Goal: Task Accomplishment & Management: Complete application form

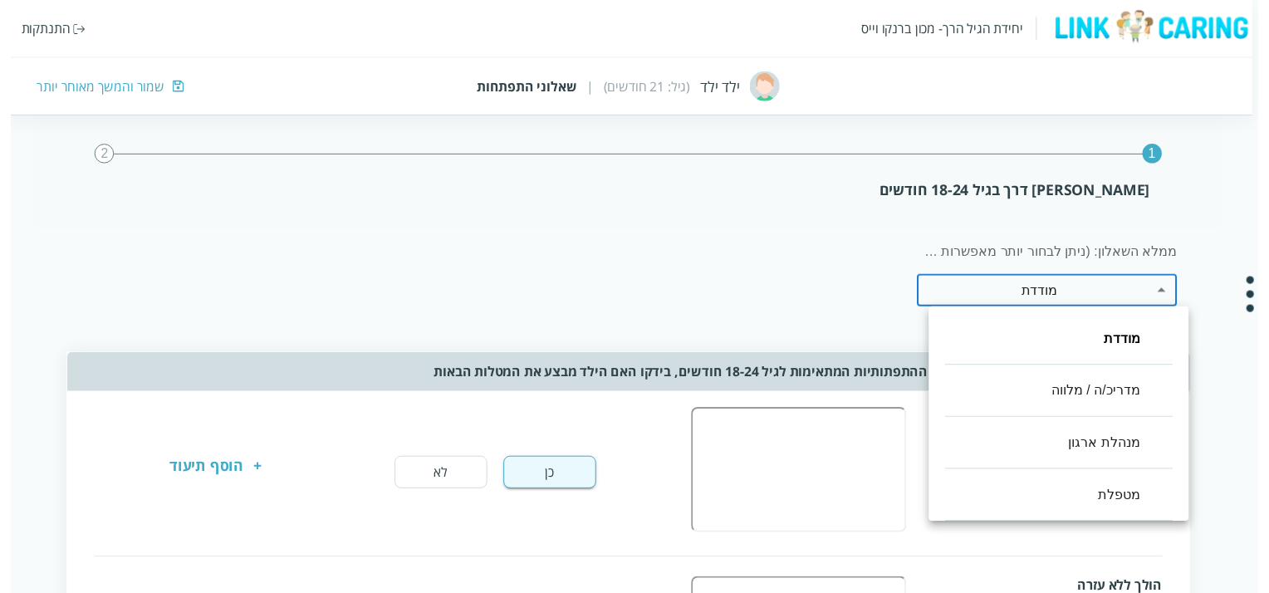
scroll to position [0, -12]
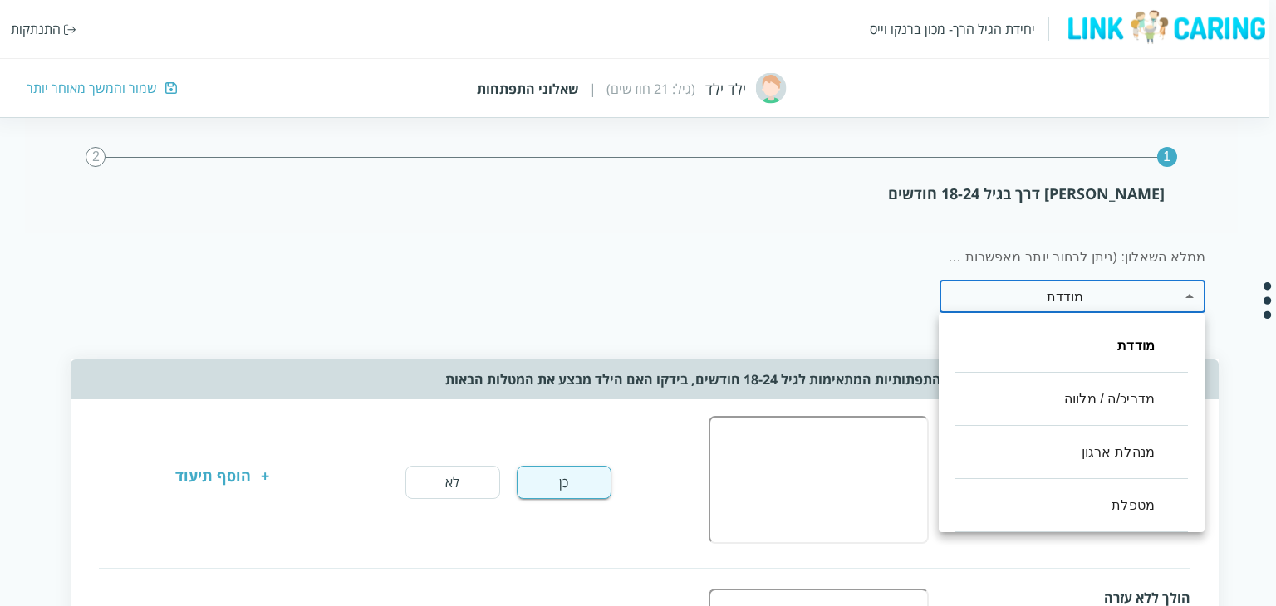
drag, startPoint x: 706, startPoint y: 84, endPoint x: 743, endPoint y: 84, distance: 37.4
click at [743, 84] on div at bounding box center [638, 303] width 1276 height 606
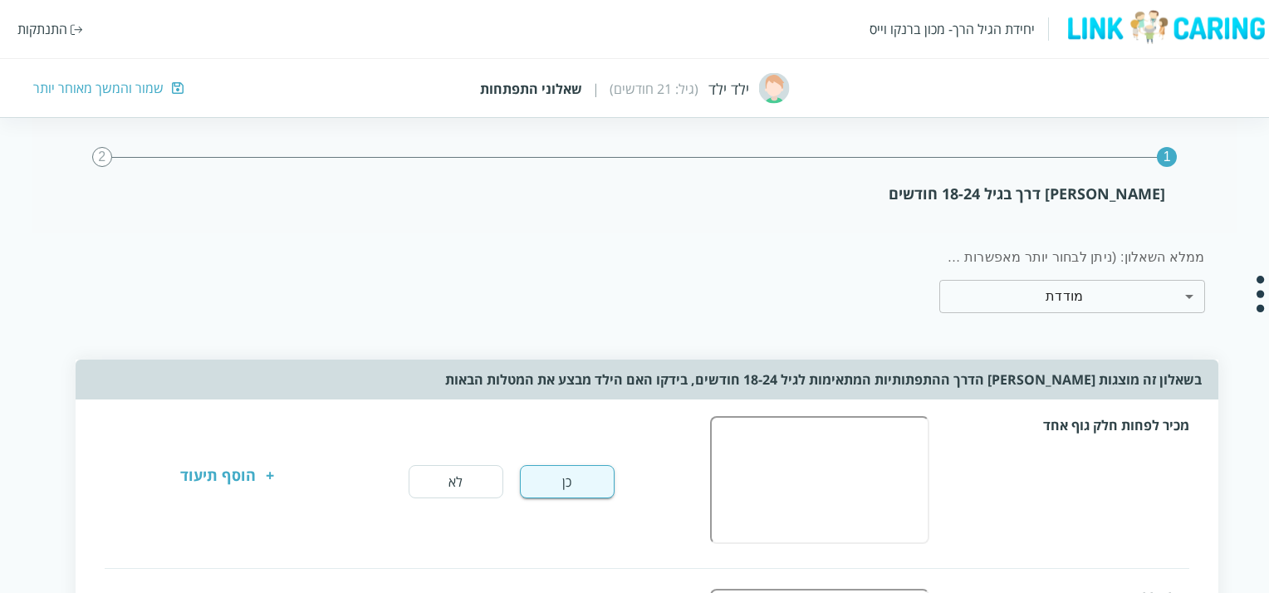
click at [743, 84] on div at bounding box center [634, 296] width 1269 height 593
drag, startPoint x: 870, startPoint y: 378, endPoint x: 513, endPoint y: 385, distance: 357.3
click at [513, 385] on div "בשאלון זה מוצגות [PERSON_NAME] הדרך ההתפתותיות המתאימות לגיל 18-24 חודשים, בידק…" at bounding box center [647, 380] width 1142 height 40
click at [513, 385] on div "בשאלון זה מוצגות אבני הדרך ההתפתותיות המתאימות לגיל 18-24 חודשים, בידקו האם היל…" at bounding box center [647, 380] width 1142 height 40
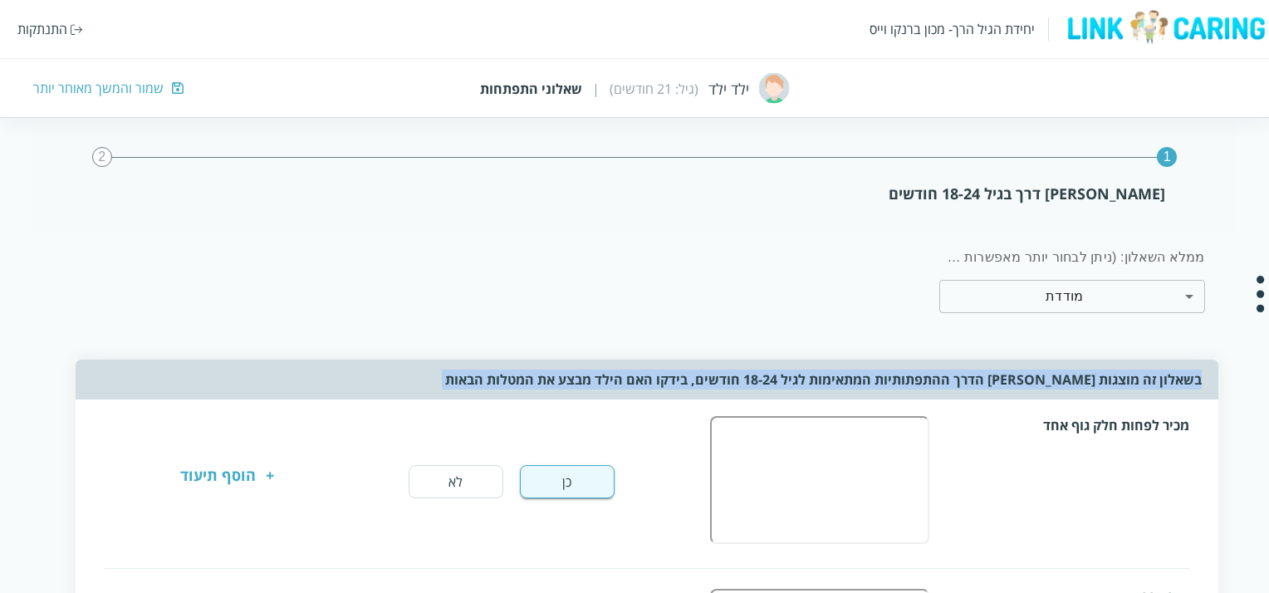
drag, startPoint x: 513, startPoint y: 385, endPoint x: 1190, endPoint y: 398, distance: 678.0
click at [1190, 398] on div "בשאלון זה מוצגות אבני הדרך ההתפתותיות המתאימות לגיל 18-24 חודשים, בידקו האם היל…" at bounding box center [647, 380] width 1142 height 40
drag, startPoint x: 1190, startPoint y: 385, endPoint x: 508, endPoint y: 375, distance: 681.3
click at [508, 375] on div "בשאלון זה מוצגות אבני הדרך ההתפתותיות המתאימות לגיל 18-24 חודשים, בידקו האם היל…" at bounding box center [647, 380] width 1142 height 40
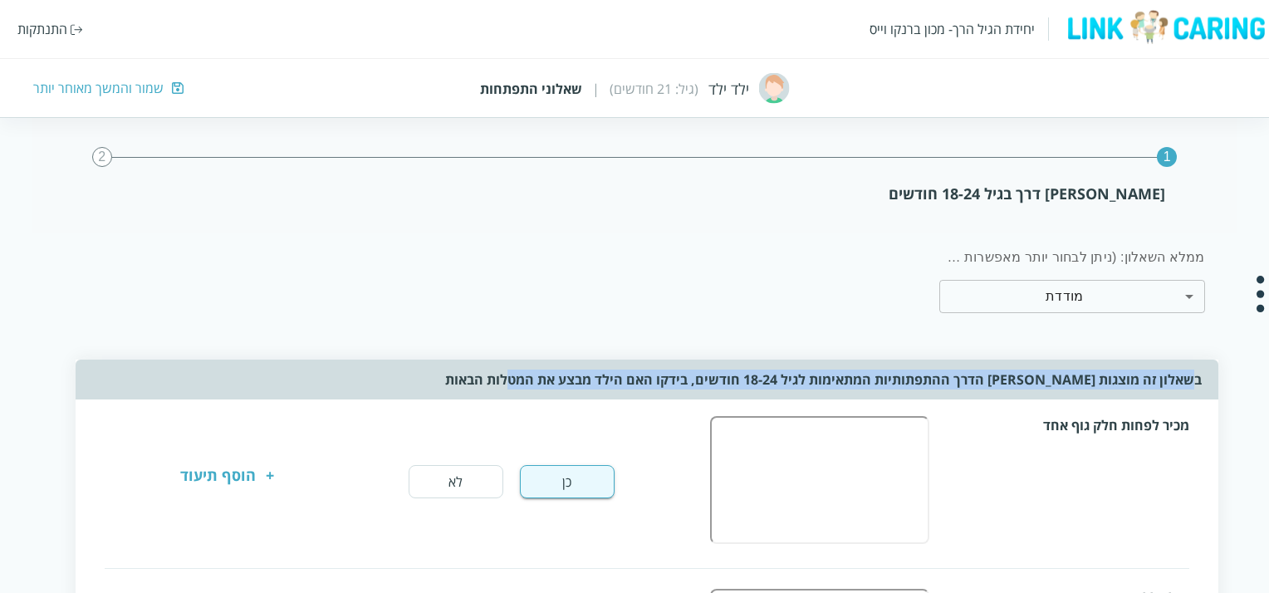
click at [508, 375] on div "בשאלון זה מוצגות אבני הדרך ההתפתותיות המתאימות לגיל 18-24 חודשים, בידקו האם היל…" at bounding box center [647, 380] width 1142 height 40
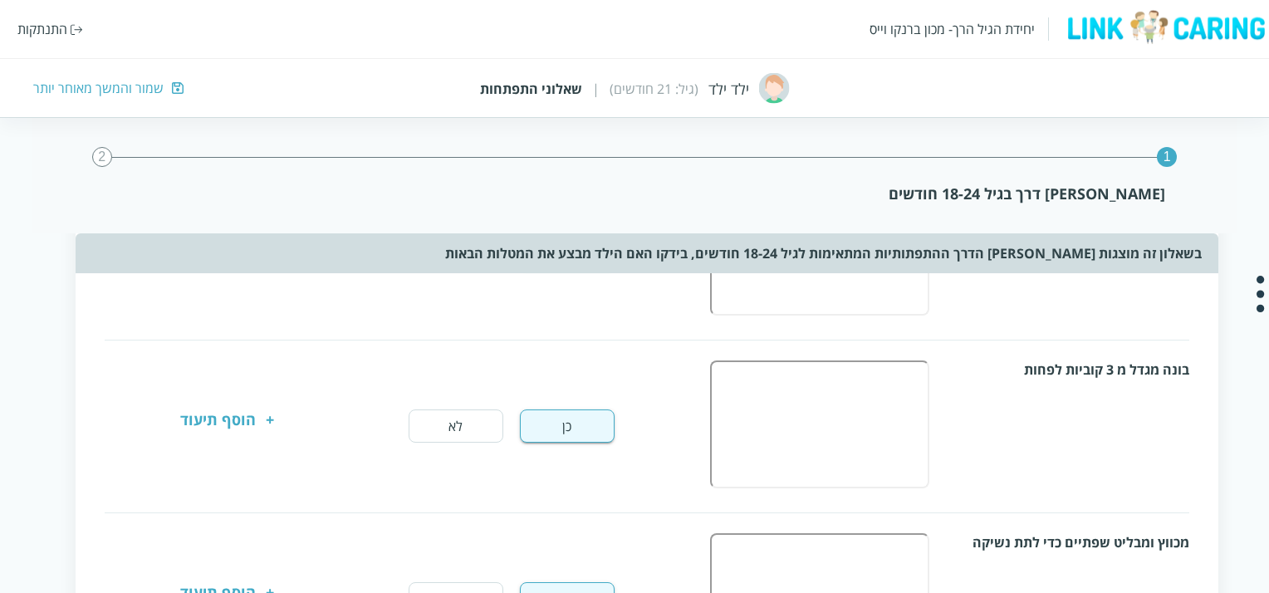
scroll to position [748, -12]
click at [276, 422] on div "כן לא + הוסף תיעוד" at bounding box center [413, 425] width 542 height 33
click at [269, 422] on div "+" at bounding box center [270, 425] width 8 height 33
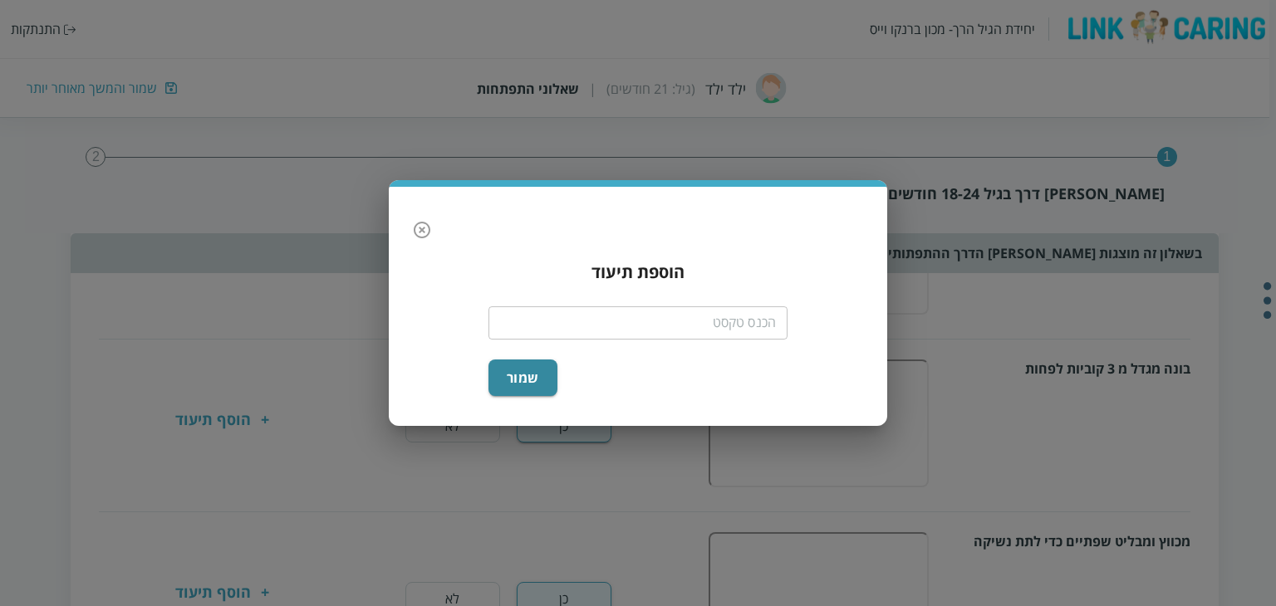
click at [635, 317] on input "text" at bounding box center [637, 323] width 299 height 33
click at [532, 381] on button "שמור" at bounding box center [522, 378] width 69 height 37
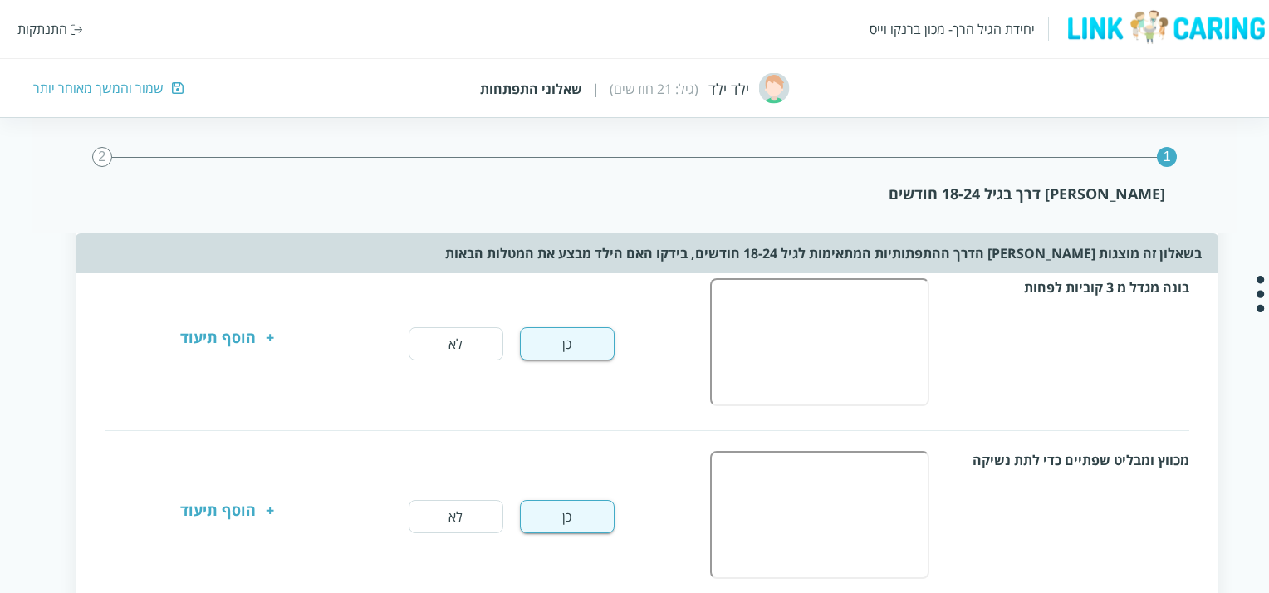
scroll to position [914, -12]
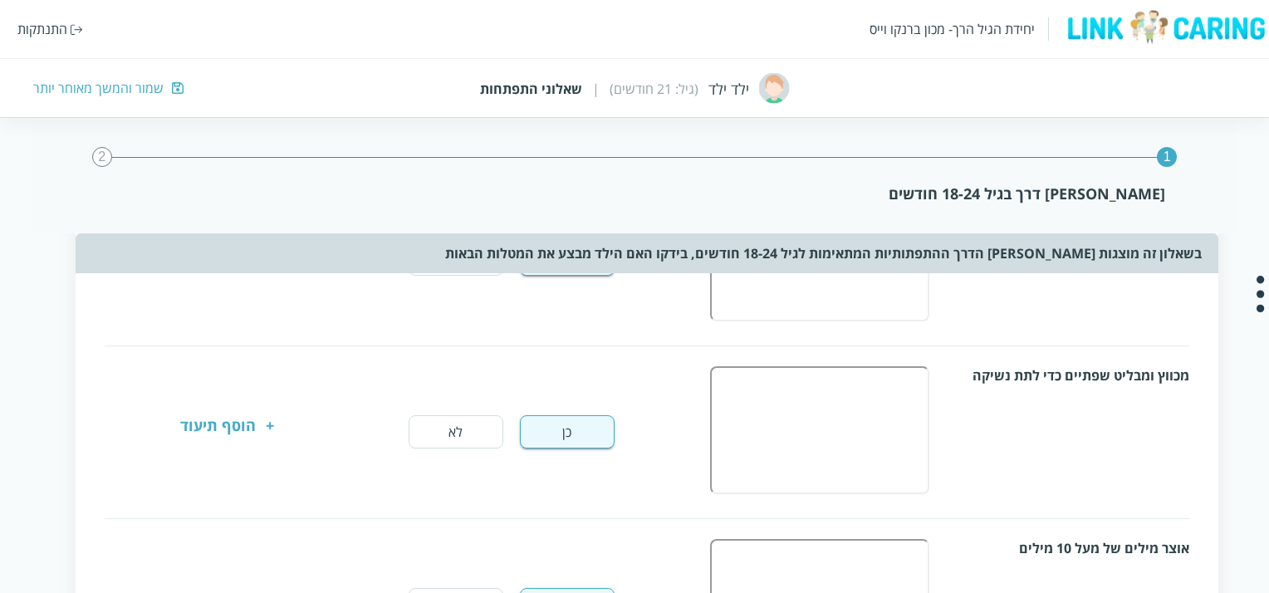
click at [263, 415] on div "+ הוסף תיעוד" at bounding box center [227, 431] width 94 height 33
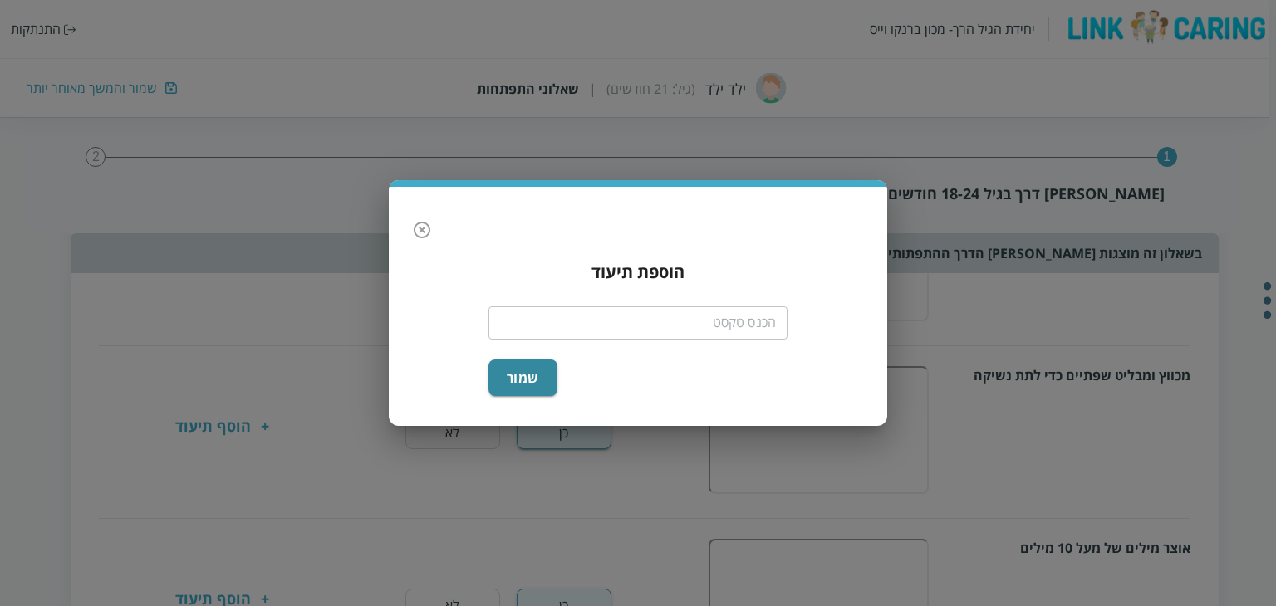
click at [550, 340] on div "​" at bounding box center [637, 321] width 299 height 43
click at [621, 317] on input "text" at bounding box center [637, 323] width 299 height 33
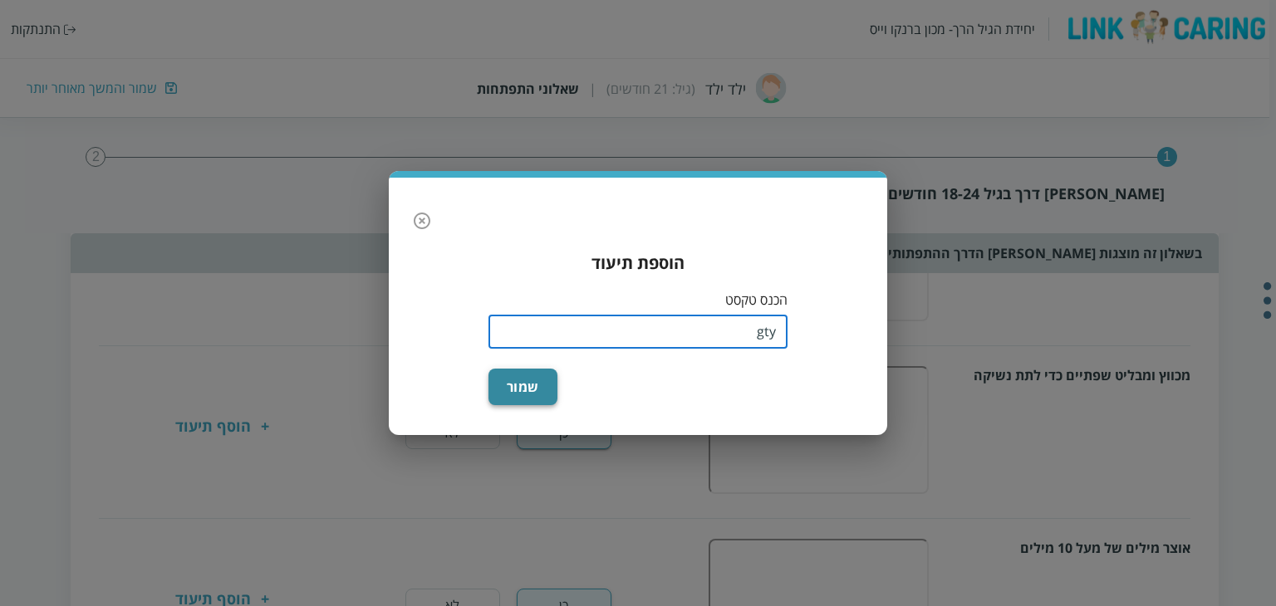
type input "gty"
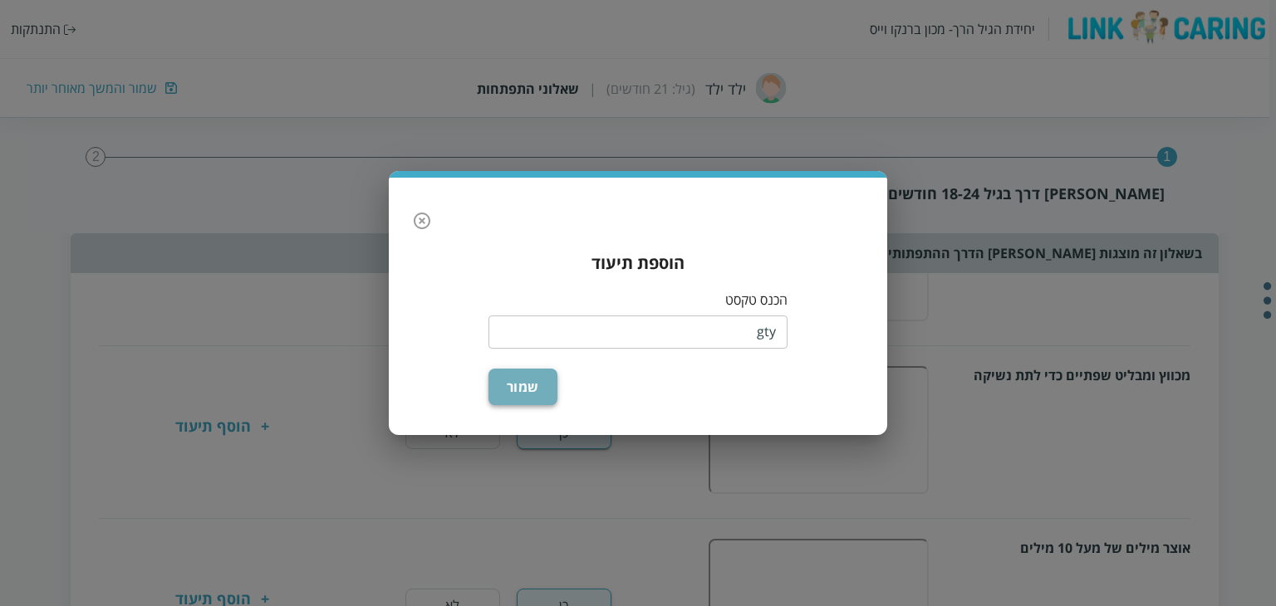
click at [529, 387] on button "שמור" at bounding box center [522, 387] width 69 height 37
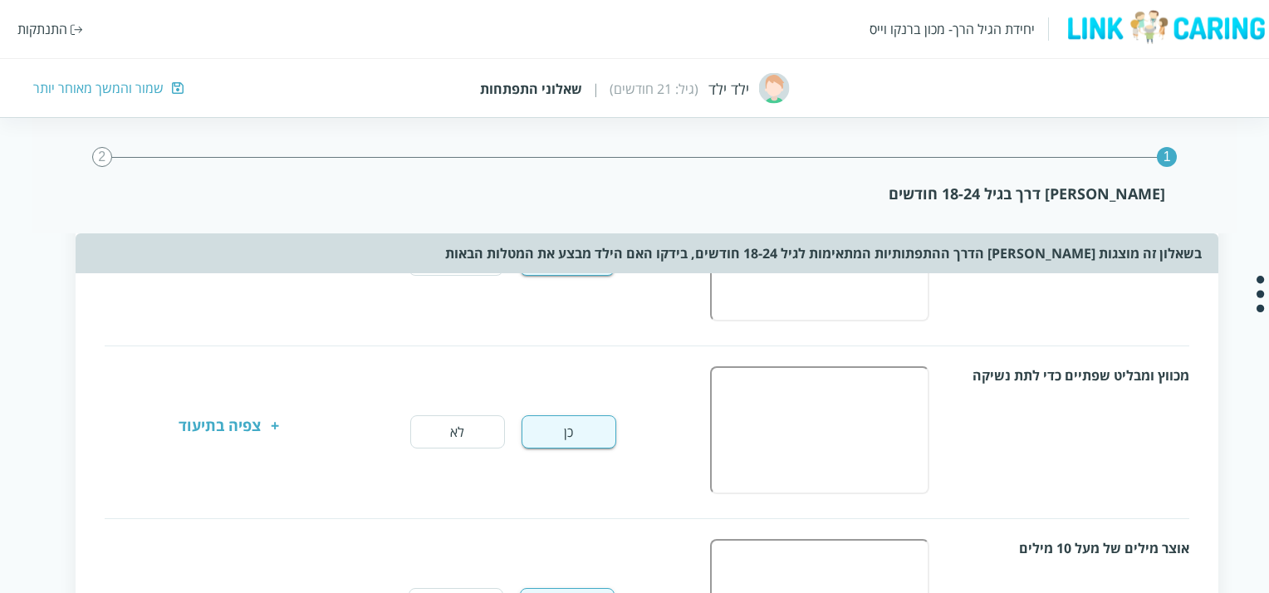
click at [208, 425] on div "צפיה בתיעוד" at bounding box center [220, 431] width 82 height 33
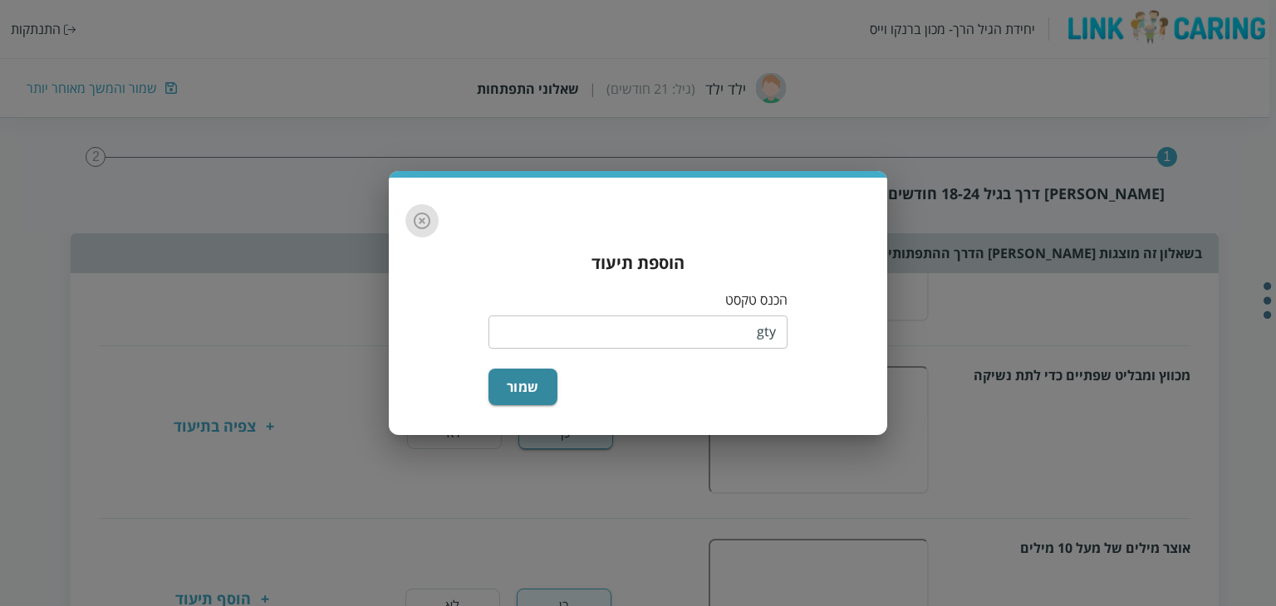
click at [422, 223] on icon "button" at bounding box center [422, 221] width 20 height 20
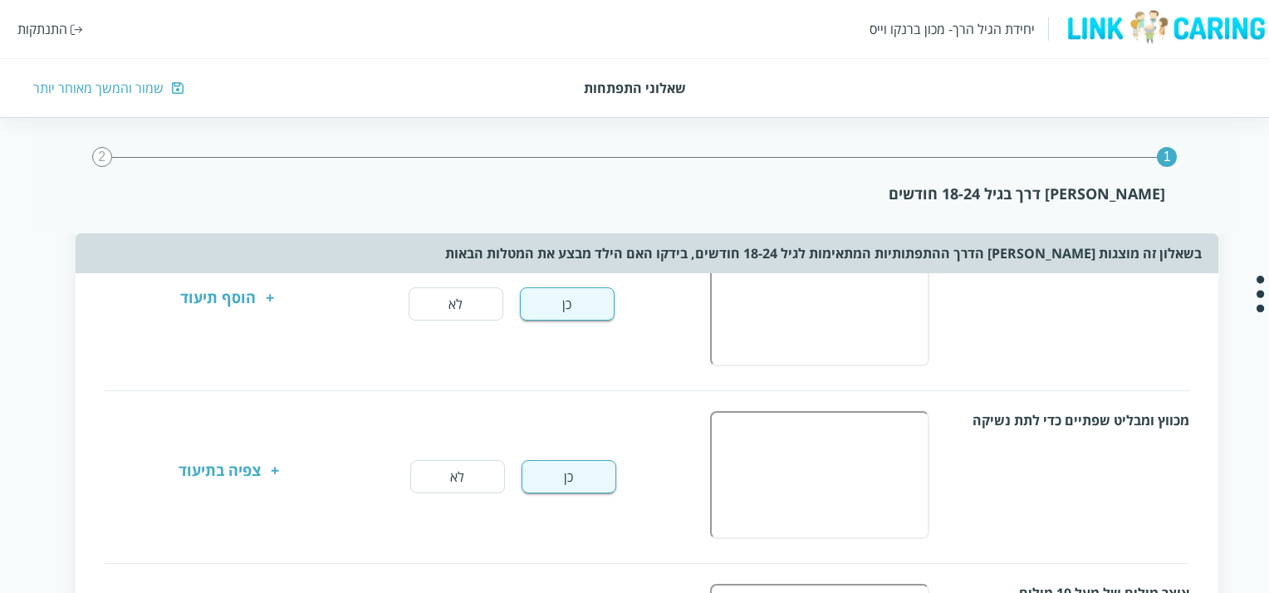
scroll to position [831, -12]
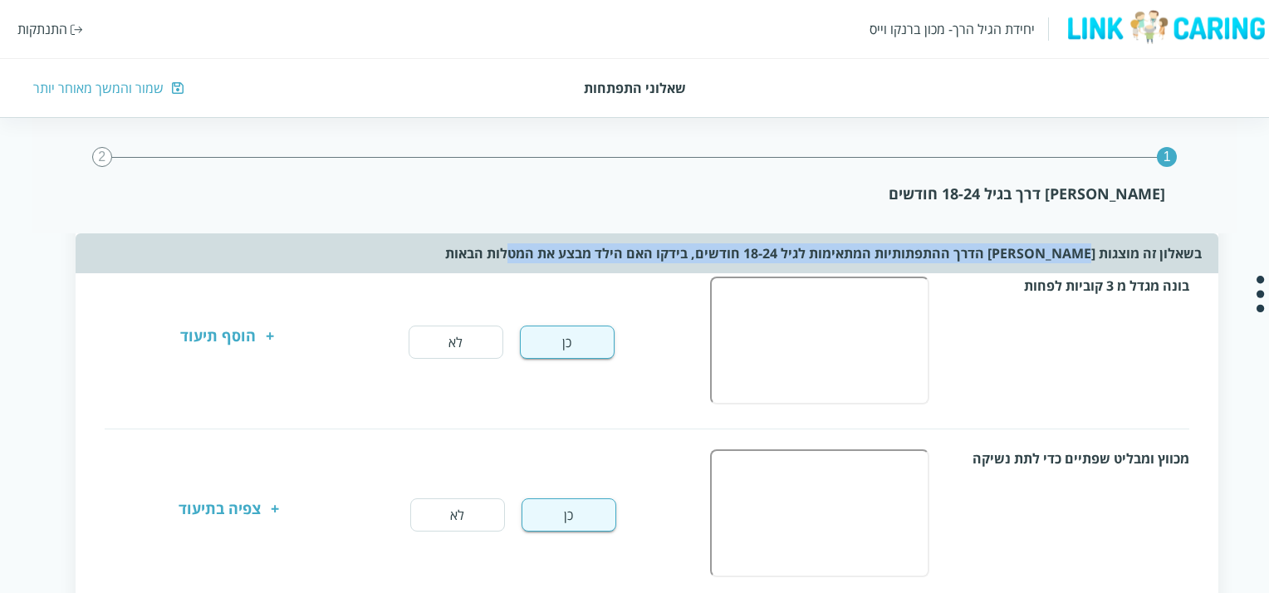
drag, startPoint x: 1090, startPoint y: 253, endPoint x: 506, endPoint y: 238, distance: 584.2
click at [506, 238] on div "בשאלון זה מוצגות אבני הדרך ההתפתותיות המתאימות לגיל 18-24 חודשים, בידקו האם היל…" at bounding box center [647, 253] width 1142 height 40
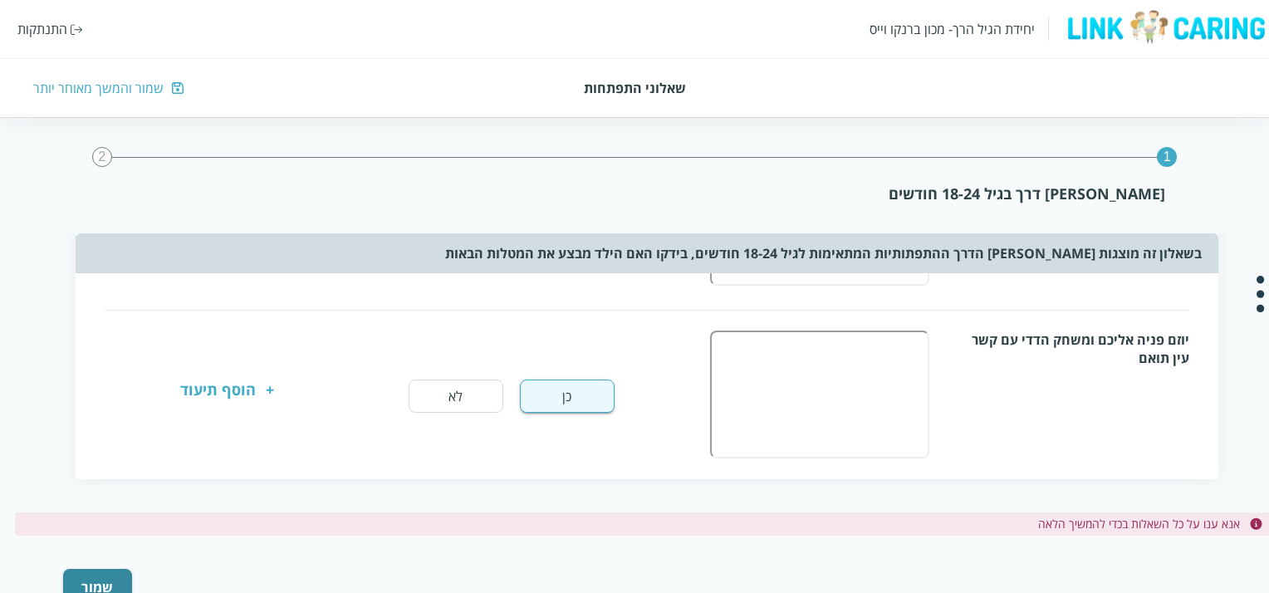
scroll to position [1495, -12]
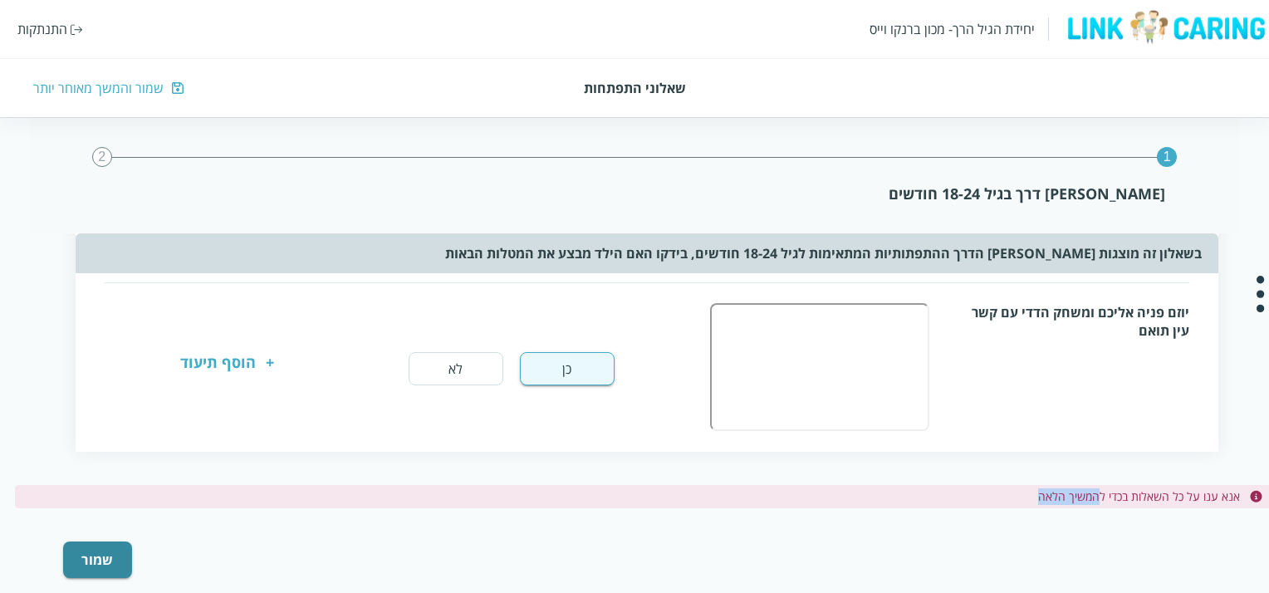
drag, startPoint x: 1105, startPoint y: 493, endPoint x: 1008, endPoint y: 482, distance: 97.9
click at [1008, 488] on label "אנא ענו על כל השאלות בכדי להמשיך הלאה" at bounding box center [717, 496] width 1047 height 17
drag, startPoint x: 1008, startPoint y: 482, endPoint x: 1111, endPoint y: 486, distance: 103.1
click at [1111, 488] on label "אנא ענו על כל השאלות בכדי להמשיך הלאה" at bounding box center [717, 496] width 1047 height 17
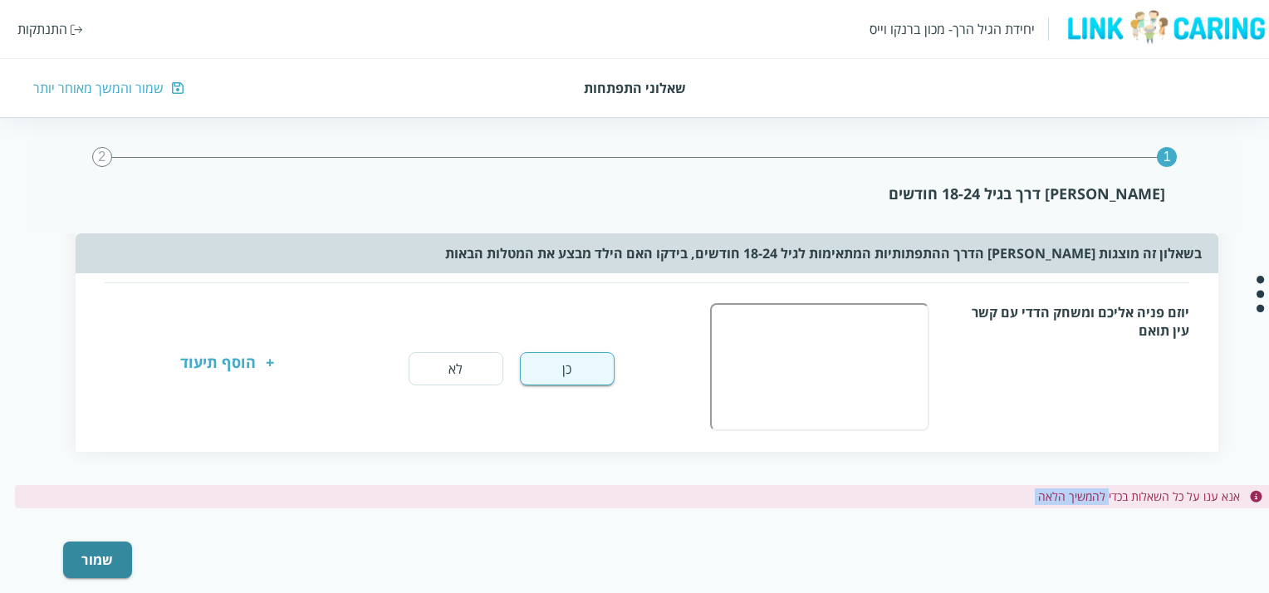
click at [1112, 488] on label "אנא ענו על כל השאלות בכדי להמשיך הלאה" at bounding box center [717, 496] width 1047 height 17
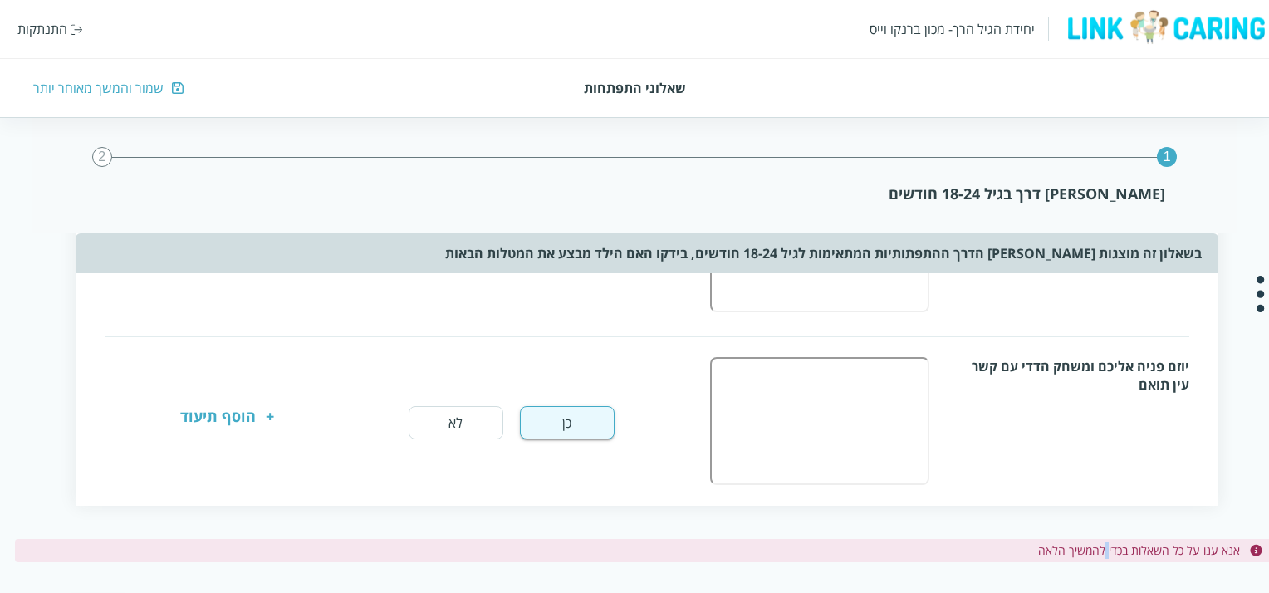
scroll to position [1519, -12]
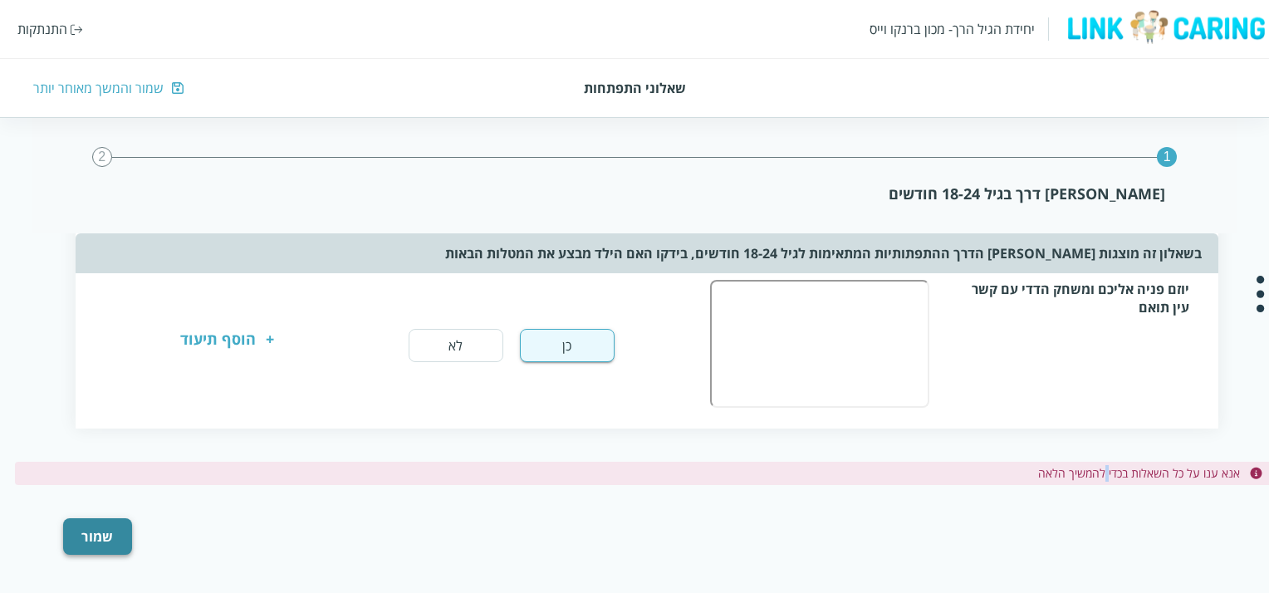
click at [106, 528] on button "שמור" at bounding box center [97, 536] width 69 height 37
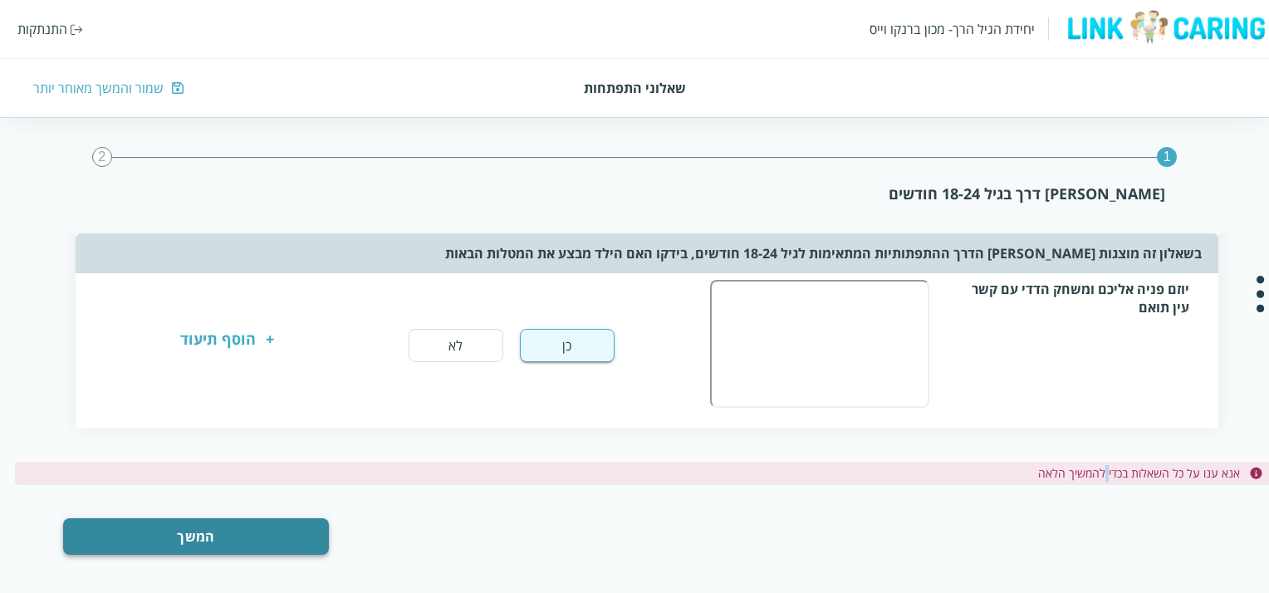
click at [155, 528] on button "המשך" at bounding box center [196, 536] width 266 height 37
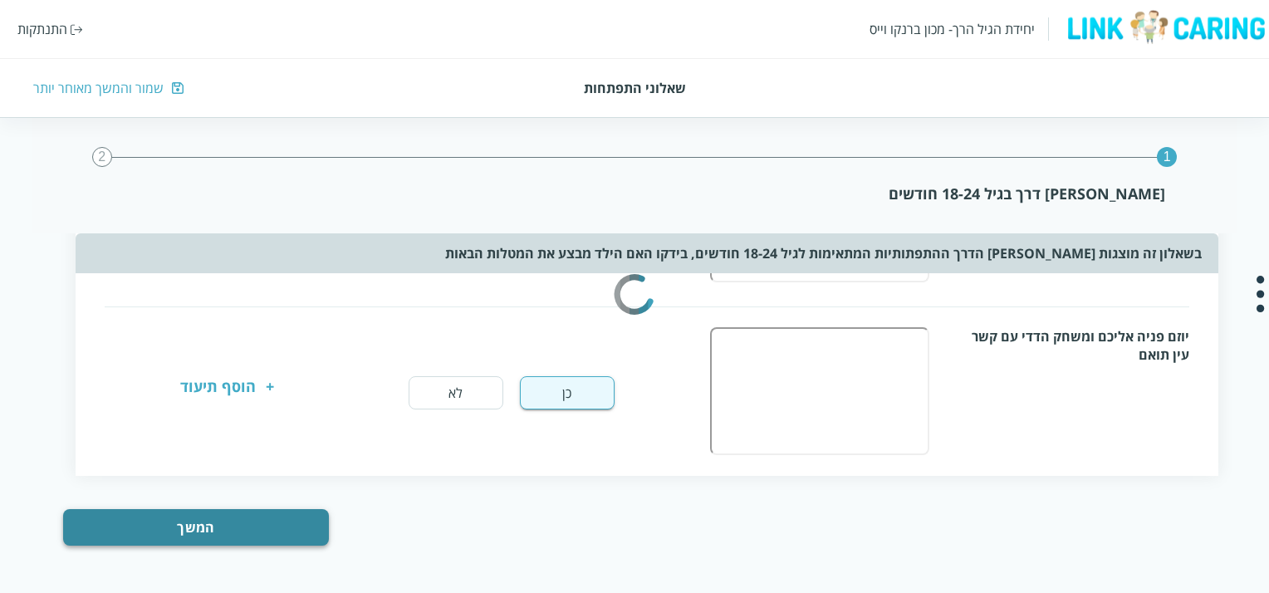
scroll to position [1462, -12]
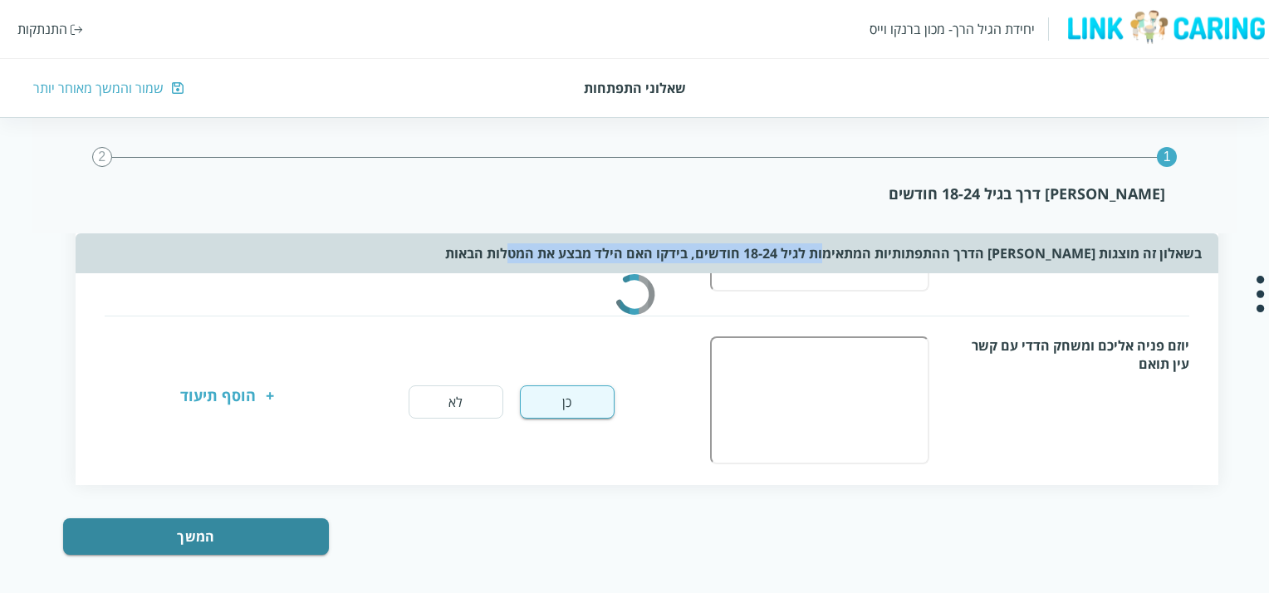
drag, startPoint x: 832, startPoint y: 250, endPoint x: 501, endPoint y: 244, distance: 330.7
click at [501, 244] on div "בשאלון זה מוצגות אבני הדרך ההתפתותיות המתאימות לגיל 18-24 חודשים, בידקו האם היל…" at bounding box center [647, 253] width 1142 height 40
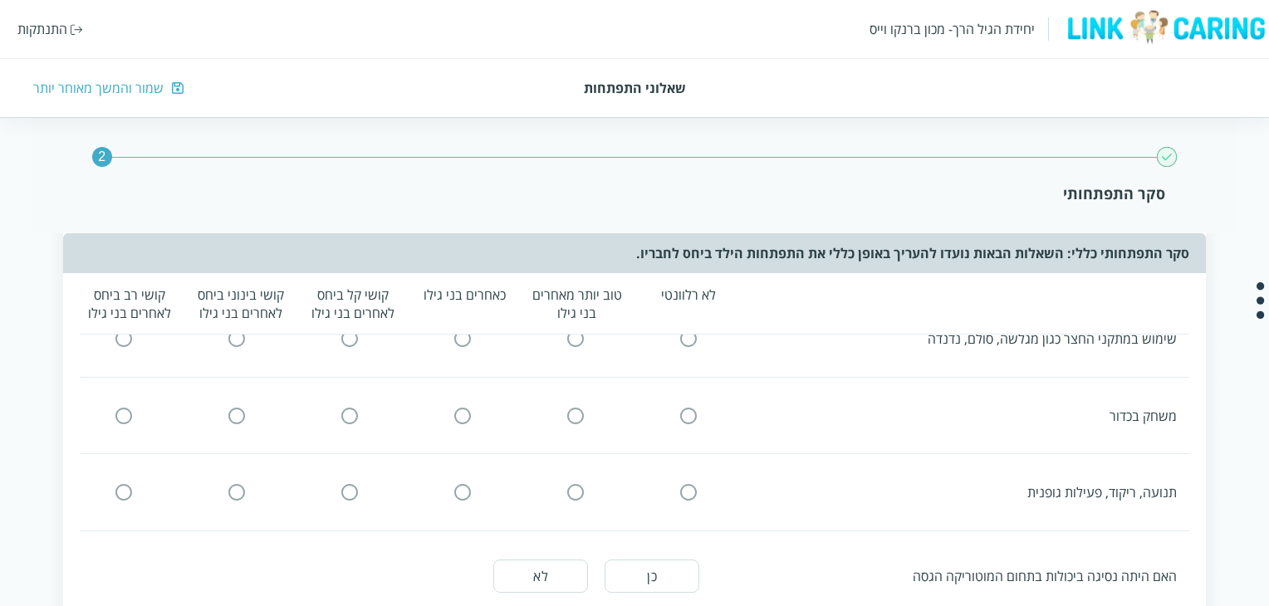
scroll to position [83, 0]
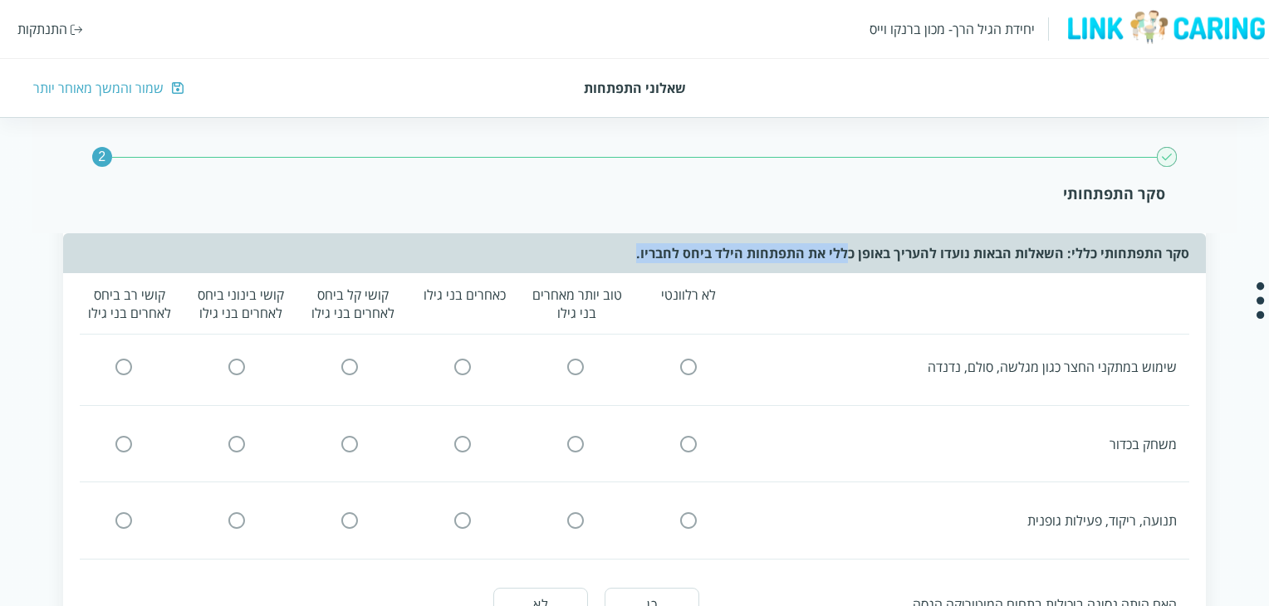
drag, startPoint x: 851, startPoint y: 243, endPoint x: 621, endPoint y: 249, distance: 229.4
click at [621, 249] on div "סקר התפתחותי כללי: השאלות הבאות נועדו להעריך באופן כללי את התפתחות הילד ביחס לח…" at bounding box center [634, 253] width 1142 height 40
drag, startPoint x: 621, startPoint y: 249, endPoint x: 1190, endPoint y: 263, distance: 568.4
click at [1190, 263] on div "סקר התפתחותי כללי: השאלות הבאות נועדו להעריך באופן כללי את התפתחות הילד ביחס לח…" at bounding box center [634, 253] width 1142 height 40
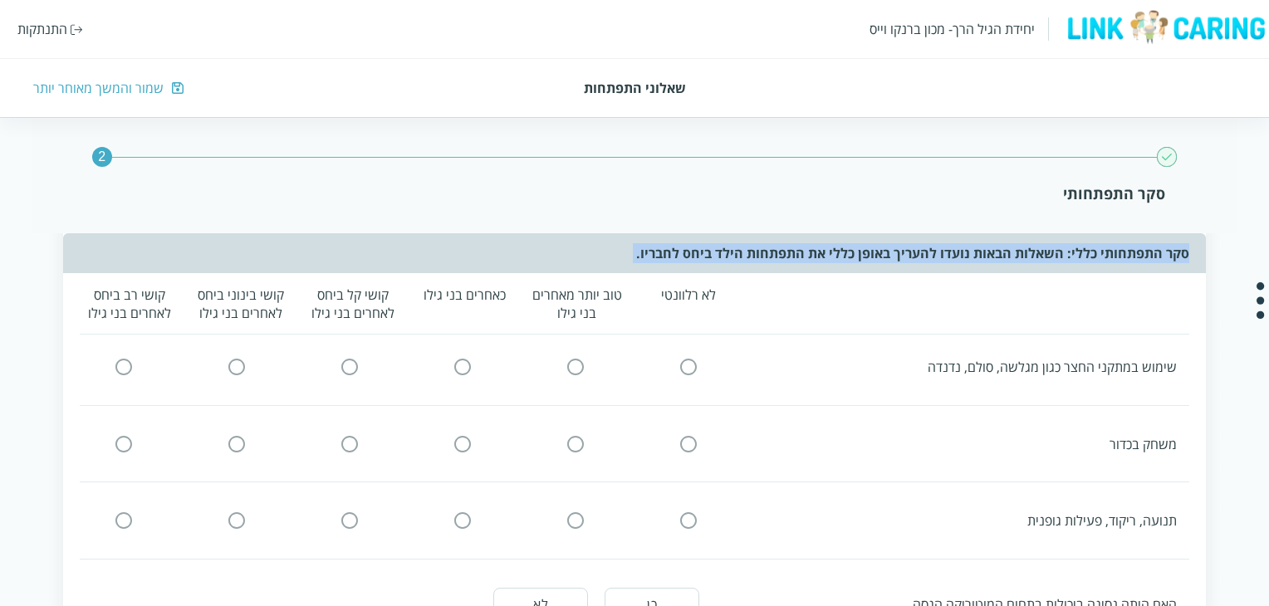
click at [1190, 263] on div "סקר התפתחותי כללי: השאלות הבאות נועדו להעריך באופן כללי את התפתחות הילד ביחס לח…" at bounding box center [634, 253] width 1142 height 40
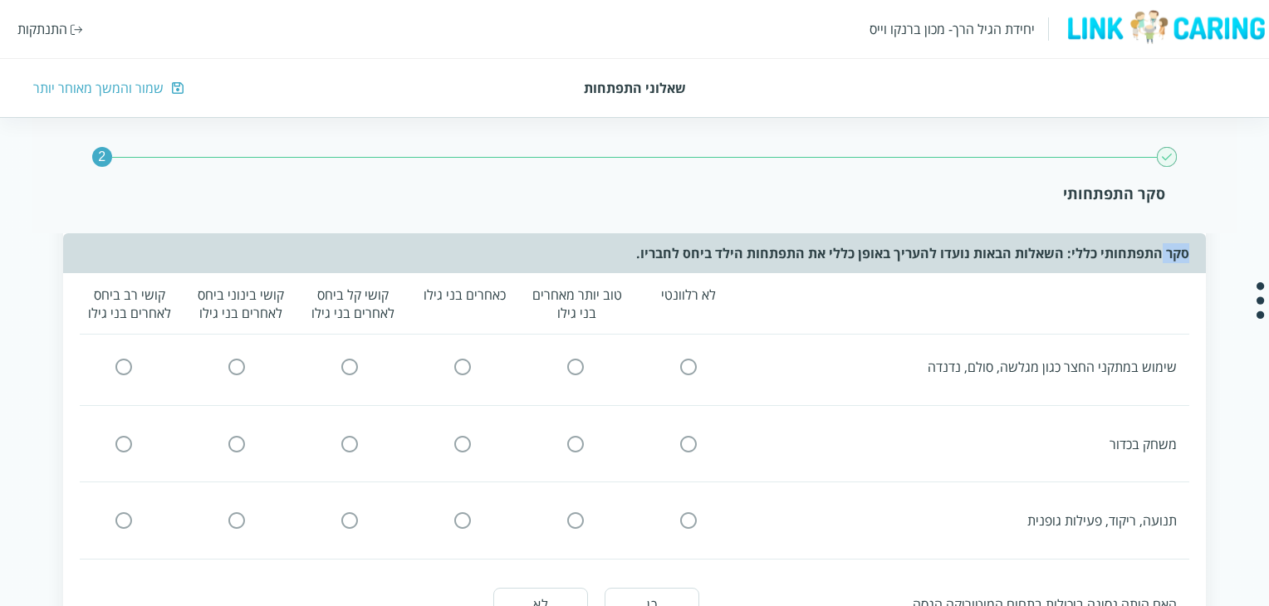
click at [1190, 263] on div "סקר התפתחותי כללי: השאלות הבאות נועדו להעריך באופן כללי את התפתחות הילד ביחס לח…" at bounding box center [634, 253] width 1142 height 40
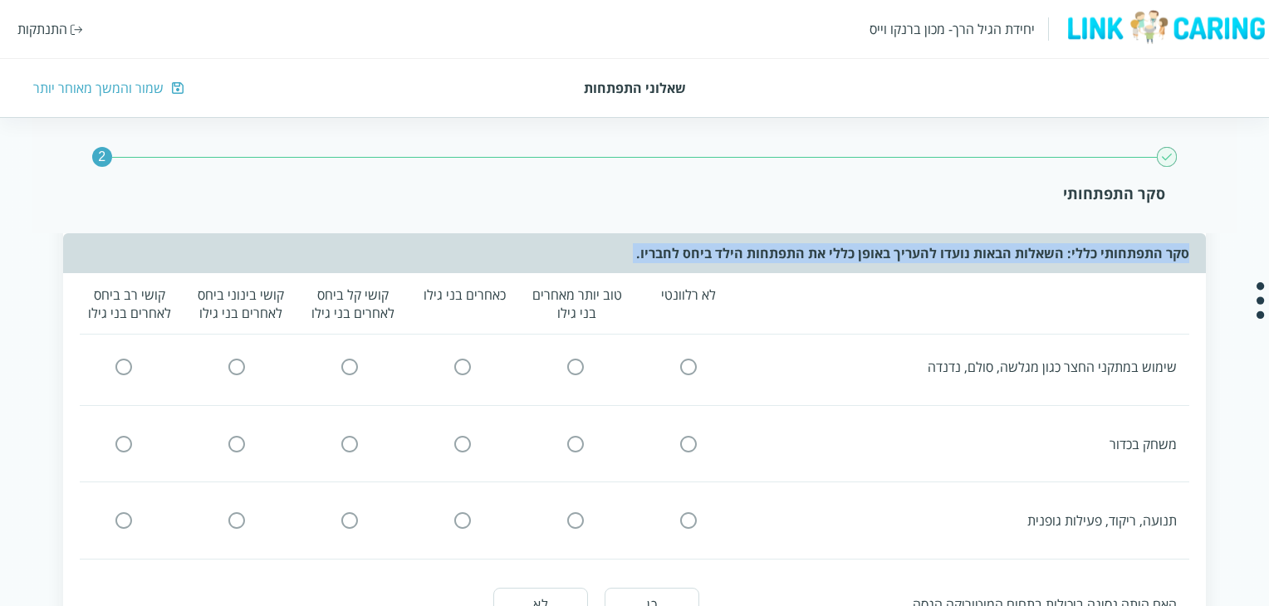
click at [1190, 263] on div "סקר התפתחותי כללי: השאלות הבאות נועדו להעריך באופן כללי את התפתחות הילד ביחס לח…" at bounding box center [634, 253] width 1142 height 40
click at [326, 263] on div "סקר התפתחותי כללי: השאלות הבאות נועדו להעריך באופן כללי את התפתחות הילד ביחס לח…" at bounding box center [634, 253] width 1142 height 40
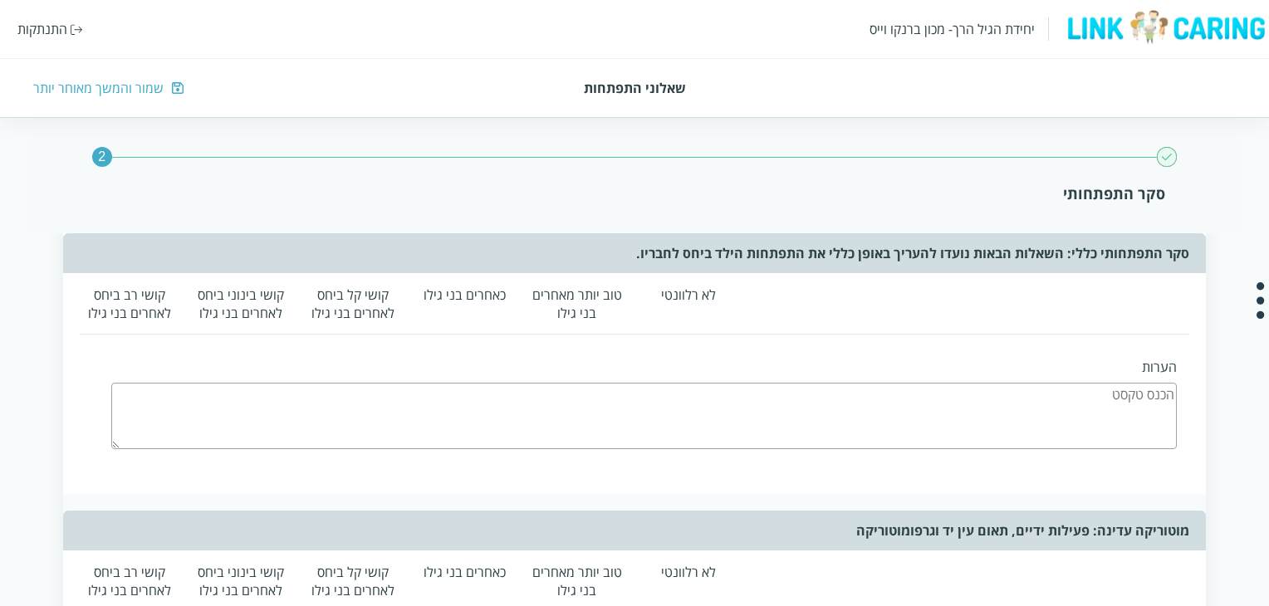
scroll to position [0, 0]
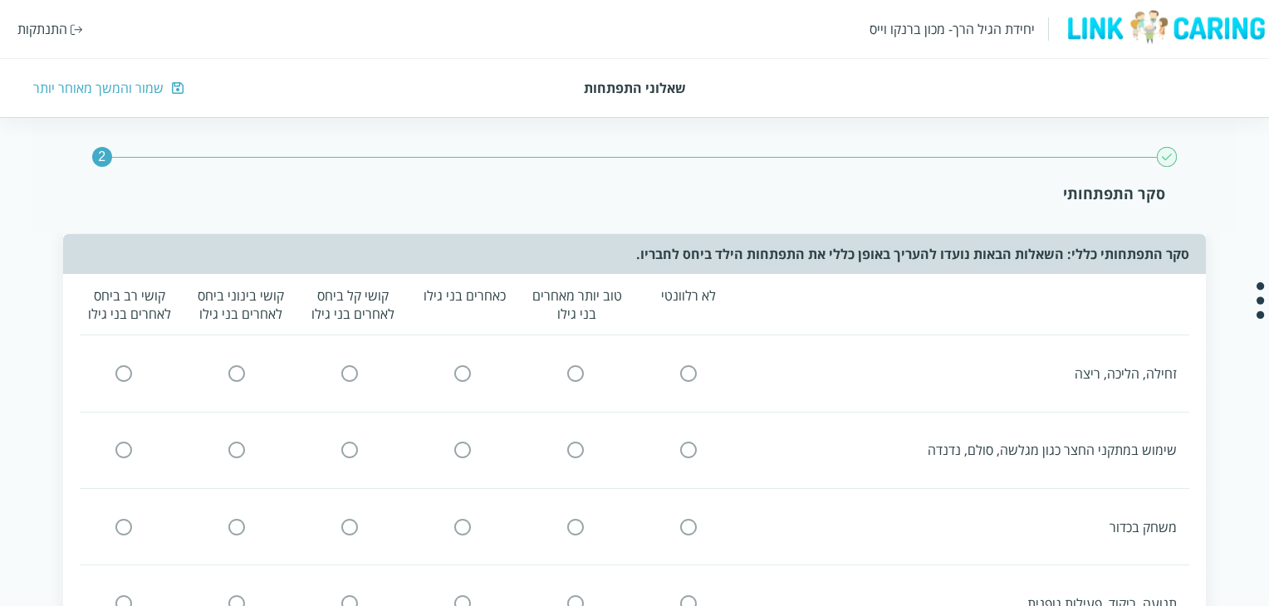
click at [347, 367] on input "radio" at bounding box center [349, 374] width 15 height 17
click at [355, 371] on img at bounding box center [350, 374] width 20 height 17
click at [459, 374] on input "radio" at bounding box center [462, 374] width 15 height 17
click at [577, 373] on input "radio" at bounding box center [575, 374] width 15 height 17
click at [713, 362] on div "זחילה, הליכה, ריצה" at bounding box center [628, 373] width 1121 height 42
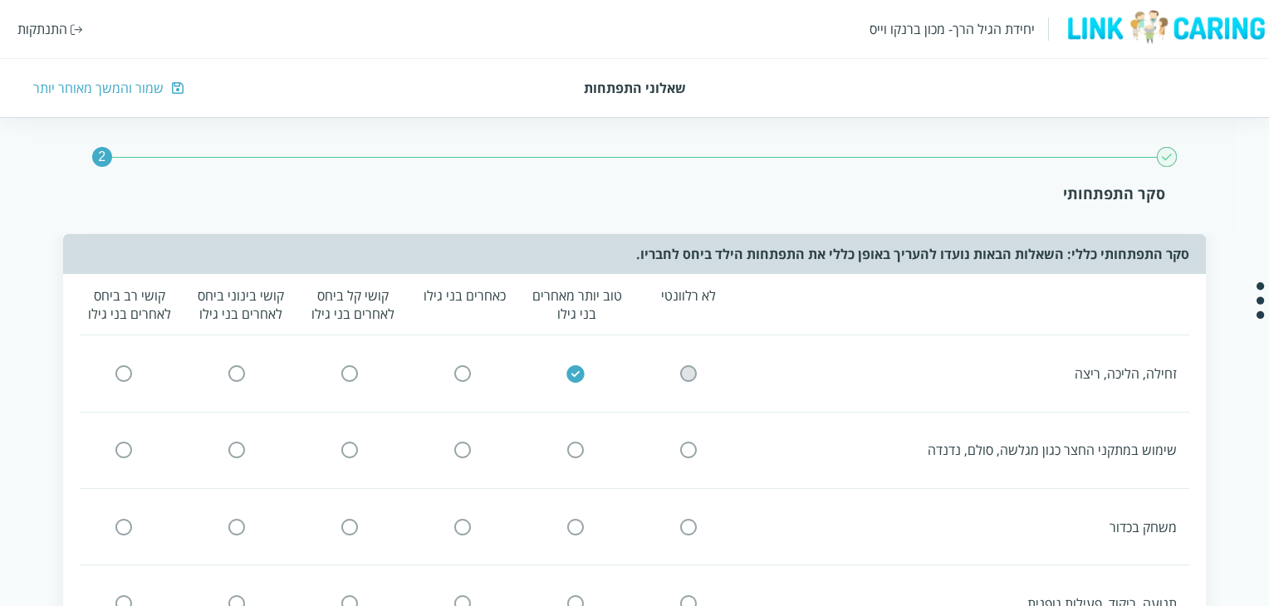
click at [688, 382] on icon at bounding box center [689, 374] width 20 height 20
click at [692, 376] on input "radio" at bounding box center [688, 374] width 15 height 17
click at [228, 525] on icon at bounding box center [237, 528] width 20 height 20
click at [230, 528] on input "radio" at bounding box center [236, 526] width 15 height 17
click at [346, 526] on input "radio" at bounding box center [349, 526] width 15 height 17
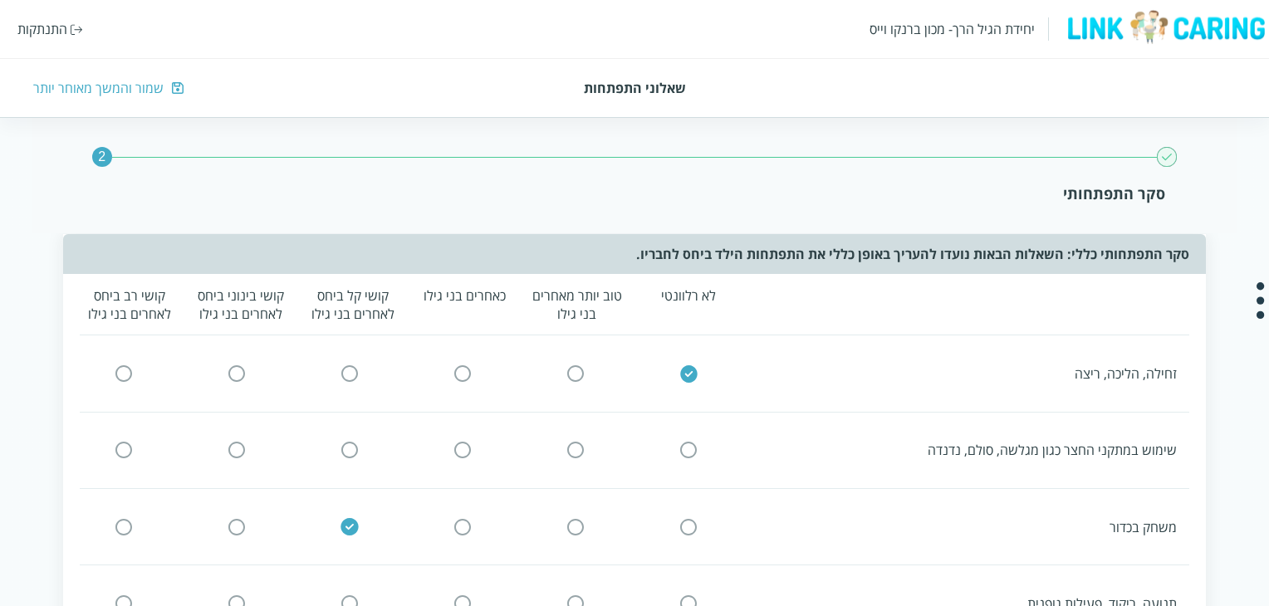
scroll to position [83, 0]
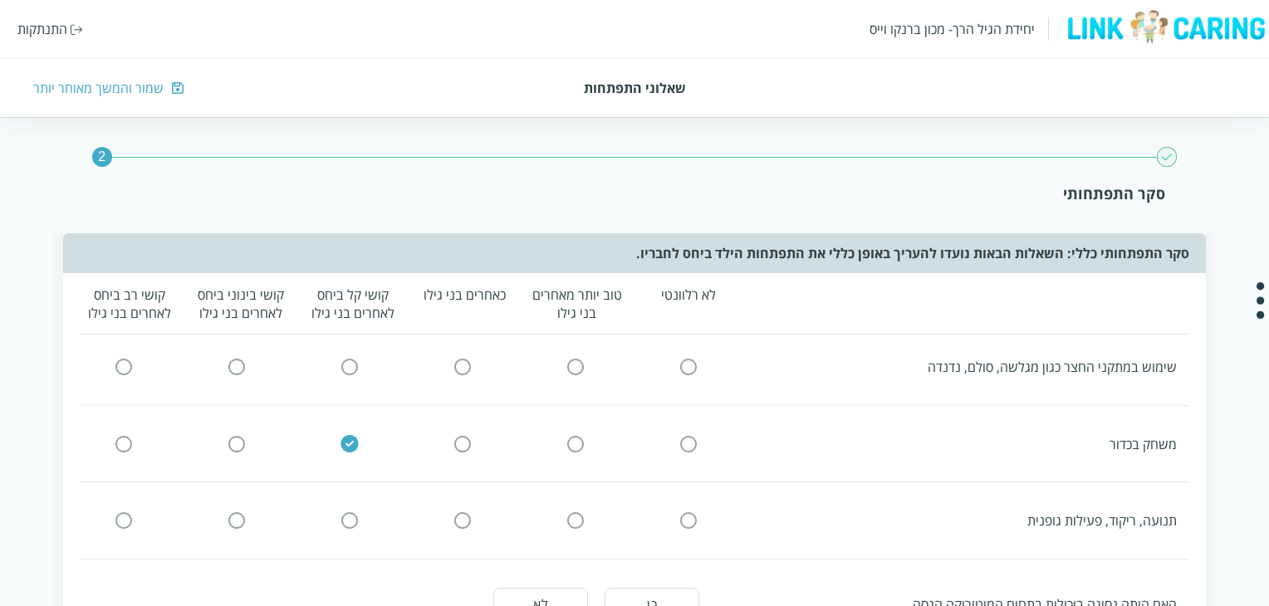
click at [582, 375] on icon at bounding box center [576, 367] width 20 height 20
click at [572, 371] on input "radio" at bounding box center [575, 367] width 15 height 17
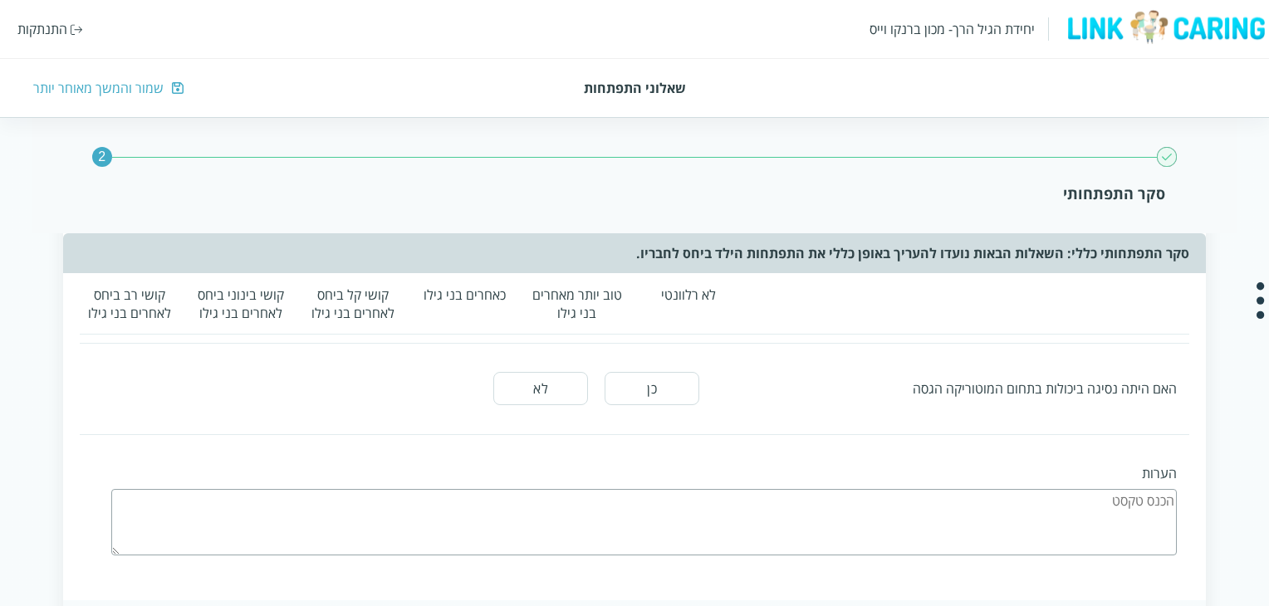
scroll to position [0, 0]
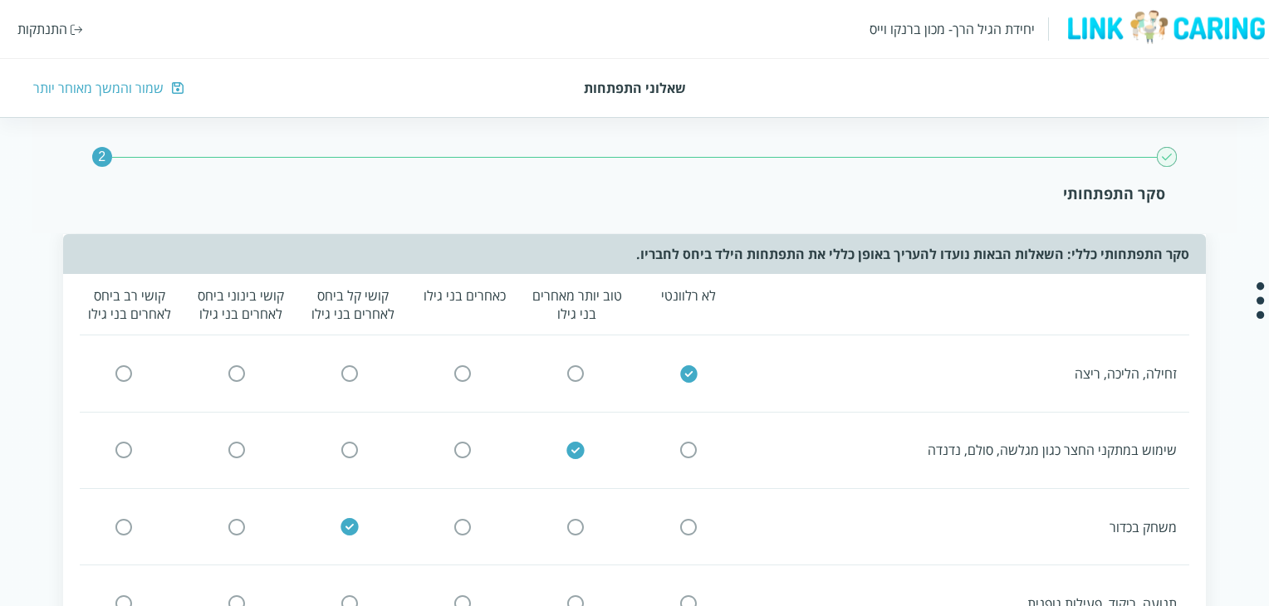
click at [612, 93] on div "שמור והמשך מאוחר יותר" at bounding box center [634, 88] width 1203 height 18
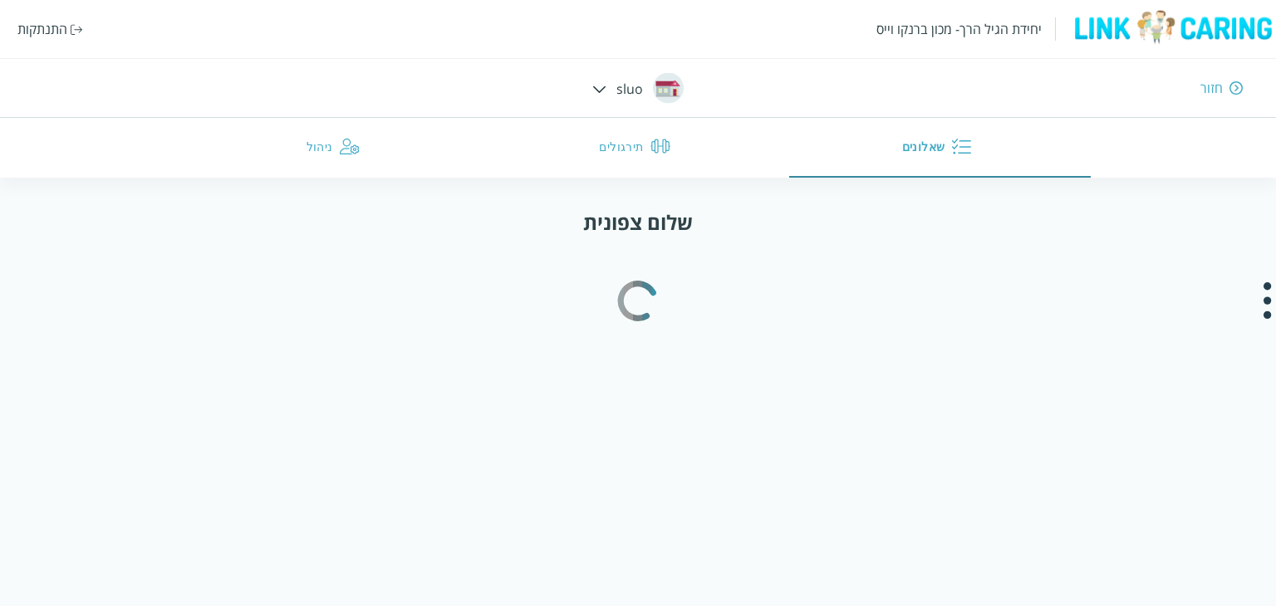
click at [612, 93] on div "יחידת הגיל הרך- מכון ברנקו וייס התנתקות חזור sluo שאלונים תירגולים ניהול" at bounding box center [638, 89] width 1276 height 178
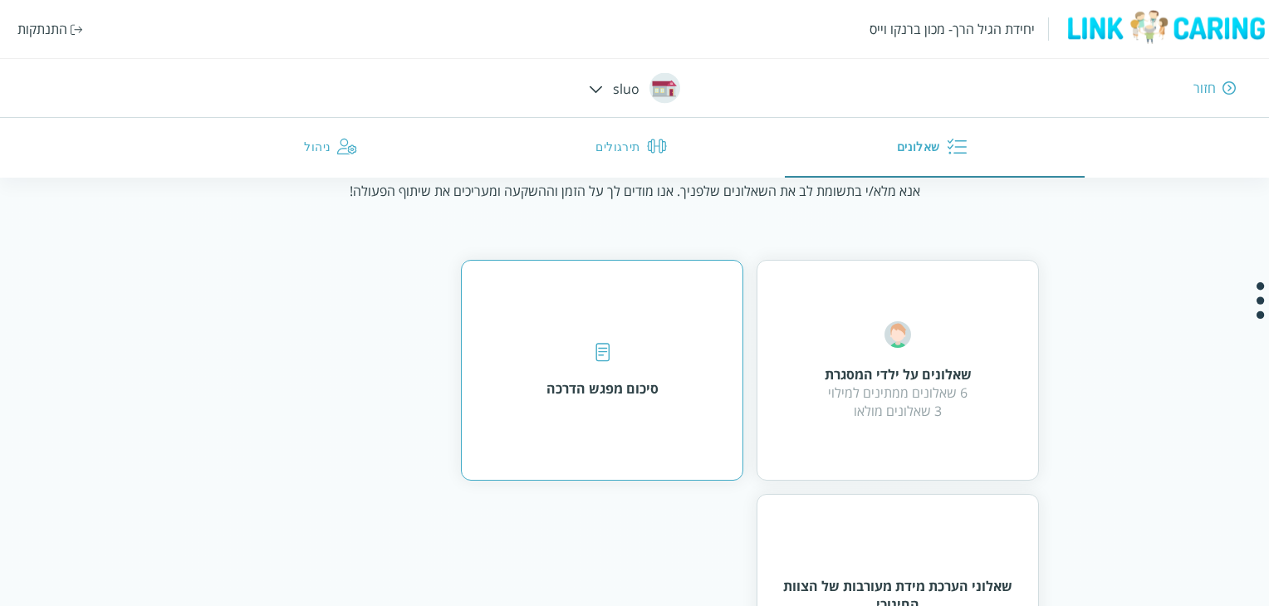
scroll to position [83, 0]
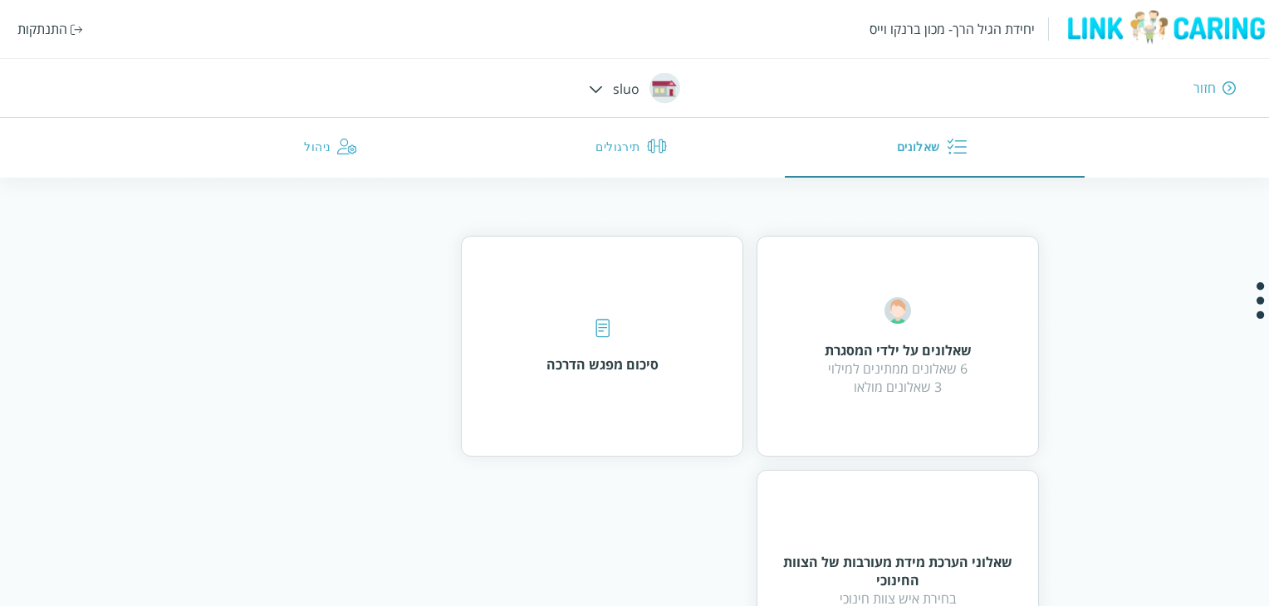
click at [591, 143] on button "תירגולים" at bounding box center [634, 148] width 301 height 60
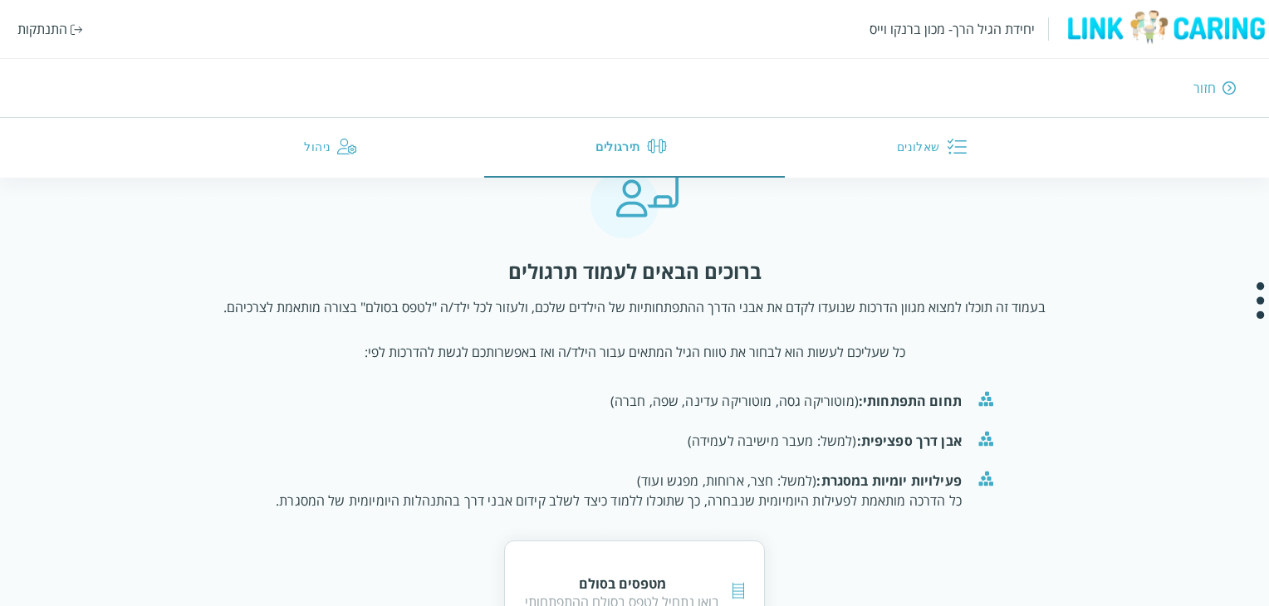
scroll to position [83, 0]
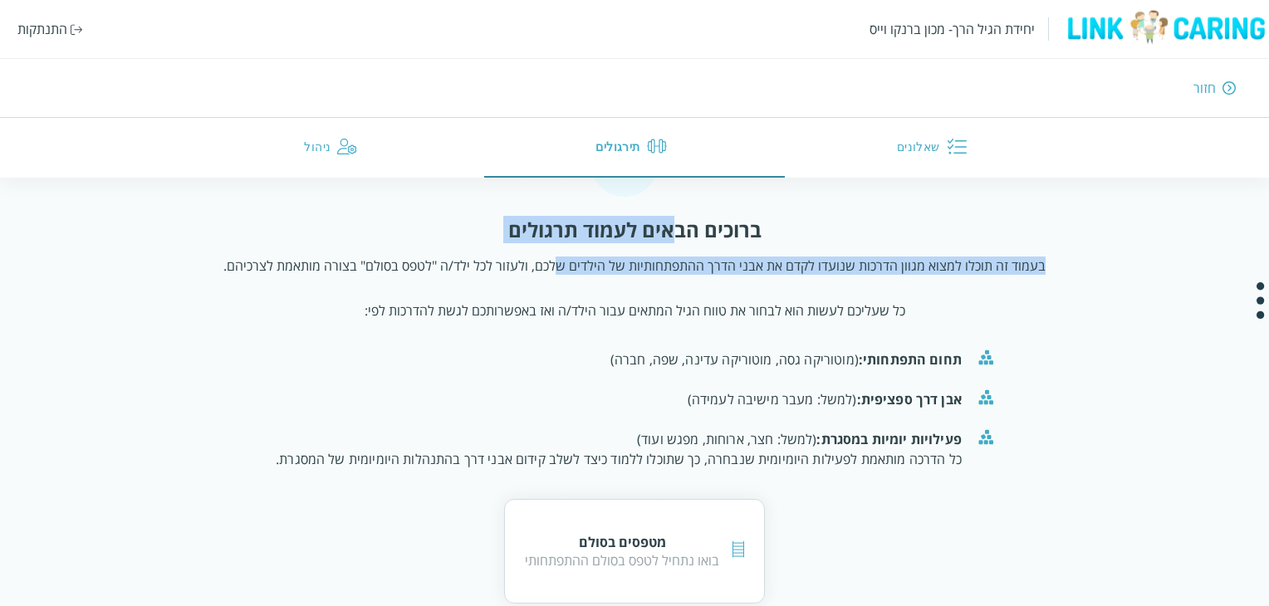
drag, startPoint x: 675, startPoint y: 243, endPoint x: 556, endPoint y: 278, distance: 124.8
click at [556, 278] on div "ברוכים הבאים לעמוד תרגולים בעמוד זה תוכלו למצוא מגוון הדרכות שנועדו לקדם את אבנ…" at bounding box center [634, 410] width 822 height 387
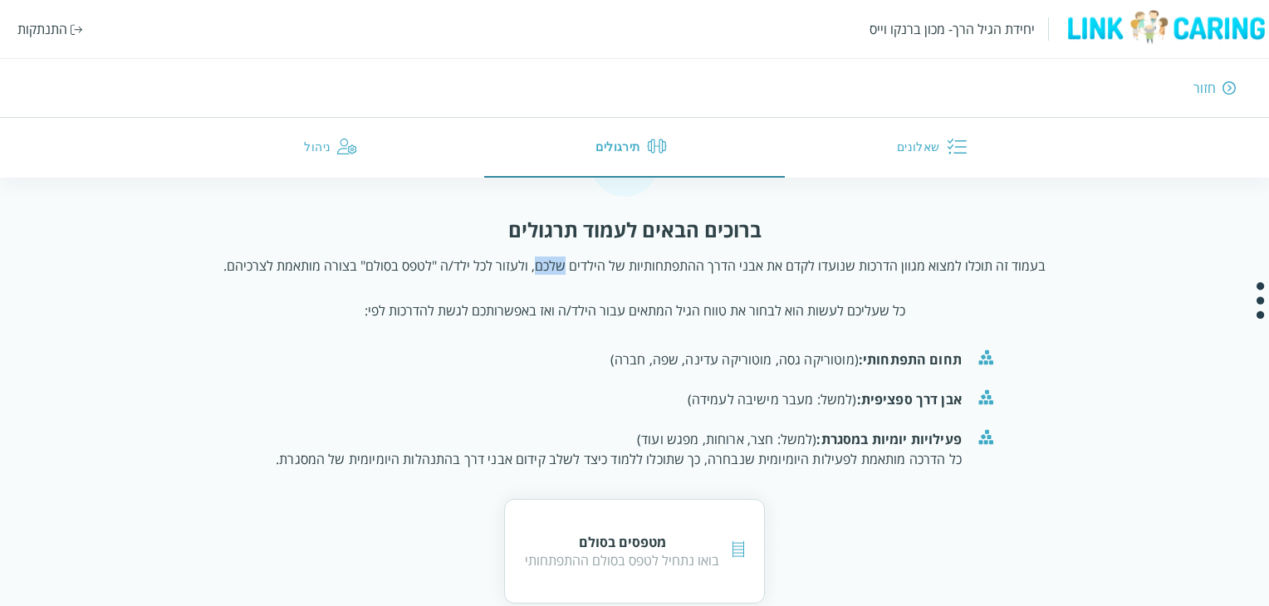
click at [556, 278] on div "ברוכים הבאים לעמוד תרגולים בעמוד זה תוכלו למצוא מגוון הדרכות שנועדו לקדם את אבנ…" at bounding box center [634, 410] width 822 height 387
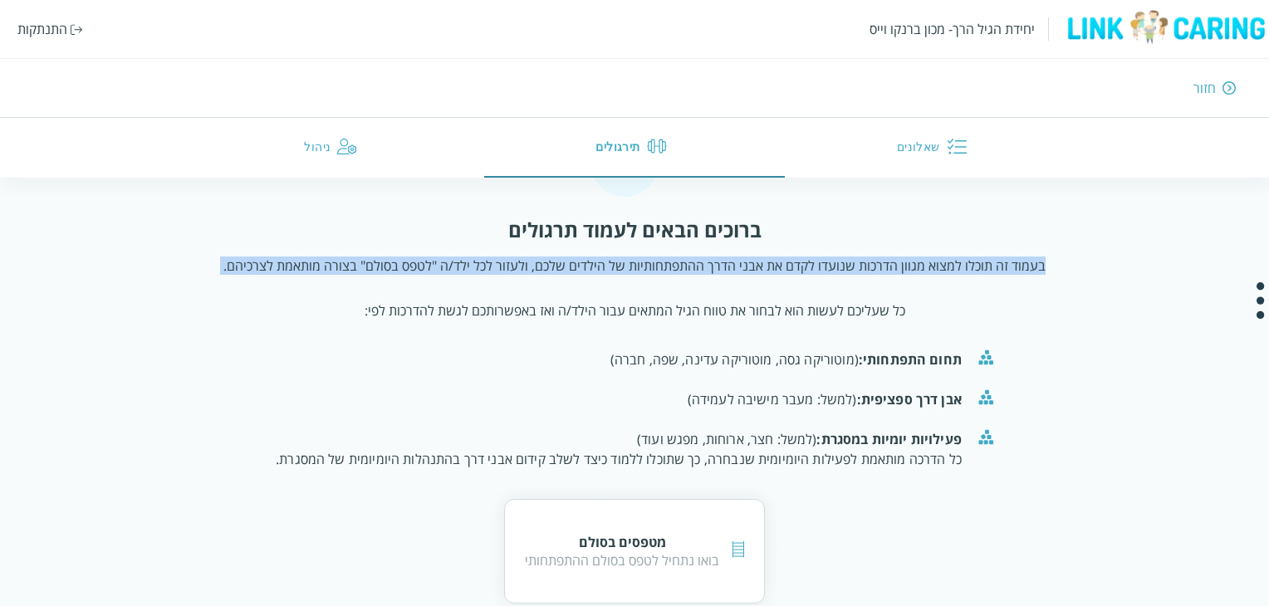
click at [556, 278] on div "ברוכים הבאים לעמוד תרגולים בעמוד זה תוכלו למצוא מגוון הדרכות שנועדו לקדם את אבנ…" at bounding box center [634, 410] width 822 height 387
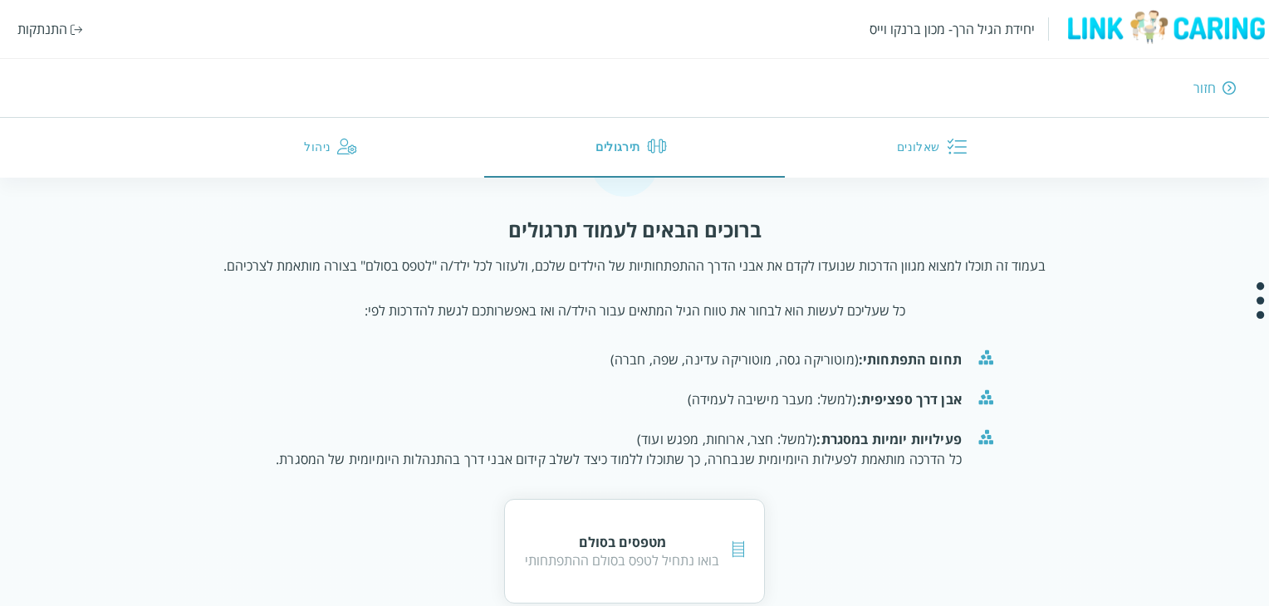
click at [570, 300] on div "ברוכים הבאים לעמוד תרגולים בעמוד זה תוכלו למצוא מגוון הדרכות שנועדו לקדם את אבנ…" at bounding box center [634, 410] width 822 height 387
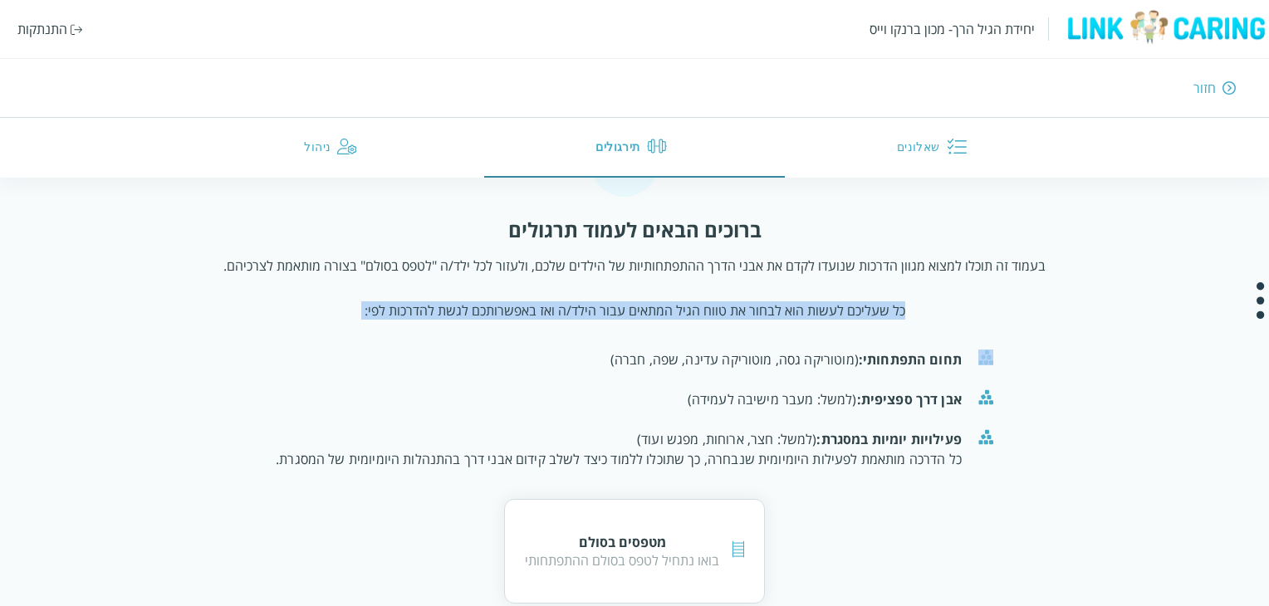
click at [570, 300] on div "ברוכים הבאים לעמוד תרגולים בעמוד זה תוכלו למצוא מגוון הדרכות שנועדו לקדם את אבנ…" at bounding box center [634, 410] width 822 height 387
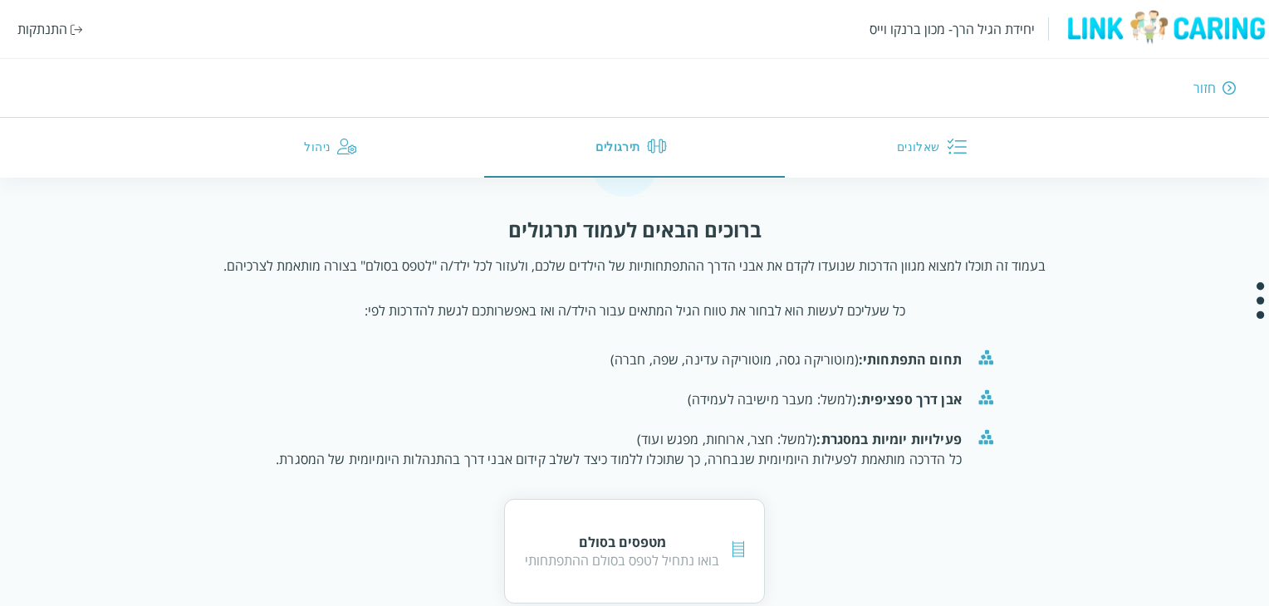
click at [580, 263] on p "בעמוד זה תוכלו למצוא מגוון הדרכות שנועדו לקדם את אבני הדרך ההתפתחותיות של הילדי…" at bounding box center [634, 266] width 822 height 18
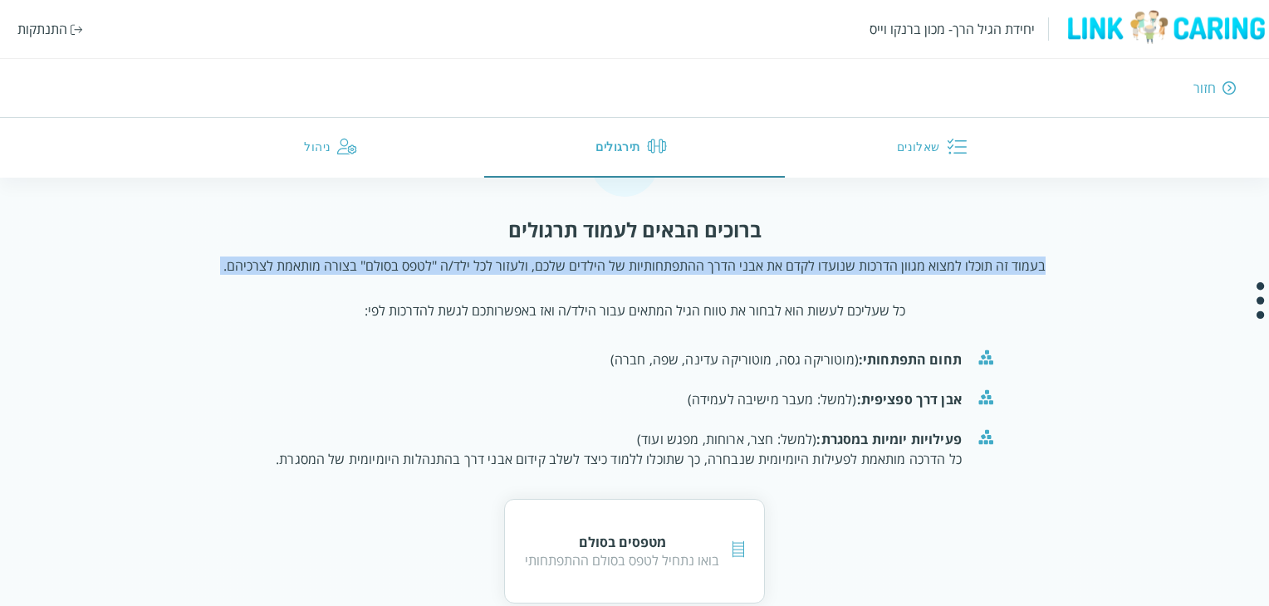
click at [580, 263] on p "בעמוד זה תוכלו למצוא מגוון הדרכות שנועדו לקדם את אבני הדרך ההתפתחותיות של הילדי…" at bounding box center [634, 266] width 822 height 18
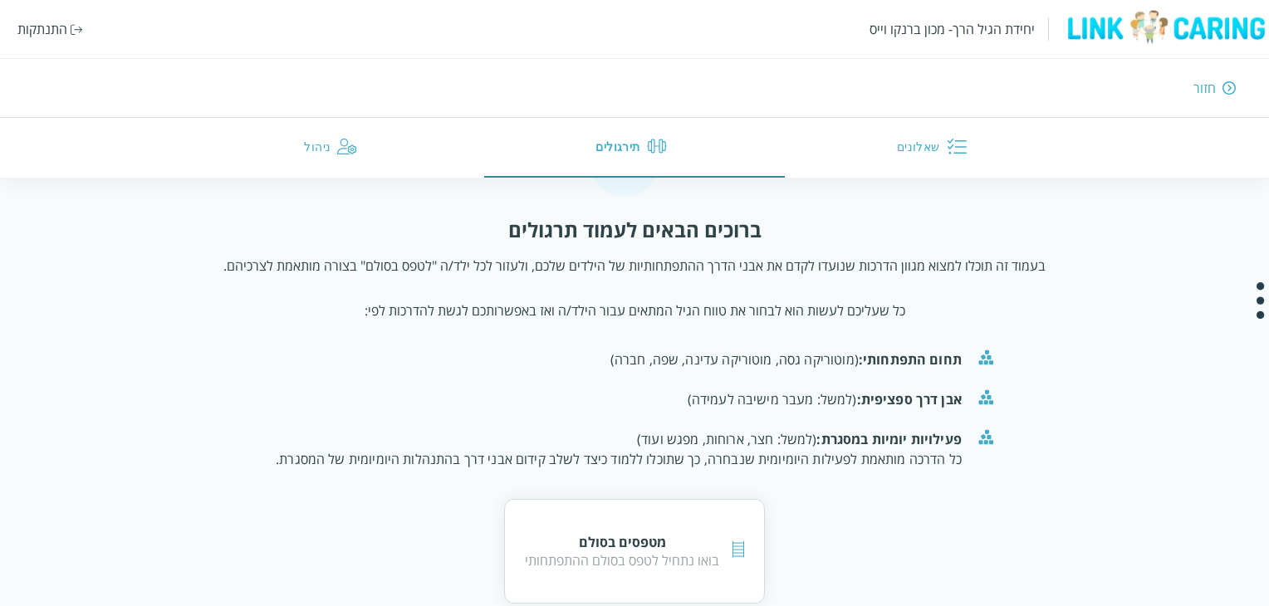
click at [694, 366] on div "תחום התפתחותי: (מוטוריקה גסה, מוטוריקה עדינה, שפה, חברה)" at bounding box center [619, 360] width 686 height 20
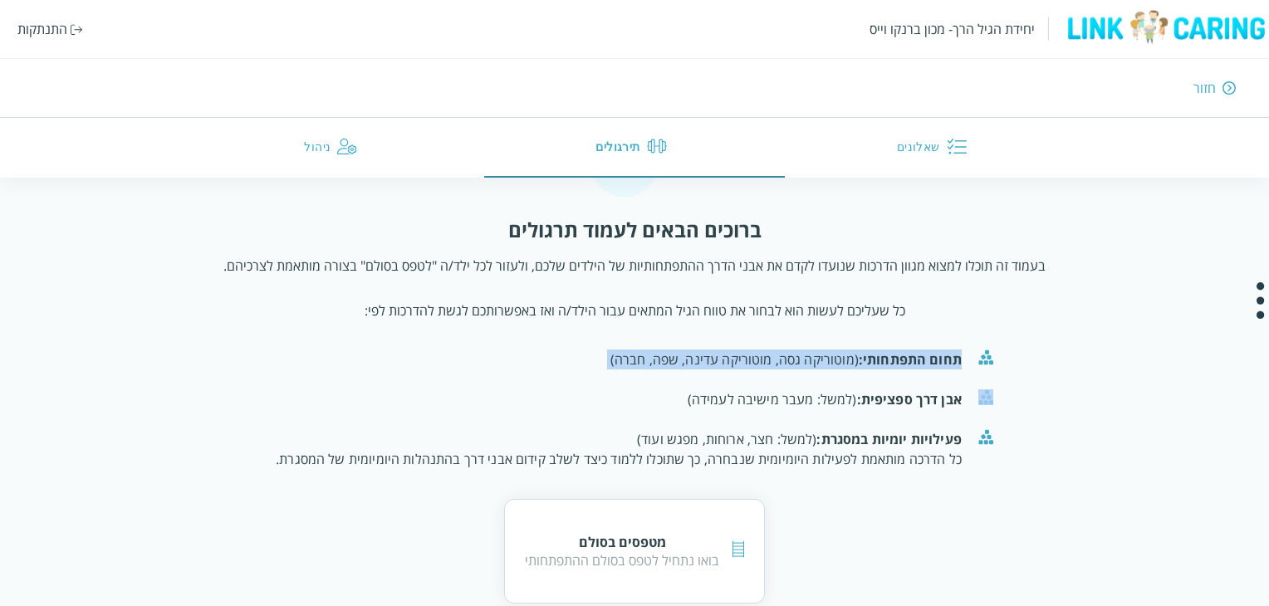
click at [694, 366] on div "תחום התפתחותי: (מוטוריקה גסה, מוטוריקה עדינה, שפה, חברה)" at bounding box center [619, 360] width 686 height 20
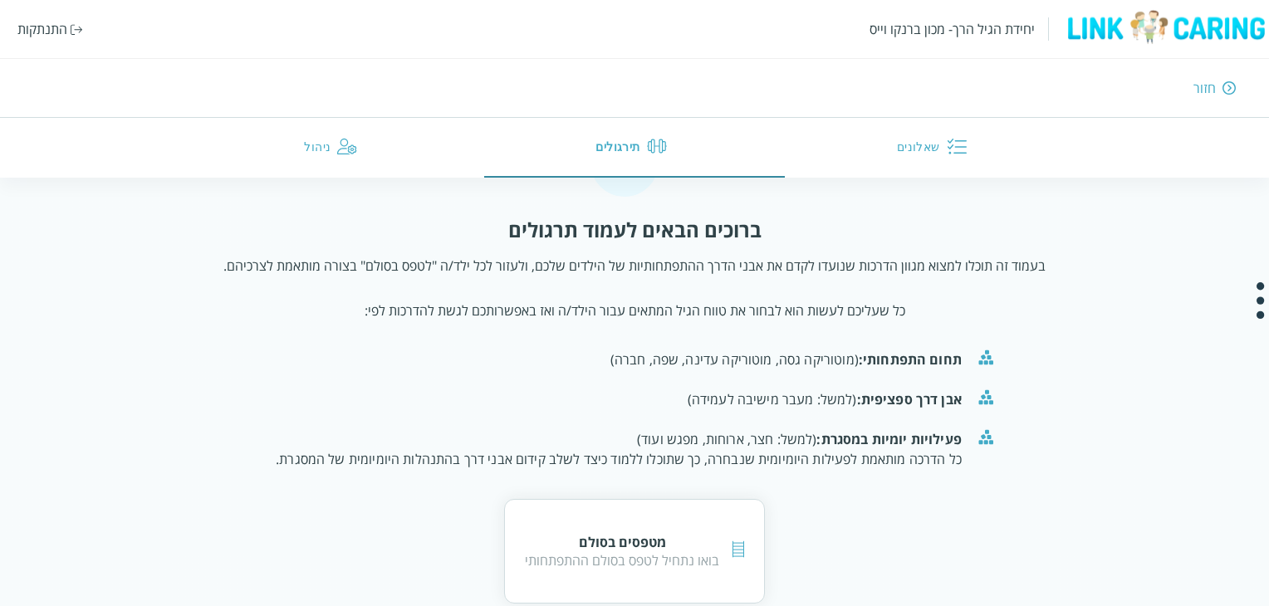
click at [753, 407] on div "אבן דרך ספציפית: (למשל: מעבר מישיבה לעמידה)" at bounding box center [619, 400] width 686 height 20
click at [744, 380] on li "אבן דרך ספציפית: (למשל: מעבר מישיבה לעמידה)" at bounding box center [635, 400] width 744 height 40
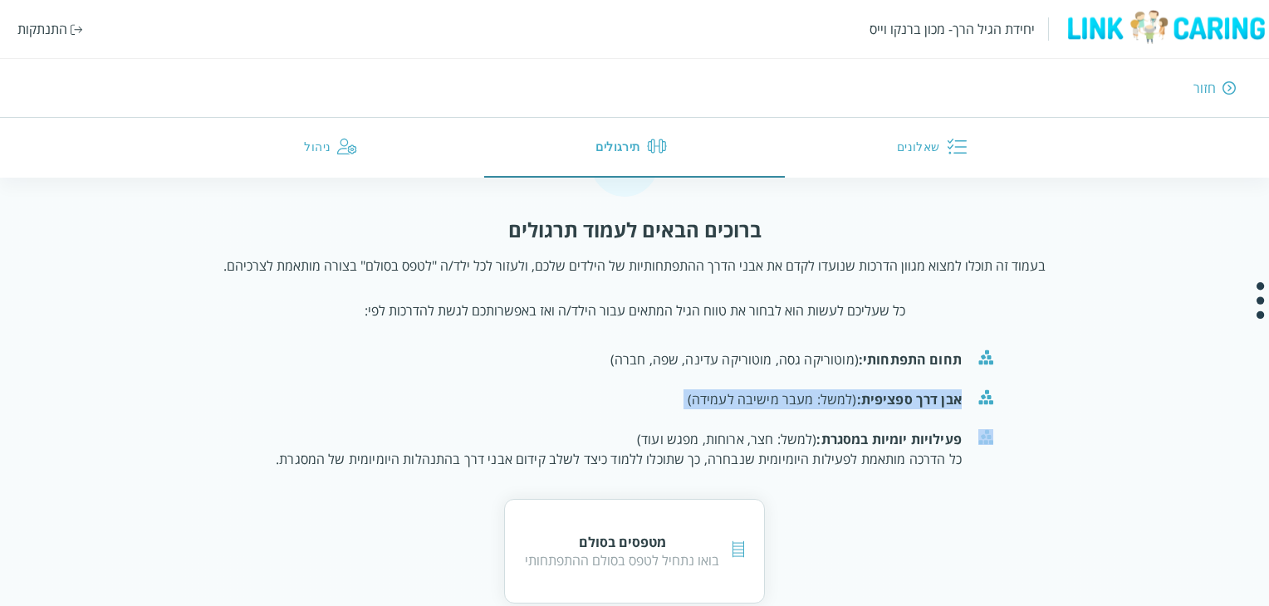
click at [744, 380] on li "אבן דרך ספציפית: (למשל: מעבר מישיבה לעמידה)" at bounding box center [635, 400] width 744 height 40
click at [734, 444] on div "פעילויות יומיות במסגרת: (למשל: חצר, ארוחות, מפגש ועוד) כל הדרכה מותאמת לפעילות …" at bounding box center [619, 449] width 686 height 40
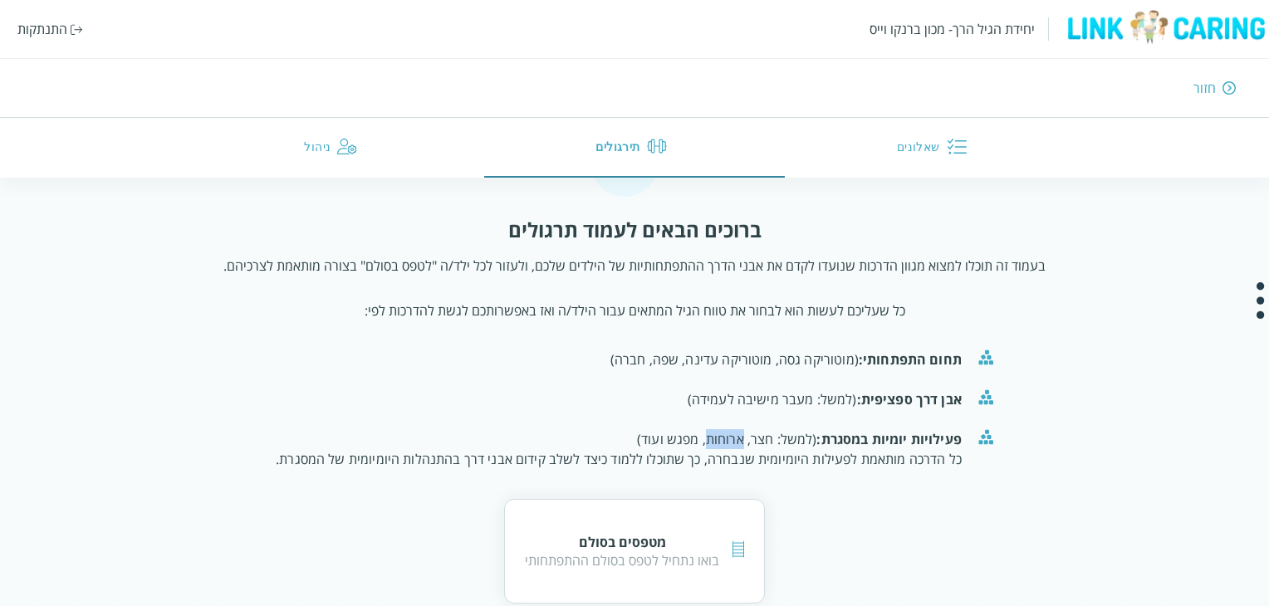
click at [734, 444] on div "פעילויות יומיות במסגרת: (למשל: חצר, ארוחות, מפגש ועוד) כל הדרכה מותאמת לפעילות …" at bounding box center [619, 449] width 686 height 40
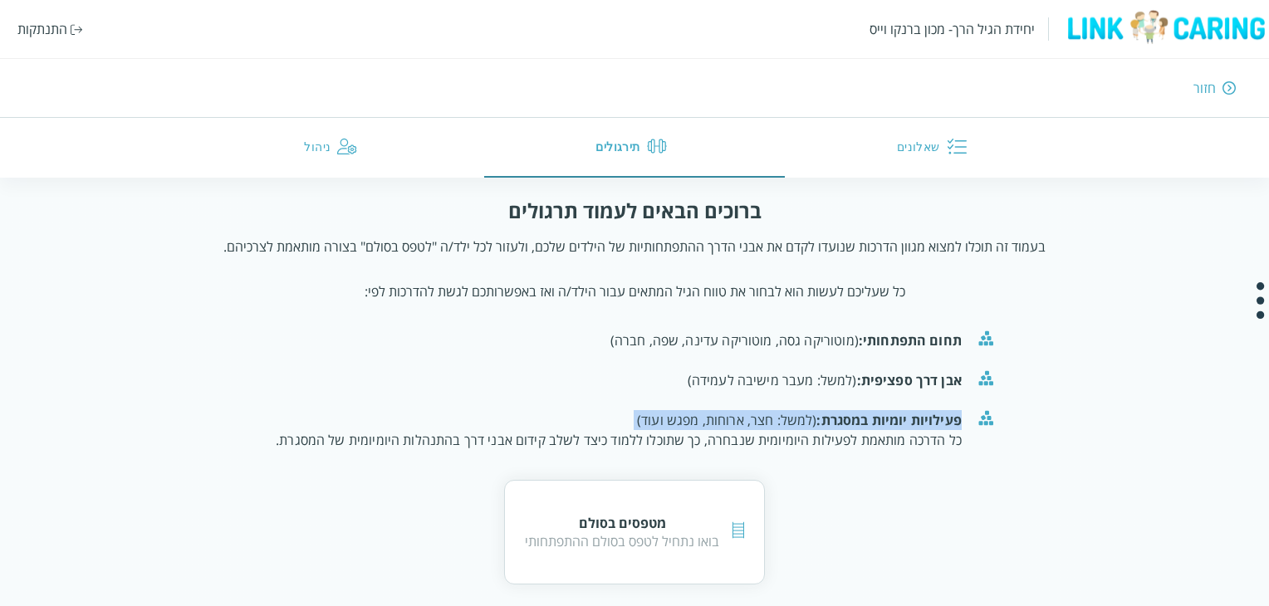
scroll to position [113, 0]
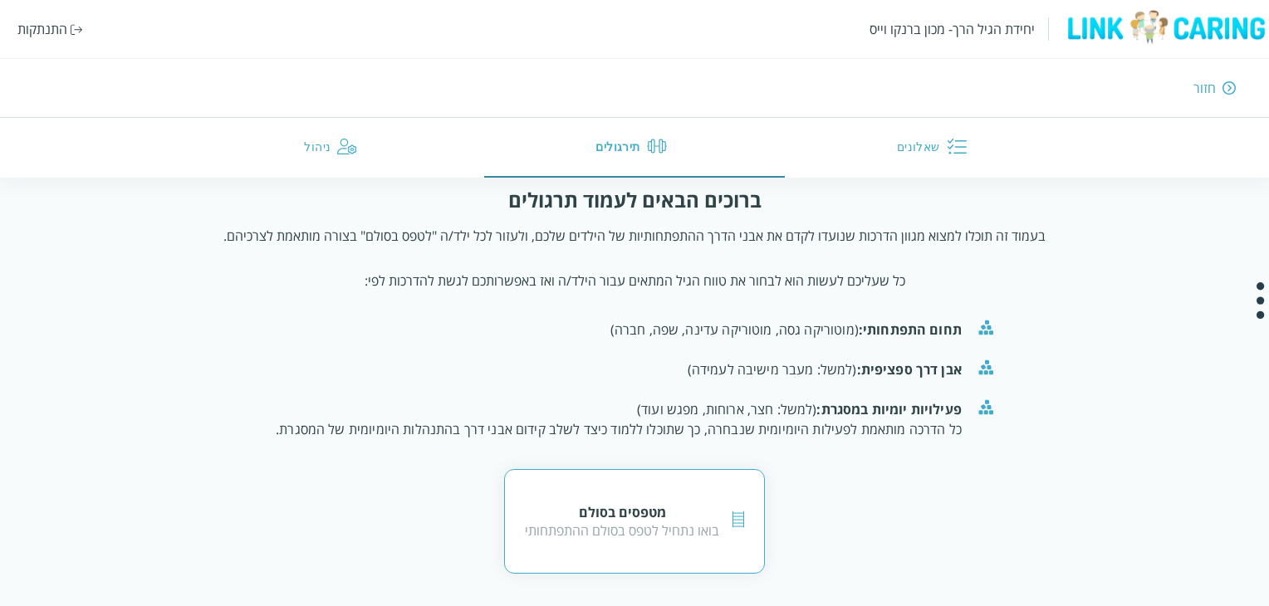
click at [624, 511] on div "מטפסים בסולם" at bounding box center [622, 512] width 194 height 18
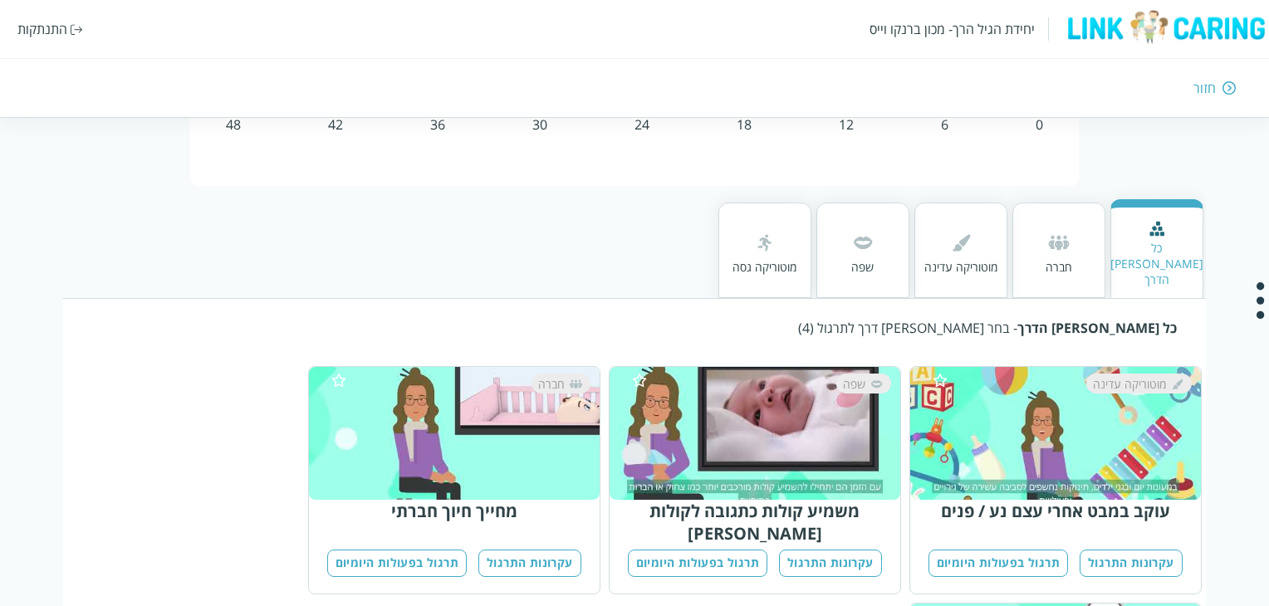
scroll to position [166, 0]
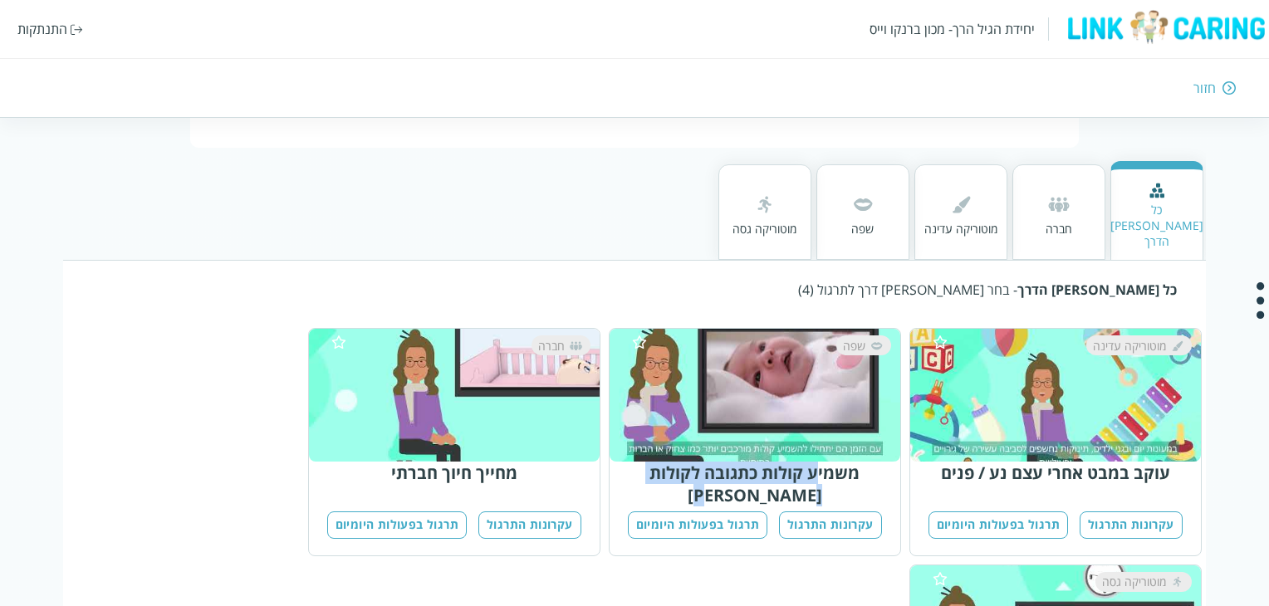
drag, startPoint x: 834, startPoint y: 446, endPoint x: 638, endPoint y: 444, distance: 196.1
click at [638, 462] on div "משמיע קולות כתגובה לקולות אדם" at bounding box center [755, 484] width 271 height 45
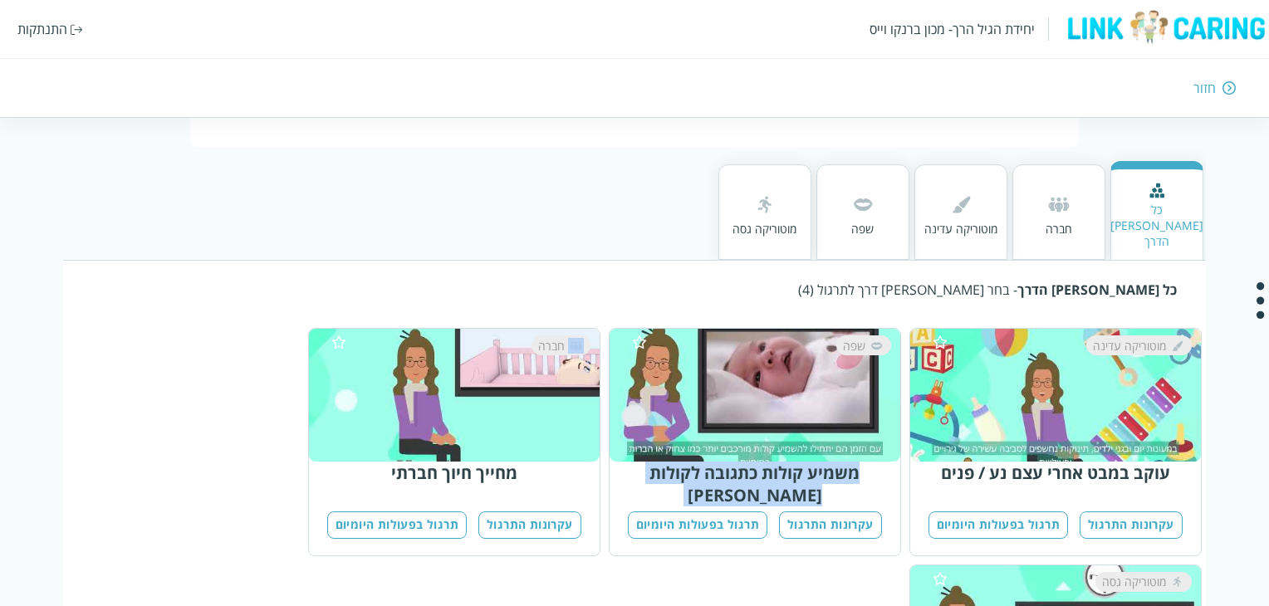
click at [638, 462] on div "משמיע קולות כתגובה לקולות אדם" at bounding box center [755, 484] width 271 height 45
click at [699, 462] on div "משמיע קולות כתגובה לקולות אדם" at bounding box center [755, 484] width 271 height 45
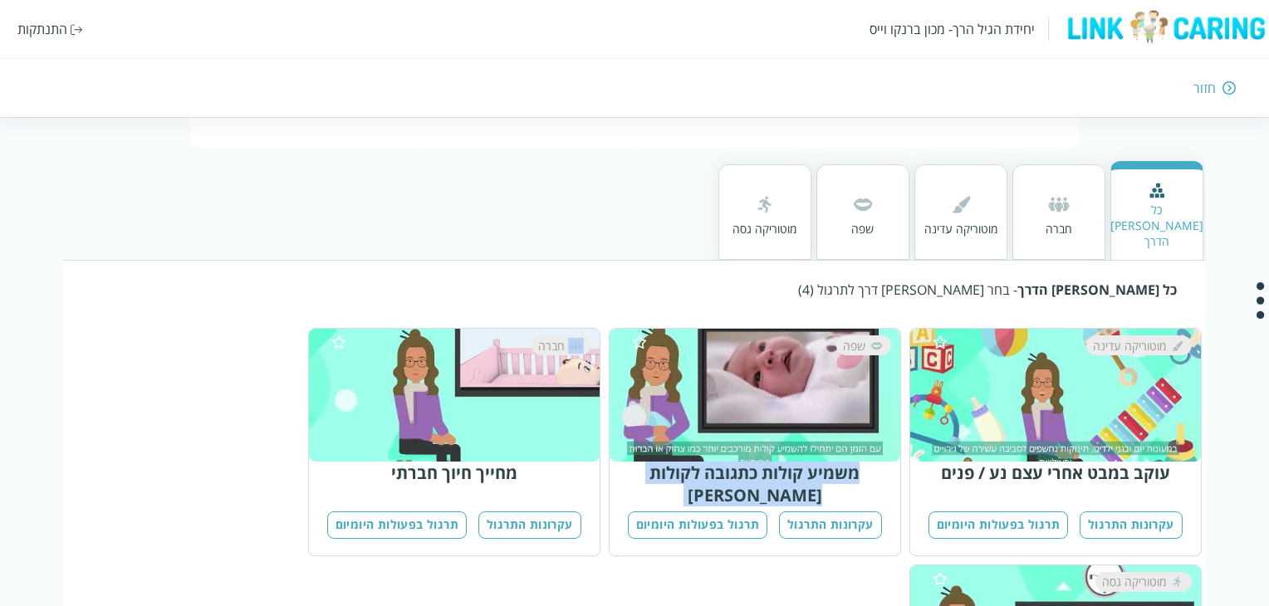
click at [719, 462] on div "משמיע קולות כתגובה לקולות אדם" at bounding box center [755, 484] width 271 height 45
drag, startPoint x: 997, startPoint y: 426, endPoint x: 945, endPoint y: 425, distance: 51.5
click at [945, 425] on div "מוטוריקה עדינה" at bounding box center [1064, 396] width 262 height 120
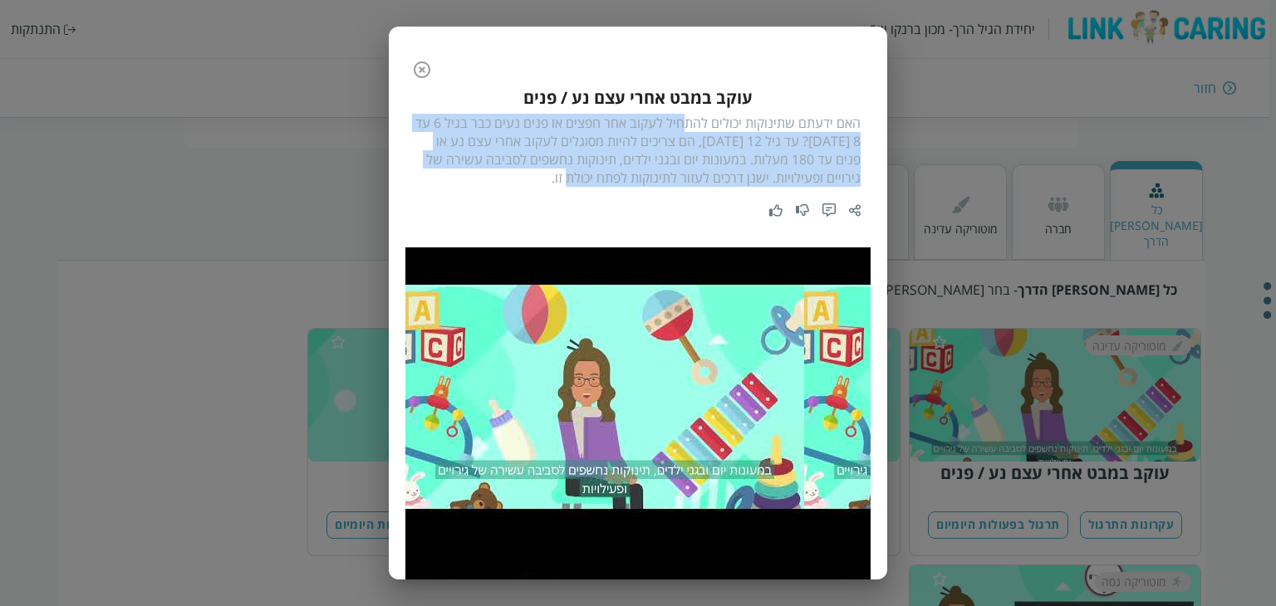
drag, startPoint x: 678, startPoint y: 124, endPoint x: 572, endPoint y: 187, distance: 123.0
click at [572, 187] on div "עוקב במבט אחרי עצם נע / פנים האם ידעתם שתינוקות יכולים להתחיל לעקוב אחר חפצים א…" at bounding box center [637, 166] width 445 height 161
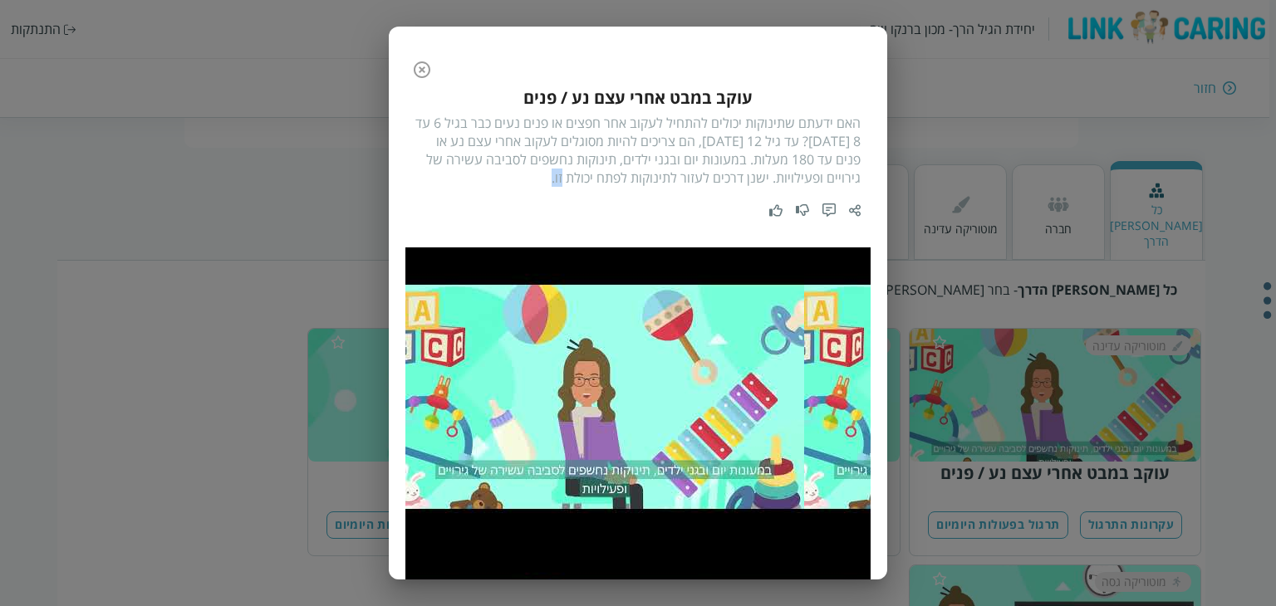
drag, startPoint x: 571, startPoint y: 184, endPoint x: 530, endPoint y: 177, distance: 41.2
click at [530, 177] on div "האם ידעתם שתינוקות יכולים להתחיל לעקוב אחר חפצים או פנים נעים כבר בגיל 6 עד 8 ש…" at bounding box center [637, 150] width 445 height 73
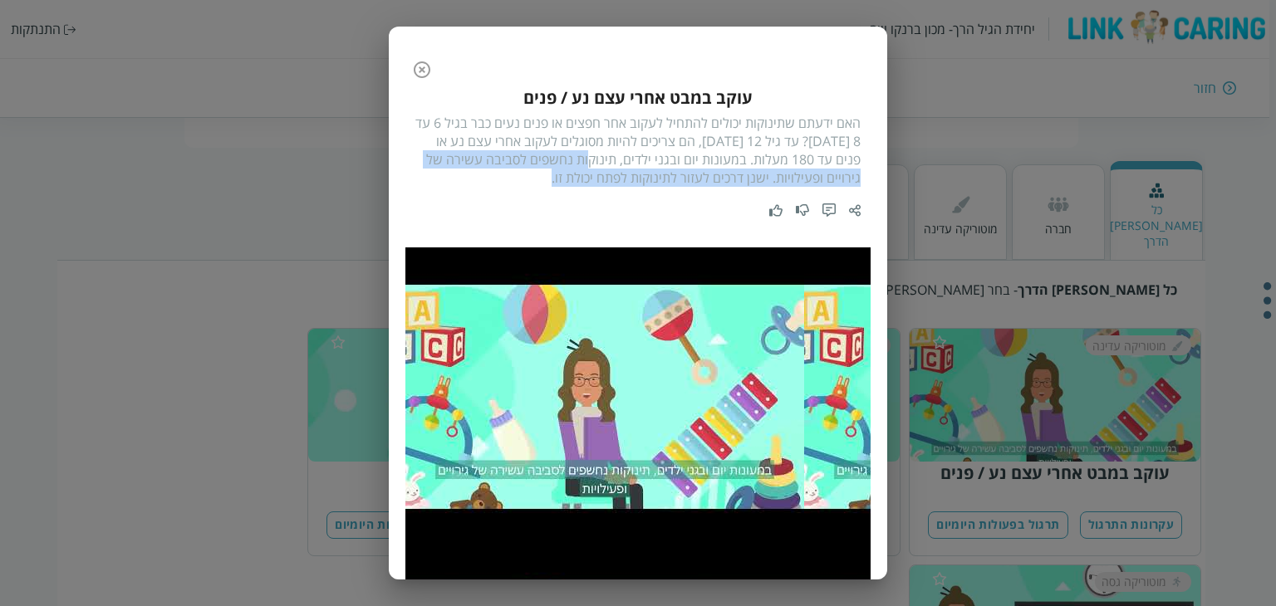
drag, startPoint x: 594, startPoint y: 162, endPoint x: 492, endPoint y: 181, distance: 104.0
click at [492, 181] on div "האם ידעתם שתינוקות יכולים להתחיל לעקוב אחר חפצים או פנים נעים כבר בגיל 6 עד 8 ש…" at bounding box center [637, 150] width 445 height 73
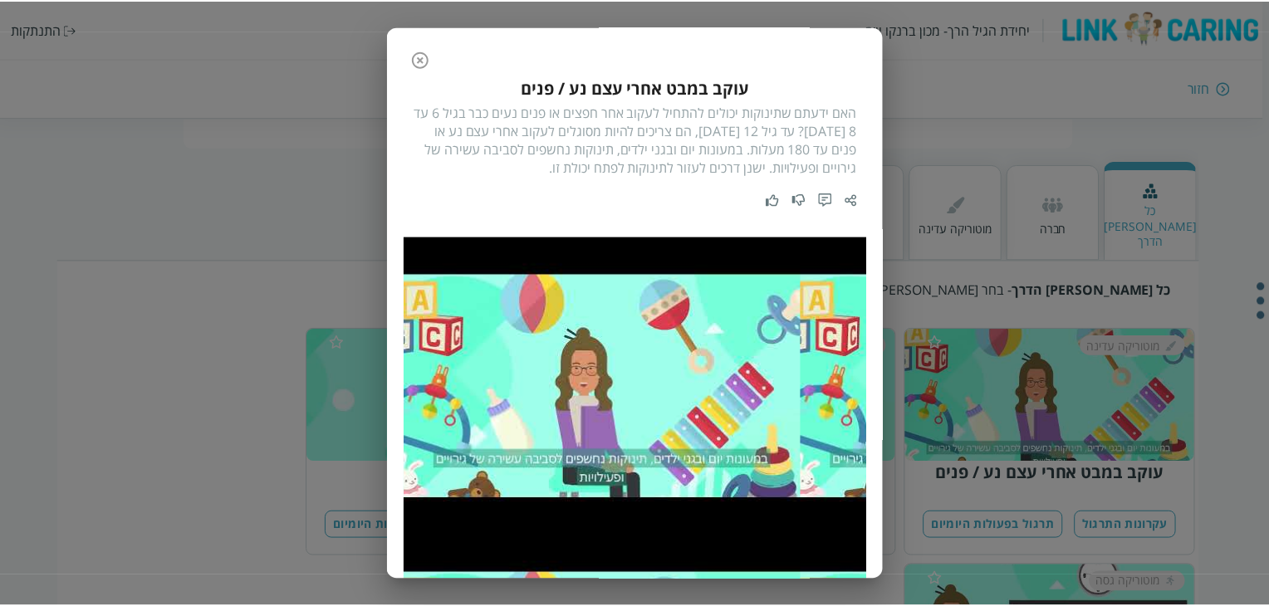
scroll to position [0, 0]
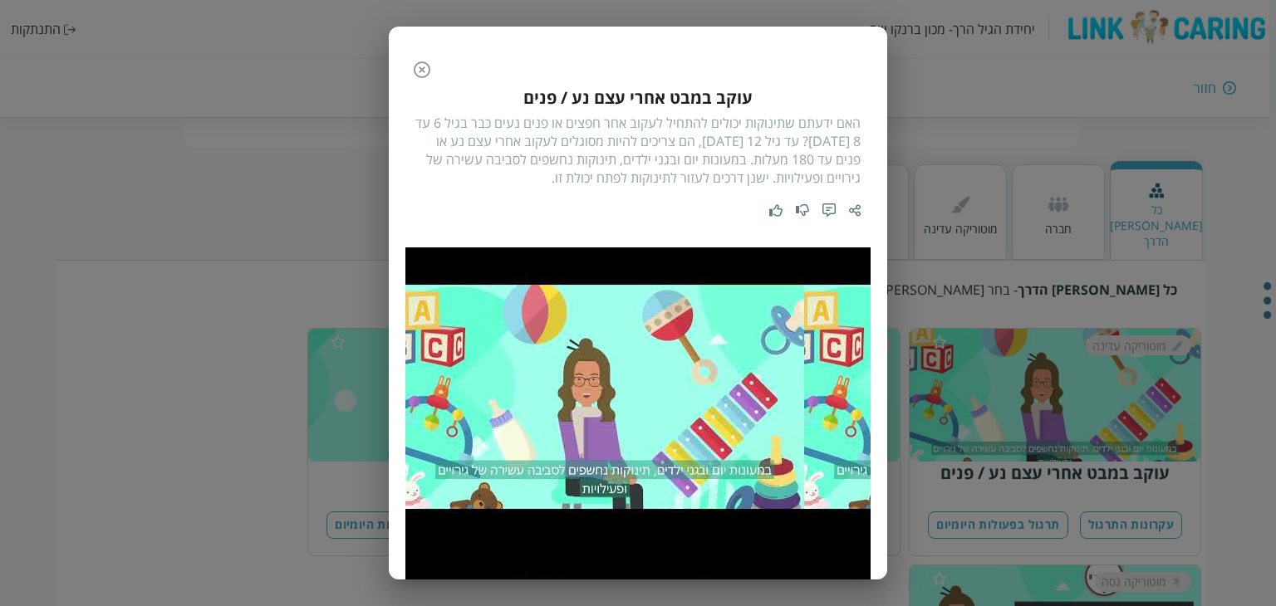
click at [430, 72] on icon "button" at bounding box center [422, 69] width 17 height 17
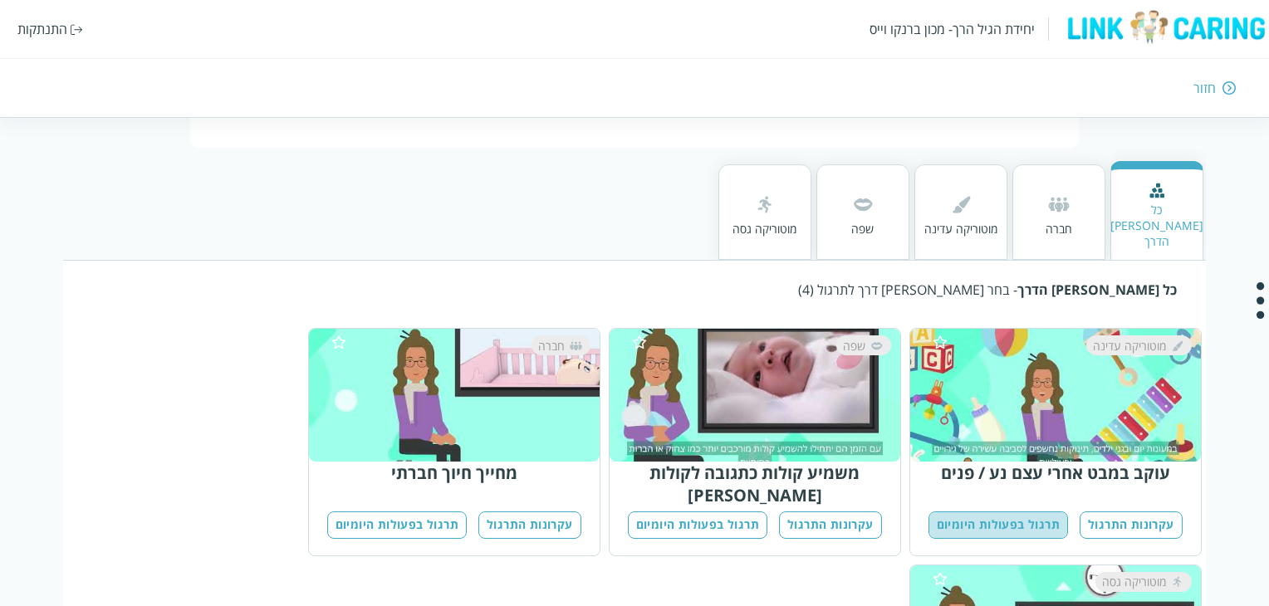
click at [1026, 512] on button "תרגול בפעולות היומיום" at bounding box center [999, 525] width 140 height 27
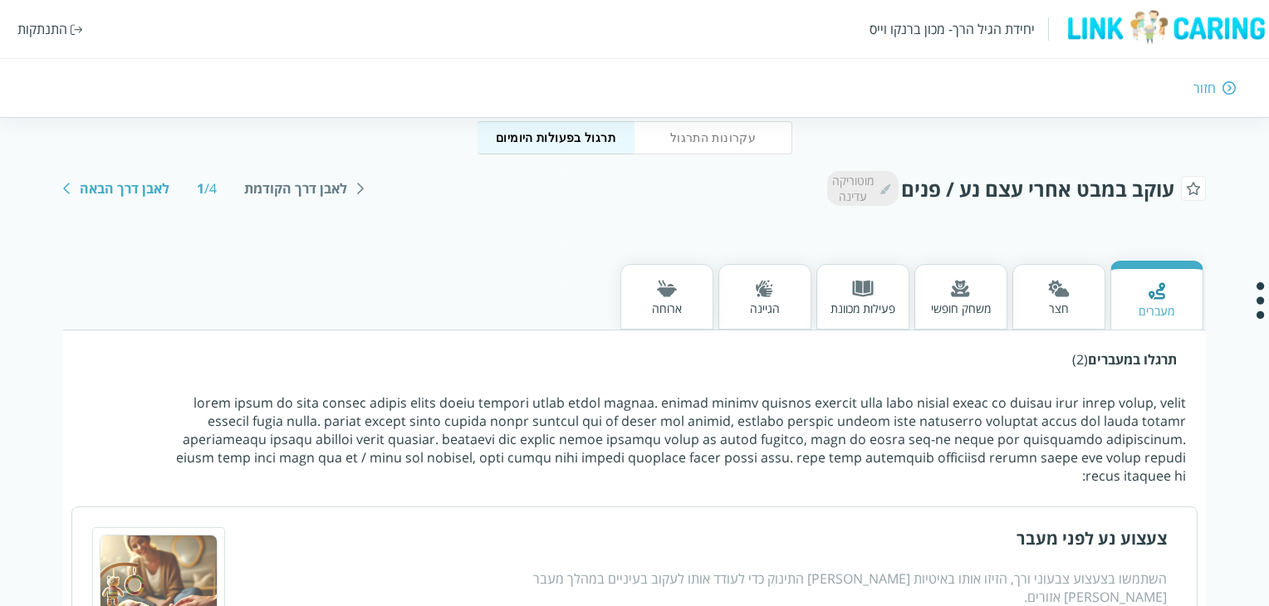
scroll to position [249, 0]
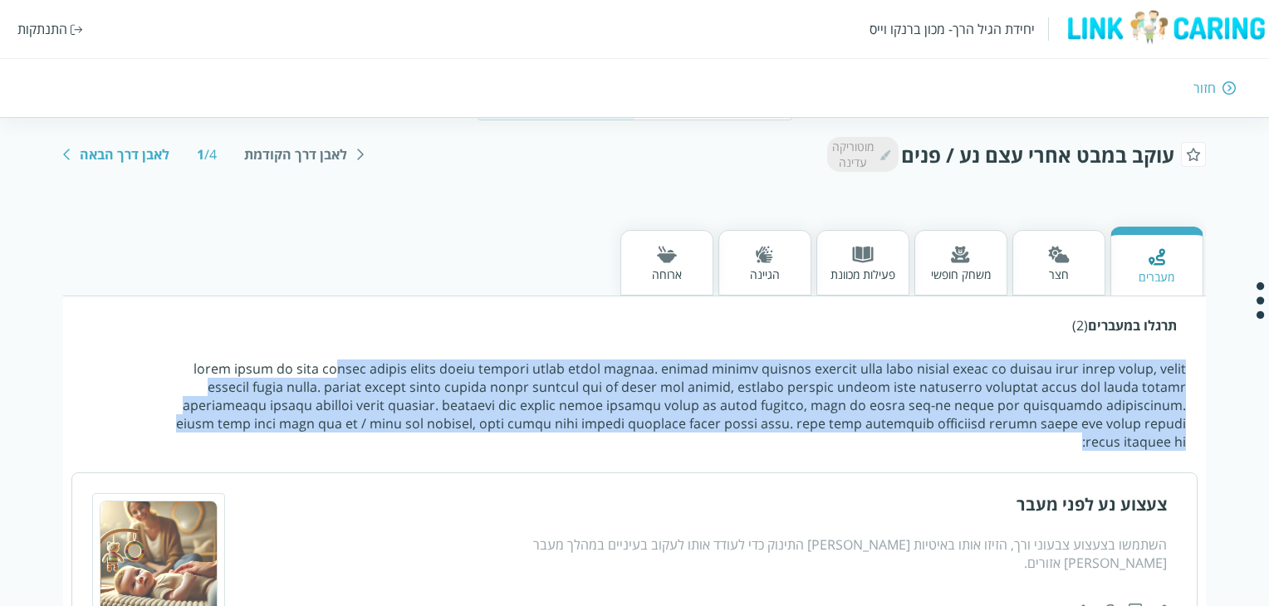
drag, startPoint x: 1035, startPoint y: 373, endPoint x: 402, endPoint y: 429, distance: 635.5
click at [402, 429] on p at bounding box center [672, 405] width 1028 height 91
click at [404, 428] on p at bounding box center [672, 405] width 1028 height 91
drag, startPoint x: 405, startPoint y: 427, endPoint x: 436, endPoint y: 427, distance: 31.6
click at [436, 427] on p at bounding box center [672, 405] width 1028 height 91
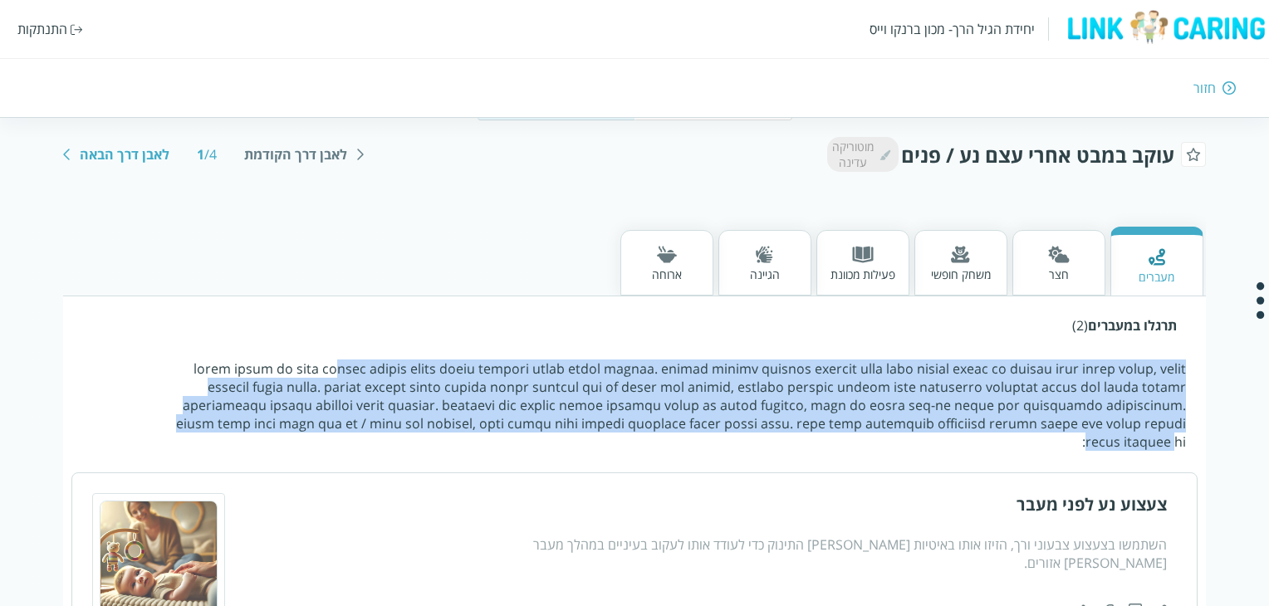
click at [436, 427] on p at bounding box center [672, 405] width 1028 height 91
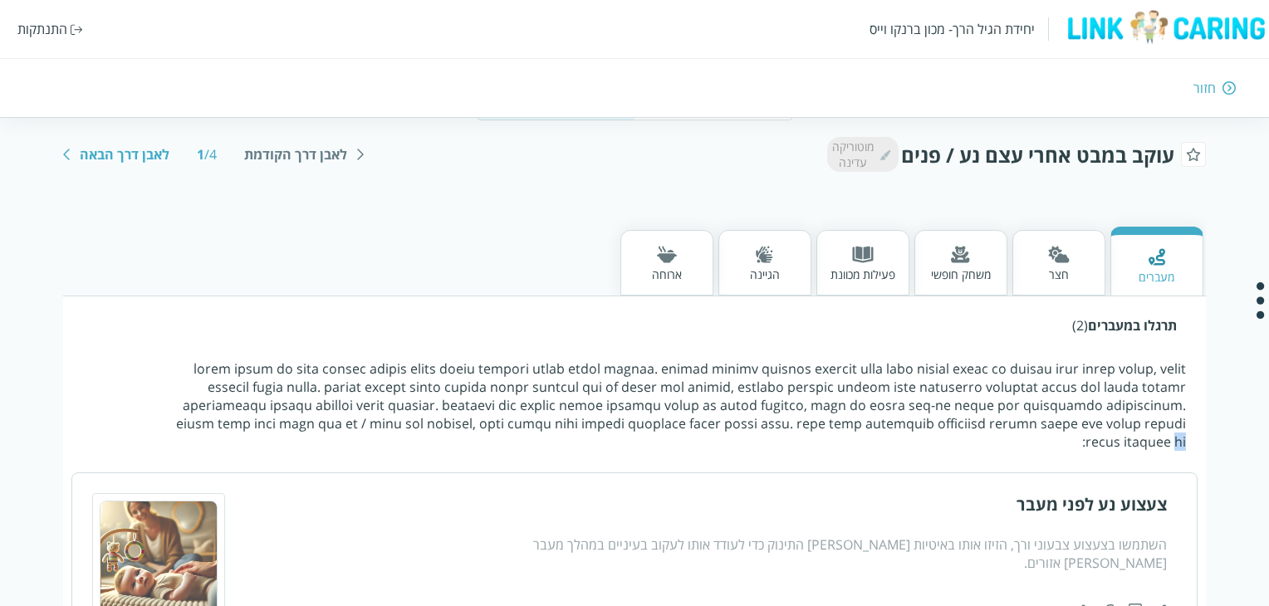
click at [436, 427] on p at bounding box center [672, 405] width 1028 height 91
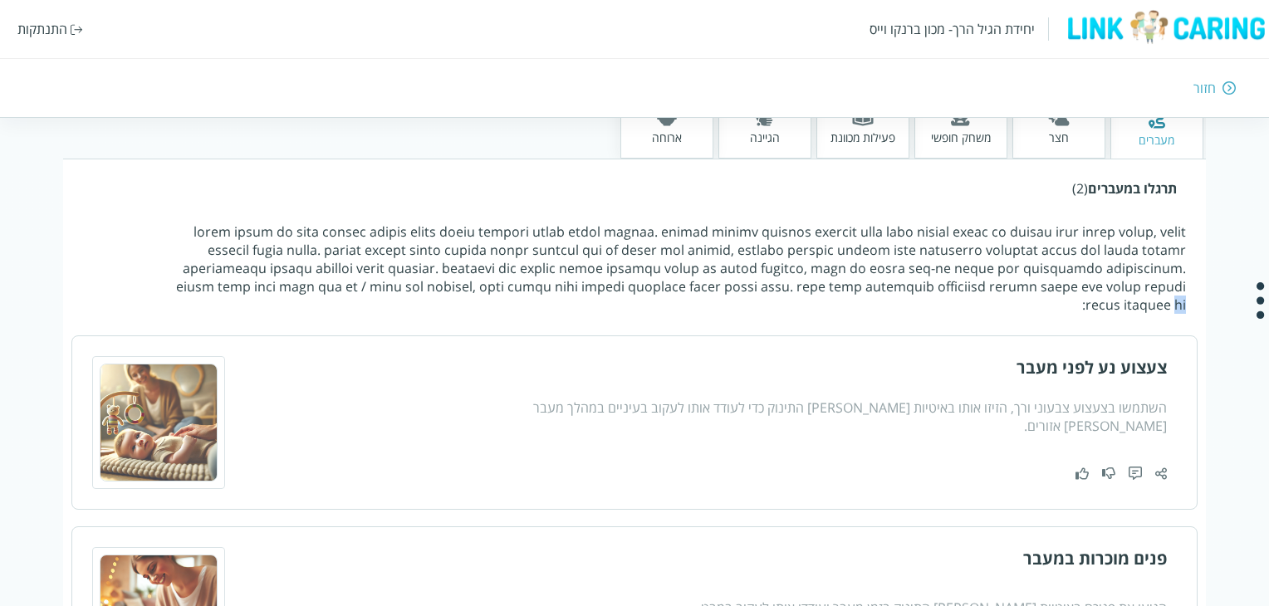
scroll to position [415, 0]
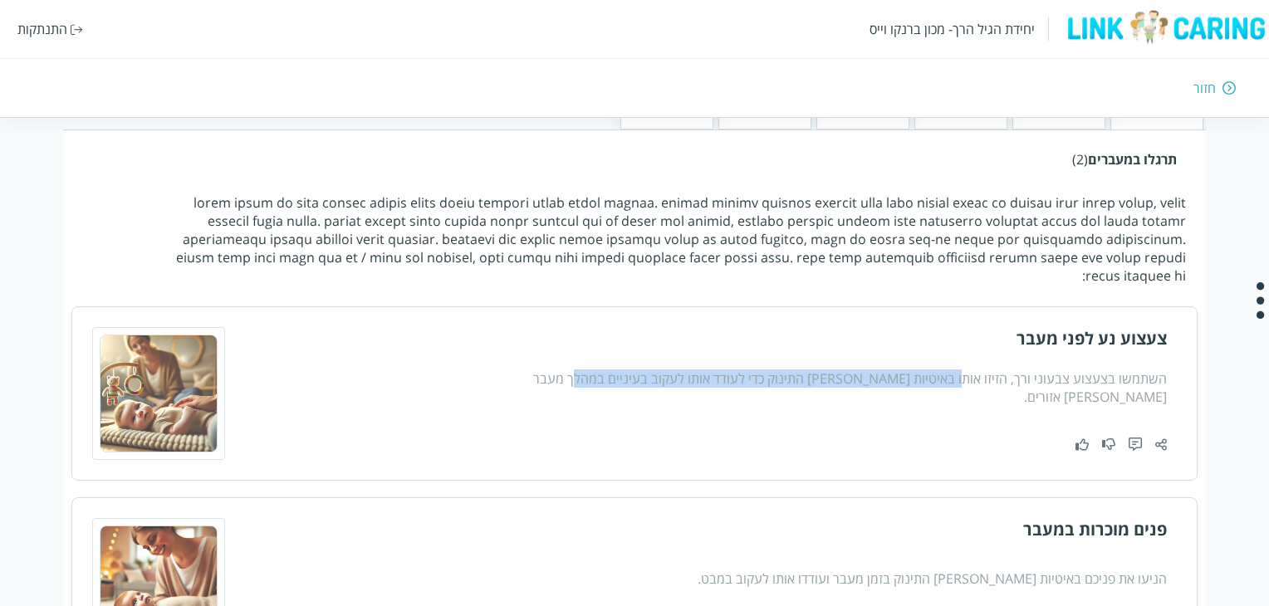
drag, startPoint x: 967, startPoint y: 367, endPoint x: 616, endPoint y: 381, distance: 351.7
click at [616, 381] on div "צעצוע נע לפני מעבר השתמשו בצעצוע צבעוני ורך, הזיזו אותו באיטיות מול התינוק כדי …" at bounding box center [811, 393] width 709 height 133
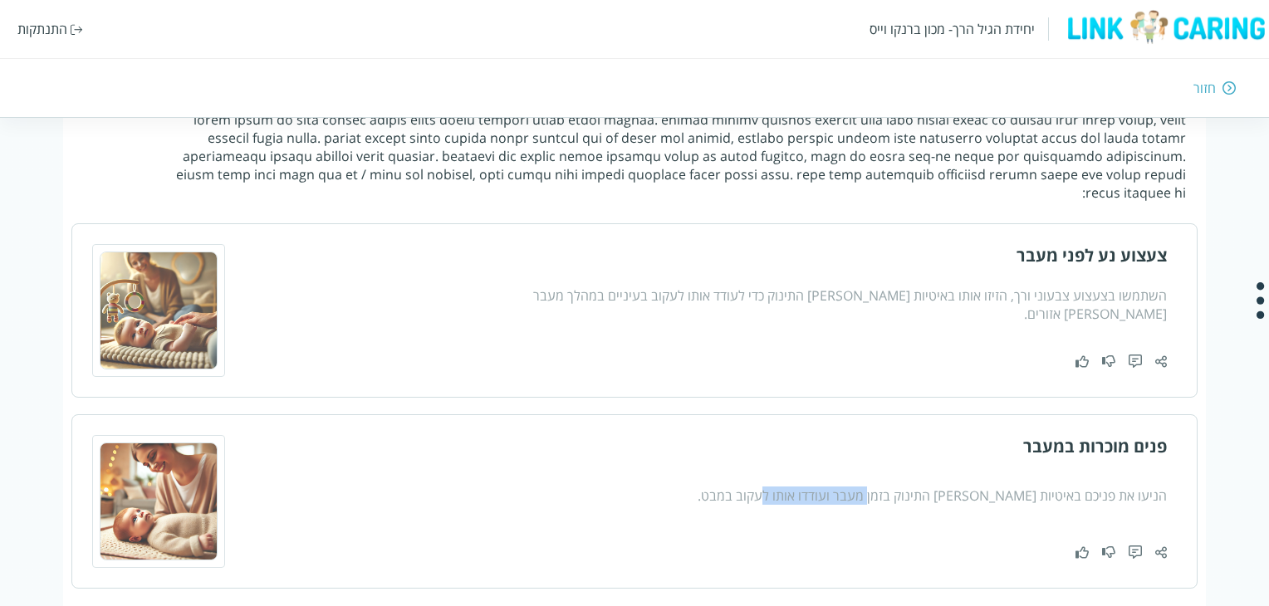
drag, startPoint x: 896, startPoint y: 468, endPoint x: 748, endPoint y: 466, distance: 147.9
click at [748, 487] on div "הניעו את פניכם באיטיות מול התינוק בזמן מעבר ועודדו אותו לעקוב במבט." at bounding box center [811, 496] width 709 height 18
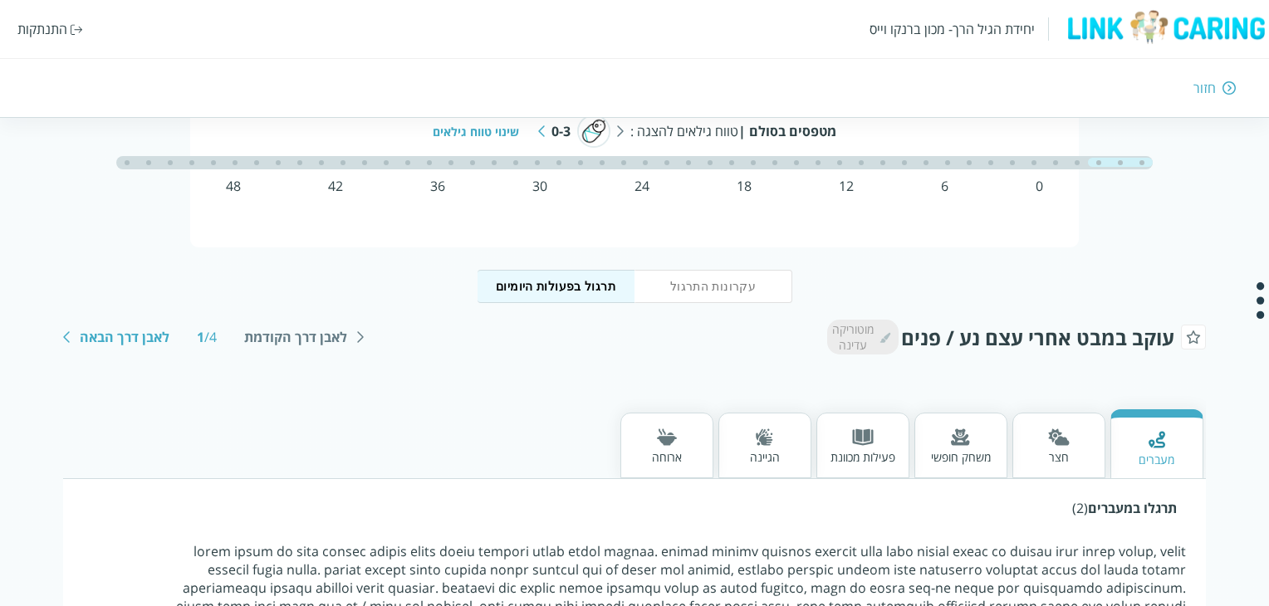
scroll to position [0, 0]
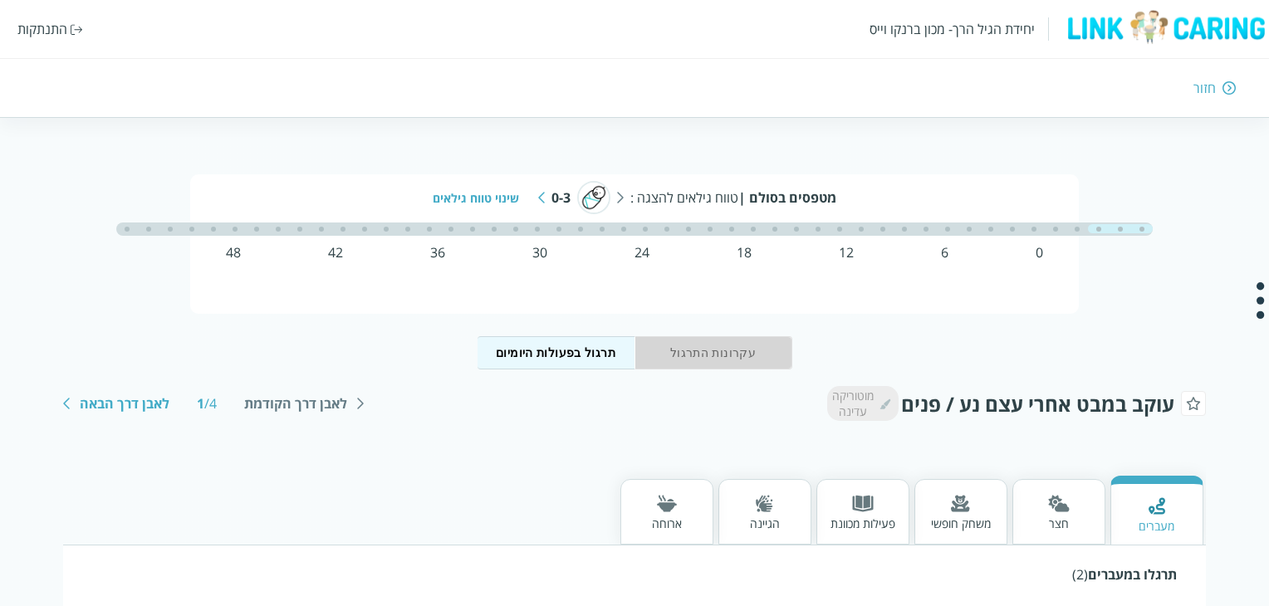
click at [699, 364] on button "עקרונות התרגול" at bounding box center [714, 352] width 158 height 33
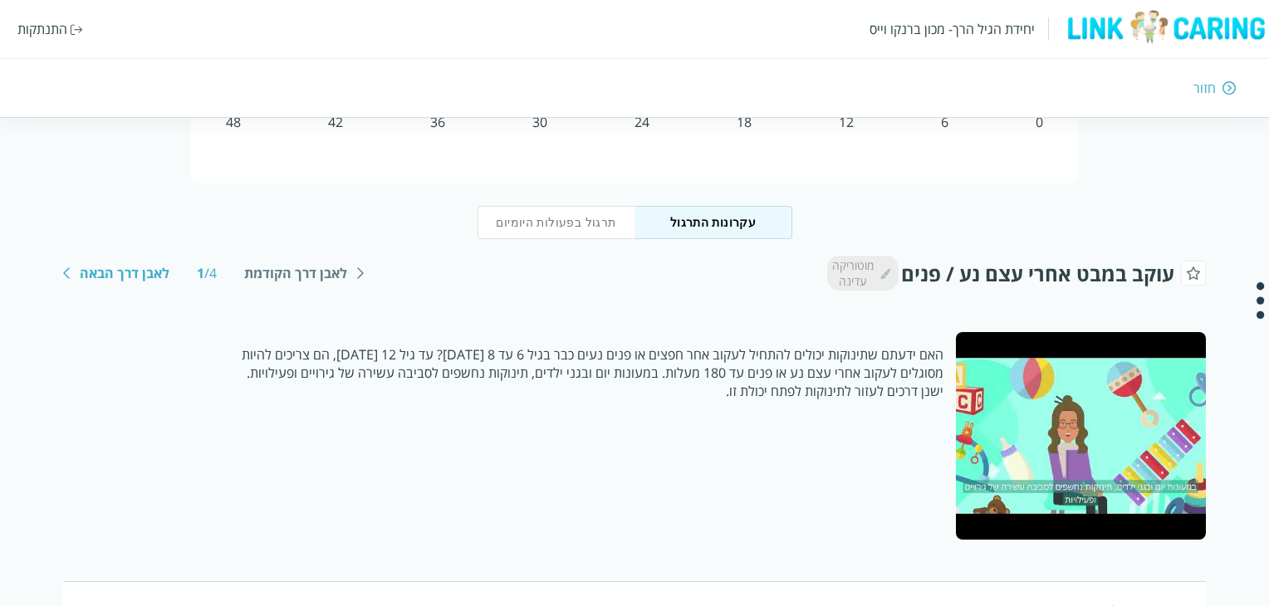
scroll to position [166, 0]
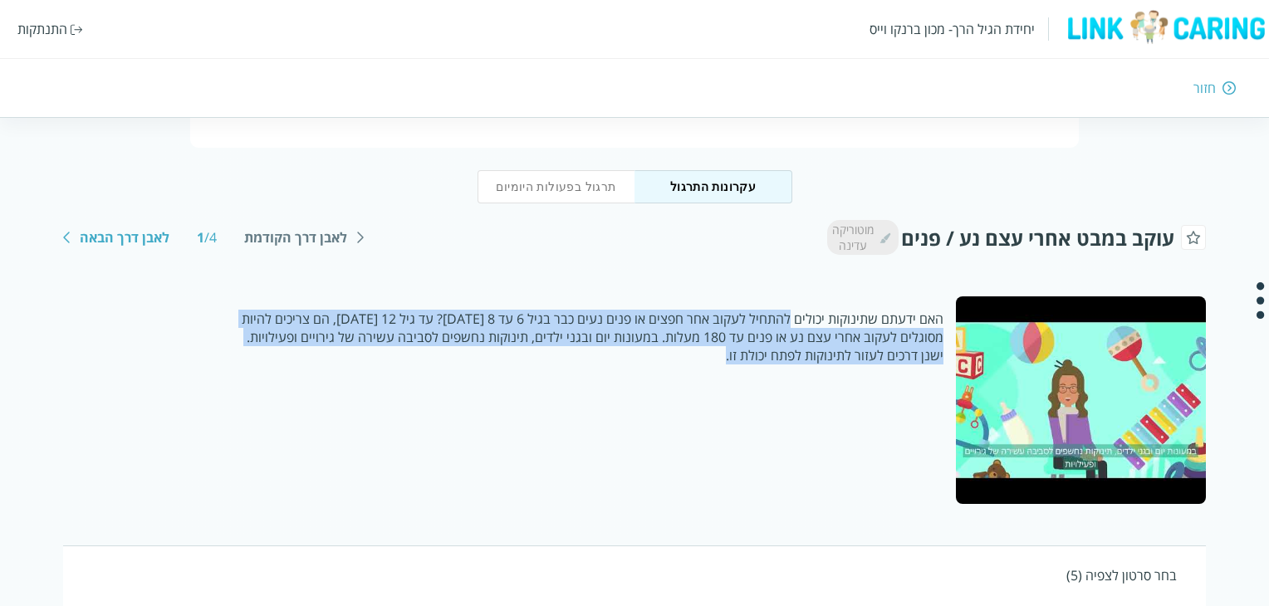
drag, startPoint x: 788, startPoint y: 308, endPoint x: 745, endPoint y: 357, distance: 64.8
click at [745, 357] on div "האם ידעתם שתינוקות יכולים להתחיל לעקוב אחר חפצים או פנים נעים כבר בגיל 6 עד 8 ש…" at bounding box center [509, 401] width 893 height 208
click at [745, 357] on p "האם ידעתם שתינוקות יכולים להתחיל לעקוב אחר חפצים או פנים נעים כבר בגיל 6 עד 8 ש…" at bounding box center [586, 337] width 714 height 55
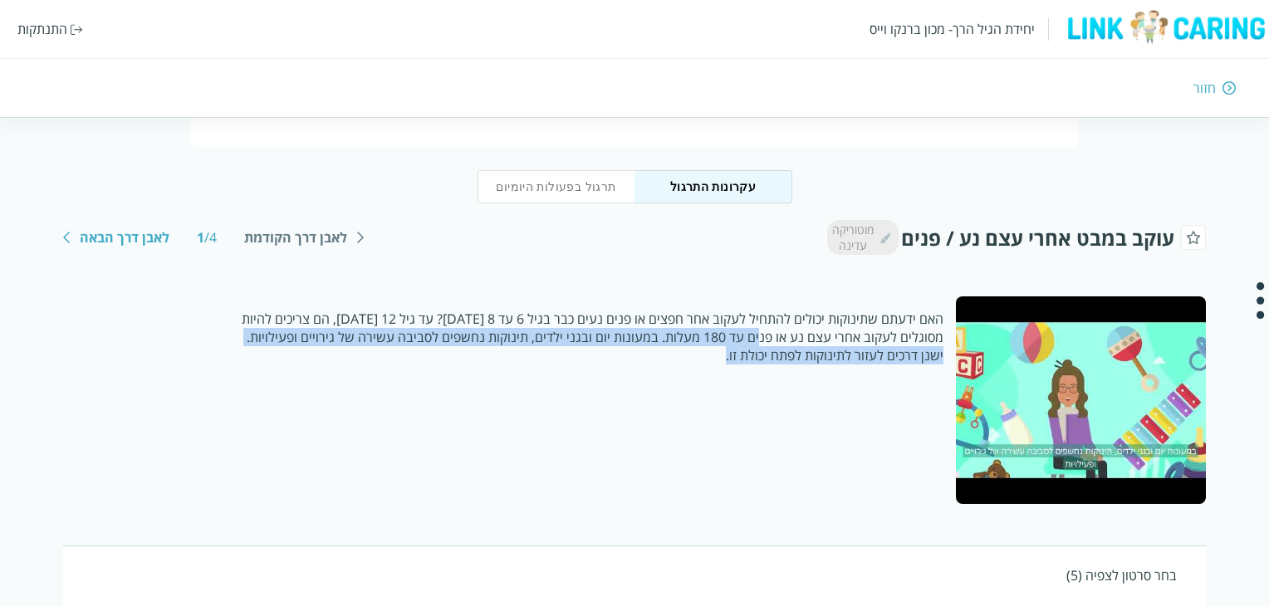
drag, startPoint x: 761, startPoint y: 341, endPoint x: 727, endPoint y: 360, distance: 39.1
click at [727, 360] on p "האם ידעתם שתינוקות יכולים להתחיל לעקוב אחר חפצים או פנים נעים כבר בגיל 6 עד 8 ש…" at bounding box center [586, 337] width 714 height 55
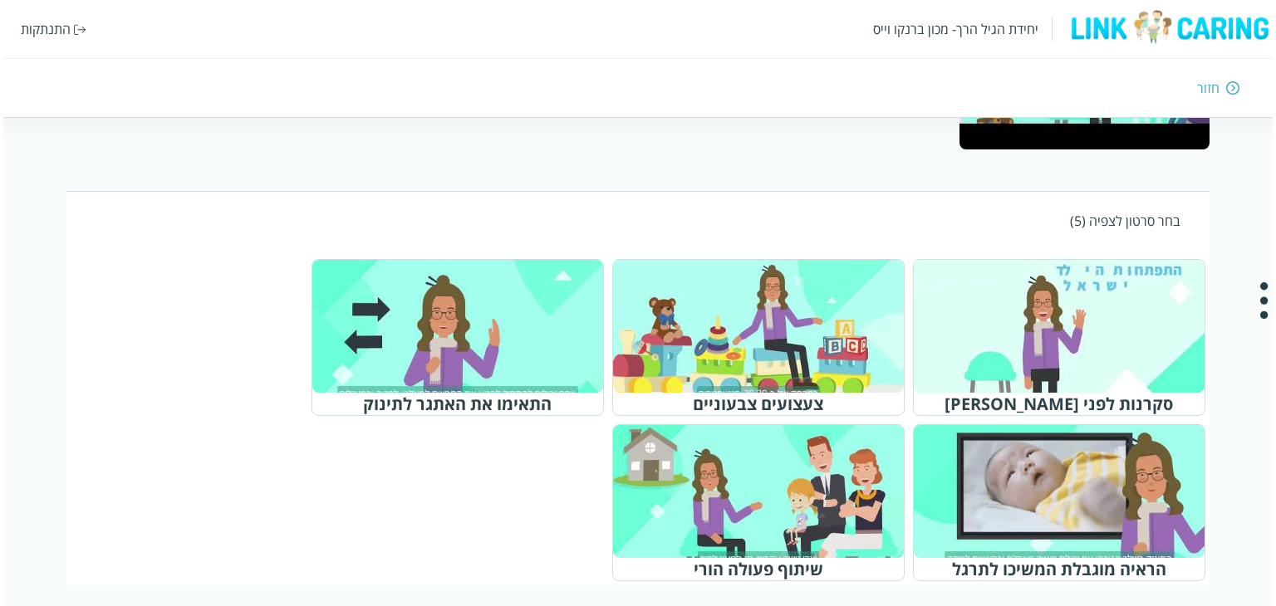
scroll to position [532, 0]
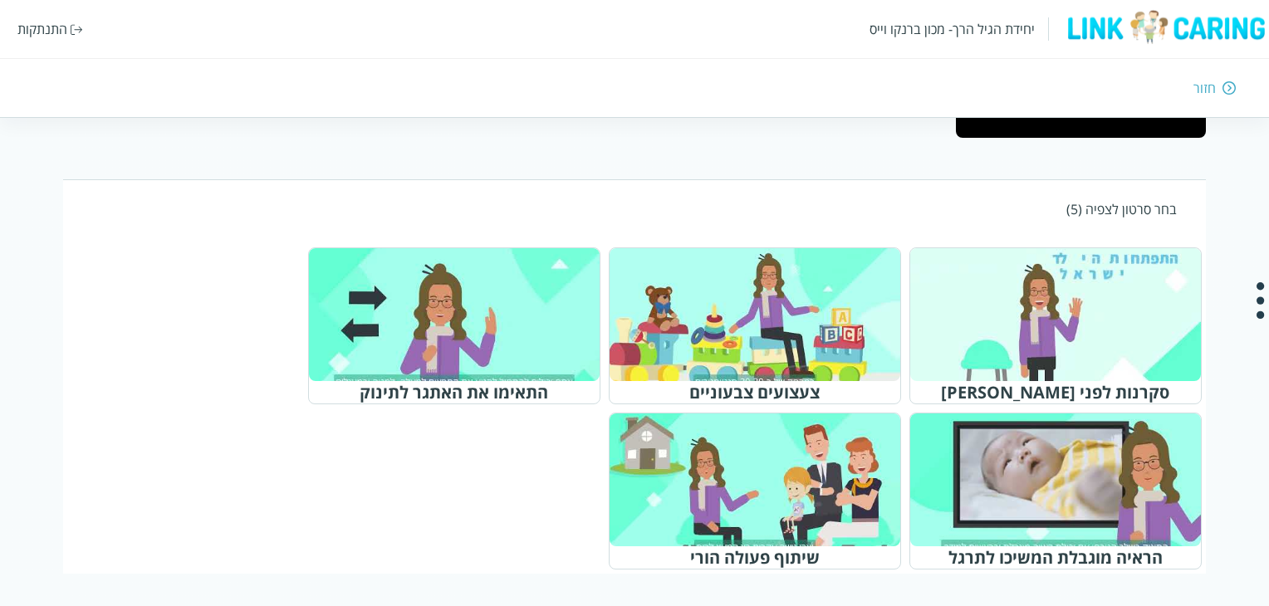
click at [1013, 474] on div at bounding box center [1064, 480] width 262 height 120
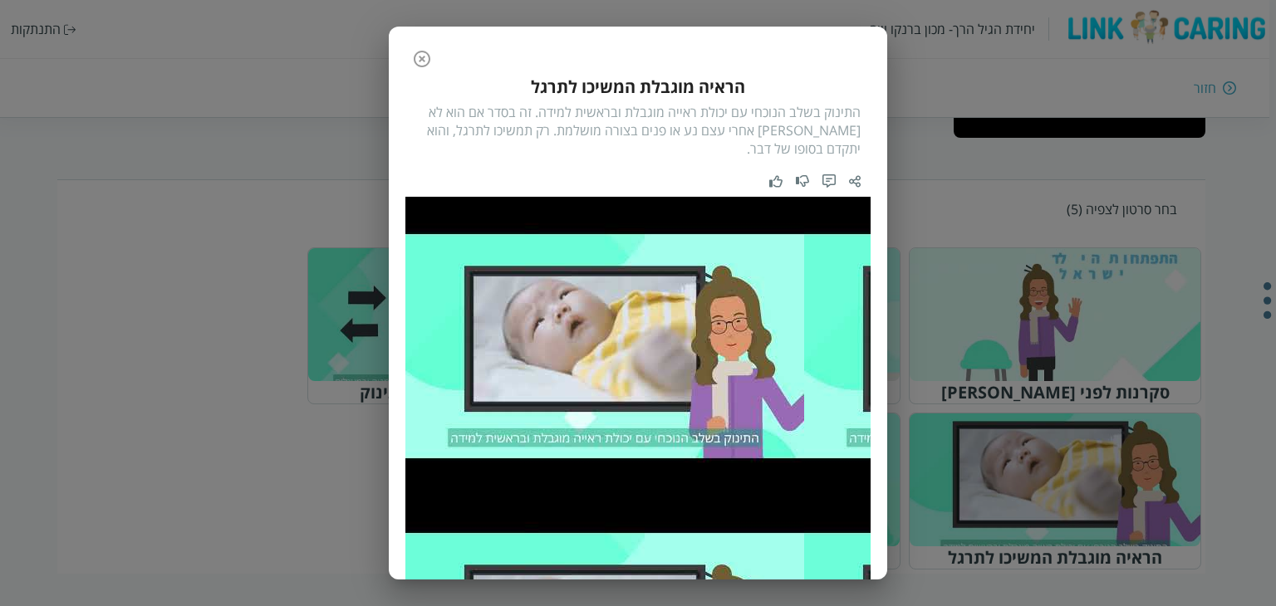
scroll to position [0, 0]
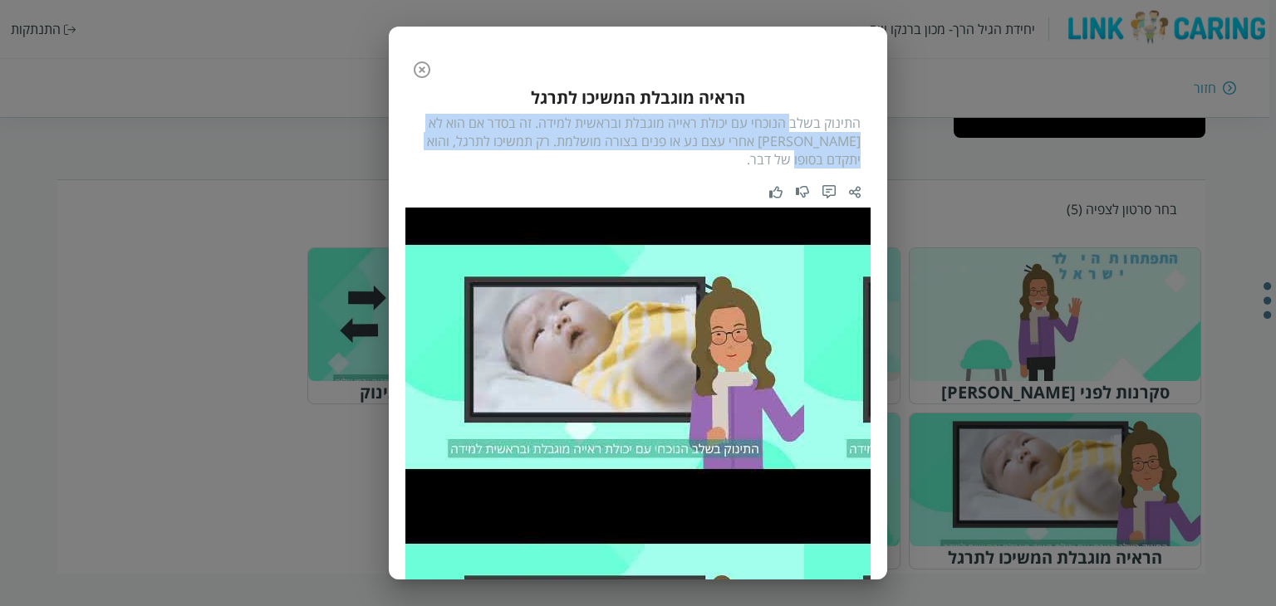
drag, startPoint x: 789, startPoint y: 120, endPoint x: 748, endPoint y: 164, distance: 60.5
click at [748, 164] on div "התינוק בשלב הנוכחי עם יכולת ראייה מוגבלת ובראשית למידה. זה בסדר אם הוא לא יעקוב…" at bounding box center [637, 141] width 445 height 55
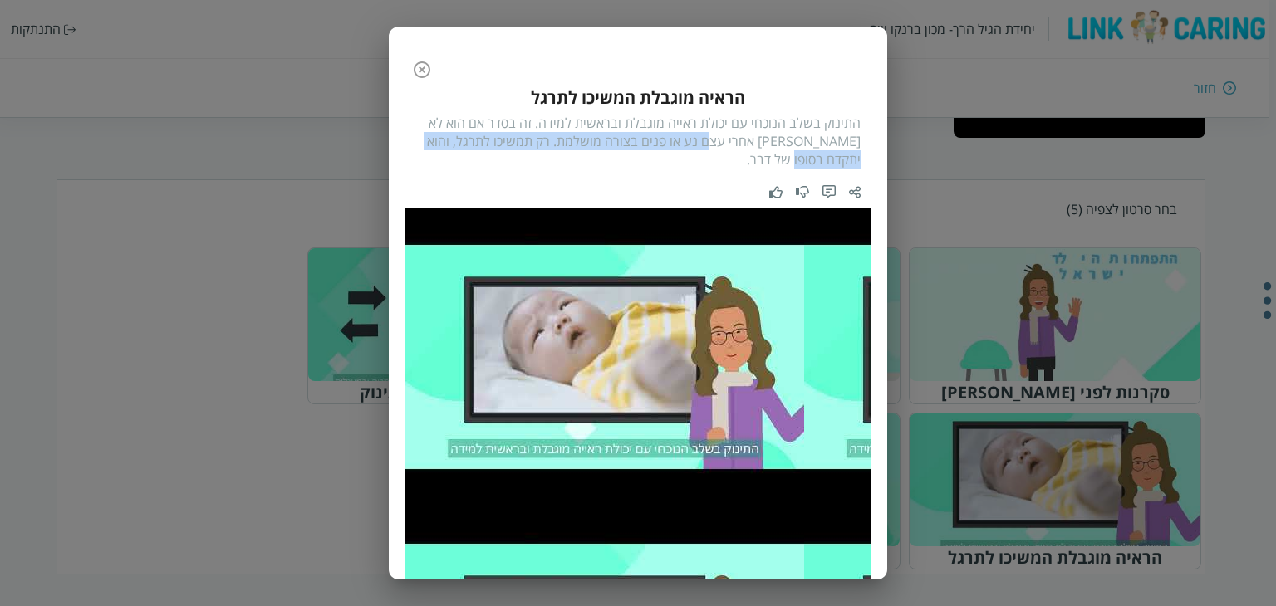
drag, startPoint x: 738, startPoint y: 134, endPoint x: 724, endPoint y: 155, distance: 25.8
click at [724, 155] on div "התינוק בשלב הנוכחי עם יכולת ראייה מוגבלת ובראשית למידה. זה בסדר אם הוא לא יעקוב…" at bounding box center [637, 141] width 445 height 55
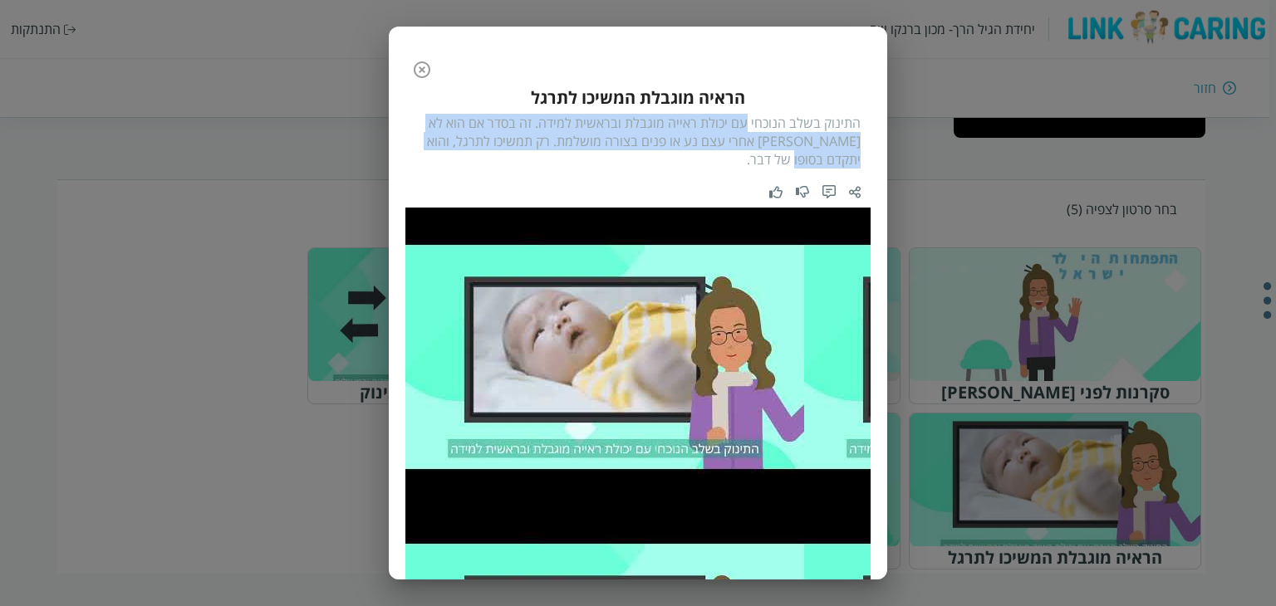
drag, startPoint x: 748, startPoint y: 117, endPoint x: 721, endPoint y: 157, distance: 48.4
click at [721, 157] on div "התינוק בשלב הנוכחי עם יכולת ראייה מוגבלת ובראשית למידה. זה בסדר אם הוא לא יעקוב…" at bounding box center [637, 141] width 445 height 55
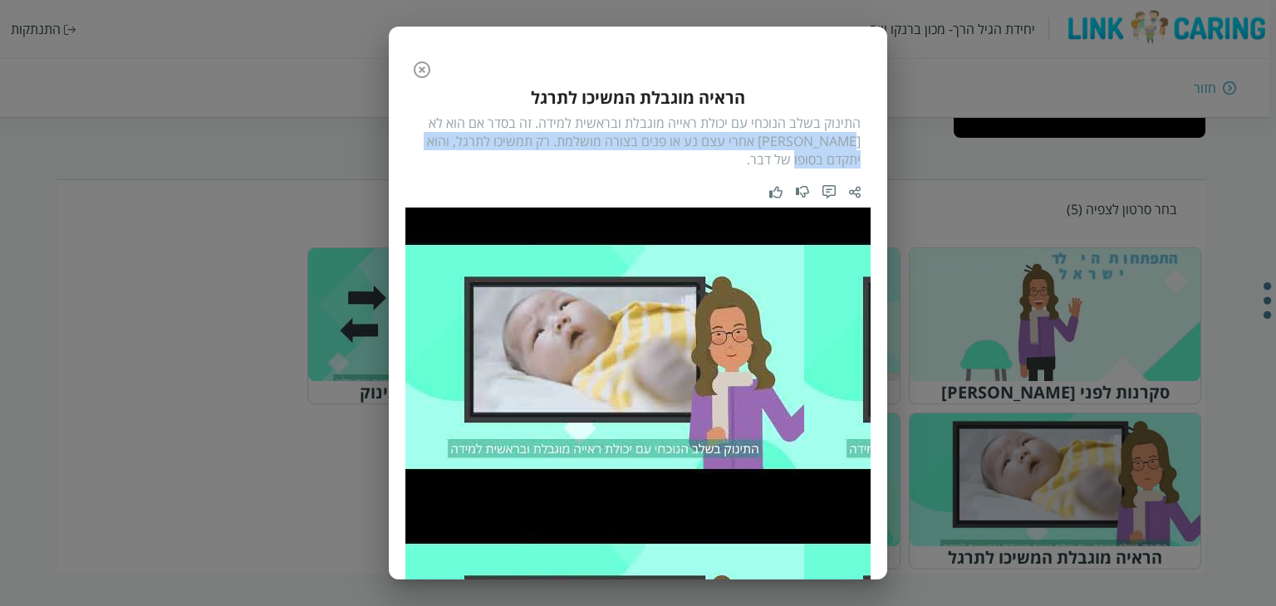
drag, startPoint x: 768, startPoint y: 147, endPoint x: 857, endPoint y: 137, distance: 89.4
click at [857, 137] on div "התינוק בשלב הנוכחי עם יכולת ראייה מוגבלת ובראשית למידה. זה בסדר אם הוא לא יעקוב…" at bounding box center [637, 141] width 445 height 55
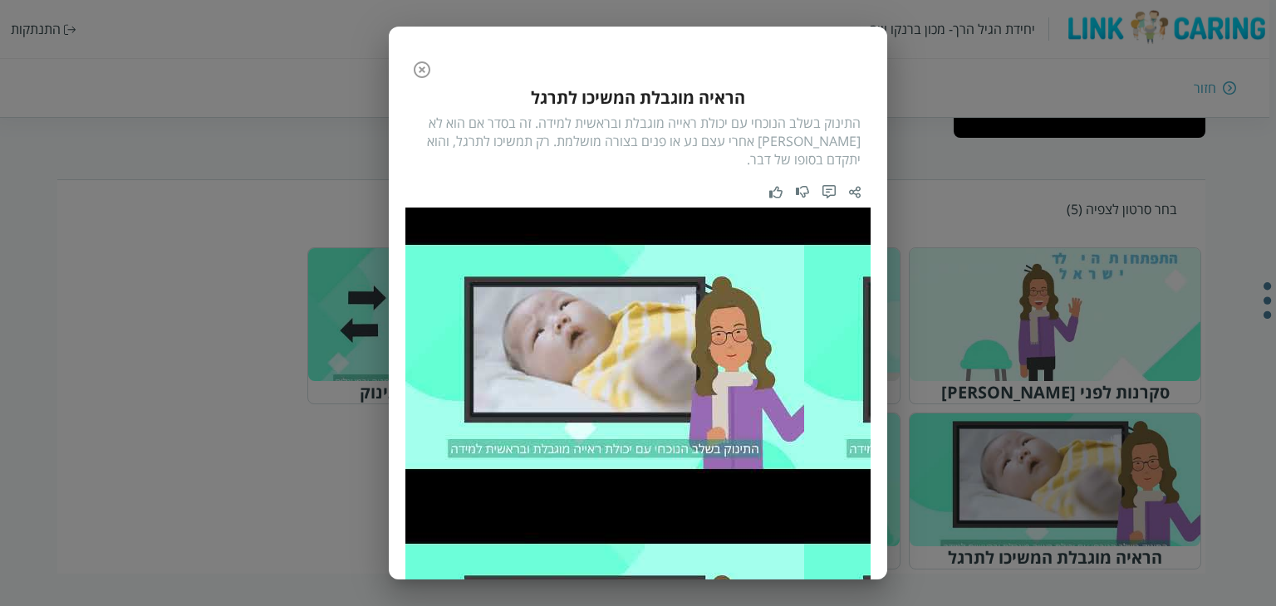
click at [432, 75] on icon "button" at bounding box center [422, 70] width 20 height 20
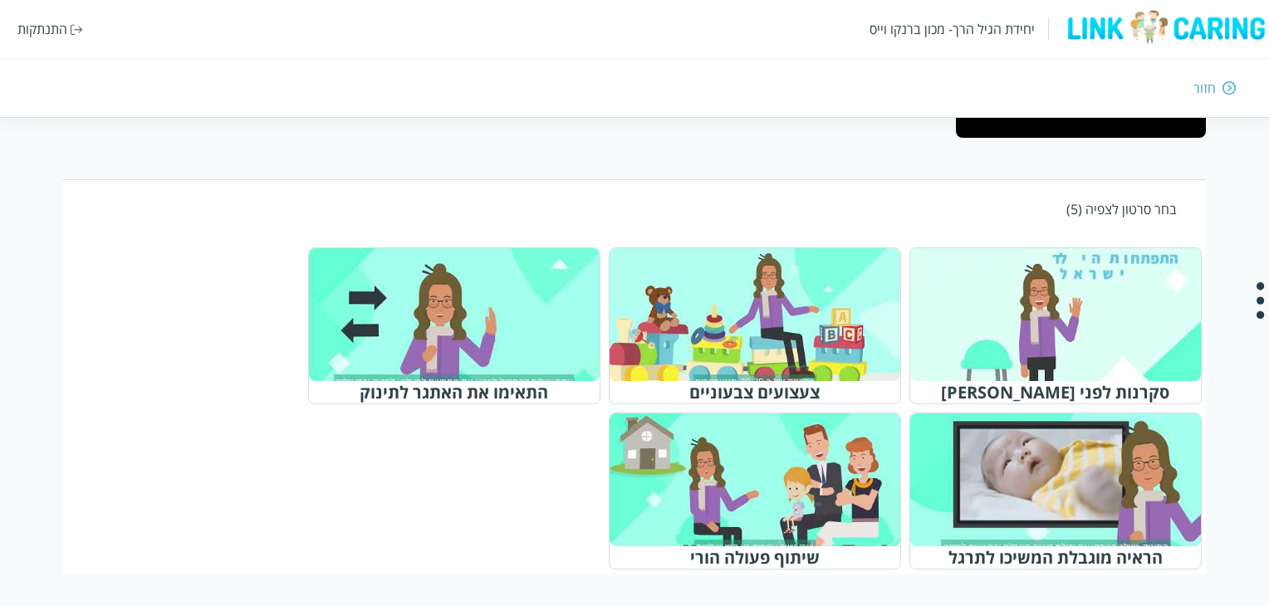
click at [725, 478] on div at bounding box center [763, 480] width 262 height 120
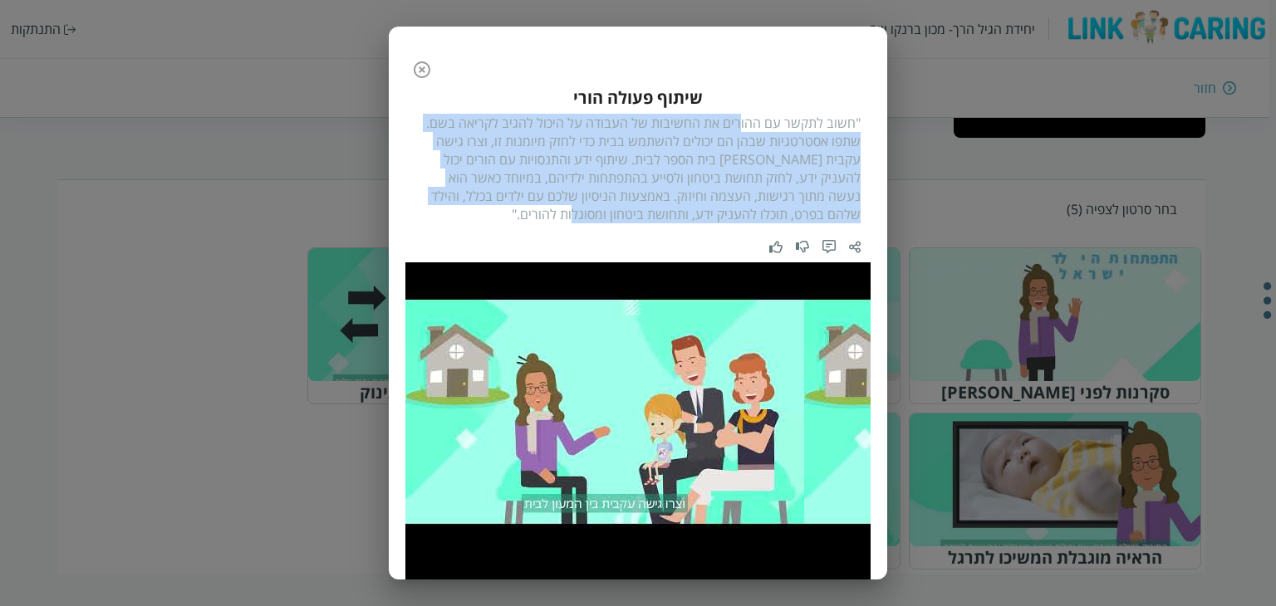
drag, startPoint x: 743, startPoint y: 125, endPoint x: 596, endPoint y: 207, distance: 168.1
click at [596, 207] on div ""חשוב לתקשר עם ההורים את החשיבות של העבודה על היכול להגיב לקריאה בשם. שתפו אסטר…" at bounding box center [637, 169] width 445 height 110
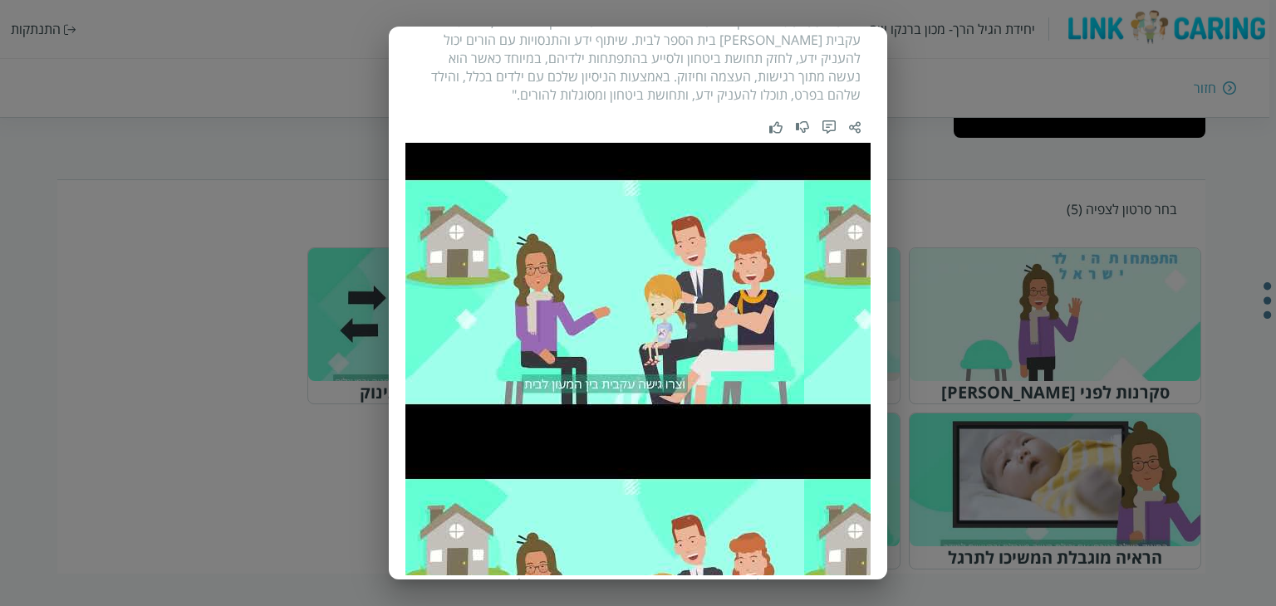
scroll to position [148, 0]
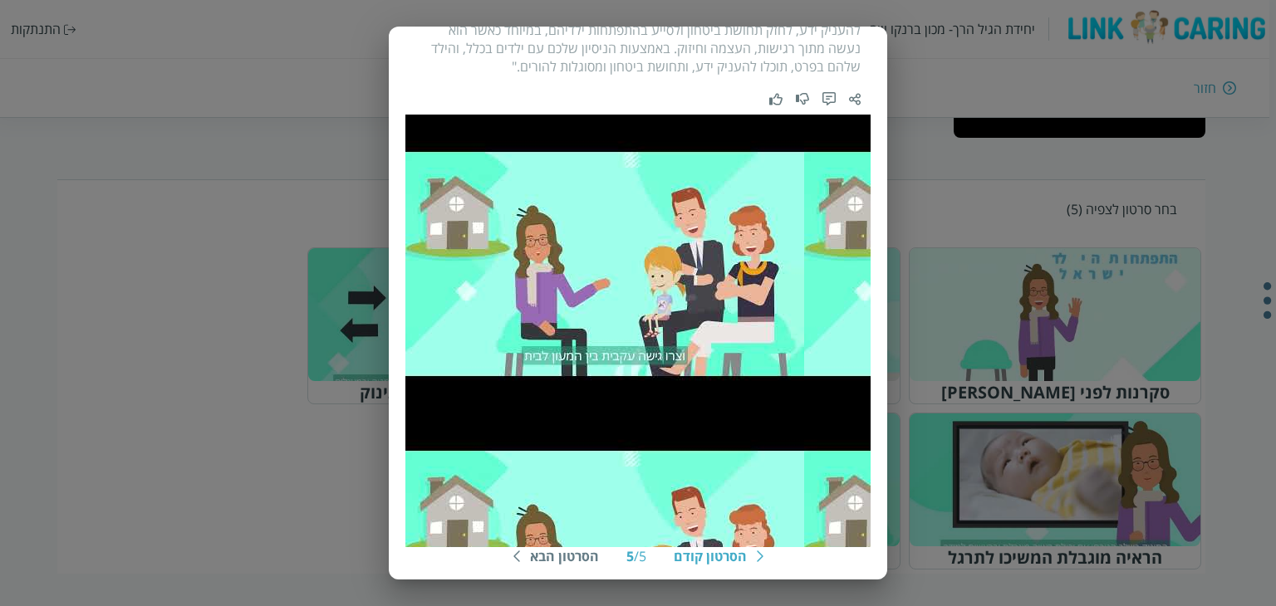
click at [718, 560] on div "הסרטון קודם" at bounding box center [710, 556] width 73 height 18
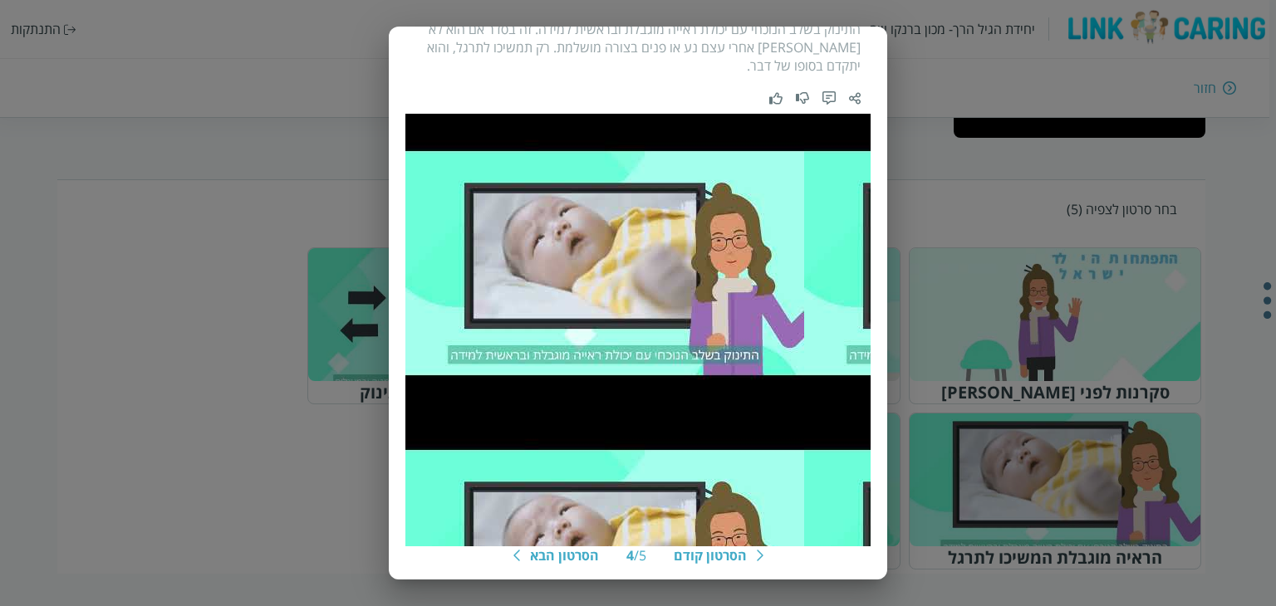
click at [719, 559] on div "הסרטון קודם" at bounding box center [710, 556] width 73 height 18
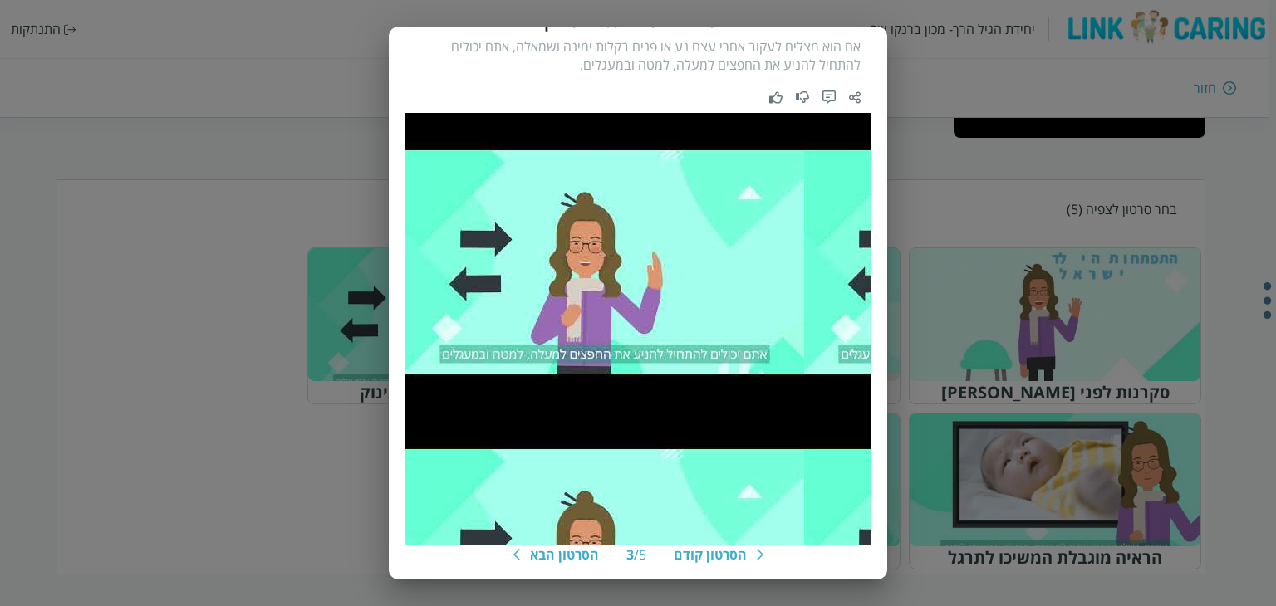
click at [719, 559] on div "הסרטון קודם" at bounding box center [710, 555] width 73 height 18
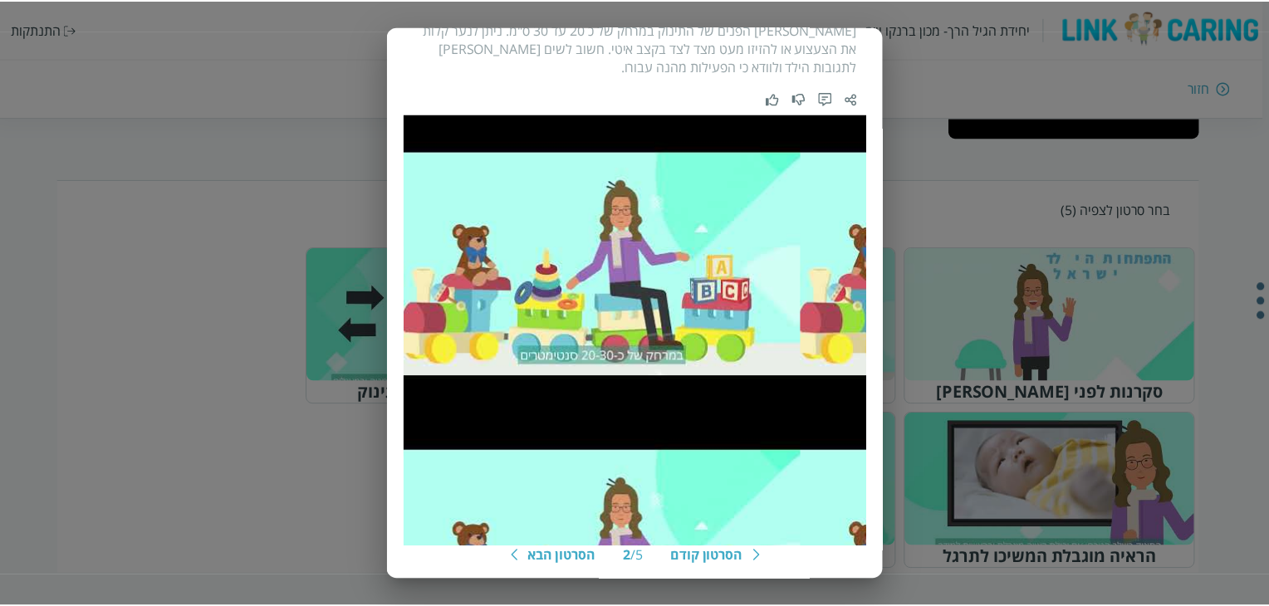
scroll to position [29, 0]
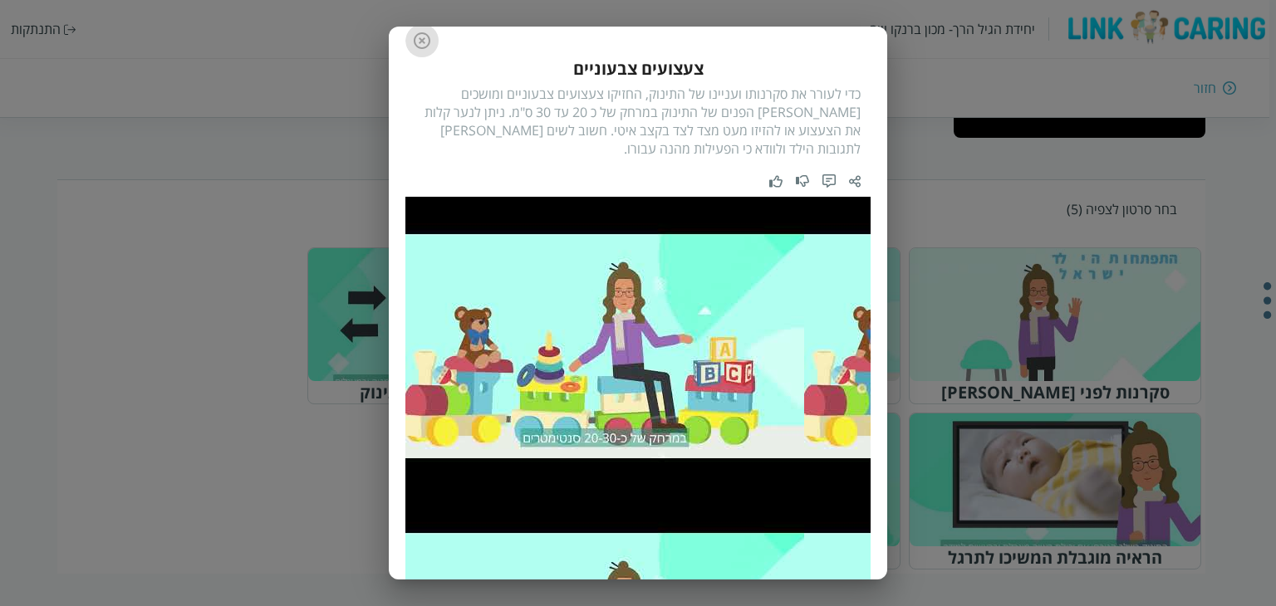
click at [429, 39] on icon "button" at bounding box center [422, 40] width 17 height 17
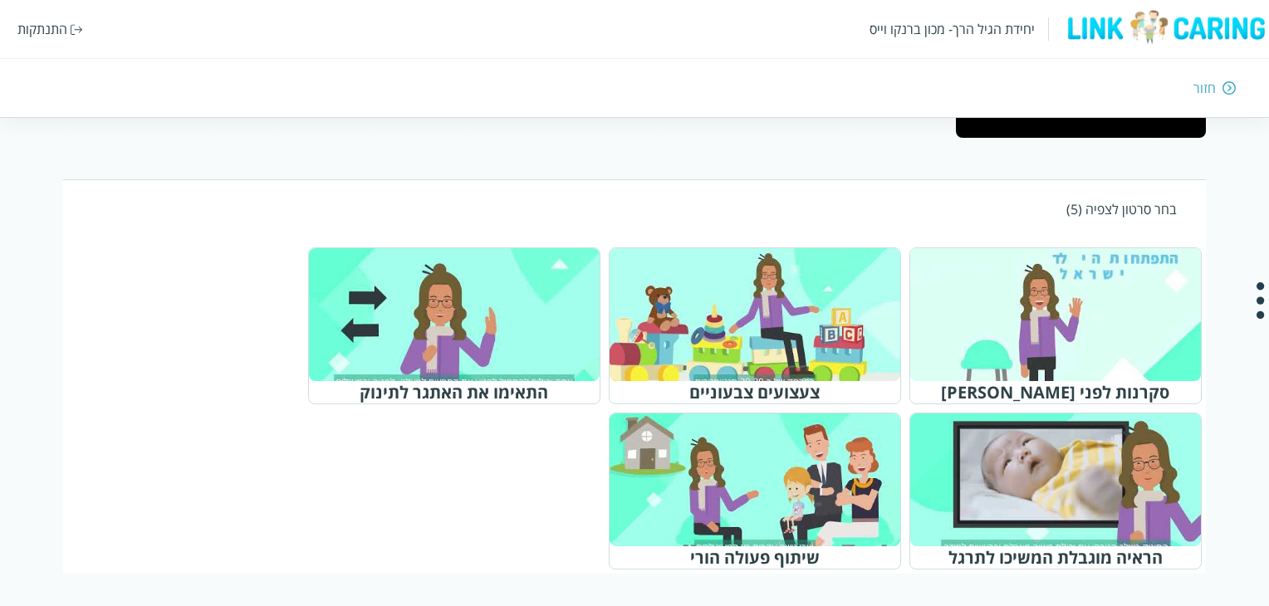
click at [474, 334] on div at bounding box center [462, 315] width 262 height 120
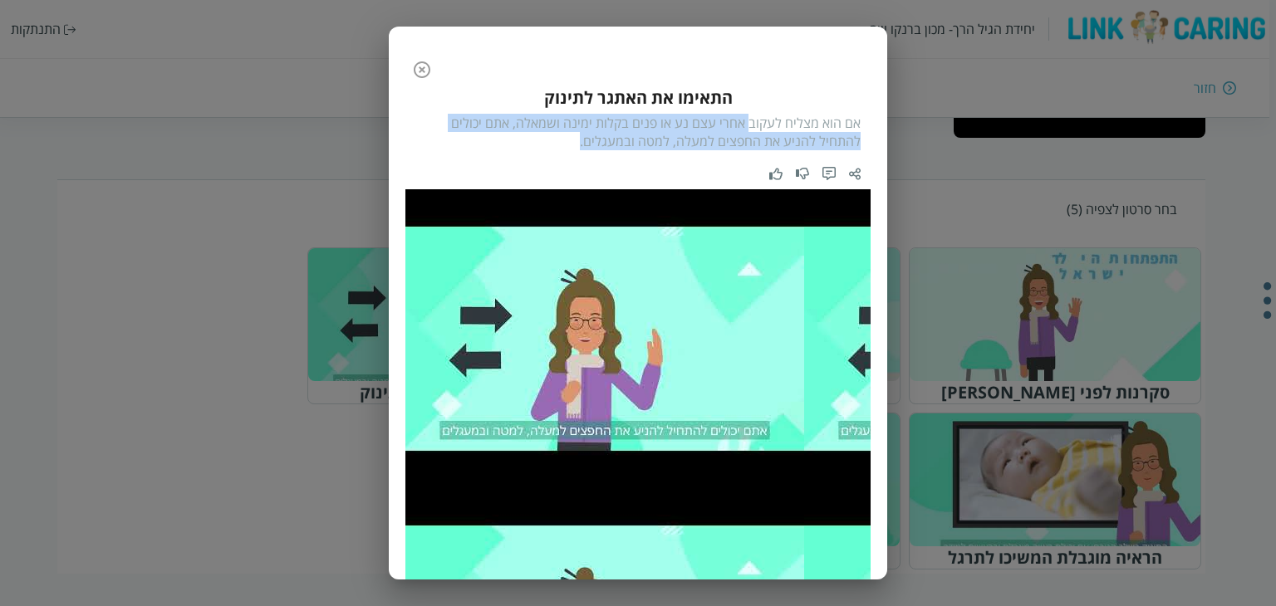
drag, startPoint x: 751, startPoint y: 125, endPoint x: 562, endPoint y: 142, distance: 190.2
click at [562, 142] on div "אם הוא מצליח לעקוב אחרי עצם נע או פנים בקלות ימינה ושמאלה, אתם יכולים להתחיל לה…" at bounding box center [637, 132] width 445 height 37
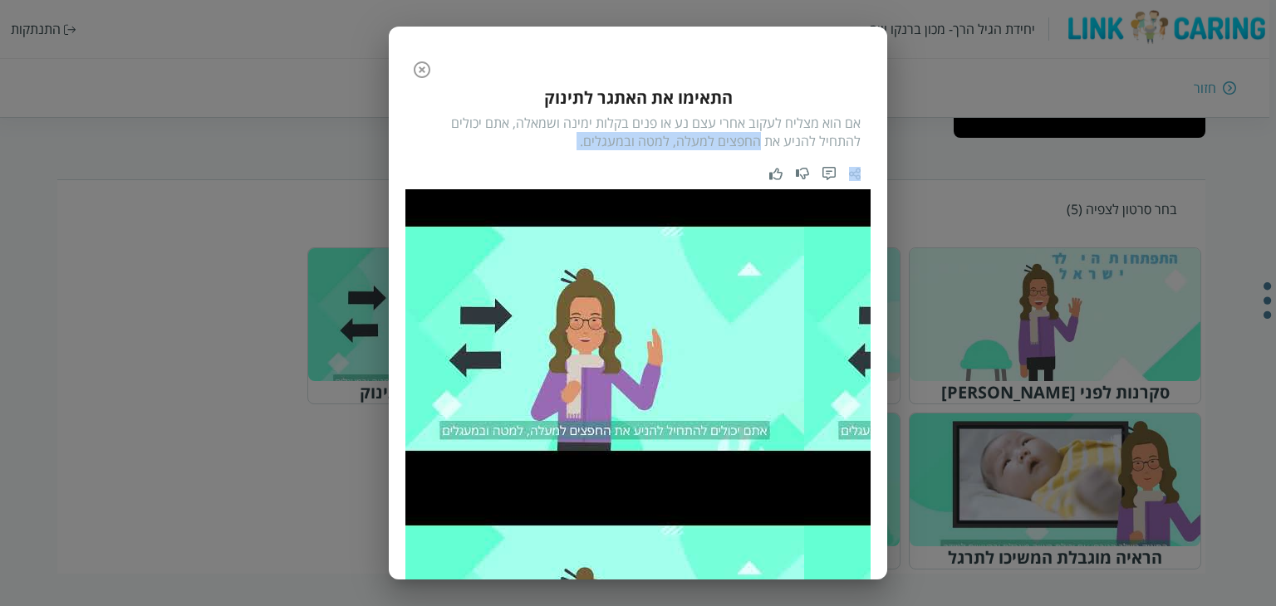
drag, startPoint x: 562, startPoint y: 142, endPoint x: 738, endPoint y: 137, distance: 176.2
click at [738, 137] on div "אם הוא מצליח לעקוב אחרי עצם נע או פנים בקלות ימינה ושמאלה, אתם יכולים להתחיל לה…" at bounding box center [637, 132] width 445 height 37
click at [429, 71] on icon "button" at bounding box center [422, 69] width 17 height 17
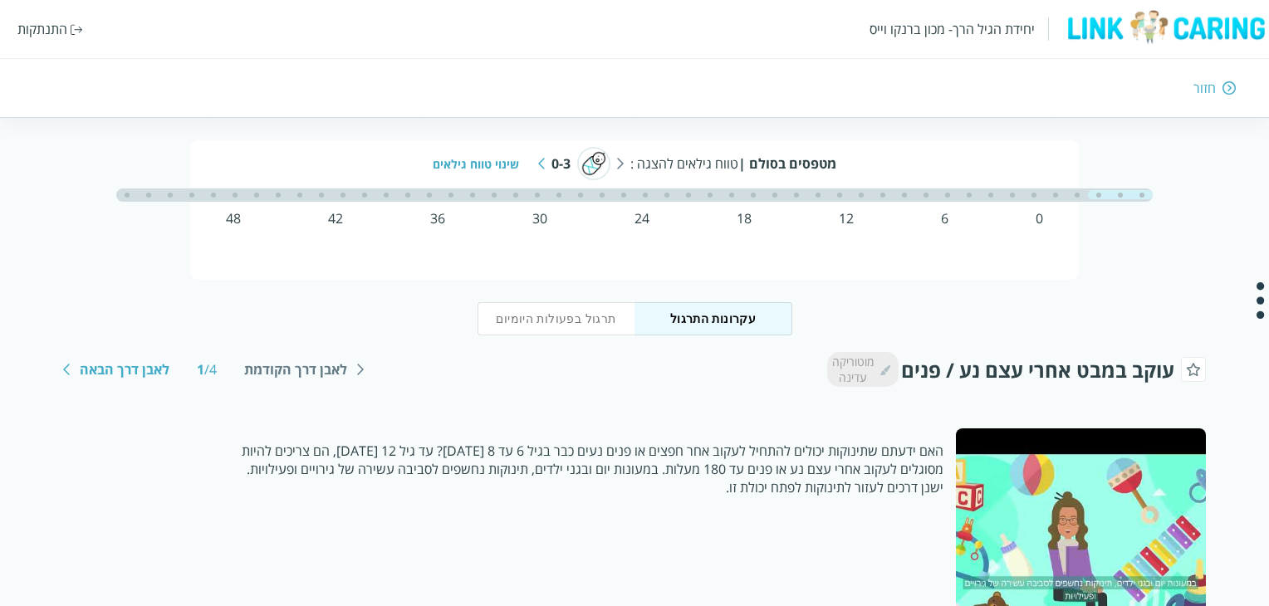
scroll to position [117, 0]
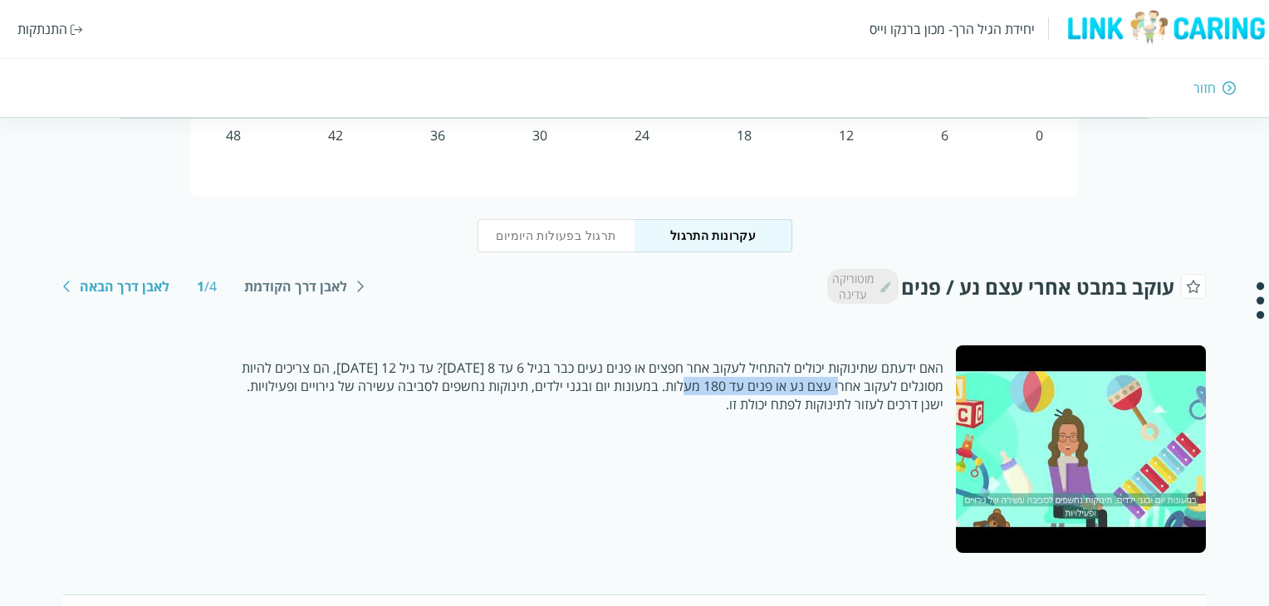
drag, startPoint x: 828, startPoint y: 383, endPoint x: 681, endPoint y: 393, distance: 147.4
click at [681, 393] on p "האם ידעתם שתינוקות יכולים להתחיל לעקוב אחר חפצים או פנים נעים כבר בגיל 6 עד 8 ש…" at bounding box center [586, 386] width 714 height 55
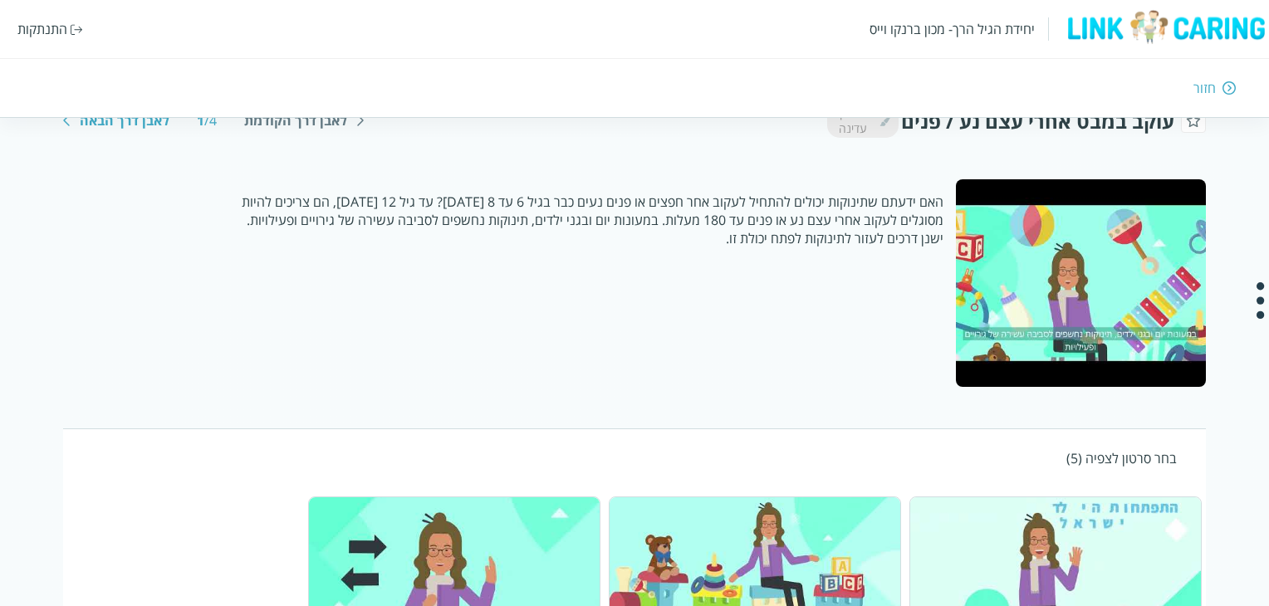
scroll to position [34, 0]
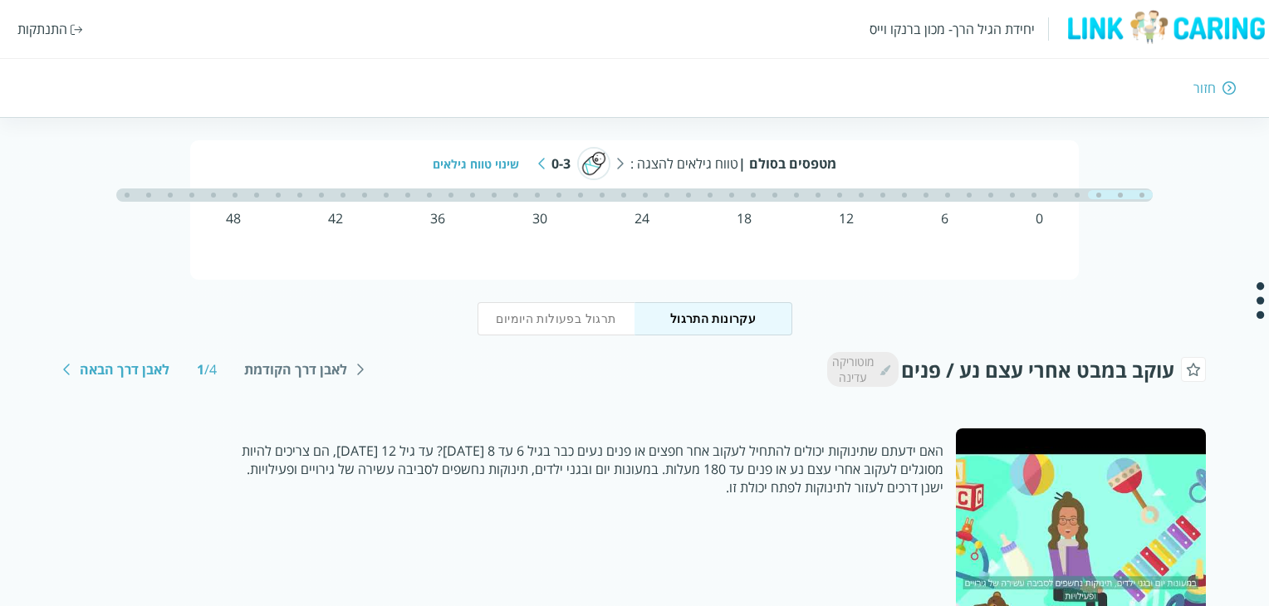
click at [557, 312] on button "תרגול בפעולות היומיום" at bounding box center [557, 318] width 158 height 33
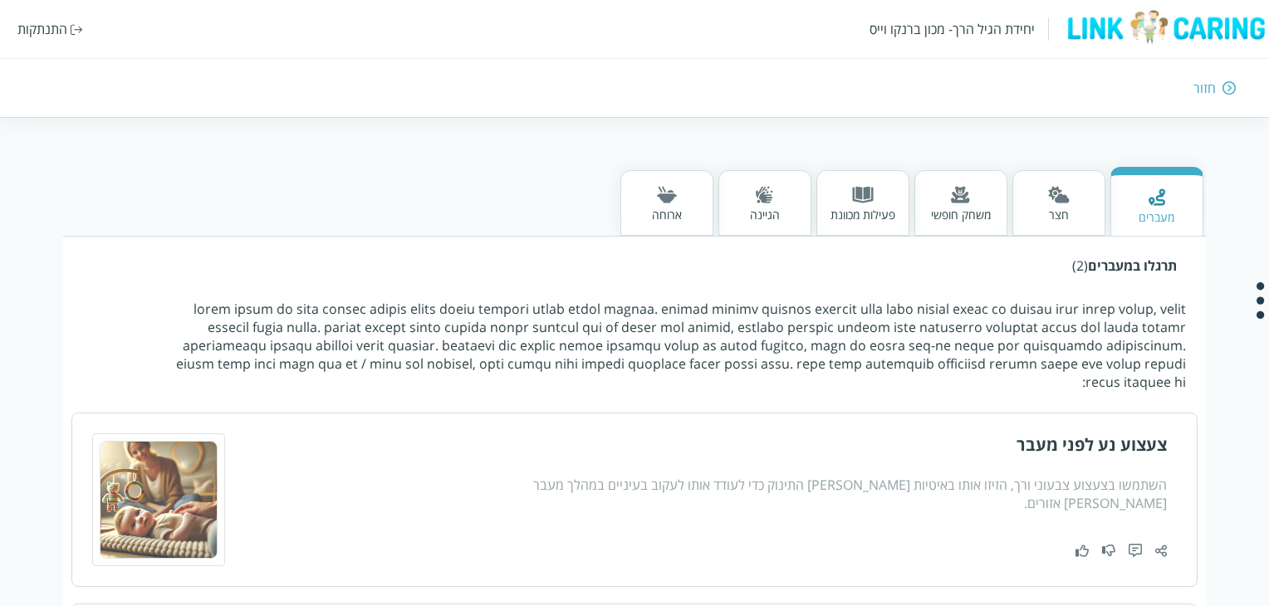
scroll to position [332, 0]
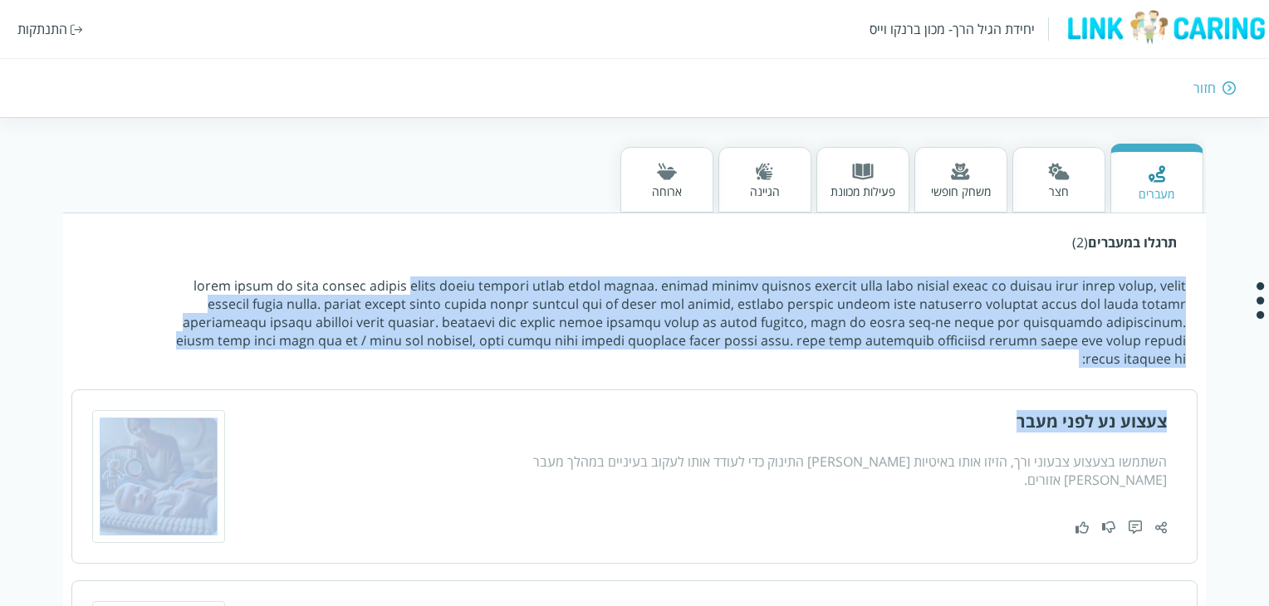
drag, startPoint x: 979, startPoint y: 284, endPoint x: 844, endPoint y: 352, distance: 151.6
click at [844, 352] on div "תרגלו במעברים (2) צעצוע נע לפני מעבר השתמשו בצעצוע צבעוני ורך, הזיזו אותו באיטי…" at bounding box center [634, 520] width 1142 height 614
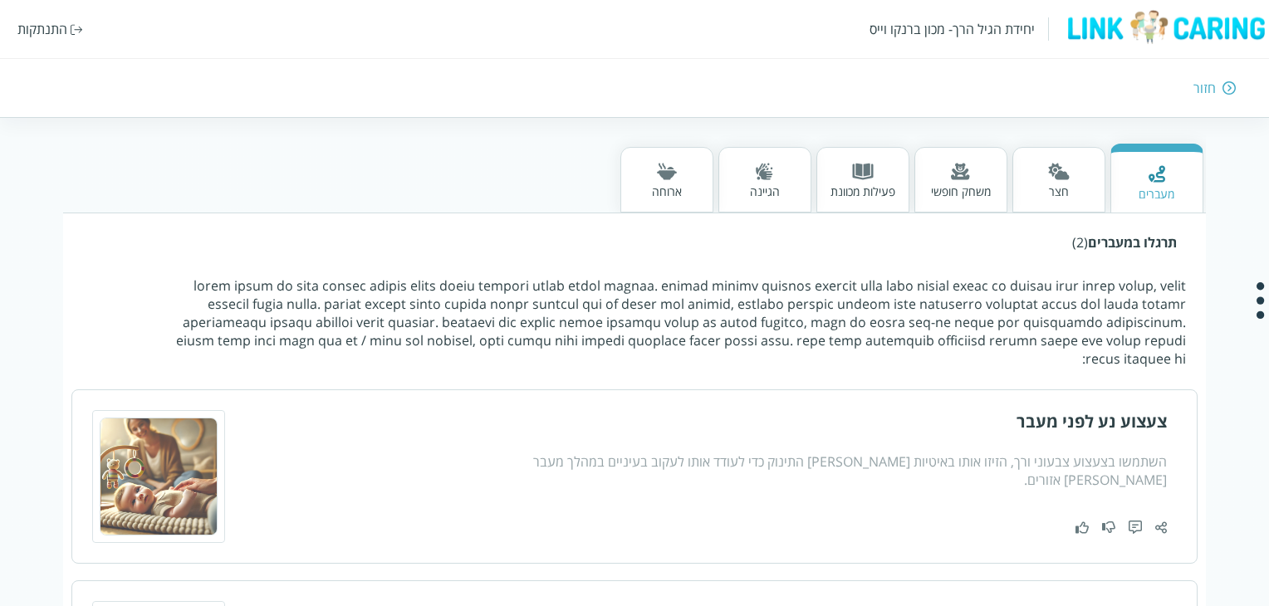
click at [869, 186] on div "פעילות מכוונת" at bounding box center [863, 192] width 65 height 16
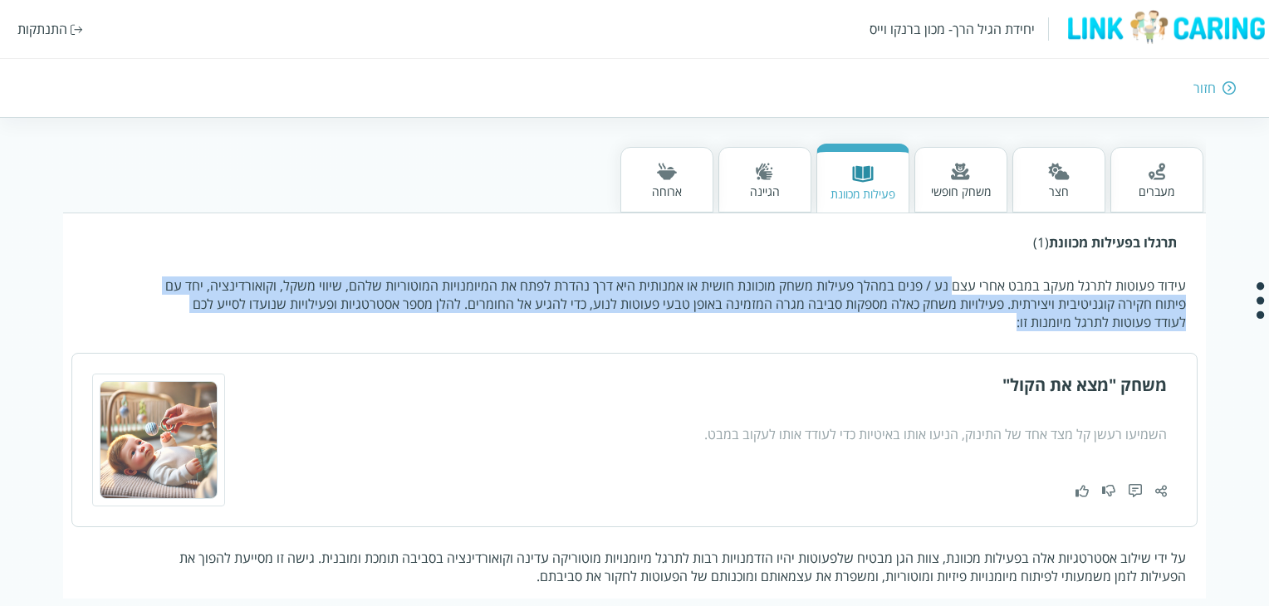
drag, startPoint x: 961, startPoint y: 282, endPoint x: 979, endPoint y: 321, distance: 42.8
click at [979, 321] on p "עידוד פעוטות לתרגל מעקב במבט אחרי עצם נע / פנים במהלך פעילות משחק מוכוונת חושית…" at bounding box center [672, 304] width 1028 height 55
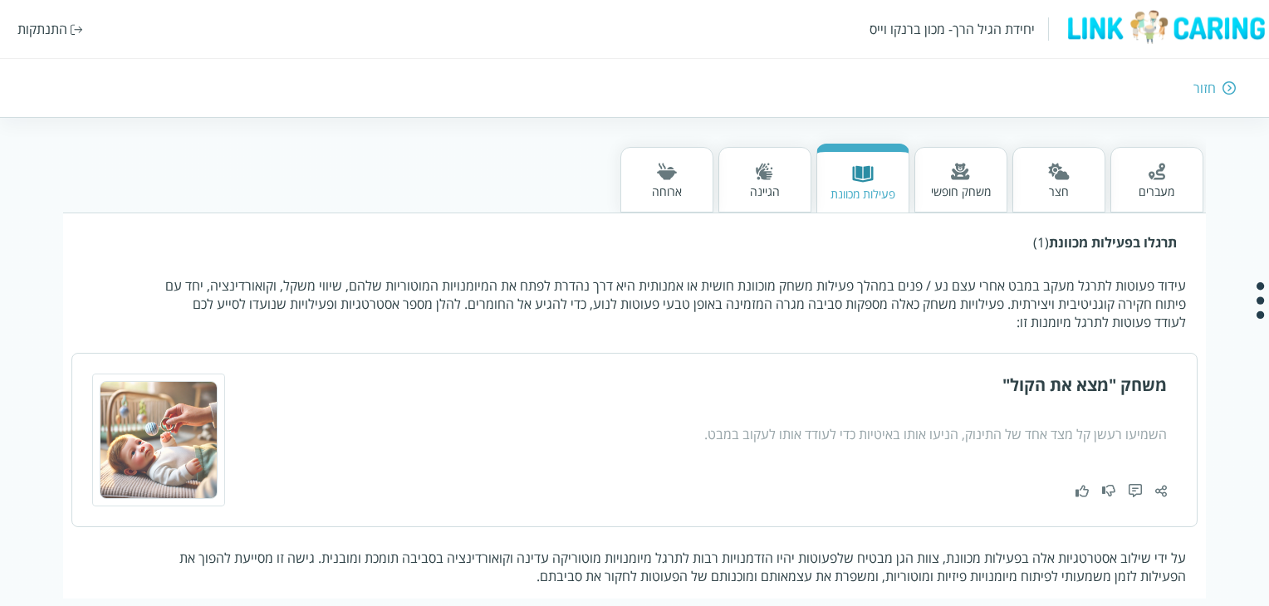
click at [762, 184] on div "הגיינה" at bounding box center [765, 192] width 30 height 16
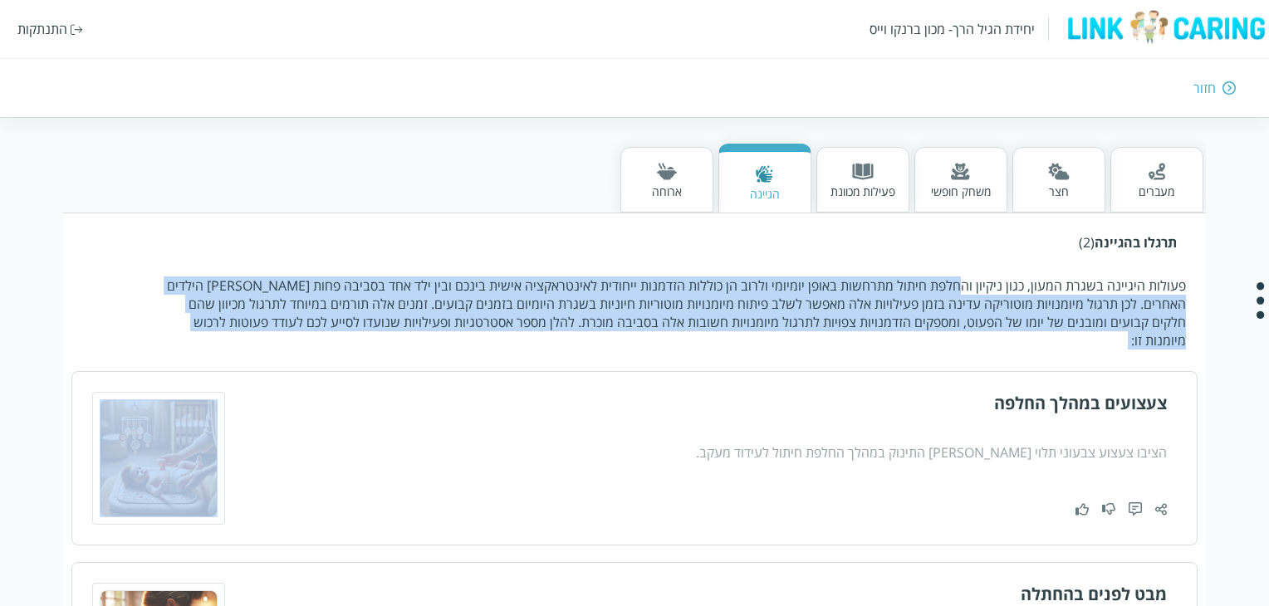
drag, startPoint x: 967, startPoint y: 283, endPoint x: 209, endPoint y: 331, distance: 759.1
click at [209, 331] on div "תרגלו בהגיינה (2) פעולות היגיינה בשגרת המעון, כגון ניקיון והחלפת חיתול מתרחשות …" at bounding box center [634, 511] width 1142 height 596
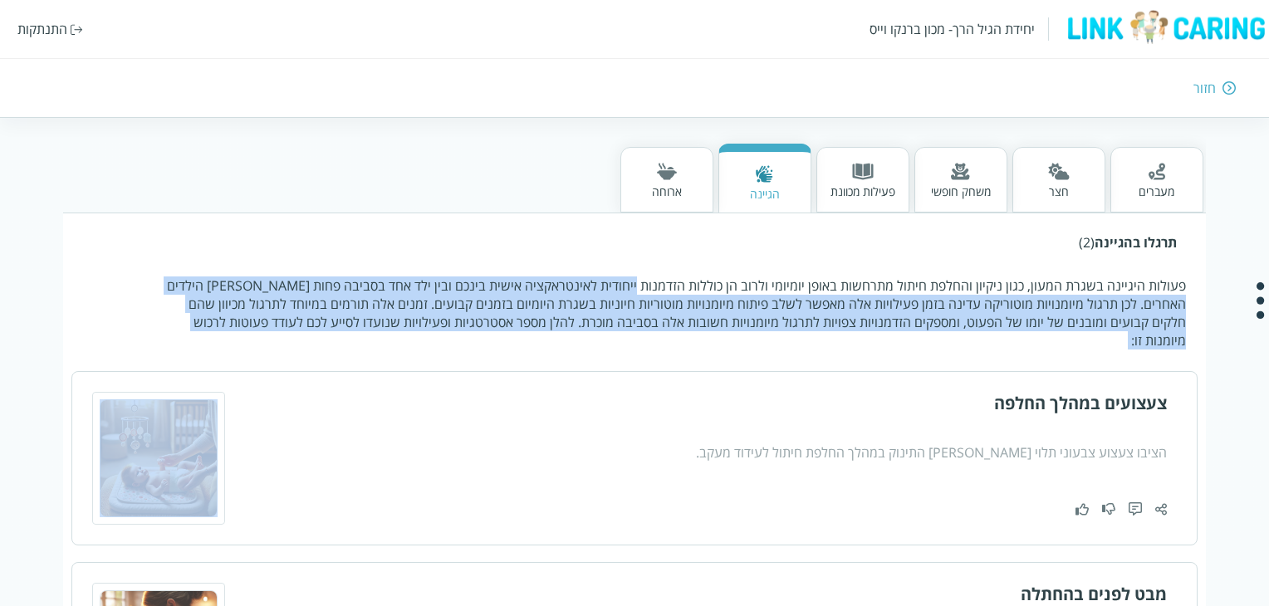
drag, startPoint x: 209, startPoint y: 331, endPoint x: 632, endPoint y: 264, distance: 428.0
click at [632, 264] on div "תרגלו בהגיינה (2) פעולות היגיינה בשגרת המעון, כגון ניקיון והחלפת חיתול מתרחשות …" at bounding box center [634, 511] width 1142 height 596
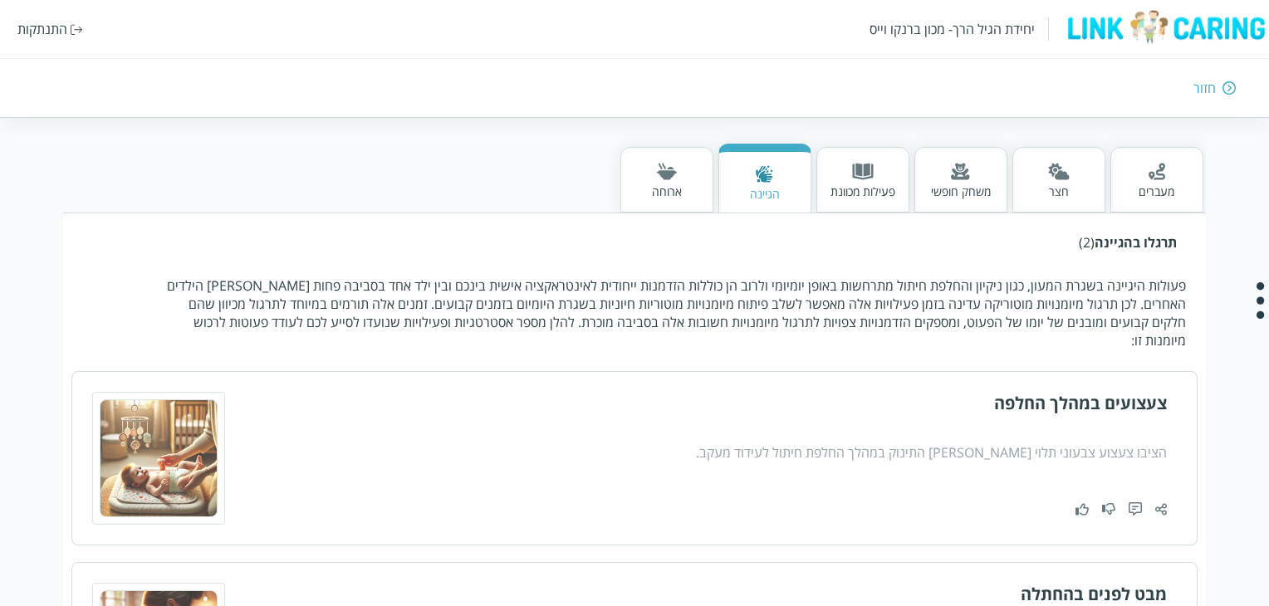
click at [631, 273] on div "תרגלו בהגיינה (2) פעולות היגיינה בשגרת המעון, כגון ניקיון והחלפת חיתול מתרחשות …" at bounding box center [634, 511] width 1142 height 596
click at [631, 275] on div "תרגלו בהגיינה (2) פעולות היגיינה בשגרת המעון, כגון ניקיון והחלפת חיתול מתרחשות …" at bounding box center [634, 511] width 1142 height 596
click at [641, 292] on p "פעולות היגיינה בשגרת המעון, כגון ניקיון והחלפת חיתול מתרחשות באופן יומיומי ולרו…" at bounding box center [672, 313] width 1028 height 73
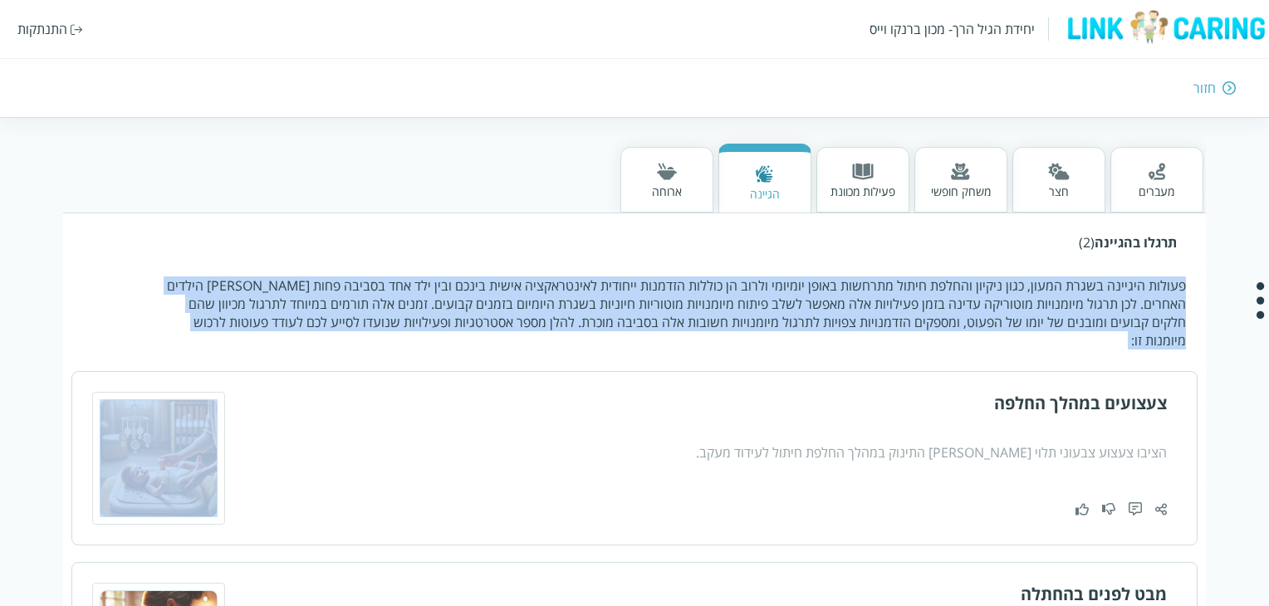
click at [641, 292] on p "פעולות היגיינה בשגרת המעון, כגון ניקיון והחלפת חיתול מתרחשות באופן יומיומי ולרו…" at bounding box center [672, 313] width 1028 height 73
click at [673, 312] on p "פעולות היגיינה בשגרת המעון, כגון ניקיון והחלפת חיתול מתרחשות באופן יומיומי ולרו…" at bounding box center [672, 313] width 1028 height 73
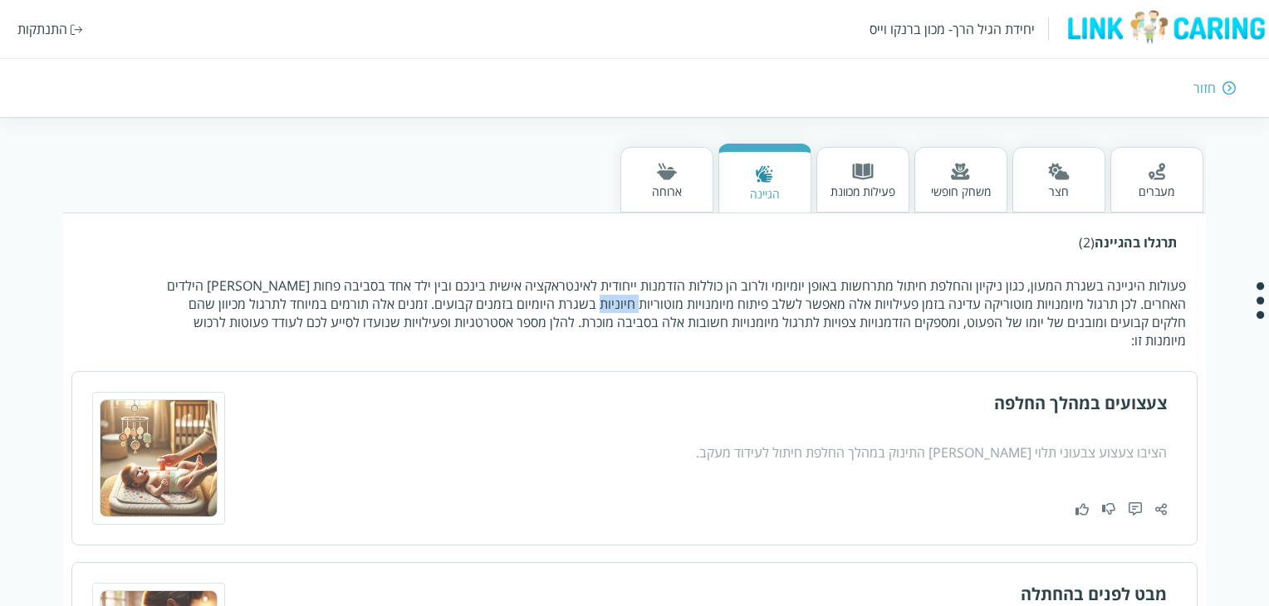
click at [673, 312] on p "פעולות היגיינה בשגרת המעון, כגון ניקיון והחלפת חיתול מתרחשות באופן יומיומי ולרו…" at bounding box center [672, 313] width 1028 height 73
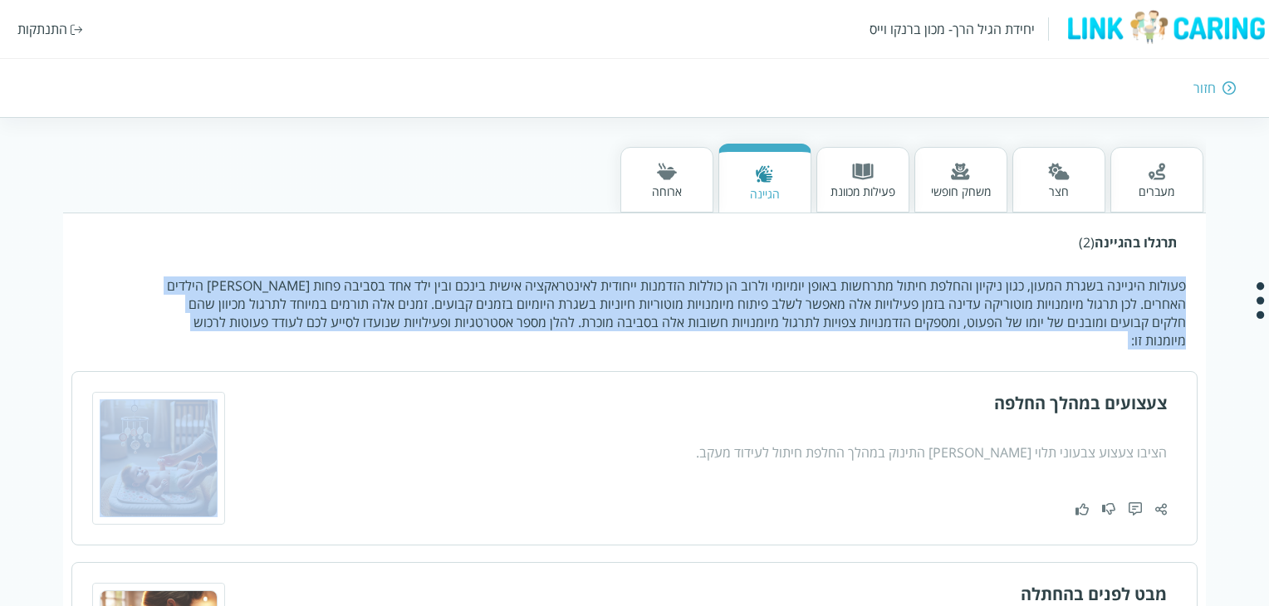
click at [673, 312] on p "פעולות היגיינה בשגרת המעון, כגון ניקיון והחלפת חיתול מתרחשות באופן יומיומי ולרו…" at bounding box center [672, 313] width 1028 height 73
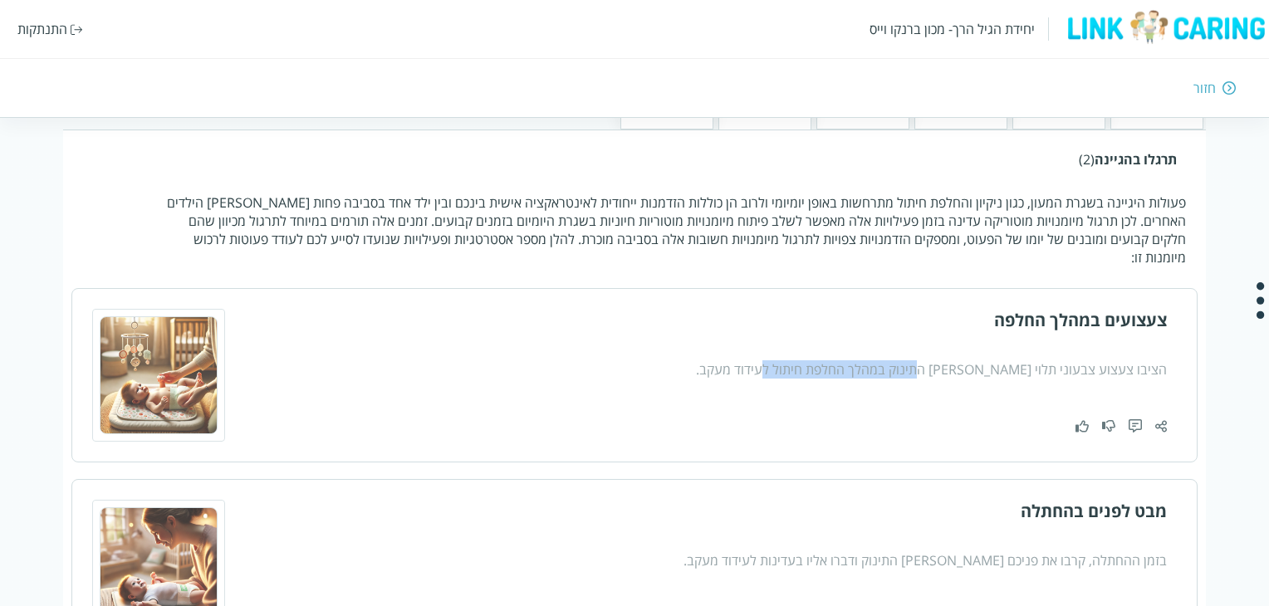
drag, startPoint x: 945, startPoint y: 344, endPoint x: 791, endPoint y: 345, distance: 153.7
click at [791, 361] on div "הציבו צעצוע צבעוני תלוי מול התינוק במהלך החלפת חיתול לעידוד מעקב." at bounding box center [811, 370] width 709 height 18
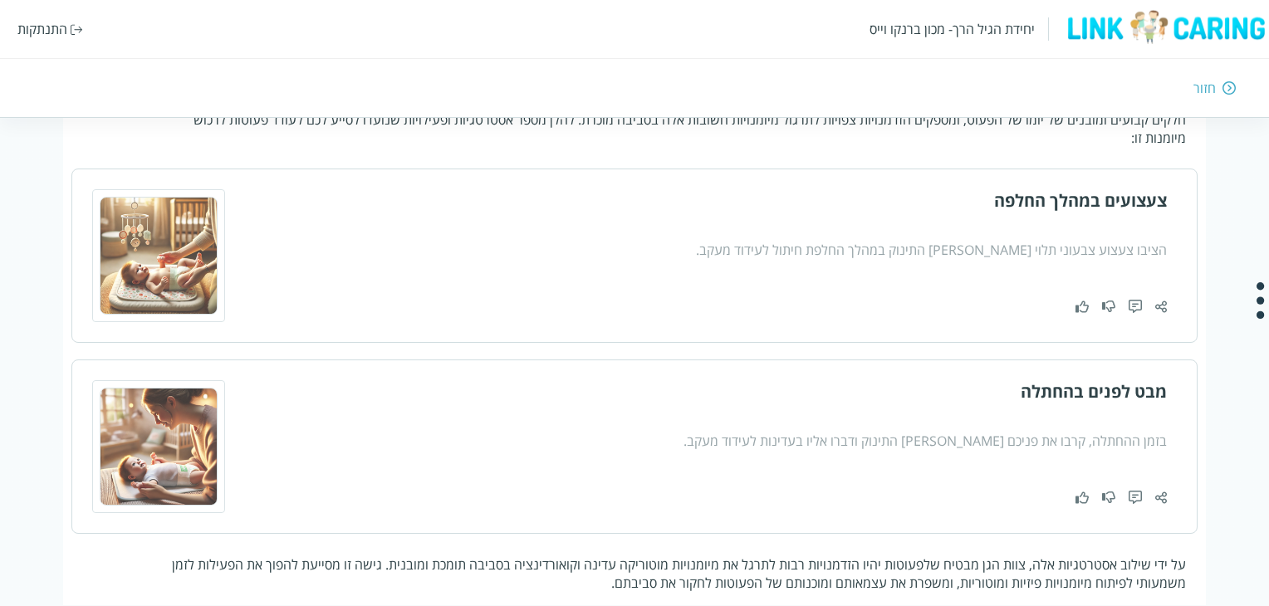
scroll to position [545, 0]
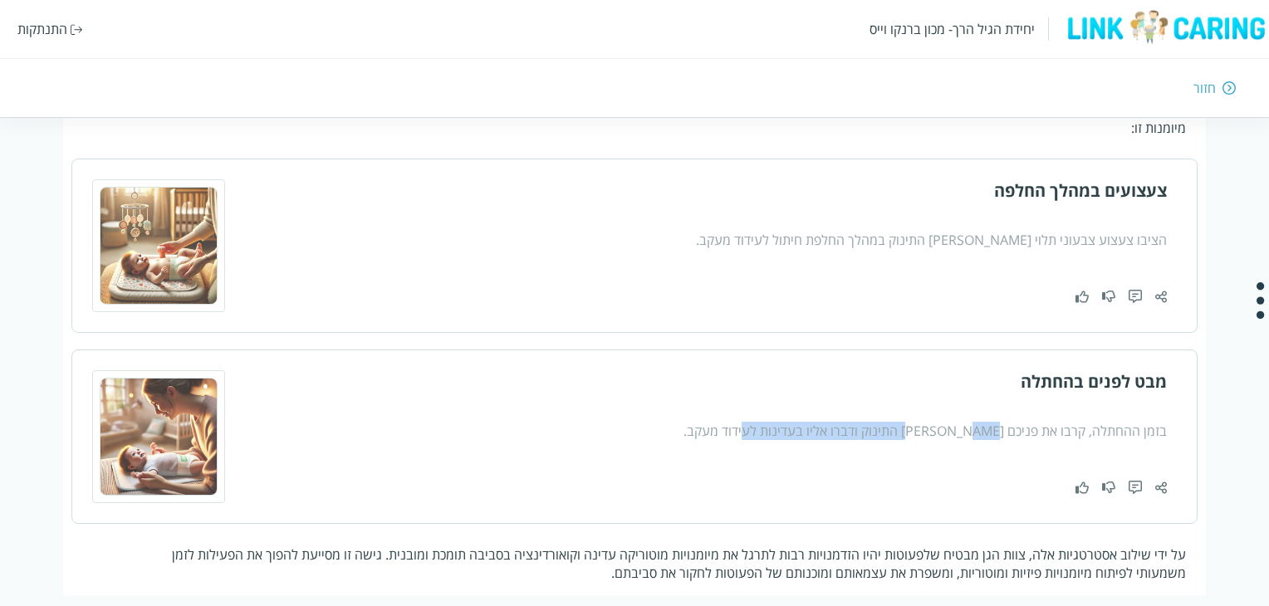
drag, startPoint x: 955, startPoint y: 408, endPoint x: 764, endPoint y: 409, distance: 191.1
click at [764, 422] on div "בזמן ההחתלה, קרבו את פניכם מול התינוק ודברו אליו בעדינות לעידוד מעקב." at bounding box center [811, 431] width 709 height 18
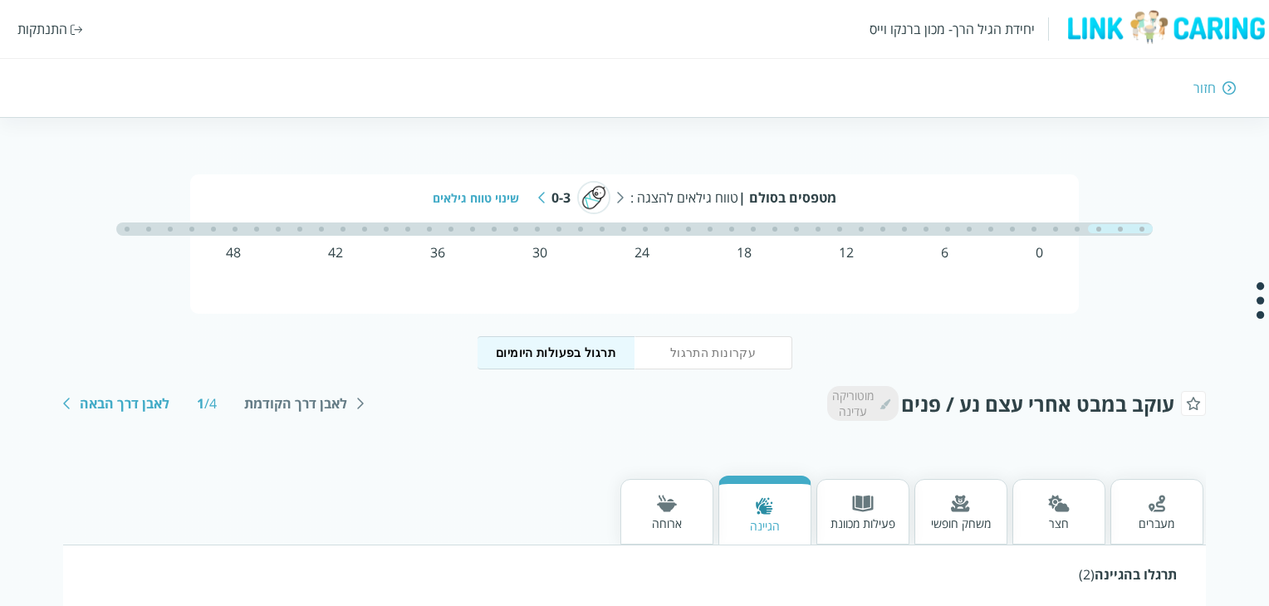
scroll to position [0, 0]
click at [831, 248] on div "0 6 12 18 24 30 36 42 48" at bounding box center [634, 252] width 817 height 18
click at [841, 247] on div "12" at bounding box center [846, 252] width 15 height 18
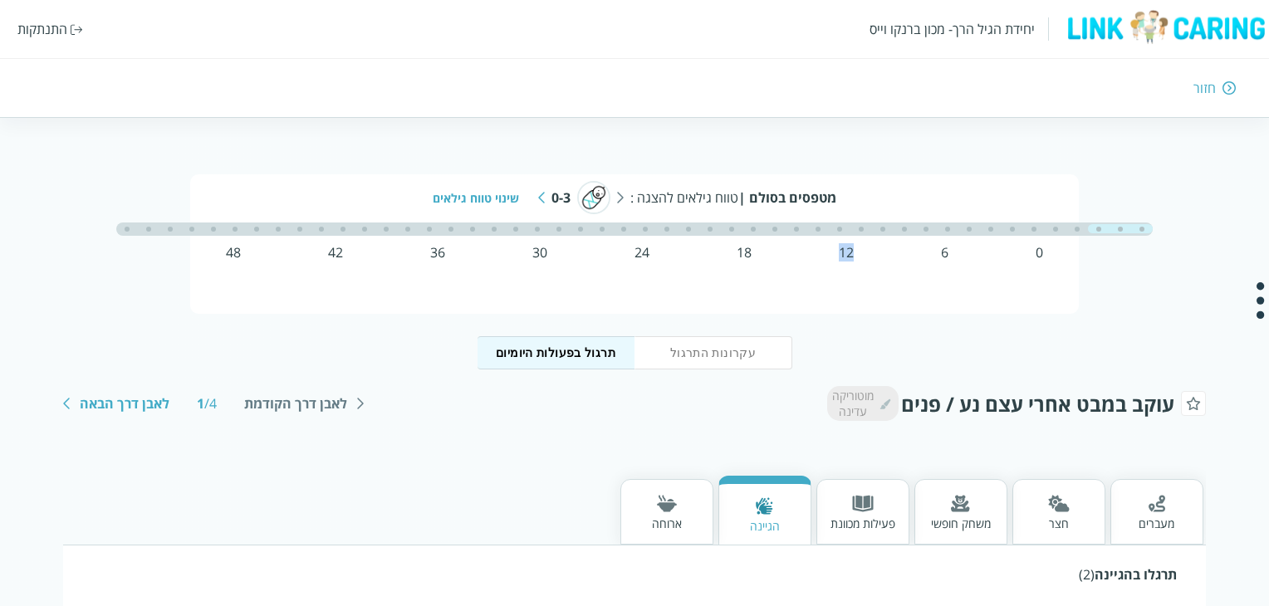
click at [841, 247] on div "12" at bounding box center [846, 252] width 15 height 18
click at [471, 191] on div "שינוי טווח גילאים" at bounding box center [482, 198] width 99 height 16
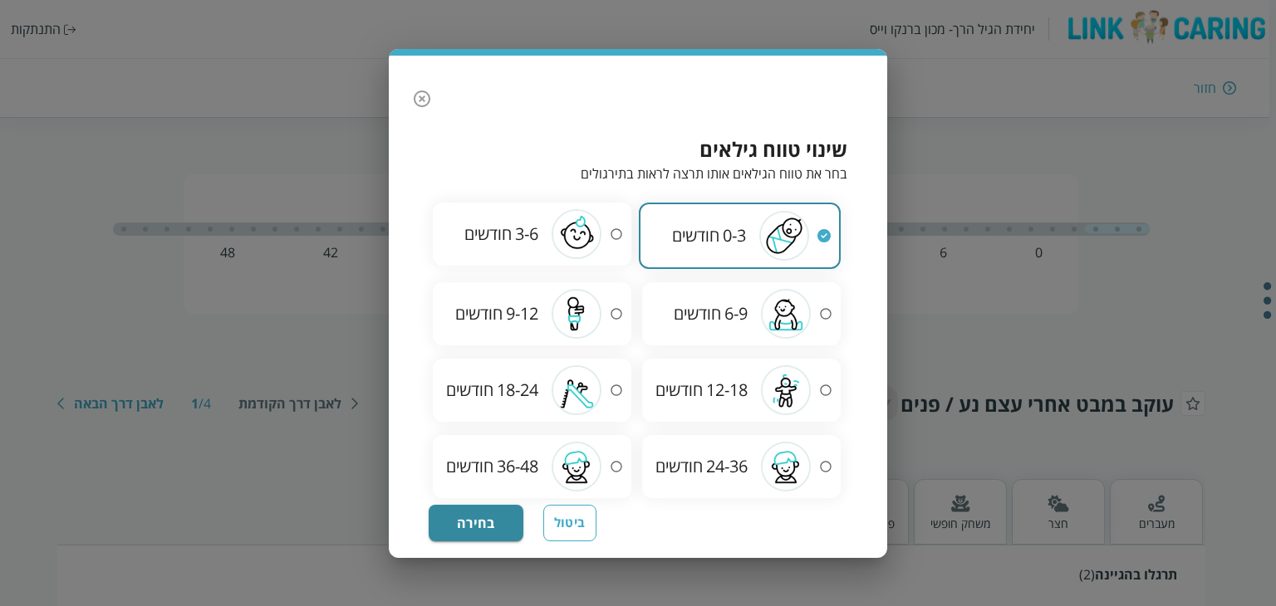
click at [731, 390] on span "12-18" at bounding box center [727, 390] width 42 height 22
radio input "false"
radio input "true"
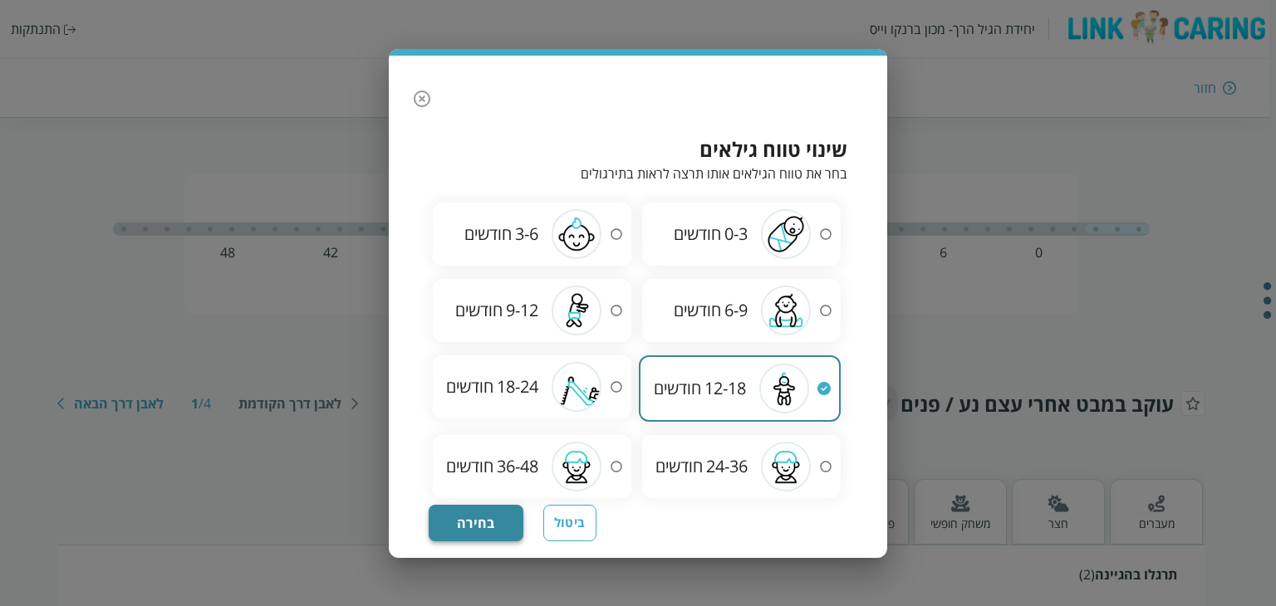
click at [467, 516] on button "בחירה" at bounding box center [476, 523] width 95 height 37
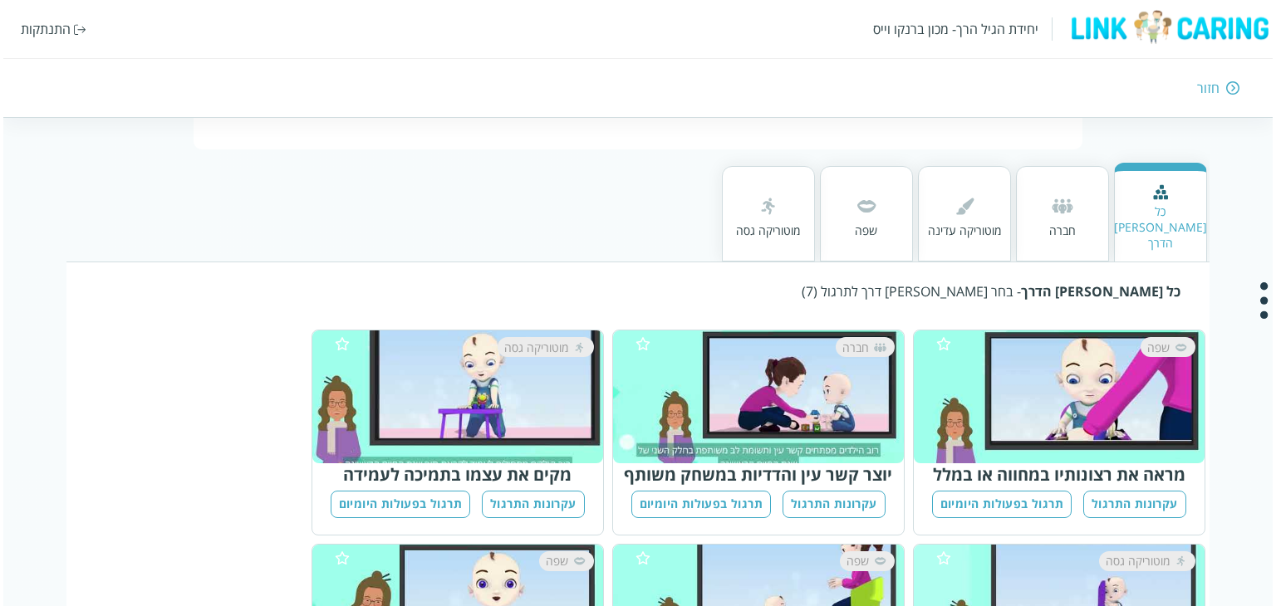
scroll to position [166, 0]
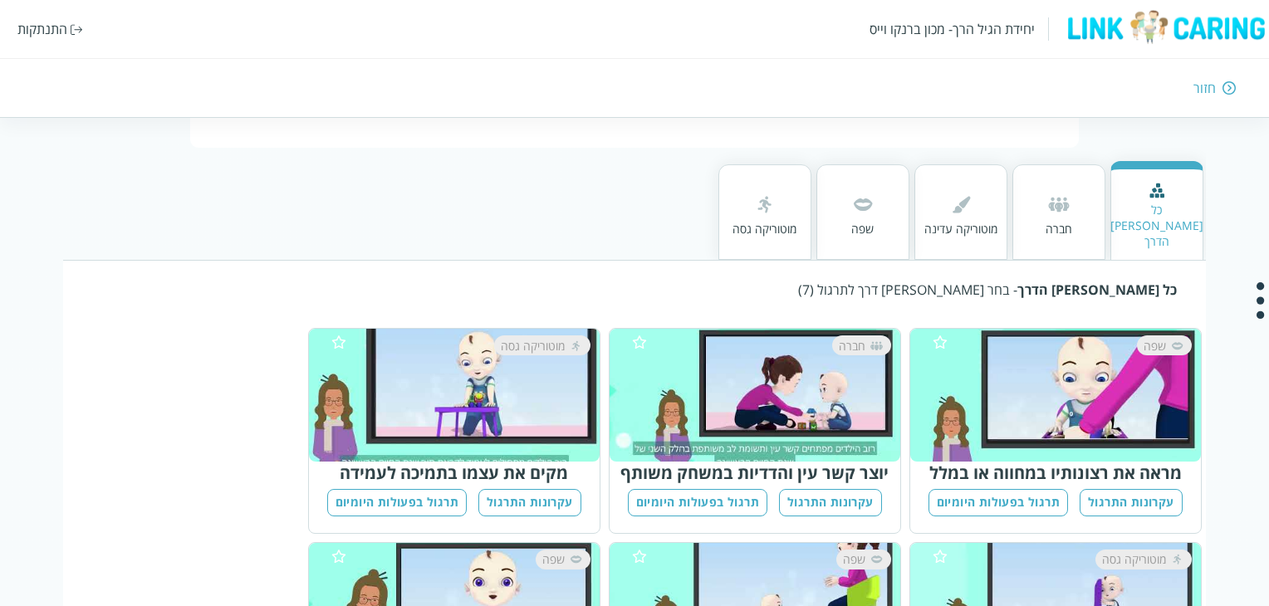
click at [1048, 371] on div "שפה" at bounding box center [1064, 396] width 262 height 120
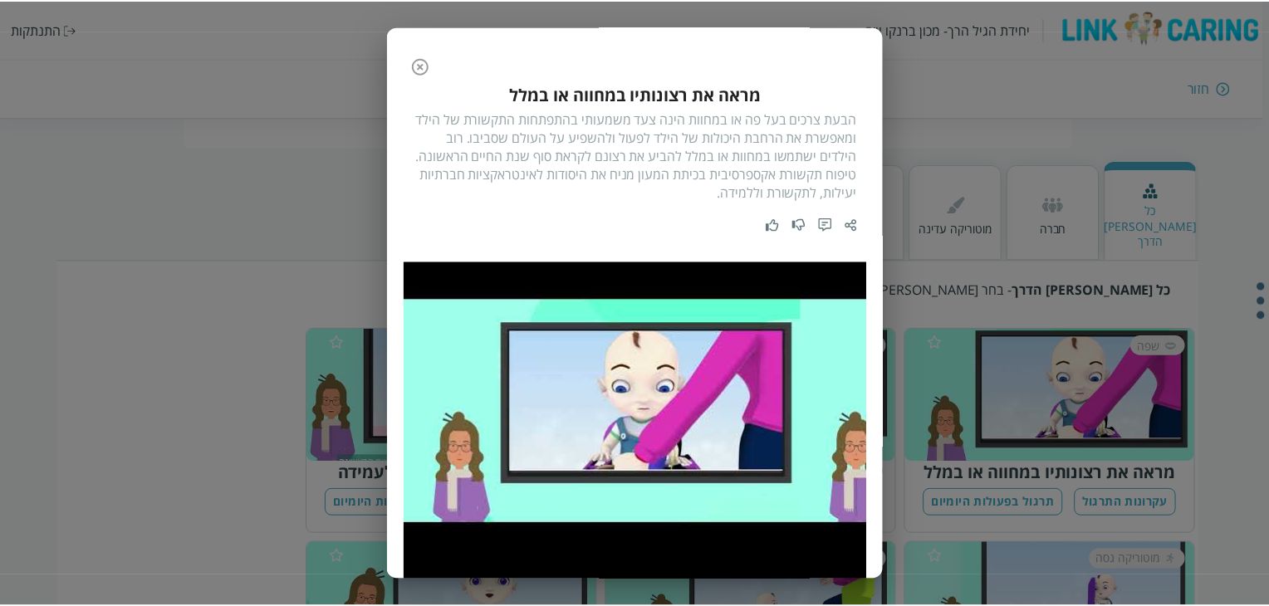
scroll to position [0, 0]
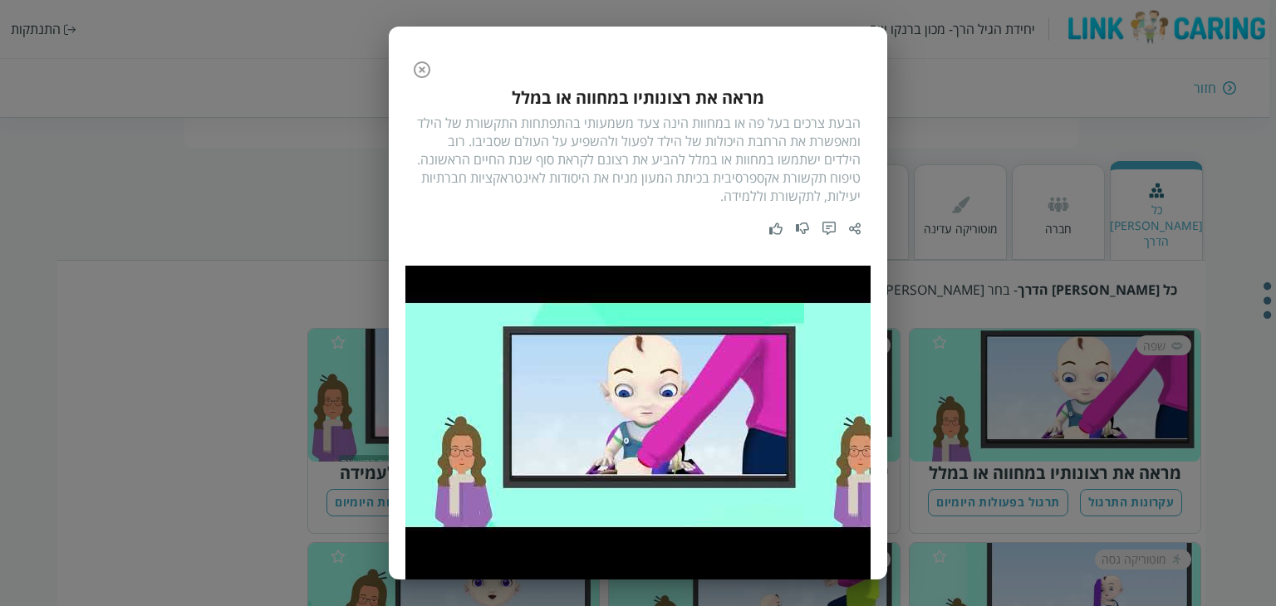
click at [432, 71] on icon "button" at bounding box center [422, 70] width 20 height 20
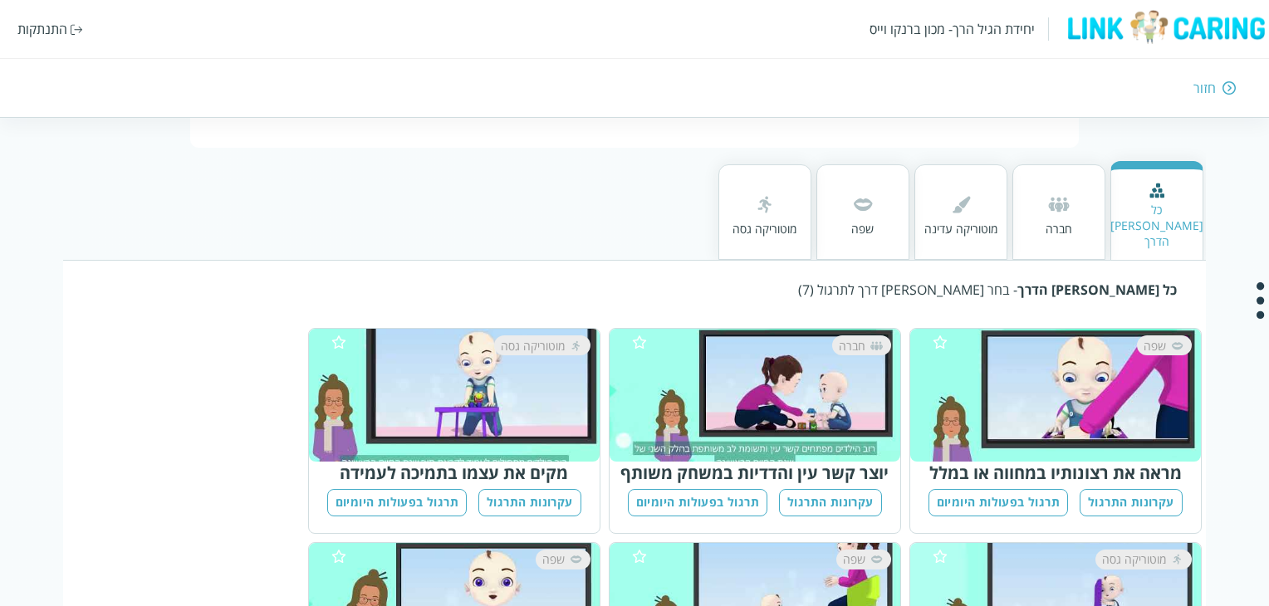
click at [1140, 489] on button "עקרונות התרגול" at bounding box center [1131, 502] width 103 height 27
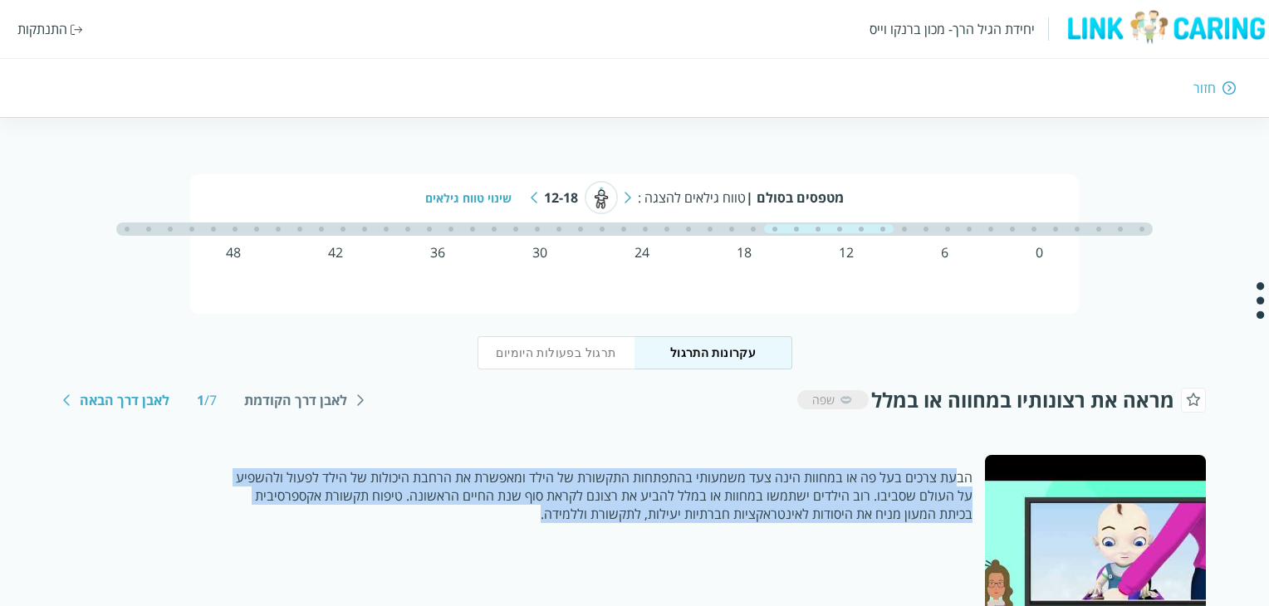
drag, startPoint x: 955, startPoint y: 475, endPoint x: 525, endPoint y: 513, distance: 431.2
click at [525, 513] on p "הבעת צרכים בעל פה או במחוות הינה צעד משמעותי בהתפתחות התקשורת של הילד ומאפשרת א…" at bounding box center [603, 496] width 737 height 55
click at [525, 514] on p "הבעת צרכים בעל פה או במחוות הינה צעד משמעותי בהתפתחות התקשורת של הילד ומאפשרת א…" at bounding box center [603, 496] width 737 height 55
drag, startPoint x: 525, startPoint y: 514, endPoint x: 953, endPoint y: 483, distance: 429.0
click at [953, 483] on p "הבעת צרכים בעל פה או במחוות הינה צעד משמעותי בהתפתחות התקשורת של הילד ומאפשרת א…" at bounding box center [603, 496] width 737 height 55
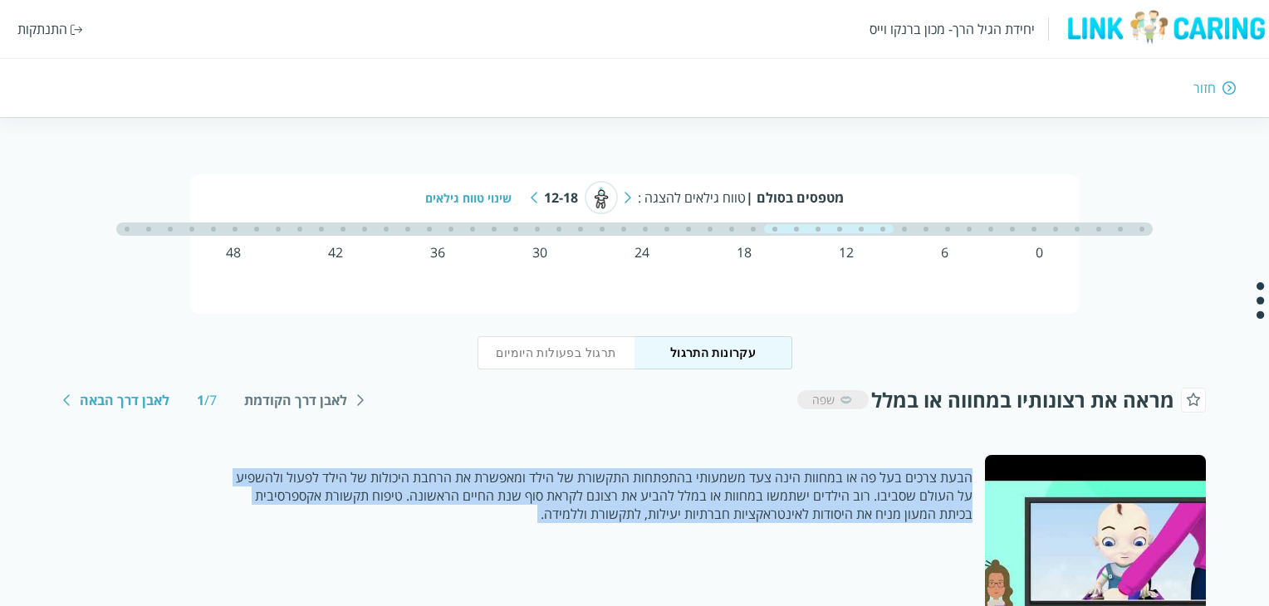
click at [953, 483] on p "הבעת צרכים בעל פה או במחוות הינה צעד משמעותי בהתפתחות התקשורת של הילד ומאפשרת א…" at bounding box center [603, 496] width 737 height 55
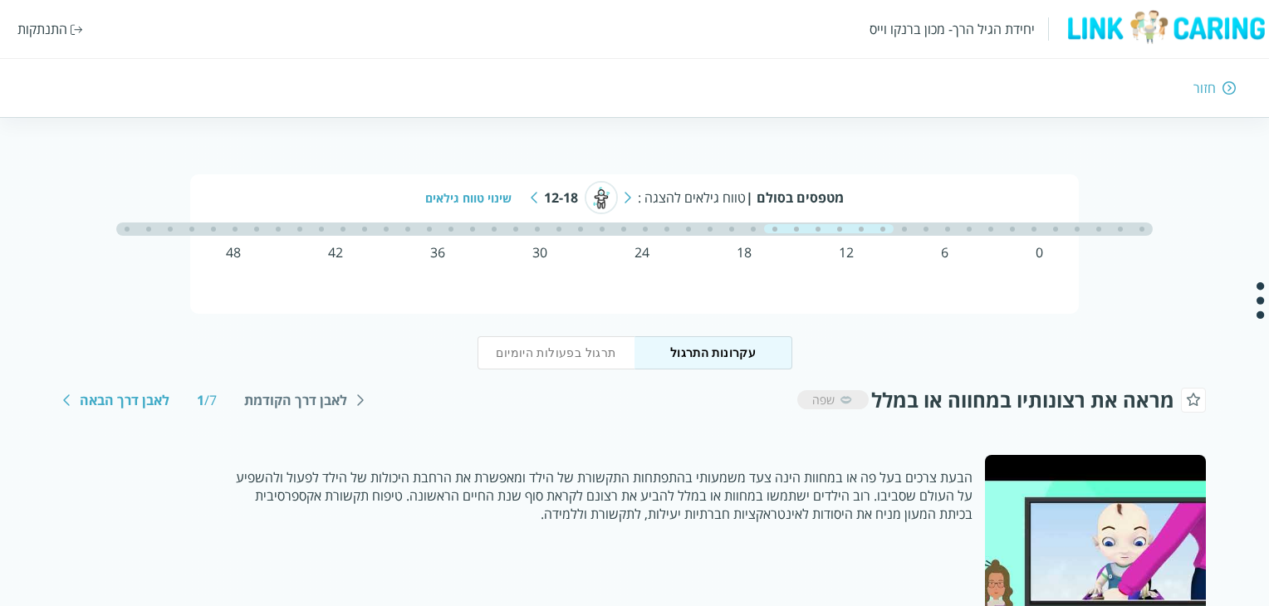
click at [489, 194] on div "שינוי טווח גילאים" at bounding box center [474, 198] width 99 height 16
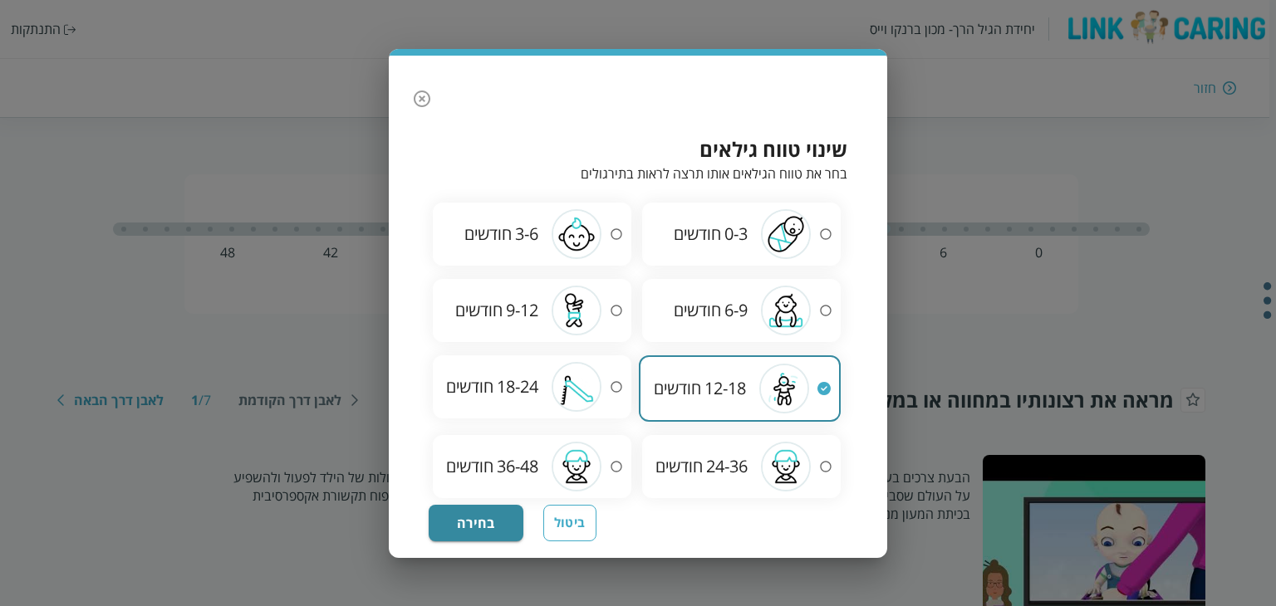
click at [502, 315] on div "9-12 חודשים" at bounding box center [496, 310] width 83 height 22
radio input "true"
radio input "false"
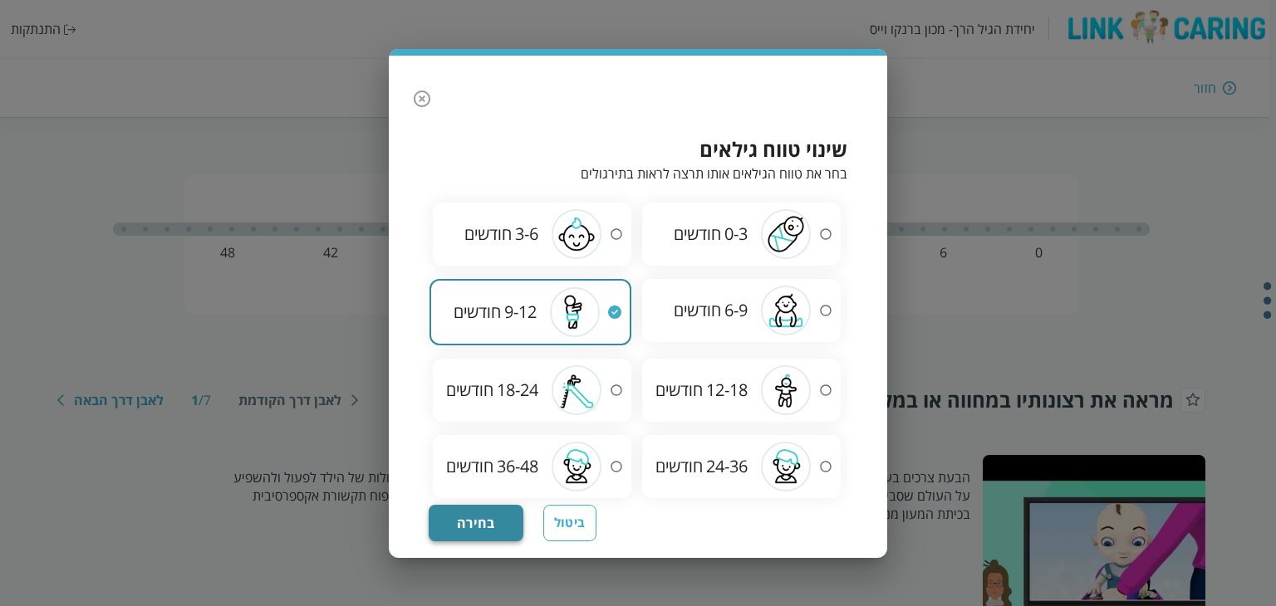
click at [464, 525] on button "בחירה" at bounding box center [476, 523] width 95 height 37
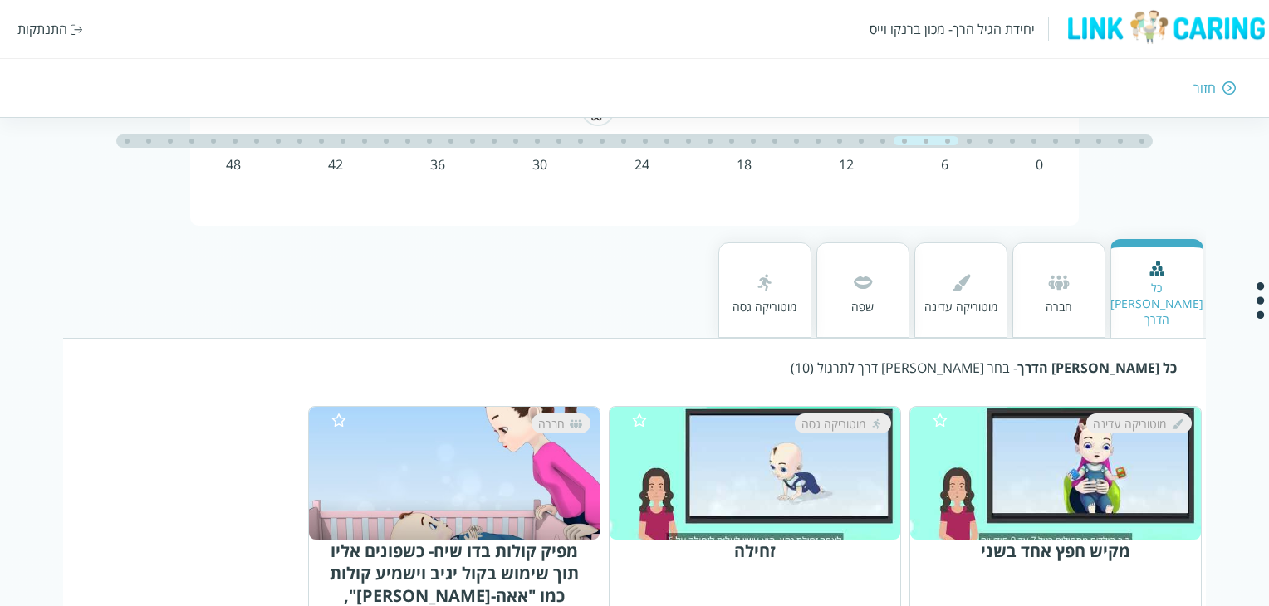
scroll to position [166, 0]
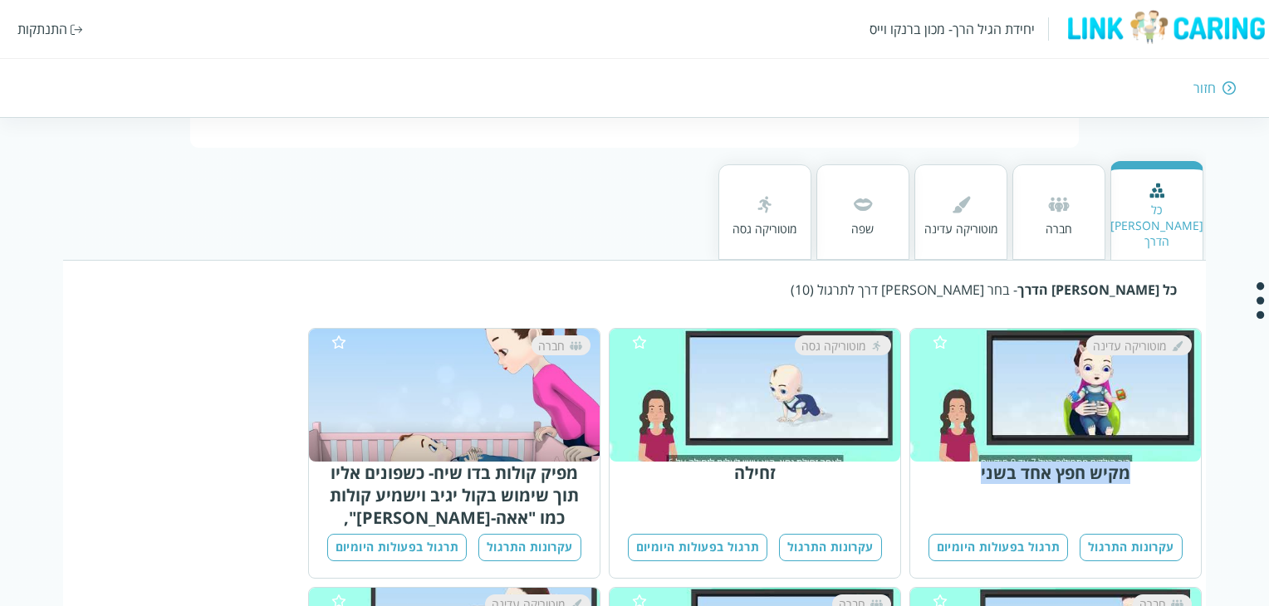
drag, startPoint x: 1137, startPoint y: 455, endPoint x: 974, endPoint y: 455, distance: 163.7
click at [974, 462] on div "מקיש חפץ אחד בשני" at bounding box center [1055, 473] width 271 height 22
drag, startPoint x: 974, startPoint y: 455, endPoint x: 1136, endPoint y: 454, distance: 162.8
click at [1136, 462] on div "מקיש חפץ אחד בשני" at bounding box center [1055, 473] width 271 height 22
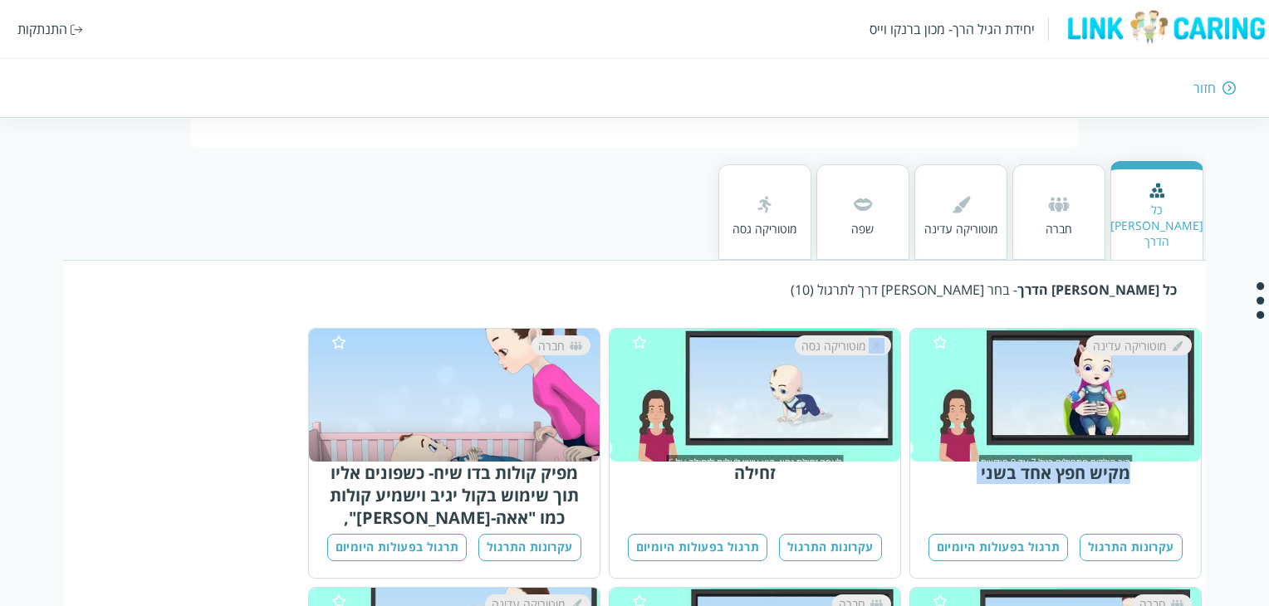
click at [1136, 462] on div "מקיש חפץ אחד בשני" at bounding box center [1055, 473] width 271 height 22
drag, startPoint x: 787, startPoint y: 458, endPoint x: 714, endPoint y: 459, distance: 72.3
click at [714, 462] on div "זחילה" at bounding box center [755, 473] width 271 height 22
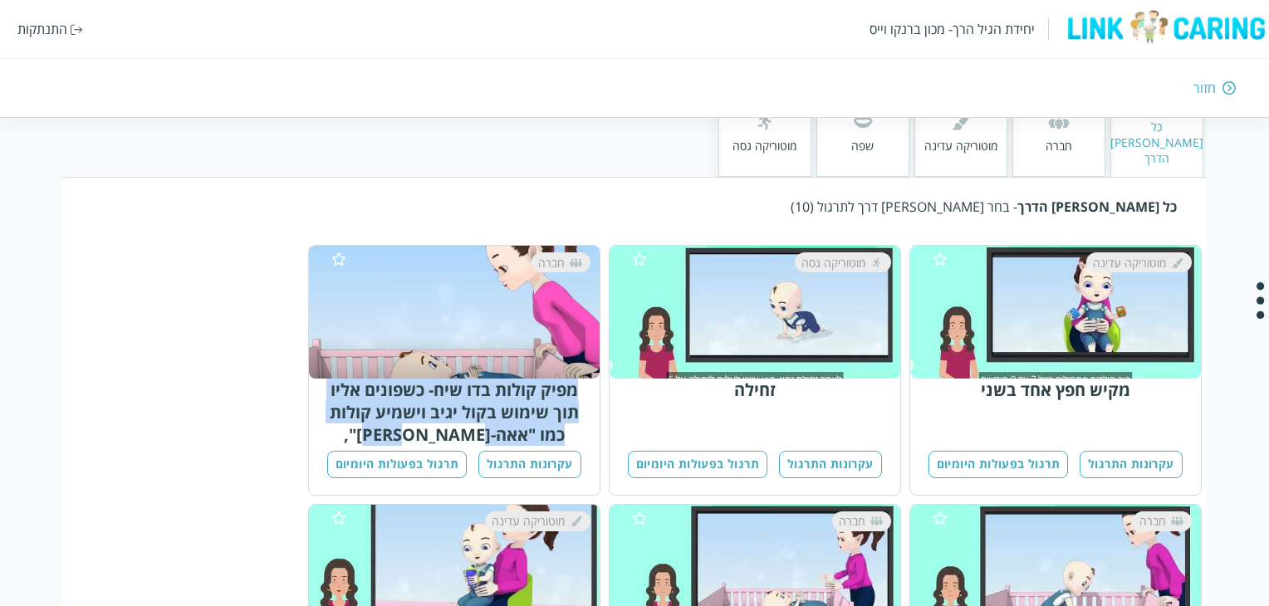
drag, startPoint x: 419, startPoint y: 405, endPoint x: 581, endPoint y: 364, distance: 167.2
click at [581, 379] on div "מפיק קולות בדו שיח- כשפונים אליו תוך שימוש בקול יגיב וישמיע קולות כמו "אאה-[PER…" at bounding box center [454, 412] width 271 height 67
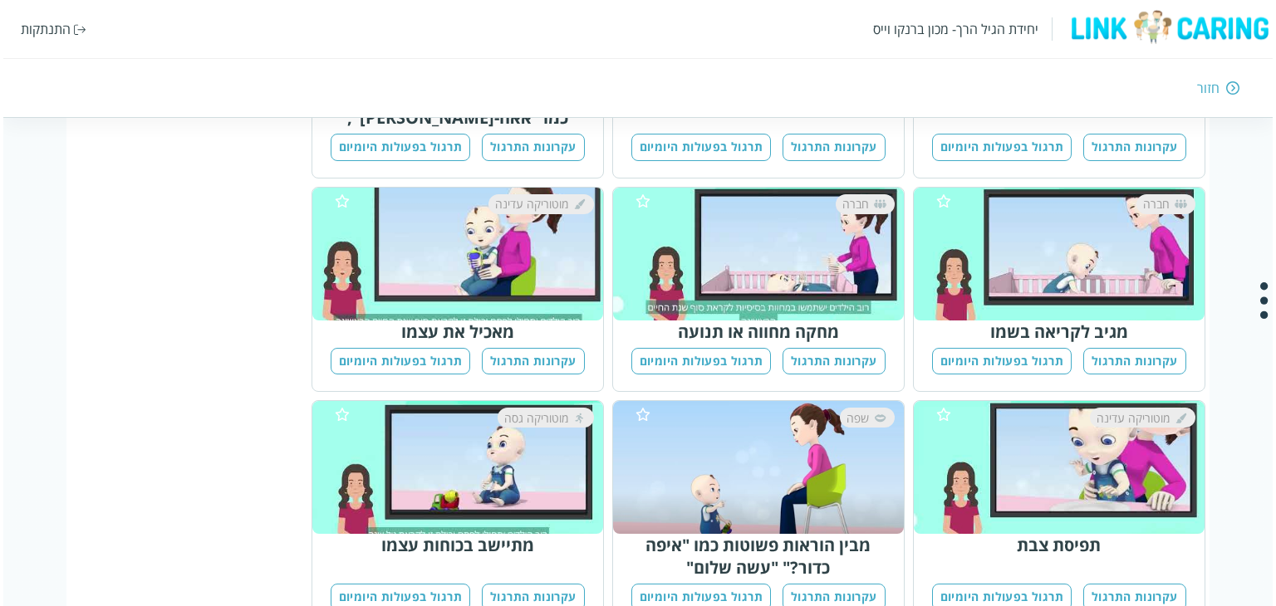
scroll to position [582, 0]
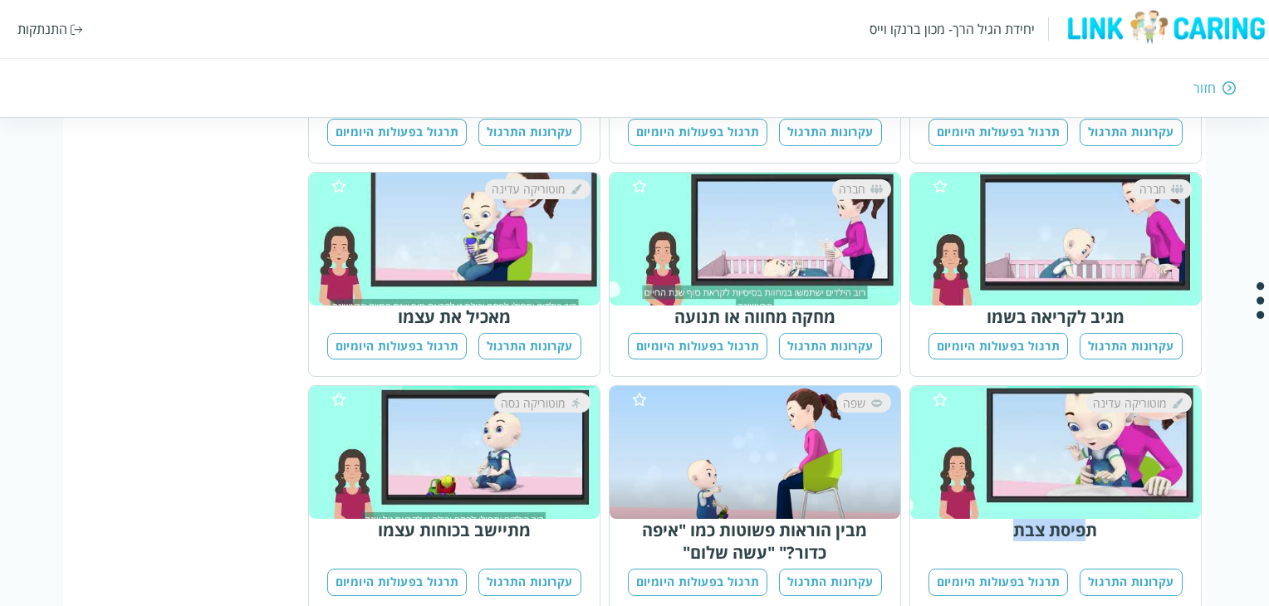
drag, startPoint x: 1077, startPoint y: 508, endPoint x: 974, endPoint y: 493, distance: 104.9
click at [974, 519] on div "תפיסת צבת" at bounding box center [1055, 530] width 271 height 22
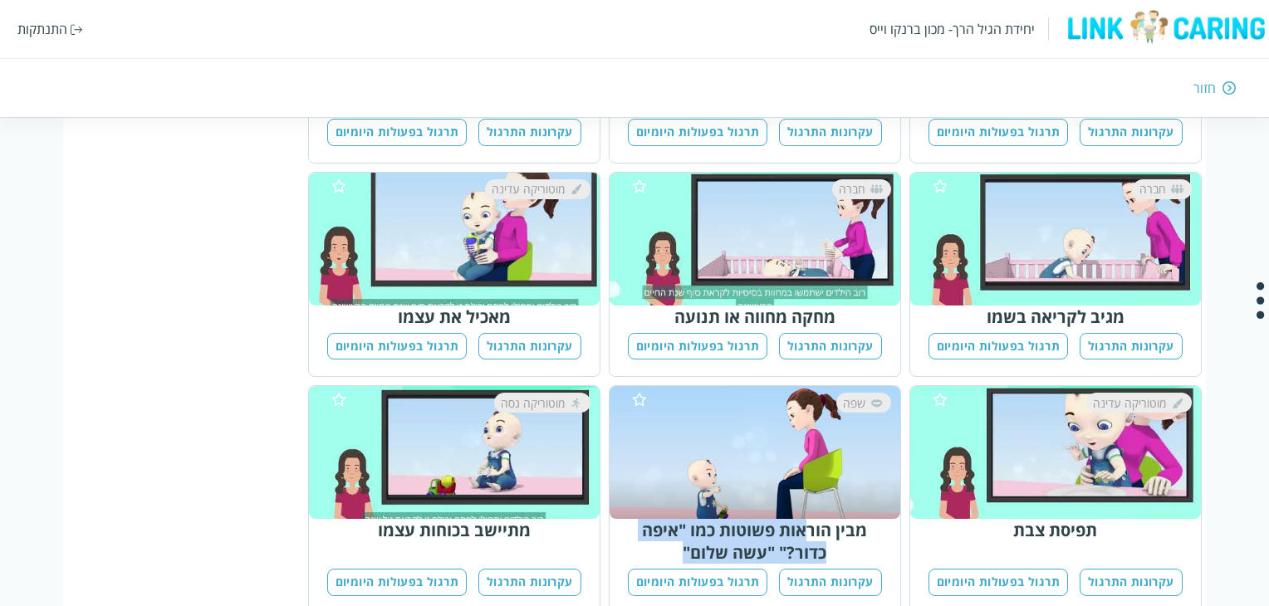
drag, startPoint x: 812, startPoint y: 509, endPoint x: 671, endPoint y: 527, distance: 142.3
click at [671, 527] on div "מבין הוראות פשוטות כמו "איפה כדור?" "עשה שלום"" at bounding box center [755, 541] width 271 height 45
drag, startPoint x: 671, startPoint y: 527, endPoint x: 878, endPoint y: 503, distance: 208.2
click at [878, 519] on div "מבין הוראות פשוטות כמו "איפה כדור?" "עשה שלום"" at bounding box center [755, 541] width 271 height 45
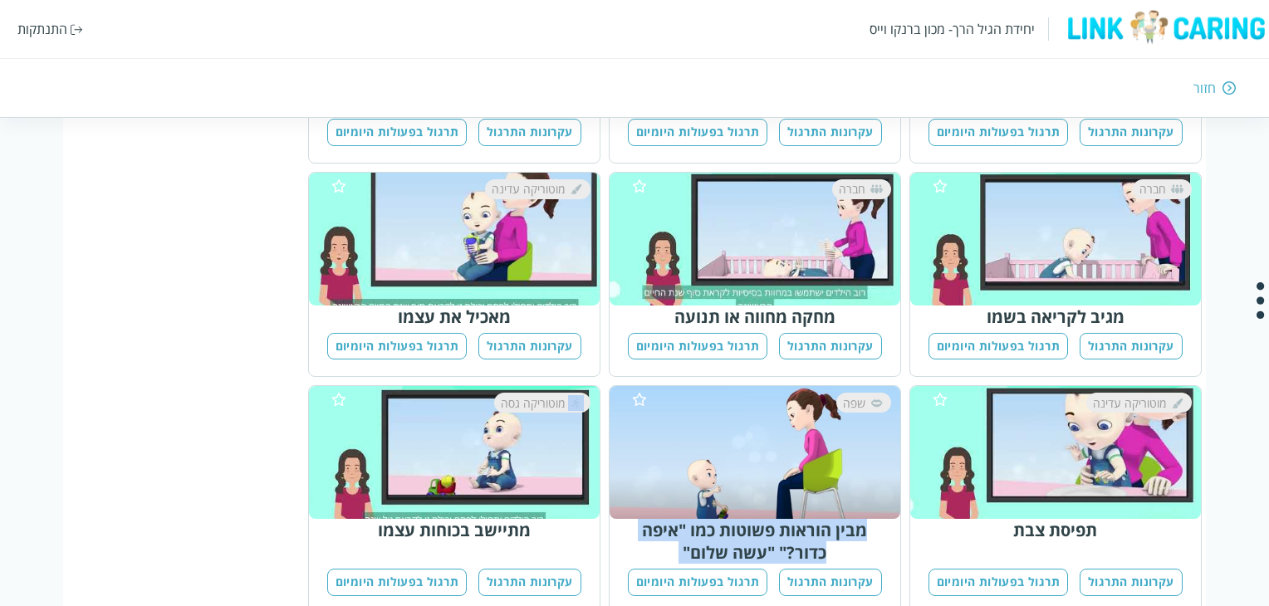
click at [878, 519] on div "מבין הוראות פשוטות כמו "איפה כדור?" "עשה שלום"" at bounding box center [755, 541] width 271 height 45
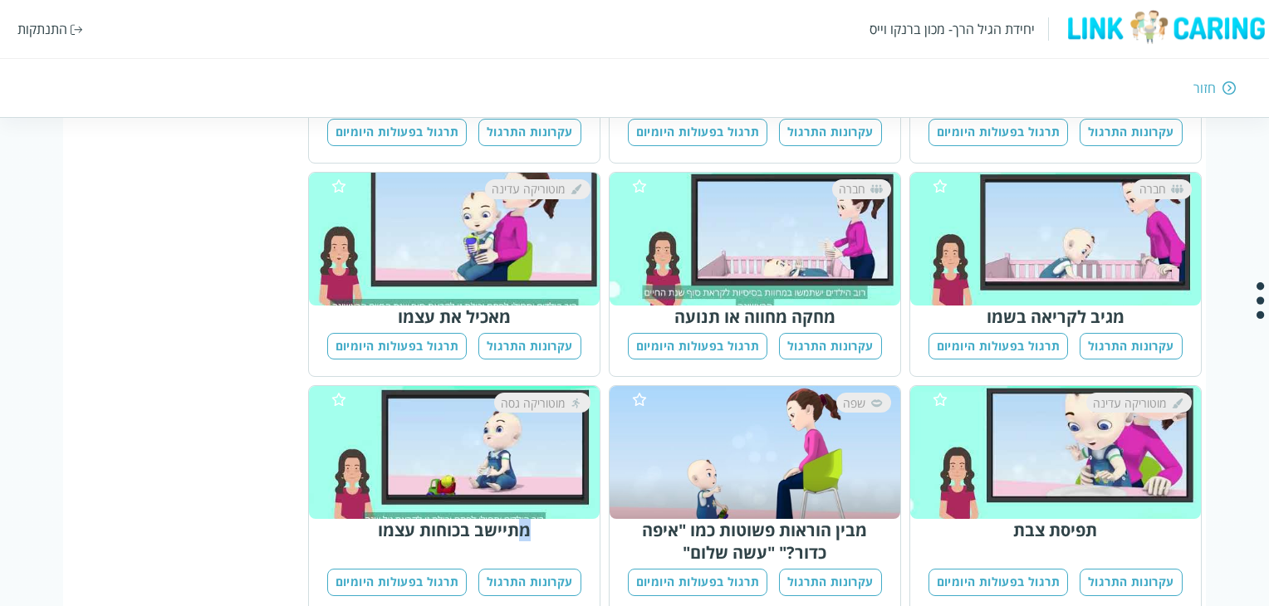
drag, startPoint x: 523, startPoint y: 499, endPoint x: 394, endPoint y: 477, distance: 130.7
click at [394, 477] on div "מוטוריקה גסה מתיישב בכוחות עצמו עקרונות התרגול תרגול בפעולות היומיום" at bounding box center [454, 499] width 291 height 227
click at [394, 477] on div "מוטוריקה גסה" at bounding box center [462, 453] width 262 height 120
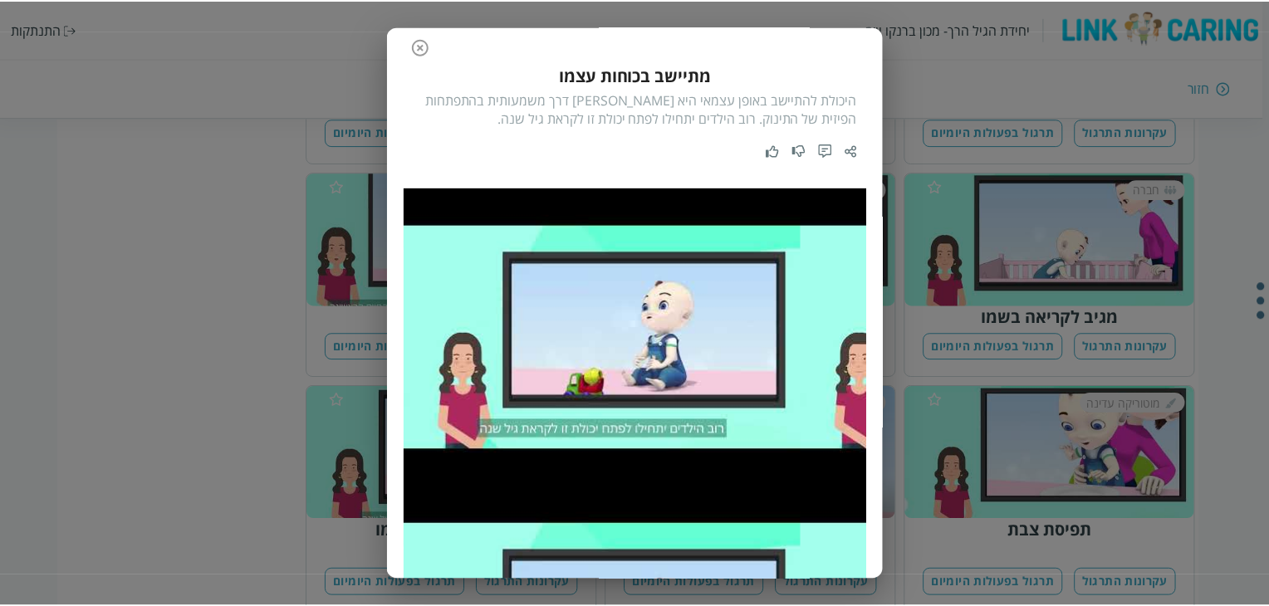
scroll to position [0, 0]
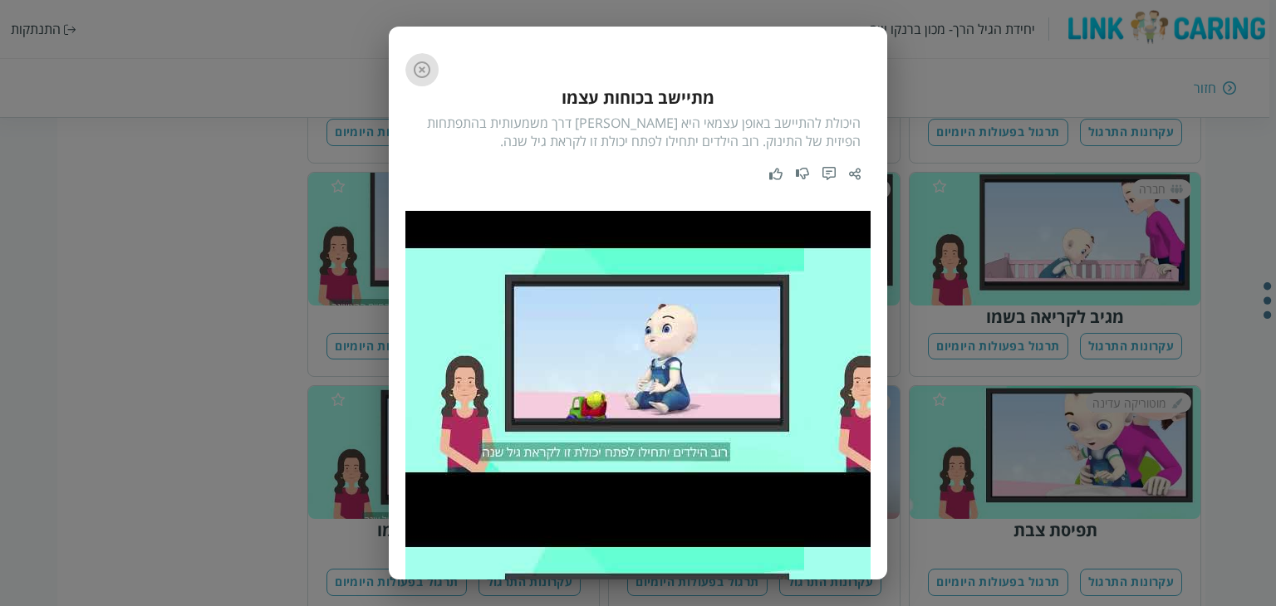
drag, startPoint x: 430, startPoint y: 67, endPoint x: 455, endPoint y: 87, distance: 31.9
click at [430, 67] on icon "button" at bounding box center [422, 69] width 17 height 17
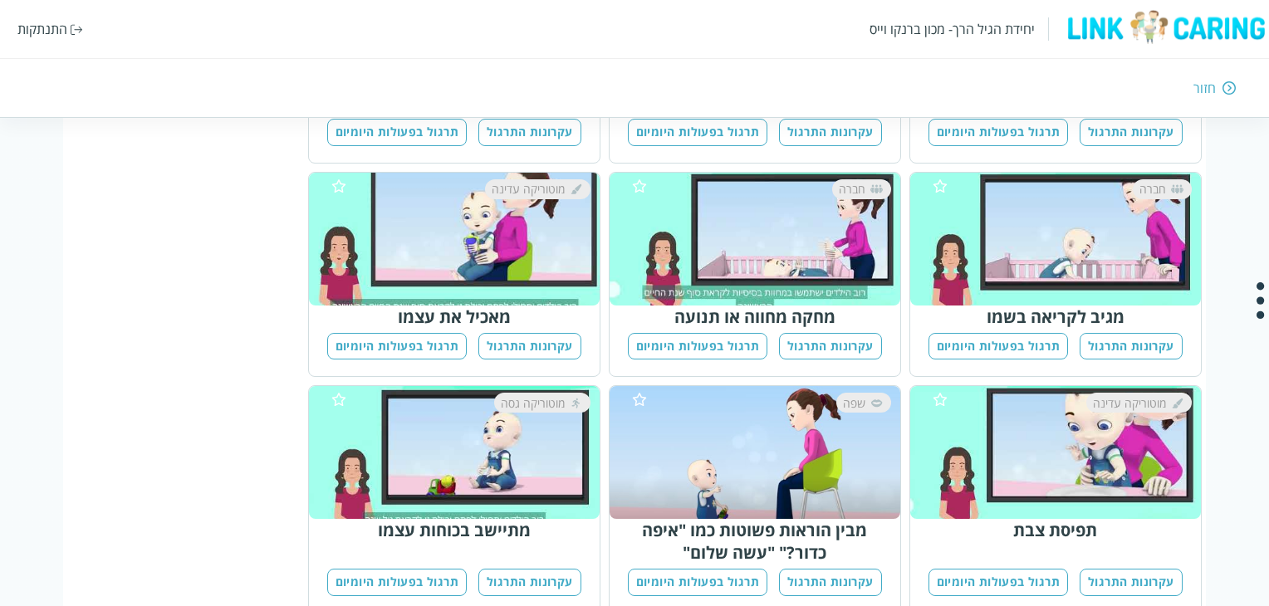
click at [973, 333] on button "תרגול בפעולות היומיום" at bounding box center [999, 346] width 140 height 27
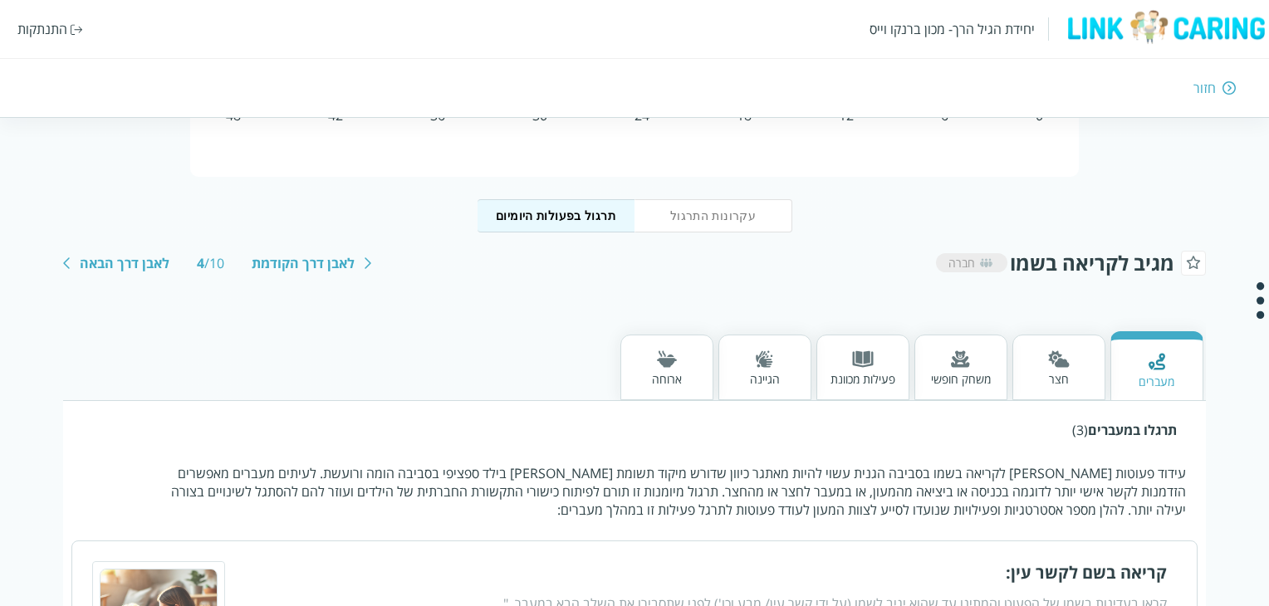
scroll to position [166, 0]
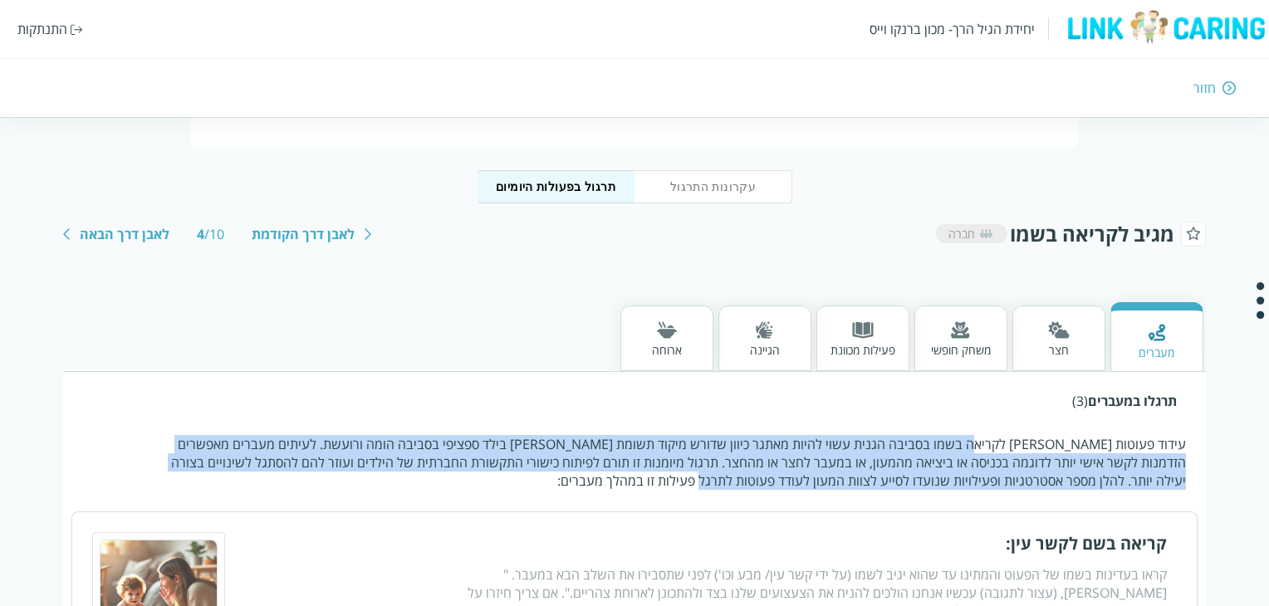
drag, startPoint x: 978, startPoint y: 448, endPoint x: 778, endPoint y: 483, distance: 203.4
click at [778, 483] on p "עידוד פעוטות למגיב לקריאה בשמו בסביבה הגנית עשוי להיות מאתגר כיוון שדורש מיקוד …" at bounding box center [672, 462] width 1028 height 55
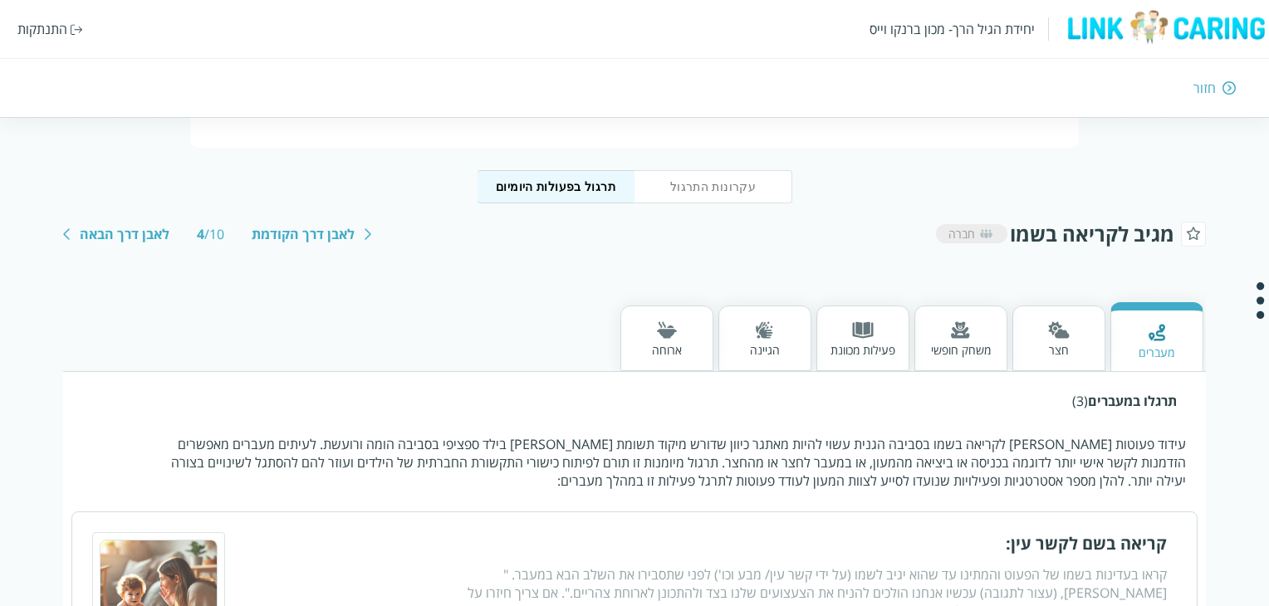
click at [768, 333] on img at bounding box center [764, 329] width 17 height 17
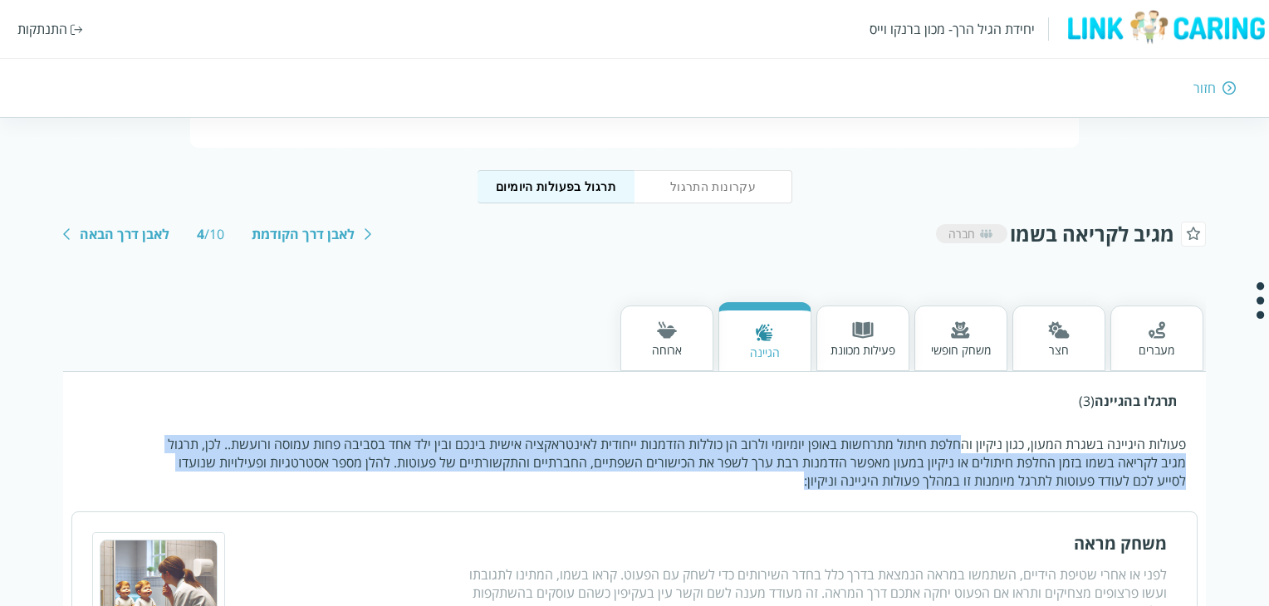
drag, startPoint x: 961, startPoint y: 438, endPoint x: 851, endPoint y: 486, distance: 120.5
click at [851, 486] on p "פעולות היגיינה בשגרת המעון, כגון ניקיון והחלפת חיתול מתרחשות באופן יומיומי ולרו…" at bounding box center [672, 462] width 1028 height 55
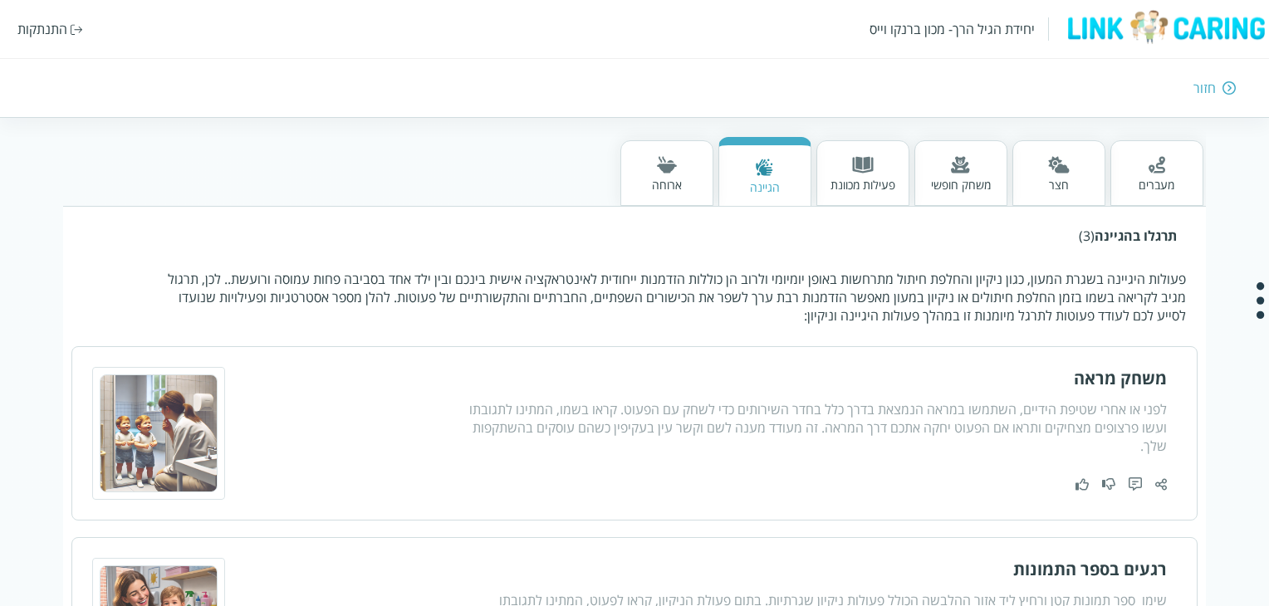
scroll to position [332, 0]
drag, startPoint x: 993, startPoint y: 415, endPoint x: 811, endPoint y: 435, distance: 183.1
click at [811, 435] on div "לפני או אחרי שטיפת הידיים, השתמשו במראה הנמצאת בדרך כלל בחדר השירותים כדי לשחק …" at bounding box center [811, 427] width 709 height 55
drag, startPoint x: 816, startPoint y: 419, endPoint x: 685, endPoint y: 437, distance: 132.5
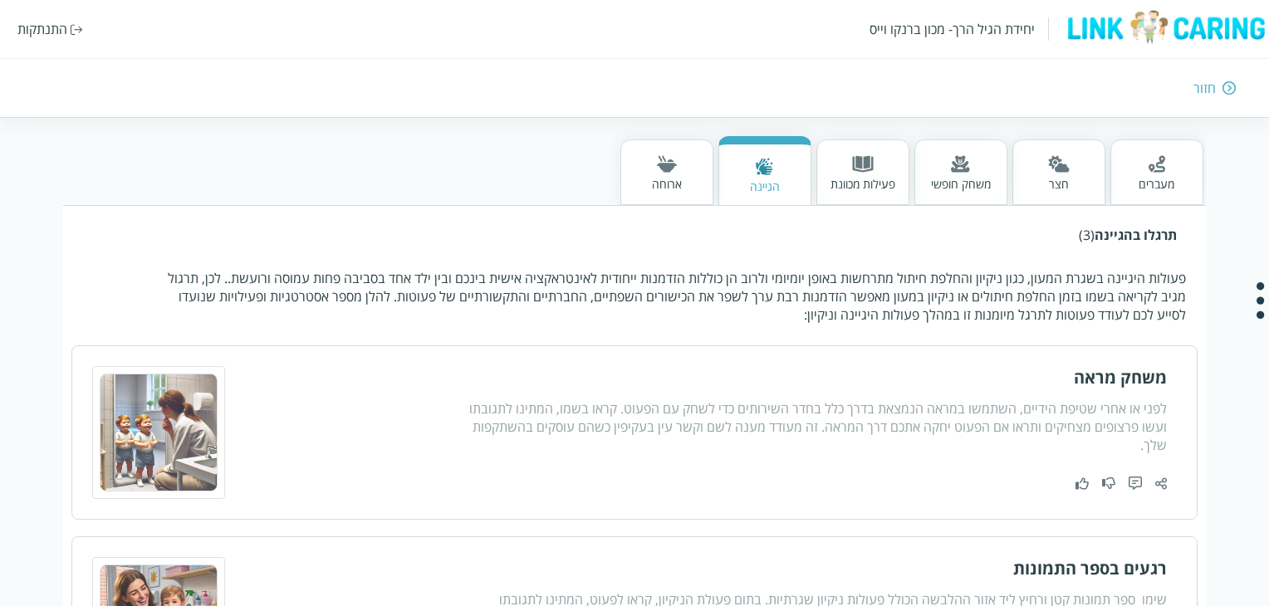
click at [685, 437] on div "לפני או אחרי שטיפת הידיים, השתמשו במראה הנמצאת בדרך כלל בחדר השירותים כדי לשחק …" at bounding box center [811, 427] width 709 height 55
drag, startPoint x: 746, startPoint y: 392, endPoint x: 673, endPoint y: 436, distance: 85.3
click at [673, 436] on div "משחק מראה לפני או אחרי שטיפת הידיים, השתמשו במראה הנמצאת בדרך כלל בחדר השירותים…" at bounding box center [811, 432] width 709 height 133
click at [673, 436] on div "לפני או אחרי שטיפת הידיים, השתמשו במראה הנמצאת בדרך כלל בחדר השירותים כדי לשחק …" at bounding box center [811, 427] width 709 height 55
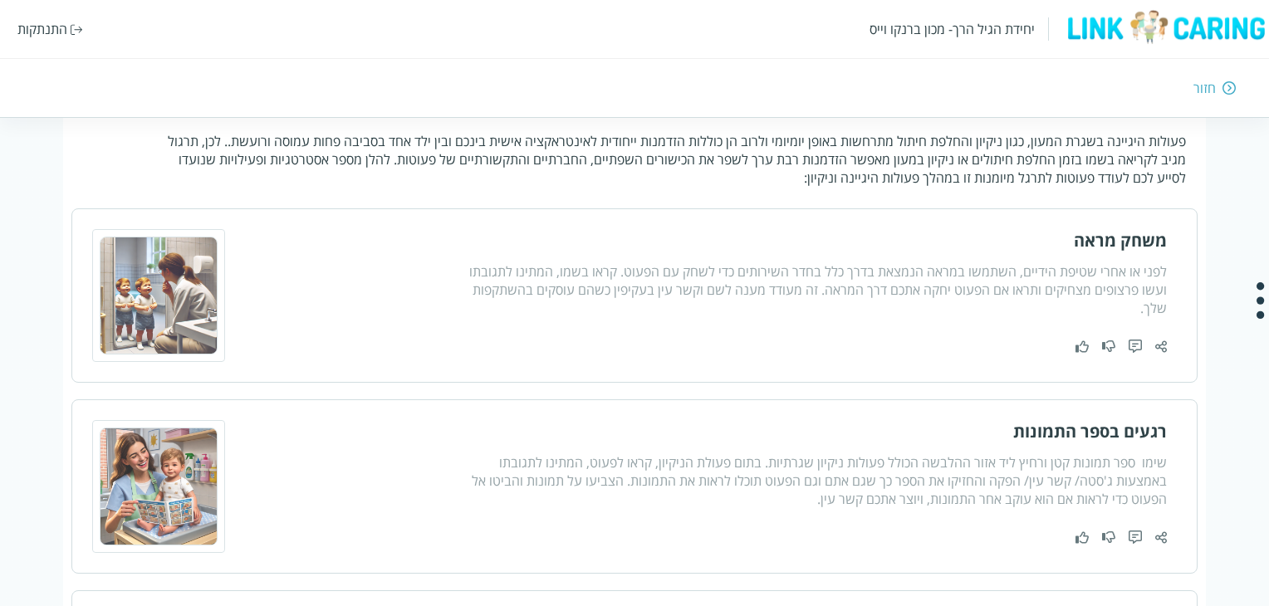
scroll to position [498, 0]
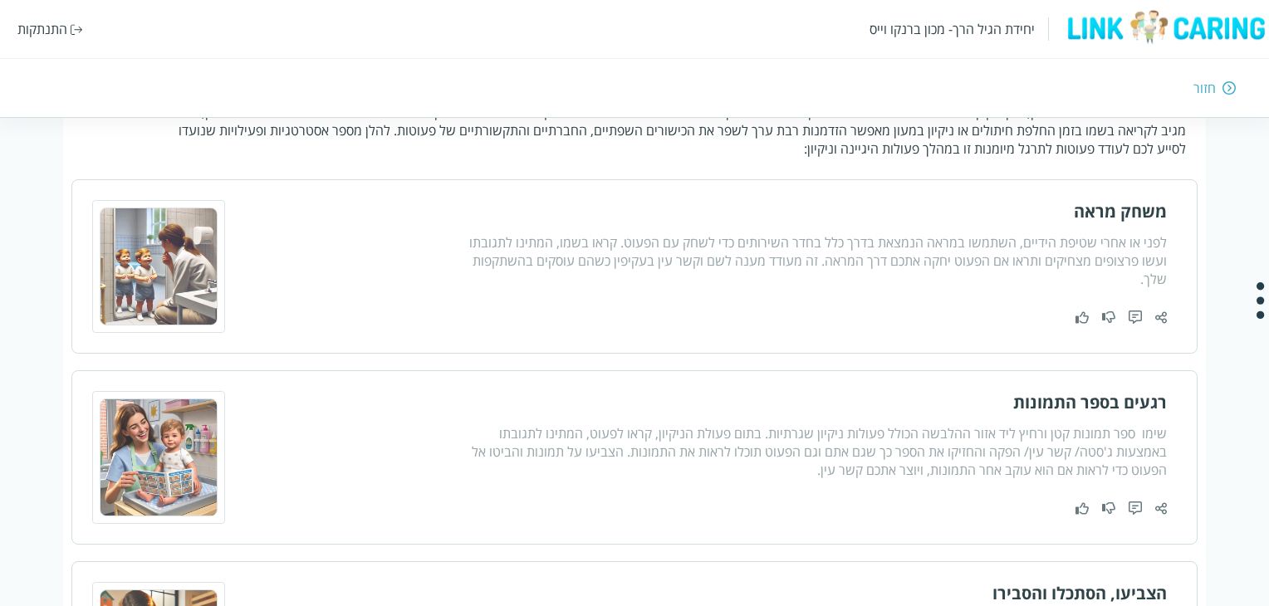
drag, startPoint x: 988, startPoint y: 429, endPoint x: 861, endPoint y: 469, distance: 133.2
click at [861, 469] on div "שימו ספר תמונות קטן ורחיץ ליד אזור ההלבשה הכולל פעולות ניקיון שגרתיות. בתום פעו…" at bounding box center [811, 452] width 709 height 55
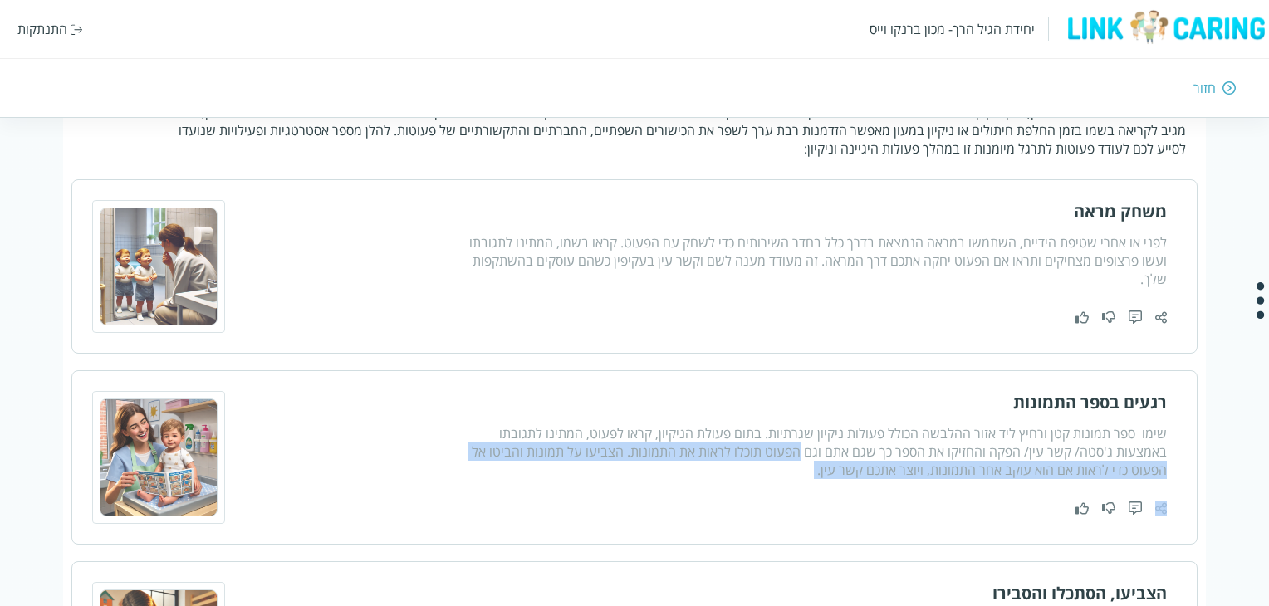
drag, startPoint x: 861, startPoint y: 469, endPoint x: 843, endPoint y: 449, distance: 26.5
click at [843, 449] on div "שימו ספר תמונות קטן ורחיץ ליד אזור ההלבשה הכולל פעולות ניקיון שגרתיות. בתום פעו…" at bounding box center [811, 452] width 709 height 55
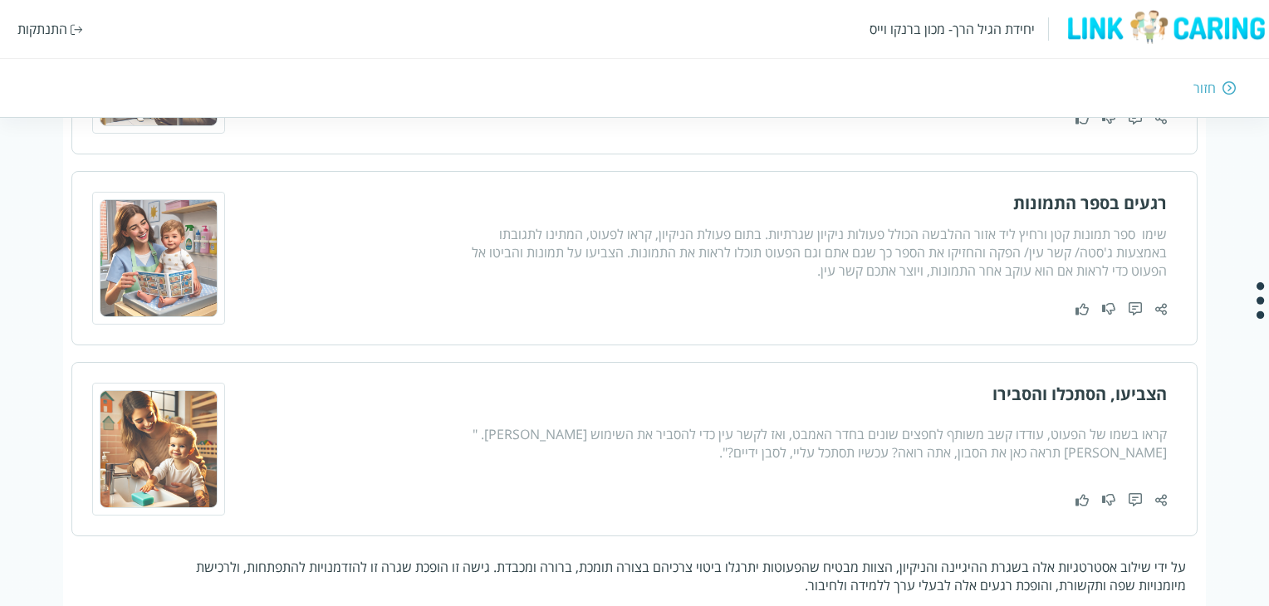
scroll to position [728, 0]
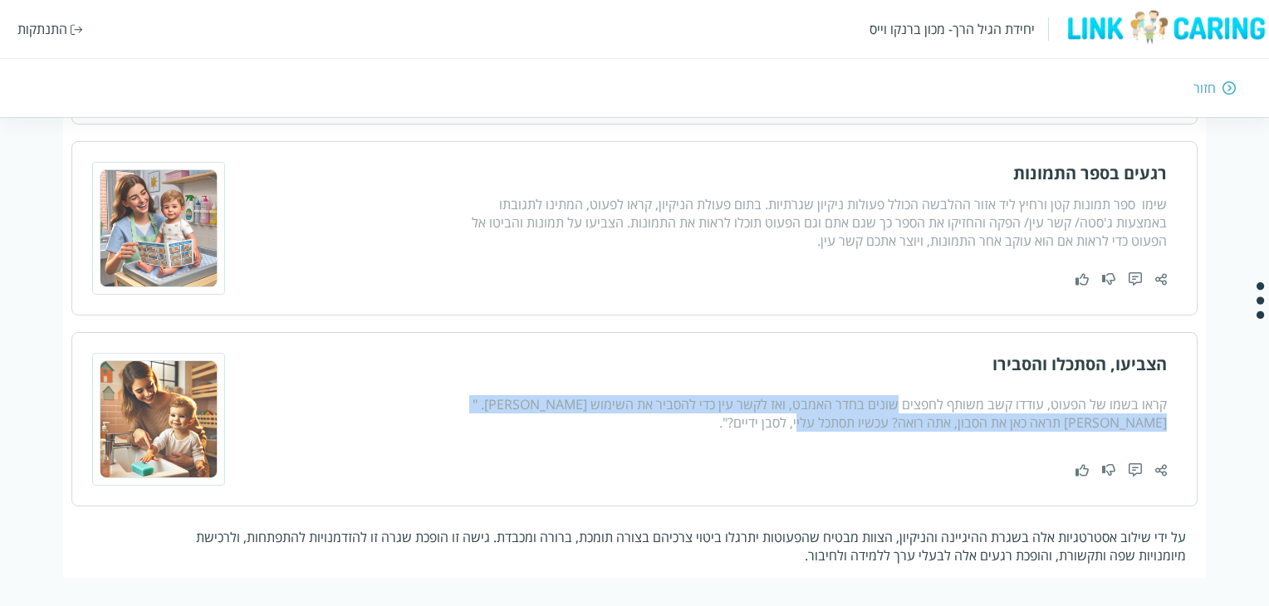
drag, startPoint x: 903, startPoint y: 406, endPoint x: 865, endPoint y: 423, distance: 41.7
click at [865, 423] on div "קראו בשמו של הפעוט, עודדו קשב משותף לחפצים שונים בחדר האמבט, ואז לקשר עין כדי ל…" at bounding box center [811, 413] width 709 height 37
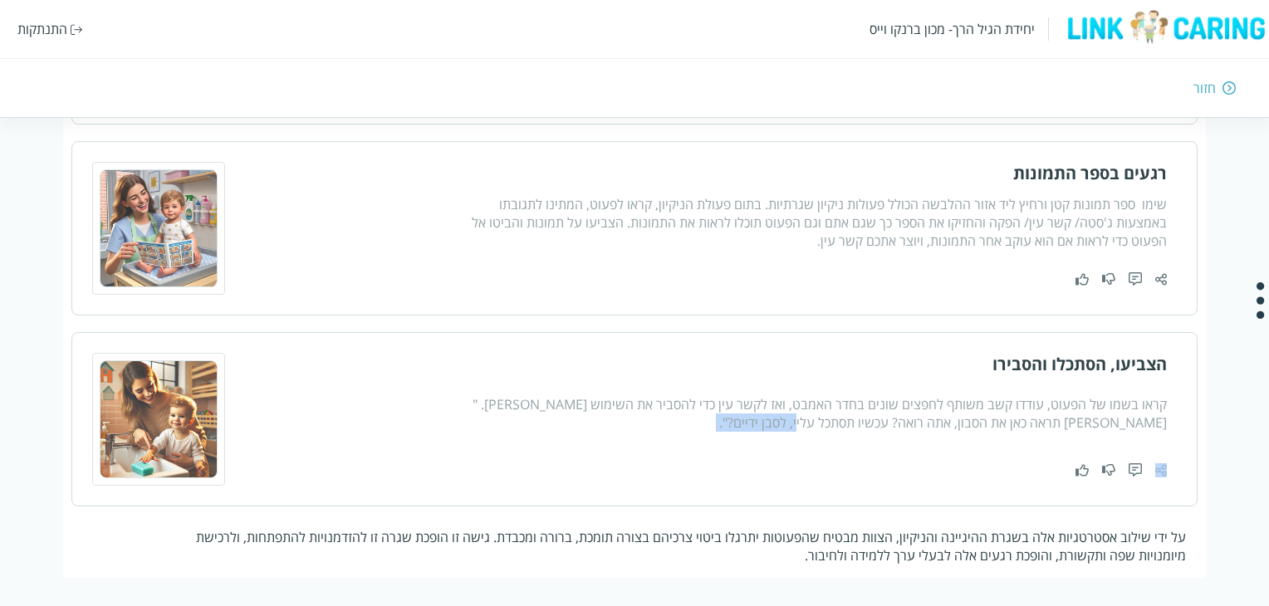
click at [865, 423] on div "קראו בשמו של הפעוט, עודדו קשב משותף לחפצים שונים בחדר האמבט, ואז לקשר עין כדי ל…" at bounding box center [811, 413] width 709 height 37
click at [867, 422] on div "קראו בשמו של הפעוט, עודדו קשב משותף לחפצים שונים בחדר האמבט, ואז לקשר עין כדי ל…" at bounding box center [811, 413] width 709 height 37
click at [904, 419] on div "קראו בשמו של הפעוט, עודדו קשב משותף לחפצים שונים בחדר האמבט, ואז לקשר עין כדי ל…" at bounding box center [811, 413] width 709 height 37
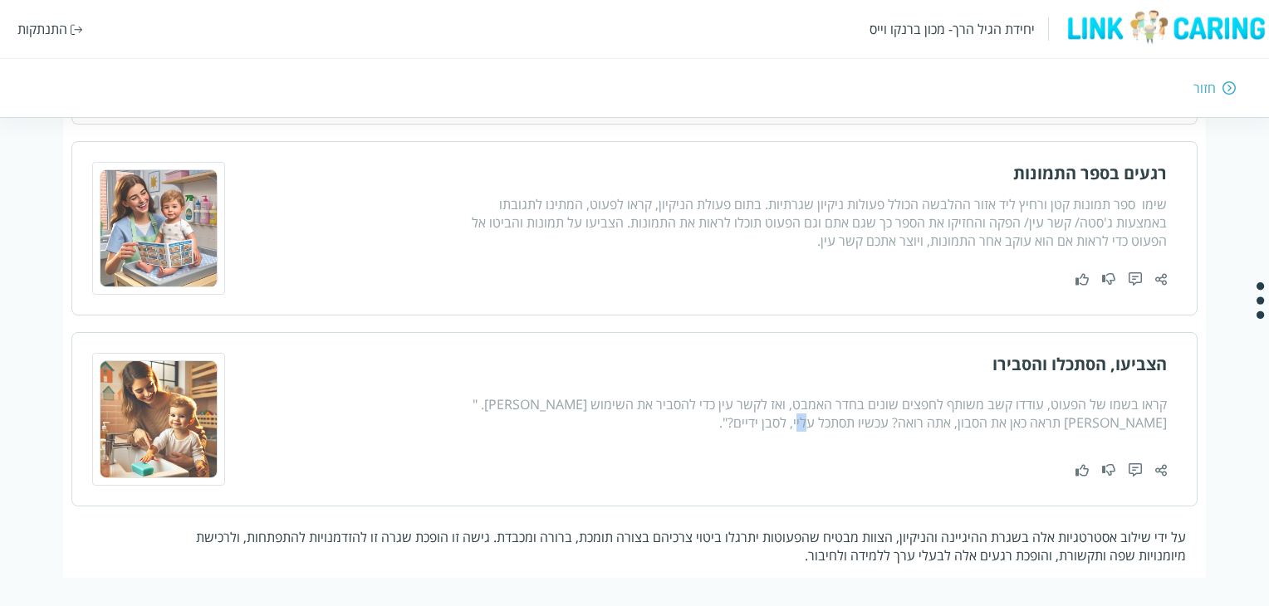
click at [904, 419] on div "קראו בשמו של הפעוט, עודדו קשב משותף לחפצים שונים בחדר האמבט, ואז לקשר עין כדי ל…" at bounding box center [811, 413] width 709 height 37
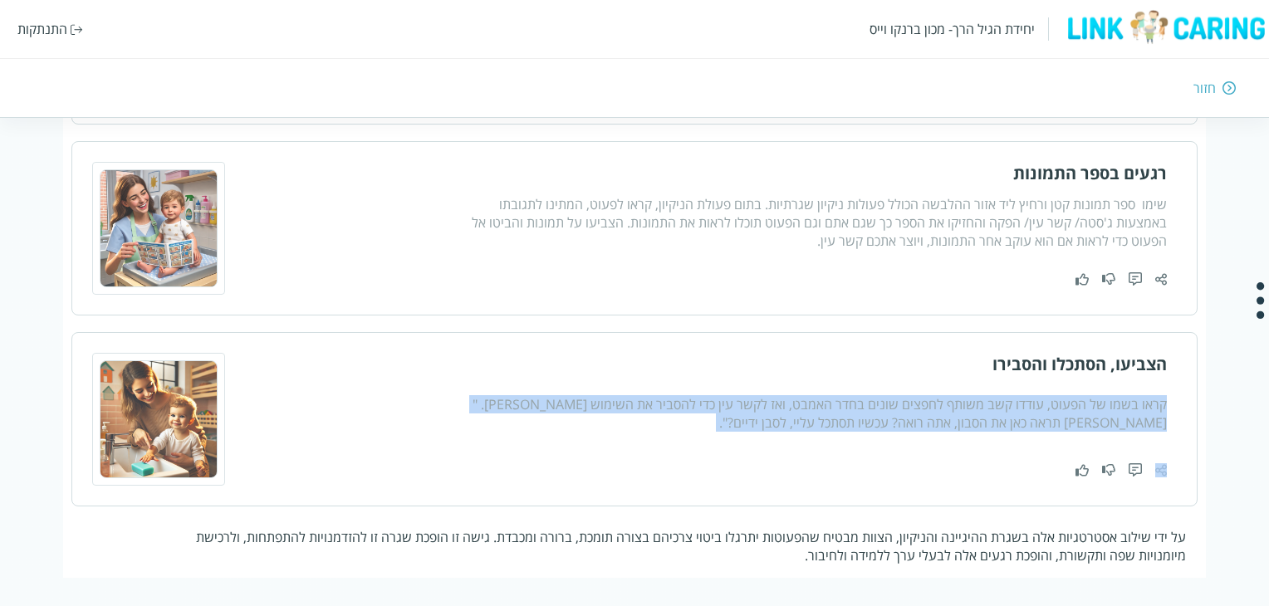
click at [904, 419] on div "קראו בשמו של הפעוט, עודדו קשב משותף לחפצים שונים בחדר האמבט, ואז לקשר עין כדי ל…" at bounding box center [811, 413] width 709 height 37
click at [896, 425] on div "קראו בשמו של הפעוט, עודדו קשב משותף לחפצים שונים בחדר האמבט, ואז לקשר עין כדי ל…" at bounding box center [811, 413] width 709 height 37
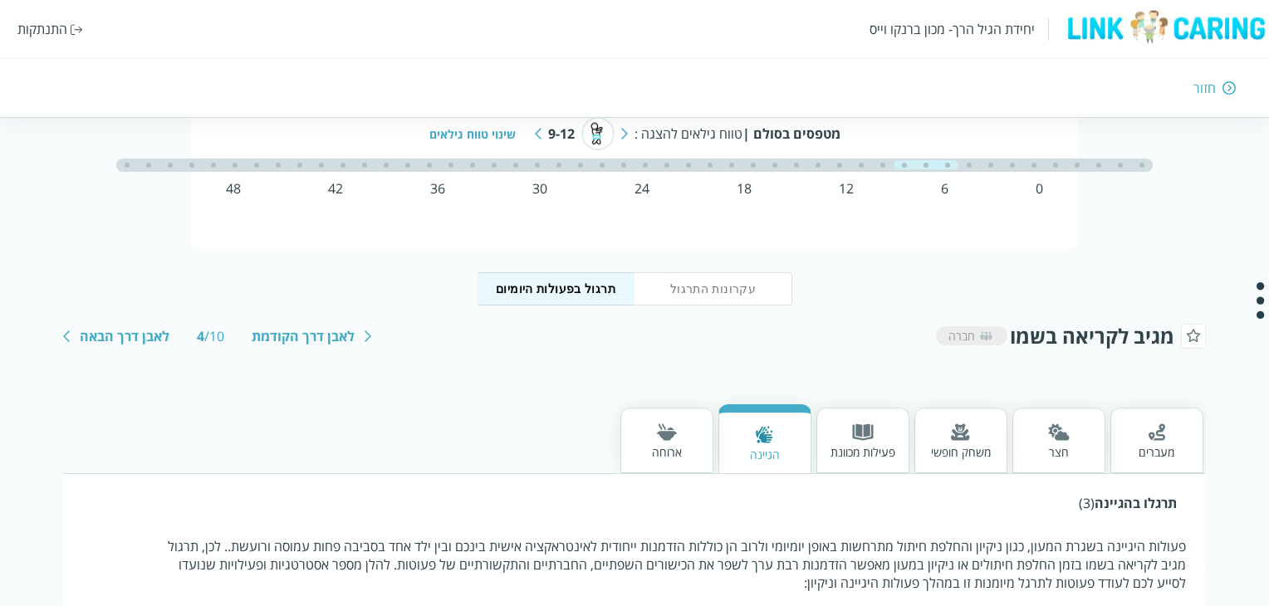
scroll to position [63, 0]
click at [672, 447] on div "ארוחה" at bounding box center [667, 453] width 30 height 16
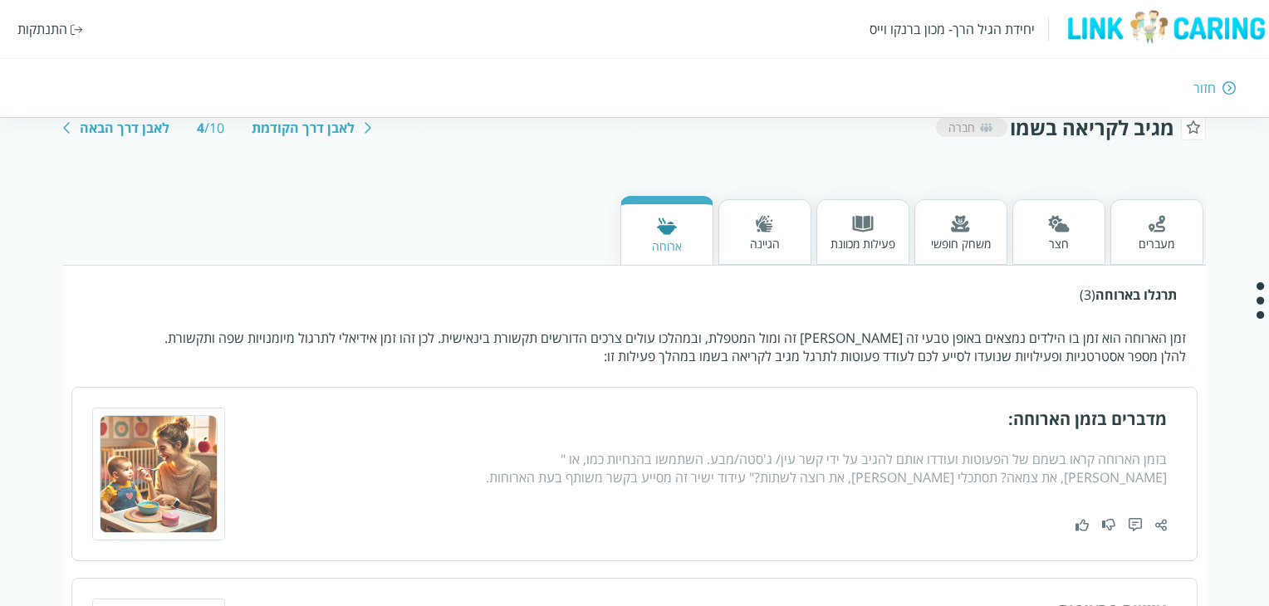
scroll to position [312, 0]
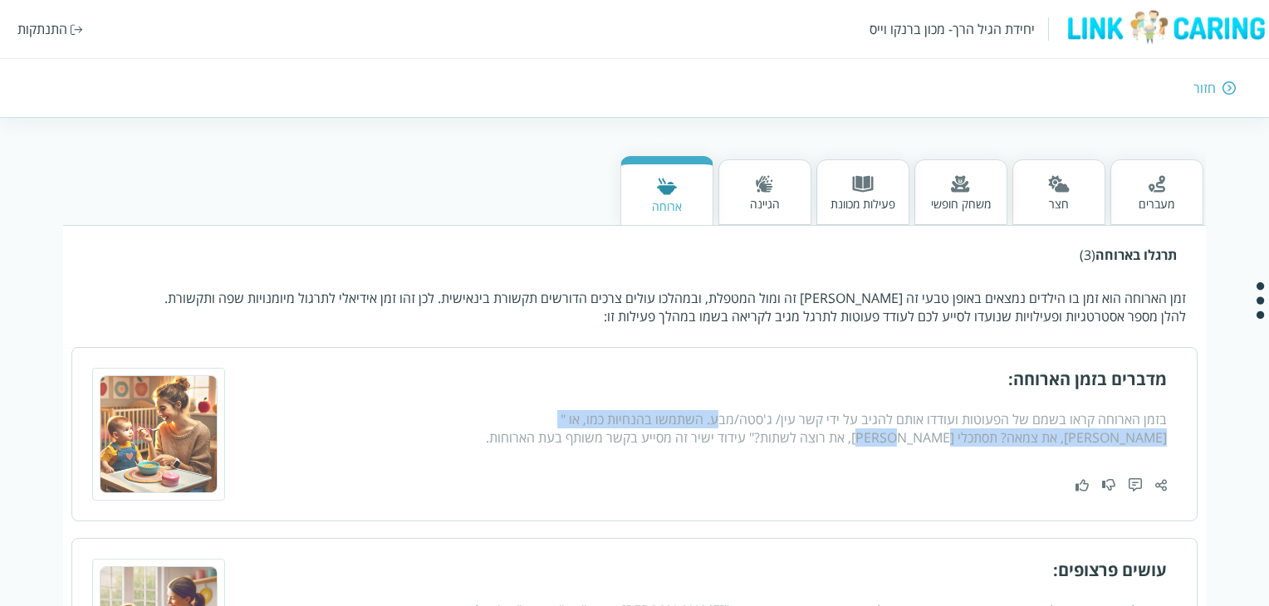
drag, startPoint x: 1026, startPoint y: 439, endPoint x: 730, endPoint y: 419, distance: 296.4
click at [730, 419] on div "בזמן הארוחה קראו בשמם של הפעוטות ועודדו אותם להגיב על ידי קשר עין/ ג'סטה/מבע. ה…" at bounding box center [811, 428] width 709 height 37
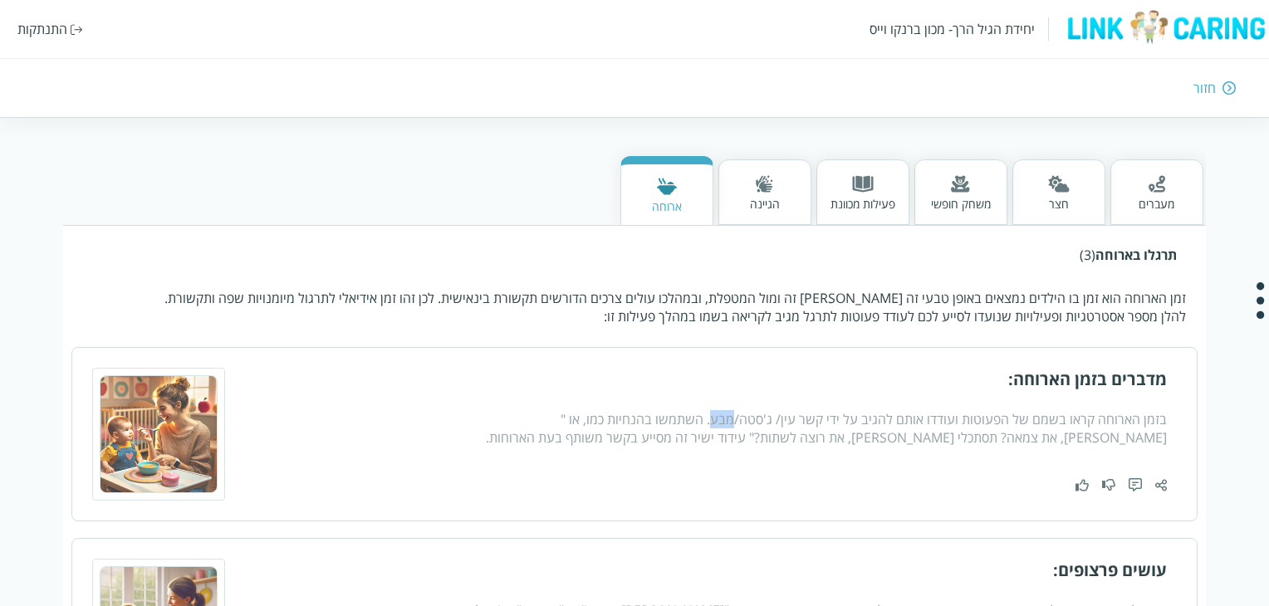
click at [730, 419] on div "בזמן הארוחה קראו בשמם של הפעוטות ועודדו אותם להגיב על ידי קשר עין/ ג'סטה/מבע. ה…" at bounding box center [811, 428] width 709 height 37
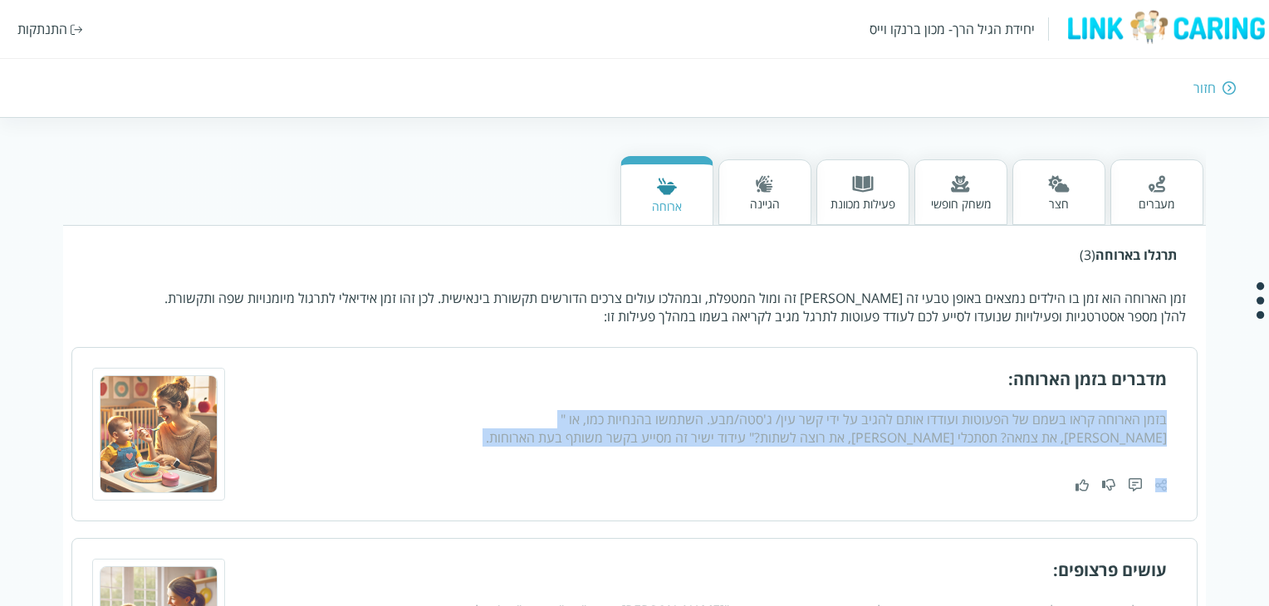
click at [730, 419] on div "בזמן הארוחה קראו בשמם של הפעוטות ועודדו אותם להגיב על ידי קשר עין/ ג'סטה/מבע. ה…" at bounding box center [811, 428] width 709 height 37
click at [749, 436] on div "בזמן הארוחה קראו בשמם של הפעוטות ועודדו אותם להגיב על ידי קשר עין/ ג'סטה/מבע. ה…" at bounding box center [811, 428] width 709 height 37
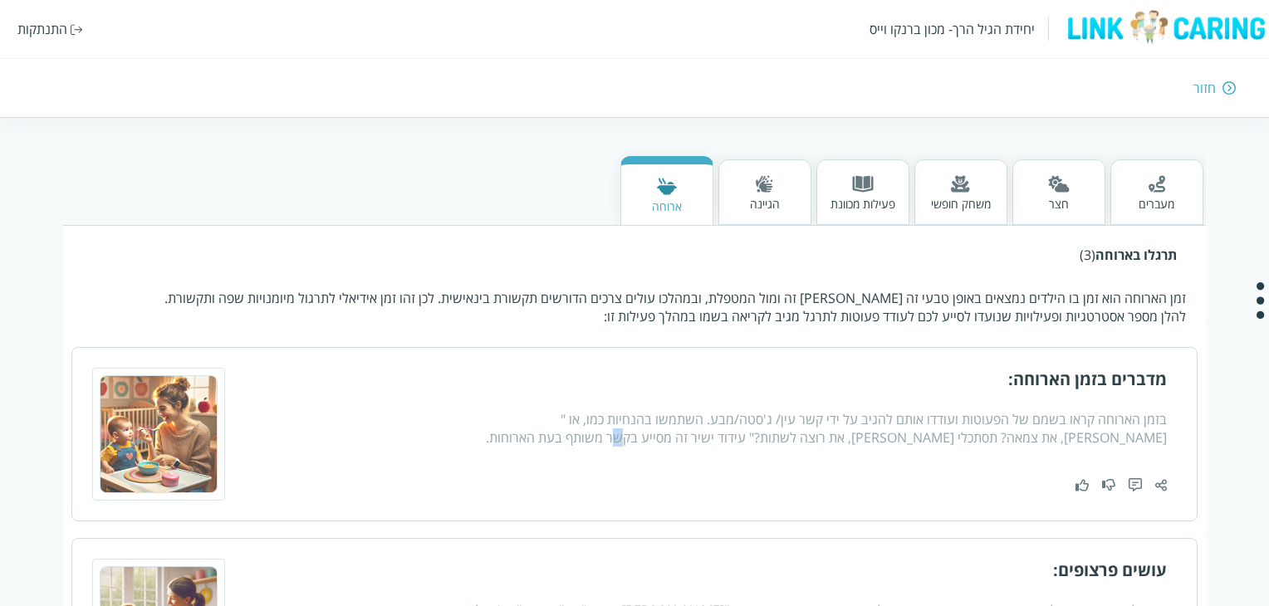
click at [749, 436] on div "בזמן הארוחה קראו בשמם של הפעוטות ועודדו אותם להגיב על ידי קשר עין/ ג'סטה/מבע. ה…" at bounding box center [811, 428] width 709 height 37
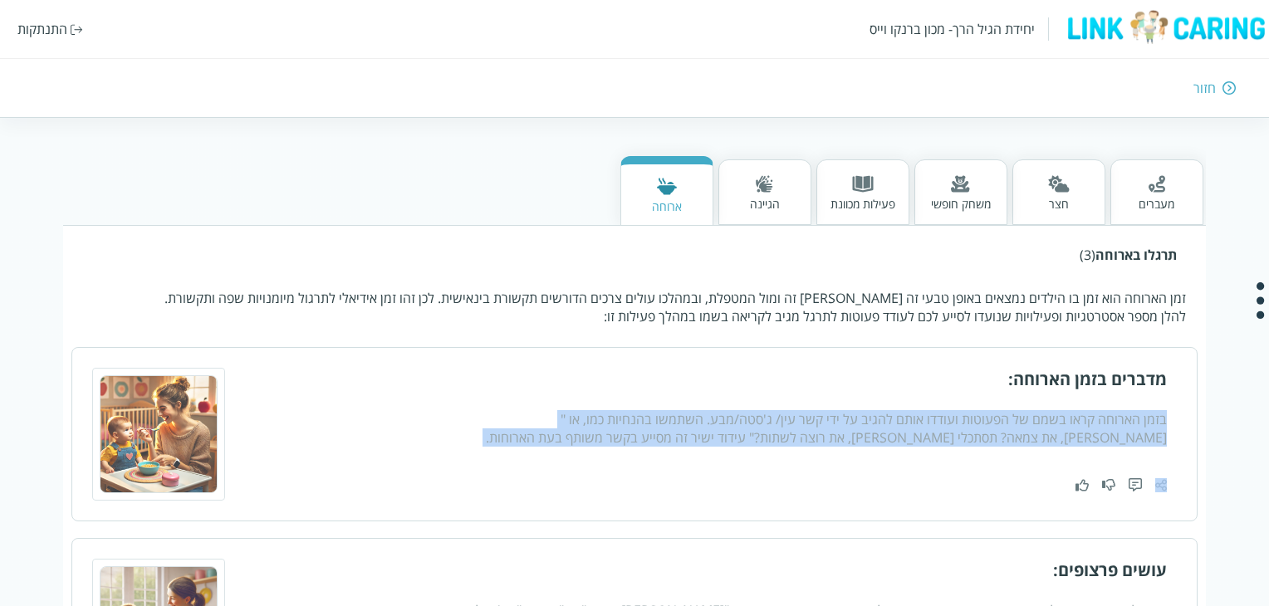
click at [749, 436] on div "בזמן הארוחה קראו בשמם של הפעוטות ועודדו אותם להגיב על ידי קשר עין/ ג'סטה/מבע. ה…" at bounding box center [811, 428] width 709 height 37
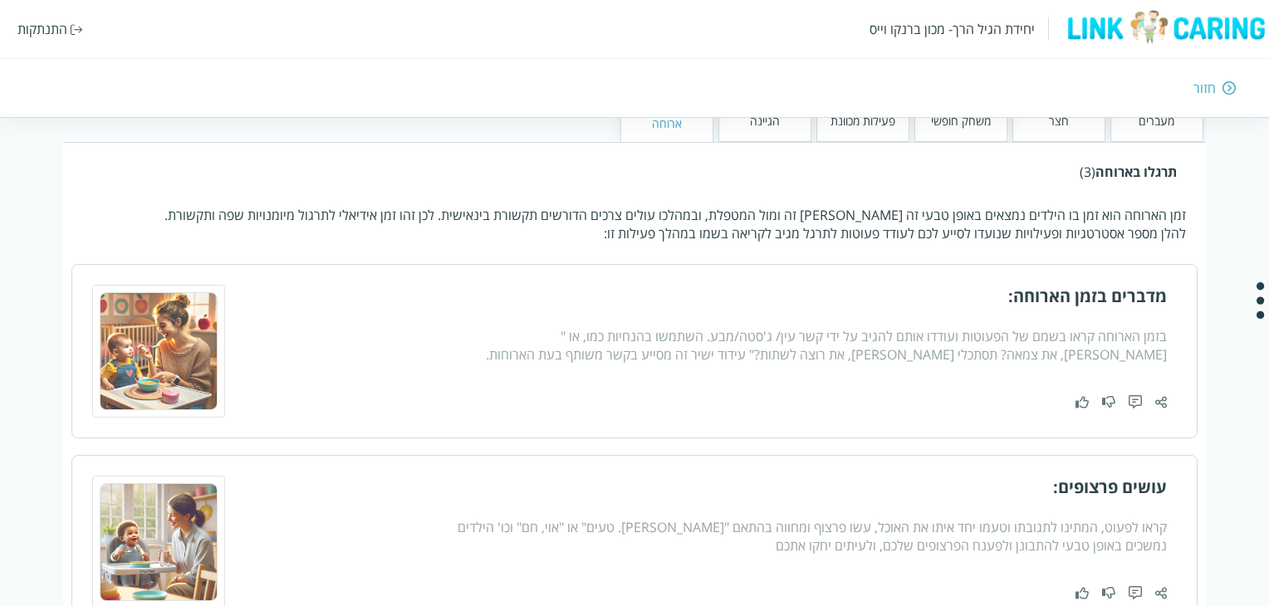
click at [724, 416] on div "מדברים בזמן הארוחה: בזמן הארוחה קראו בשמם של הפעוטות ועודדו אותם להגיב על ידי ק…" at bounding box center [634, 351] width 1126 height 174
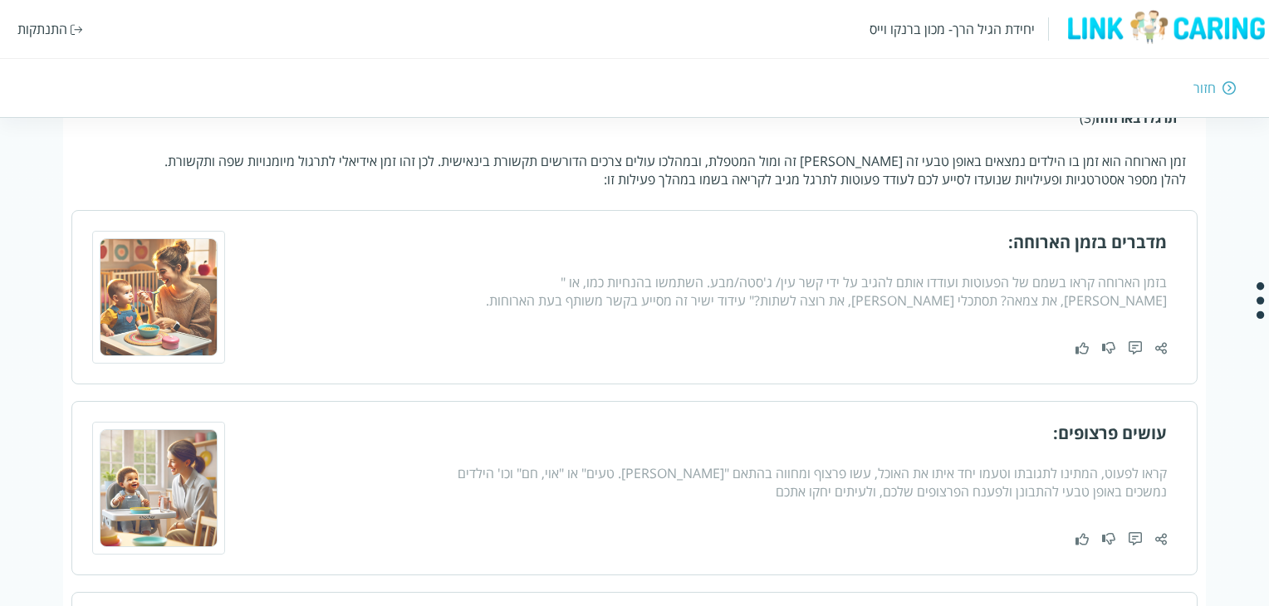
scroll to position [478, 0]
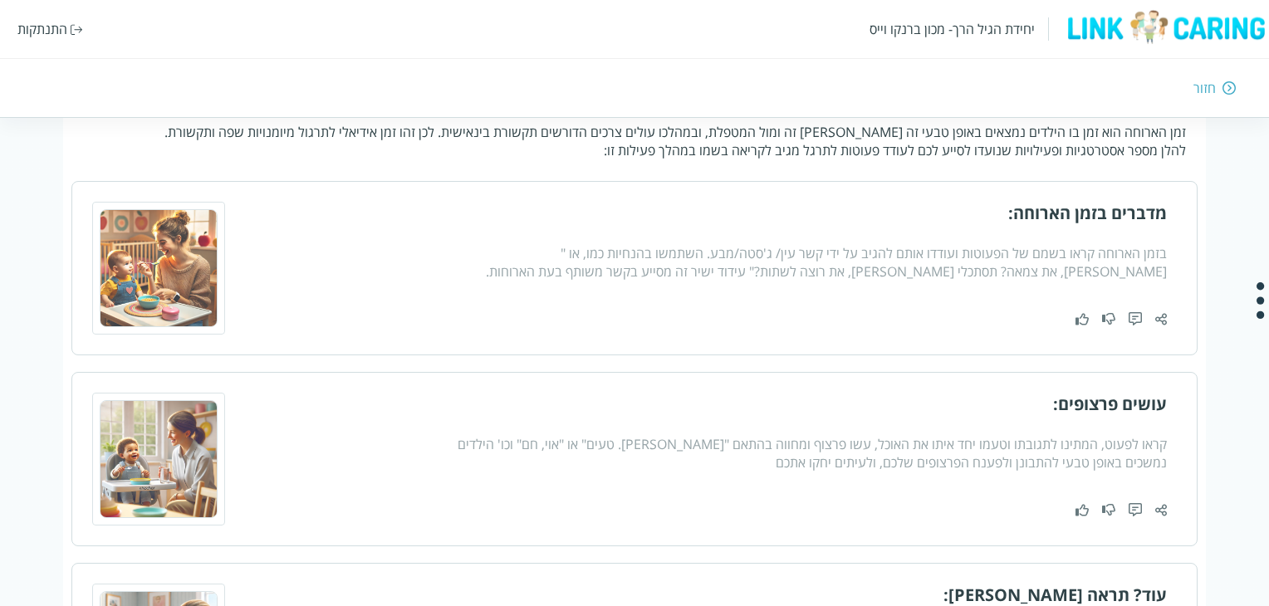
click at [966, 455] on div "קראו לפעוט, המתינו לתגובתו וטעמו יחד איתו את האוכל, עשו פרצוף ומחווה בהתאם "מממ…" at bounding box center [811, 453] width 709 height 37
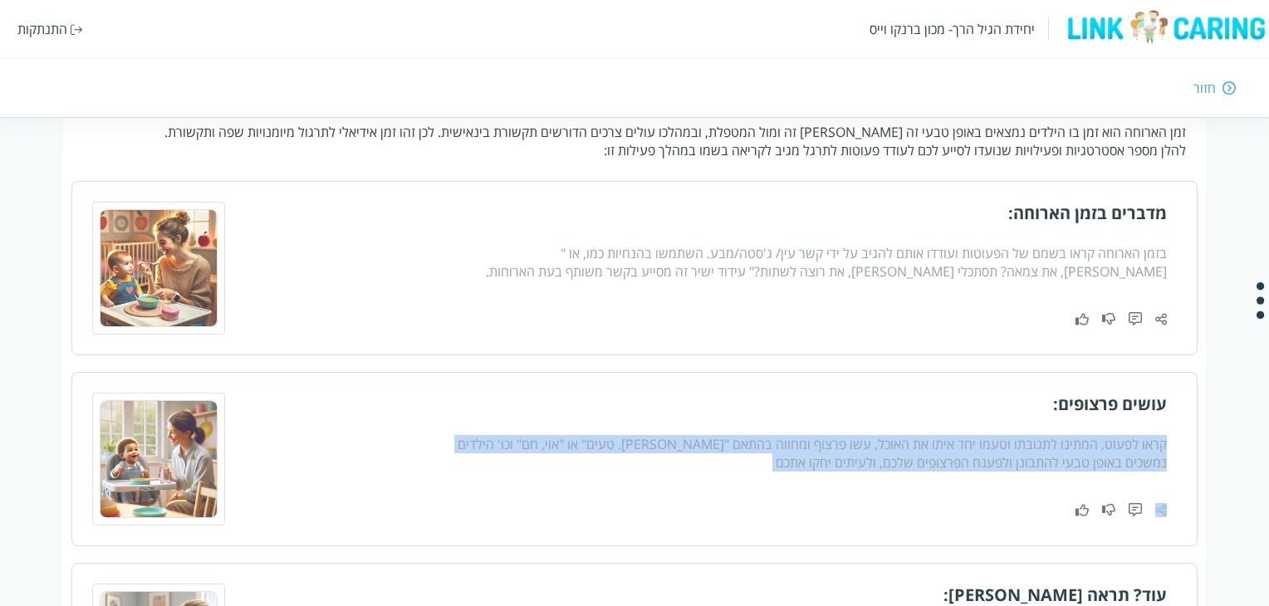
click at [966, 455] on div "קראו לפעוט, המתינו לתגובתו וטעמו יחד איתו את האוכל, עשו פרצוף ומחווה בהתאם "מממ…" at bounding box center [811, 453] width 709 height 37
click at [861, 467] on div "קראו לפעוט, המתינו לתגובתו וטעמו יחד איתו את האוכל, עשו פרצוף ומחווה בהתאם "מממ…" at bounding box center [811, 453] width 709 height 37
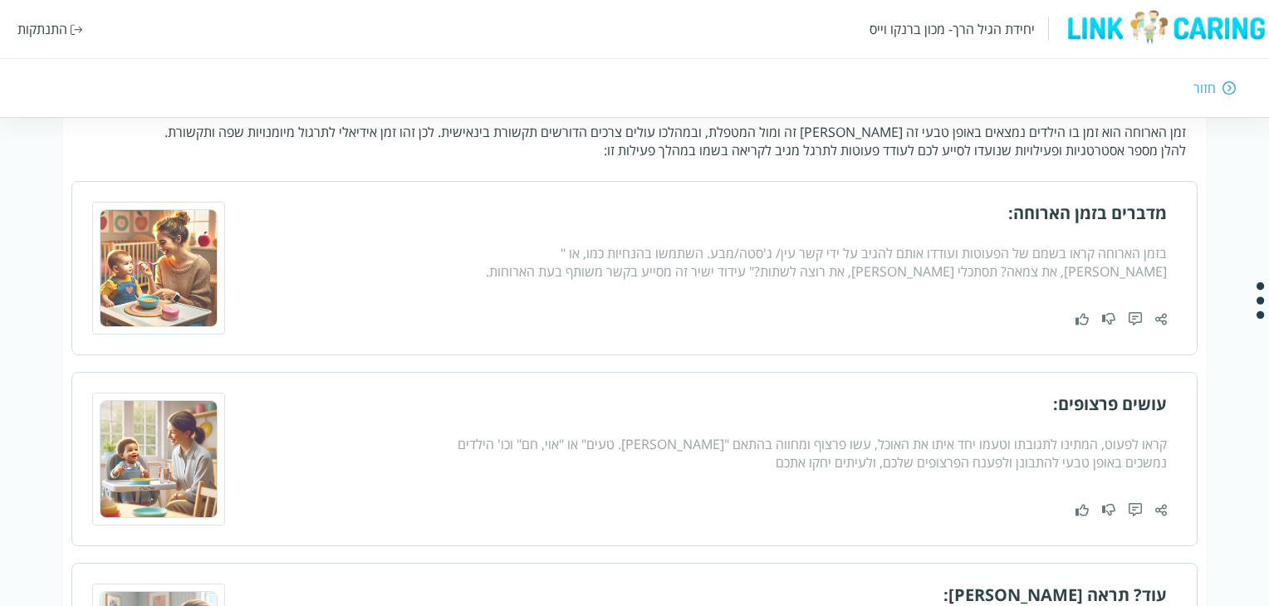
click at [876, 446] on div "קראו לפעוט, המתינו לתגובתו וטעמו יחד איתו את האוכל, עשו פרצוף ומחווה בהתאם "מממ…" at bounding box center [811, 453] width 709 height 37
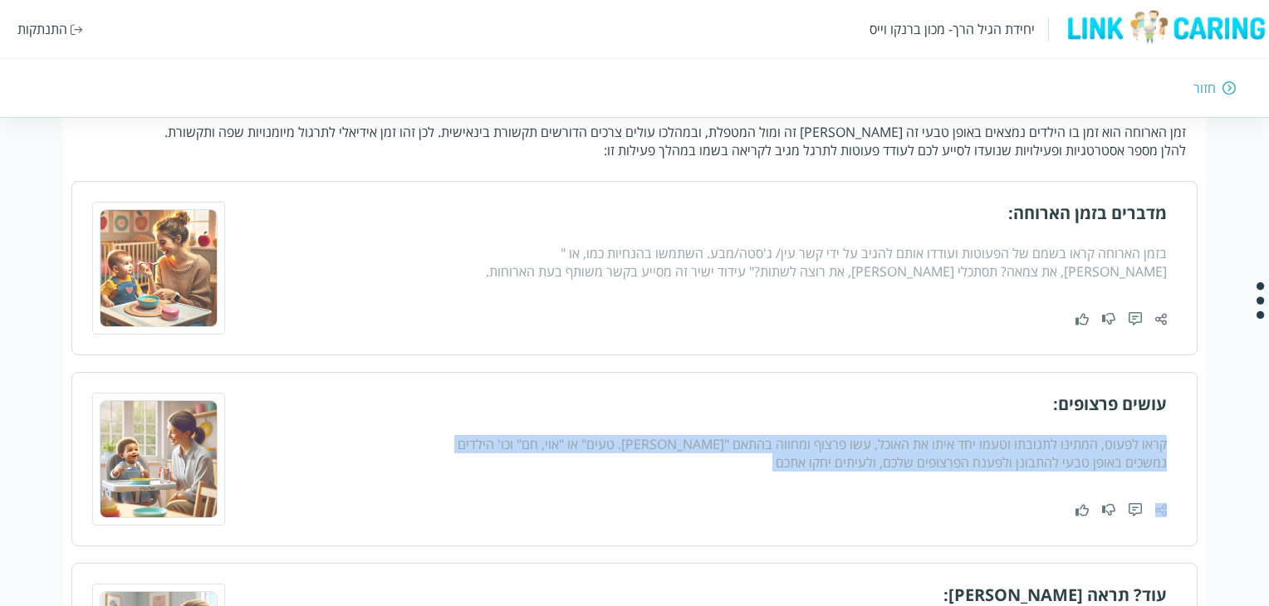
click at [876, 446] on div "קראו לפעוט, המתינו לתגובתו וטעמו יחד איתו את האוכל, עשו פרצוף ומחווה בהתאם "מממ…" at bounding box center [811, 453] width 709 height 37
click at [809, 456] on div "קראו לפעוט, המתינו לתגובתו וטעמו יחד איתו את האוכל, עשו פרצוף ומחווה בהתאם "מממ…" at bounding box center [811, 453] width 709 height 37
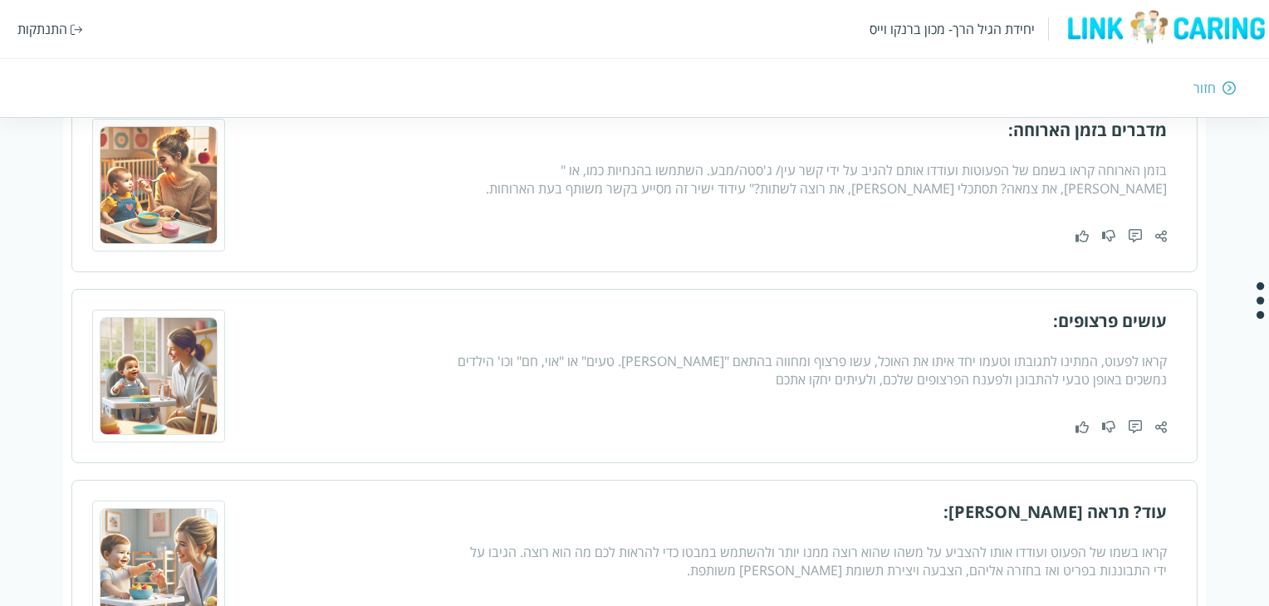
scroll to position [645, 0]
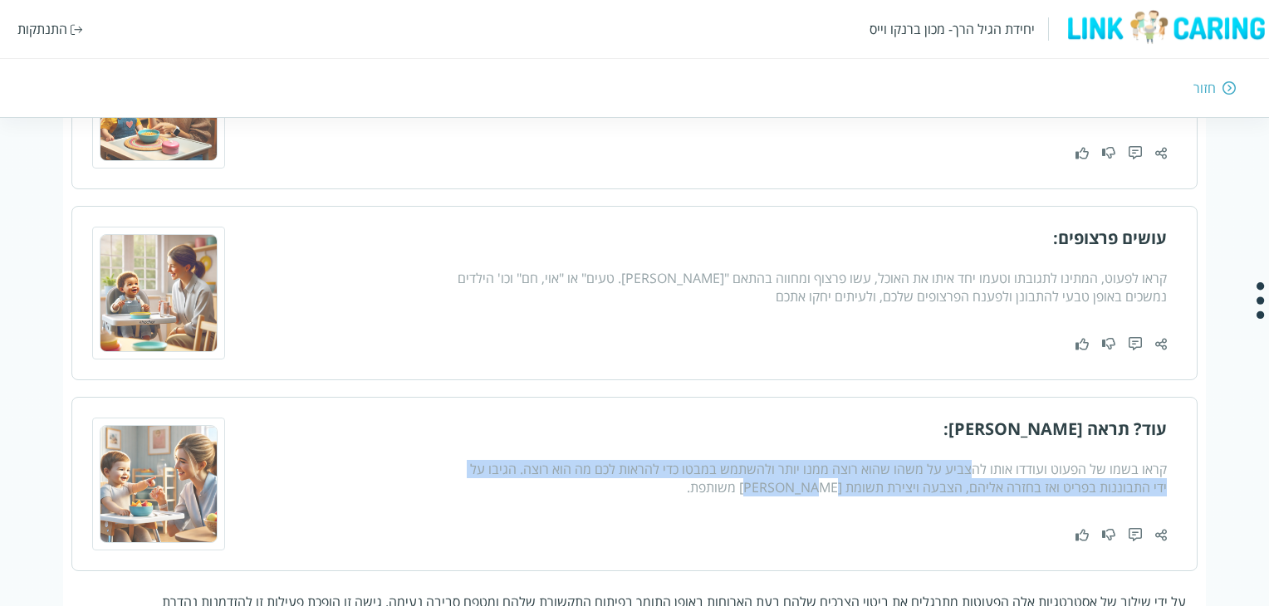
drag, startPoint x: 976, startPoint y: 466, endPoint x: 781, endPoint y: 494, distance: 197.3
click at [781, 494] on div "עוד? תראה לי: קראו בשמו של הפעוט ועודדו אותו להצביע על משהו שהוא רוצה ממנו יותר…" at bounding box center [811, 484] width 709 height 133
click at [781, 493] on div "עוד? תראה לי: קראו בשמו של הפעוט ועודדו אותו להצביע על משהו שהוא רוצה ממנו יותר…" at bounding box center [811, 484] width 709 height 133
drag, startPoint x: 781, startPoint y: 493, endPoint x: 1153, endPoint y: 471, distance: 372.8
click at [1153, 471] on div "עוד? תראה לי: קראו בשמו של הפעוט ועודדו אותו להצביע על משהו שהוא רוצה ממנו יותר…" at bounding box center [811, 484] width 709 height 133
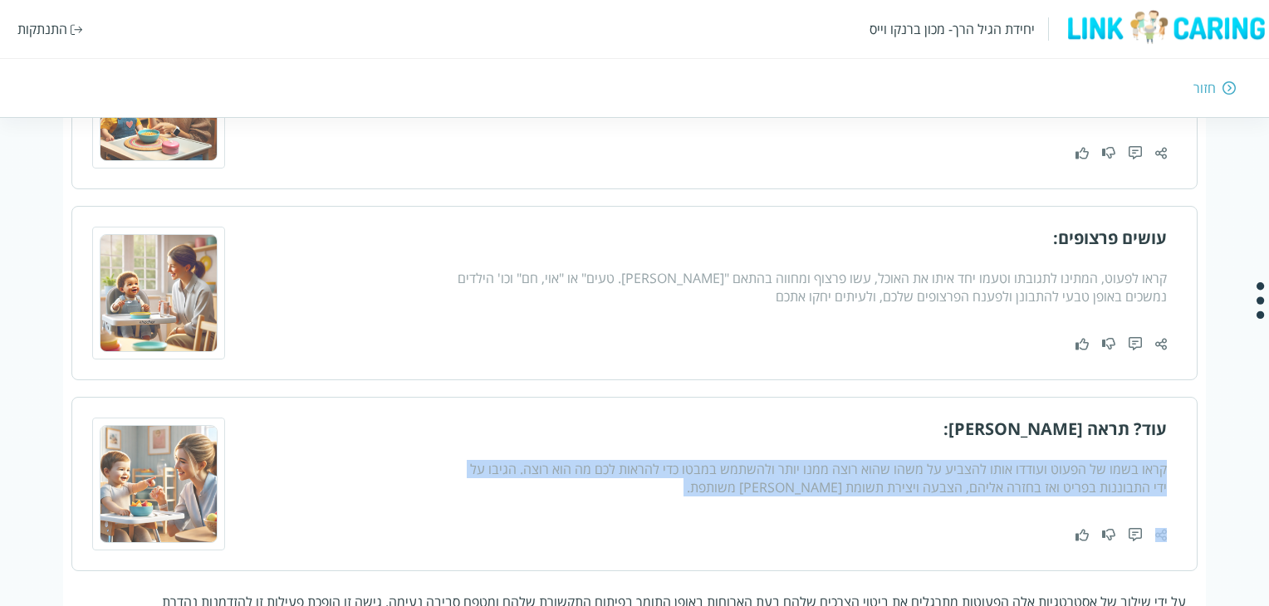
click at [1153, 471] on div "קראו בשמו של הפעוט ועודדו אותו להצביע על משהו שהוא רוצה ממנו יותר ולהשתמש במבטו…" at bounding box center [811, 478] width 709 height 37
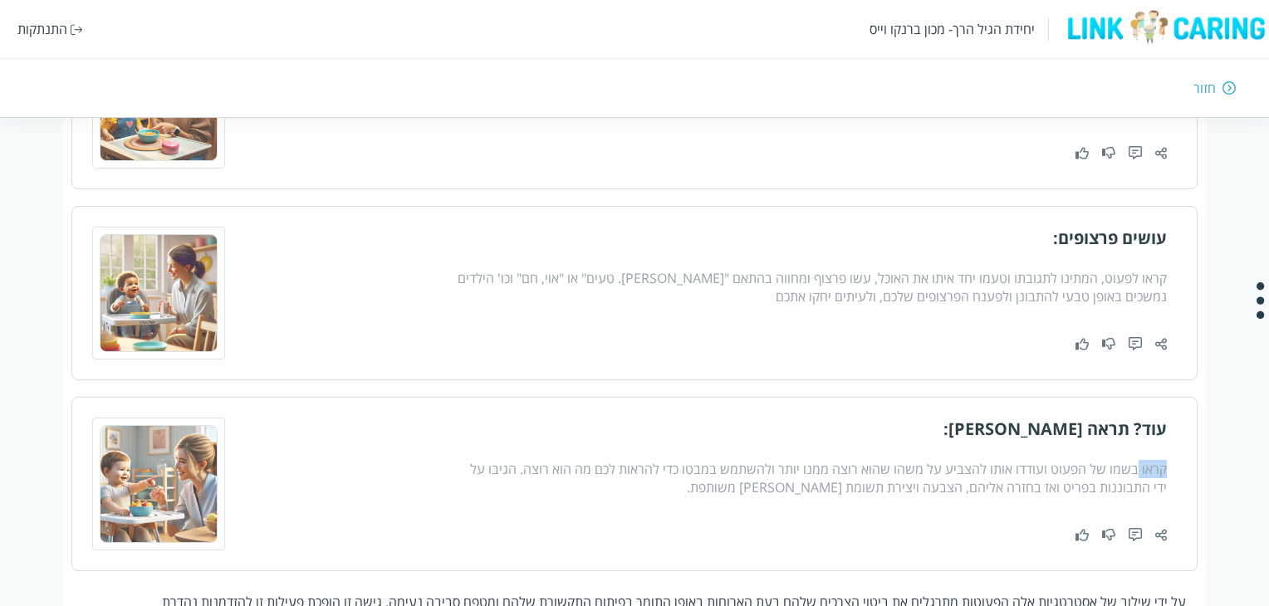
click at [1153, 471] on div "קראו בשמו של הפעוט ועודדו אותו להצביע על משהו שהוא רוצה ממנו יותר ולהשתמש במבטו…" at bounding box center [811, 478] width 709 height 37
click at [769, 496] on div "עוד? תראה לי: קראו בשמו של הפעוט ועודדו אותו להצביע על משהו שהוא רוצה ממנו יותר…" at bounding box center [811, 484] width 709 height 133
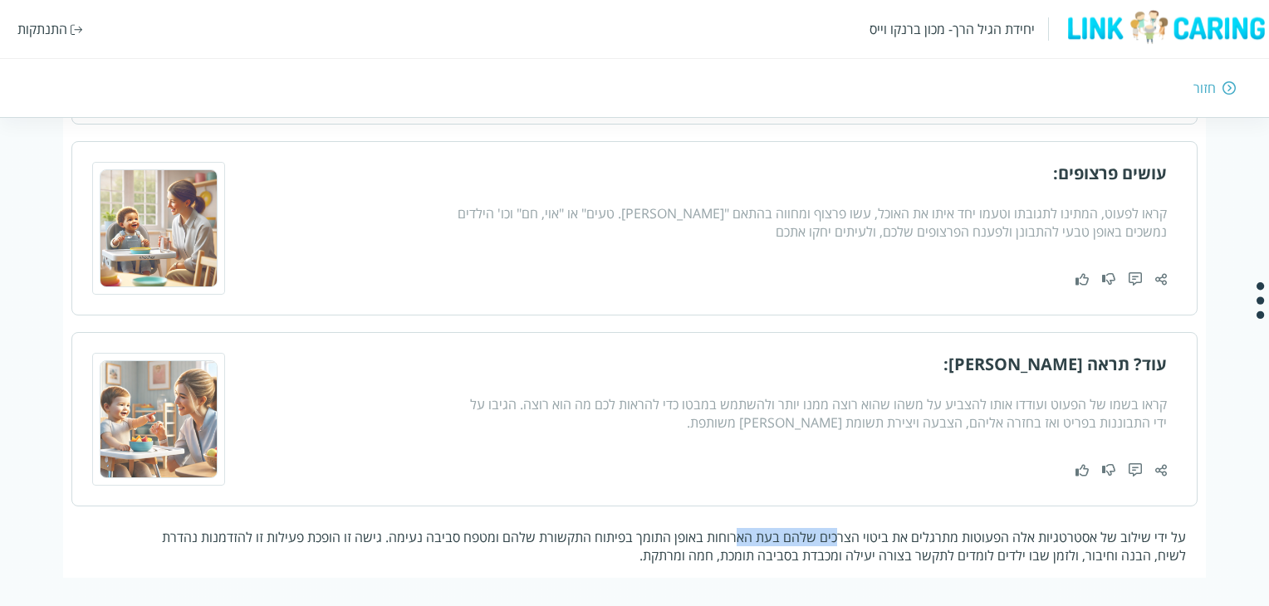
drag, startPoint x: 845, startPoint y: 537, endPoint x: 749, endPoint y: 541, distance: 95.6
click at [749, 541] on p "על ידי שילוב של אסטרטגיות אלה הפעוטות מתרגלים את ביטוי הצרכים שלהם בעת הארוחות …" at bounding box center [672, 546] width 1028 height 37
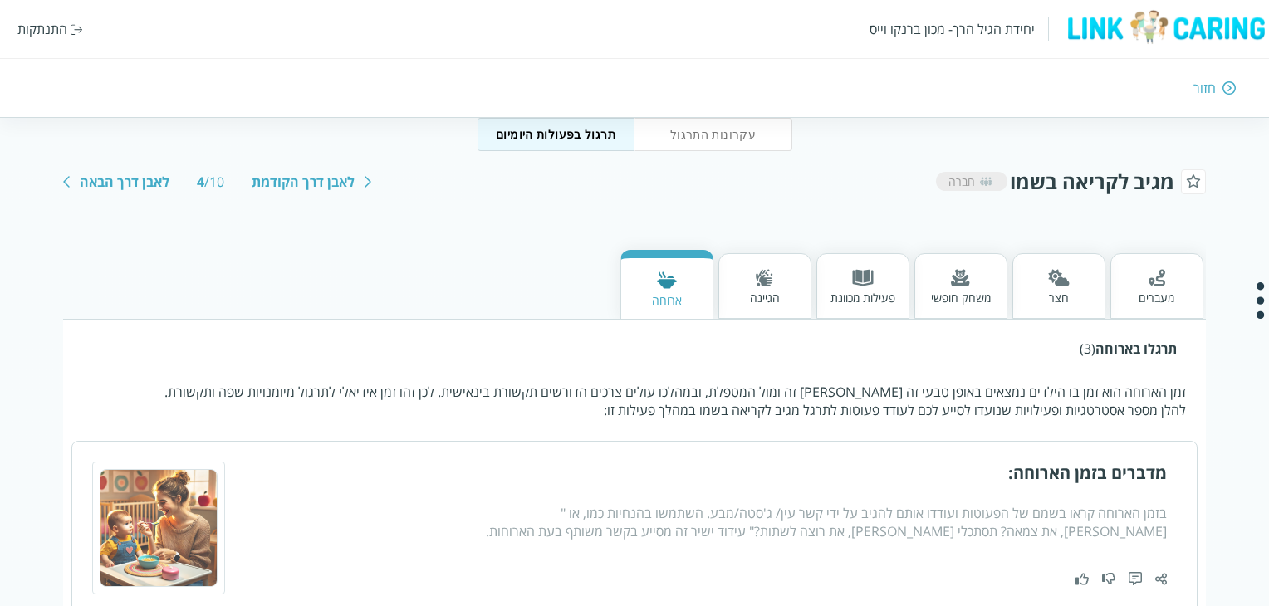
scroll to position [211, 0]
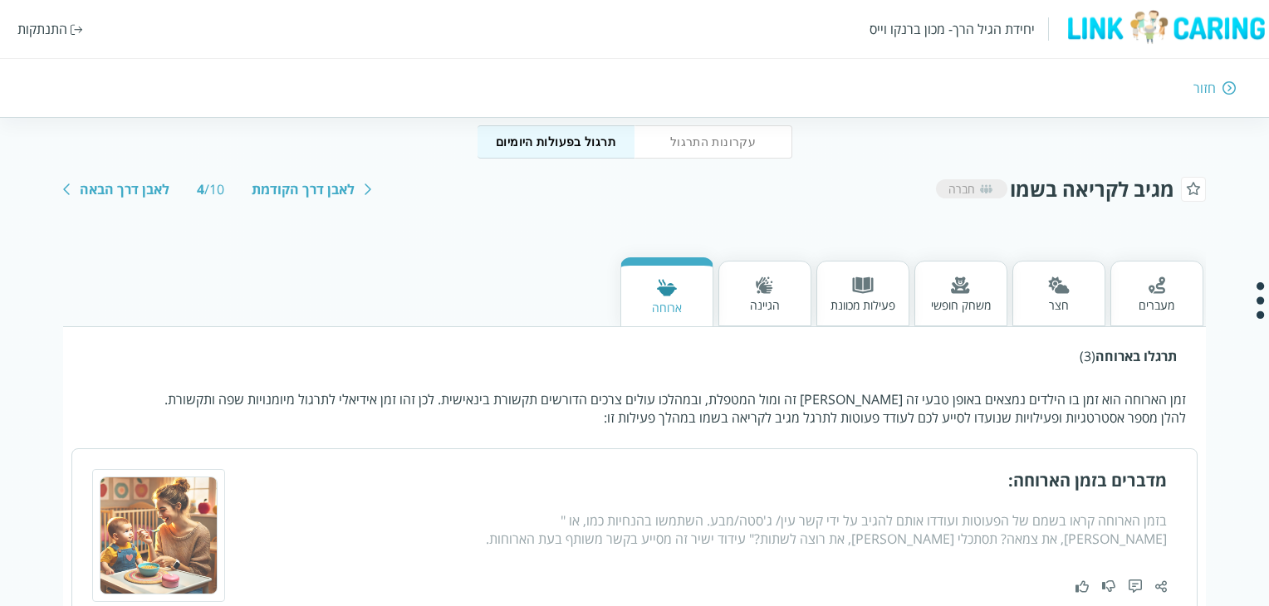
click at [872, 293] on div at bounding box center [863, 287] width 65 height 21
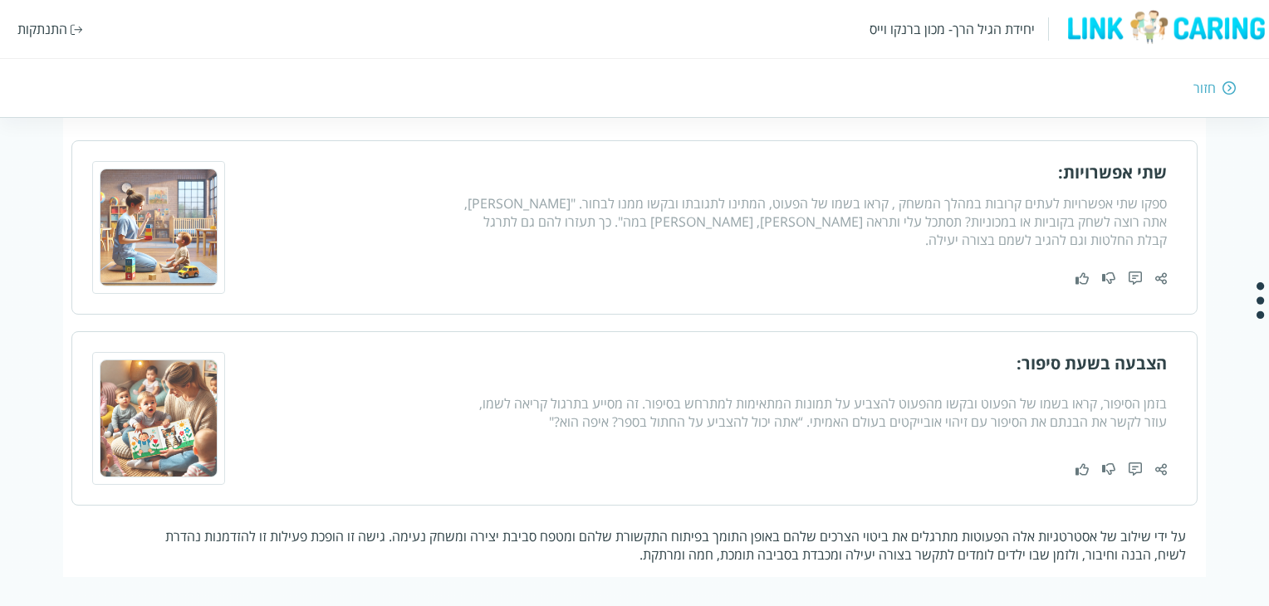
scroll to position [436, 0]
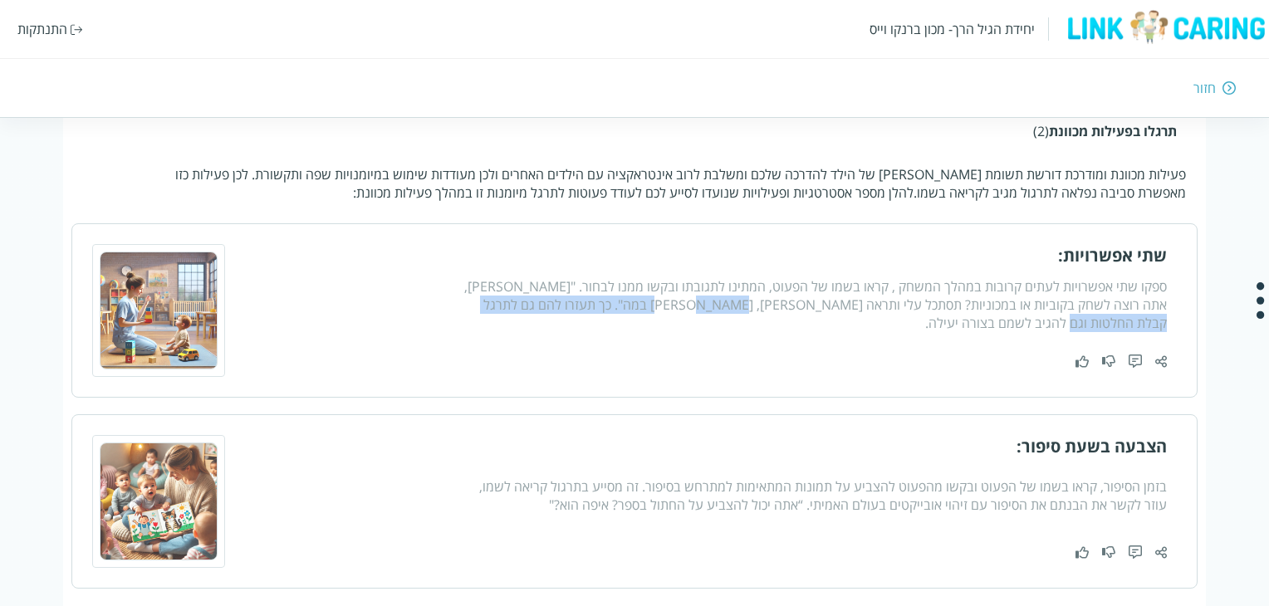
drag, startPoint x: 714, startPoint y: 303, endPoint x: 491, endPoint y: 321, distance: 224.2
click at [491, 321] on div "שתי אפשרויות: ספקו שתי אפשרויות לעתים קרובות במהלך המשחק , קראו בשמו של הפעוט, …" at bounding box center [811, 310] width 709 height 133
click at [492, 321] on div "שתי אפשרויות: ספקו שתי אפשרויות לעתים קרובות במהלך המשחק , קראו בשמו של הפעוט, …" at bounding box center [811, 310] width 709 height 133
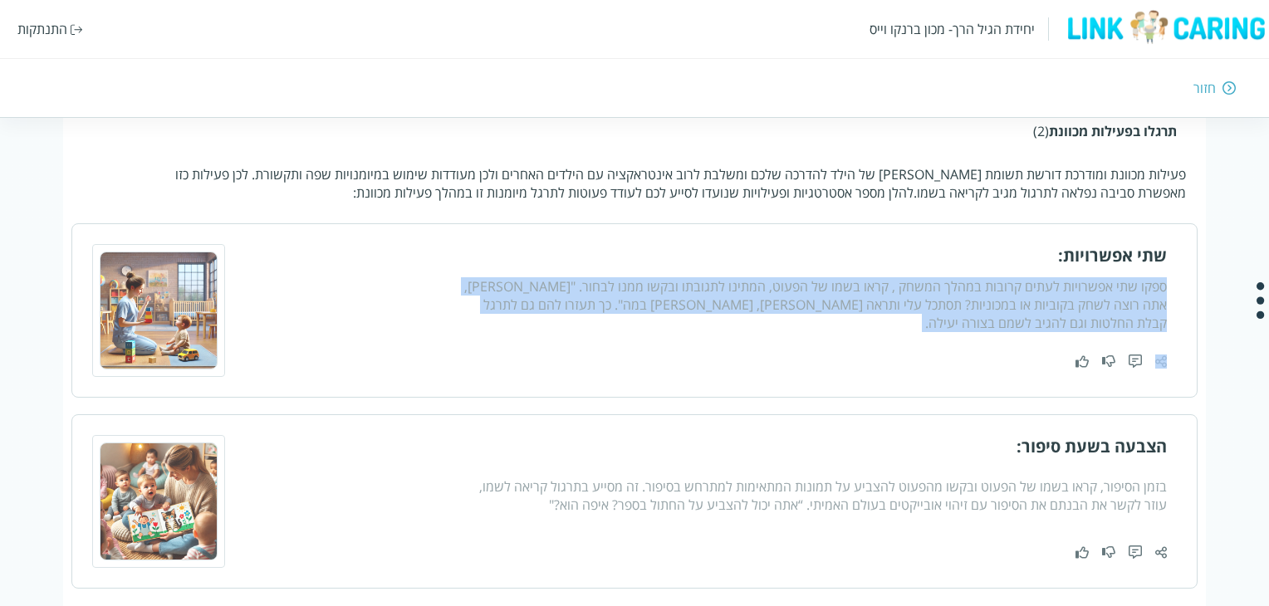
drag, startPoint x: 492, startPoint y: 320, endPoint x: 1166, endPoint y: 296, distance: 675.0
click at [1166, 296] on div "שתי אפשרויות: ספקו שתי אפשרויות לעתים קרובות במהלך המשחק , קראו בשמו של הפעוט, …" at bounding box center [634, 310] width 1084 height 133
click at [1127, 296] on div "ספקו שתי אפשרויות לעתים קרובות במהלך המשחק , קראו בשמו של הפעוט, המתינו לתגובתו…" at bounding box center [811, 304] width 709 height 55
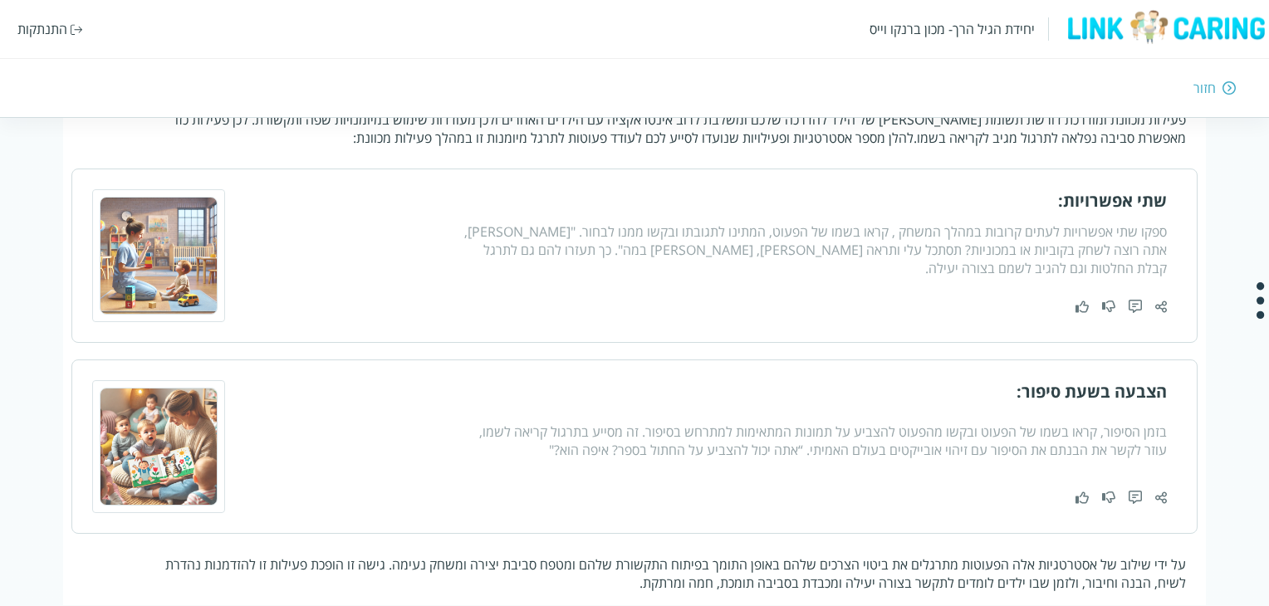
scroll to position [519, 0]
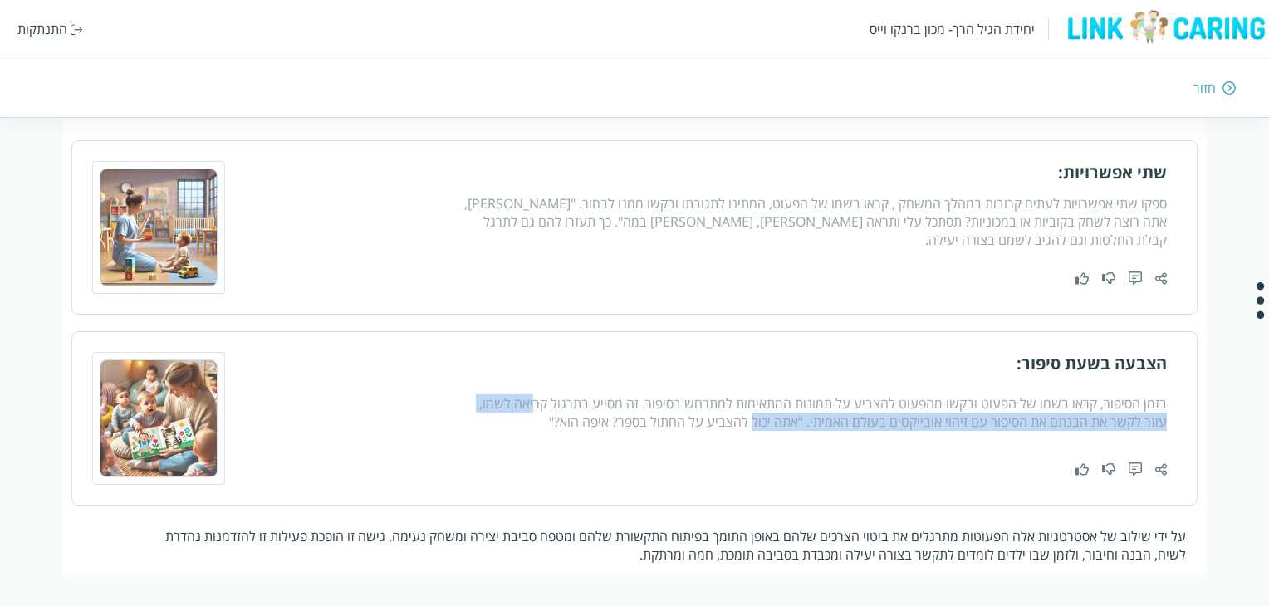
drag, startPoint x: 548, startPoint y: 408, endPoint x: 784, endPoint y: 418, distance: 236.1
click at [784, 418] on div "בזמן הסיפור, קראו בשמו של הפעוט ובקשו מהפעוט להצביע על תמונות המתאימות למתרחש ב…" at bounding box center [811, 413] width 709 height 37
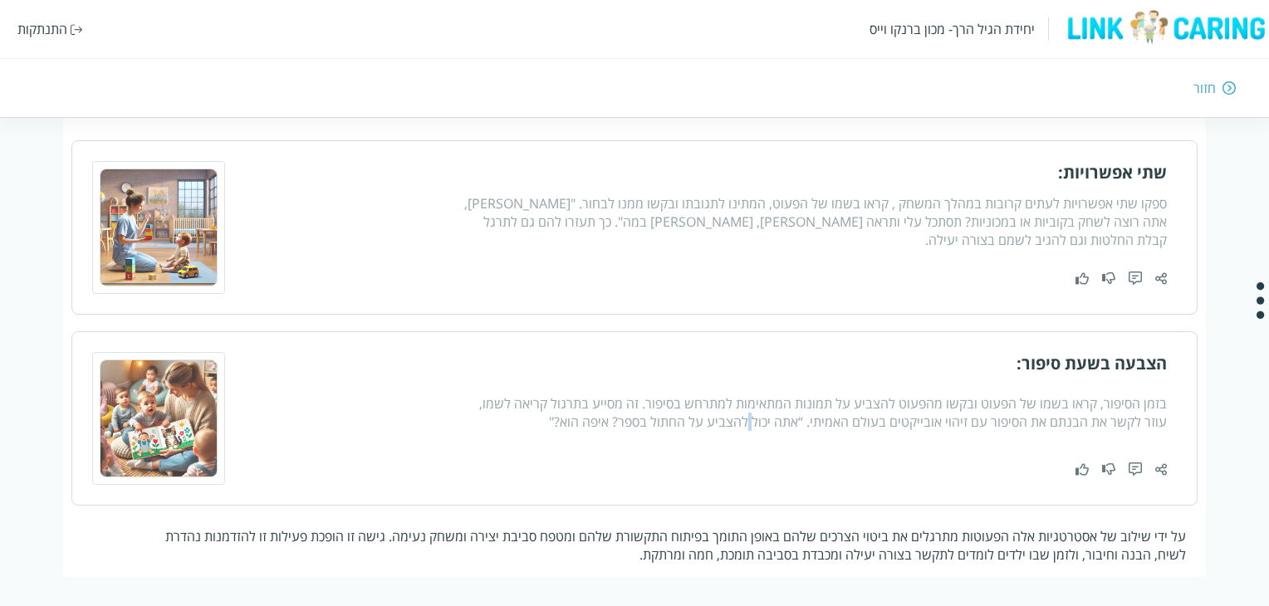
click at [784, 418] on div "בזמן הסיפור, קראו בשמו של הפעוט ובקשו מהפעוט להצביע על תמונות המתאימות למתרחש ב…" at bounding box center [811, 413] width 709 height 37
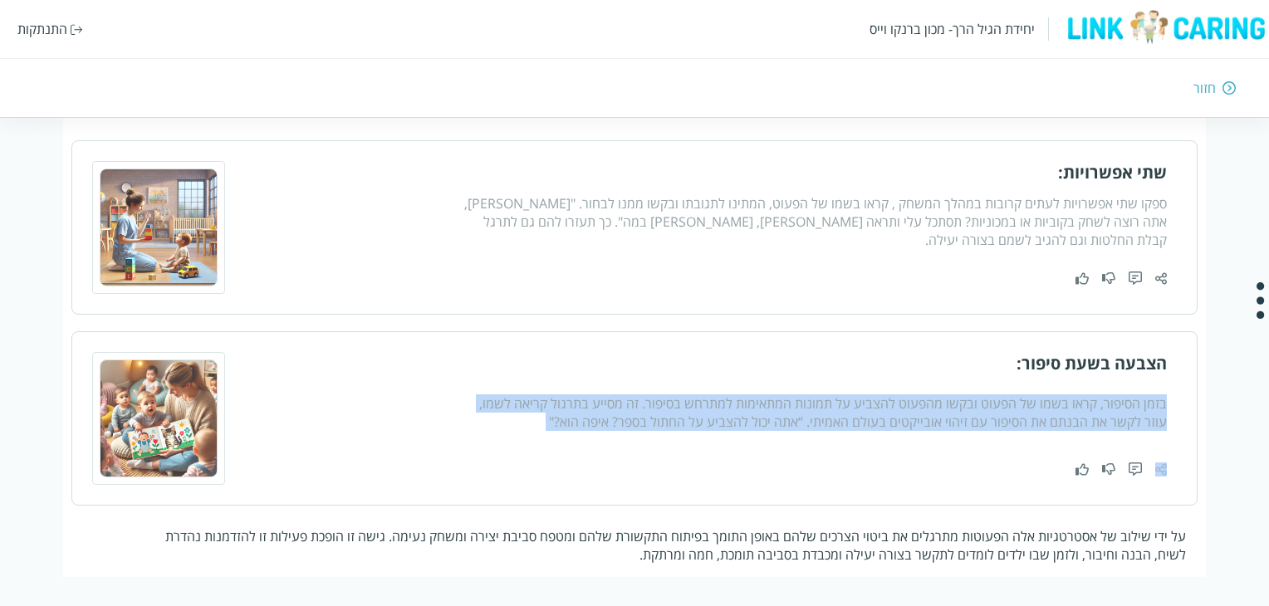
click at [784, 418] on div "בזמן הסיפור, קראו בשמו של הפעוט ובקשו מהפעוט להצביע על תמונות המתאימות למתרחש ב…" at bounding box center [811, 413] width 709 height 37
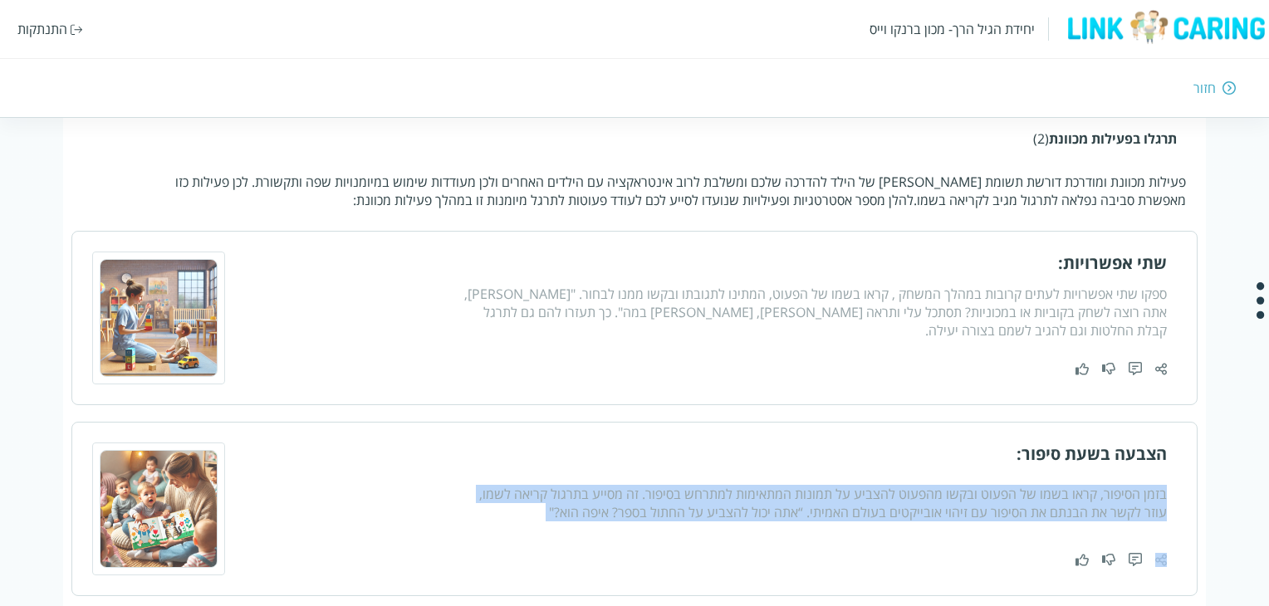
scroll to position [270, 0]
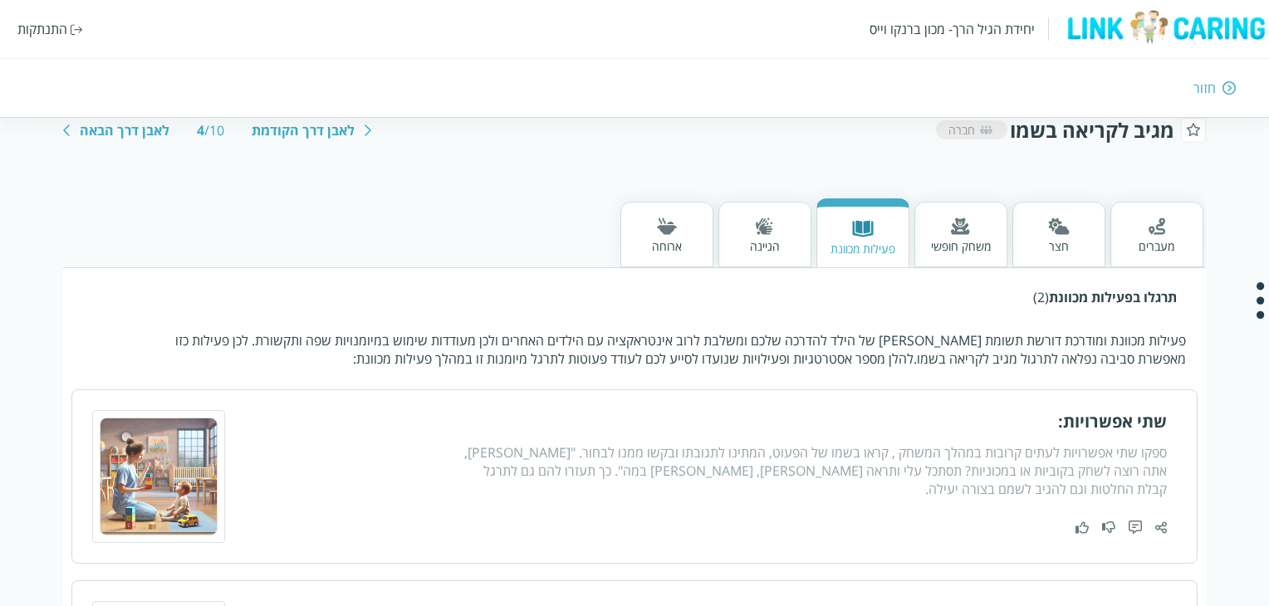
click at [943, 246] on div "משחק חופשי" at bounding box center [961, 246] width 60 height 16
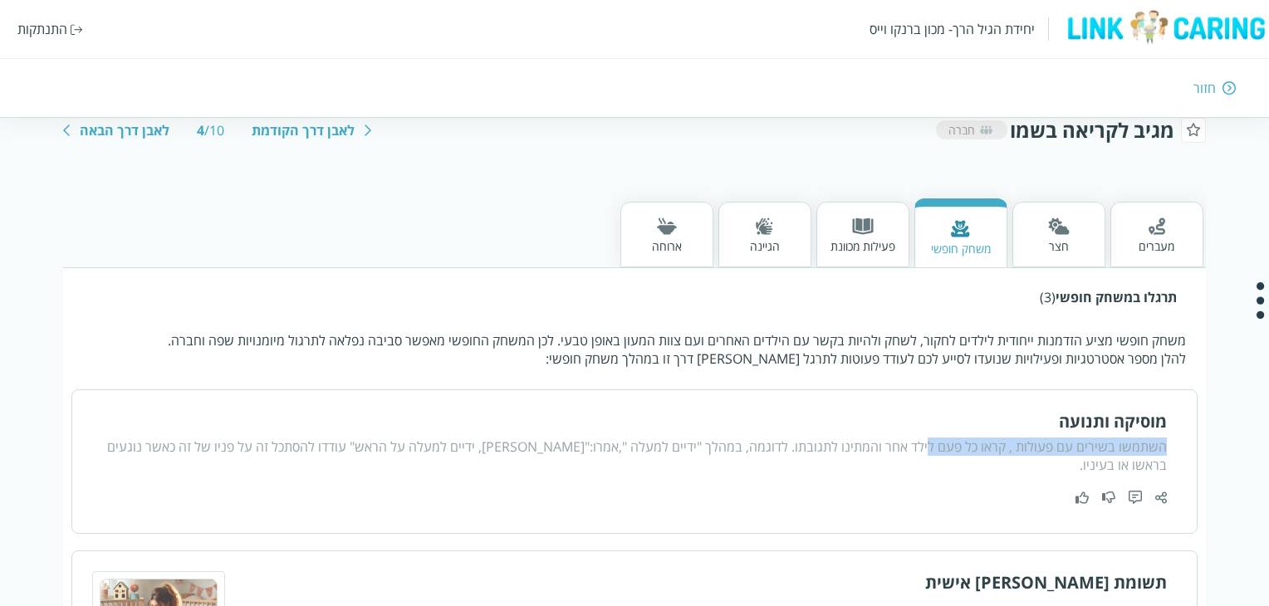
drag, startPoint x: 934, startPoint y: 444, endPoint x: 665, endPoint y: 429, distance: 268.7
click at [665, 429] on div "מוסיקה ותנועה השתמשו בשירים עם פעולות , קראו כל פעם לילד אחר והמתינו לתגובתו. ל…" at bounding box center [634, 461] width 1064 height 103
click at [665, 429] on div "מוסיקה ותנועה" at bounding box center [634, 421] width 1064 height 22
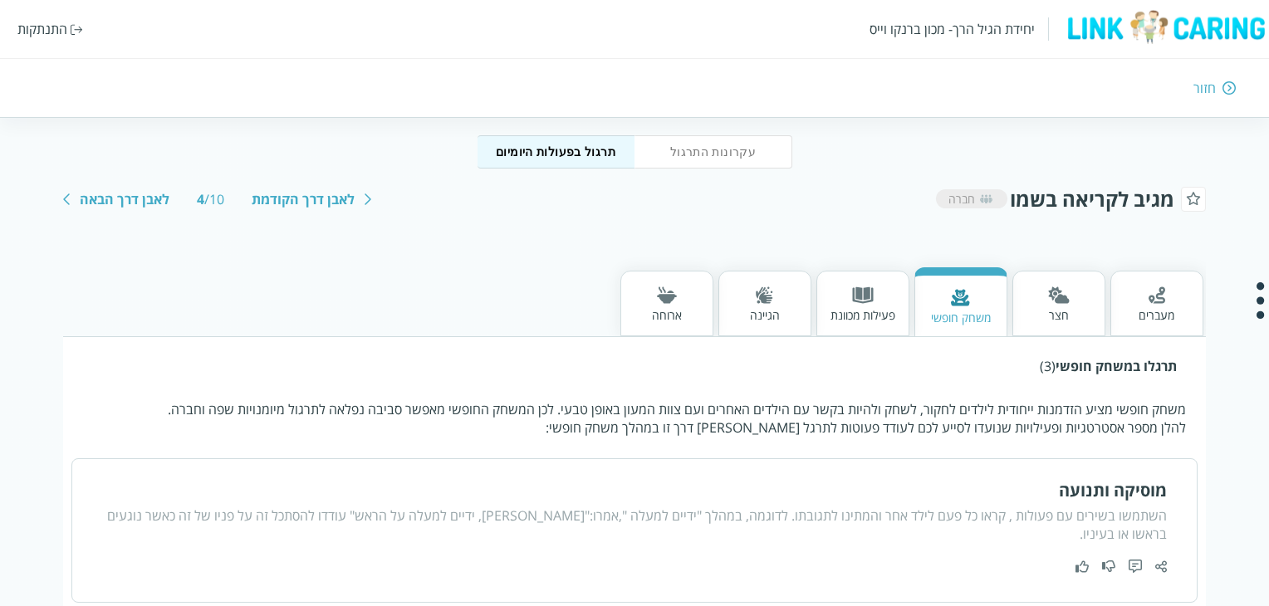
scroll to position [163, 0]
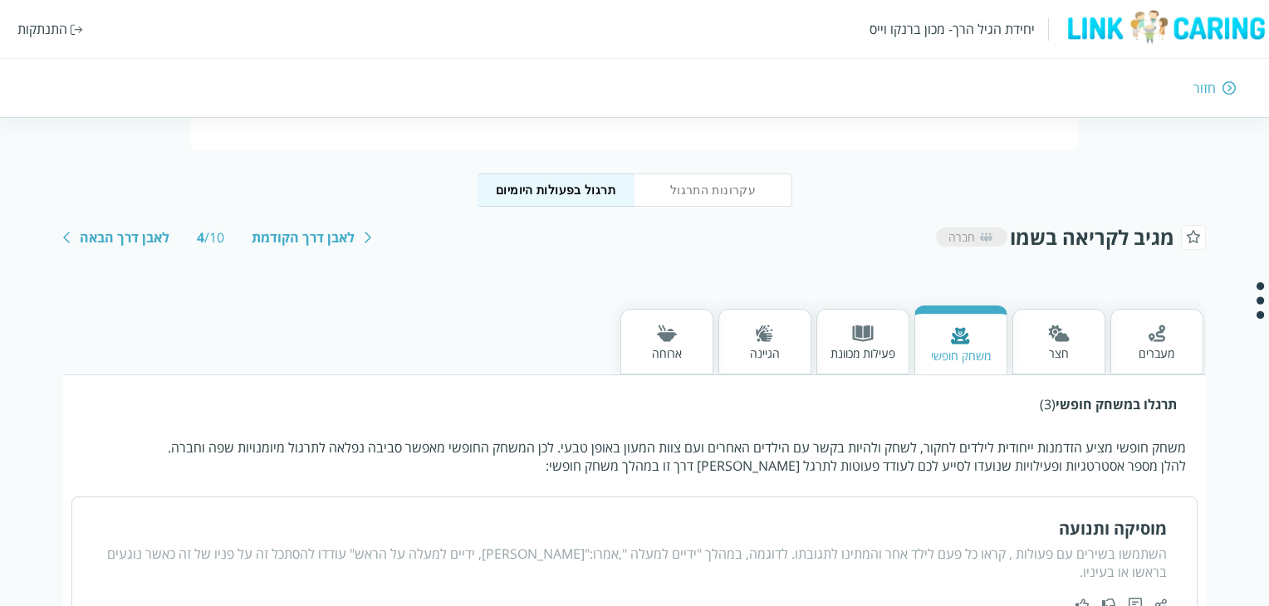
click at [1080, 365] on div "חצר" at bounding box center [1059, 342] width 93 height 66
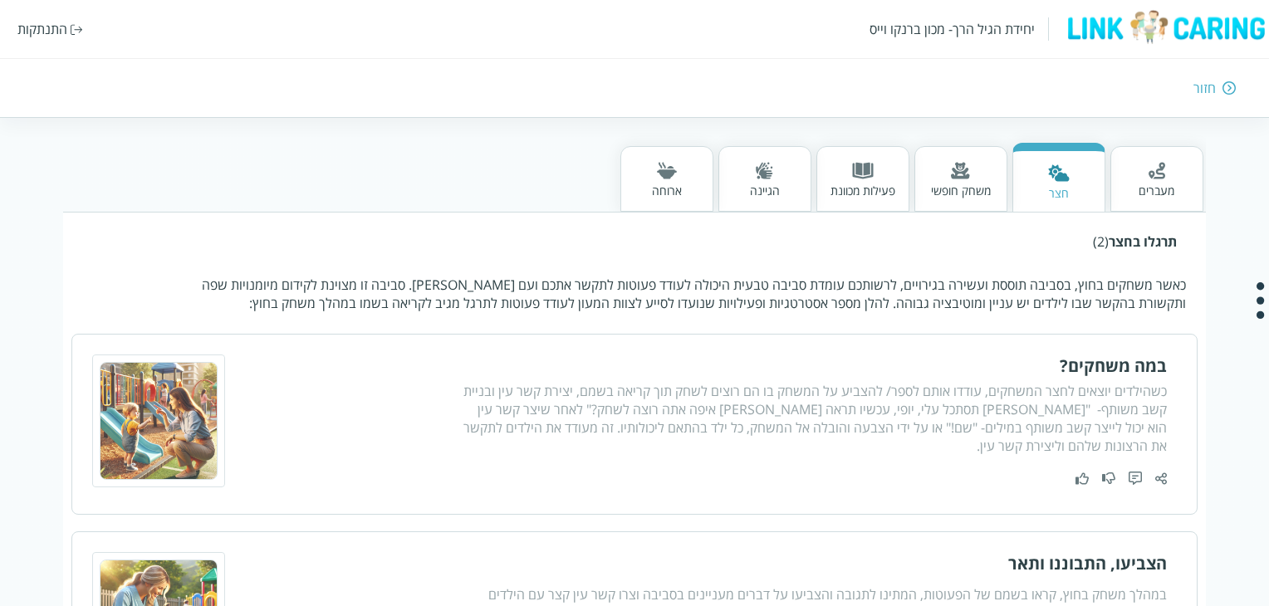
scroll to position [329, 0]
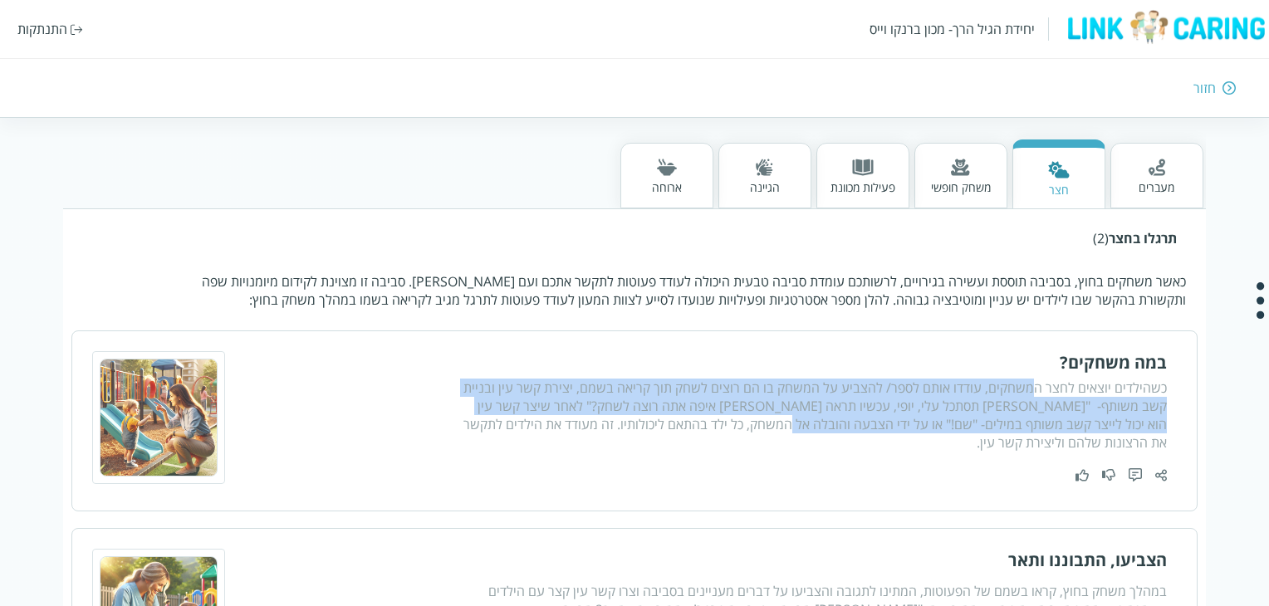
drag, startPoint x: 1033, startPoint y: 395, endPoint x: 856, endPoint y: 434, distance: 181.2
click at [856, 434] on div "כשהילדים יוצאים לחצר המשחקים, עודדו אותם לספר/ להצביע על המשחק בו הם רוצים לשחק…" at bounding box center [811, 415] width 709 height 73
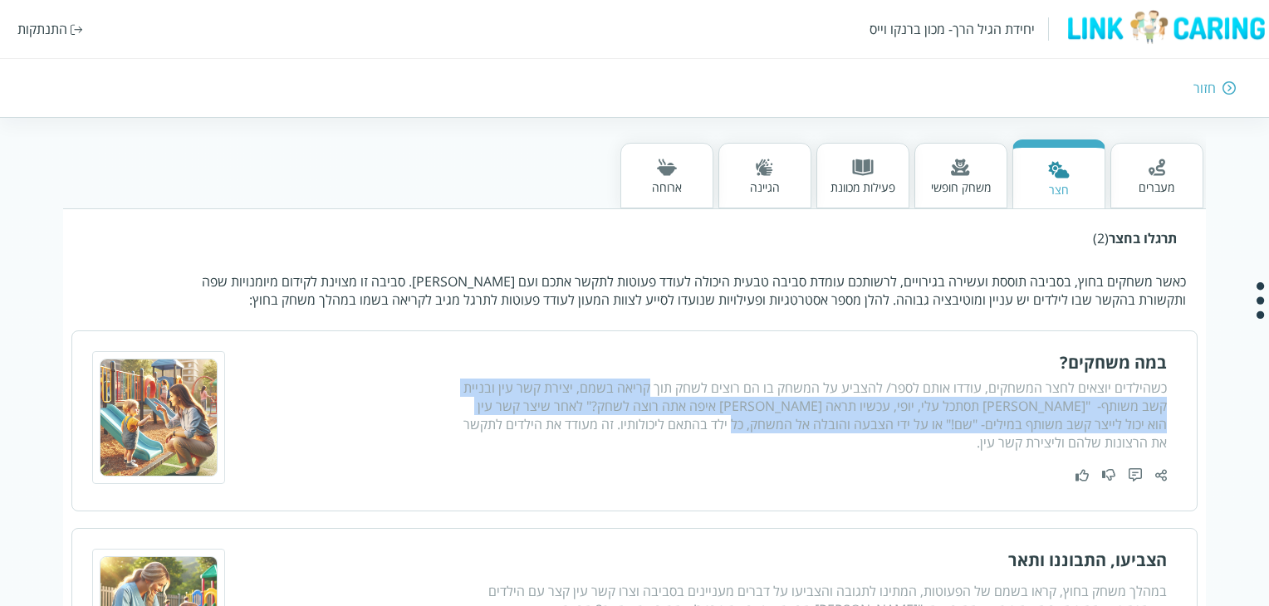
drag, startPoint x: 856, startPoint y: 434, endPoint x: 645, endPoint y: 399, distance: 213.9
click at [645, 399] on div "כשהילדים יוצאים לחצר המשחקים, עודדו אותם לספר/ להצביע על המשחק בו הם רוצים לשחק…" at bounding box center [811, 415] width 709 height 73
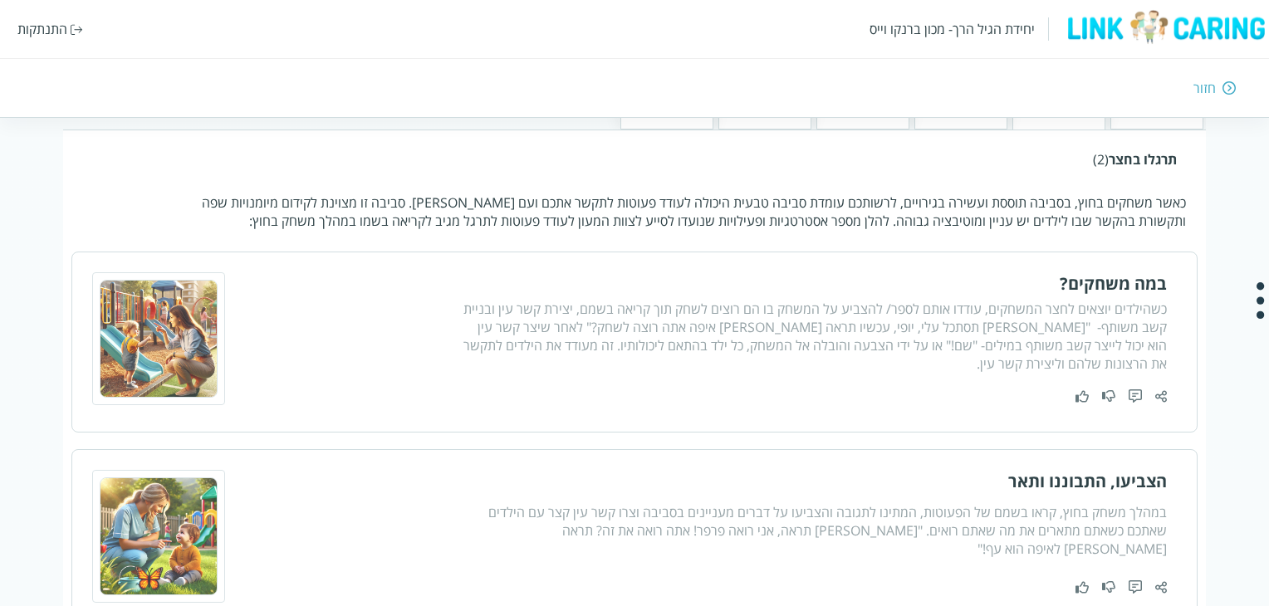
scroll to position [104, 0]
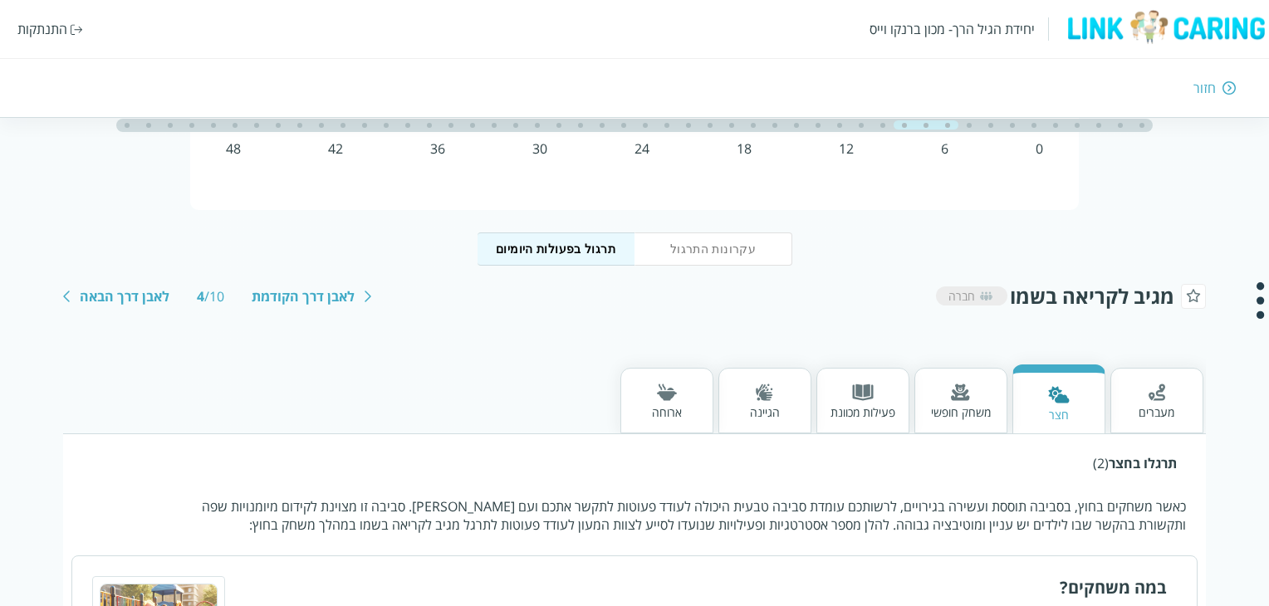
click at [1138, 404] on div "מעברים" at bounding box center [1157, 401] width 93 height 66
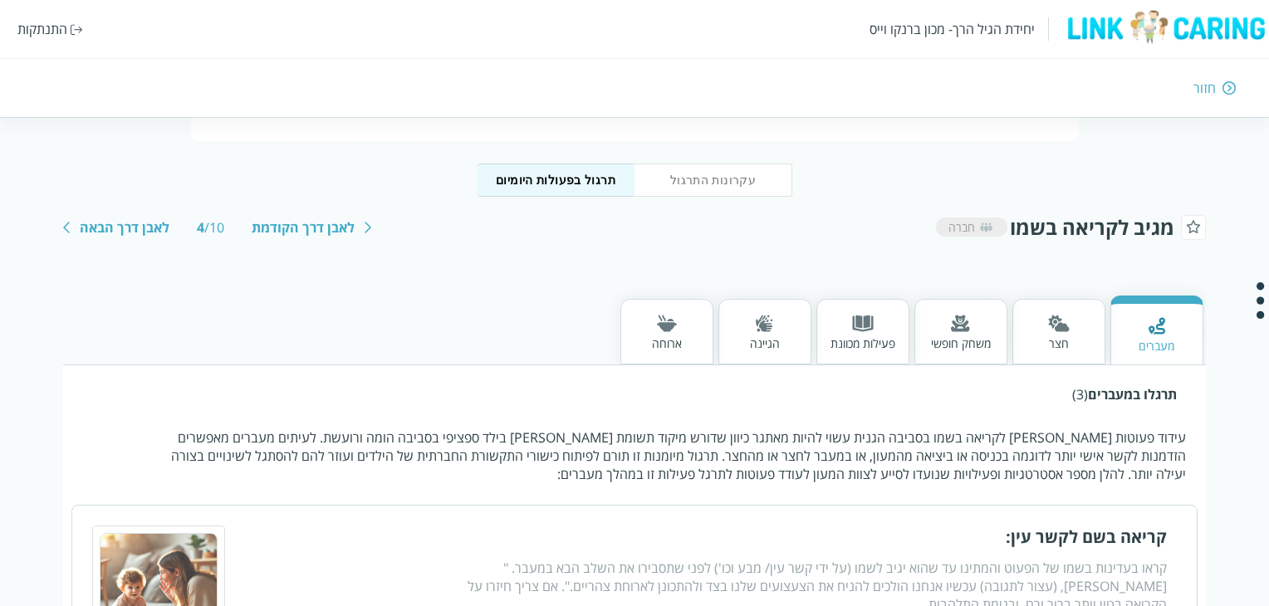
scroll to position [353, 0]
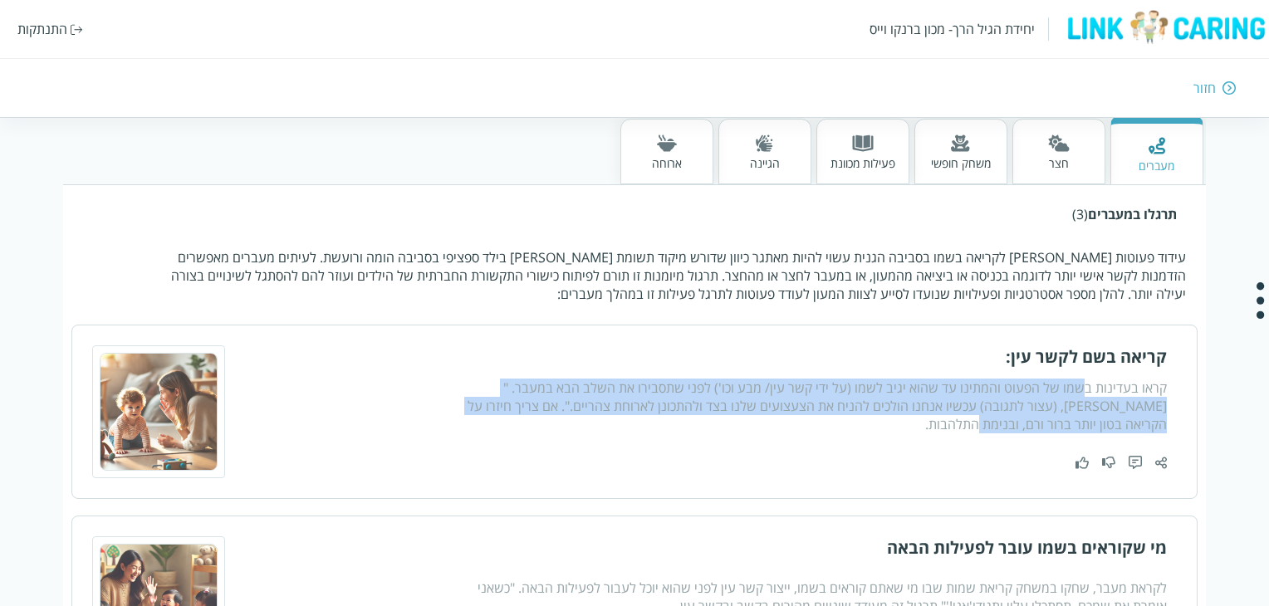
drag, startPoint x: 1087, startPoint y: 386, endPoint x: 1018, endPoint y: 419, distance: 76.9
click at [1018, 419] on div "קראו בעדינות בשמו של הפעוט והמתינו עד שהוא יגיב לשמו (על ידי קשר עין/ מבע וכו')…" at bounding box center [811, 406] width 709 height 55
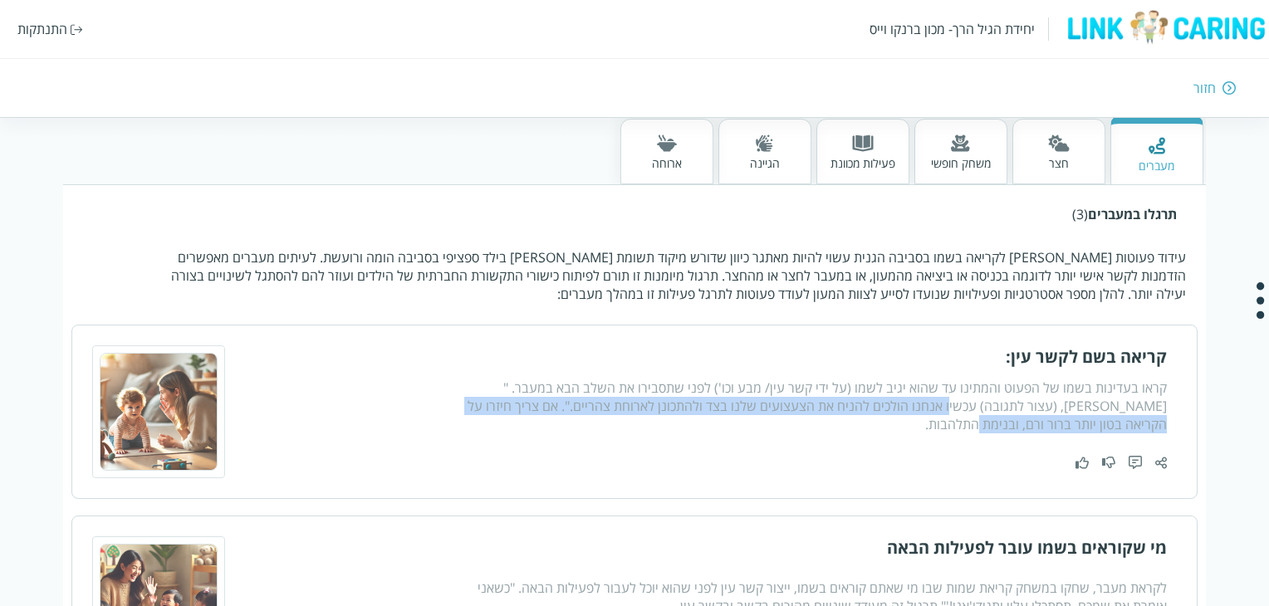
drag, startPoint x: 1013, startPoint y: 399, endPoint x: 970, endPoint y: 425, distance: 50.0
click at [970, 425] on div "קראו בעדינות בשמו של הפעוט והמתינו עד שהוא יגיב לשמו (על ידי קשר עין/ מבע וכו')…" at bounding box center [811, 406] width 709 height 55
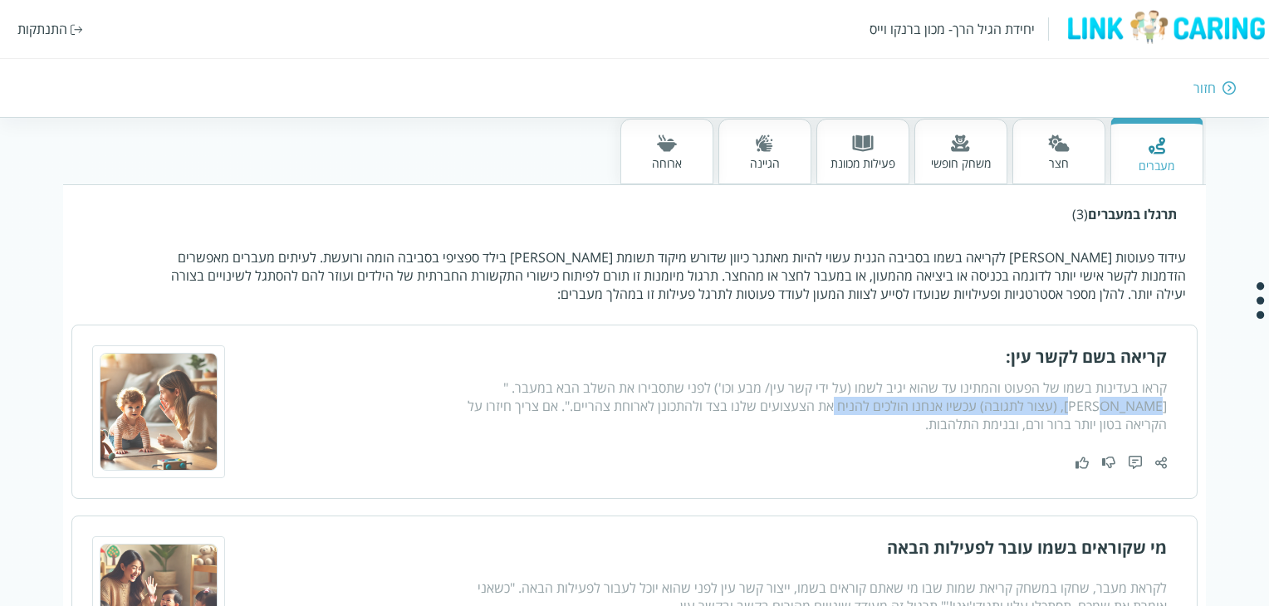
drag, startPoint x: 890, startPoint y: 405, endPoint x: 465, endPoint y: 376, distance: 425.4
click at [464, 382] on div "קראו בעדינות בשמו של הפעוט והמתינו עד שהוא יגיב לשמו (על ידי קשר עין/ מבע וכו')…" at bounding box center [811, 406] width 709 height 55
click at [491, 379] on div "קראו בעדינות בשמו של הפעוט והמתינו עד שהוא יגיב לשמו (על ידי קשר עין/ מבע וכו')…" at bounding box center [811, 406] width 709 height 55
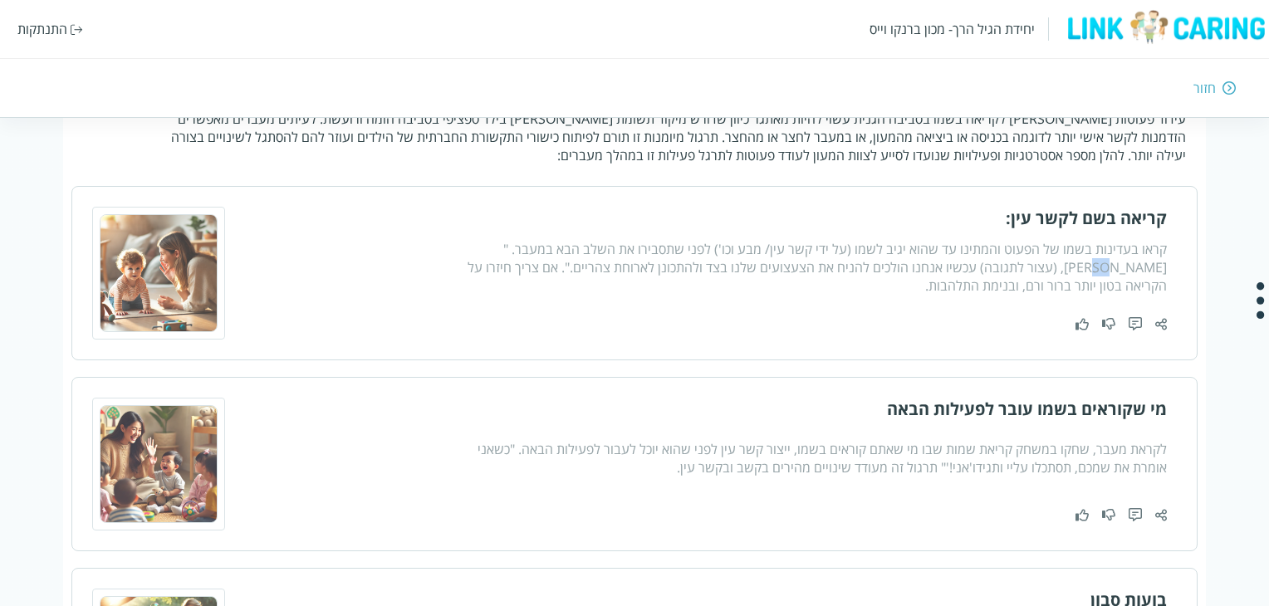
scroll to position [519, 0]
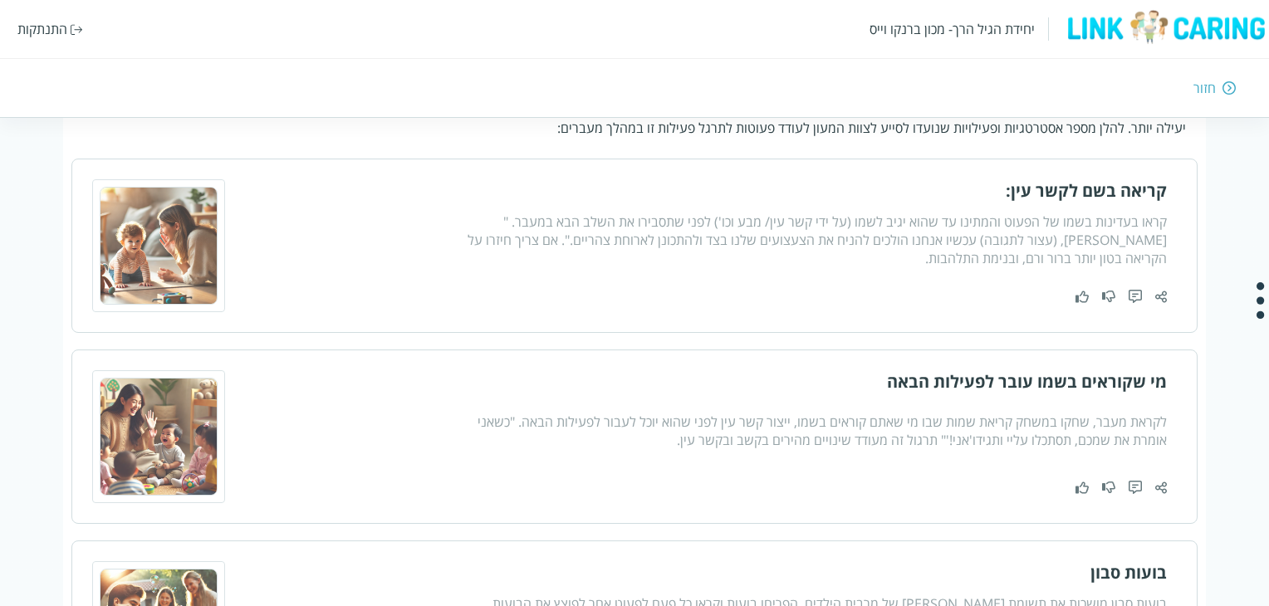
click at [762, 413] on div "לקראת מעבר, שחקו במשחק קריאת שמות שבו מי שאתם קוראים בשמו, ייצור קשר עין לפני ש…" at bounding box center [811, 431] width 709 height 37
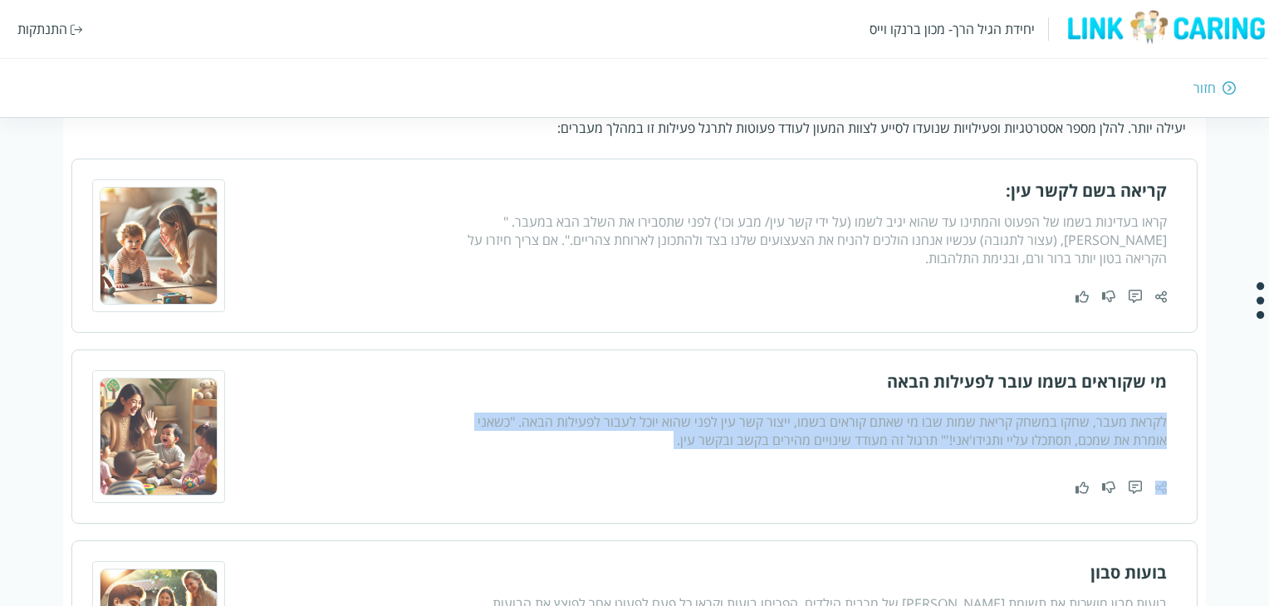
click at [762, 413] on div "לקראת מעבר, שחקו במשחק קריאת שמות שבו מי שאתם קוראים בשמו, ייצור קשר עין לפני ש…" at bounding box center [811, 431] width 709 height 37
click at [754, 423] on div "לקראת מעבר, שחקו במשחק קריאת שמות שבו מי שאתם קוראים בשמו, ייצור קשר עין לפני ש…" at bounding box center [811, 431] width 709 height 37
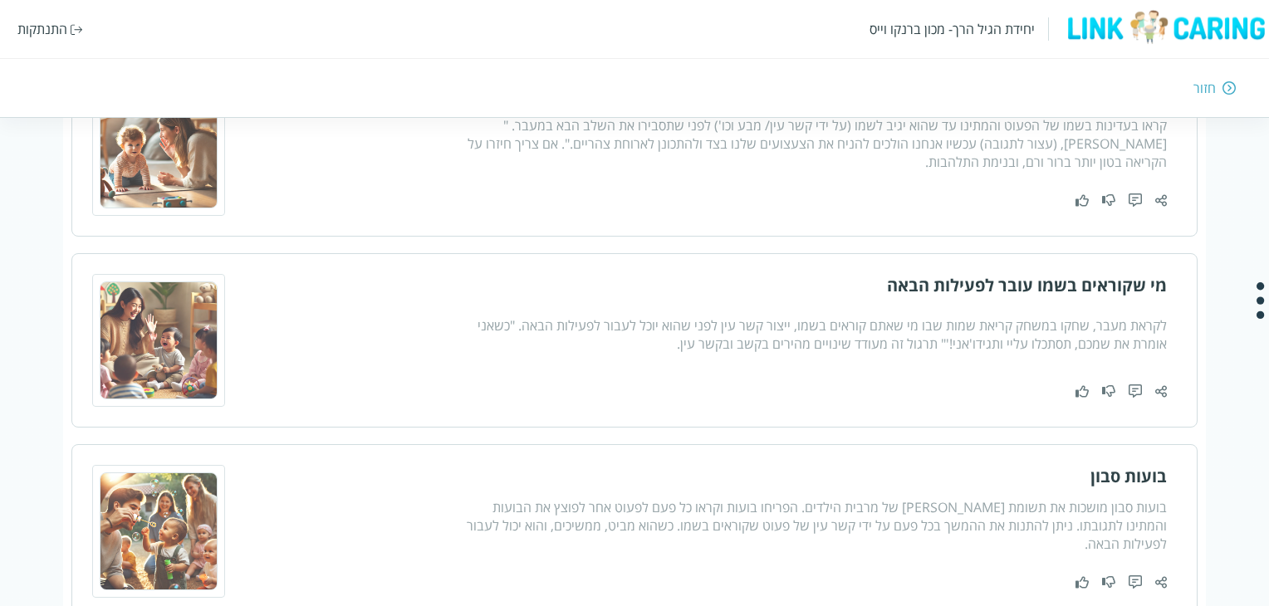
scroll to position [685, 0]
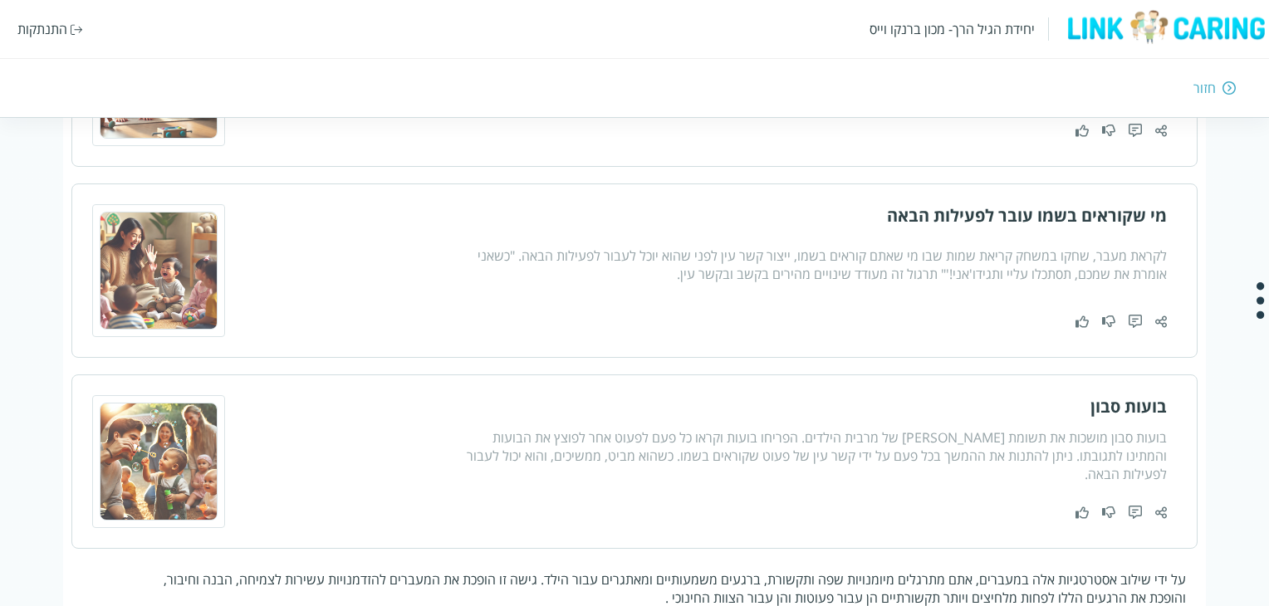
click at [932, 439] on div "בועות סבון מושכות את תשומת לב של מרבית הילדים. הפריחו בועות וקראו כל פעם לפעוט …" at bounding box center [811, 456] width 709 height 55
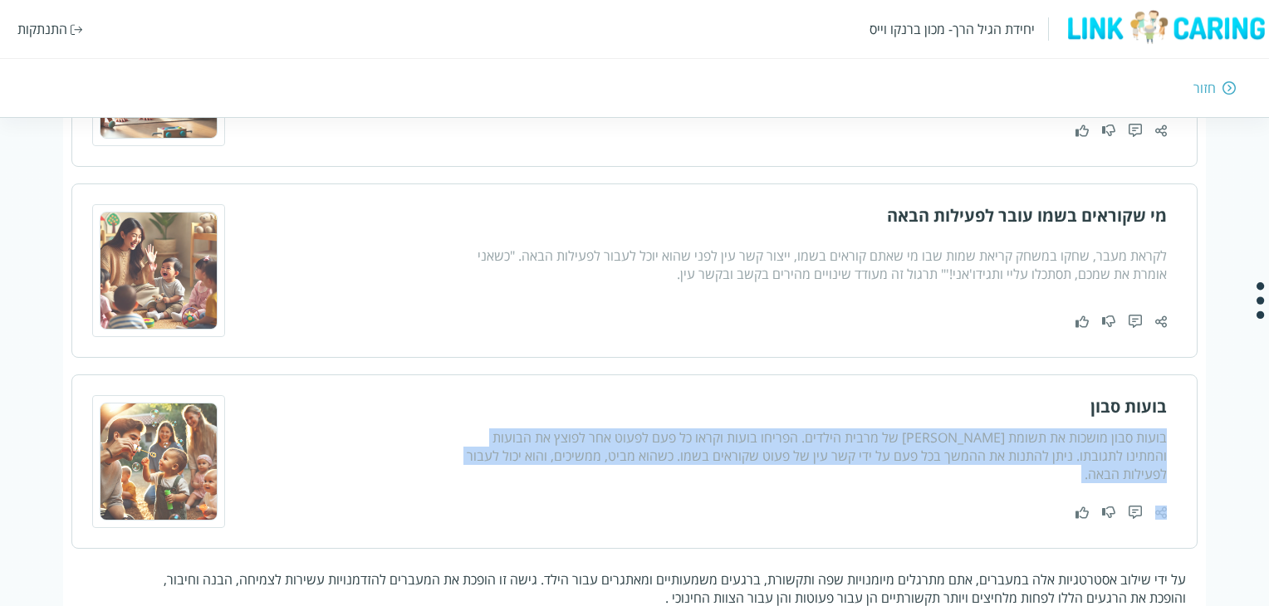
click at [932, 439] on div "בועות סבון מושכות את תשומת לב של מרבית הילדים. הפריחו בועות וקראו כל פעם לפעוט …" at bounding box center [811, 456] width 709 height 55
click at [927, 449] on div "בועות סבון מושכות את תשומת לב של מרבית הילדים. הפריחו בועות וקראו כל פעם לפעוט …" at bounding box center [811, 456] width 709 height 55
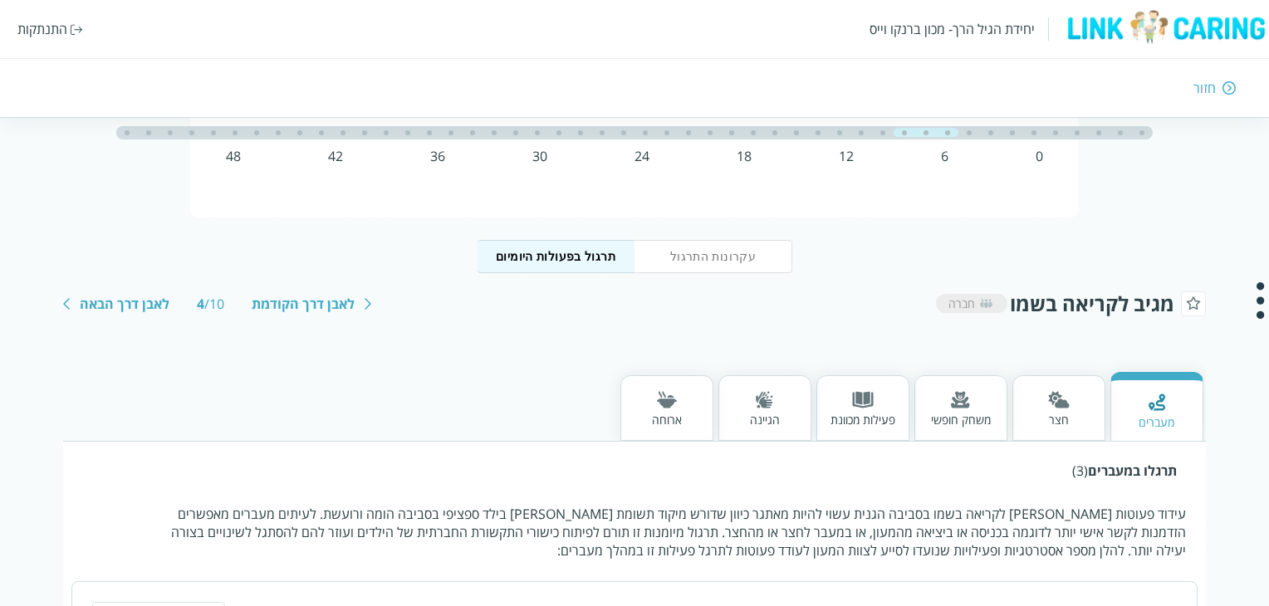
scroll to position [0, 0]
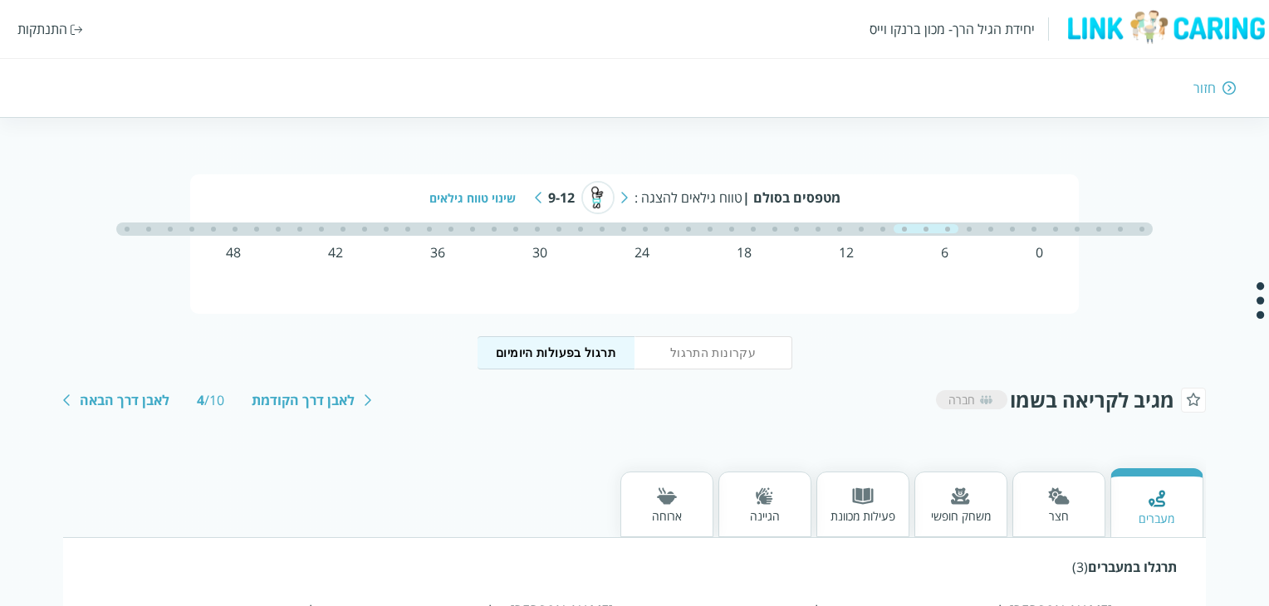
click at [966, 404] on span "חברה" at bounding box center [962, 400] width 27 height 16
click at [1065, 410] on span "מגיב לקריאה בשמו" at bounding box center [1092, 399] width 164 height 27
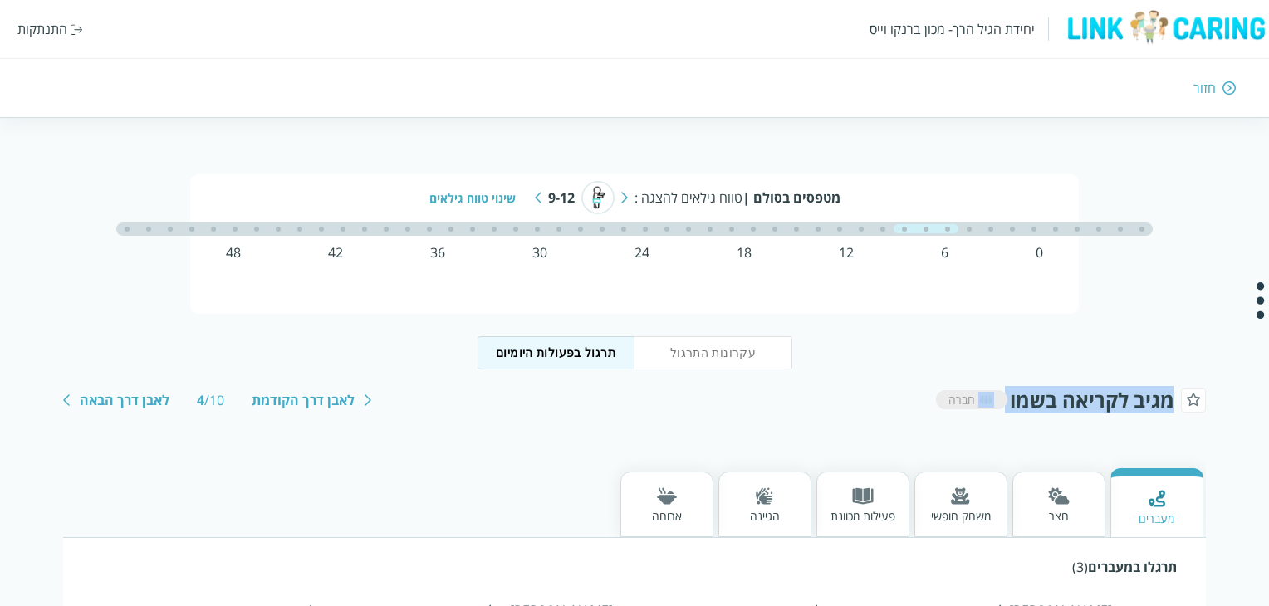
click at [1067, 504] on img at bounding box center [1059, 496] width 22 height 17
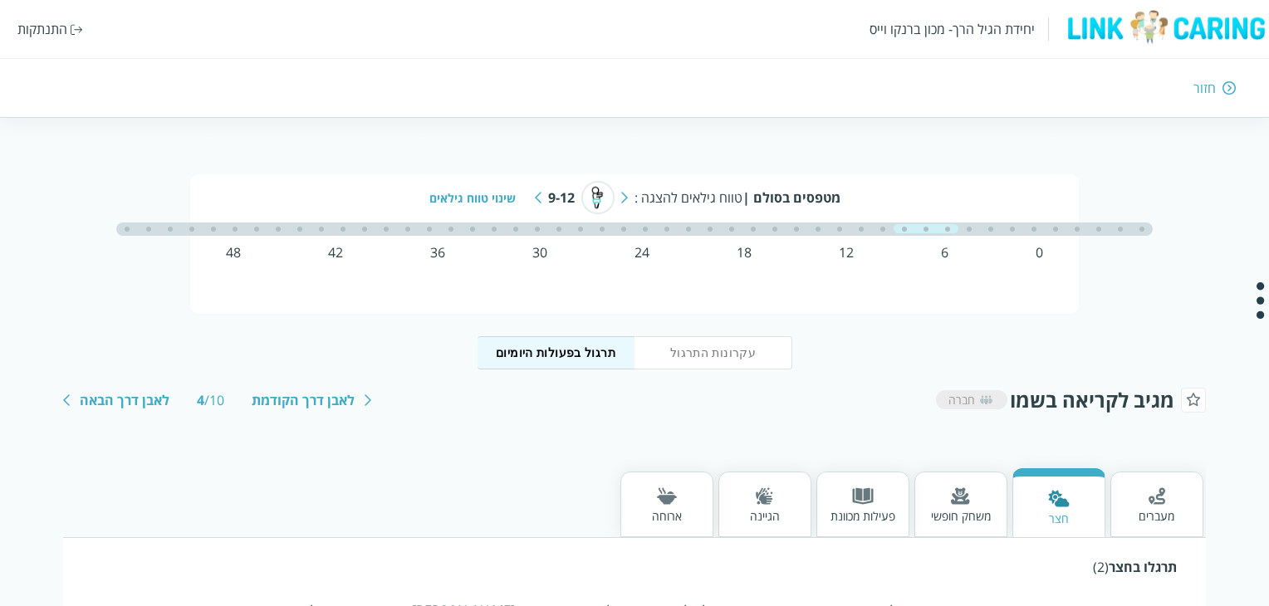
click at [859, 407] on div "מגיב לקריאה בשמו חברה לאבן דרך הקודמת 4 / 10 לאבן דרך הבאה" at bounding box center [634, 399] width 1142 height 27
click at [1216, 96] on div "חזור" at bounding box center [925, 88] width 623 height 18
click at [1208, 93] on div "חזור" at bounding box center [1205, 88] width 22 height 18
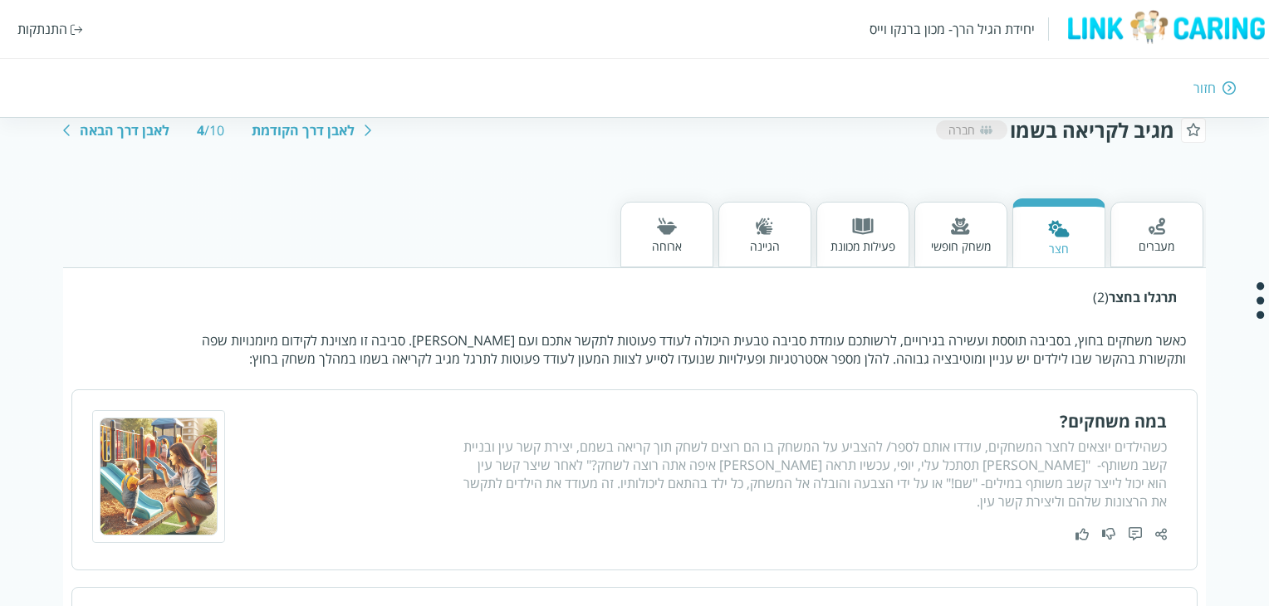
scroll to position [187, 0]
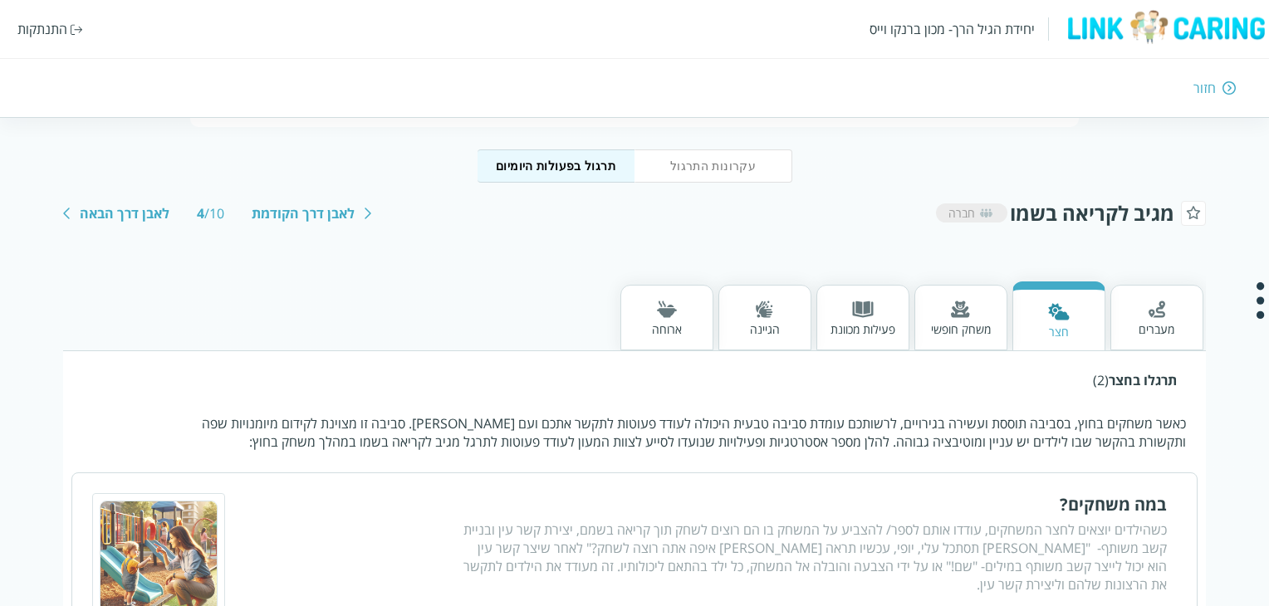
click at [117, 209] on div "לאבן דרך הבאה" at bounding box center [125, 213] width 90 height 18
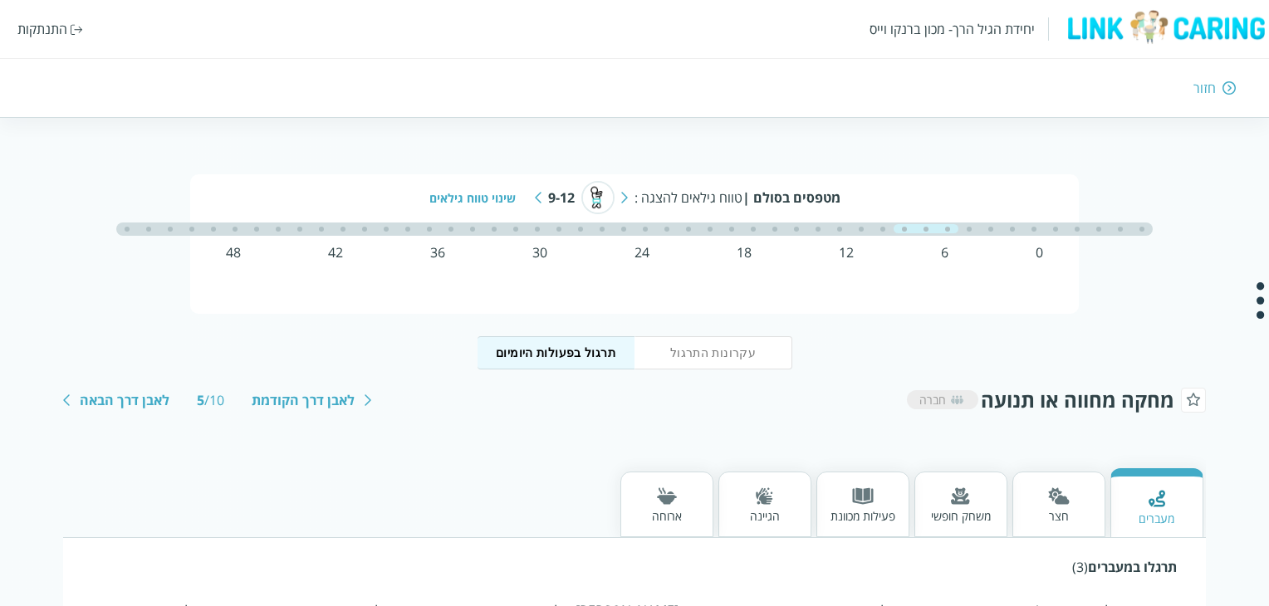
click at [131, 400] on div "לאבן דרך הבאה" at bounding box center [125, 400] width 90 height 18
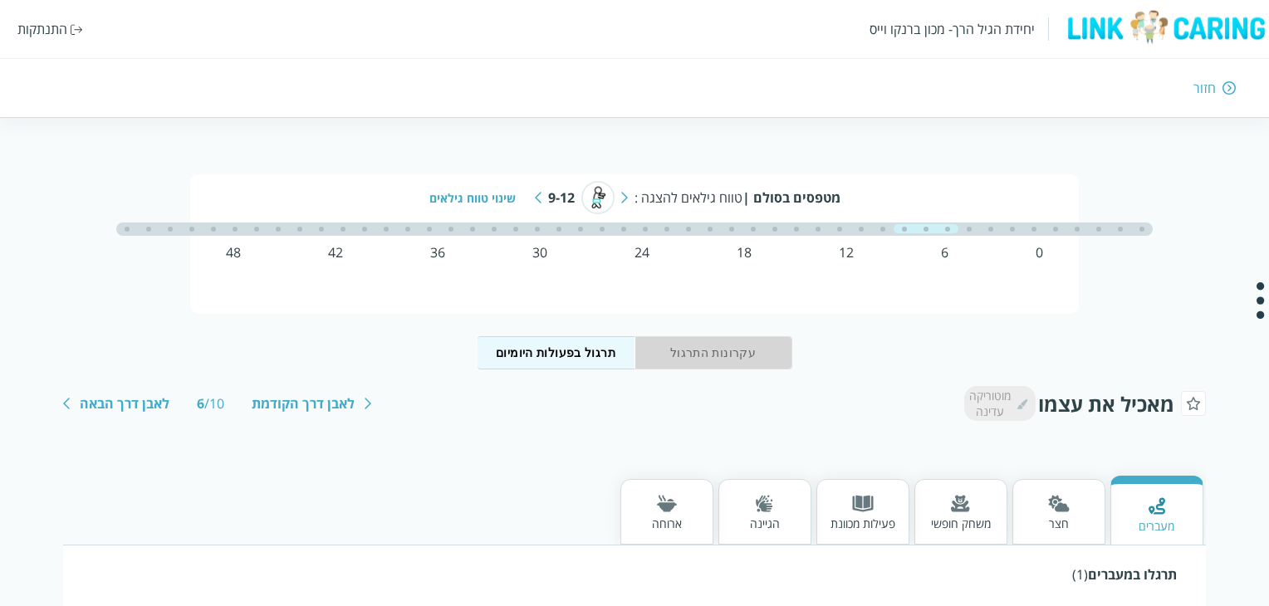
click at [686, 346] on button "עקרונות התרגול" at bounding box center [714, 352] width 158 height 33
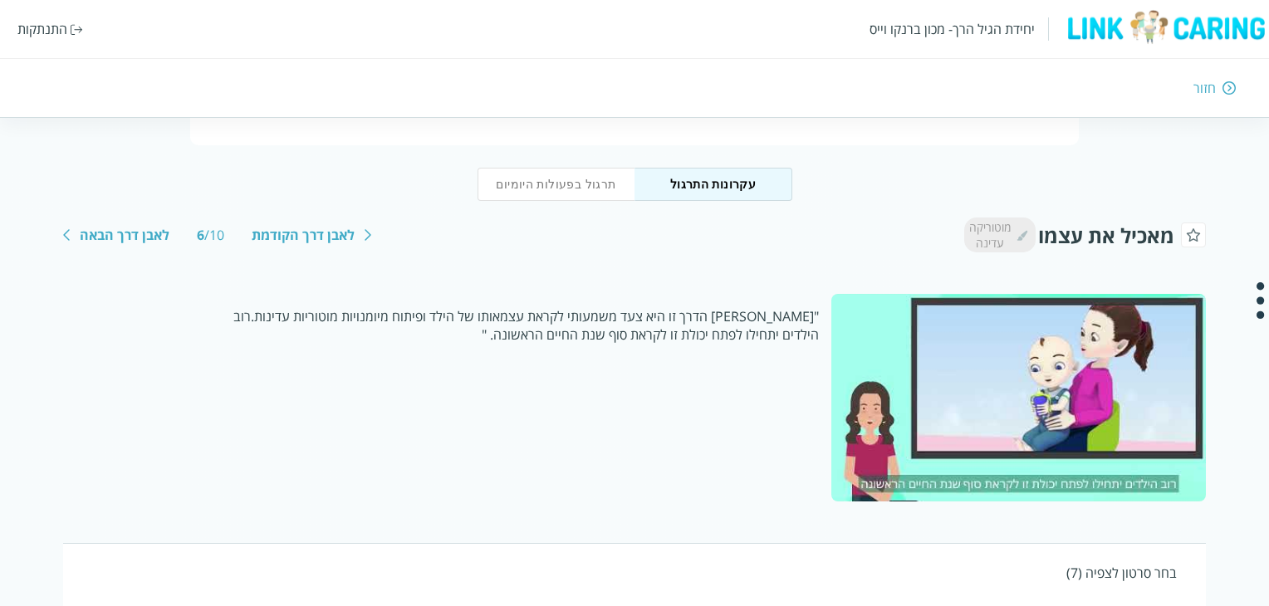
scroll to position [166, 0]
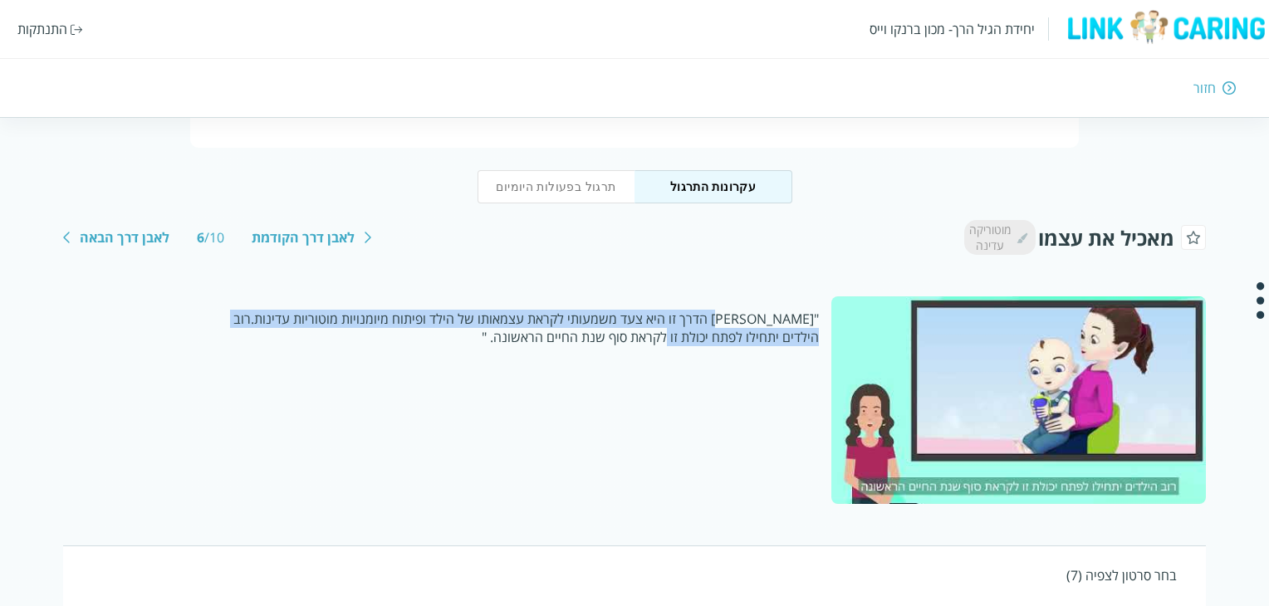
drag, startPoint x: 723, startPoint y: 321, endPoint x: 649, endPoint y: 331, distance: 74.7
click at [649, 331] on p ""אבן הדרך זו היא צעד משמעותי לקראת עצמאותו של הילד ופיתוח מיומנויות מוטוריות עד…" at bounding box center [511, 328] width 615 height 37
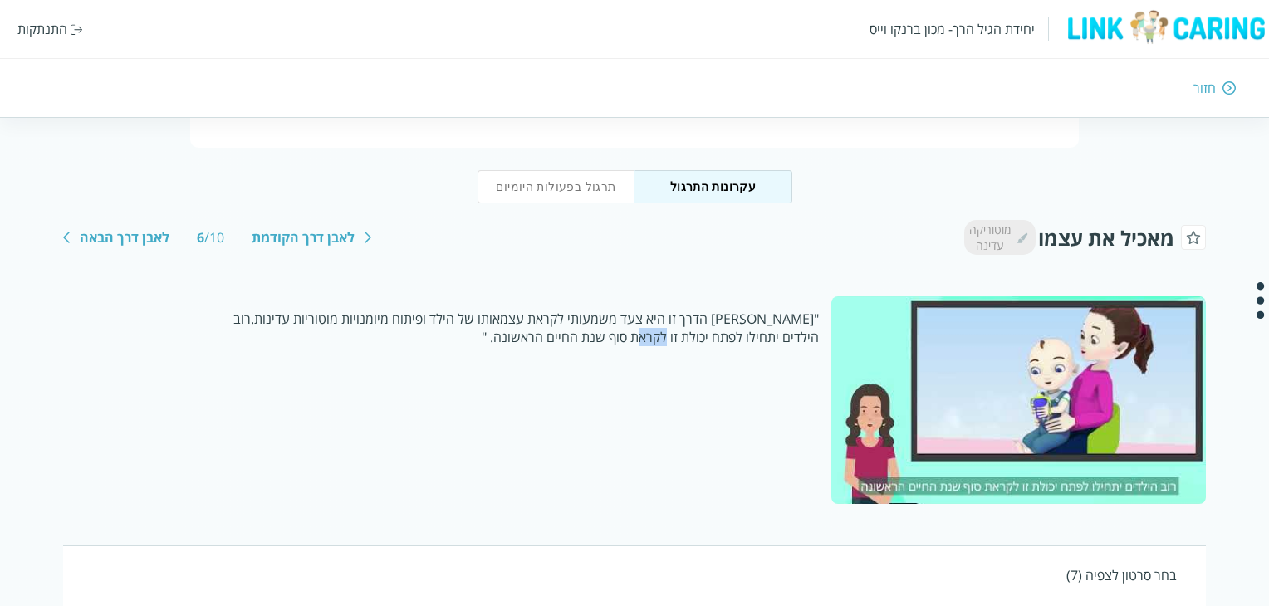
click at [649, 331] on p ""אבן הדרך זו היא צעד משמעותי לקראת עצמאותו של הילד ופיתוח מיומנויות מוטוריות עד…" at bounding box center [511, 328] width 615 height 37
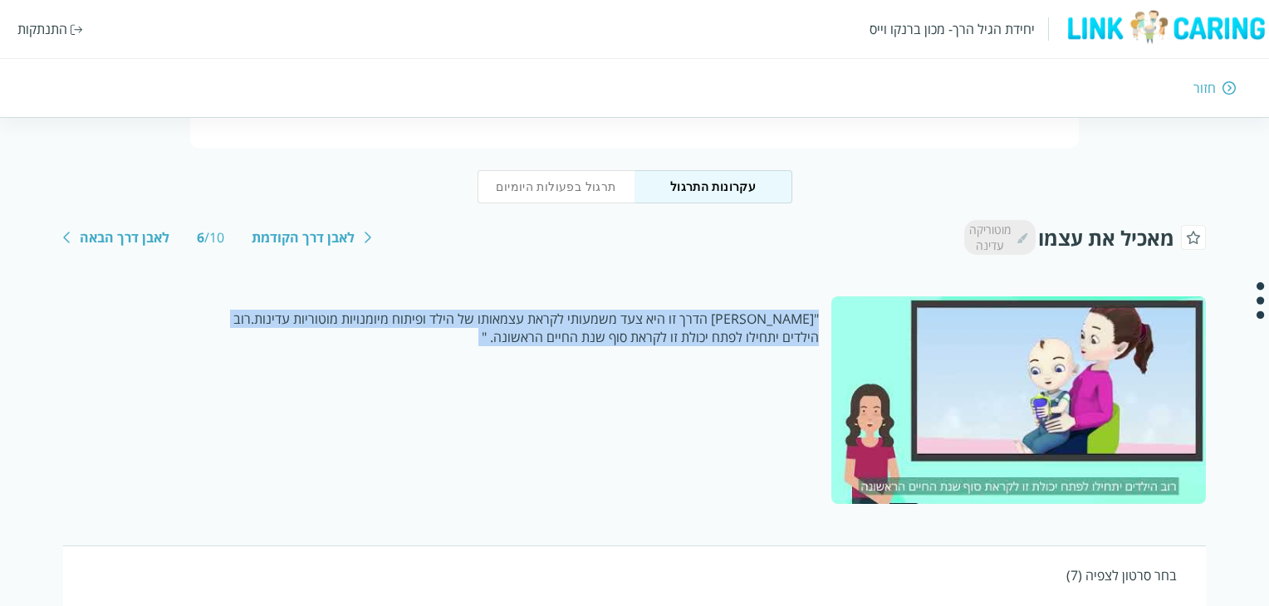
click at [649, 331] on p ""אבן הדרך זו היא צעד משמעותי לקראת עצמאותו של הילד ופיתוח מיומנויות מוטוריות עד…" at bounding box center [511, 328] width 615 height 37
click at [640, 350] on div ""אבן הדרך זו היא צעד משמעותי לקראת עצמאותו של הילד ופיתוח מיומנויות מוטוריות עד…" at bounding box center [447, 401] width 768 height 208
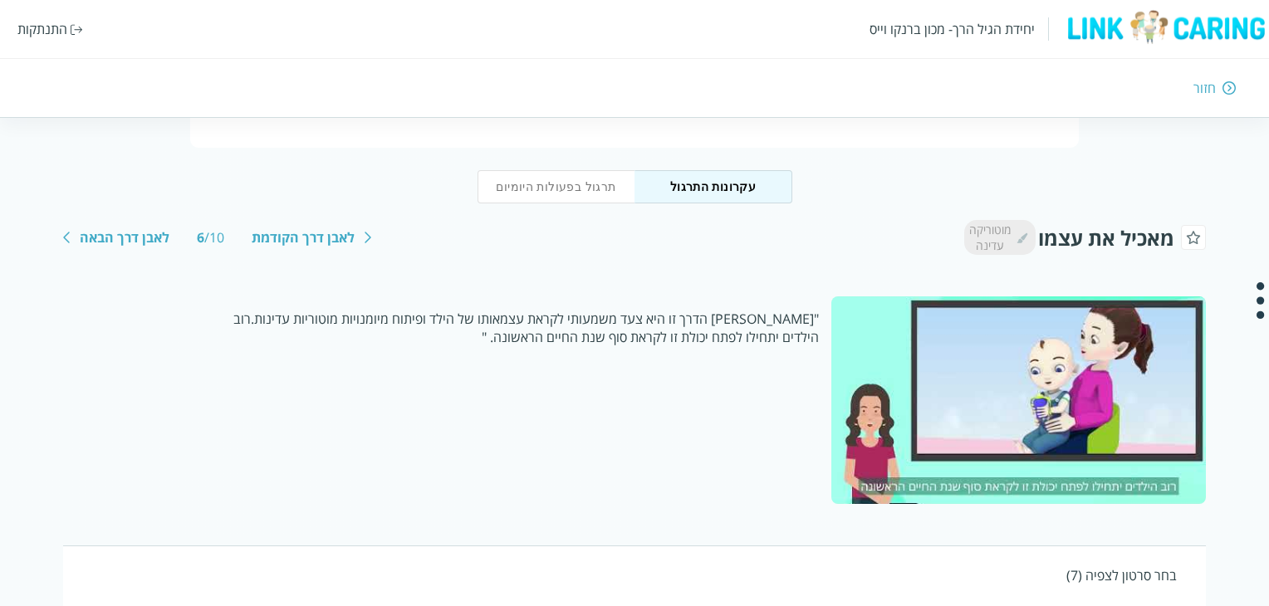
click at [279, 223] on div "מאכיל את עצמו מוטוריקה עדינה לאבן דרך הקודמת 6 / 10 לאבן דרך הבאה" at bounding box center [634, 237] width 1142 height 35
click at [282, 234] on div "לאבן דרך הקודמת" at bounding box center [303, 237] width 103 height 18
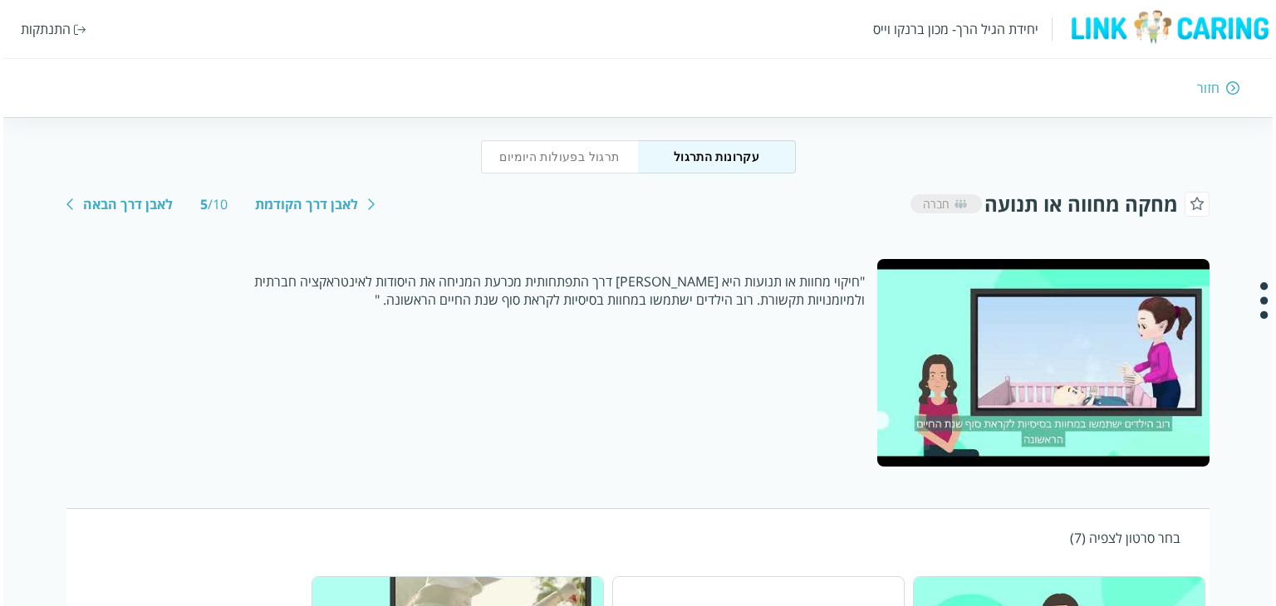
scroll to position [109, 0]
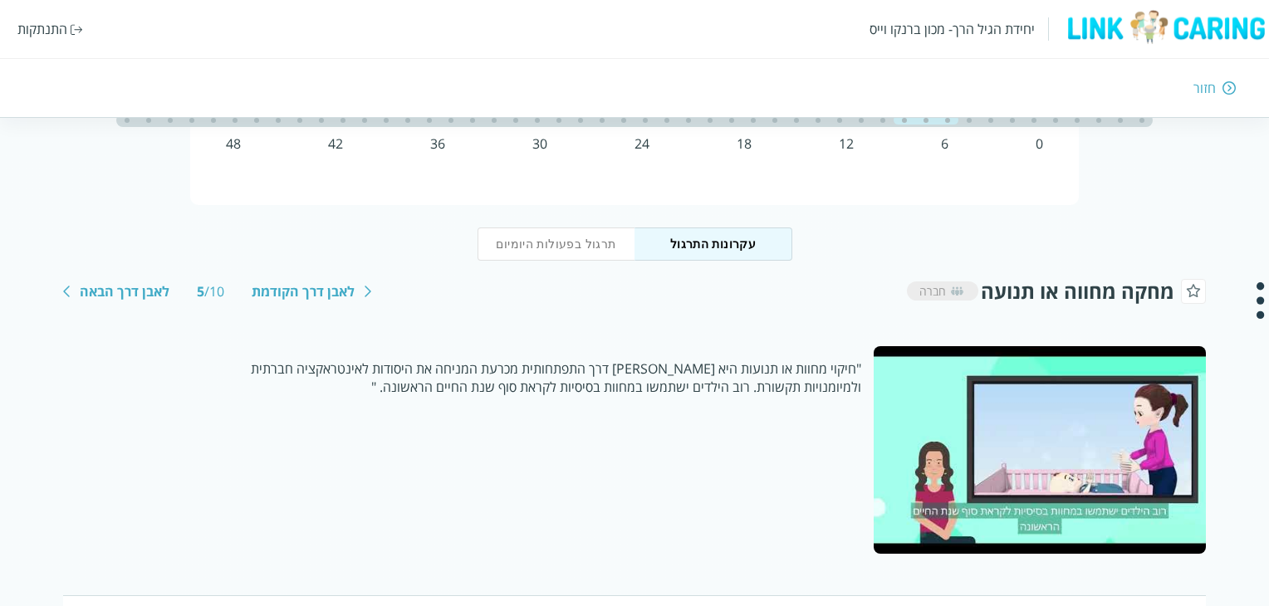
click at [984, 478] on div at bounding box center [1039, 450] width 331 height 208
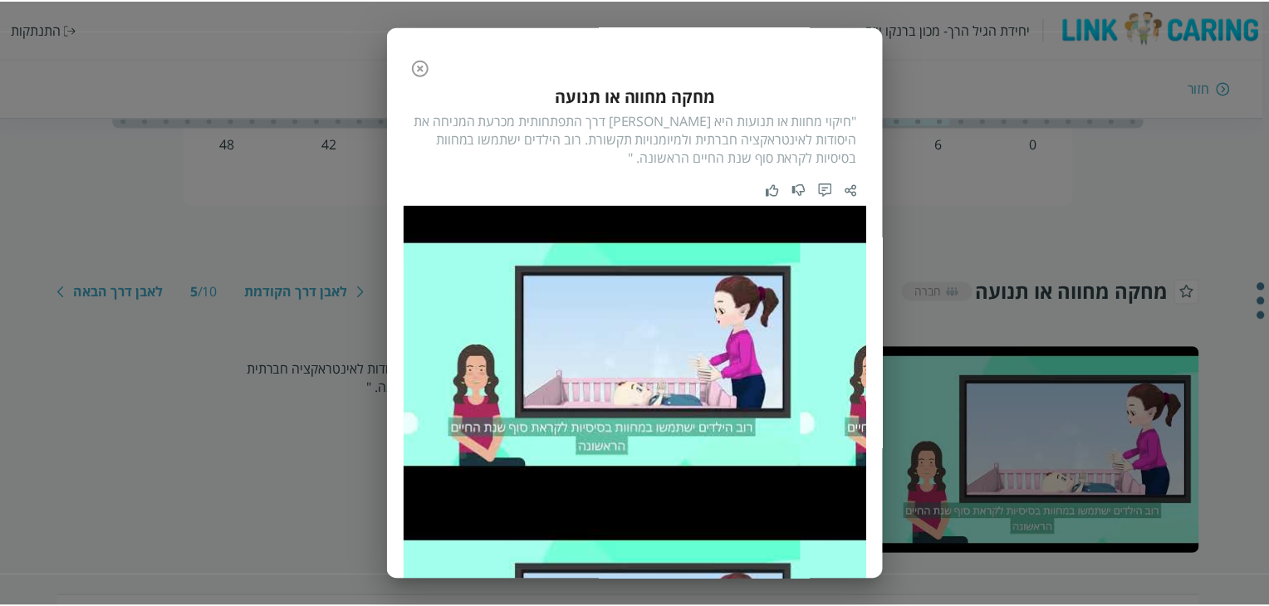
scroll to position [0, 0]
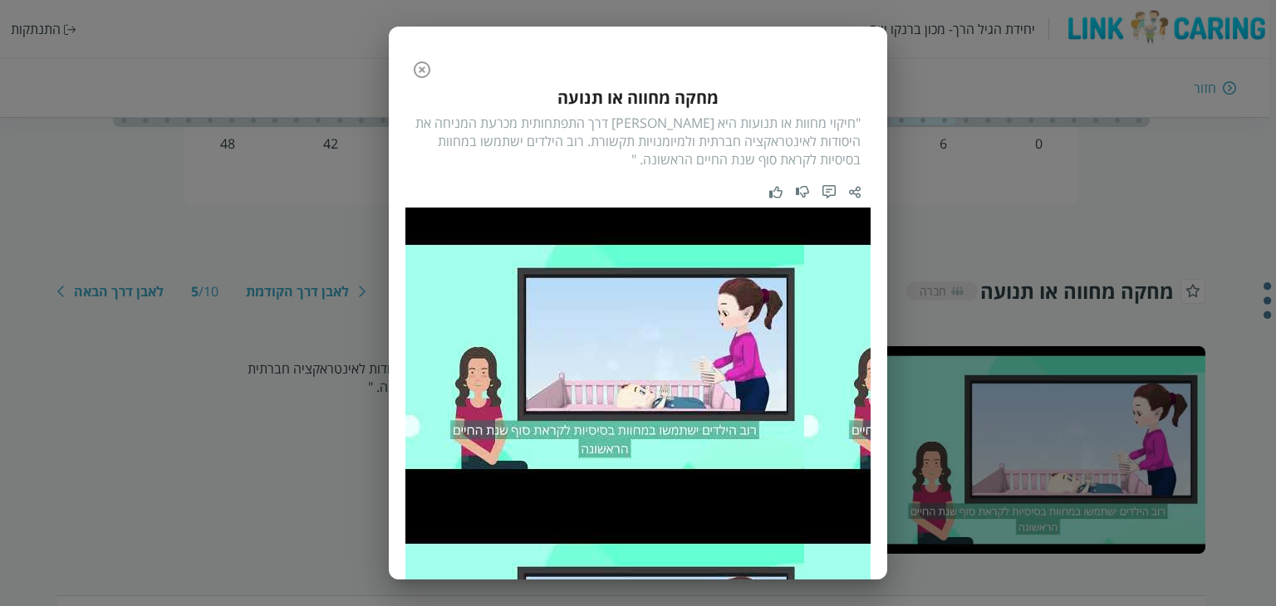
drag, startPoint x: 434, startPoint y: 71, endPoint x: 432, endPoint y: 81, distance: 9.3
click at [432, 71] on icon "button" at bounding box center [422, 70] width 20 height 20
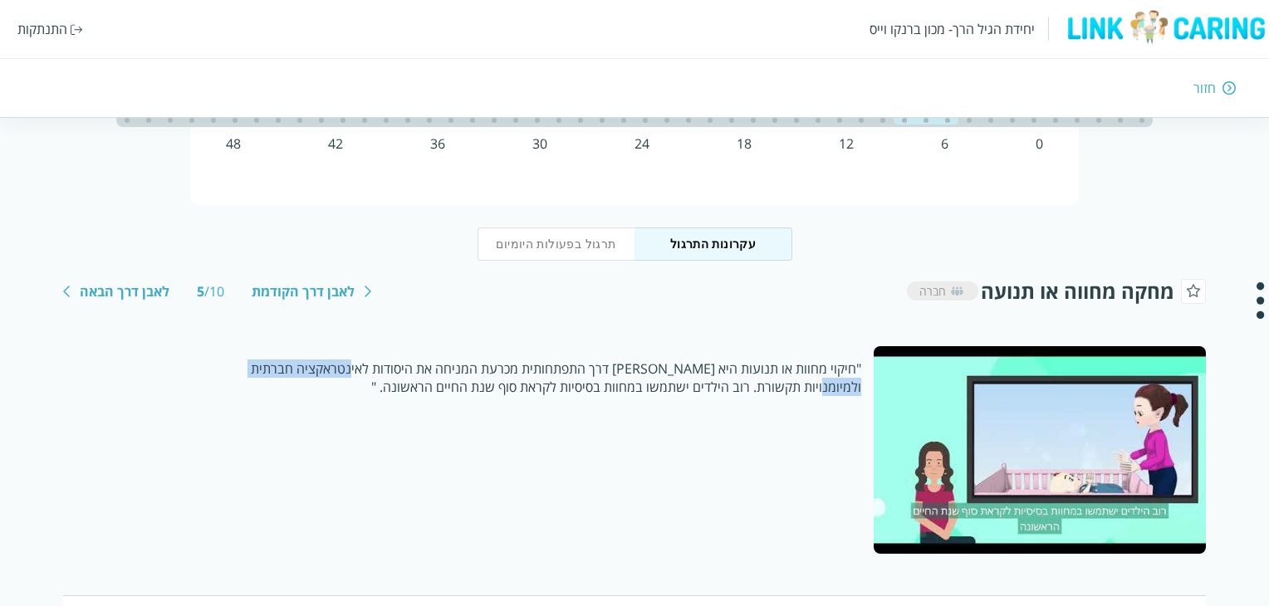
drag, startPoint x: 354, startPoint y: 361, endPoint x: 218, endPoint y: 372, distance: 135.9
click at [218, 372] on p ""חיקוי מחוות או תנועות היא אבן דרך התפתחותית מכרעת המניחה את היסודות לאינטראקצי…" at bounding box center [537, 378] width 649 height 37
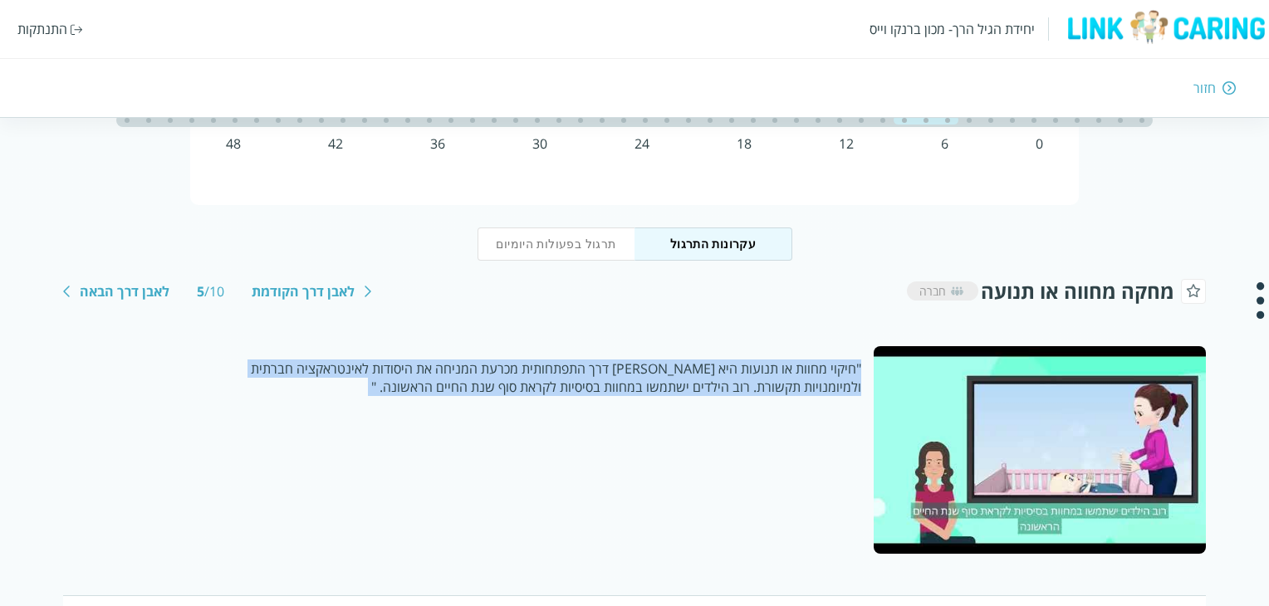
click at [218, 372] on p ""חיקוי מחוות או תנועות היא אבן דרך התפתחותית מכרעת המניחה את היסודות לאינטראקצי…" at bounding box center [537, 378] width 649 height 37
click at [409, 418] on div ""חיקוי מחוות או תנועות היא אבן דרך התפתחותית מכרעת המניחה את היסודות לאינטראקצי…" at bounding box center [468, 450] width 811 height 208
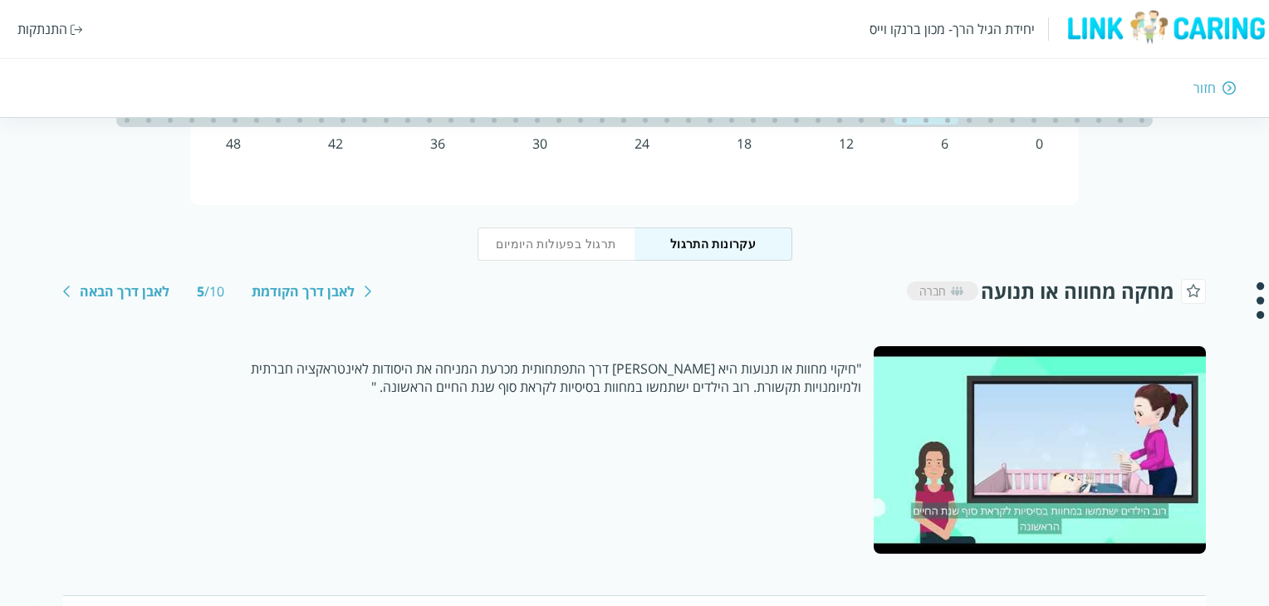
click at [567, 238] on button "תרגול בפעולות היומיום" at bounding box center [557, 244] width 158 height 33
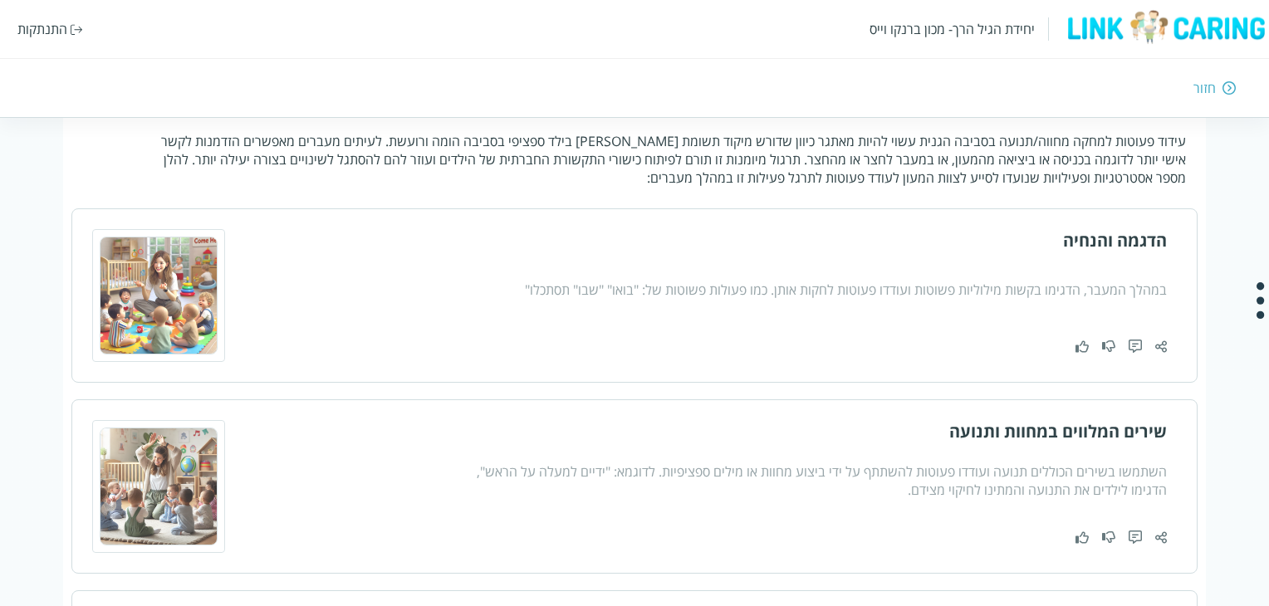
scroll to position [63, 0]
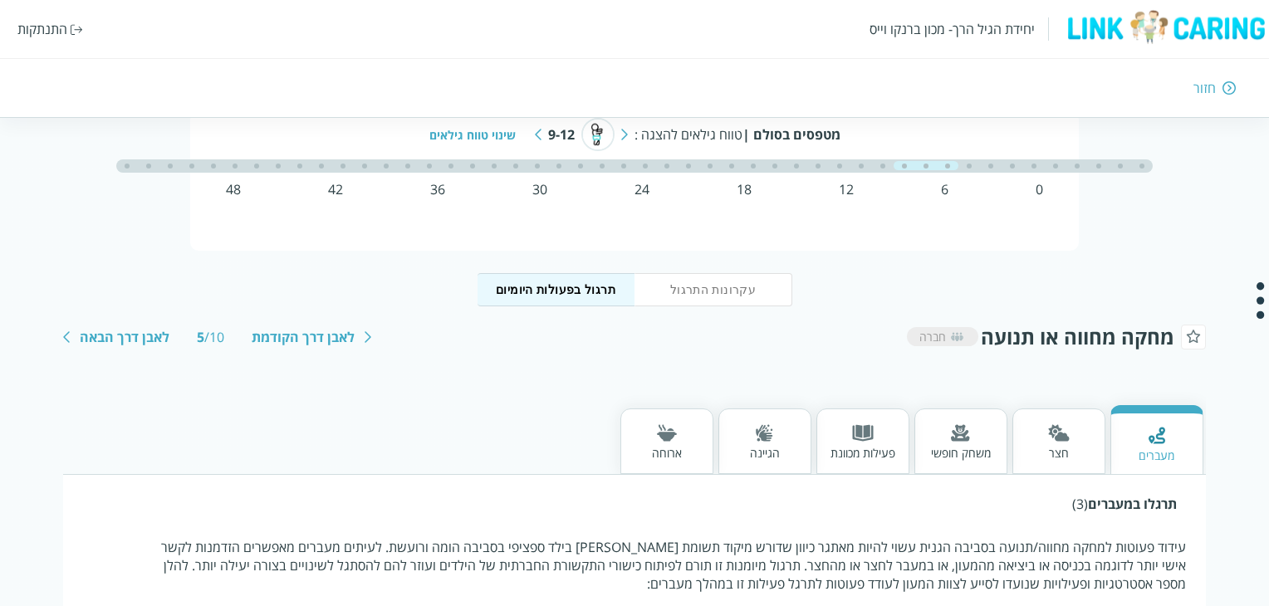
click at [945, 336] on span "חברה" at bounding box center [933, 337] width 27 height 16
click at [942, 336] on span "חברה" at bounding box center [933, 337] width 27 height 16
click at [1217, 95] on div "חזור" at bounding box center [925, 88] width 623 height 18
click at [1213, 93] on div "חזור" at bounding box center [1205, 88] width 22 height 18
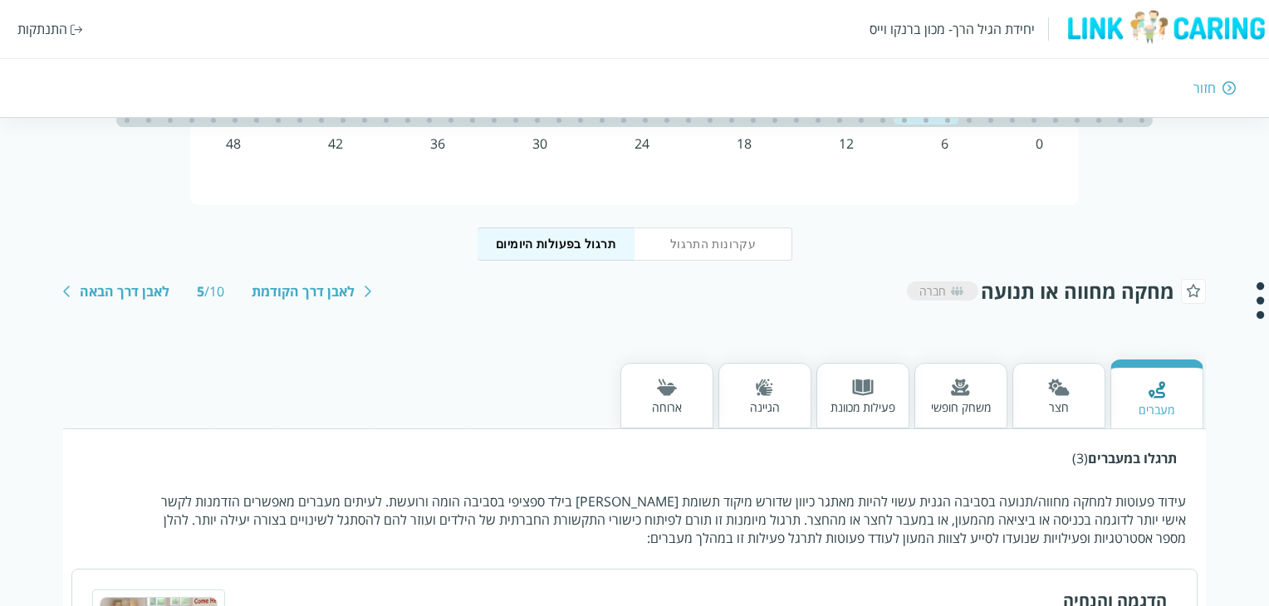
click at [1213, 93] on div "חזור" at bounding box center [1205, 88] width 22 height 18
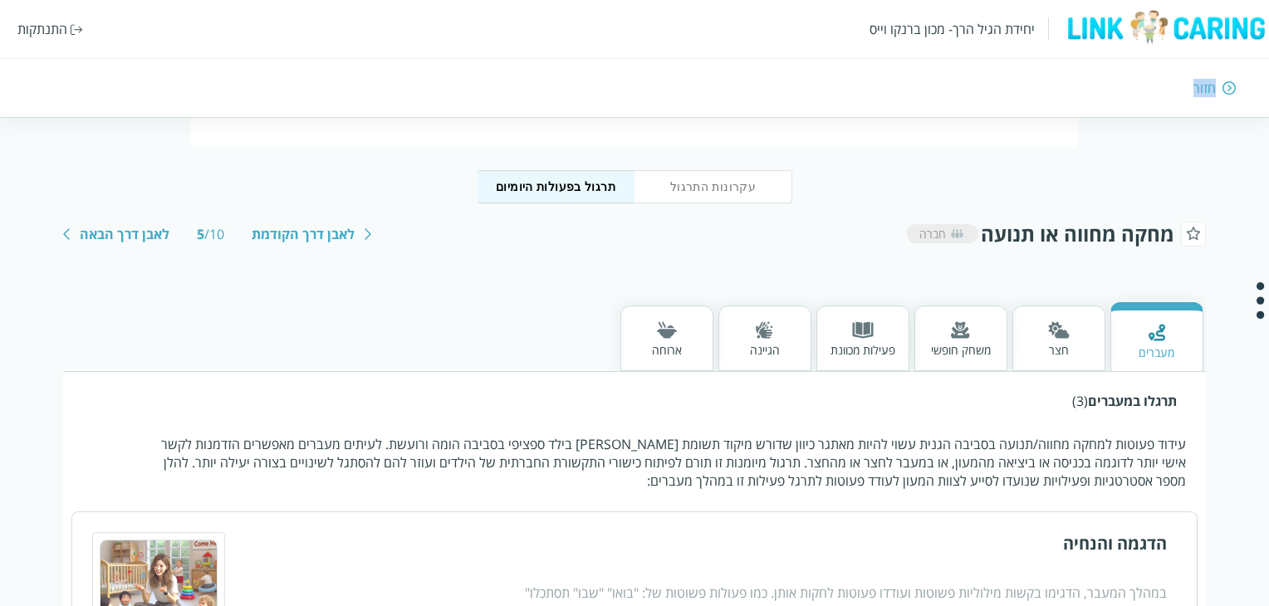
click at [1213, 93] on div "חזור" at bounding box center [1205, 88] width 22 height 18
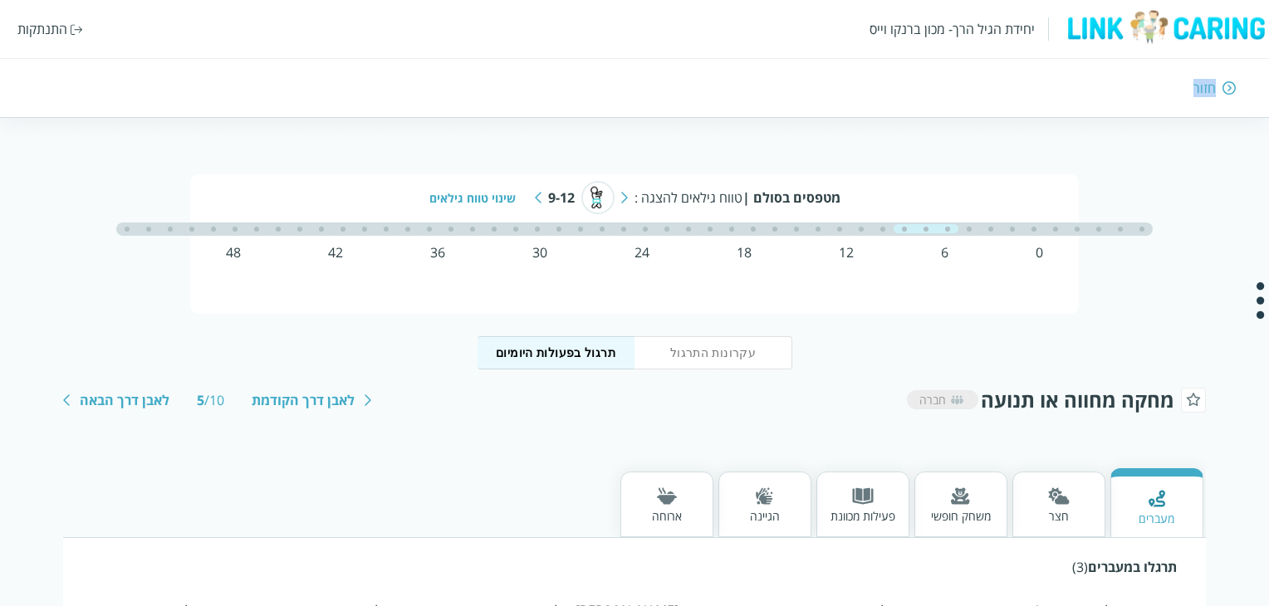
click at [1213, 93] on div "חזור" at bounding box center [1205, 88] width 22 height 18
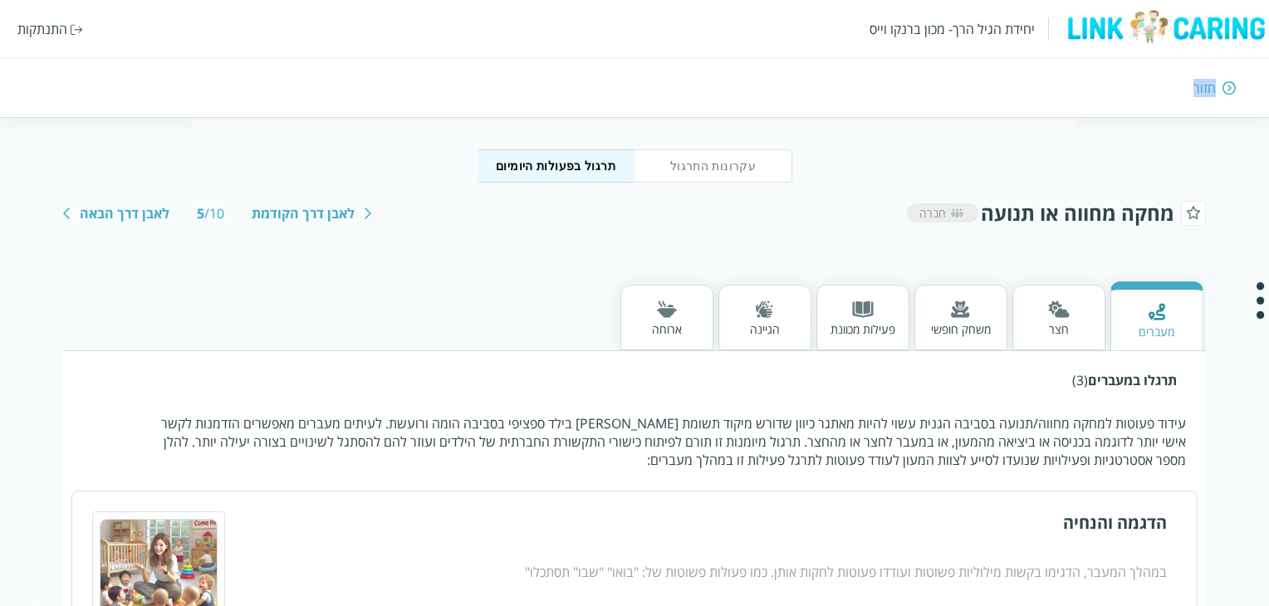
click at [1213, 93] on div "חזור" at bounding box center [1205, 88] width 22 height 18
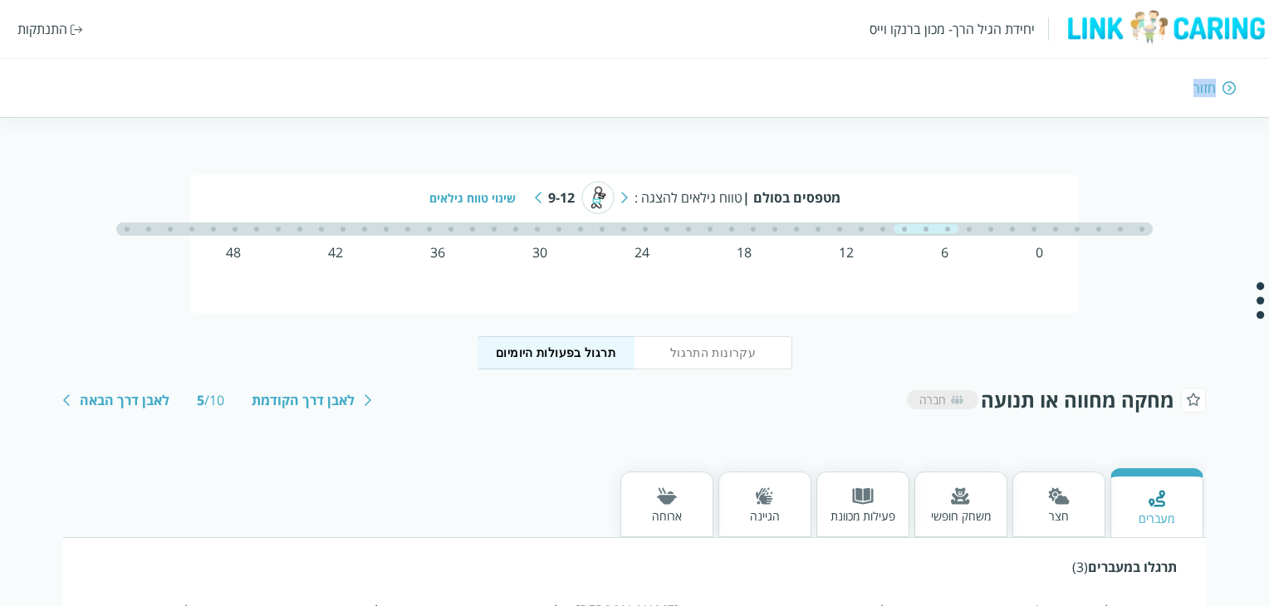
click at [1213, 93] on div "חזור" at bounding box center [1205, 88] width 22 height 18
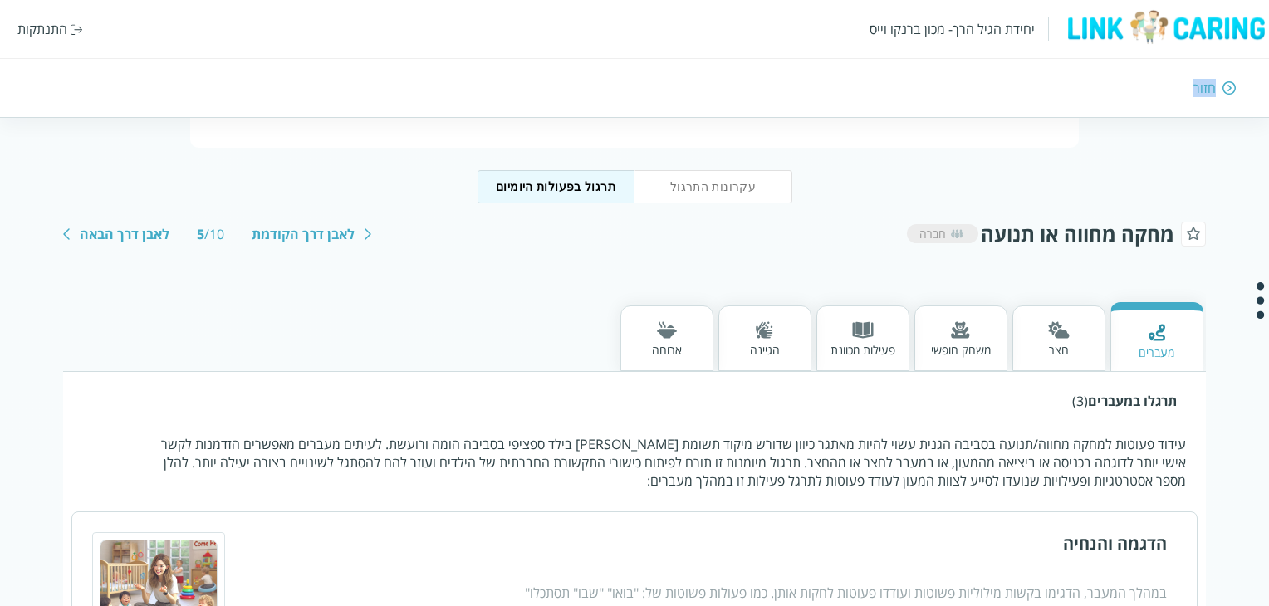
click at [1213, 93] on div "חזור" at bounding box center [1205, 88] width 22 height 18
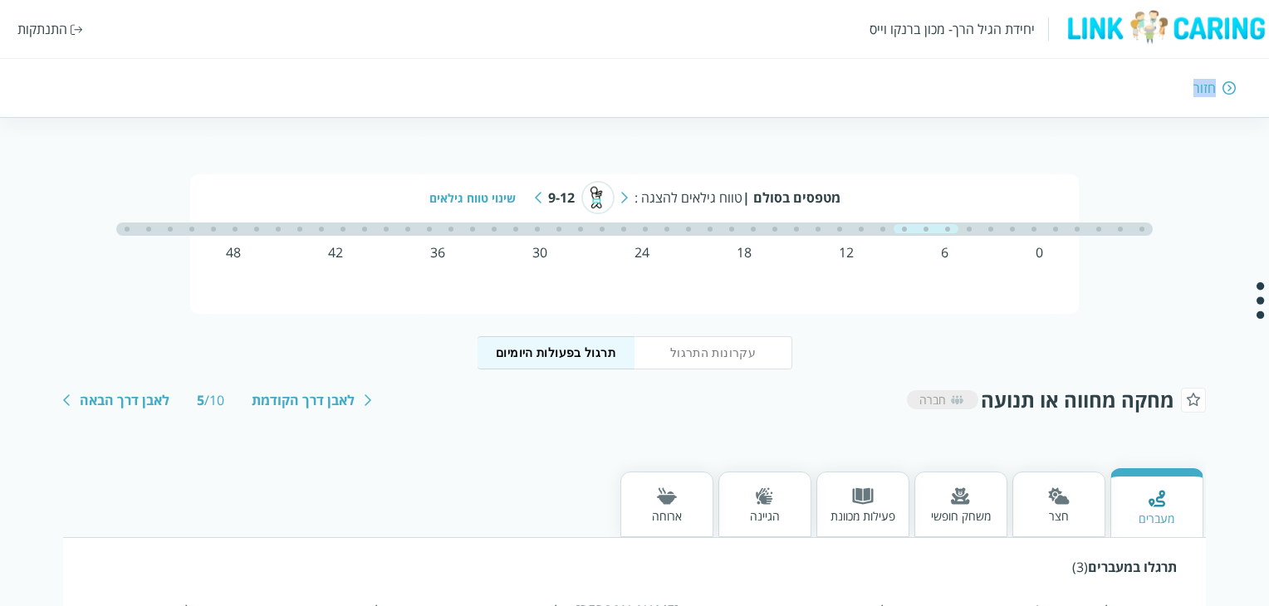
click at [1213, 93] on div "חזור" at bounding box center [1205, 88] width 22 height 18
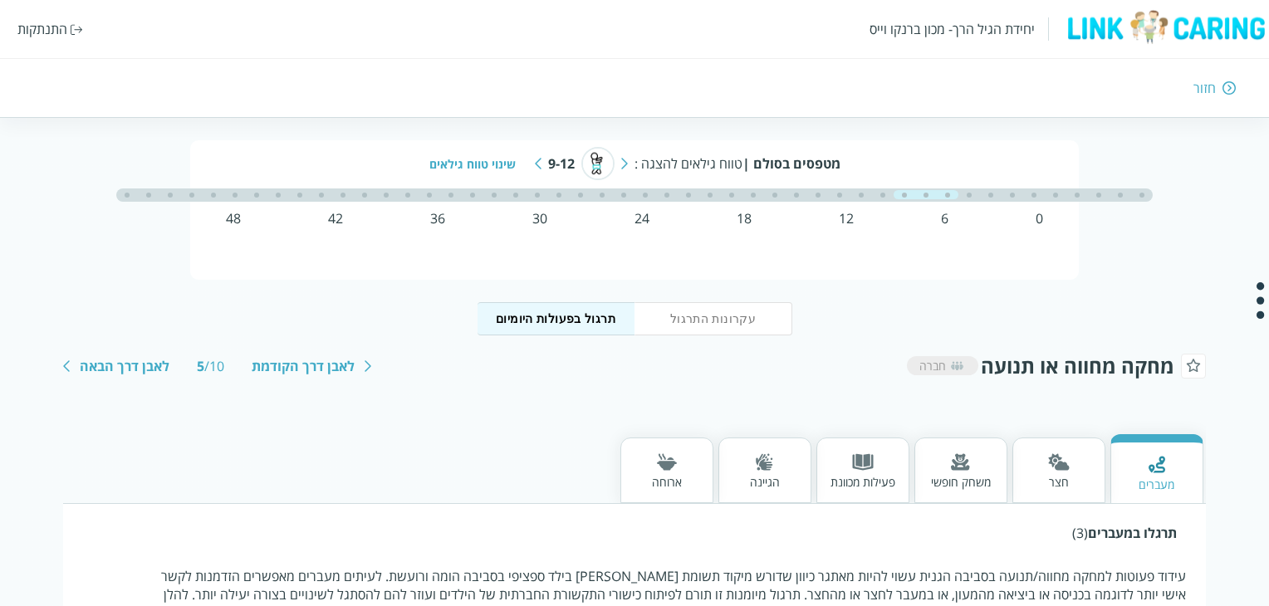
click at [1213, 93] on div "חזור" at bounding box center [1205, 88] width 22 height 18
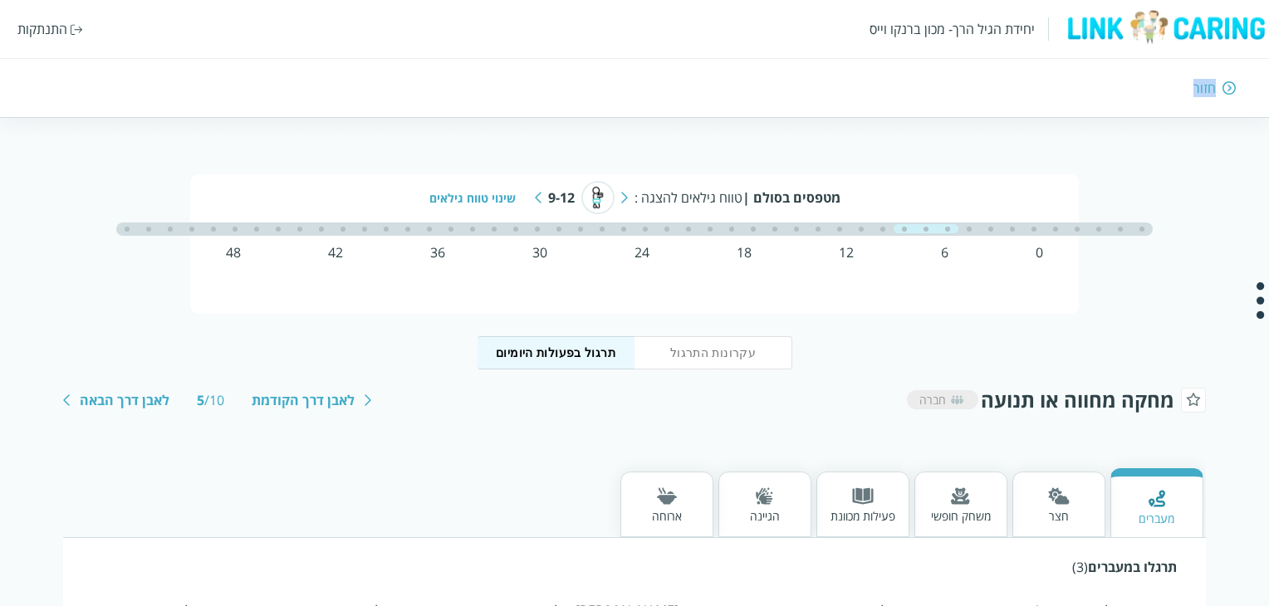
click at [1213, 93] on div "חזור" at bounding box center [1205, 88] width 22 height 18
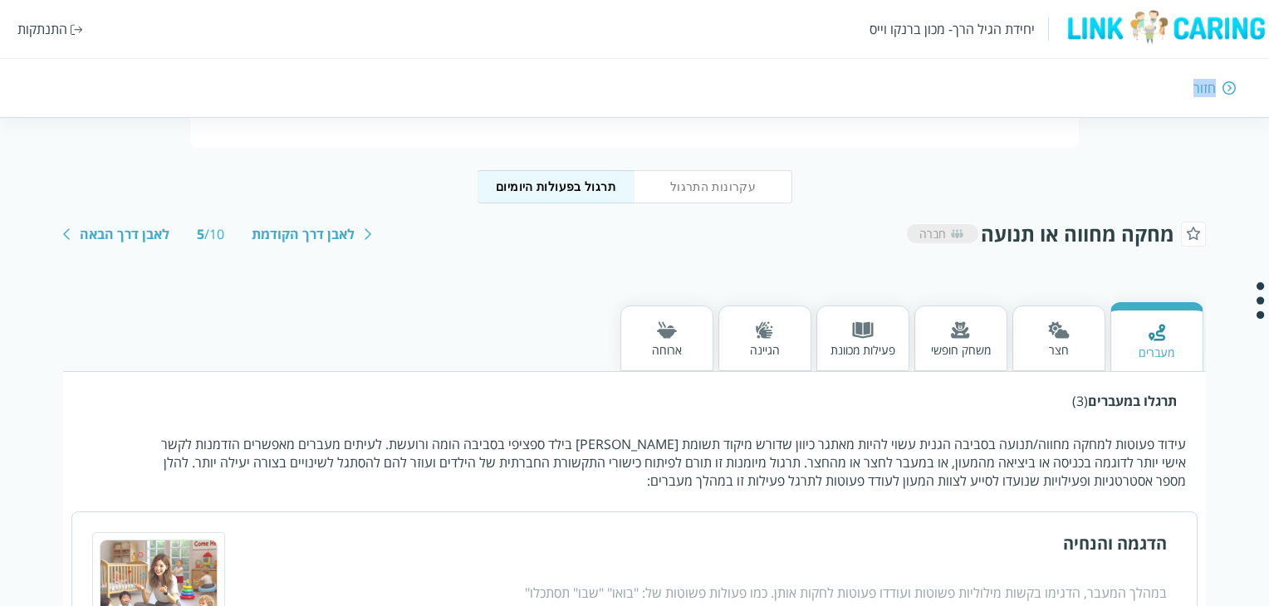
click at [1213, 93] on div "חזור" at bounding box center [1205, 88] width 22 height 18
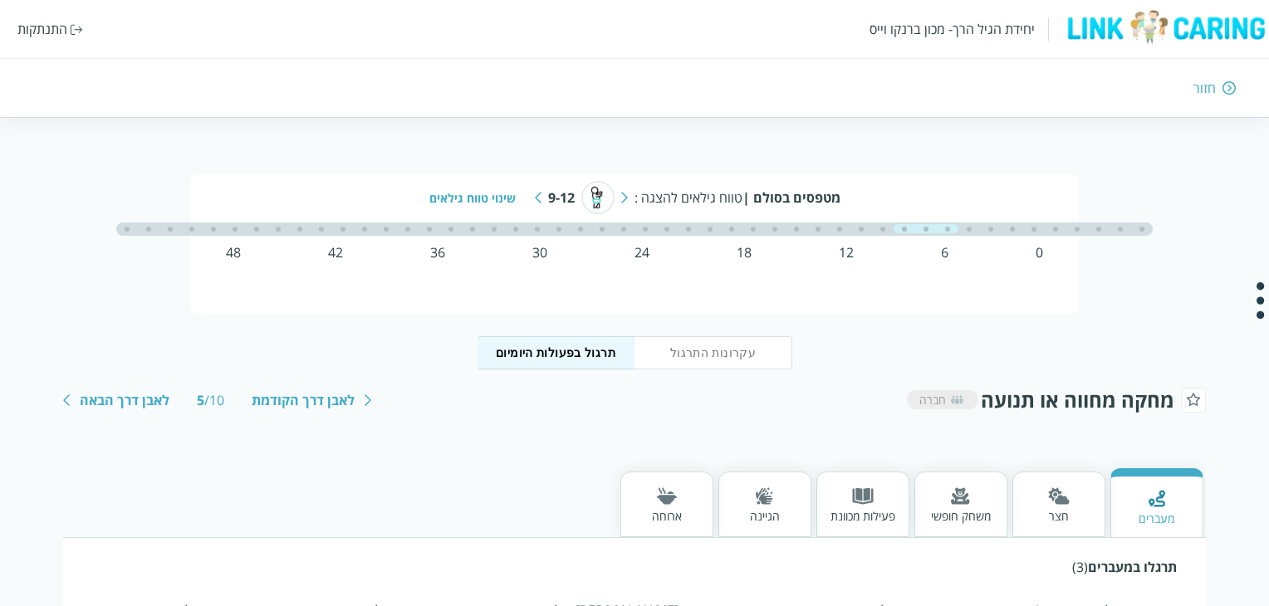
click at [1213, 93] on div "חזור" at bounding box center [1205, 88] width 22 height 18
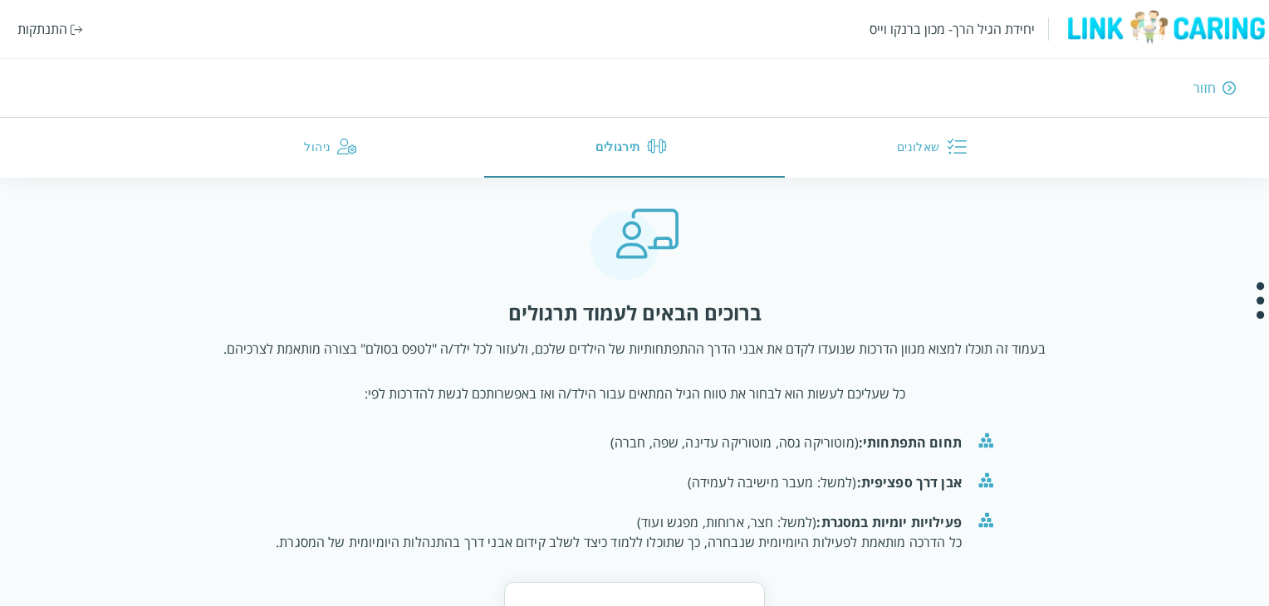
scroll to position [113, 0]
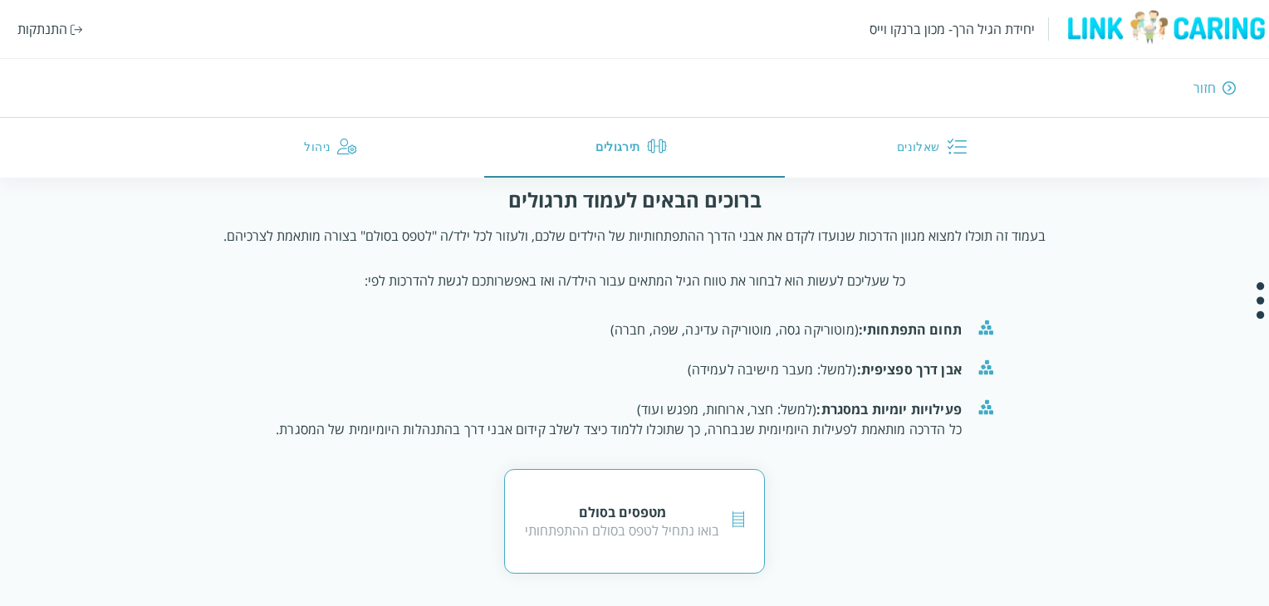
click at [638, 513] on div "מטפסים בסולם" at bounding box center [622, 512] width 194 height 18
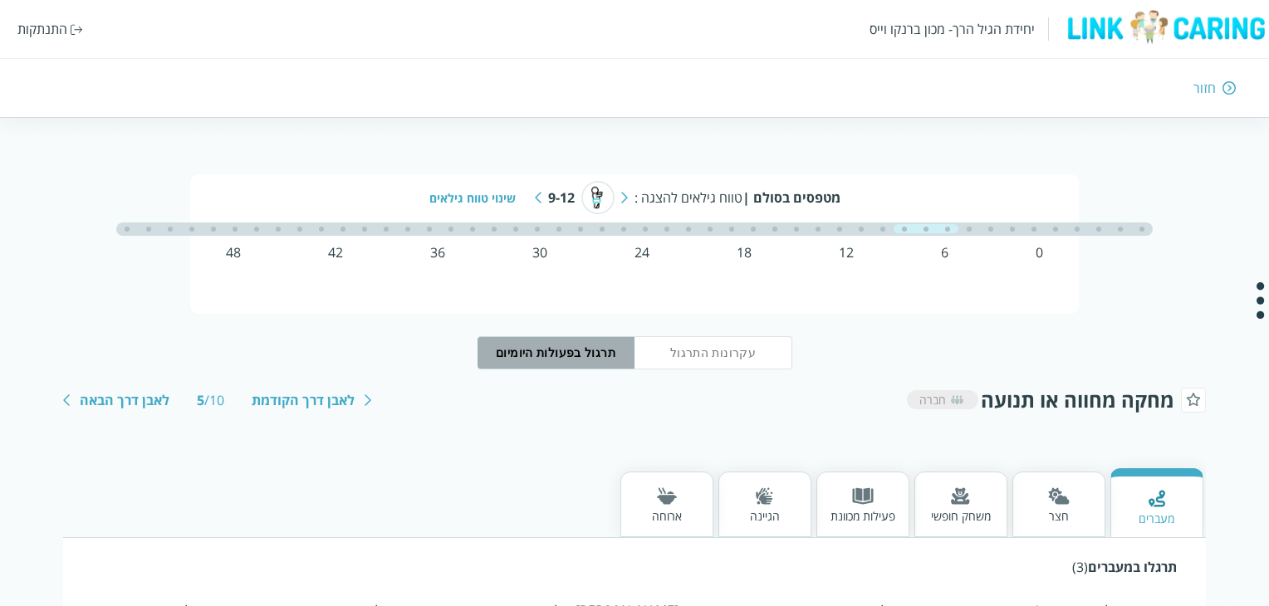
click at [596, 362] on button "תרגול בפעולות היומיום" at bounding box center [557, 352] width 158 height 33
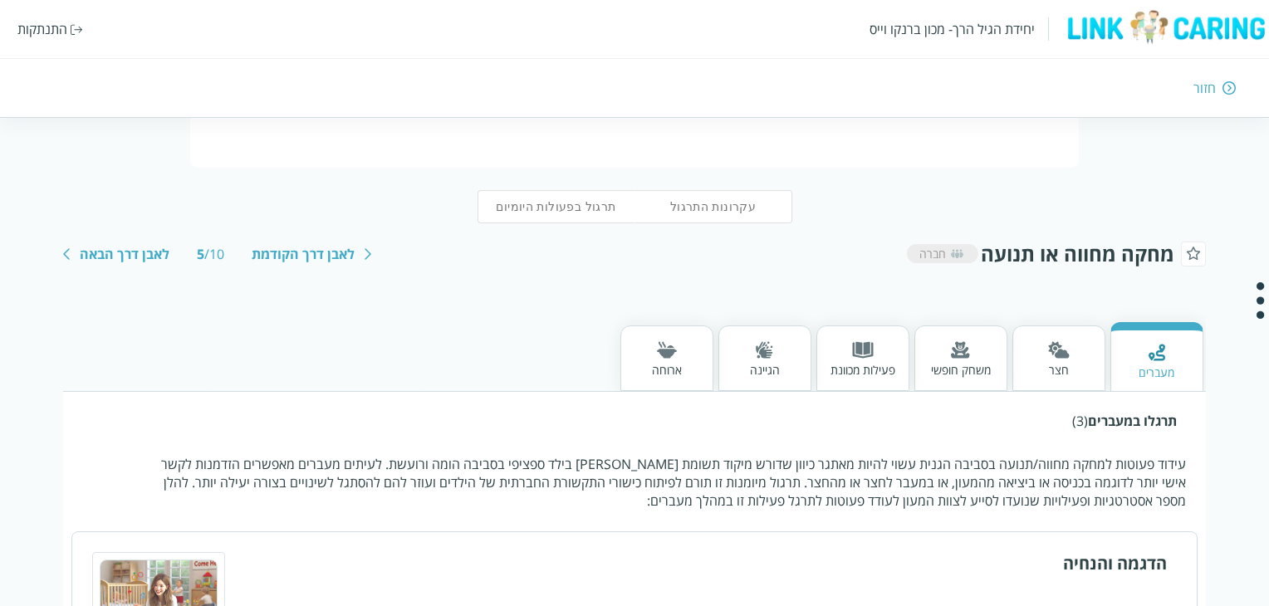
scroll to position [75, 0]
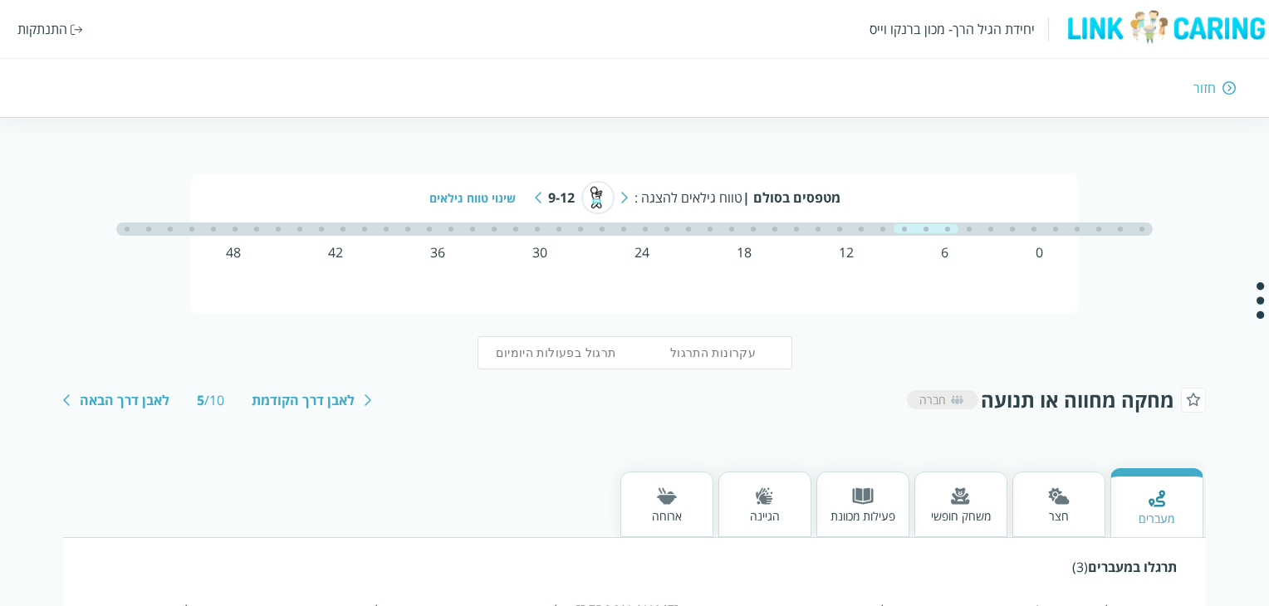
click at [711, 356] on button "עקרונות התרגול" at bounding box center [714, 352] width 158 height 33
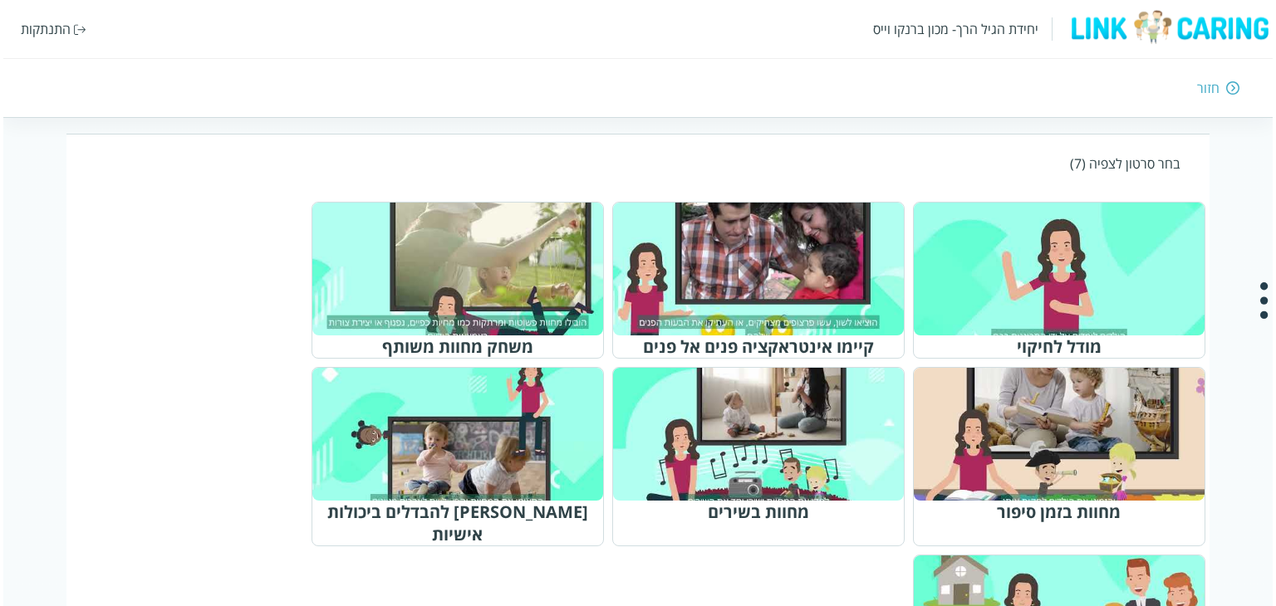
scroll to position [582, 0]
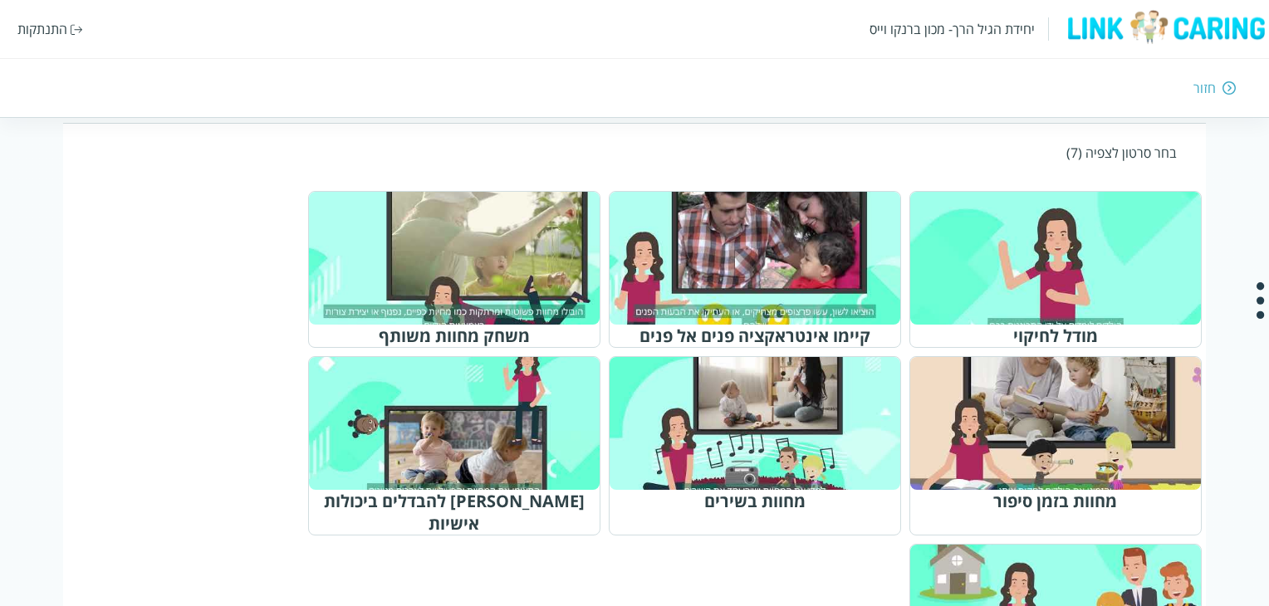
click at [770, 293] on div at bounding box center [763, 259] width 262 height 120
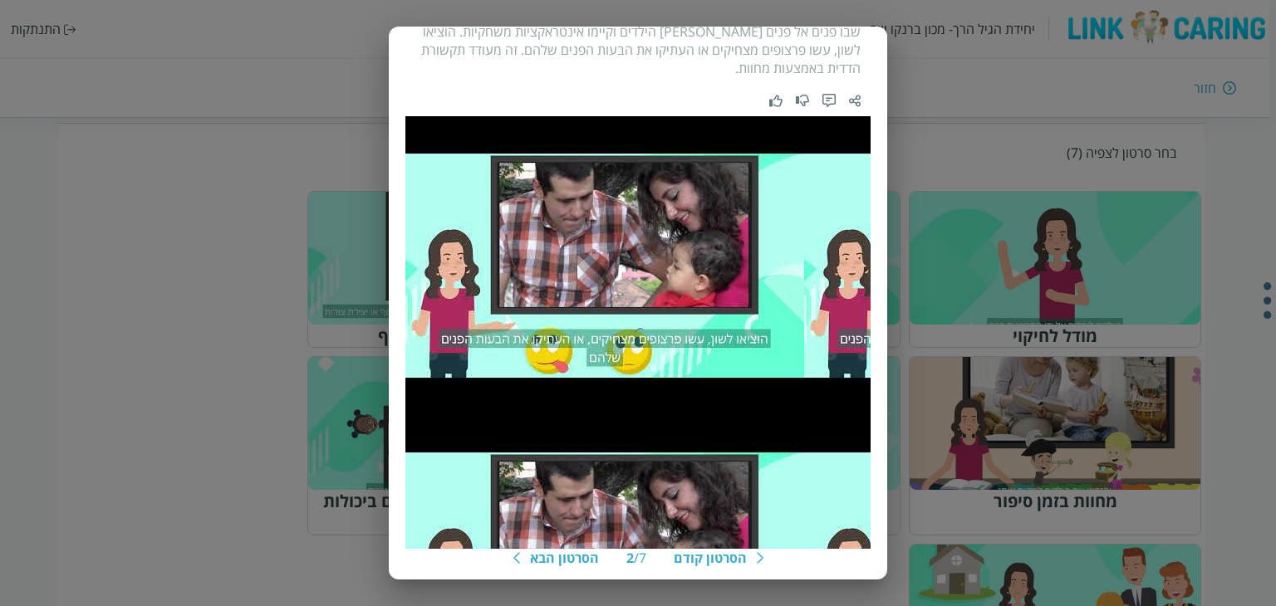
scroll to position [94, 0]
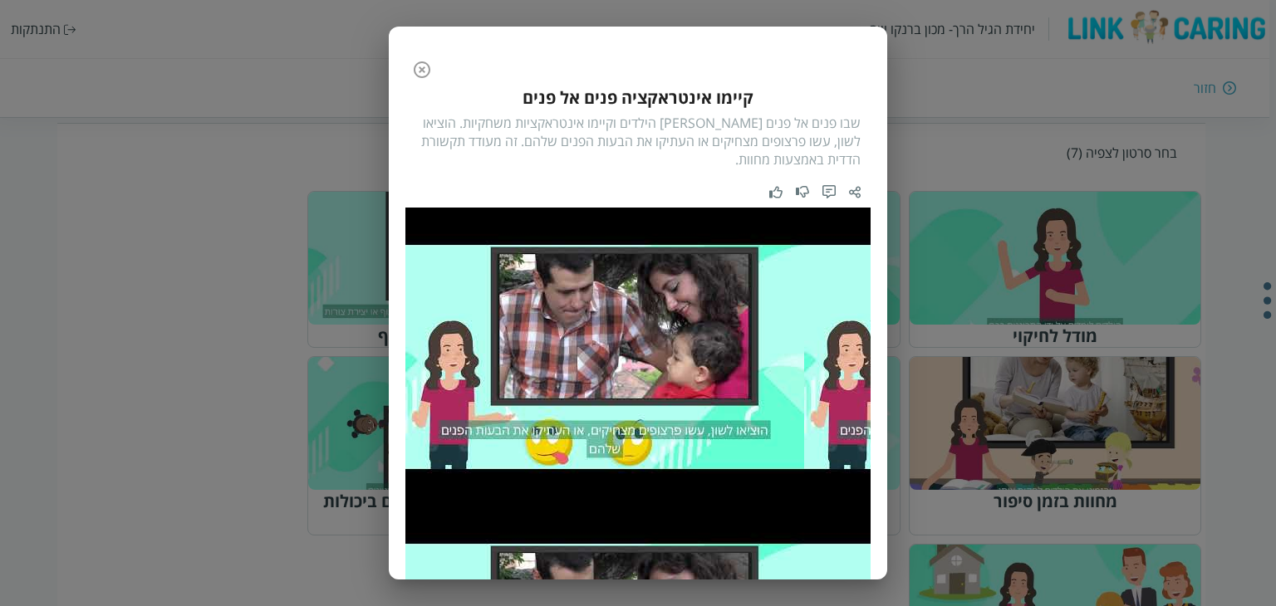
click at [430, 74] on icon "button" at bounding box center [422, 69] width 17 height 17
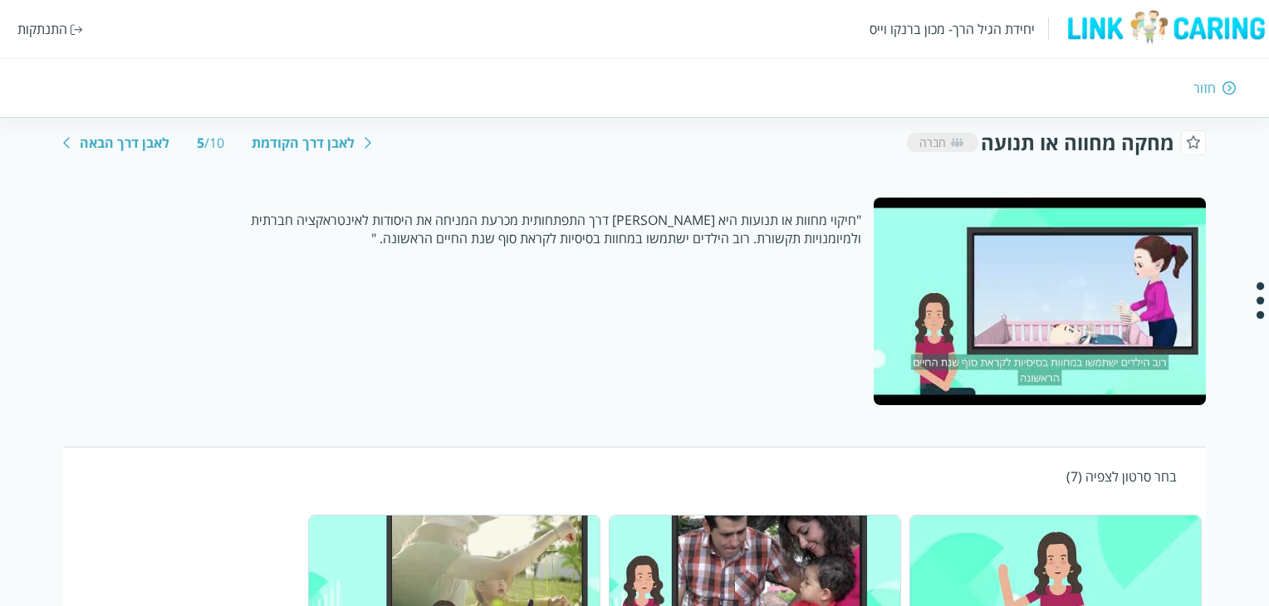
scroll to position [109, 0]
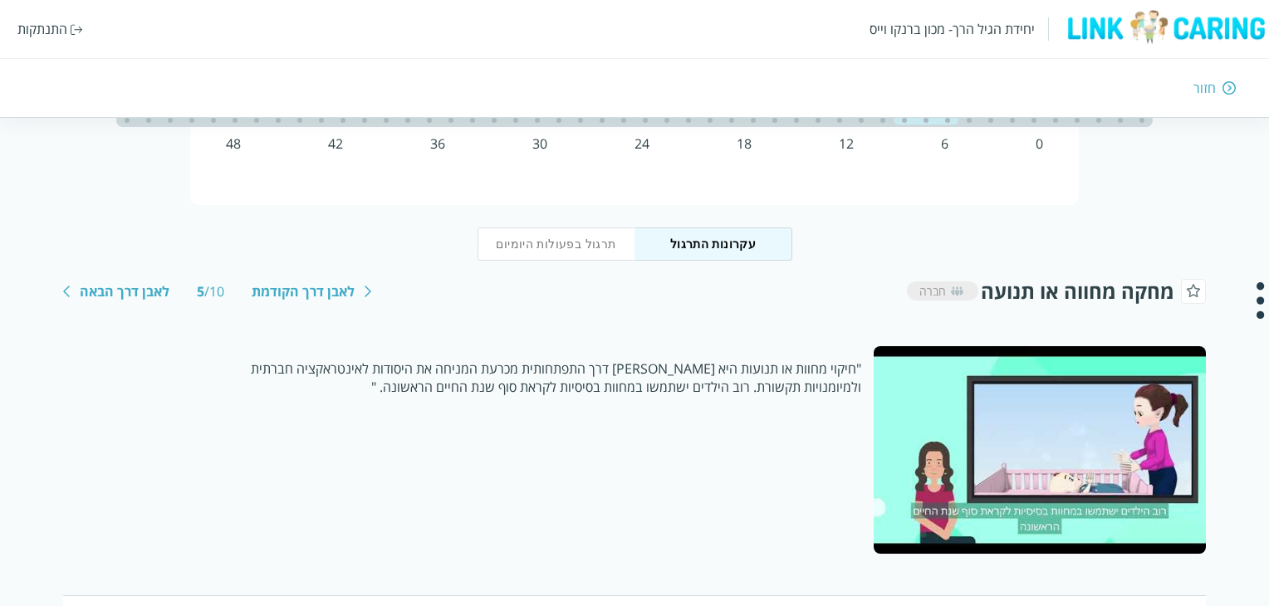
click at [105, 284] on div "לאבן דרך הבאה" at bounding box center [125, 291] width 90 height 18
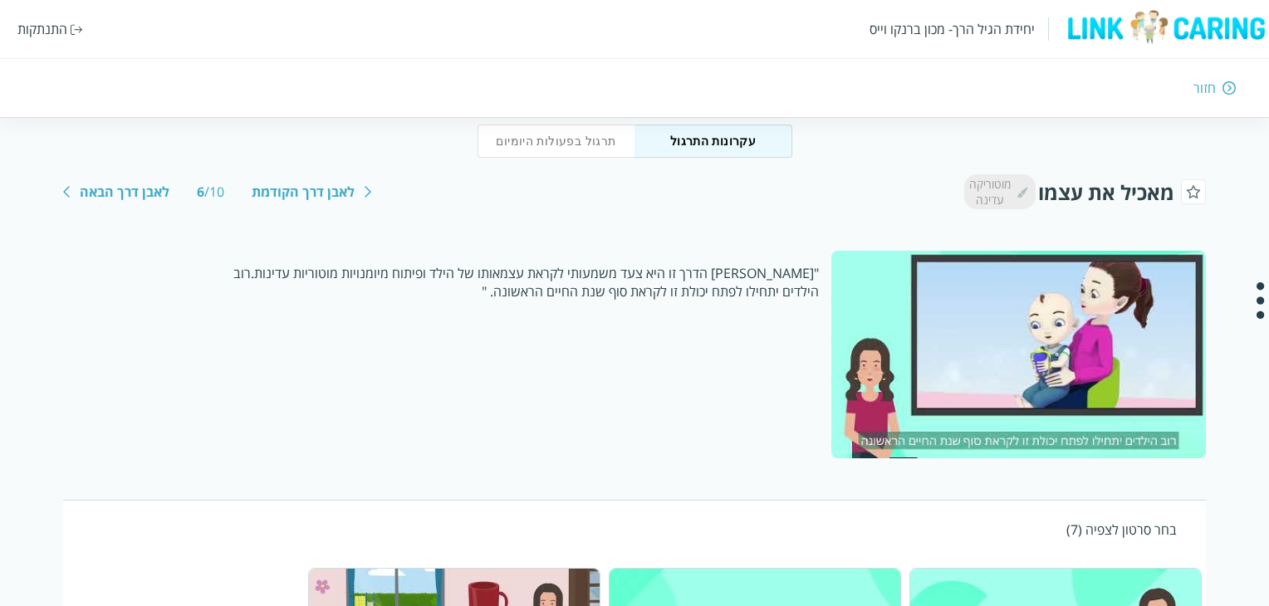
scroll to position [249, 0]
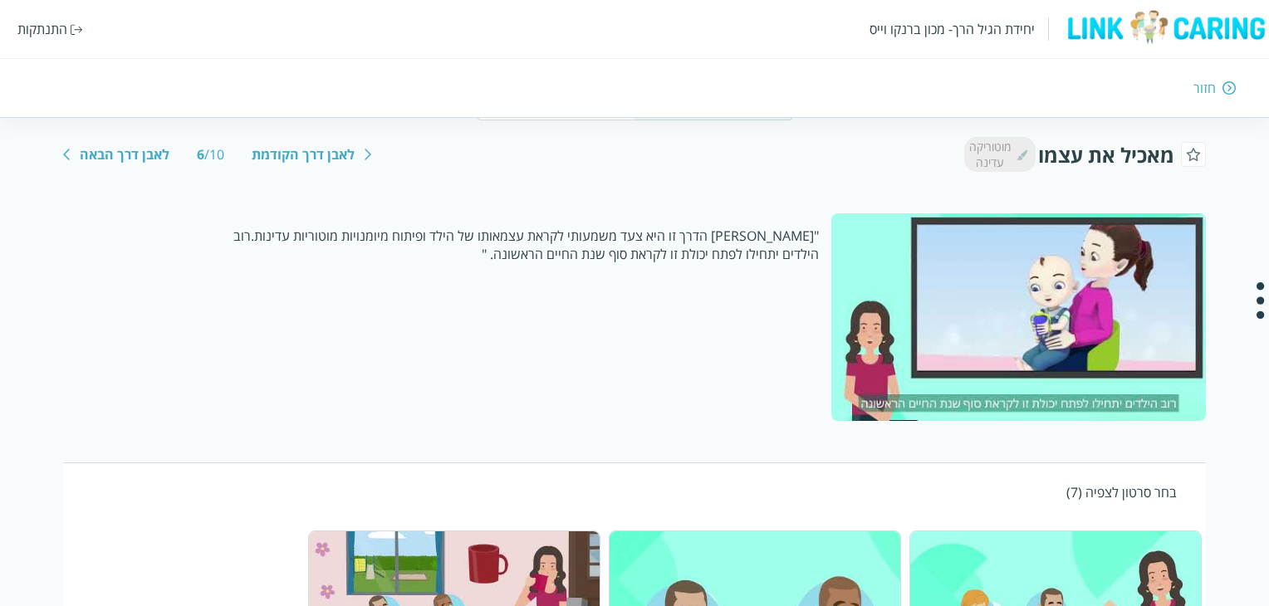
click at [120, 159] on div "לאבן דרך הבאה" at bounding box center [125, 154] width 90 height 18
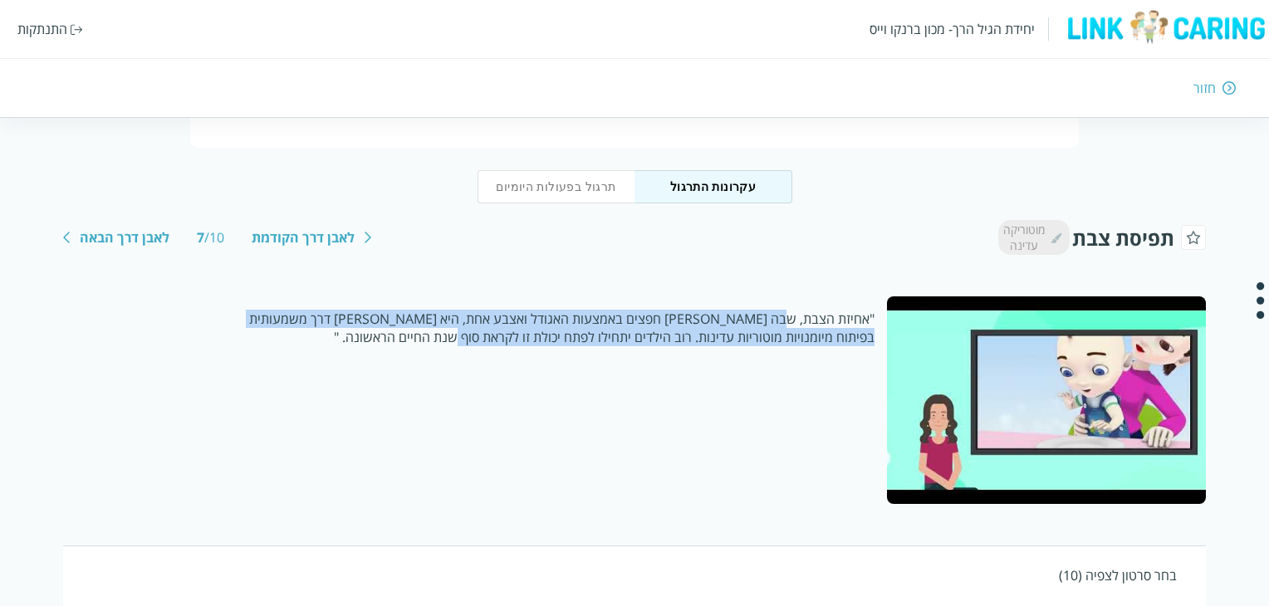
drag, startPoint x: 753, startPoint y: 326, endPoint x: 477, endPoint y: 348, distance: 276.6
click at [477, 348] on div ""אחיזת הצבת, שבה הילד מרים חפצים באמצעות האגודל ואצבע אחת, היא אבן דרך משמעותית…" at bounding box center [475, 401] width 824 height 208
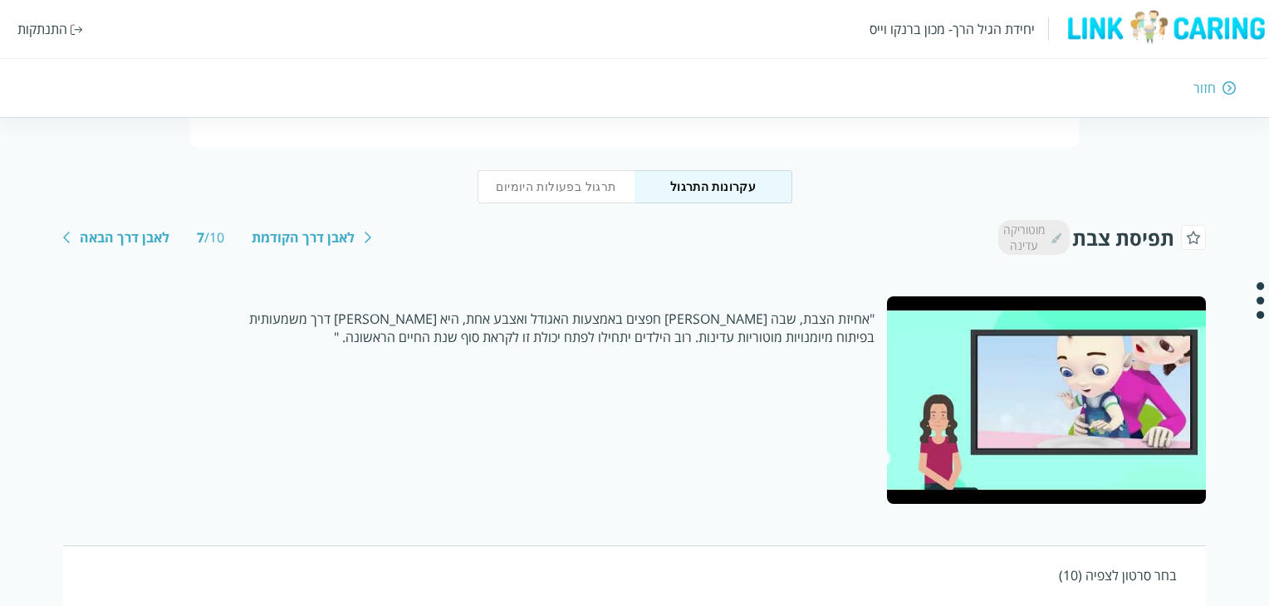
click at [474, 348] on div ""אחיזת הצבת, שבה הילד מרים חפצים באמצעות האגודל ואצבע אחת, היא אבן דרך משמעותית…" at bounding box center [475, 401] width 824 height 208
drag, startPoint x: 463, startPoint y: 343, endPoint x: 532, endPoint y: 339, distance: 69.1
click at [532, 339] on p ""אחיזת הצבת, שבה הילד מרים חפצים באמצעות האגודל ואצבע אחת, היא אבן דרך משמעותית…" at bounding box center [545, 328] width 659 height 37
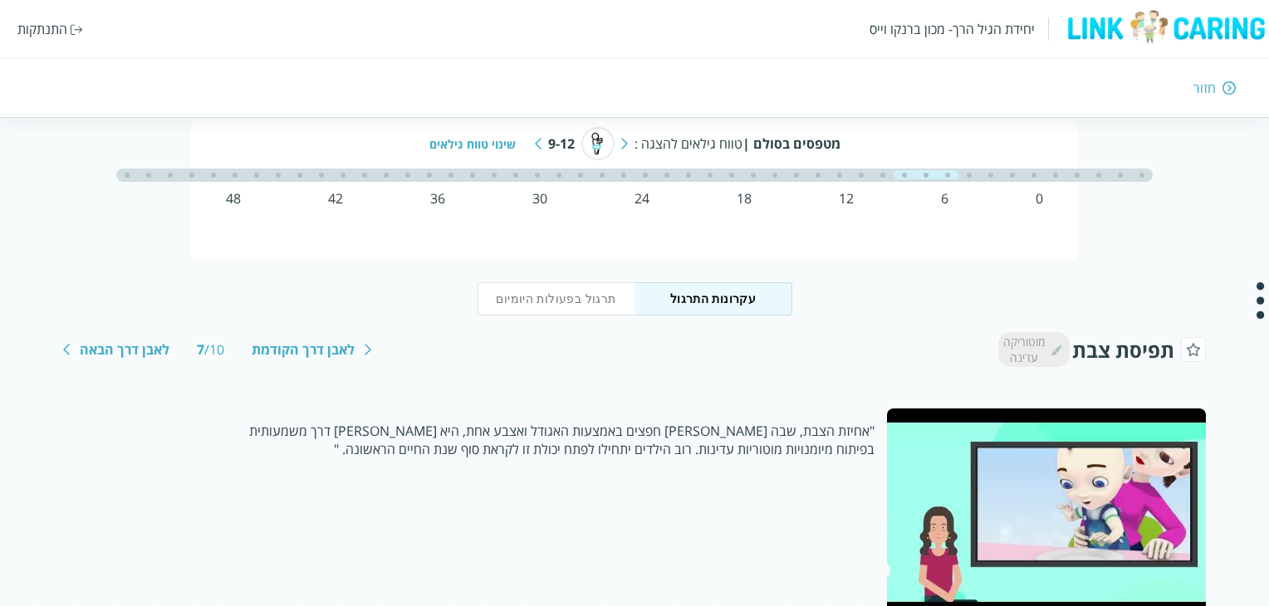
scroll to position [83, 0]
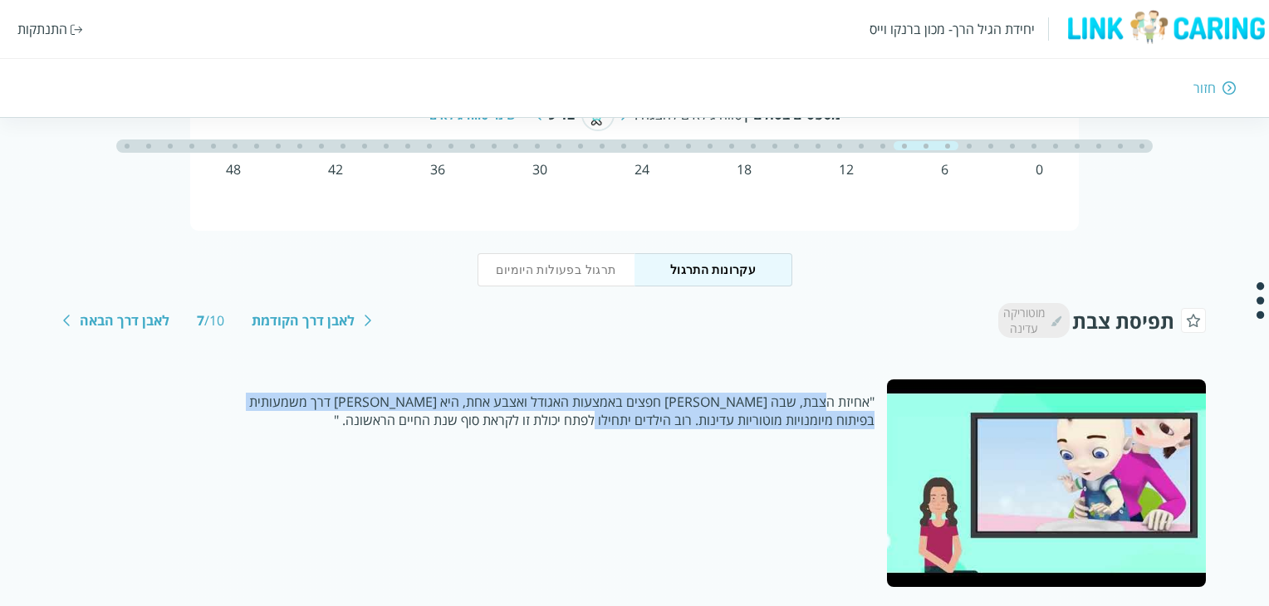
drag, startPoint x: 792, startPoint y: 410, endPoint x: 630, endPoint y: 416, distance: 162.1
click at [630, 416] on p ""אחיזת הצבת, שבה הילד מרים חפצים באמצעות האגודל ואצבע אחת, היא אבן דרך משמעותית…" at bounding box center [545, 411] width 659 height 37
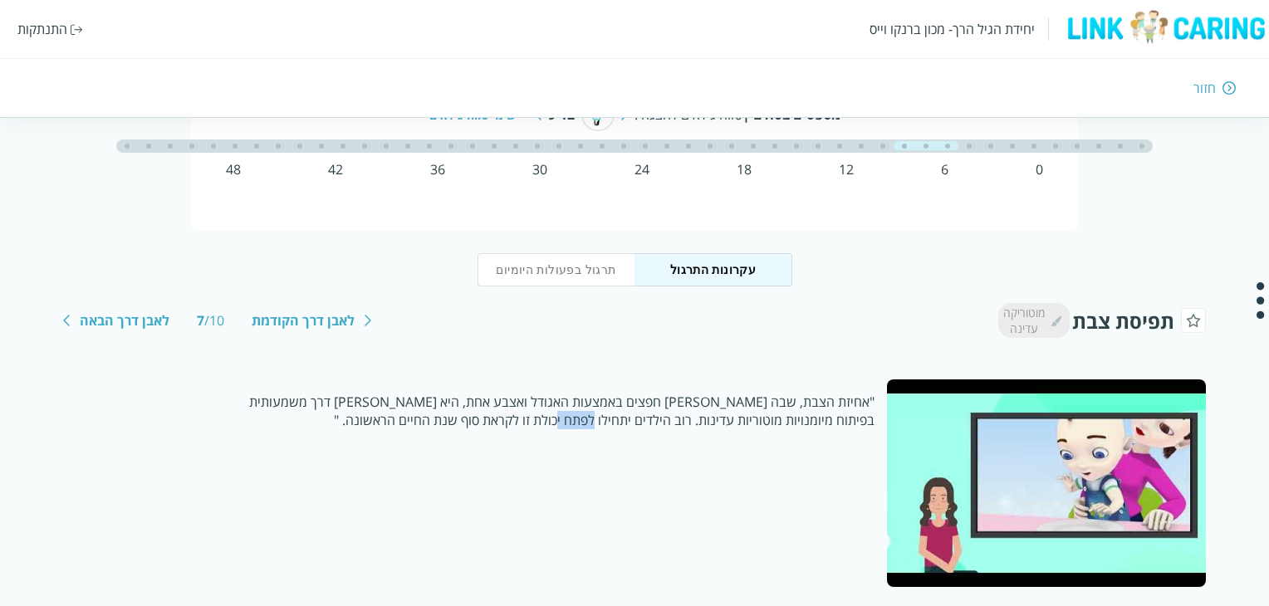
click at [630, 416] on p ""אחיזת הצבת, שבה הילד מרים חפצים באמצעות האגודל ואצבע אחת, היא אבן דרך משמעותית…" at bounding box center [545, 411] width 659 height 37
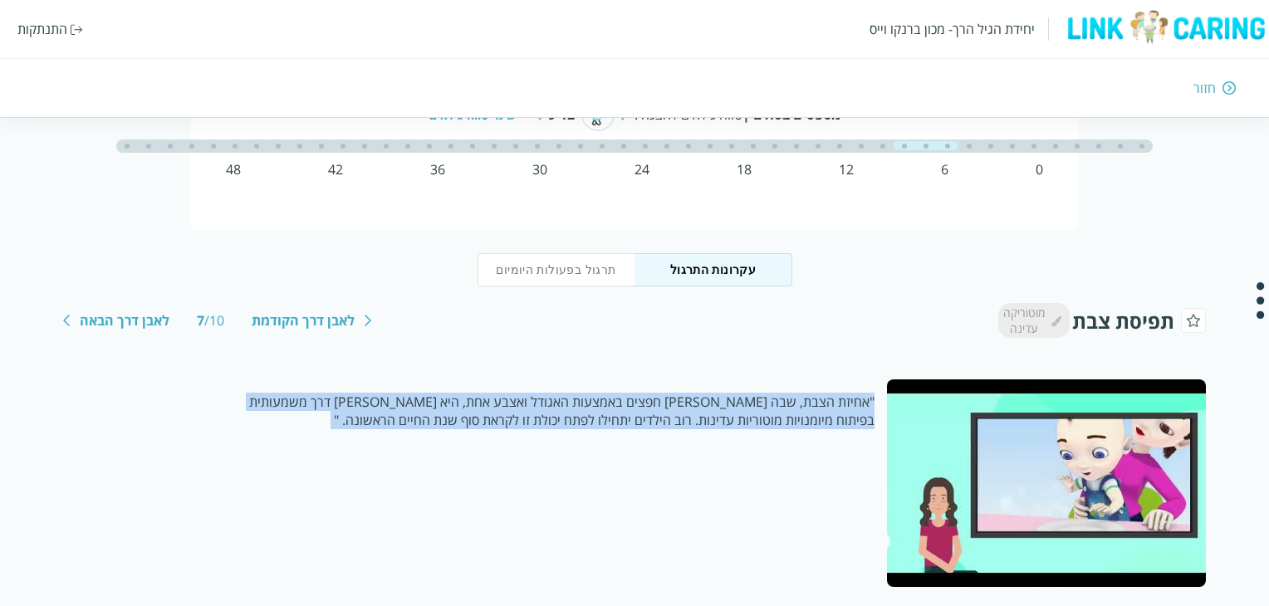
click at [630, 416] on p ""אחיזת הצבת, שבה הילד מרים חפצים באמצעות האגודל ואצבע אחת, היא אבן דרך משמעותית…" at bounding box center [545, 411] width 659 height 37
click at [615, 444] on div ""אחיזת הצבת, שבה הילד מרים חפצים באמצעות האגודל ואצבע אחת, היא אבן דרך משמעותית…" at bounding box center [475, 484] width 824 height 208
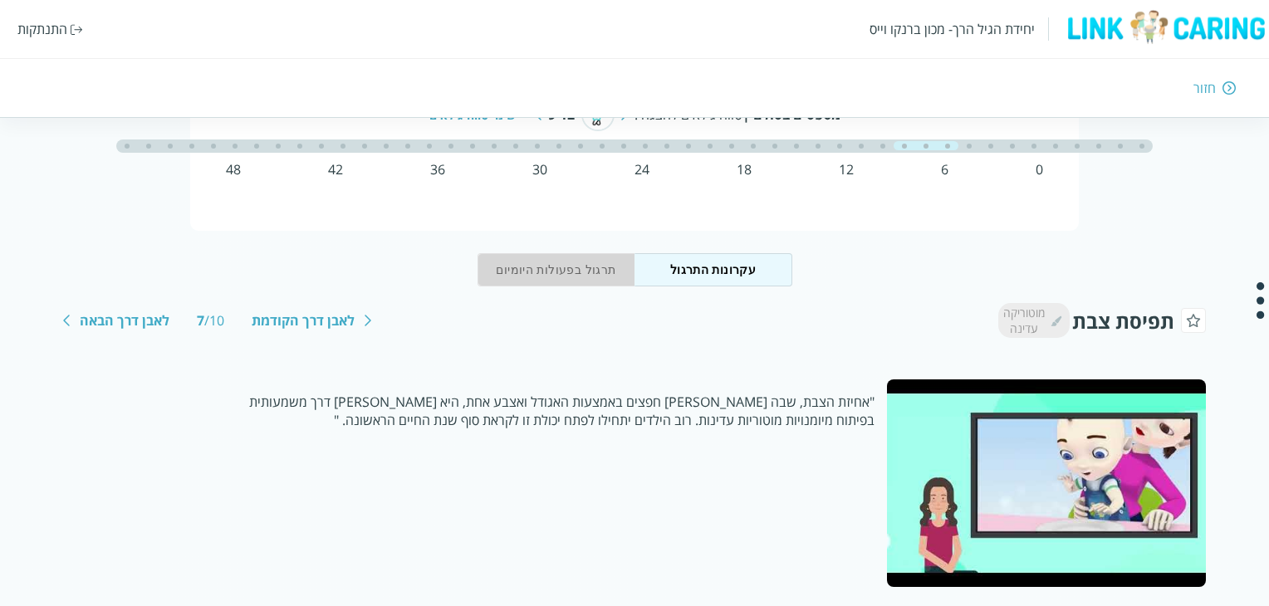
click at [565, 273] on button "תרגול בפעולות היומיום" at bounding box center [557, 269] width 158 height 33
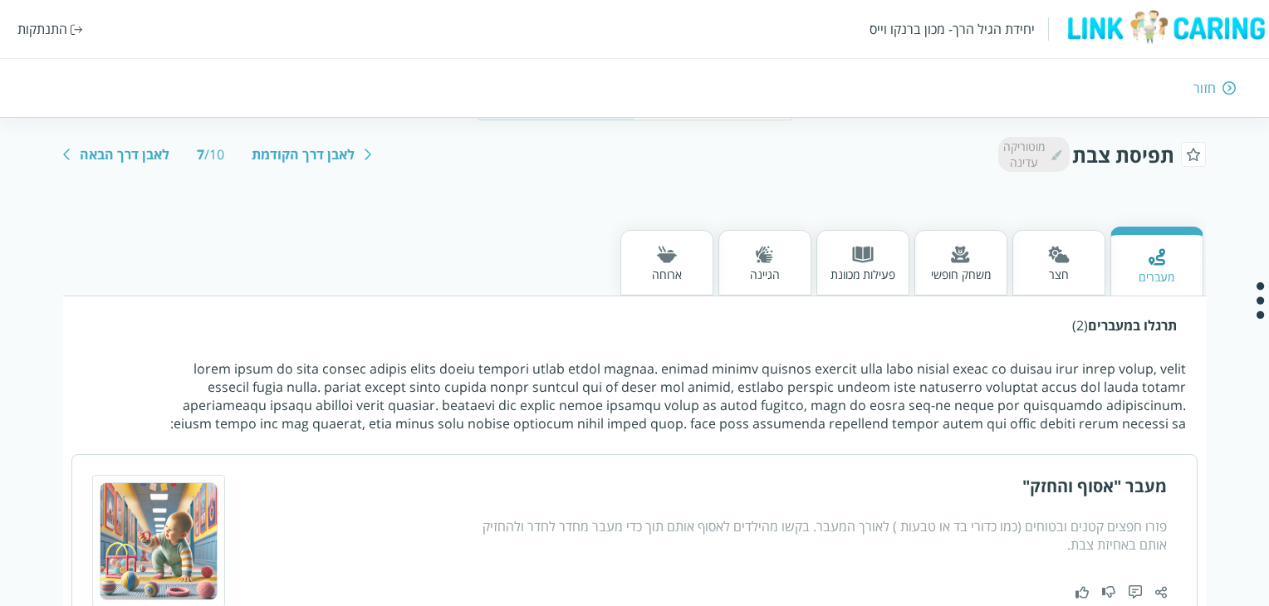
scroll to position [332, 0]
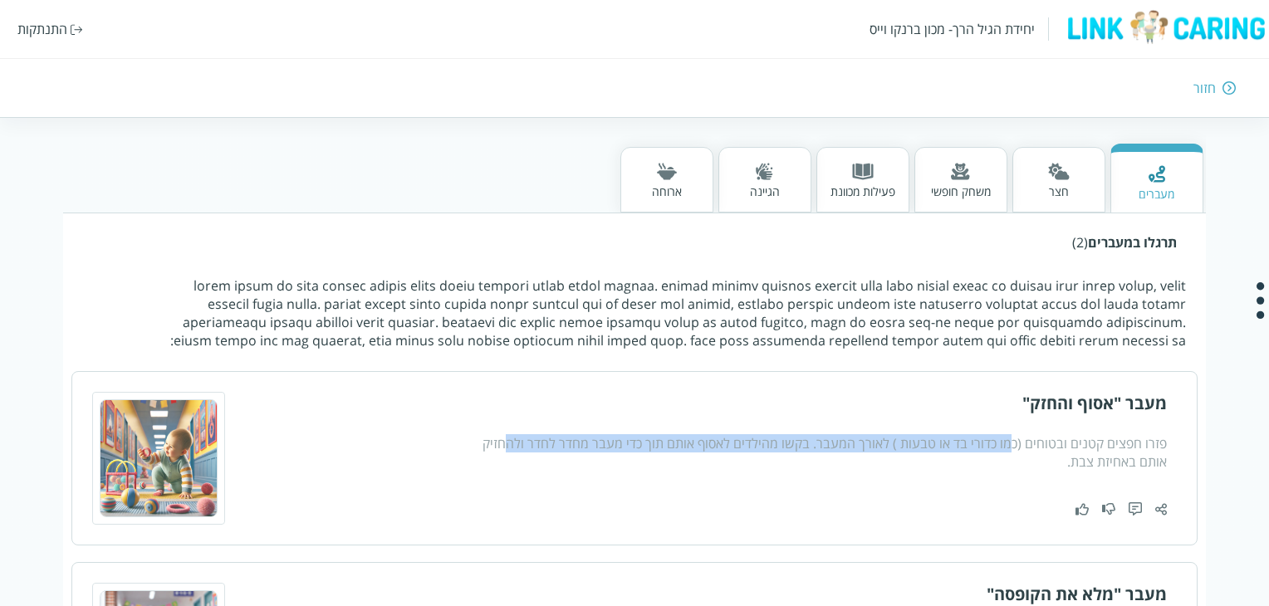
drag, startPoint x: 1012, startPoint y: 430, endPoint x: 521, endPoint y: 436, distance: 491.0
click at [519, 437] on div "מעבר "אסוף והחזק" פזרו חפצים קטנים ובטוחים (כמו כדורי בד או טבעות ) לאורך המעבר…" at bounding box center [811, 458] width 709 height 133
click at [526, 431] on div "מעבר "אסוף והחזק" פזרו חפצים קטנים ובטוחים (כמו כדורי בד או טבעות ) לאורך המעבר…" at bounding box center [811, 458] width 709 height 133
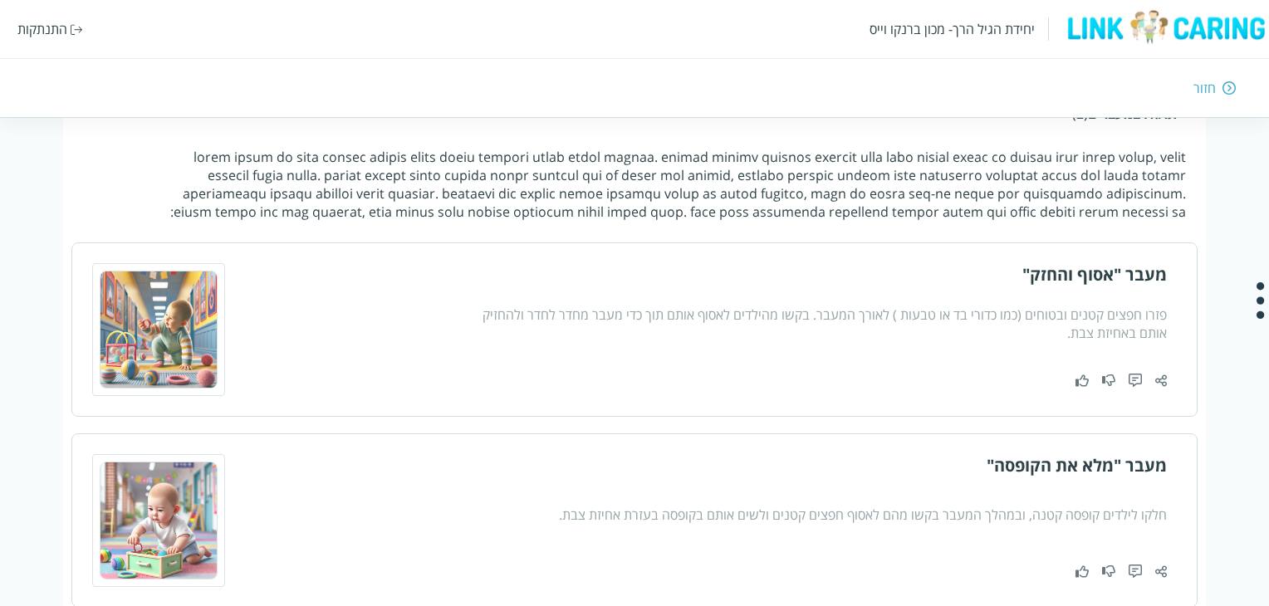
scroll to position [563, 0]
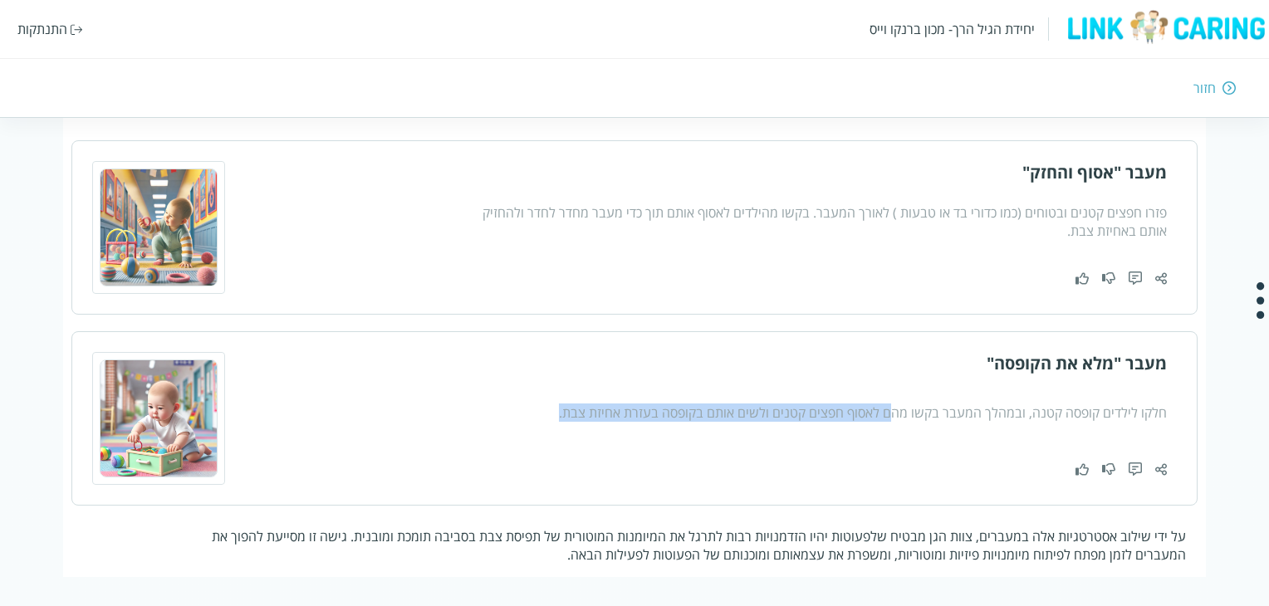
drag, startPoint x: 768, startPoint y: 403, endPoint x: 535, endPoint y: 428, distance: 233.9
click at [535, 428] on div "מעבר "מלא את הקופסה" חלקו לילדים קופסה קטנה, ובמהלך המעבר בקשו מהם לאסוף חפצים …" at bounding box center [811, 418] width 709 height 133
drag, startPoint x: 1007, startPoint y: 427, endPoint x: 1133, endPoint y: 427, distance: 126.3
click at [1133, 427] on div "מעבר "מלא את הקופסה" חלקו לילדים קופסה קטנה, ובמהלך המעבר בקשו מהם לאסוף חפצים …" at bounding box center [811, 418] width 709 height 133
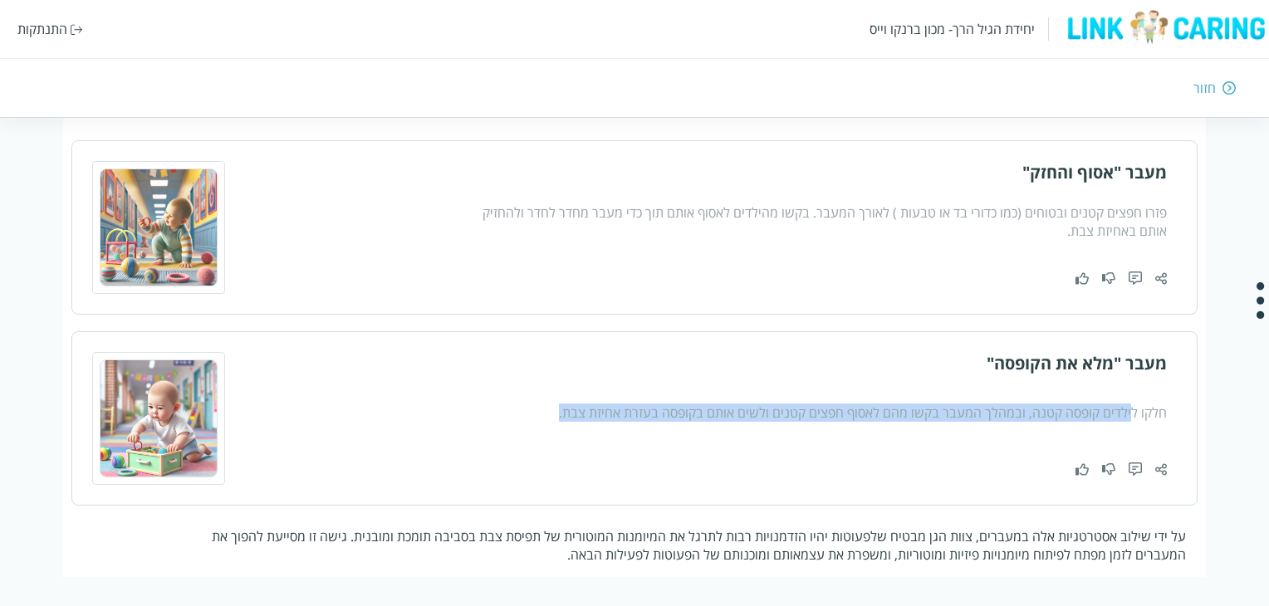
click at [1107, 427] on div "מעבר "מלא את הקופסה" חלקו לילדים קופסה קטנה, ובמהלך המעבר בקשו מהם לאסוף חפצים …" at bounding box center [811, 418] width 709 height 133
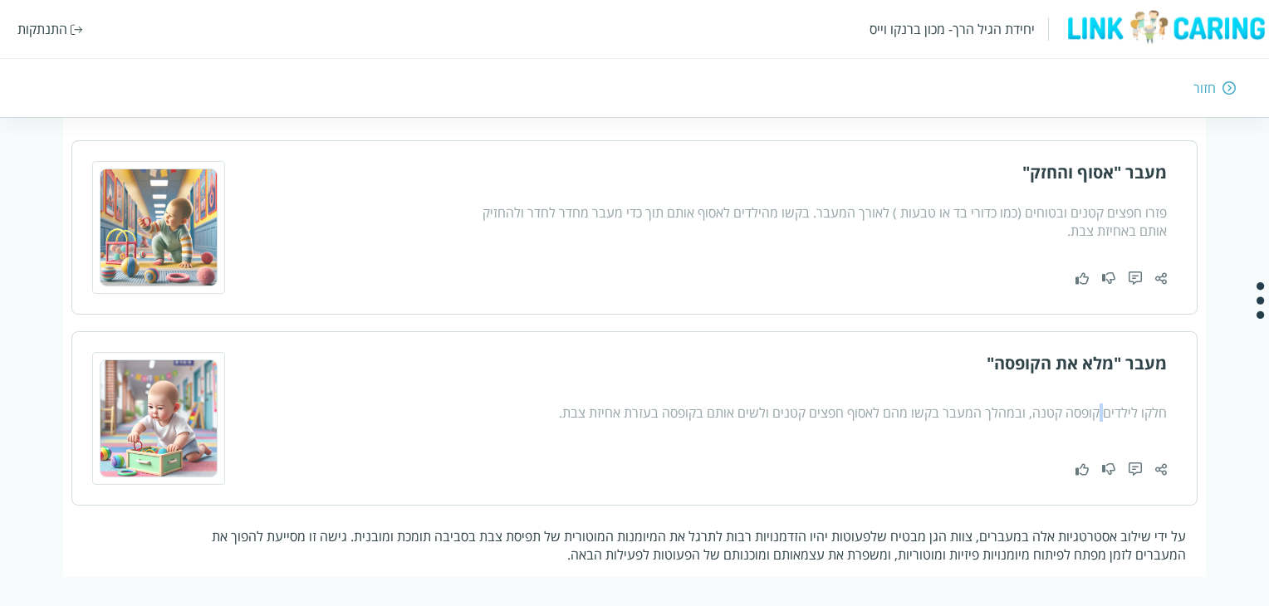
click at [1107, 427] on div "מעבר "מלא את הקופסה" חלקו לילדים קופסה קטנה, ובמהלך המעבר בקשו מהם לאסוף חפצים …" at bounding box center [811, 418] width 709 height 133
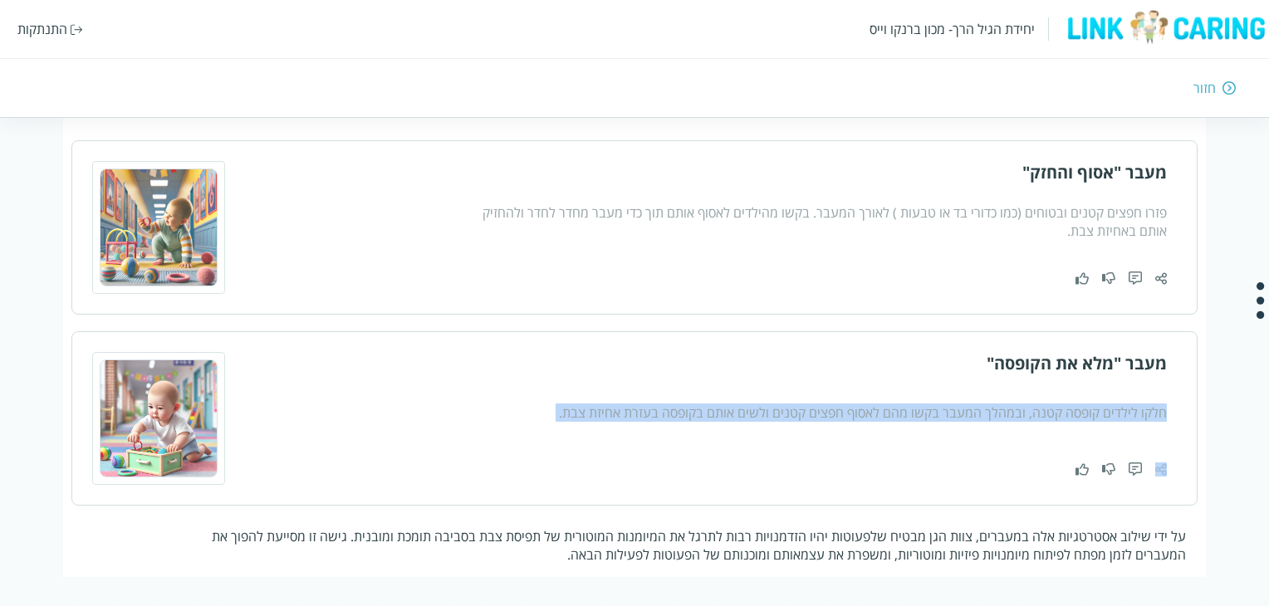
click at [1107, 427] on div "מעבר "מלא את הקופסה" חלקו לילדים קופסה קטנה, ובמהלך המעבר בקשו מהם לאסוף חפצים …" at bounding box center [811, 418] width 709 height 133
click at [882, 435] on div "מעבר "מלא את הקופסה" חלקו לילדים קופסה קטנה, ובמהלך המעבר בקשו מהם לאסוף חפצים …" at bounding box center [811, 418] width 709 height 133
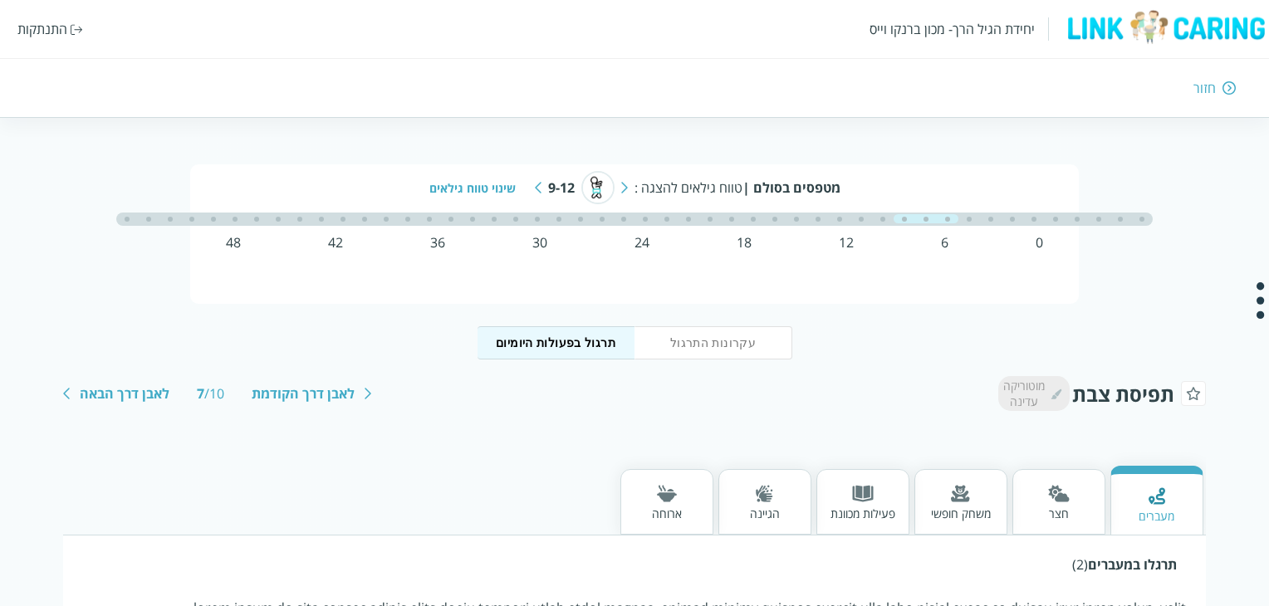
scroll to position [0, 0]
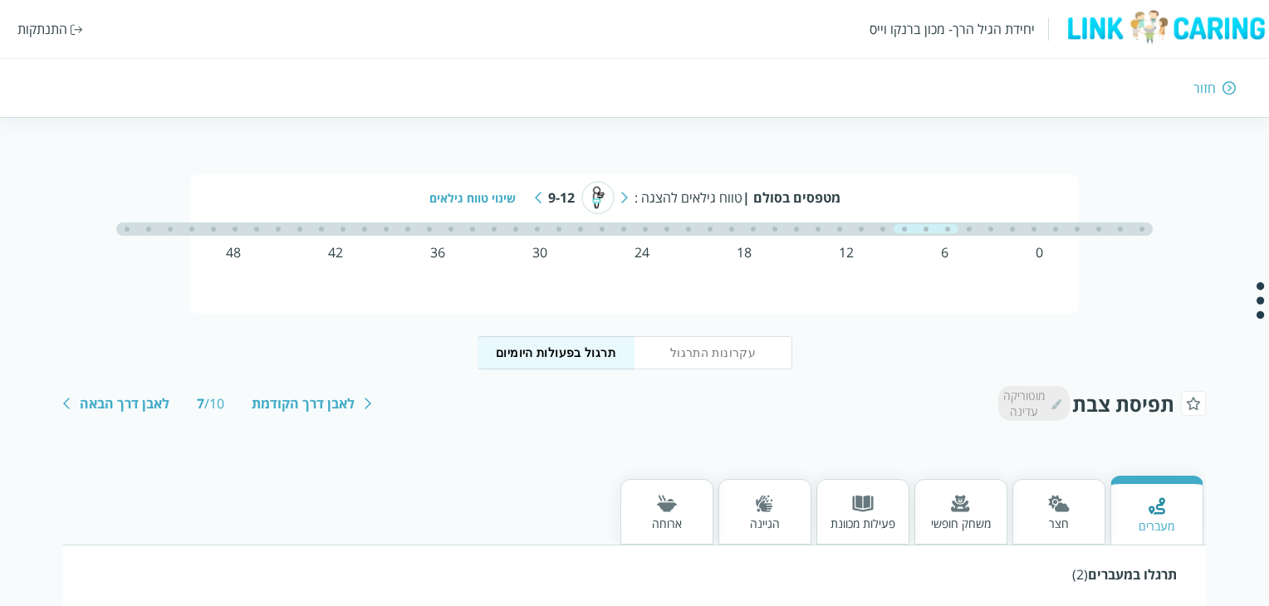
click at [1194, 94] on div "חזור" at bounding box center [1205, 88] width 22 height 18
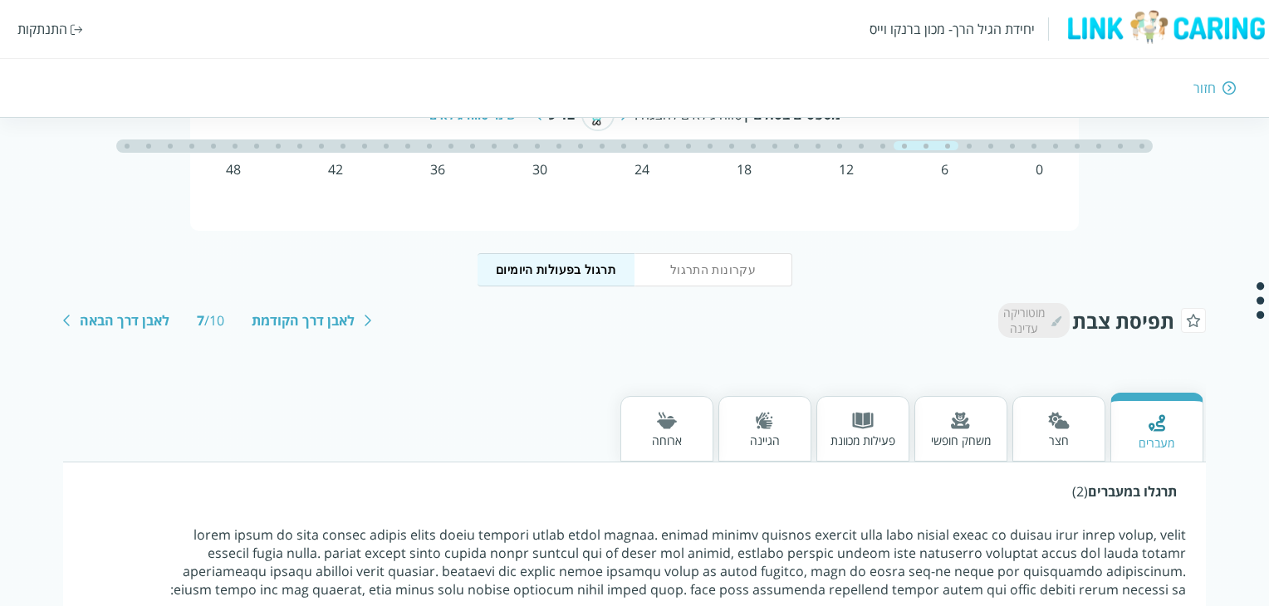
click at [1198, 94] on div "חזור" at bounding box center [1205, 88] width 22 height 18
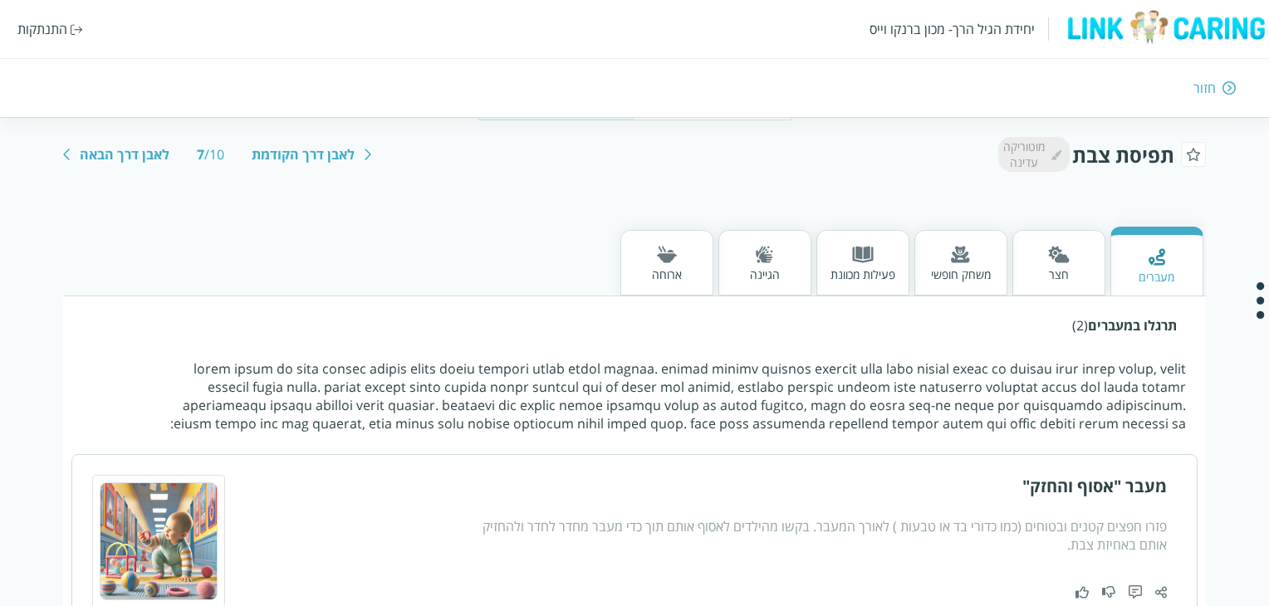
click at [1198, 94] on div "חזור" at bounding box center [1205, 88] width 22 height 18
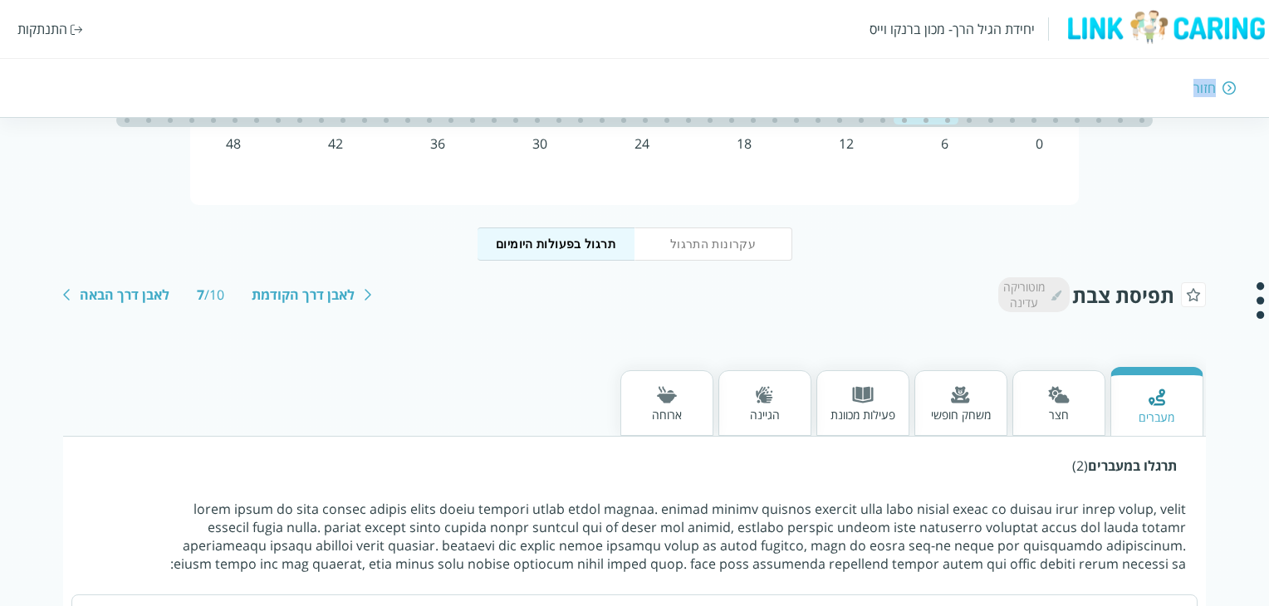
click at [1198, 94] on div "חזור" at bounding box center [1205, 88] width 22 height 18
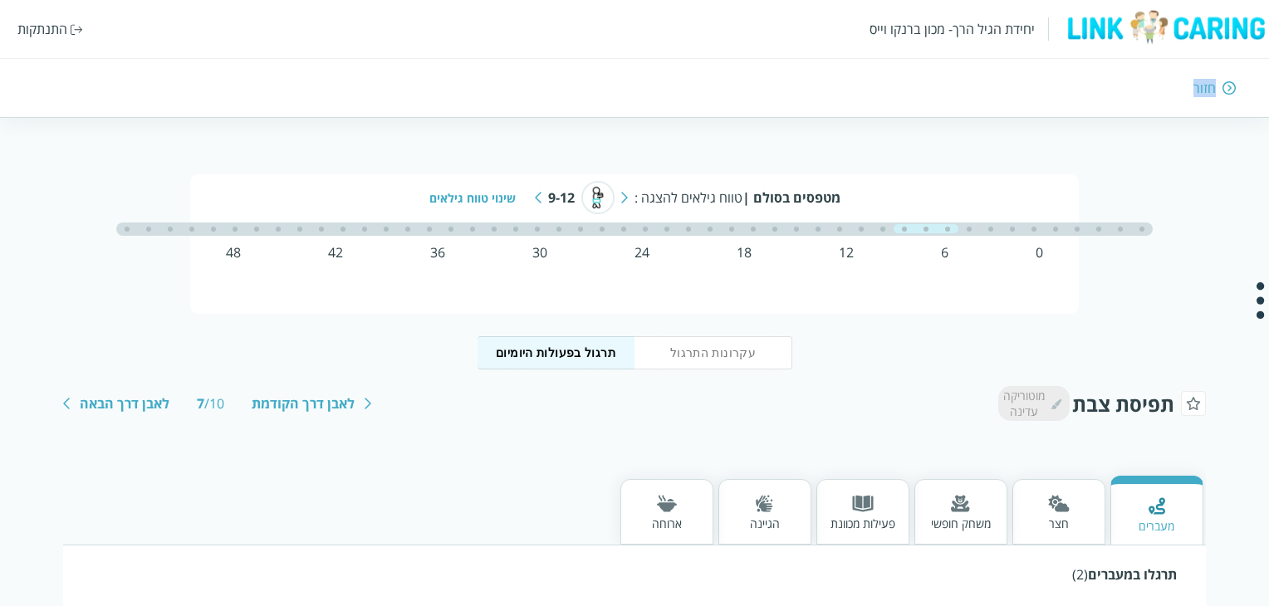
click at [1198, 94] on div "חזור" at bounding box center [1205, 88] width 22 height 18
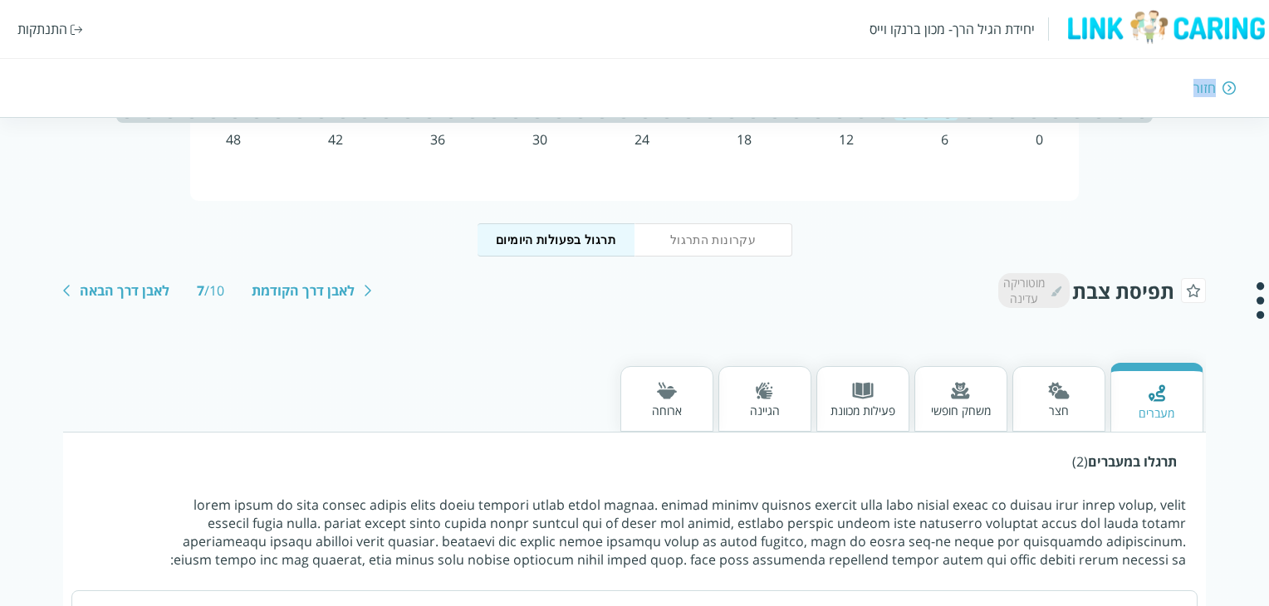
click at [1198, 94] on div "חזור" at bounding box center [1205, 88] width 22 height 18
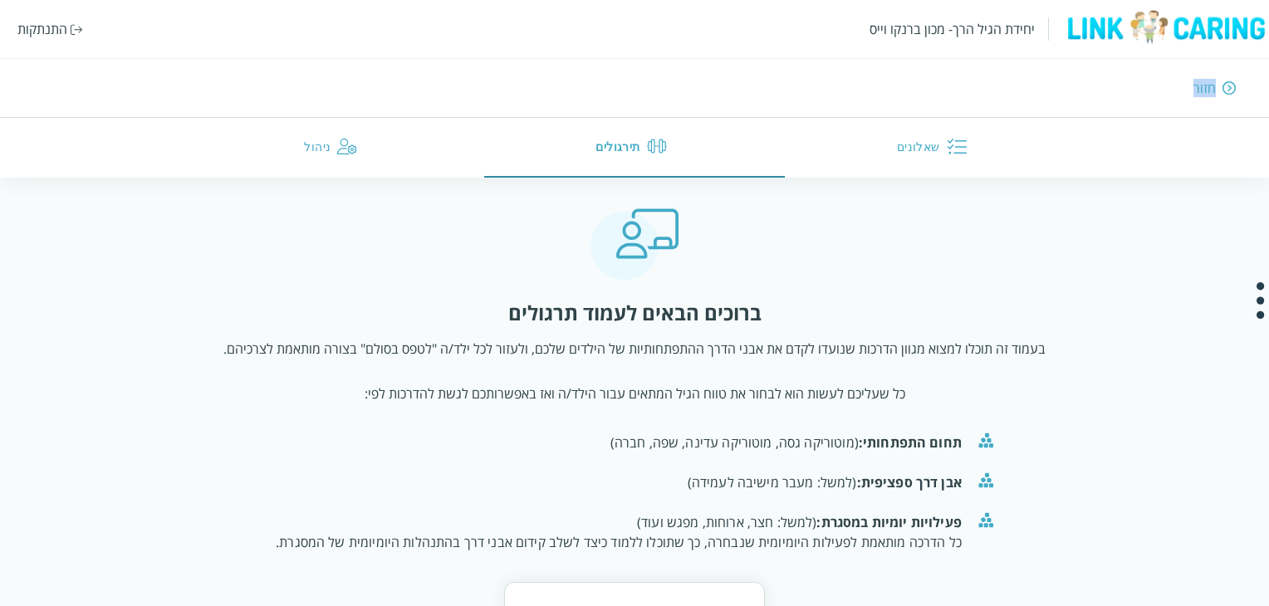
click at [321, 142] on button "ניהול" at bounding box center [334, 148] width 301 height 60
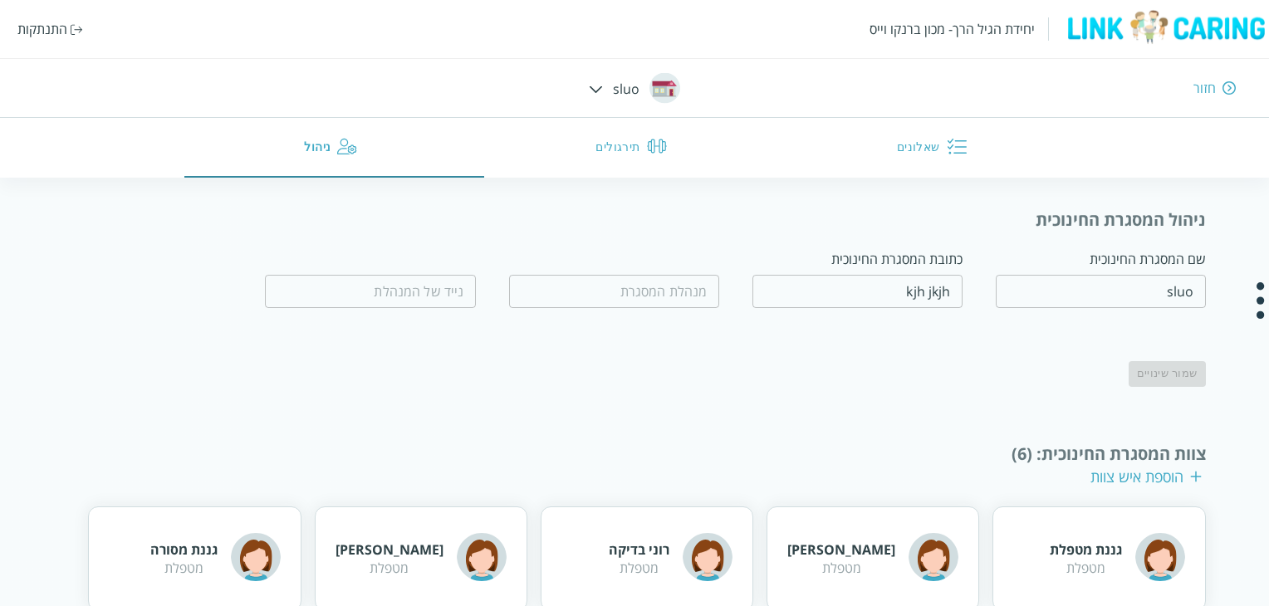
click at [712, 292] on input "fullName" at bounding box center [614, 291] width 210 height 33
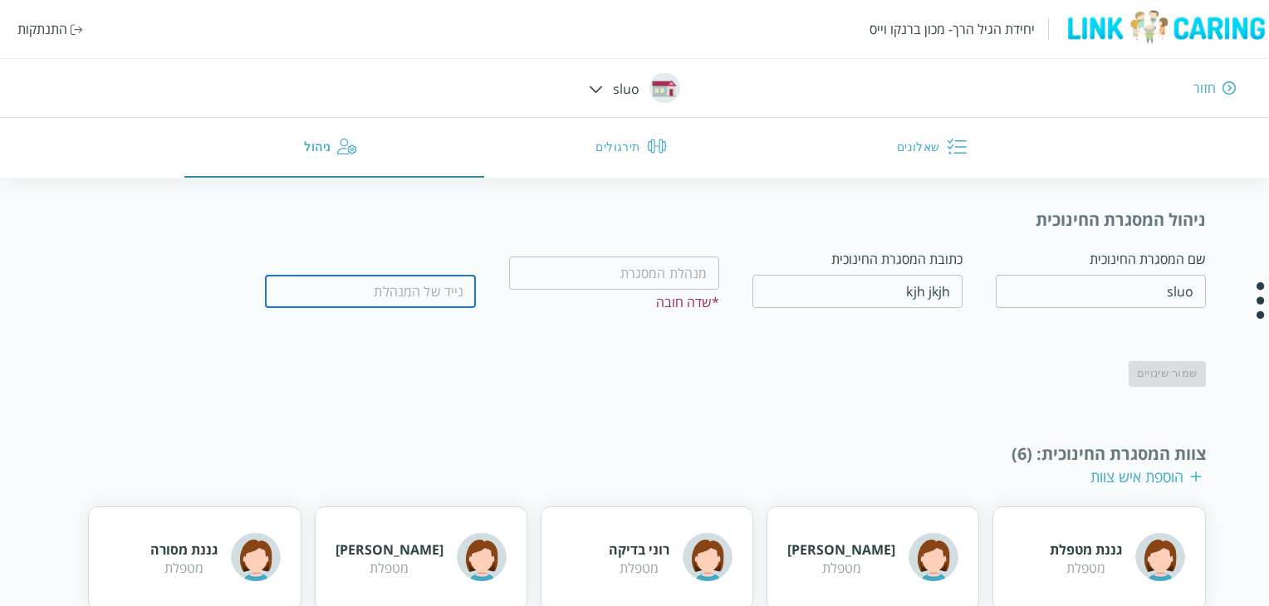
click at [425, 297] on input "tel" at bounding box center [370, 291] width 210 height 33
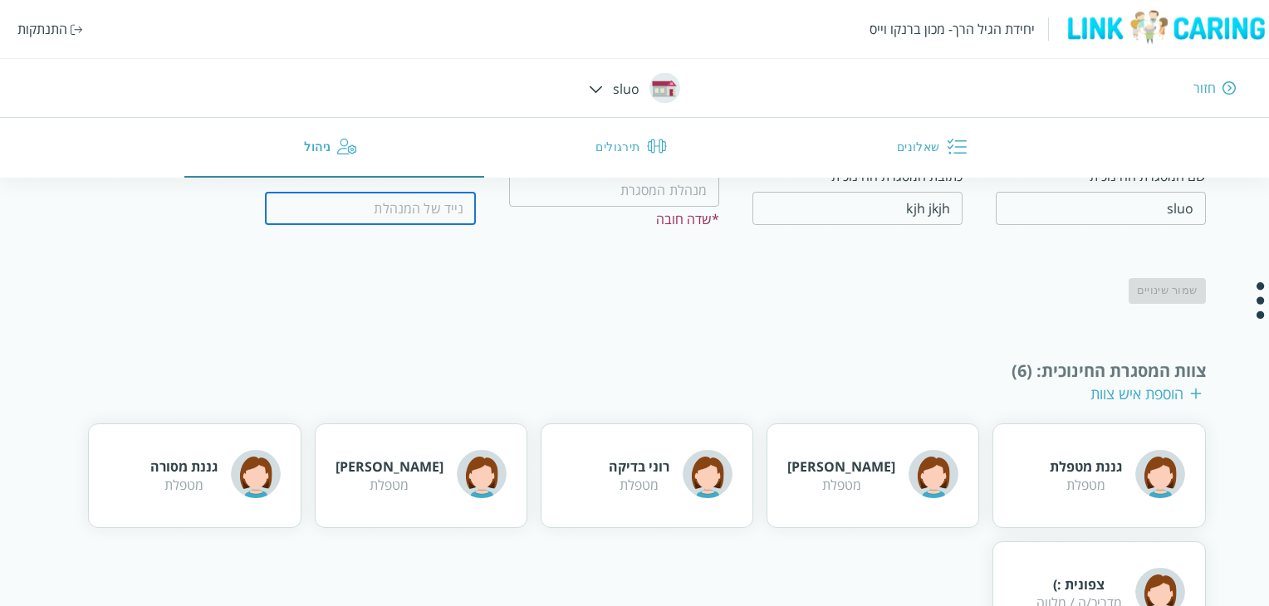
click at [807, 350] on div "ניהול המסגרת החינוכית שם המסגרת החינוכית sluo ​ כתובת המסגרת החינוכית kjh jkjh …" at bounding box center [634, 497] width 1142 height 745
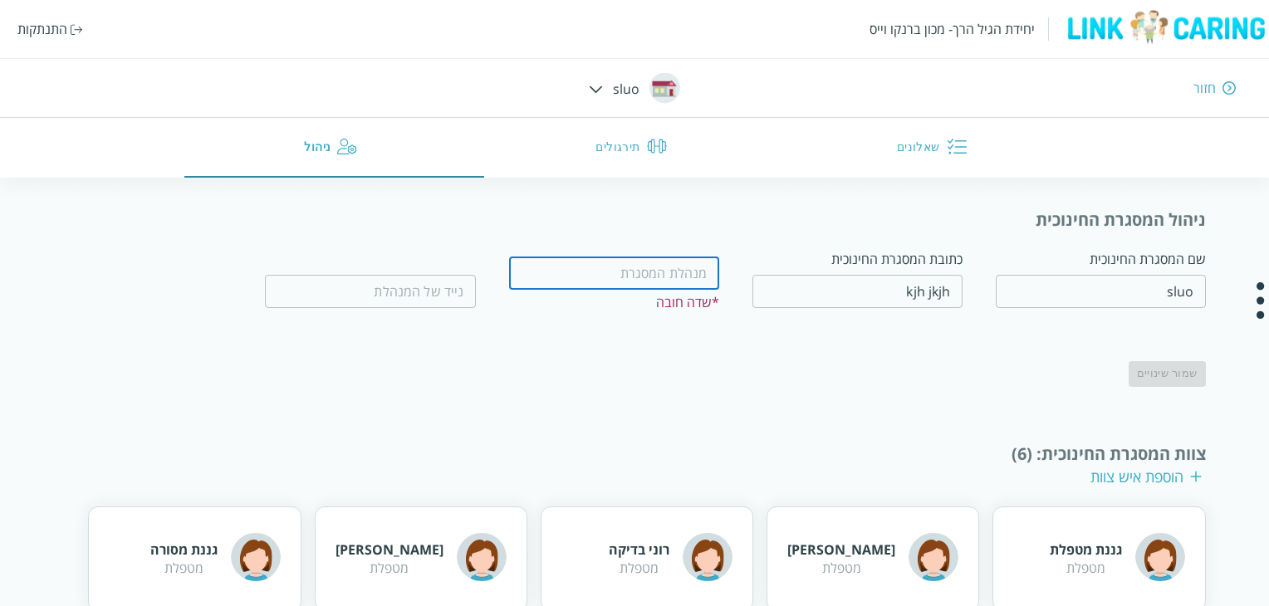
click at [685, 264] on input "fullName" at bounding box center [614, 273] width 210 height 33
click at [606, 386] on div "ניהול המסגרת החינוכית שם המסגרת החינוכית sluo ​ כתובת המסגרת החינוכית kjh jkjh …" at bounding box center [634, 581] width 1142 height 745
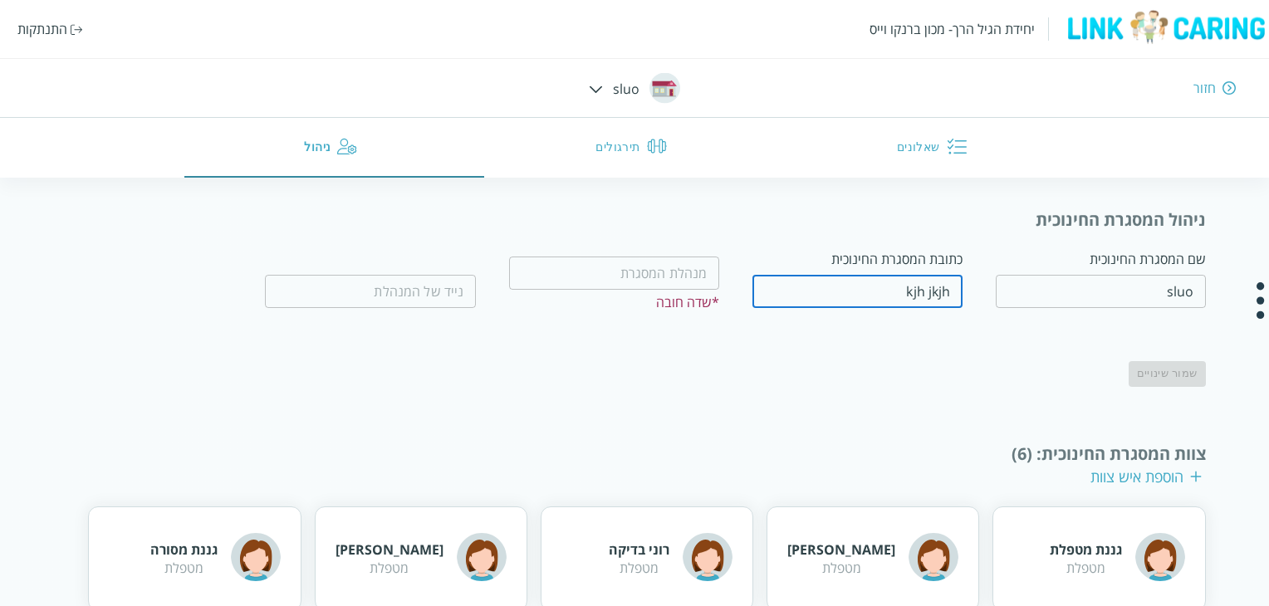
click at [899, 301] on input "kjh jkjh" at bounding box center [858, 291] width 210 height 33
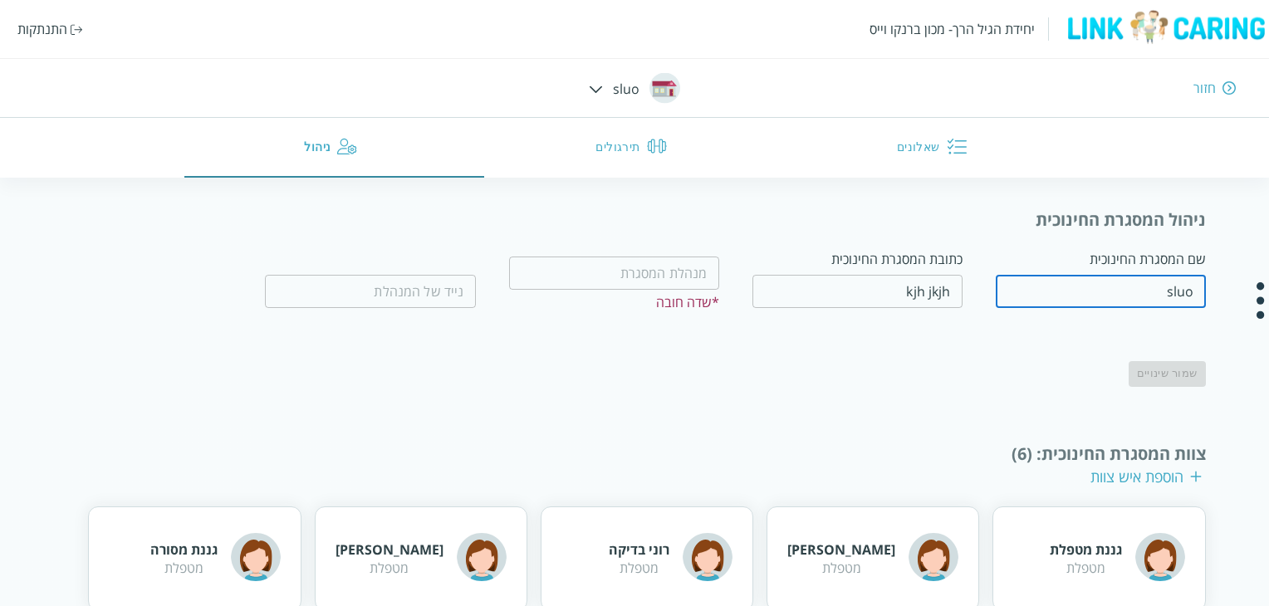
click at [1047, 297] on input "sluo" at bounding box center [1101, 291] width 210 height 33
click at [449, 285] on input "tel" at bounding box center [370, 291] width 210 height 33
drag, startPoint x: 531, startPoint y: 371, endPoint x: 599, endPoint y: 393, distance: 71.5
click at [542, 375] on div "שמור שינויים" at bounding box center [680, 366] width 1051 height 42
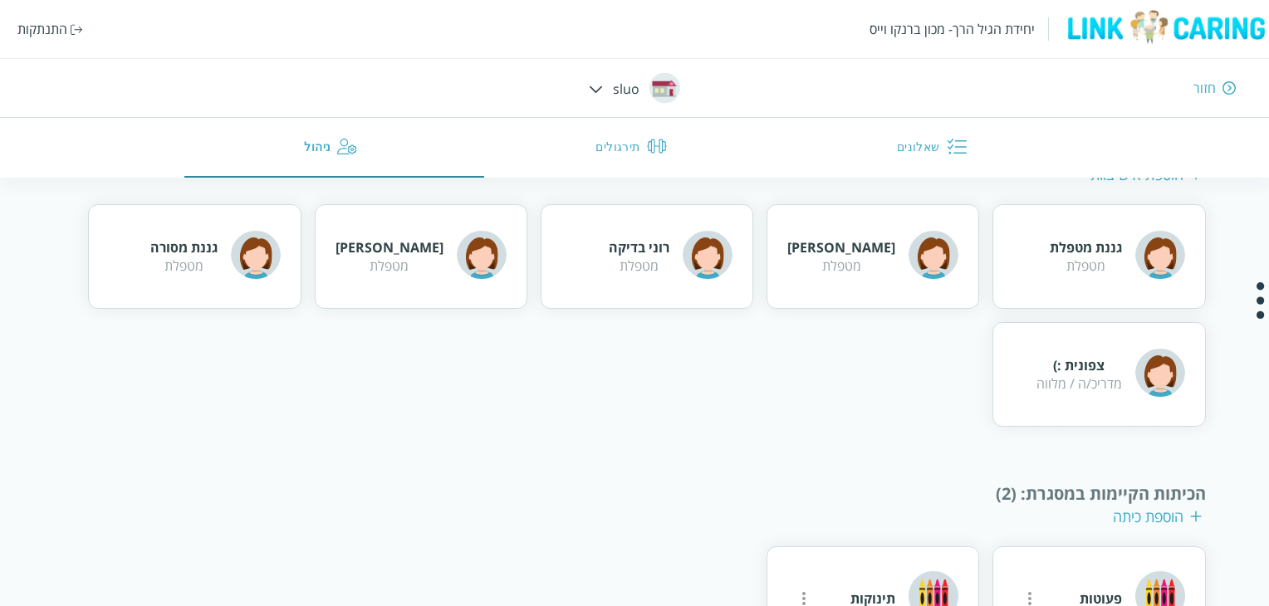
scroll to position [213, 0]
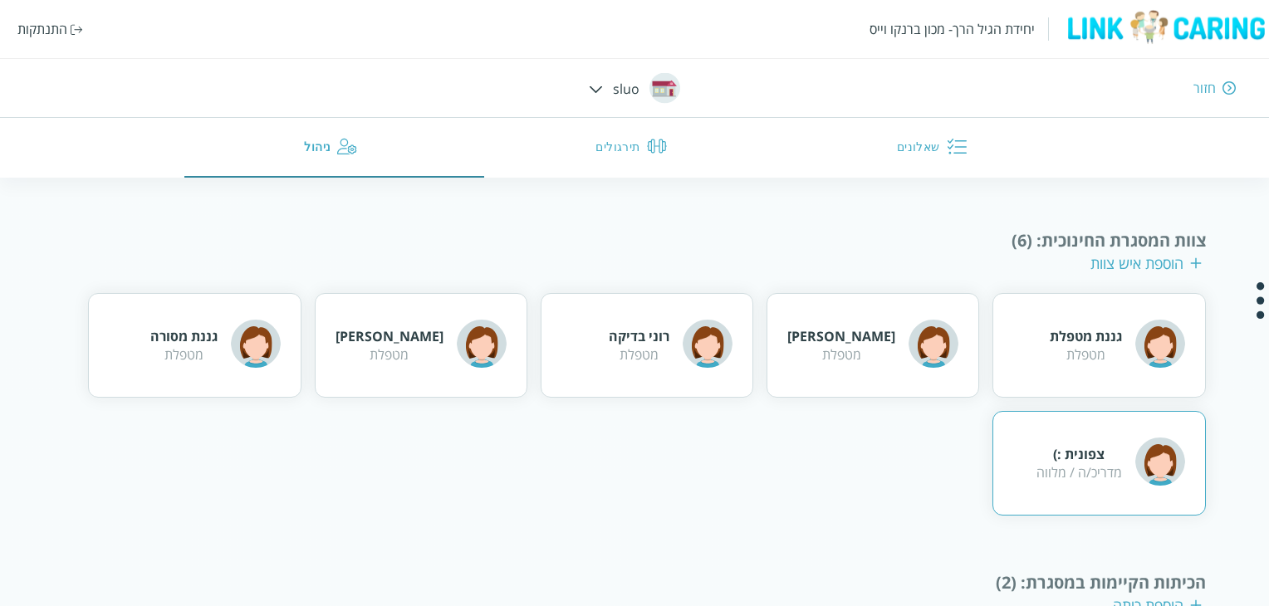
click at [1093, 483] on div "צפונית :) מדריכ/ה / מלווה" at bounding box center [1111, 463] width 149 height 54
click at [1086, 459] on div "צפונית :)" at bounding box center [1080, 454] width 86 height 18
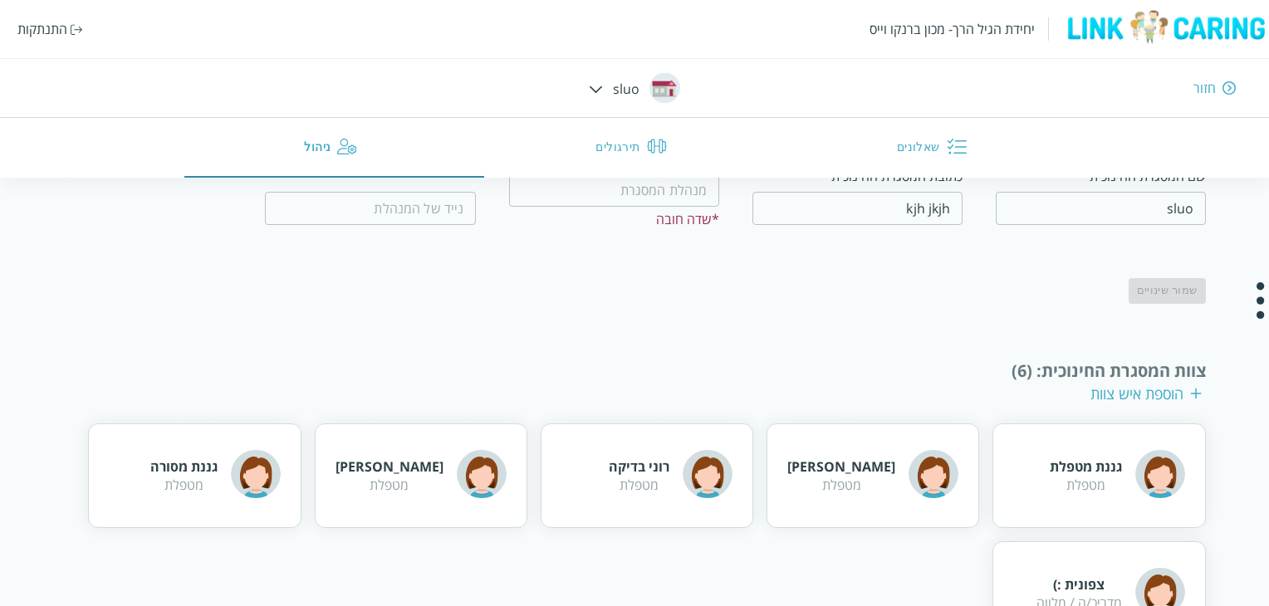
scroll to position [332, 0]
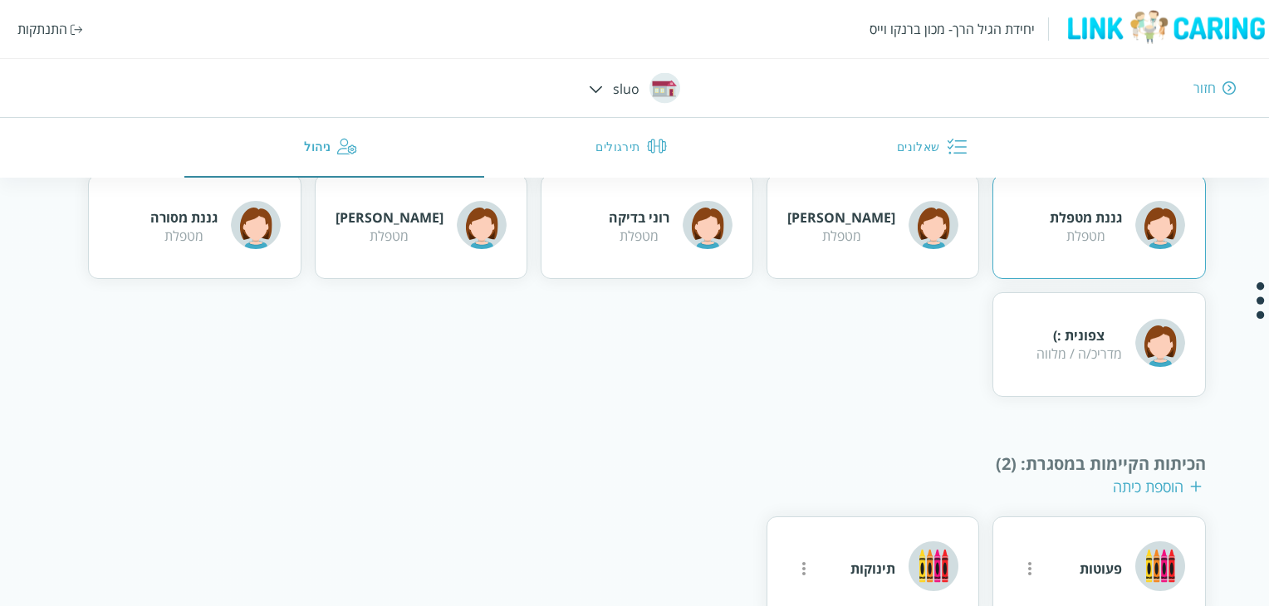
click at [1085, 263] on div "גננת מטפלת מטפלת" at bounding box center [1099, 226] width 213 height 105
click at [1074, 311] on div "צפונית :) מדריכ/ה / מלווה" at bounding box center [1099, 344] width 213 height 105
click at [827, 242] on div "טל טריפטו מטפלת" at bounding box center [873, 226] width 213 height 105
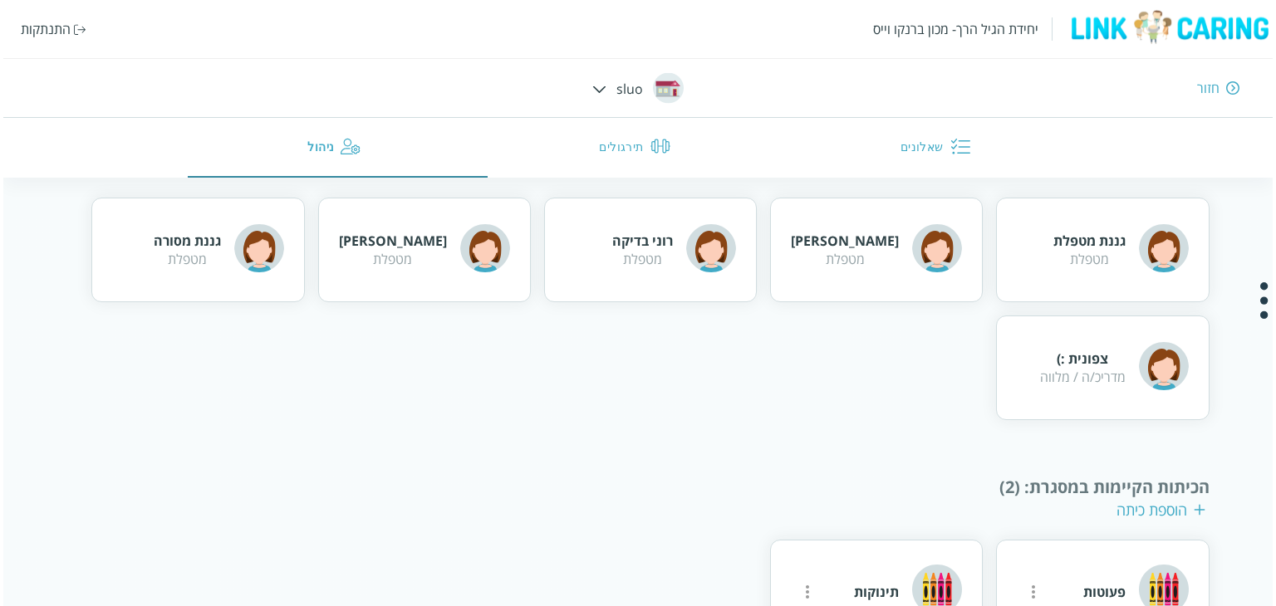
scroll to position [380, 0]
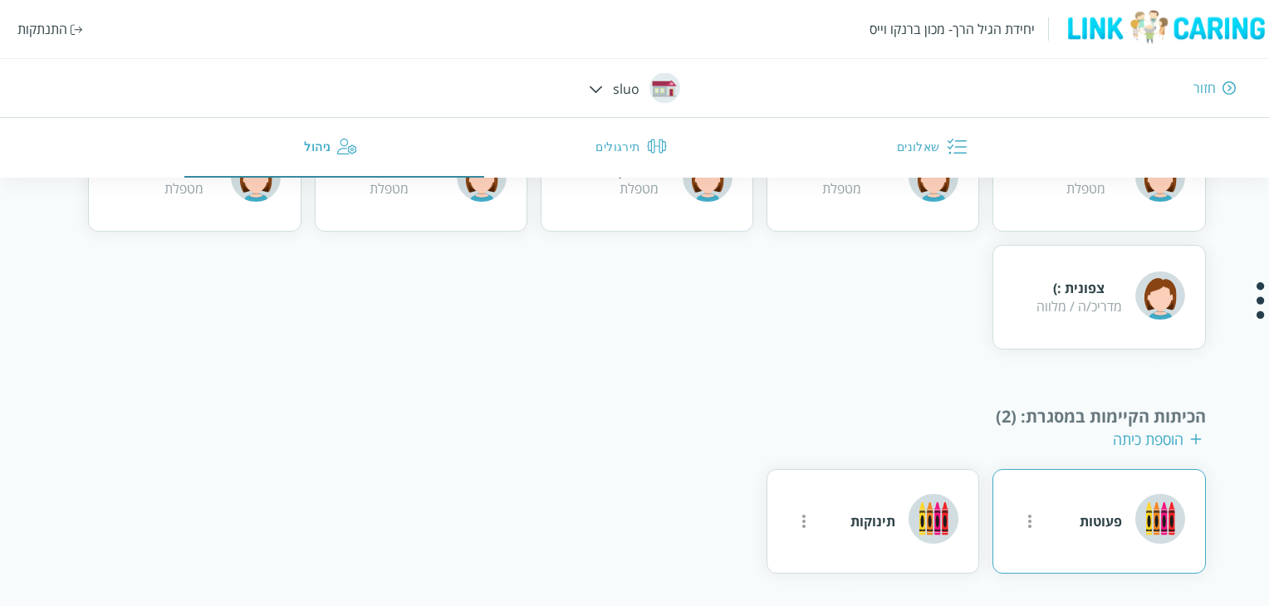
click at [1073, 499] on div "פעוטות" at bounding box center [1099, 521] width 213 height 105
click at [897, 498] on div "תינוקות" at bounding box center [905, 521] width 108 height 54
click at [804, 524] on icon "more" at bounding box center [803, 521] width 3 height 13
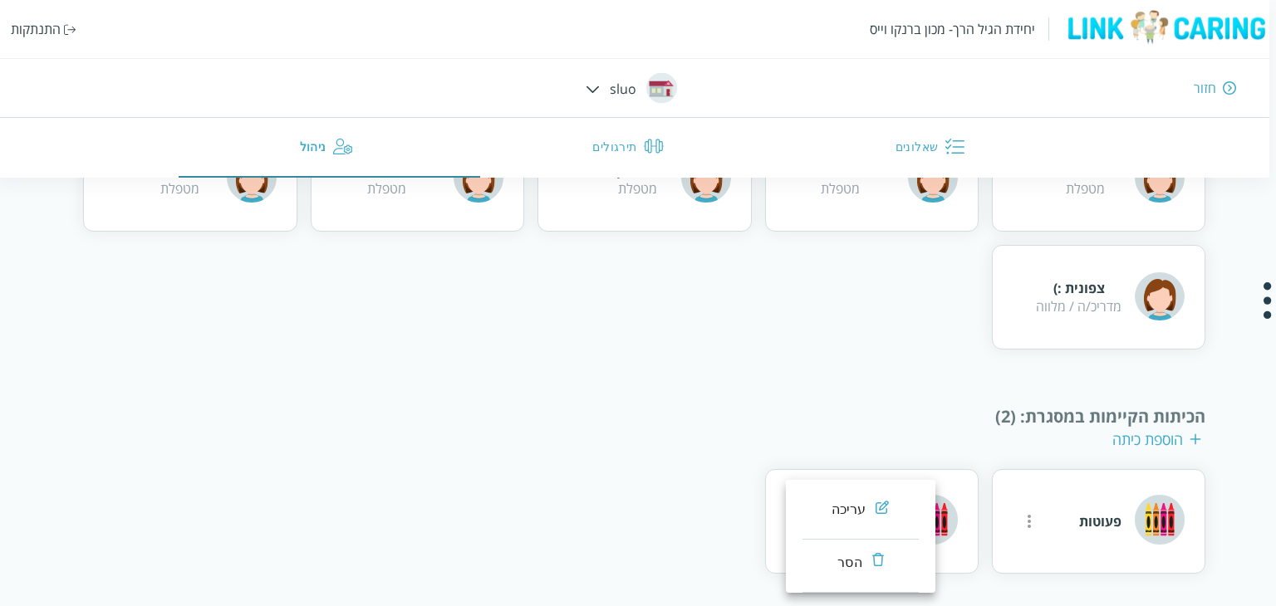
click at [856, 506] on div "עריכה" at bounding box center [849, 510] width 35 height 20
type input "תינוקות"
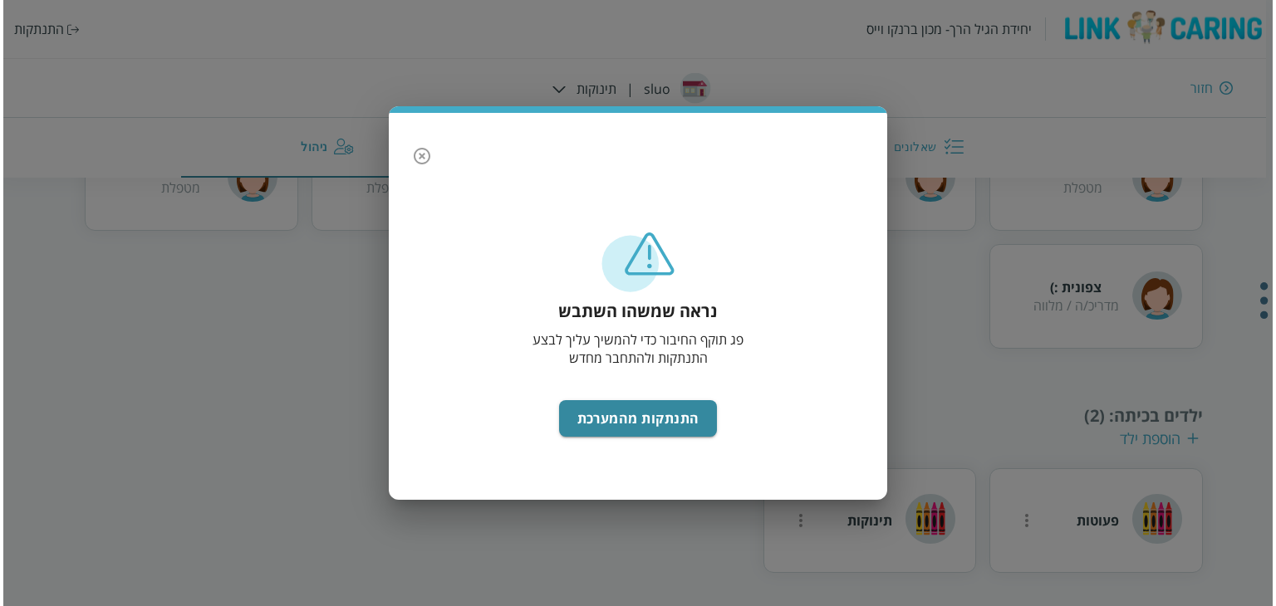
scroll to position [296, 0]
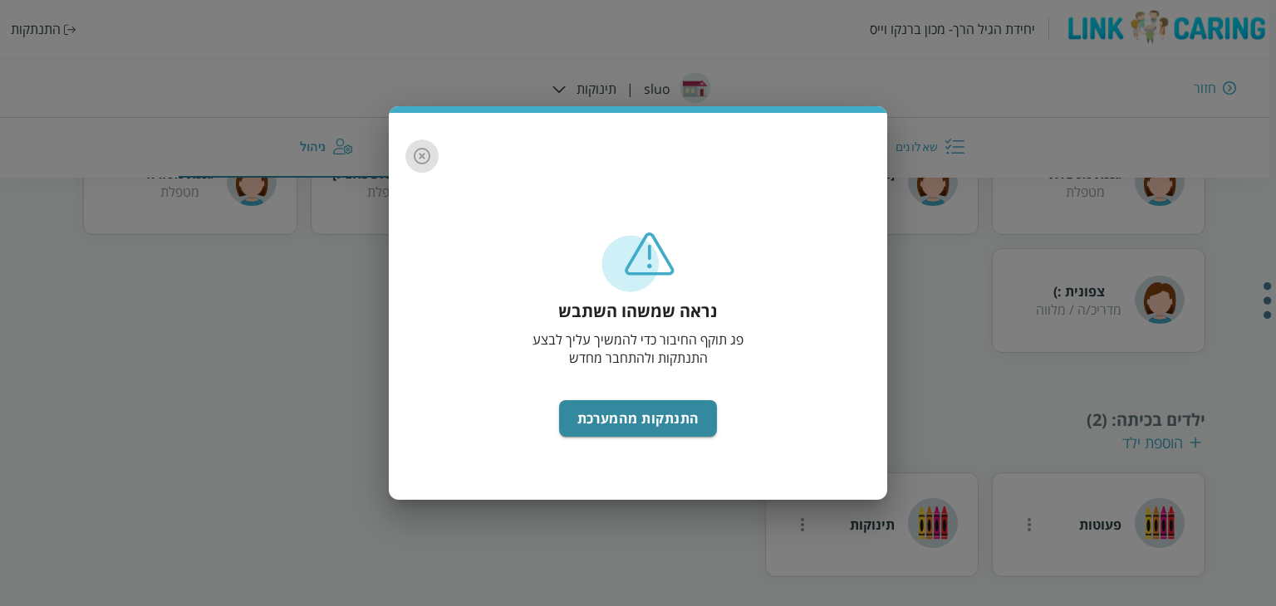
click at [420, 156] on icon "button" at bounding box center [422, 156] width 20 height 20
click at [425, 160] on icon "button" at bounding box center [422, 156] width 20 height 20
click at [423, 154] on icon "button" at bounding box center [422, 156] width 20 height 20
click at [419, 154] on icon "button" at bounding box center [422, 156] width 20 height 20
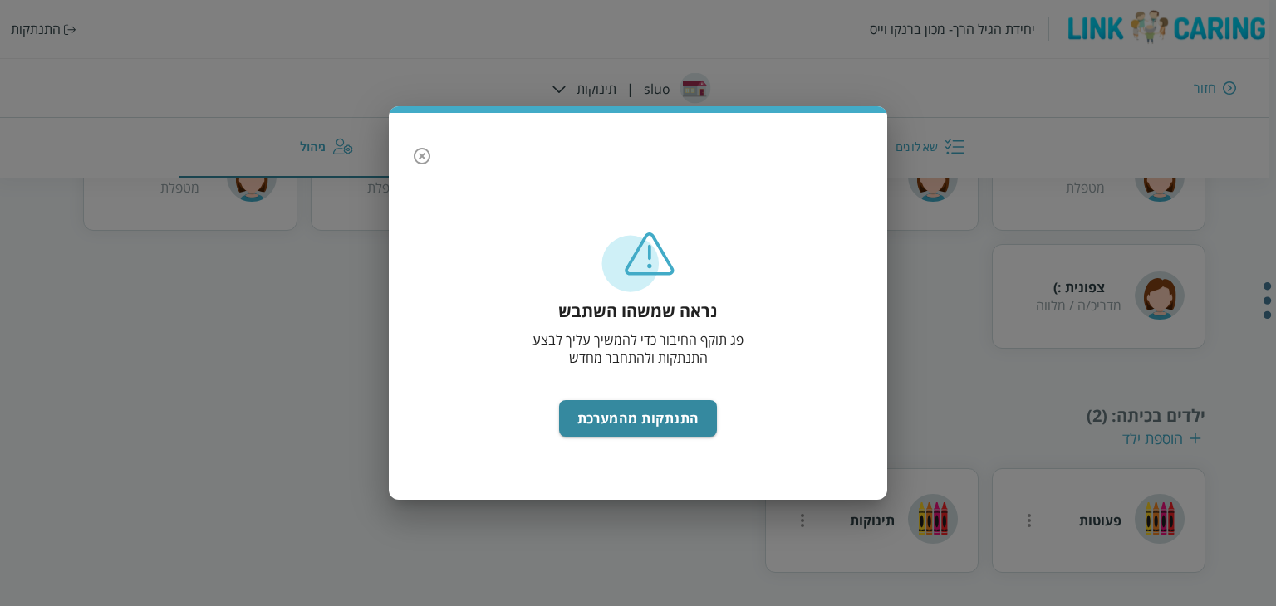
click at [419, 154] on icon "button" at bounding box center [422, 156] width 20 height 20
click at [608, 428] on button "התנתקות מהמערכת" at bounding box center [638, 418] width 159 height 37
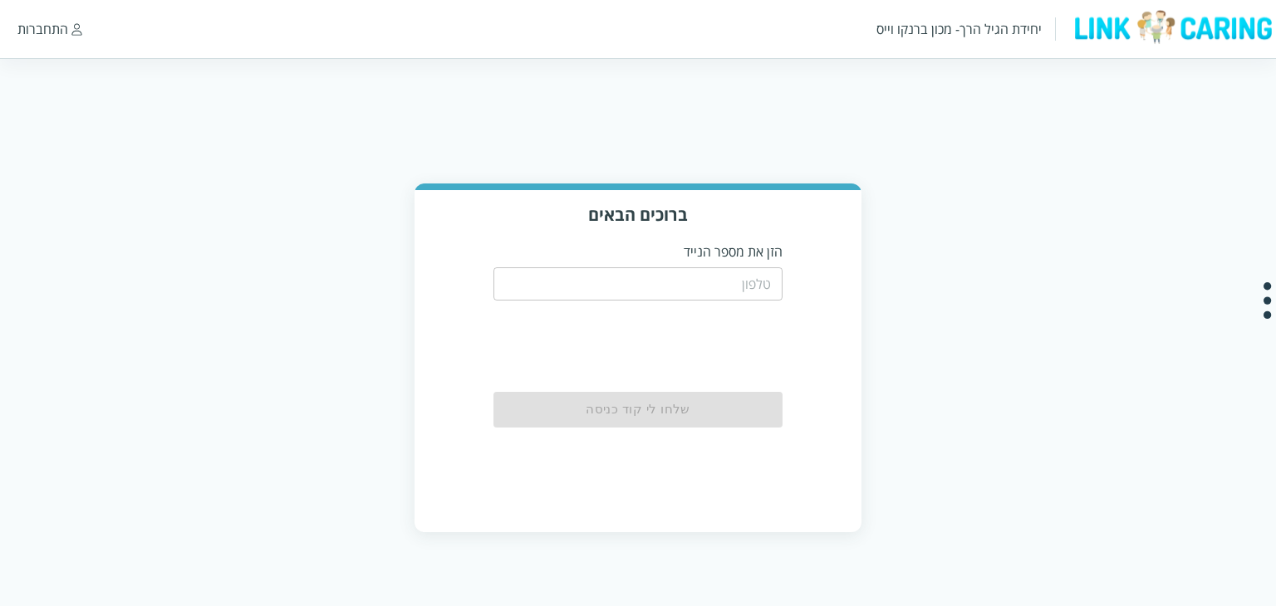
click at [738, 293] on input "tel" at bounding box center [638, 283] width 290 height 33
type input "0544499999"
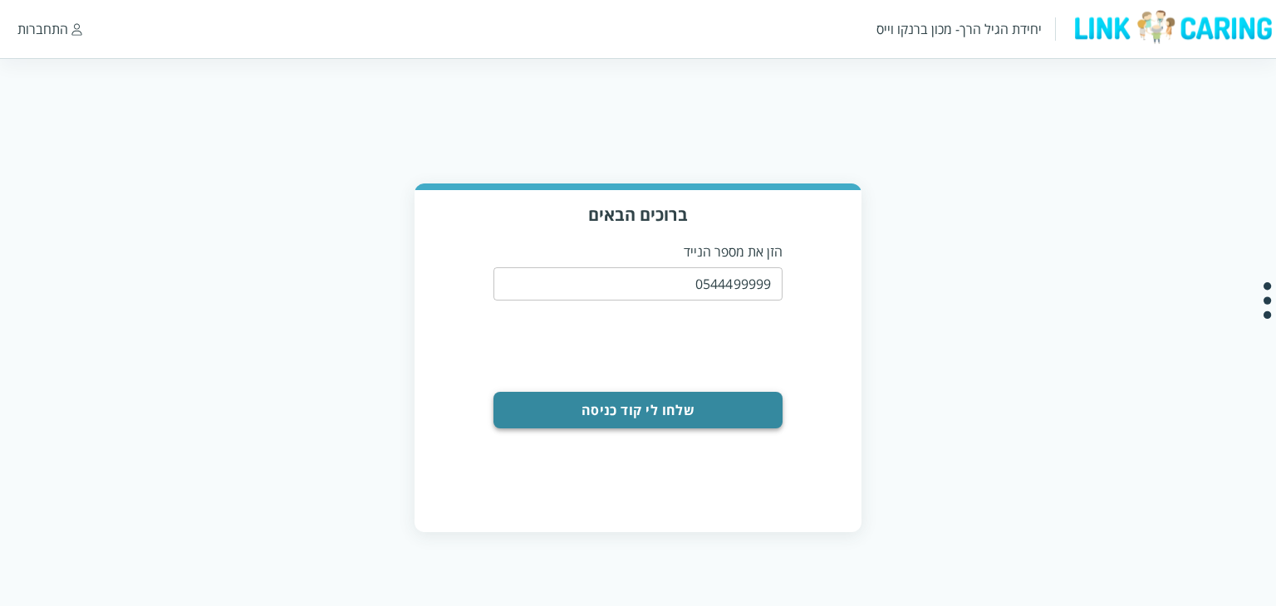
click at [741, 421] on button "שלחו לי קוד כניסה" at bounding box center [638, 410] width 290 height 37
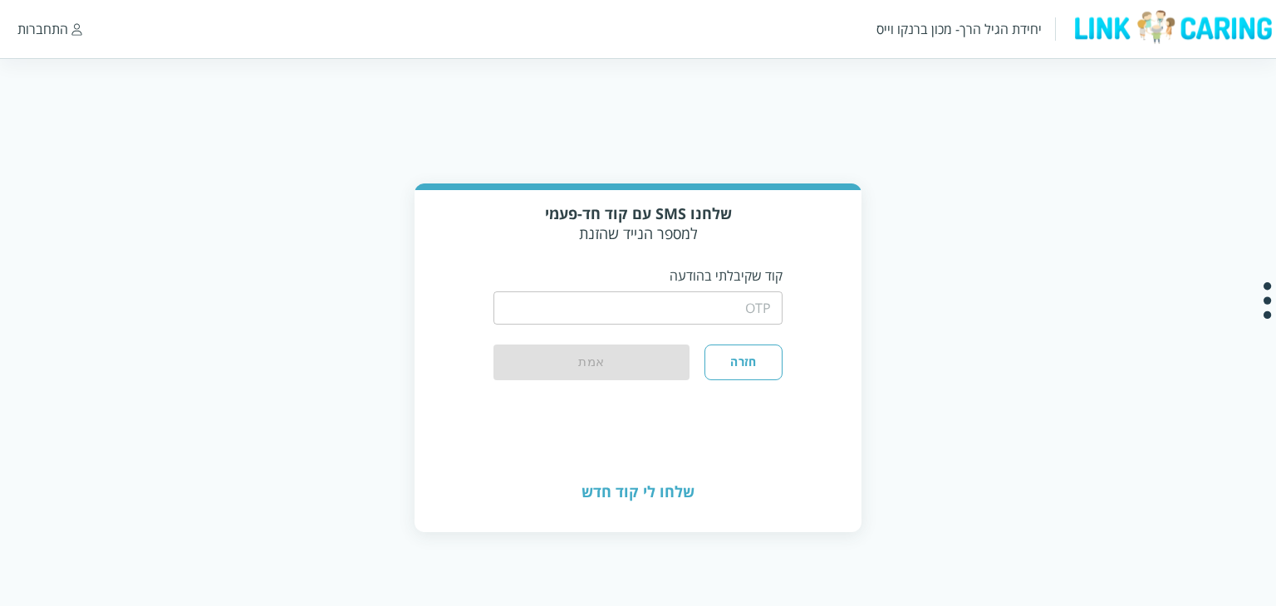
click at [760, 319] on input "string" at bounding box center [638, 308] width 290 height 33
type input "1234"
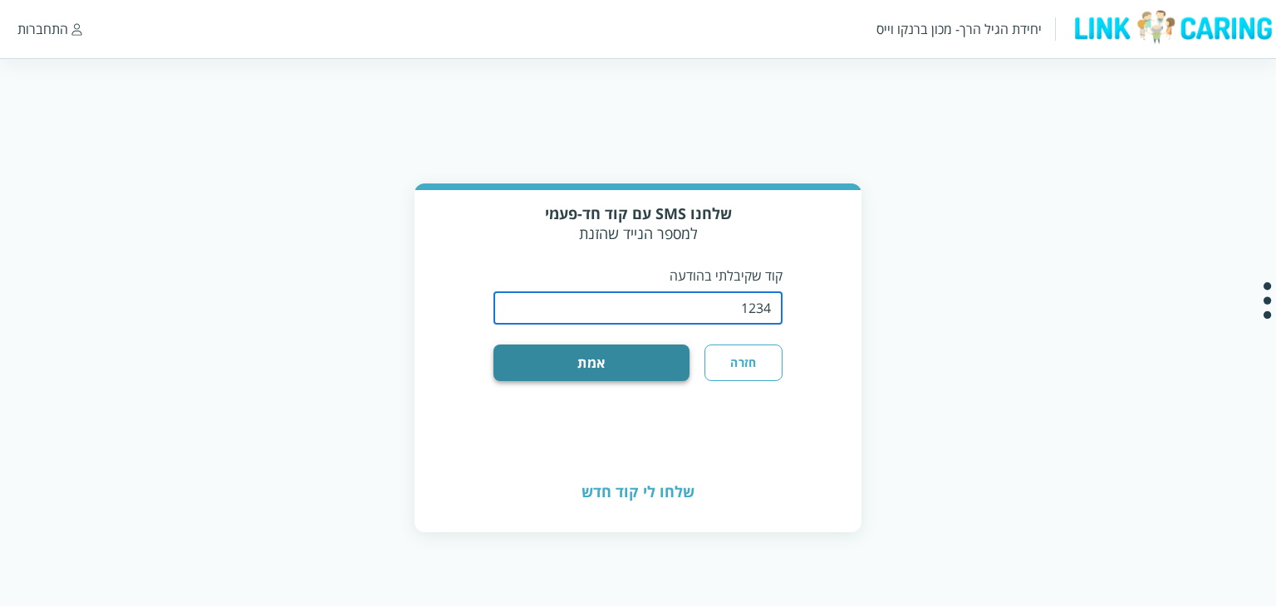
click at [625, 363] on button "אמת" at bounding box center [591, 363] width 197 height 37
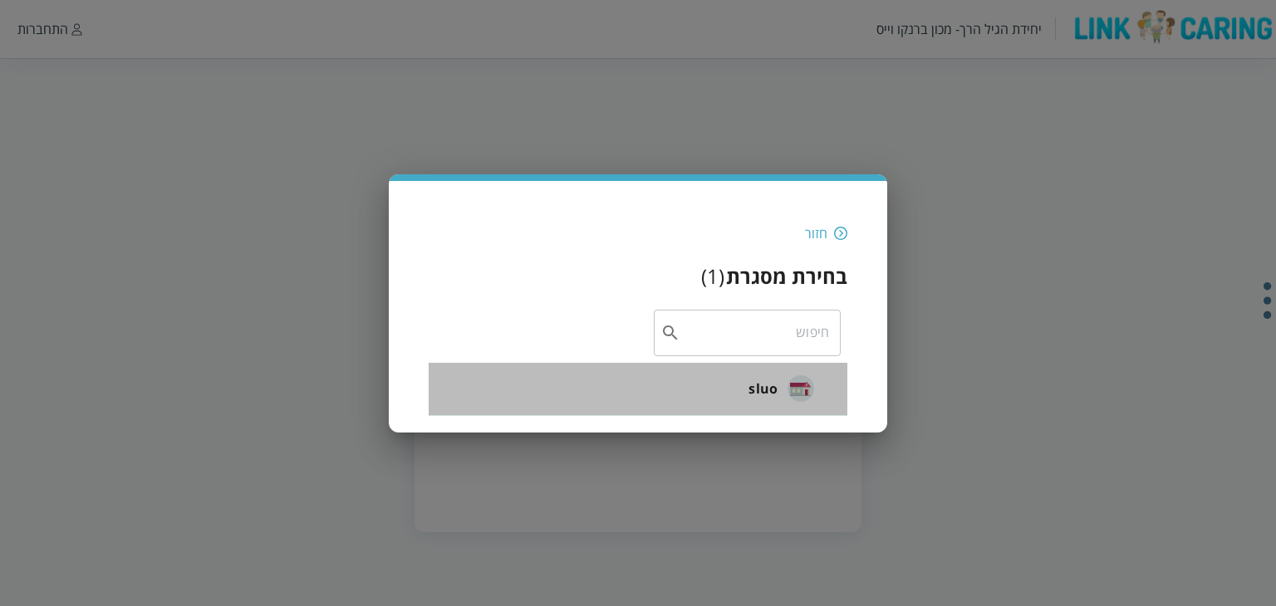
click at [749, 380] on span "sluo" at bounding box center [762, 389] width 29 height 20
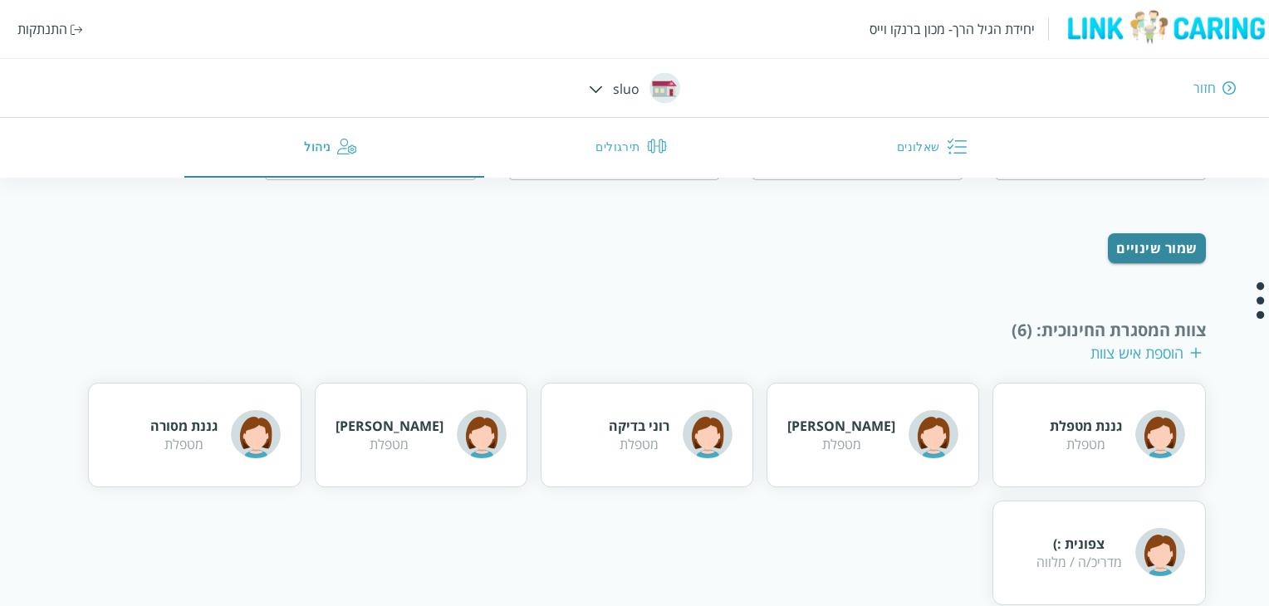
scroll to position [249, 0]
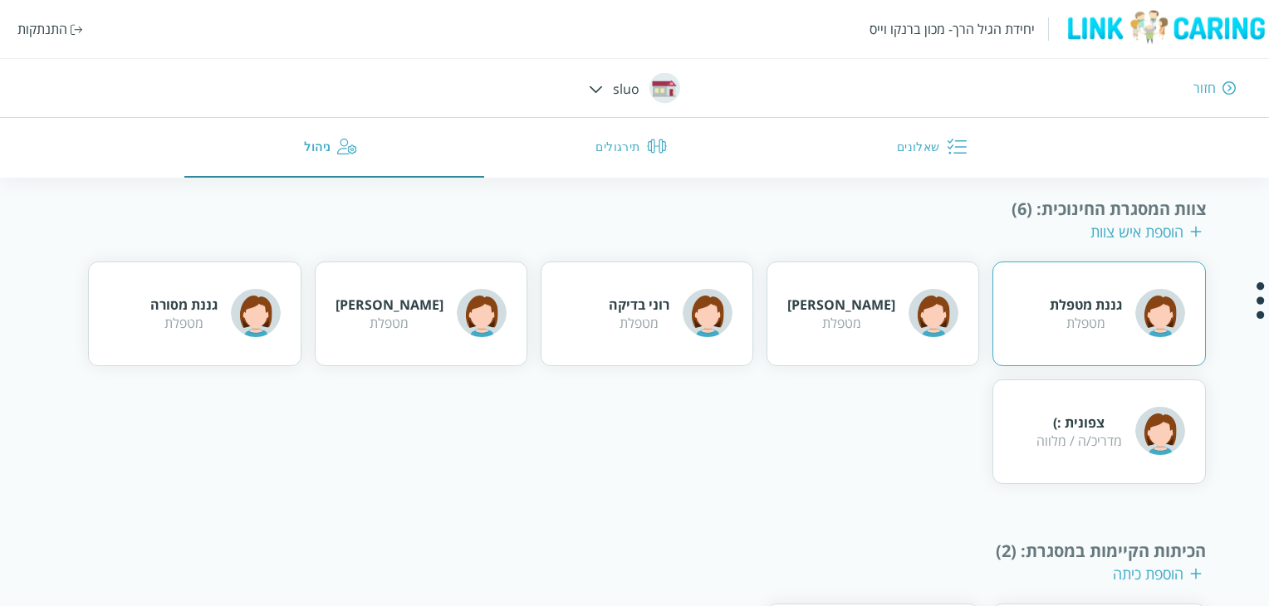
click at [1093, 322] on div "מטפלת" at bounding box center [1086, 323] width 72 height 18
click at [922, 428] on div "גננת מטפלת מטפלת טל טריפטו מטפלת רוני בדיקה מטפלת רוני רוני מטפלת גננת מסורה מט…" at bounding box center [634, 373] width 1142 height 223
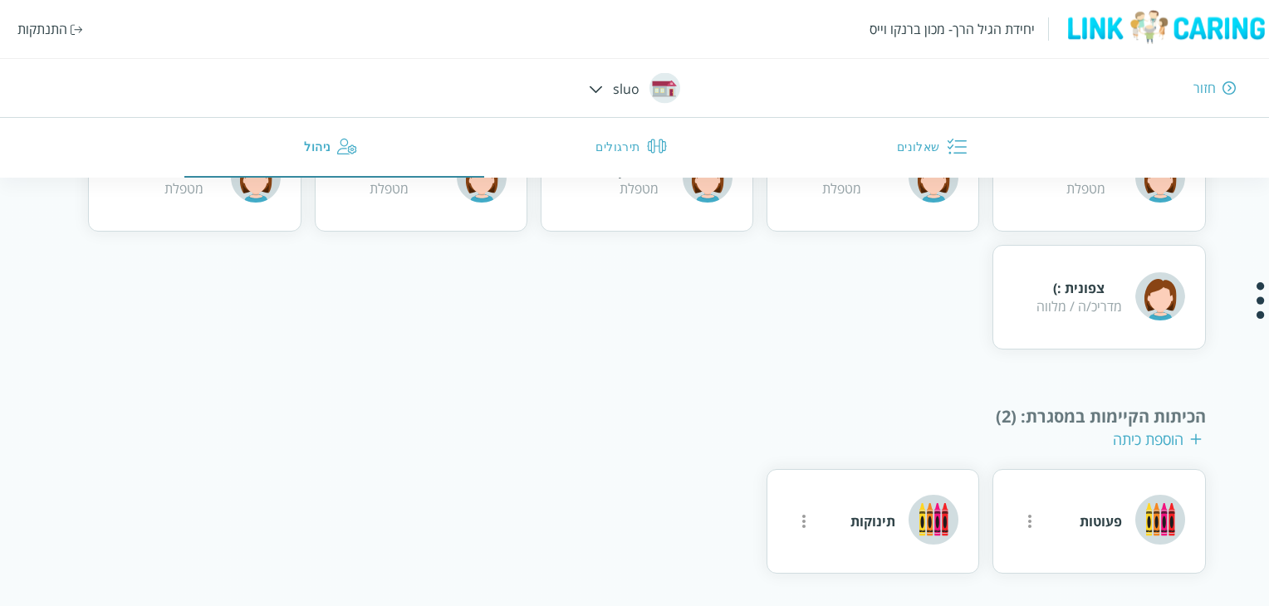
scroll to position [385, 0]
drag, startPoint x: 1071, startPoint y: 415, endPoint x: 1018, endPoint y: 415, distance: 52.3
click at [1018, 415] on div "הכיתות הקיימות במסגרת : (2)" at bounding box center [634, 416] width 1142 height 22
click at [1098, 418] on div "הכיתות הקיימות במסגרת : (2)" at bounding box center [634, 416] width 1142 height 22
click at [1152, 445] on div "הוספת כיתה" at bounding box center [1157, 439] width 89 height 20
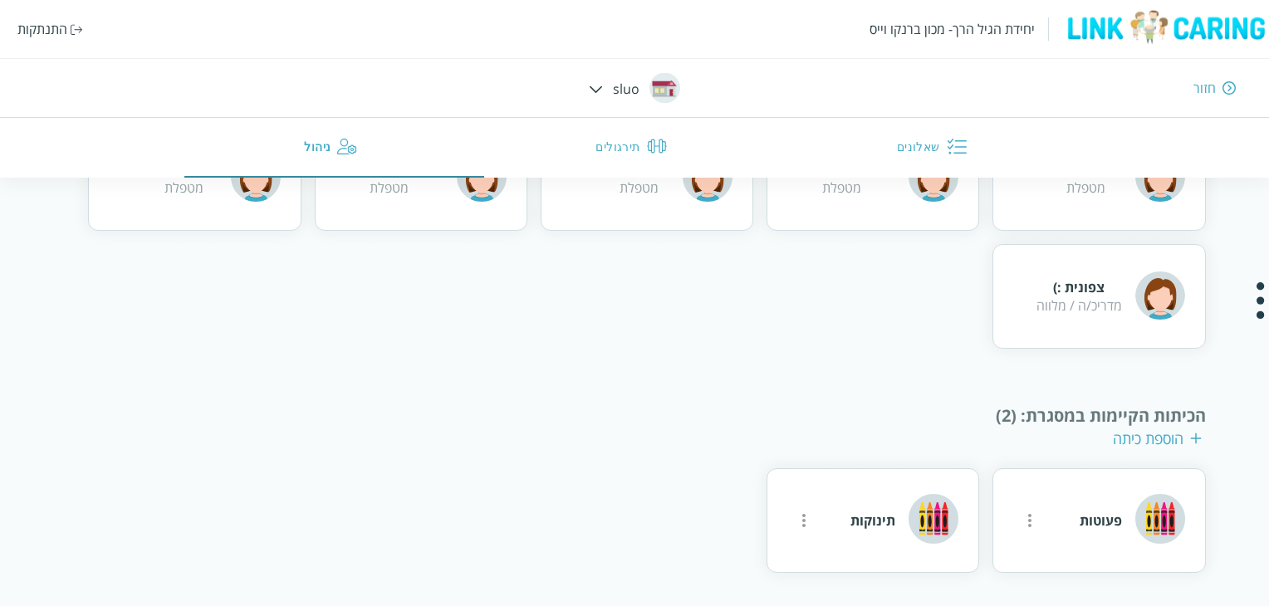
scroll to position [224, 0]
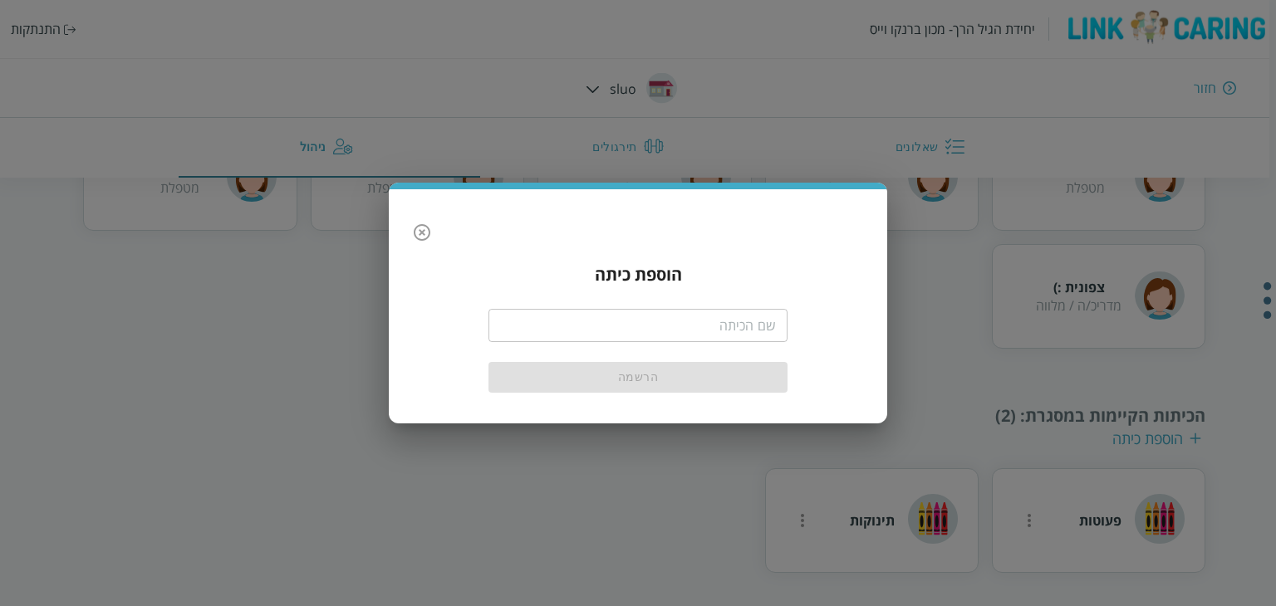
click at [751, 342] on div "​" at bounding box center [637, 323] width 299 height 43
click at [424, 242] on icon "button" at bounding box center [422, 233] width 20 height 20
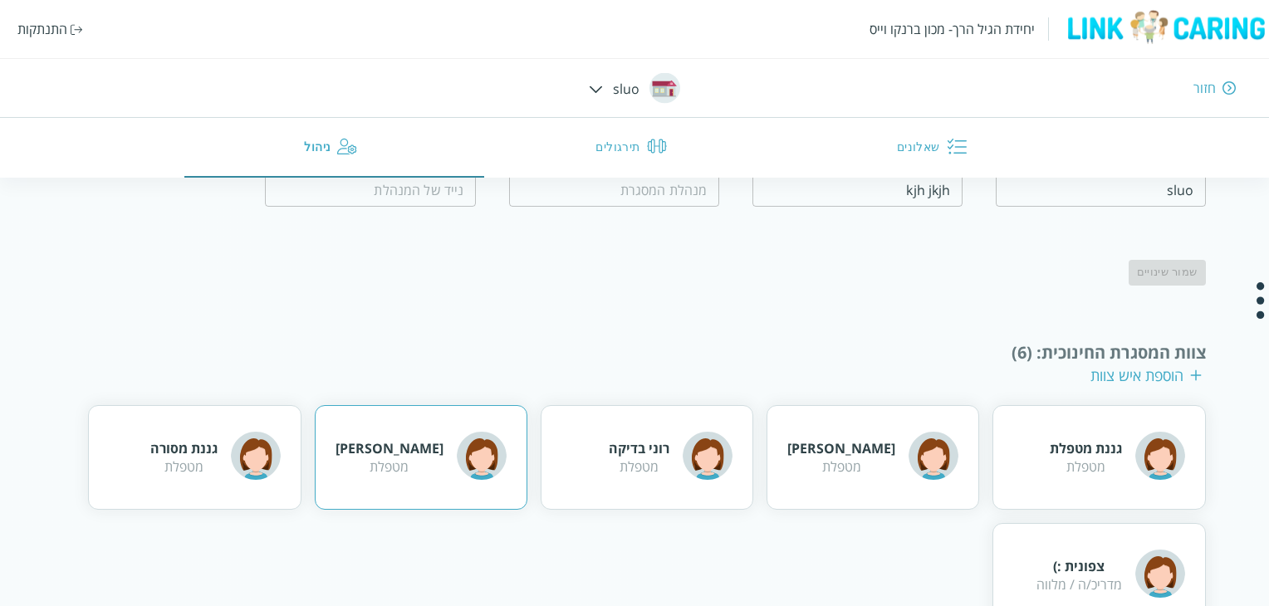
scroll to position [0, 0]
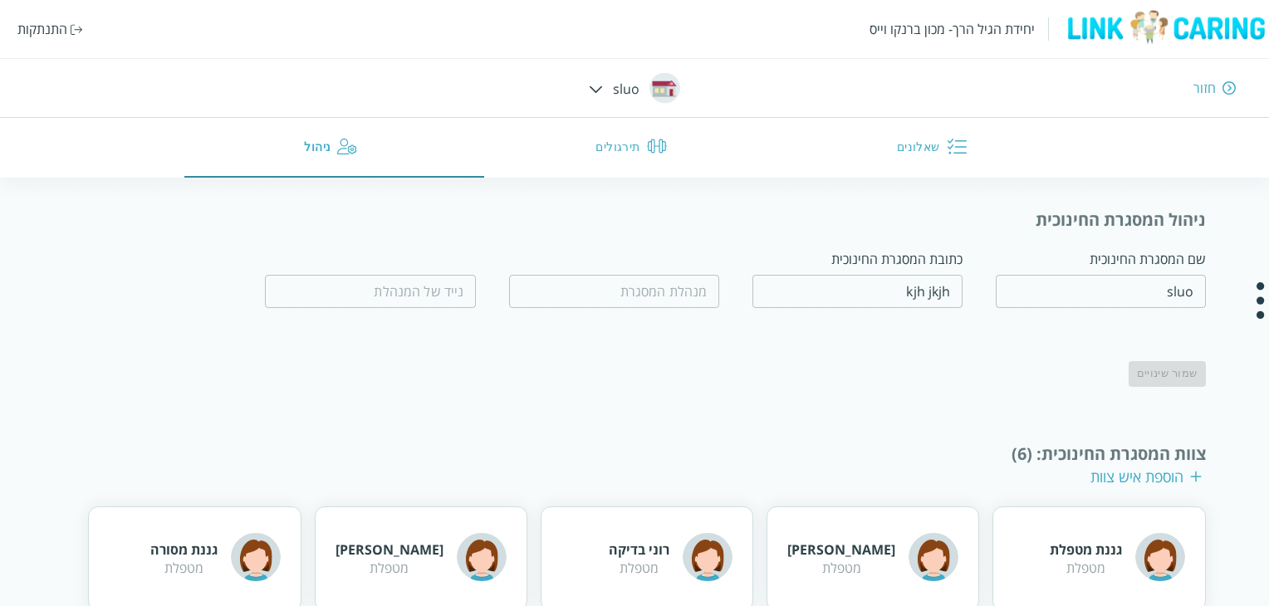
click at [915, 140] on button "שאלונים" at bounding box center [935, 148] width 301 height 60
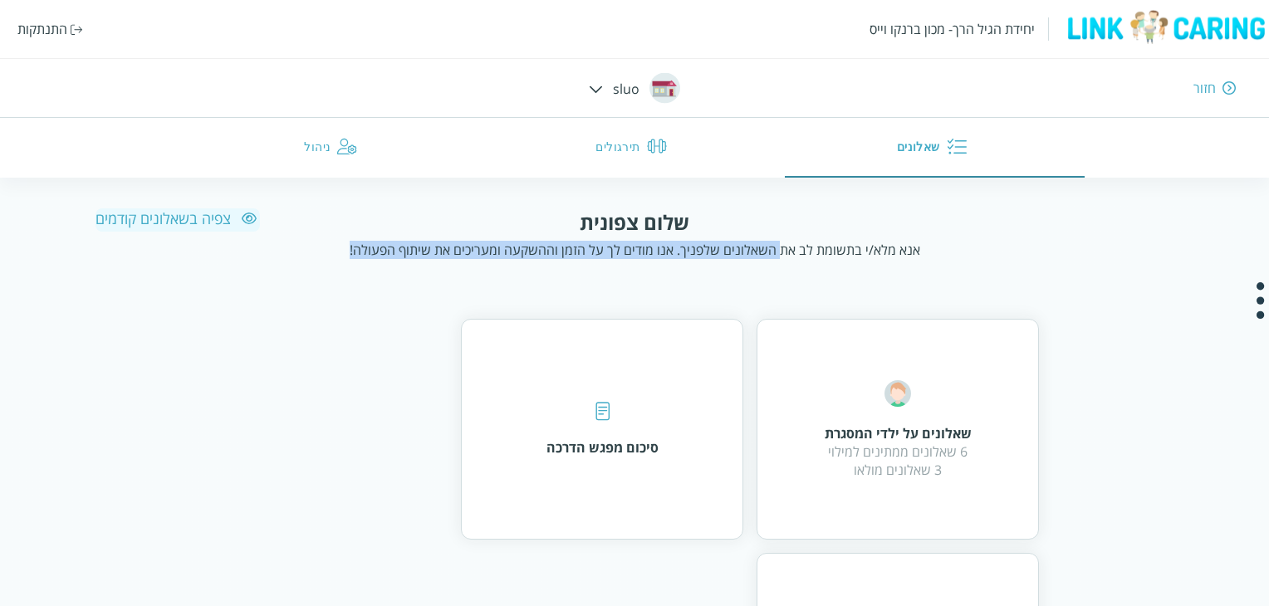
drag, startPoint x: 688, startPoint y: 252, endPoint x: 353, endPoint y: 270, distance: 335.3
click at [353, 270] on div "שלום צפונית אנא מלא/י בתשומת לב את השאלונים שלפניך. אנו מודים לך על הזמן וההשקע…" at bounding box center [635, 492] width 1079 height 566
drag, startPoint x: 353, startPoint y: 270, endPoint x: 891, endPoint y: 255, distance: 537.7
click at [891, 255] on div "שלום צפונית אנא מלא/י בתשומת לב את השאלונים שלפניך. אנו מודים לך על הזמן וההשקע…" at bounding box center [635, 492] width 1079 height 566
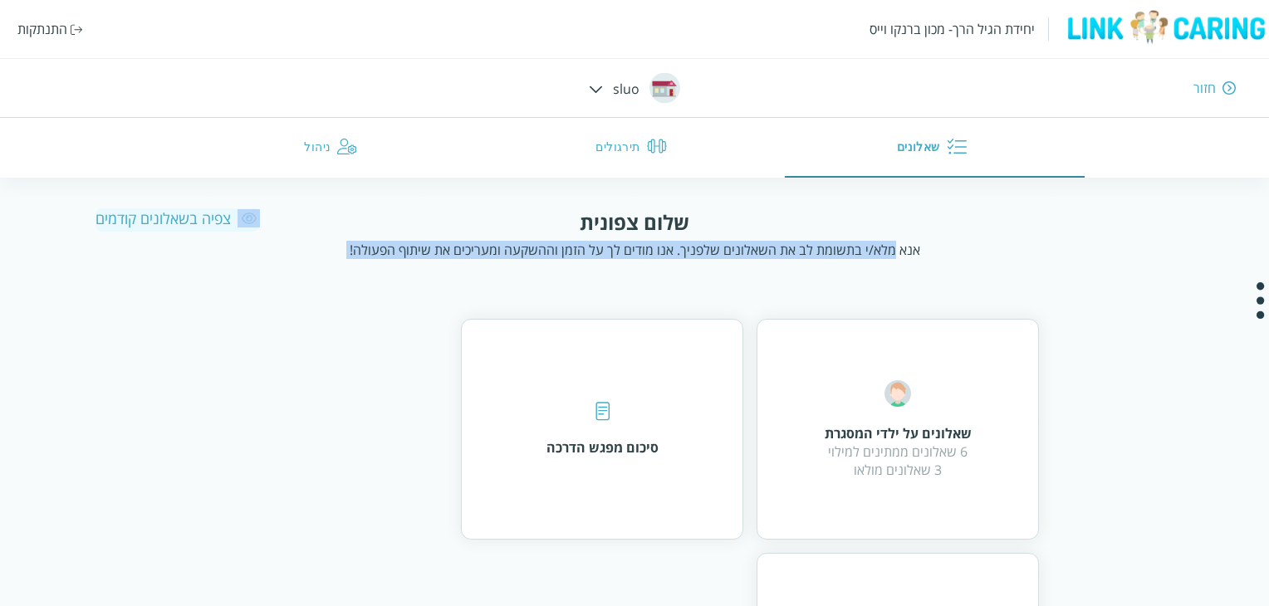
click at [891, 255] on div "אנא מלא/י בתשומת לב את השאלונים שלפניך. אנו מודים לך על הזמן וההשקעה ומעריכים א…" at bounding box center [635, 250] width 571 height 18
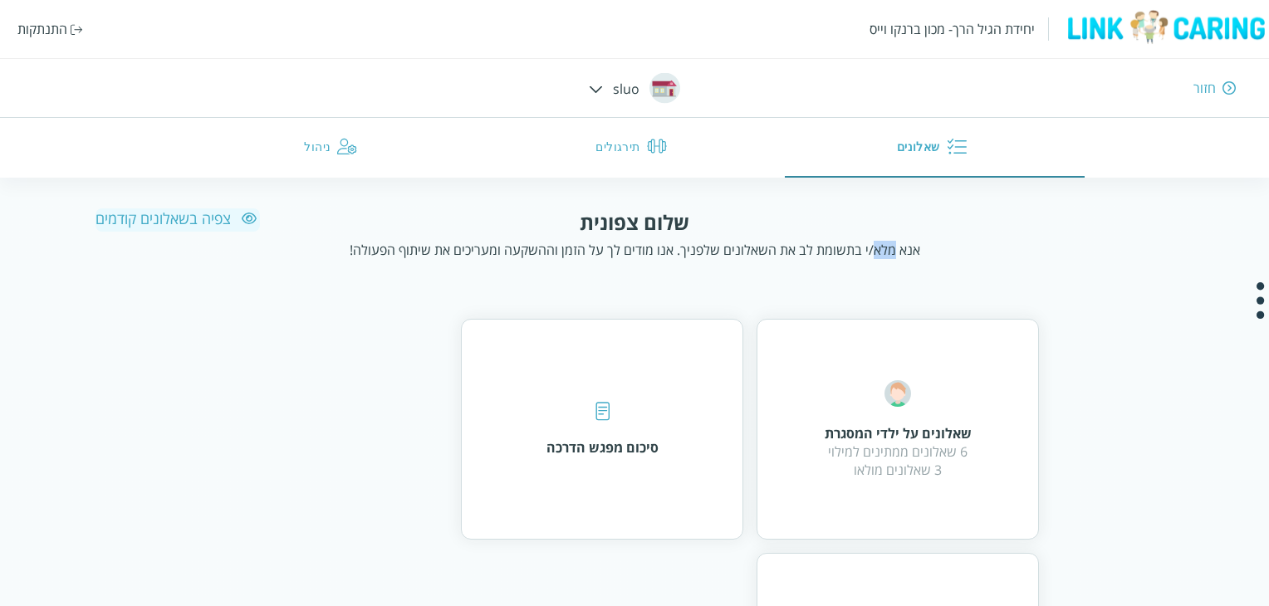
click at [891, 255] on div "אנא מלא/י בתשומת לב את השאלונים שלפניך. אנו מודים לך על הזמן וההשקעה ומעריכים א…" at bounding box center [635, 250] width 571 height 18
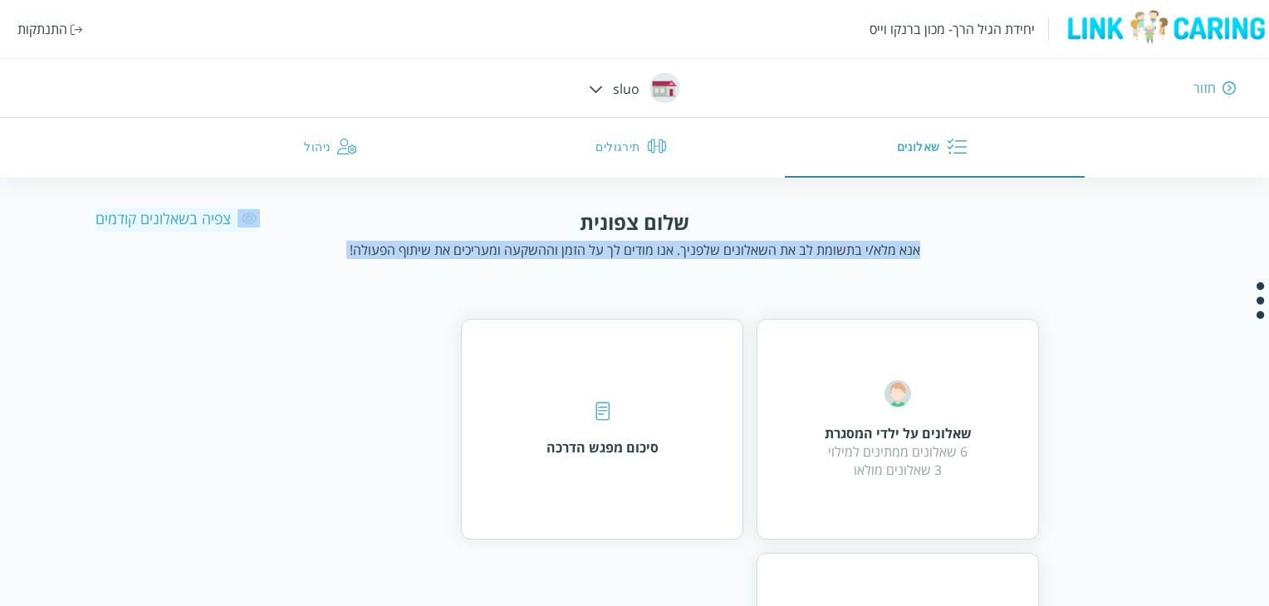
click at [891, 255] on div "אנא מלא/י בתשומת לב את השאלונים שלפניך. אנו מודים לך על הזמן וההשקעה ומעריכים א…" at bounding box center [635, 250] width 571 height 18
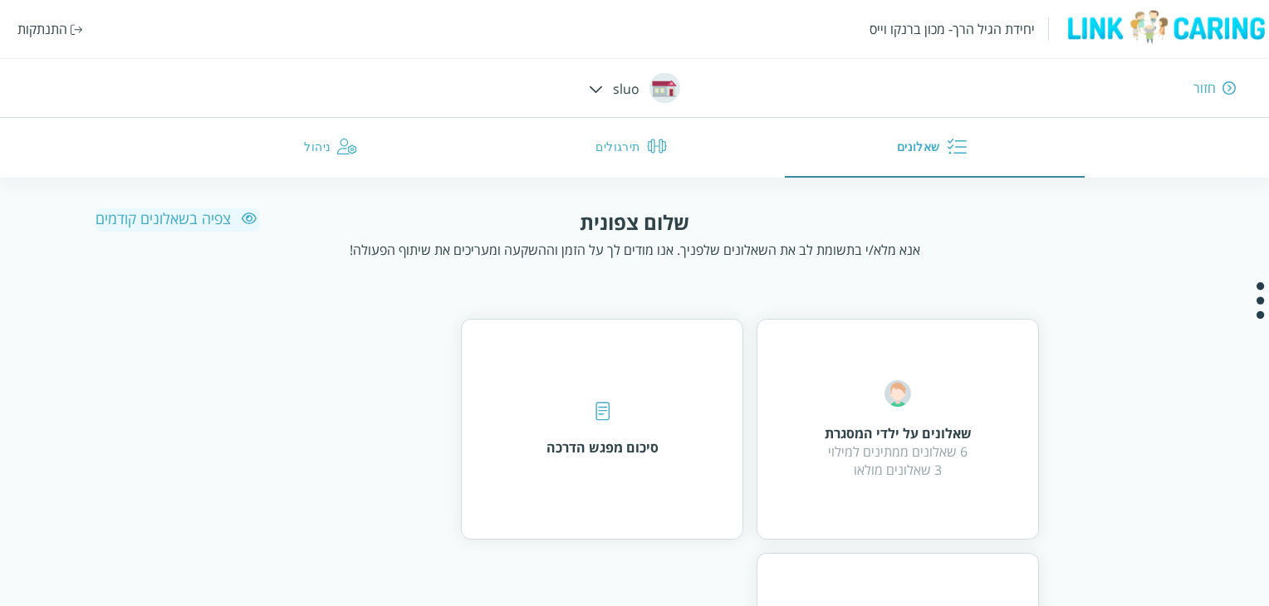
click at [821, 287] on div "שאלונים על ילדי המסגרת 6 שאלונים ממתינים למילוי 3 שאלונים מולאו סיכום מפגש הדרכ…" at bounding box center [634, 530] width 809 height 488
click at [307, 148] on button "ניהול" at bounding box center [334, 148] width 301 height 60
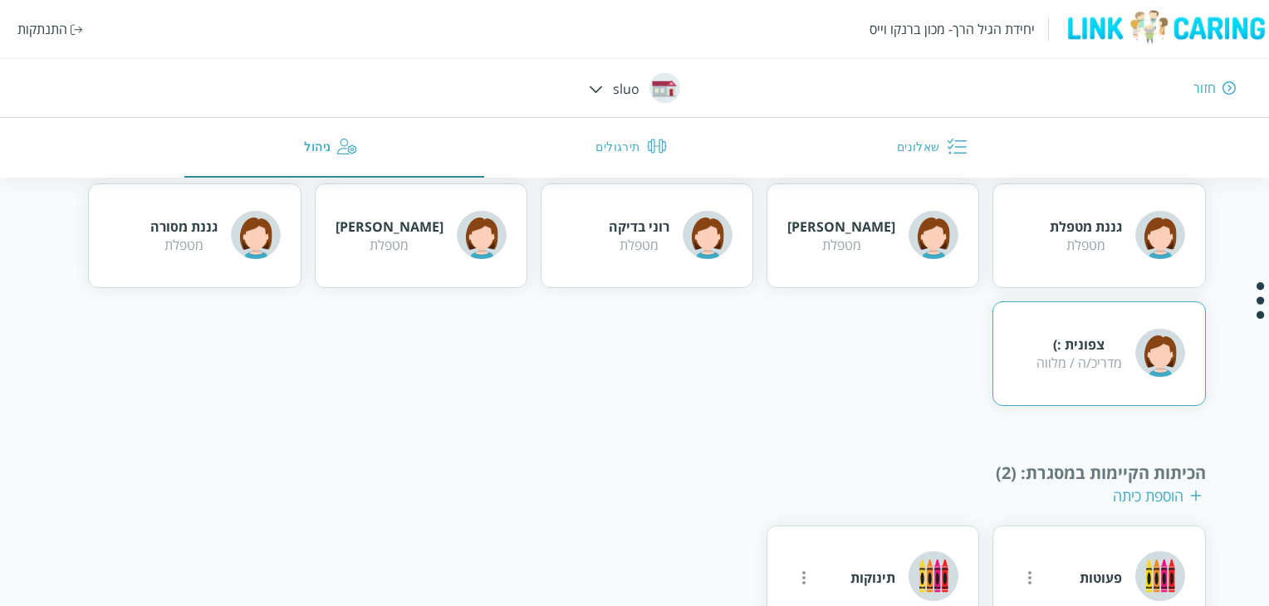
scroll to position [332, 0]
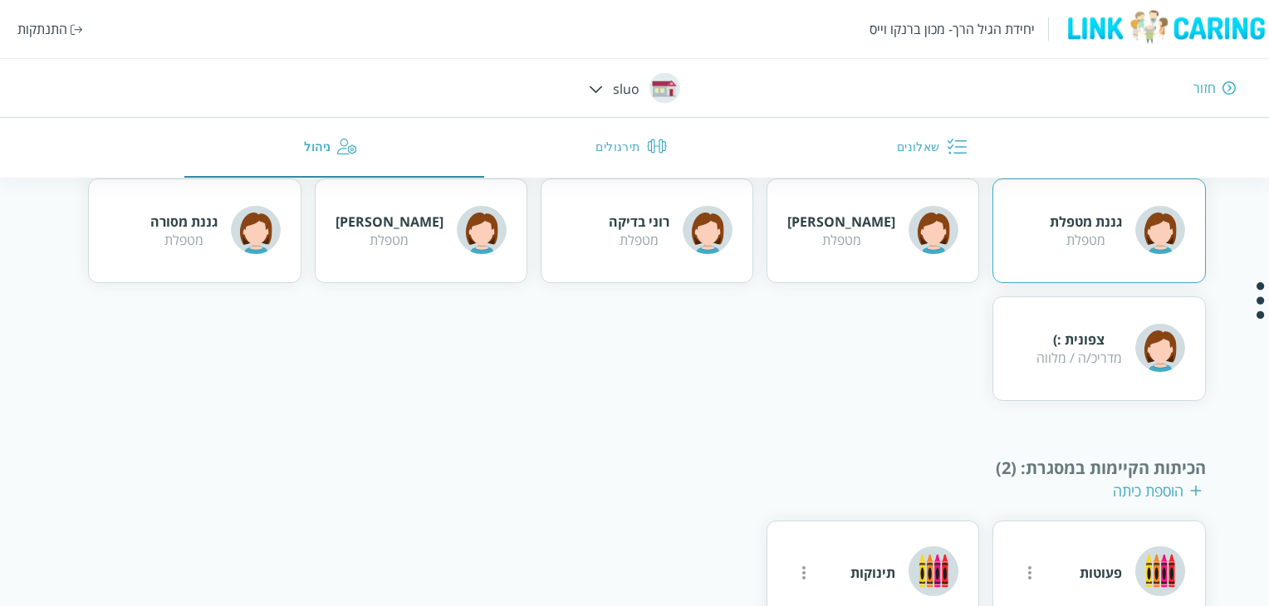
click at [1070, 260] on div "גננת מטפלת מטפלת" at bounding box center [1099, 231] width 213 height 105
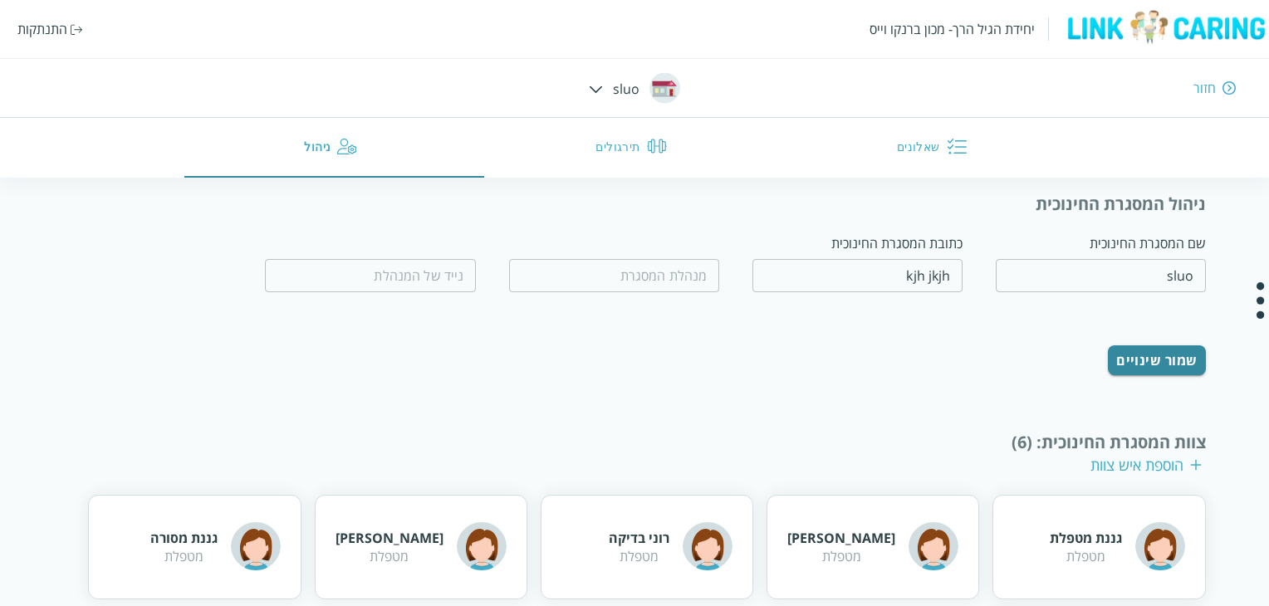
scroll to position [0, 0]
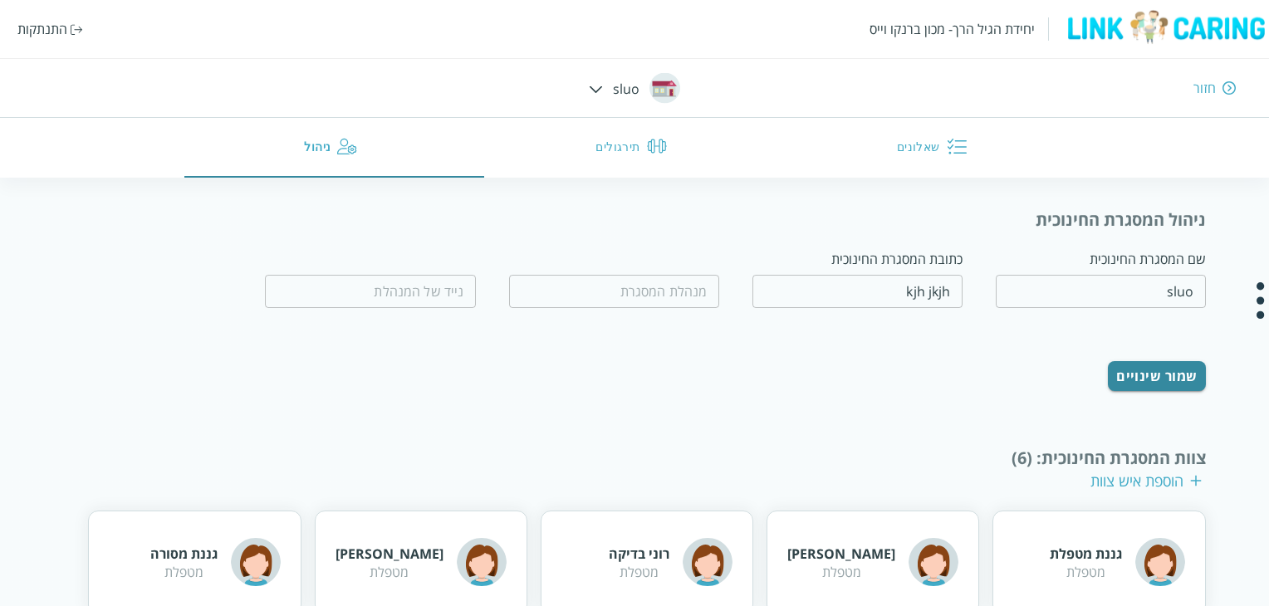
click at [918, 150] on button "שאלונים" at bounding box center [935, 148] width 301 height 60
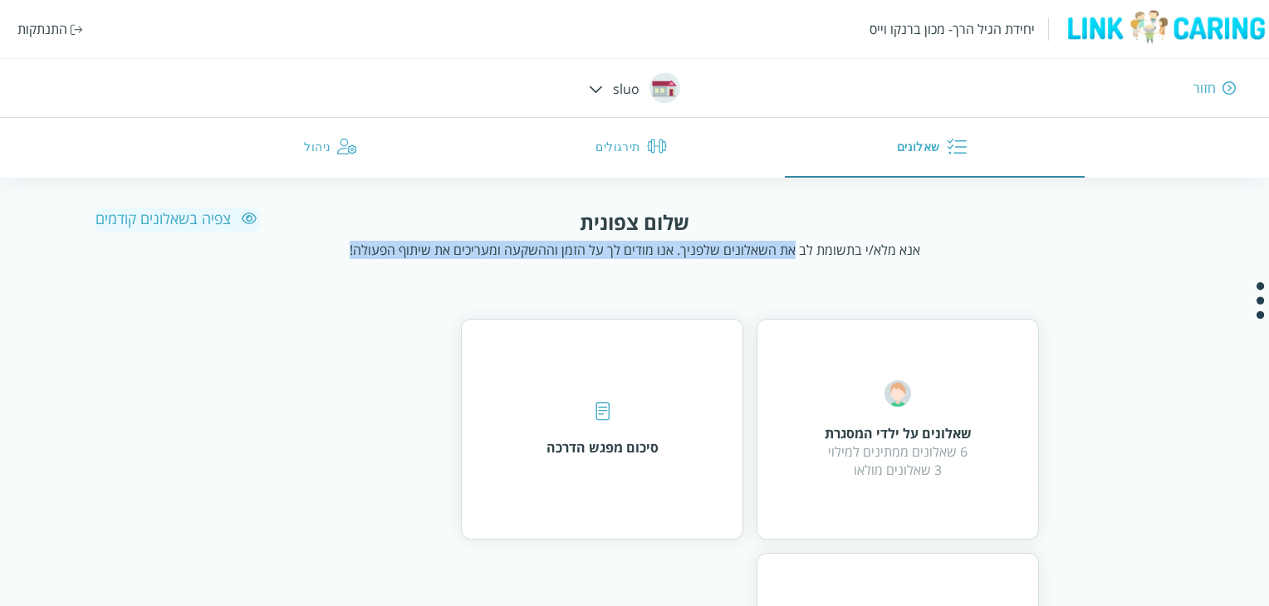
drag, startPoint x: 791, startPoint y: 257, endPoint x: 337, endPoint y: 271, distance: 453.8
click at [337, 271] on div "שלום צפונית אנא מלא/י בתשומת לב את השאלונים שלפניך. אנו מודים לך על הזמן וההשקע…" at bounding box center [635, 492] width 1079 height 566
drag, startPoint x: 337, startPoint y: 271, endPoint x: 930, endPoint y: 243, distance: 592.9
click at [930, 243] on div "שלום צפונית אנא מלא/י בתשומת לב את השאלונים שלפניך. אנו מודים לך על הזמן וההשקע…" at bounding box center [635, 492] width 1079 height 566
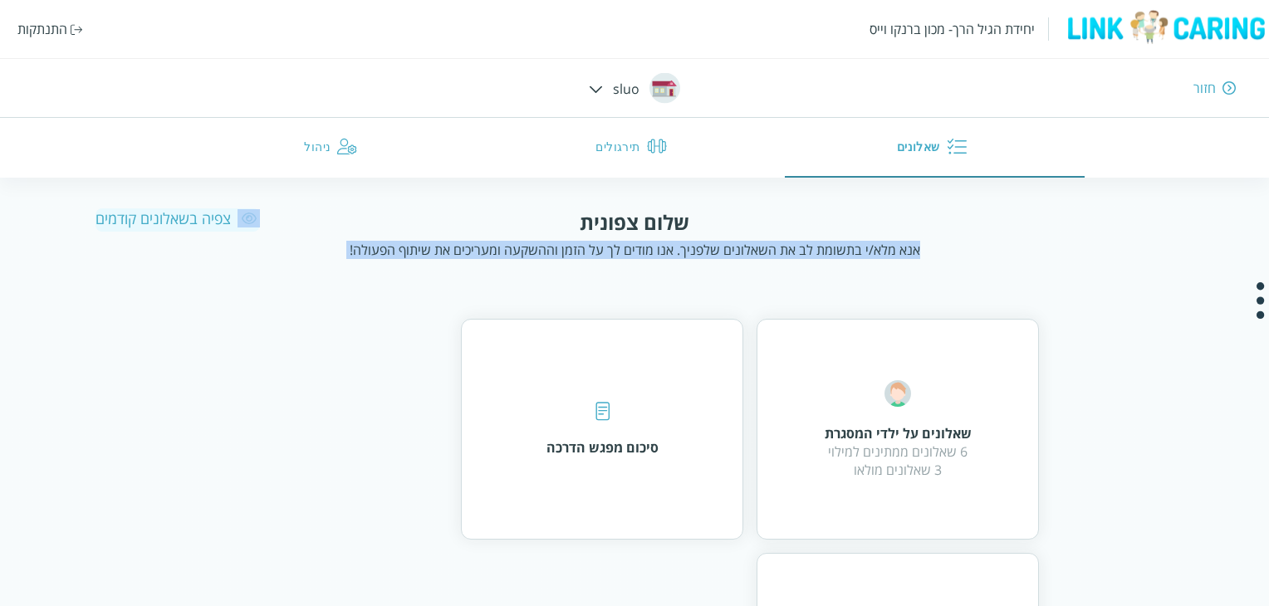
click at [930, 243] on div "שלום צפונית אנא מלא/י בתשומת לב את השאלונים שלפניך. אנו מודים לך על הזמן וההשקע…" at bounding box center [635, 234] width 971 height 51
drag, startPoint x: 930, startPoint y: 243, endPoint x: 359, endPoint y: 261, distance: 571.0
click at [359, 261] on div "שלום צפונית אנא מלא/י בתשומת לב את השאלונים שלפניך. אנו מודים לך על הזמן וההשקע…" at bounding box center [635, 492] width 1079 height 566
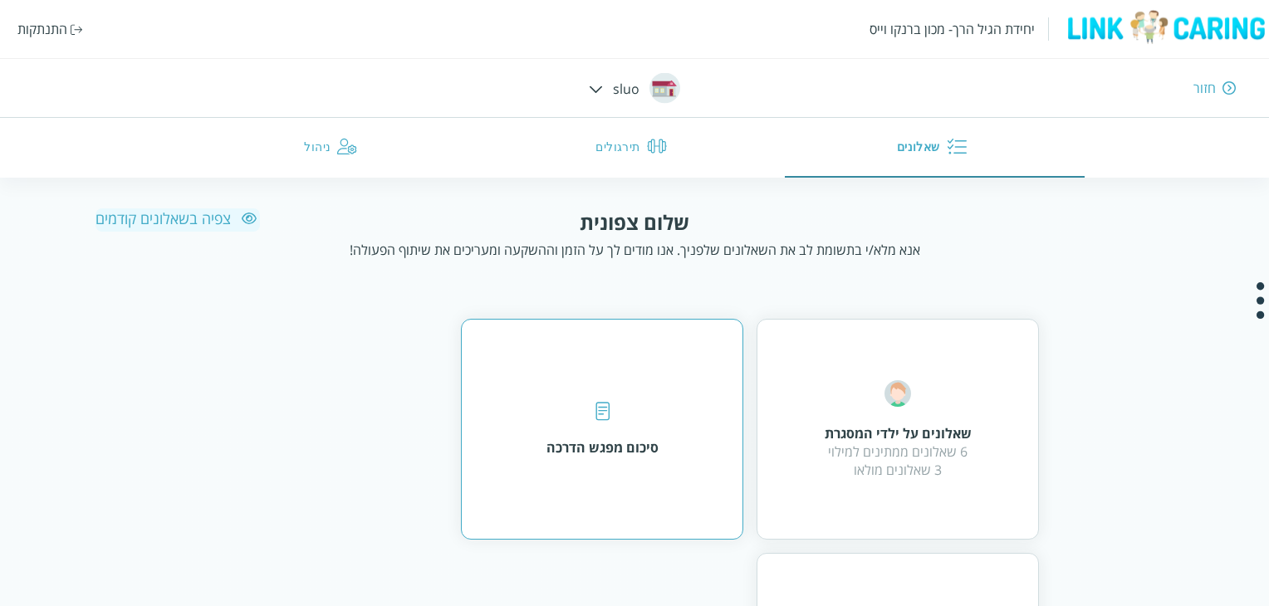
click at [650, 403] on div "סיכום מפגש הדרכה" at bounding box center [603, 429] width 112 height 55
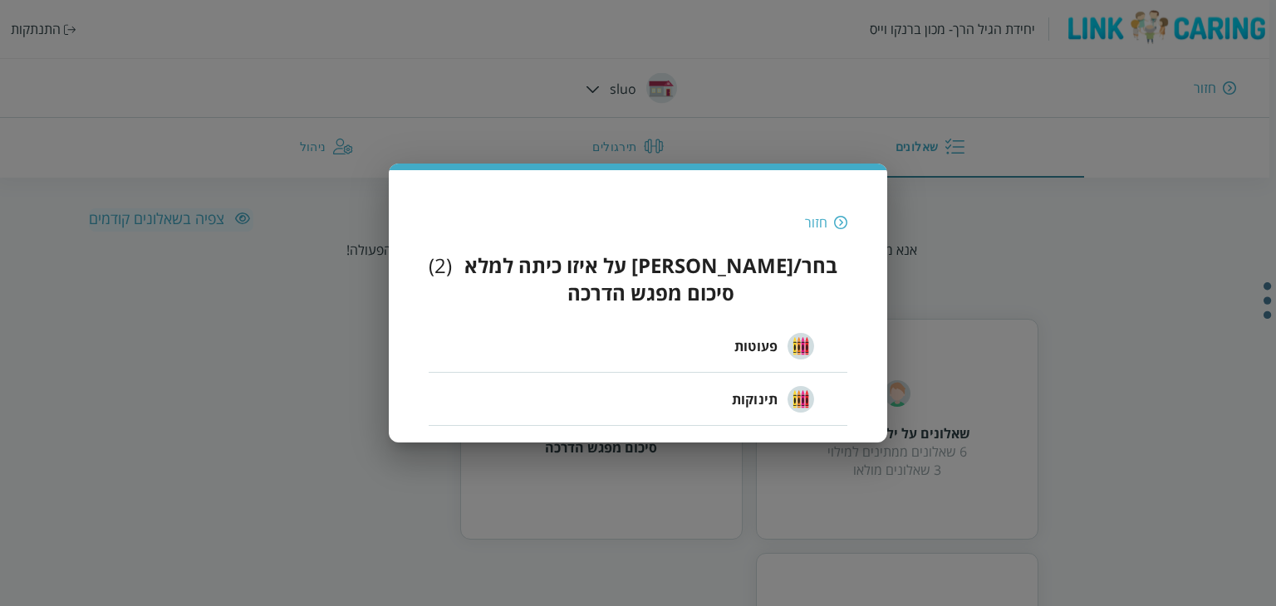
click at [727, 331] on li "פעוטות" at bounding box center [638, 346] width 419 height 53
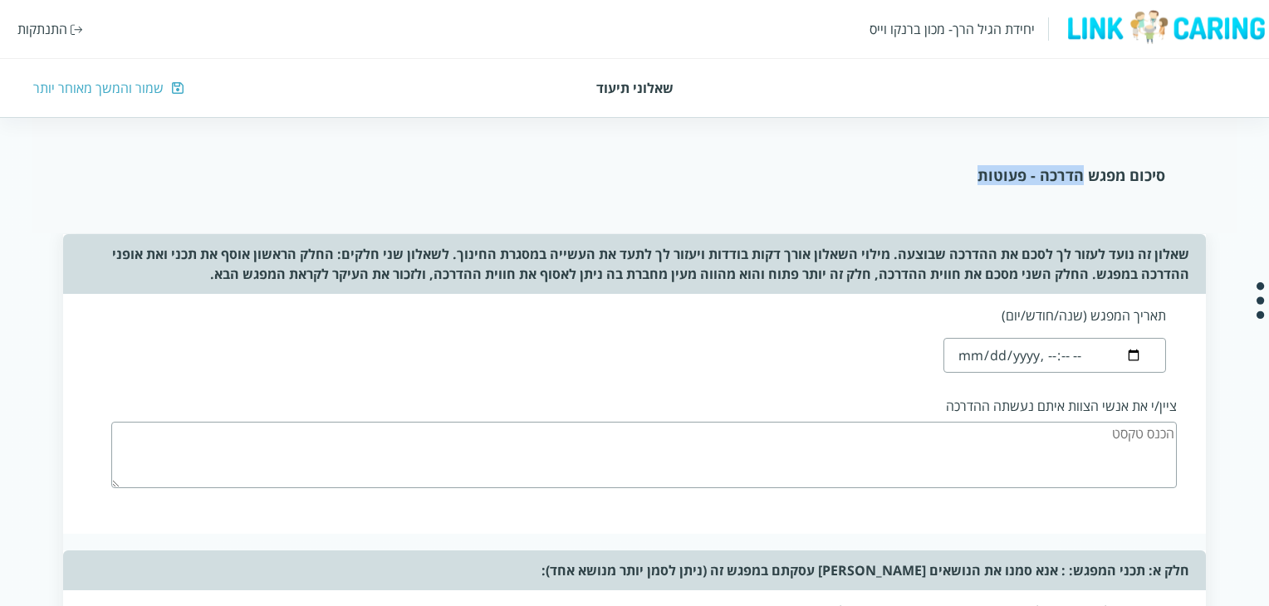
drag, startPoint x: 1049, startPoint y: 174, endPoint x: 979, endPoint y: 179, distance: 70.0
click at [979, 179] on div "סיכום מפגש הדרכה - פעוטות" at bounding box center [634, 175] width 1061 height 20
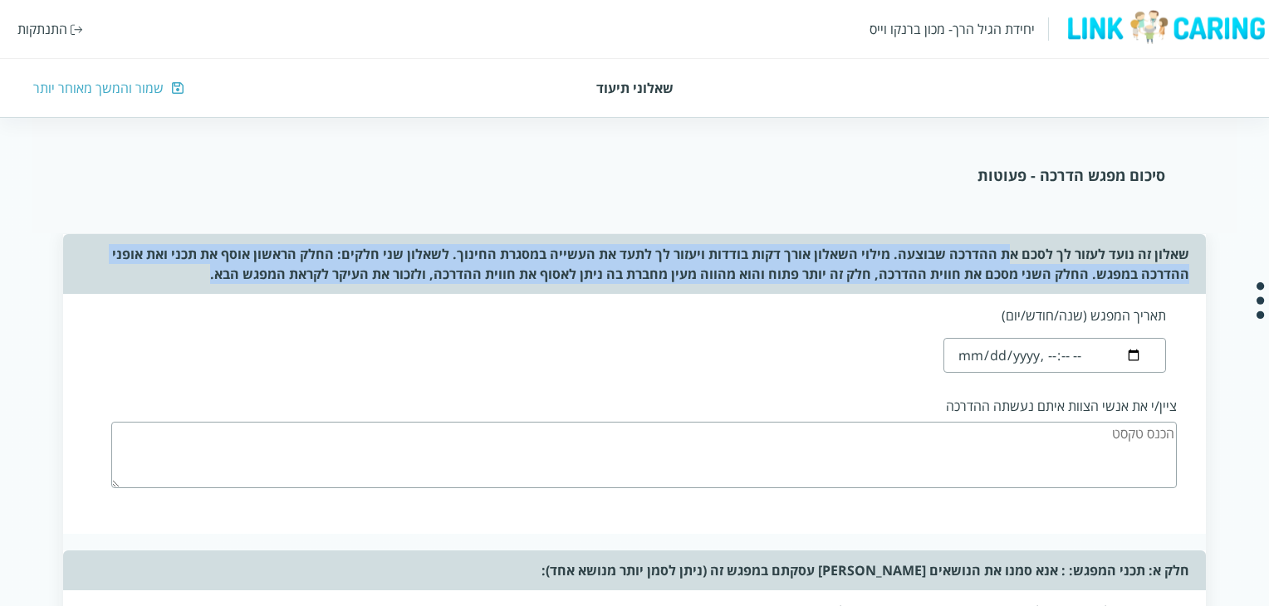
drag, startPoint x: 987, startPoint y: 260, endPoint x: 197, endPoint y: 284, distance: 790.4
click at [197, 284] on div "שאלון זה נועד לעזור לך לסכם את ההדרכה שבוצעה. מילוי השאלון אורך דקות בודדות ויע…" at bounding box center [634, 264] width 1142 height 60
drag, startPoint x: 221, startPoint y: 281, endPoint x: 1185, endPoint y: 237, distance: 965.5
click at [1185, 237] on div "שאלון זה נועד לעזור לך לסכם את ההדרכה שבוצעה. מילוי השאלון אורך דקות בודדות ויע…" at bounding box center [634, 264] width 1142 height 60
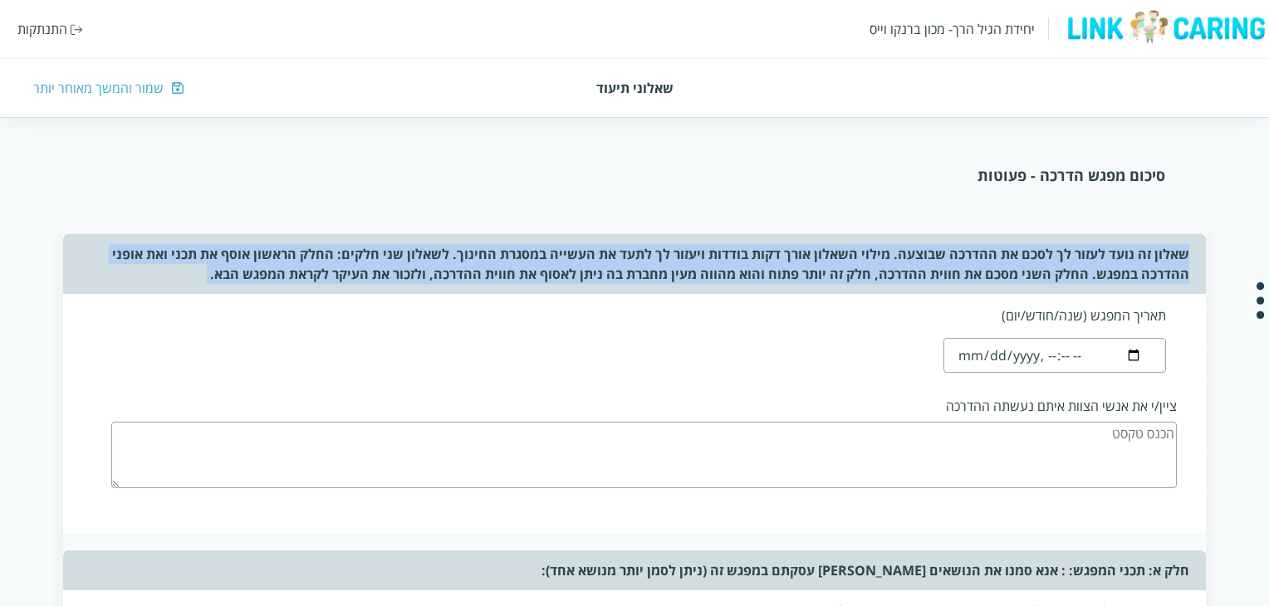
click at [1186, 237] on div "שאלון זה נועד לעזור לך לסכם את ההדרכה שבוצעה. מילוי השאלון אורך דקות בודדות ויע…" at bounding box center [634, 264] width 1142 height 60
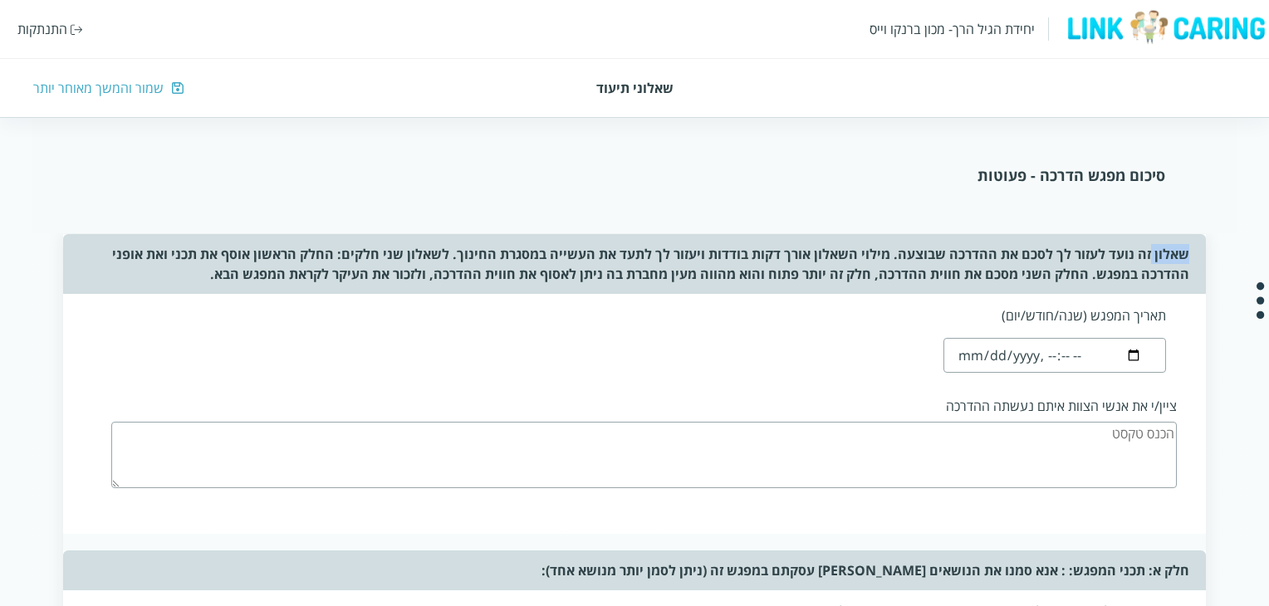
click at [1186, 237] on div "שאלון זה נועד לעזור לך לסכם את ההדרכה שבוצעה. מילוי השאלון אורך דקות בודדות ויע…" at bounding box center [634, 264] width 1142 height 60
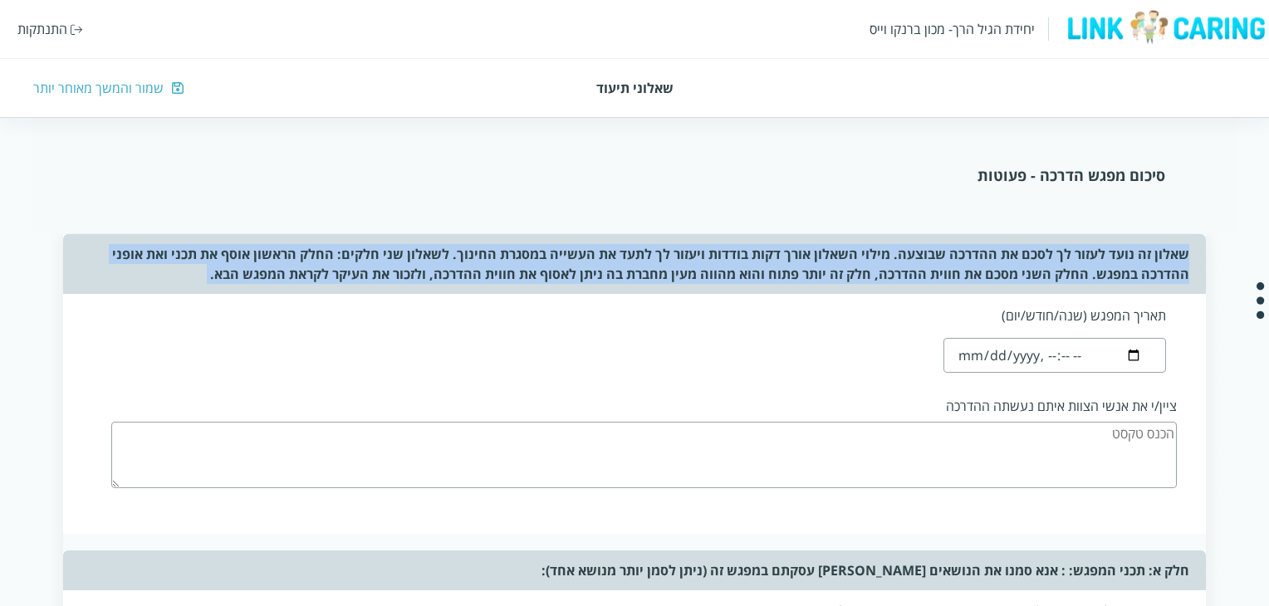
click at [1186, 237] on div "שאלון זה נועד לעזור לך לסכם את ההדרכה שבוצעה. מילוי השאלון אורך דקות בודדות ויע…" at bounding box center [634, 264] width 1142 height 60
click at [699, 253] on div "שאלון זה נועד לעזור לך לסכם את ההדרכה שבוצעה. מילוי השאלון אורך דקות בודדות ויע…" at bounding box center [634, 264] width 1142 height 60
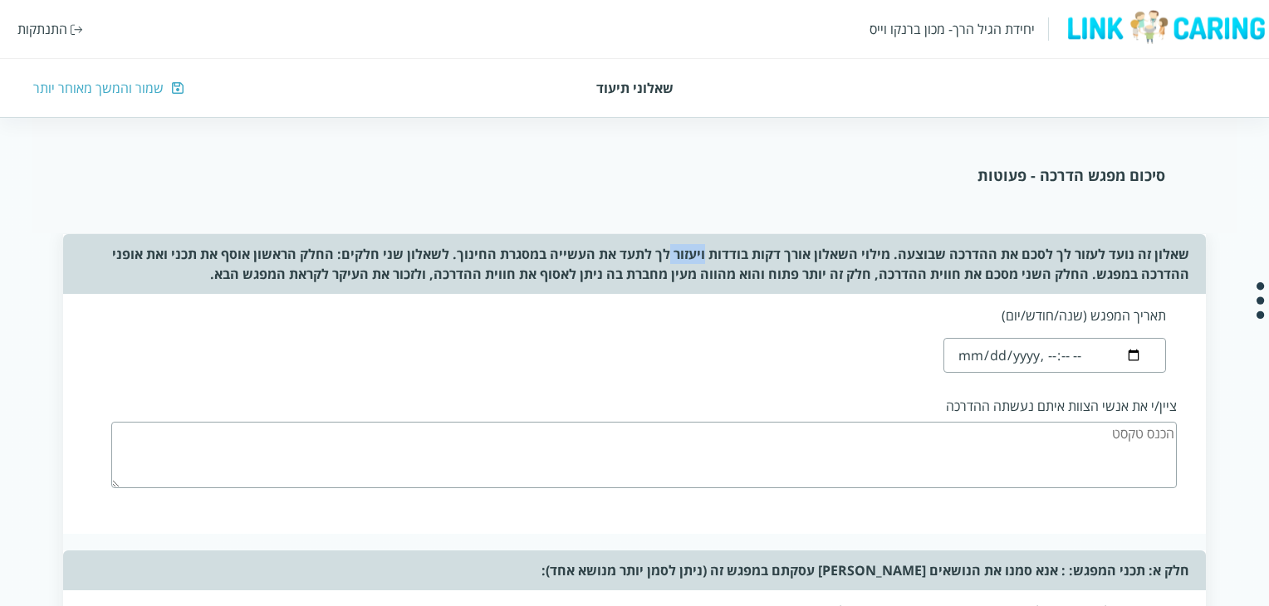
click at [699, 253] on div "שאלון זה נועד לעזור לך לסכם את ההדרכה שבוצעה. מילוי השאלון אורך דקות בודדות ויע…" at bounding box center [634, 264] width 1142 height 60
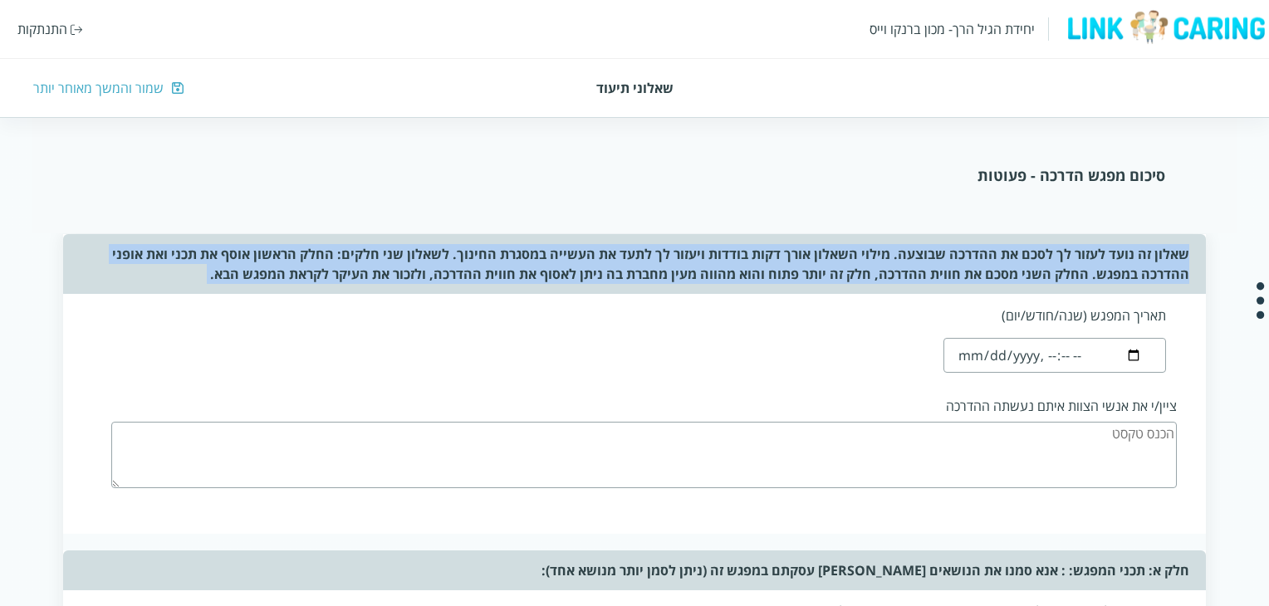
click at [699, 253] on div "שאלון זה נועד לעזור לך לסכם את ההדרכה שבוצעה. מילוי השאלון אורך דקות בודדות ויע…" at bounding box center [634, 264] width 1142 height 60
click at [690, 263] on div "שאלון זה נועד לעזור לך לסכם את ההדרכה שבוצעה. מילוי השאלון אורך דקות בודדות ויע…" at bounding box center [634, 264] width 1142 height 60
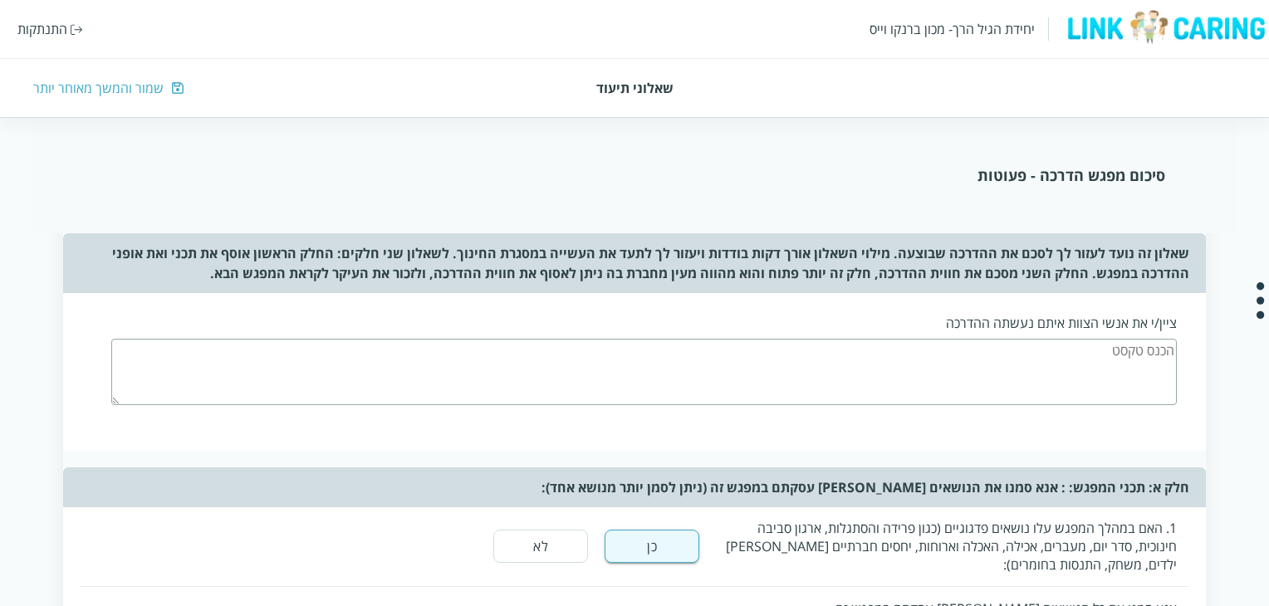
scroll to position [166, 0]
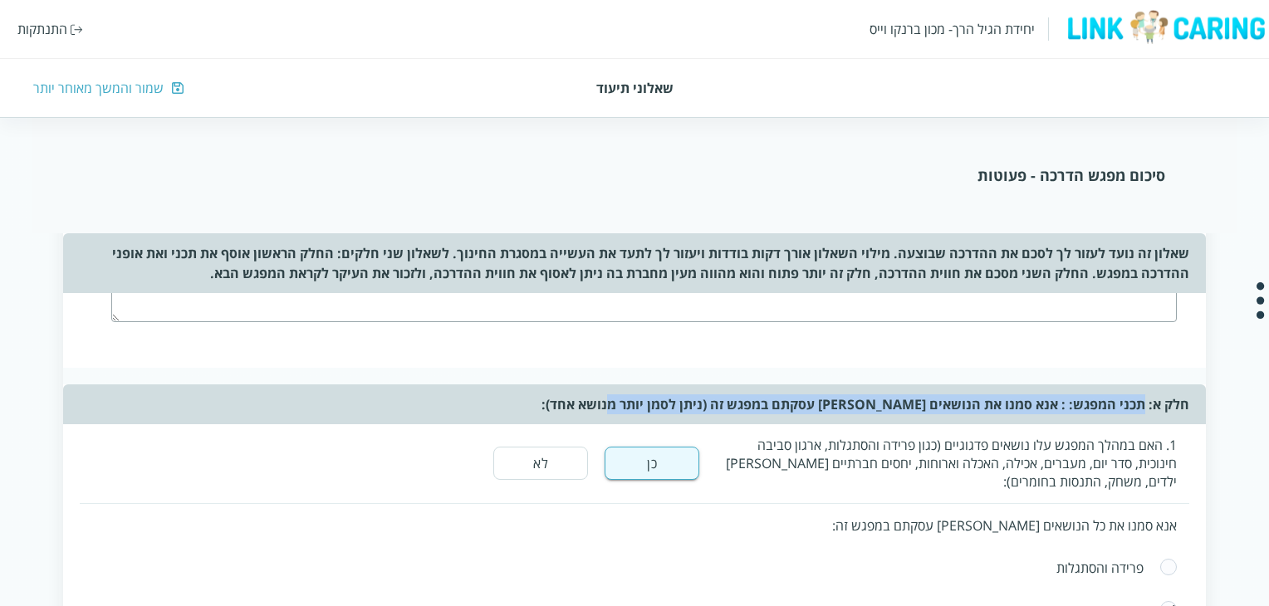
drag, startPoint x: 1145, startPoint y: 401, endPoint x: 623, endPoint y: 403, distance: 521.7
click at [623, 403] on div "חלק א: תכני המפגש: : אנא סמנו את הנושאים בהם עסקתם במפגש זה (ניתן לסמן יותר מנו…" at bounding box center [634, 405] width 1142 height 40
drag, startPoint x: 623, startPoint y: 403, endPoint x: 1079, endPoint y: 406, distance: 456.1
click at [1079, 406] on div "חלק א: תכני המפגש: : אנא סמנו את הנושאים בהם עסקתם במפגש זה (ניתן לסמן יותר מנו…" at bounding box center [634, 405] width 1142 height 40
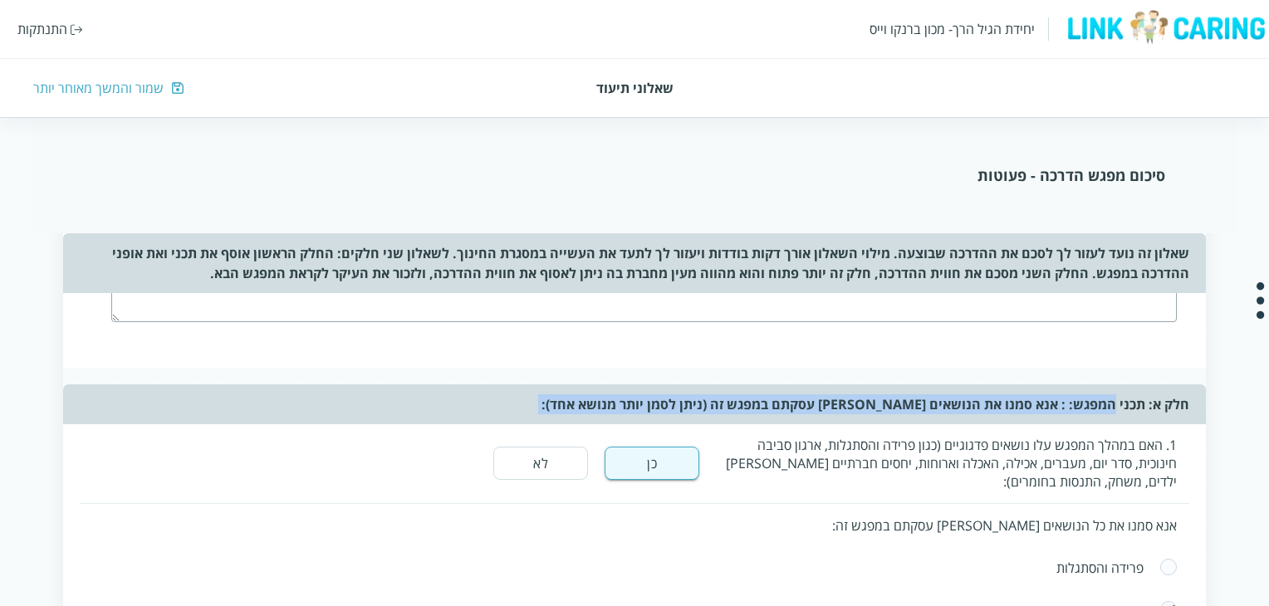
click at [1079, 406] on div "חלק א: תכני המפגש: : אנא סמנו את הנושאים בהם עסקתם במפגש זה (ניתן לסמן יותר מנו…" at bounding box center [634, 405] width 1142 height 40
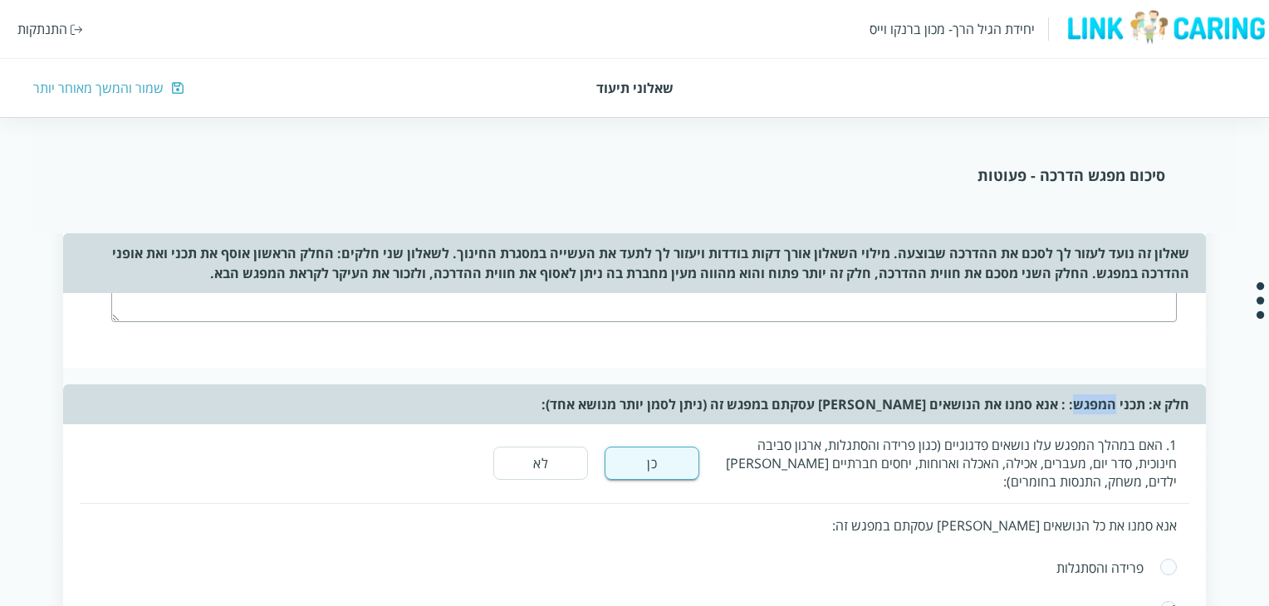
click at [1079, 406] on div "חלק א: תכני המפגש: : אנא סמנו את הנושאים בהם עסקתם במפגש זה (ניתן לסמן יותר מנו…" at bounding box center [634, 405] width 1142 height 40
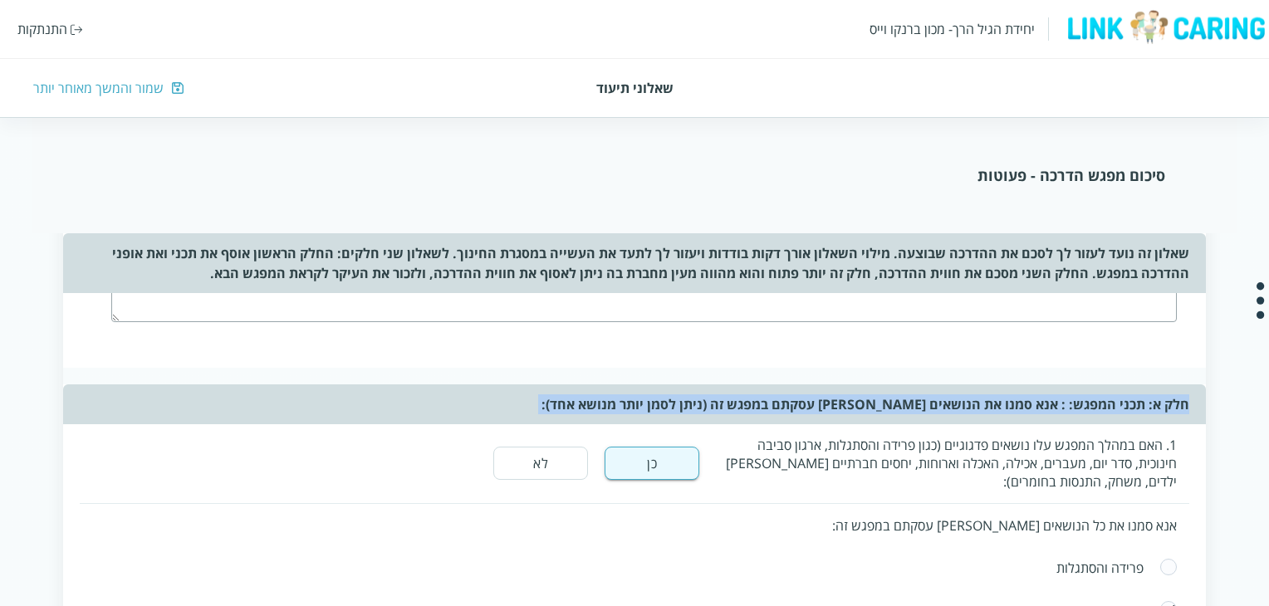
click at [1079, 406] on div "חלק א: תכני המפגש: : אנא סמנו את הנושאים בהם עסקתם במפגש זה (ניתן לסמן יותר מנו…" at bounding box center [634, 405] width 1142 height 40
click at [1047, 413] on div "חלק א: תכני המפגש: : אנא סמנו את הנושאים בהם עסקתם במפגש זה (ניתן לסמן יותר מנו…" at bounding box center [634, 405] width 1142 height 40
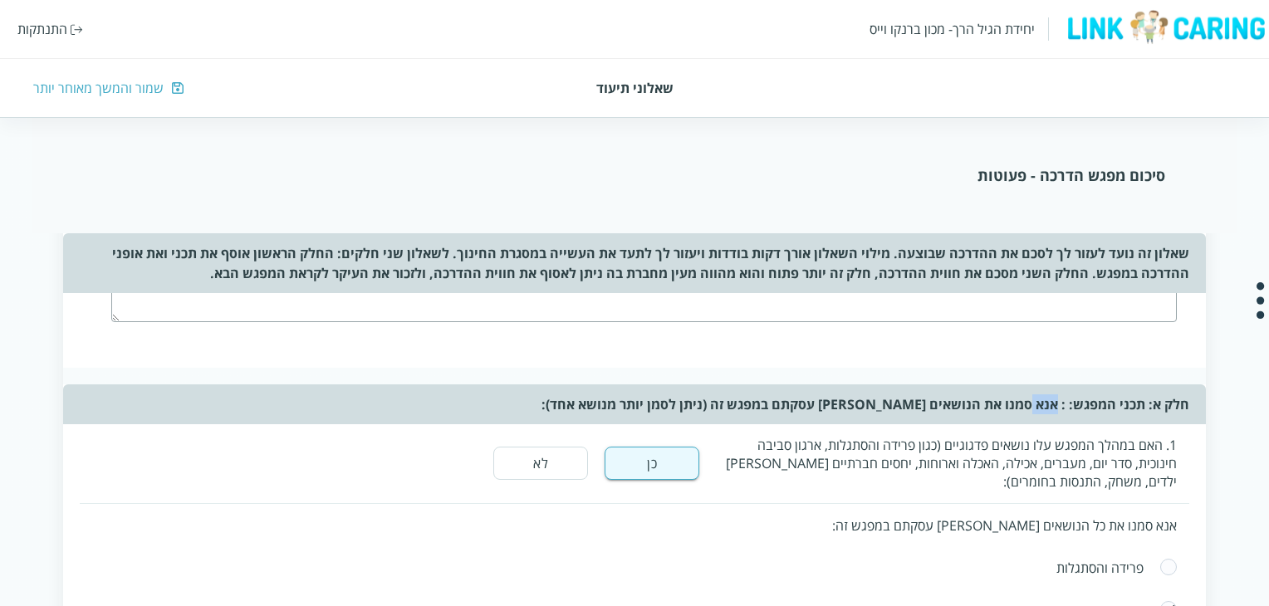
click at [1047, 413] on div "חלק א: תכני המפגש: : אנא סמנו את הנושאים בהם עסקתם במפגש זה (ניתן לסמן יותר מנו…" at bounding box center [634, 405] width 1142 height 40
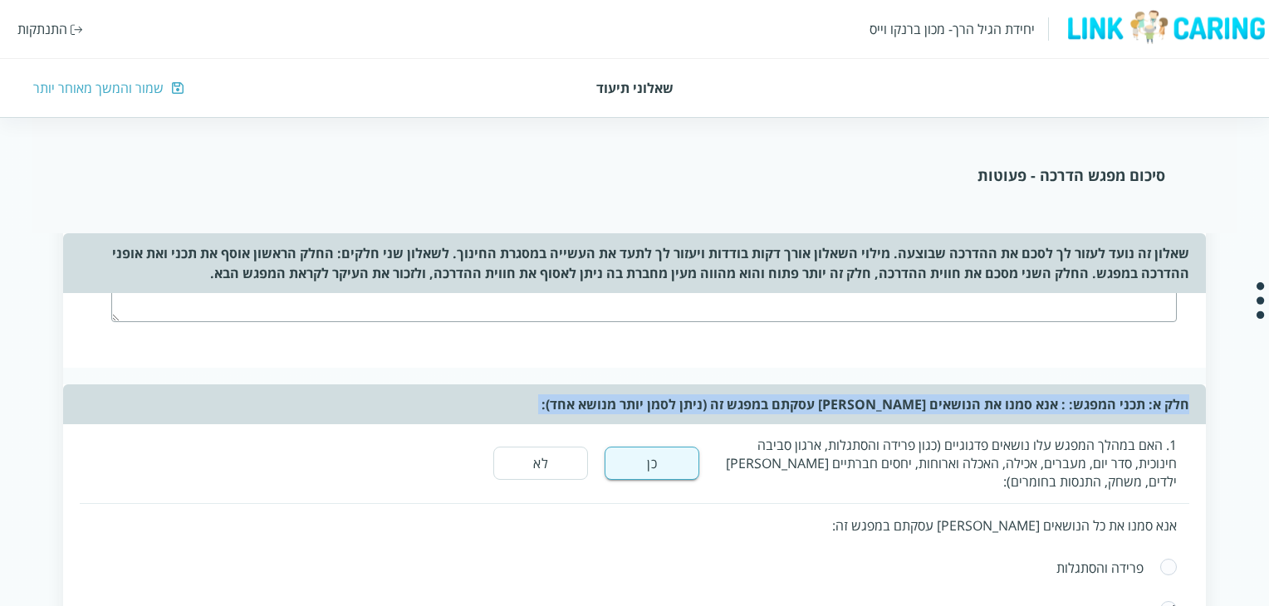
click at [1047, 413] on div "חלק א: תכני המפגש: : אנא סמנו את הנושאים בהם עסקתם במפגש זה (ניתן לסמן יותר מנו…" at bounding box center [634, 405] width 1142 height 40
click at [1043, 413] on div "חלק א: תכני המפגש: : אנא סמנו את הנושאים בהם עסקתם במפגש זה (ניתן לסמן יותר מנו…" at bounding box center [634, 405] width 1142 height 40
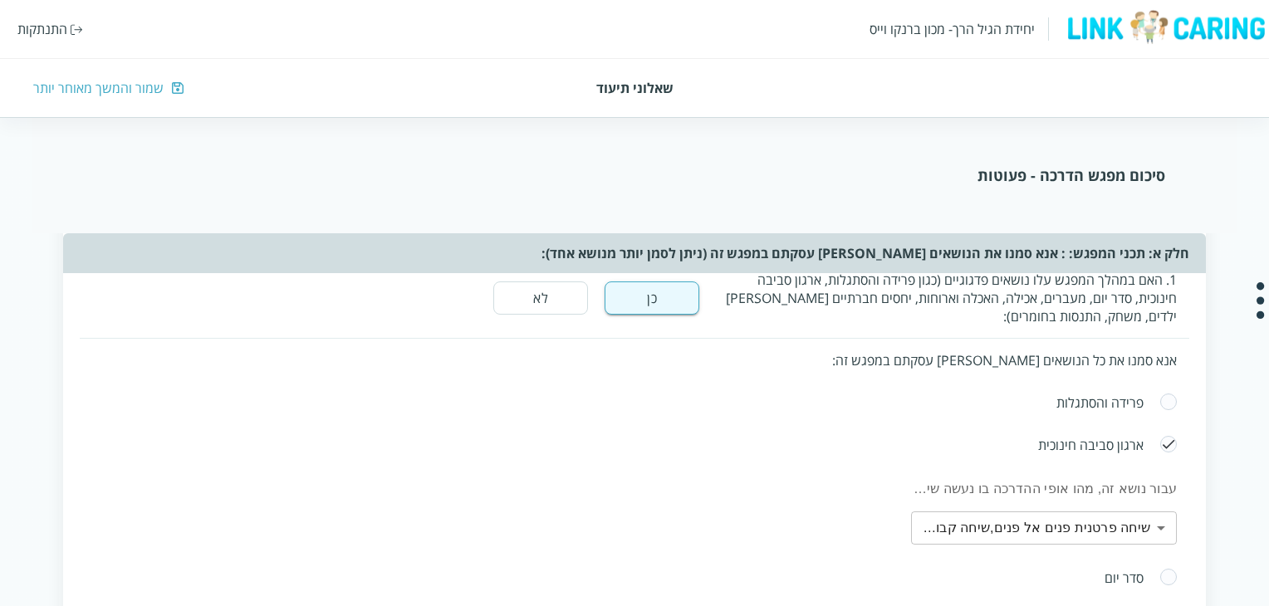
scroll to position [332, 0]
click at [1173, 405] on span at bounding box center [1169, 402] width 18 height 20
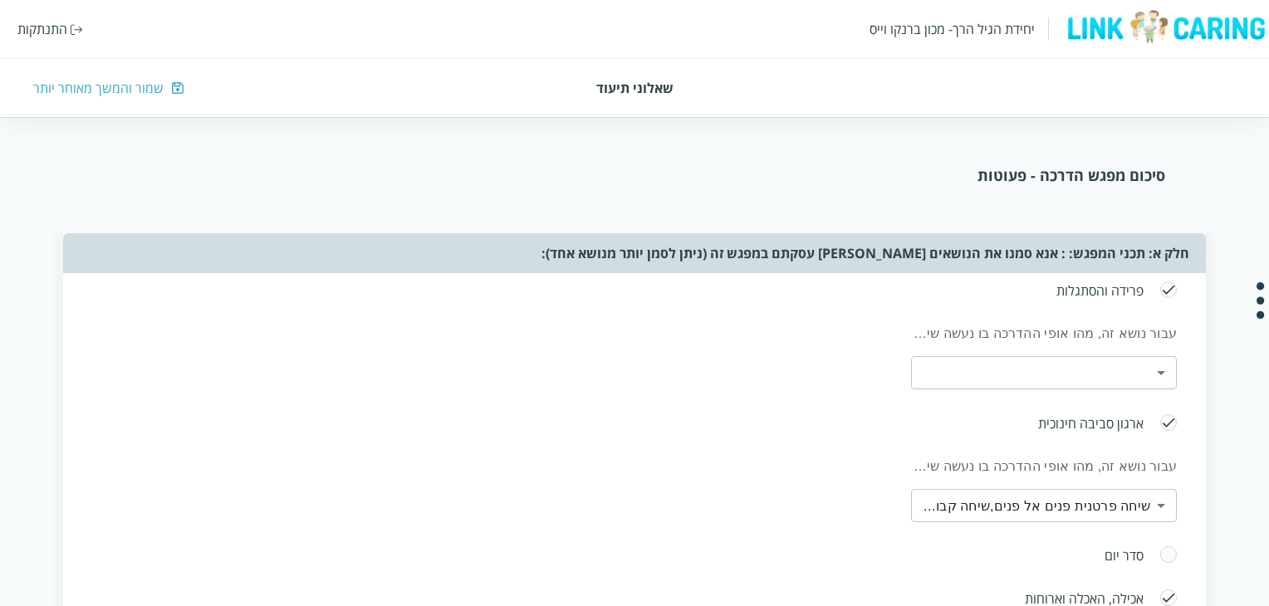
scroll to position [415, 0]
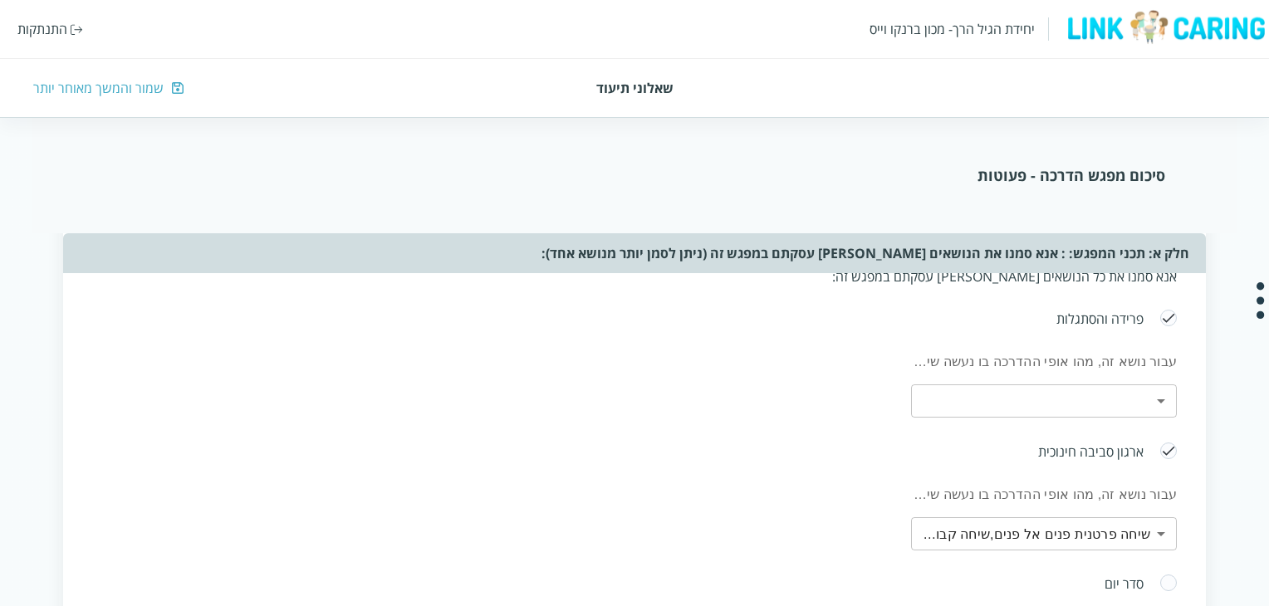
click at [1173, 319] on span at bounding box center [1169, 319] width 18 height 20
radio input "false"
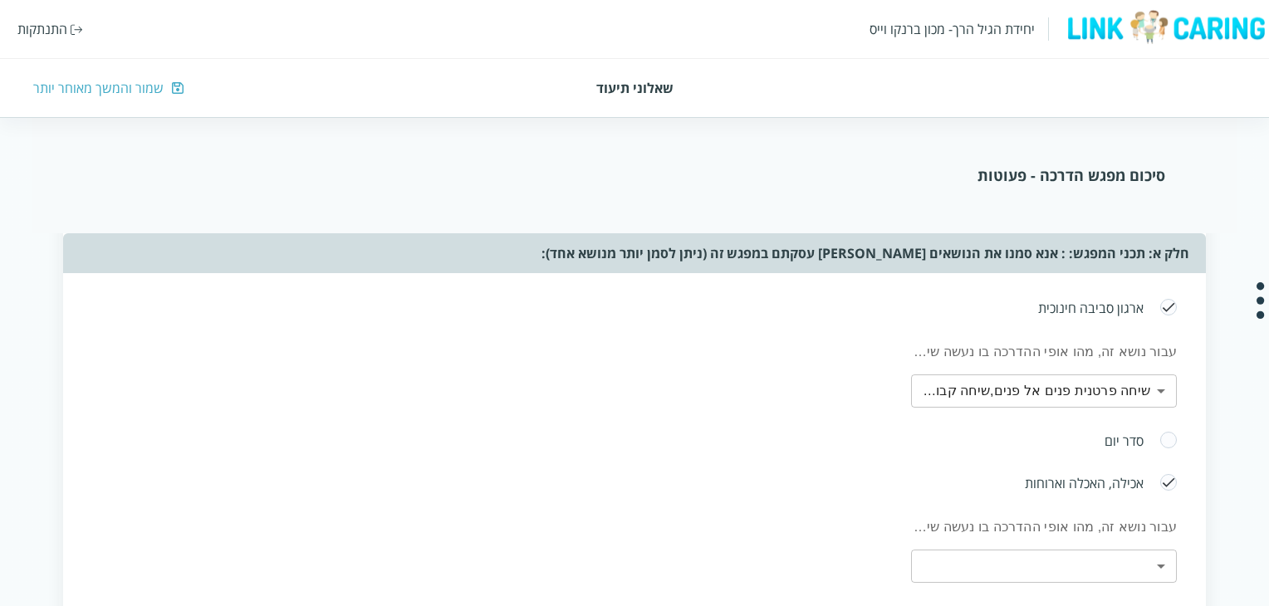
scroll to position [498, 0]
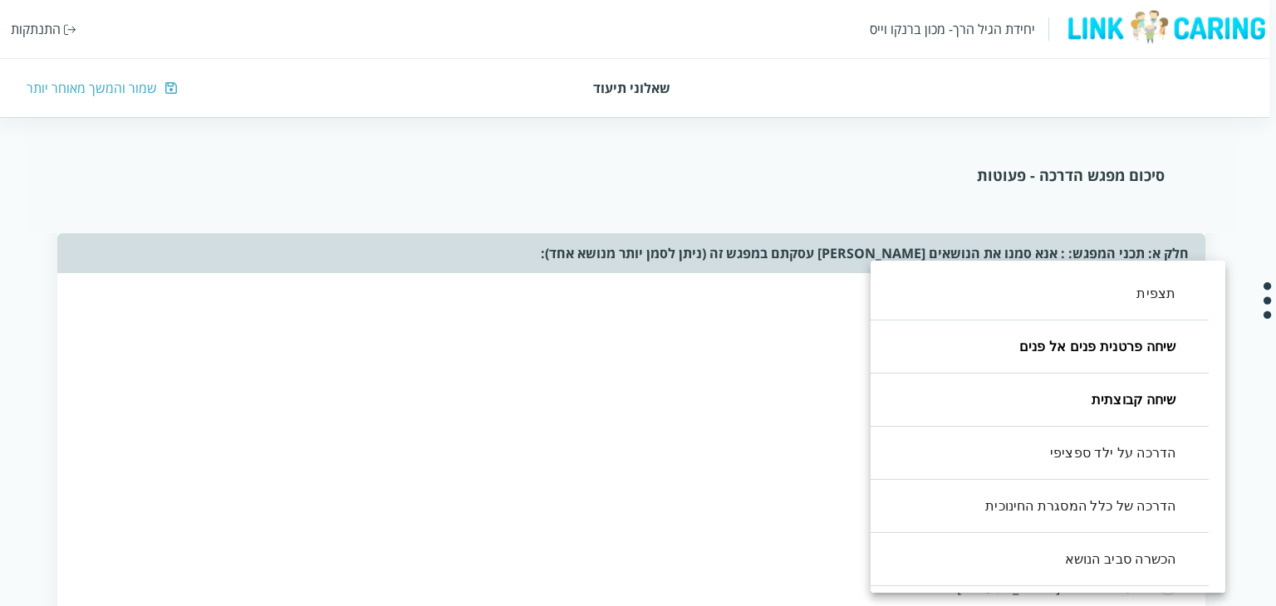
click at [774, 363] on div at bounding box center [638, 303] width 1276 height 606
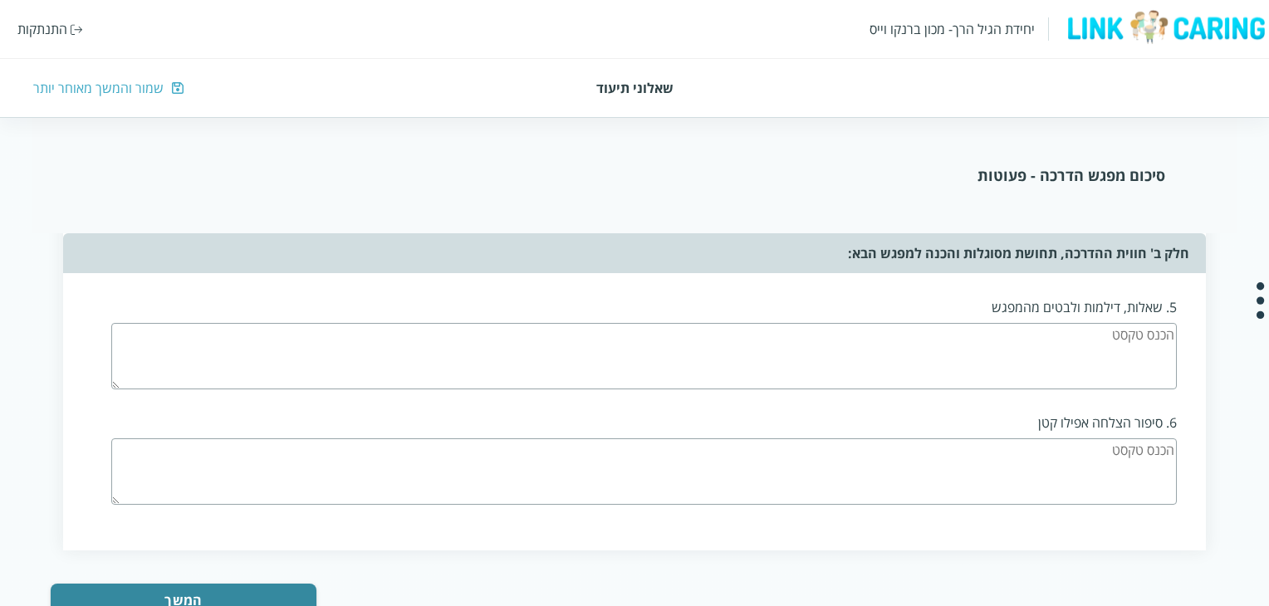
scroll to position [2347, 0]
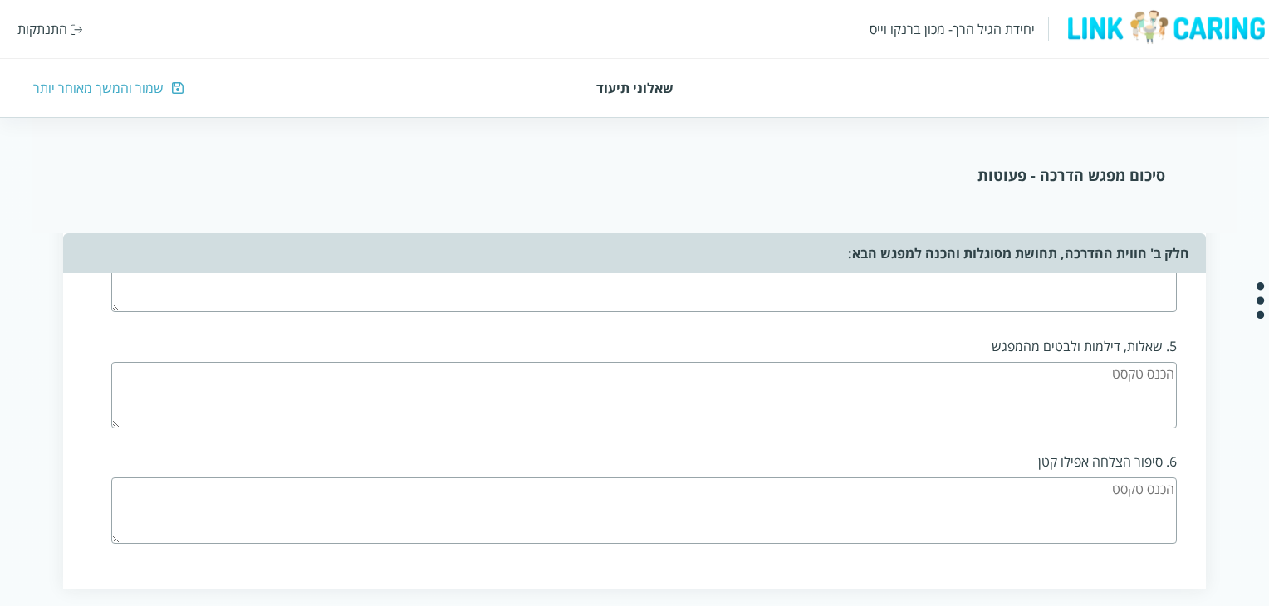
click at [1050, 364] on textarea at bounding box center [644, 395] width 1066 height 66
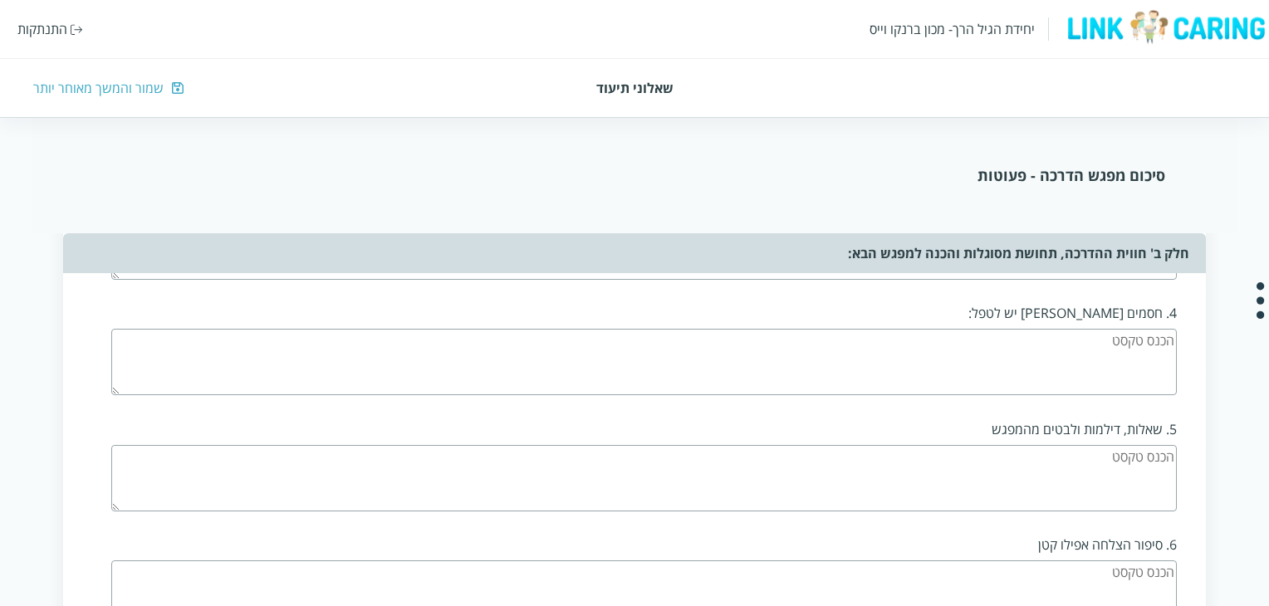
click at [1067, 356] on textarea at bounding box center [644, 362] width 1066 height 66
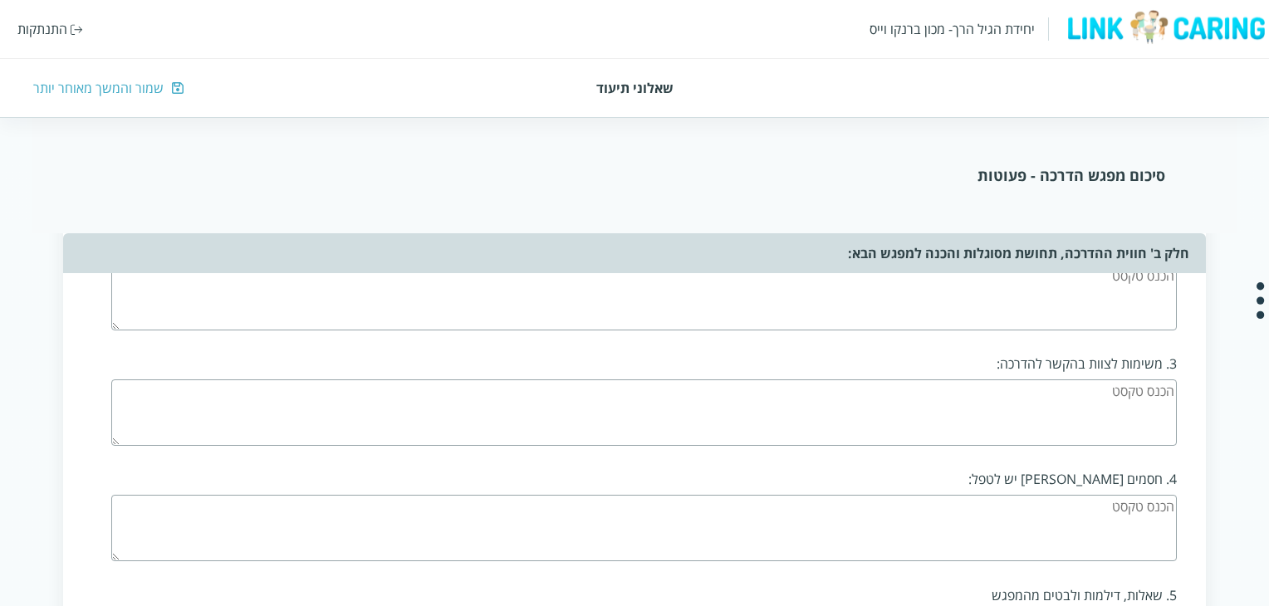
click at [1073, 380] on textarea at bounding box center [644, 413] width 1066 height 66
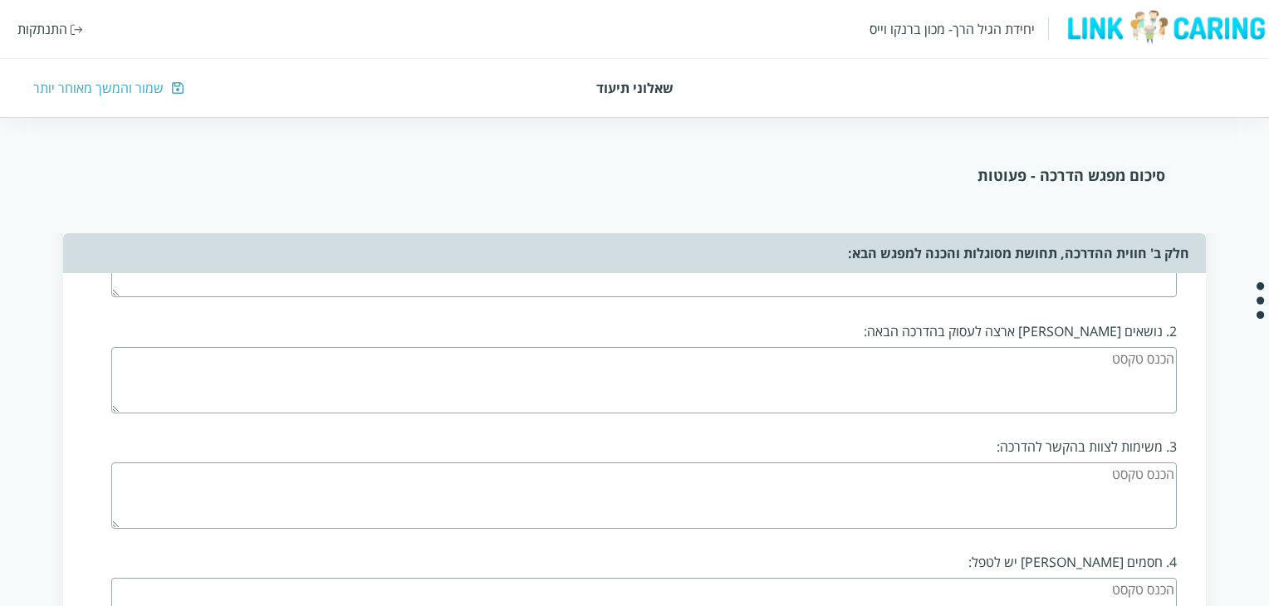
click at [1095, 364] on textarea at bounding box center [644, 380] width 1066 height 66
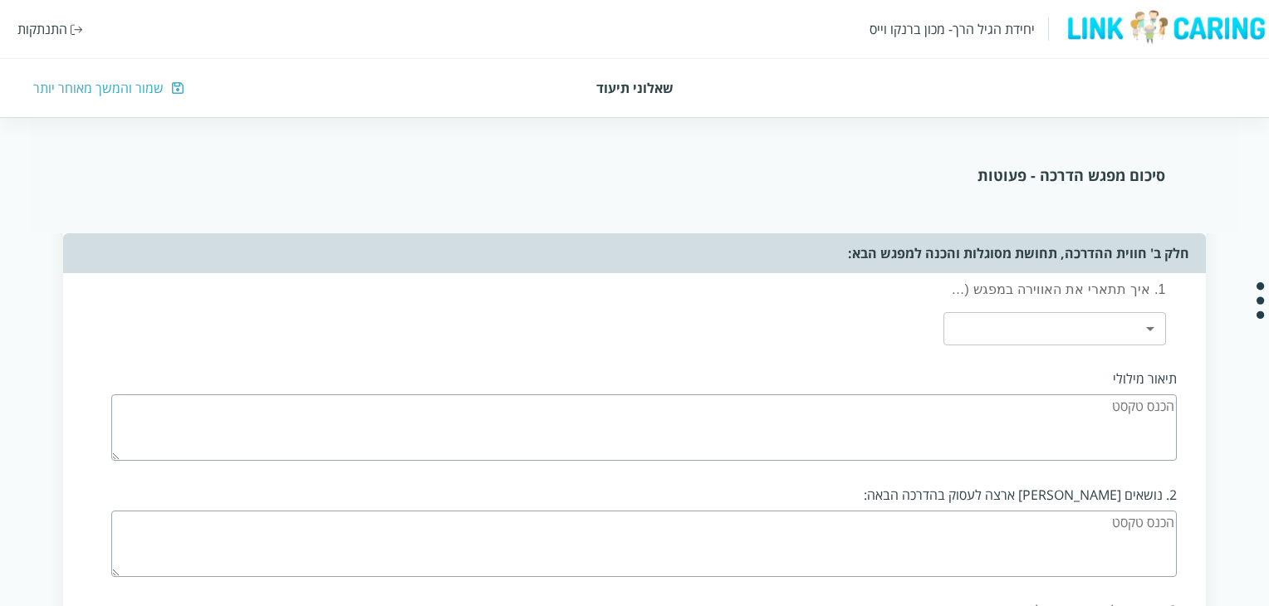
scroll to position [1848, 0]
click at [1105, 405] on textarea at bounding box center [644, 430] width 1066 height 66
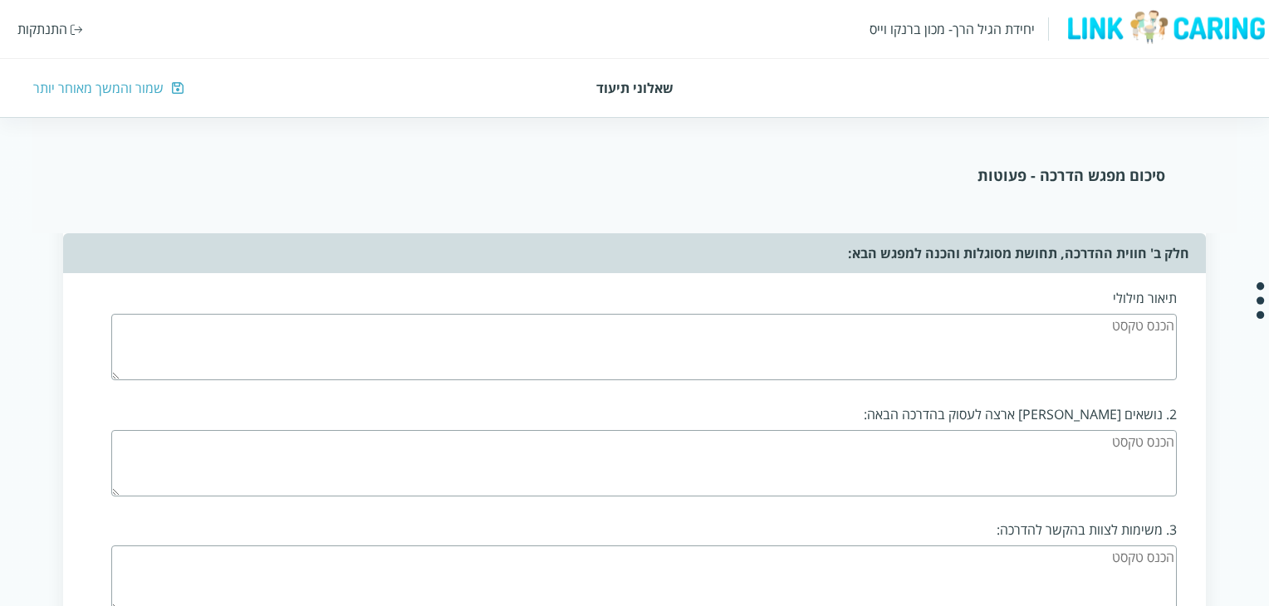
click at [1131, 445] on textarea at bounding box center [644, 463] width 1066 height 66
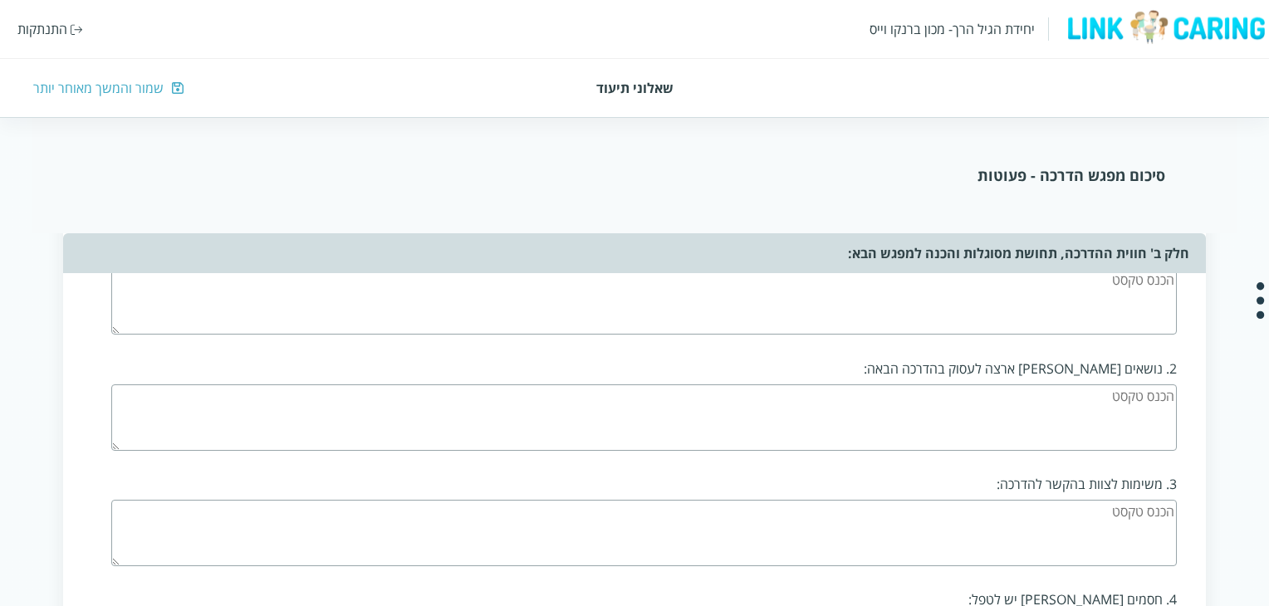
scroll to position [2015, 0]
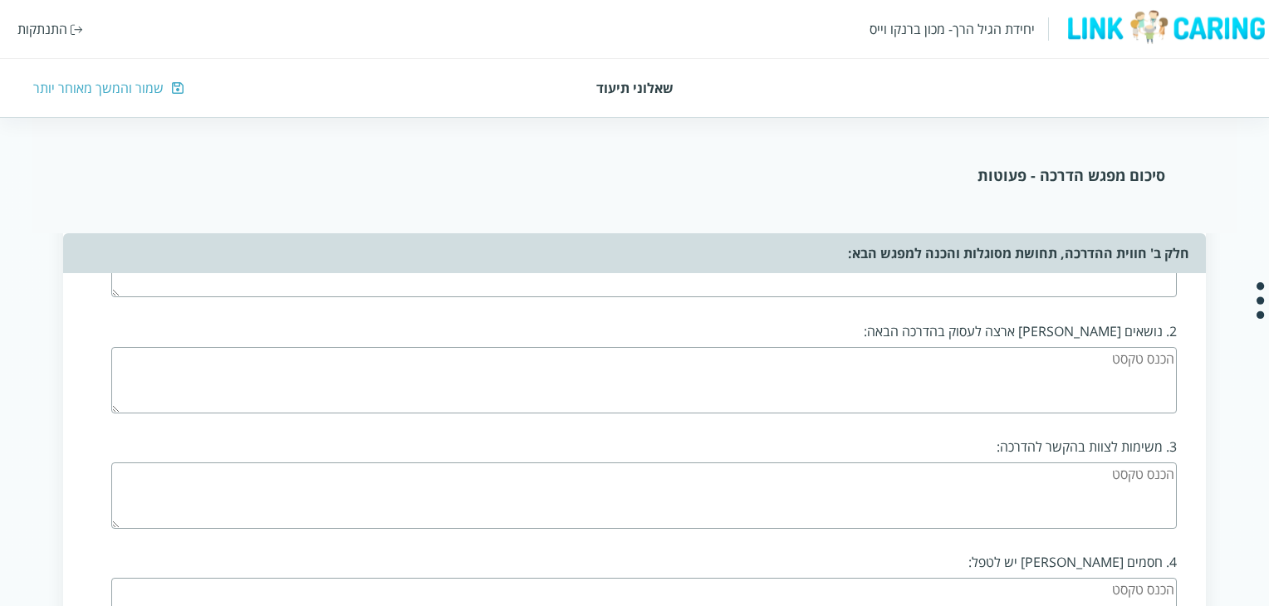
click at [1146, 479] on textarea at bounding box center [644, 496] width 1066 height 66
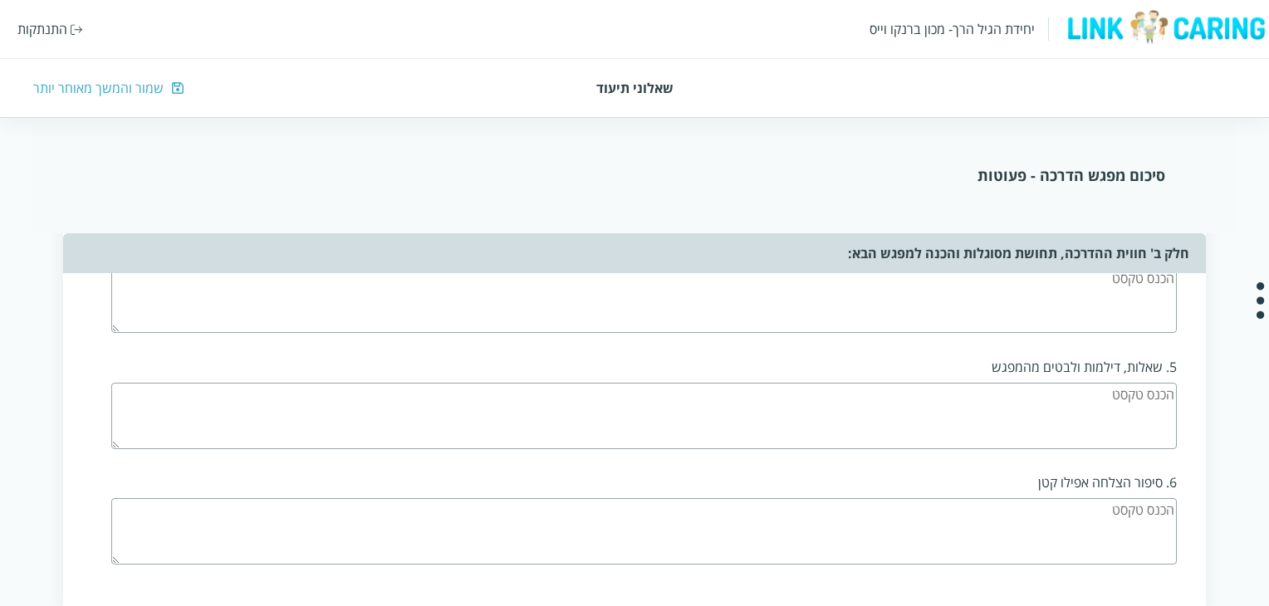
scroll to position [2430, 0]
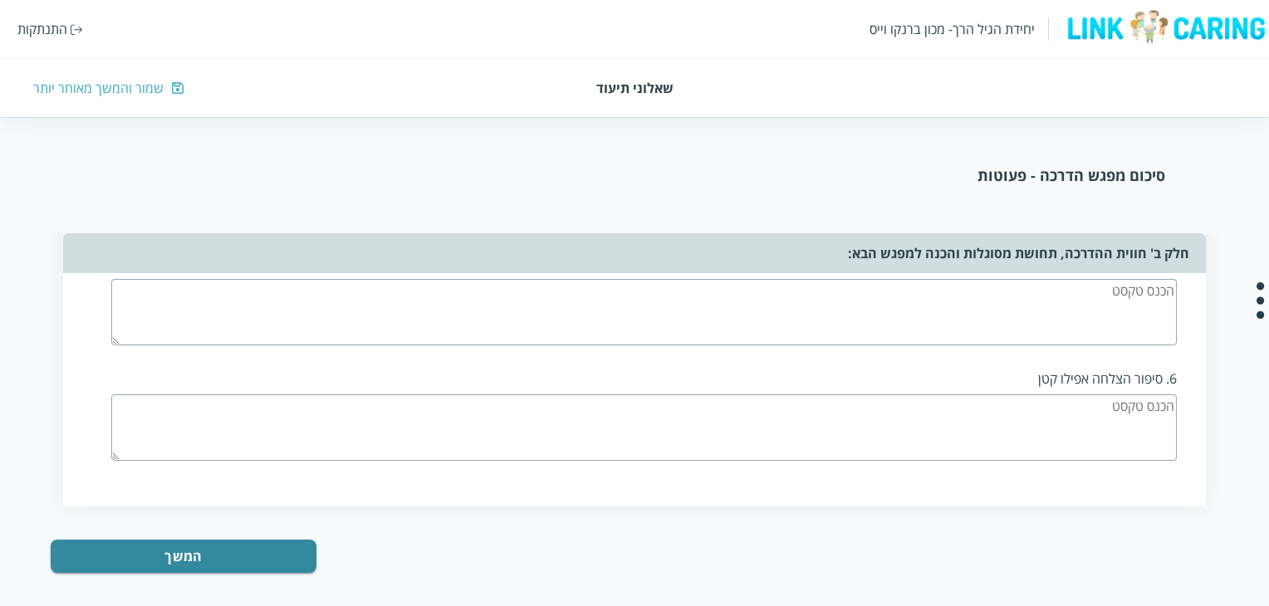
click at [130, 91] on div "שמור והמשך מאוחר יותר" at bounding box center [98, 88] width 130 height 18
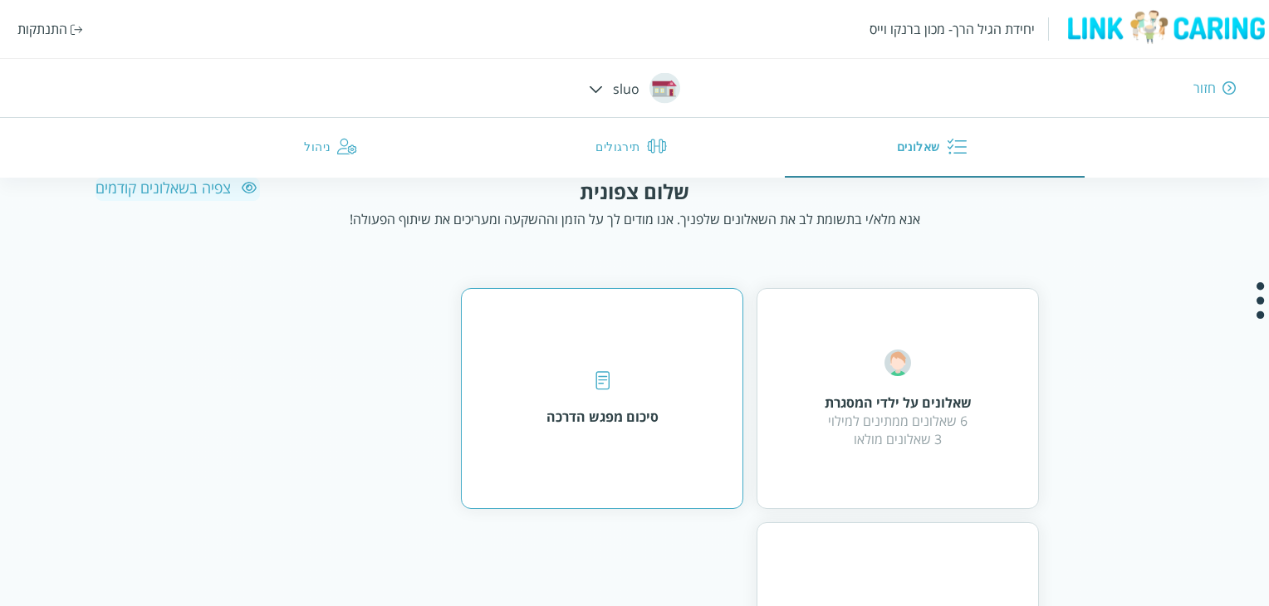
scroll to position [83, 0]
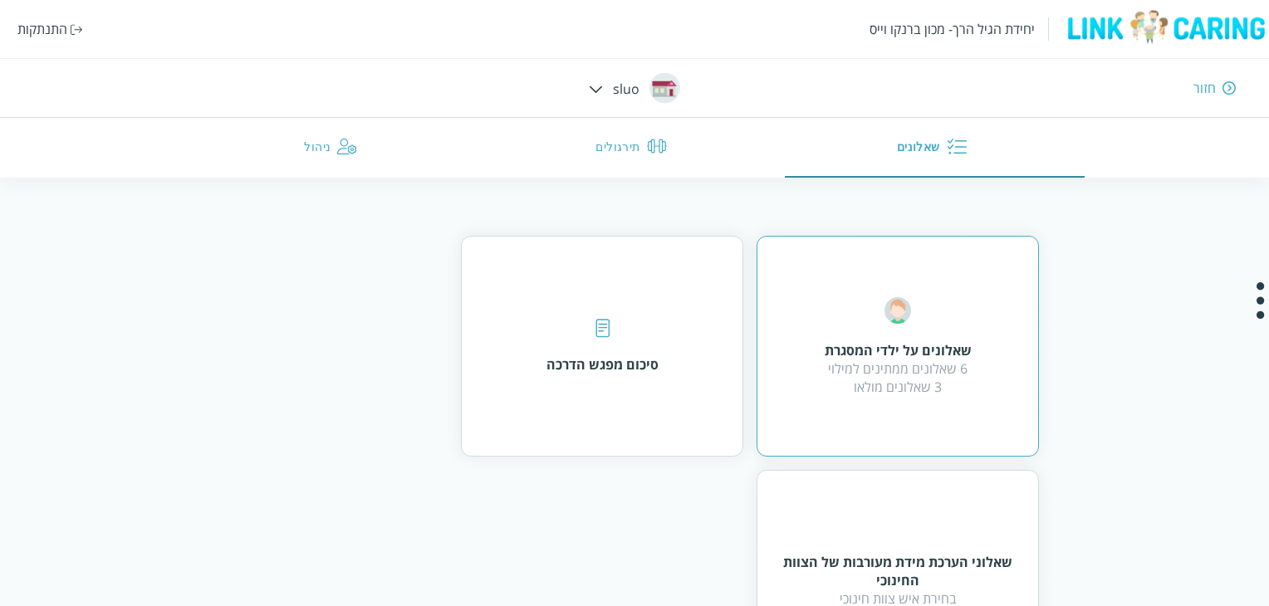
click at [877, 290] on div "שאלונים על ילדי המסגרת 6 שאלונים ממתינים למילוי 3 שאלונים מולאו" at bounding box center [898, 346] width 282 height 221
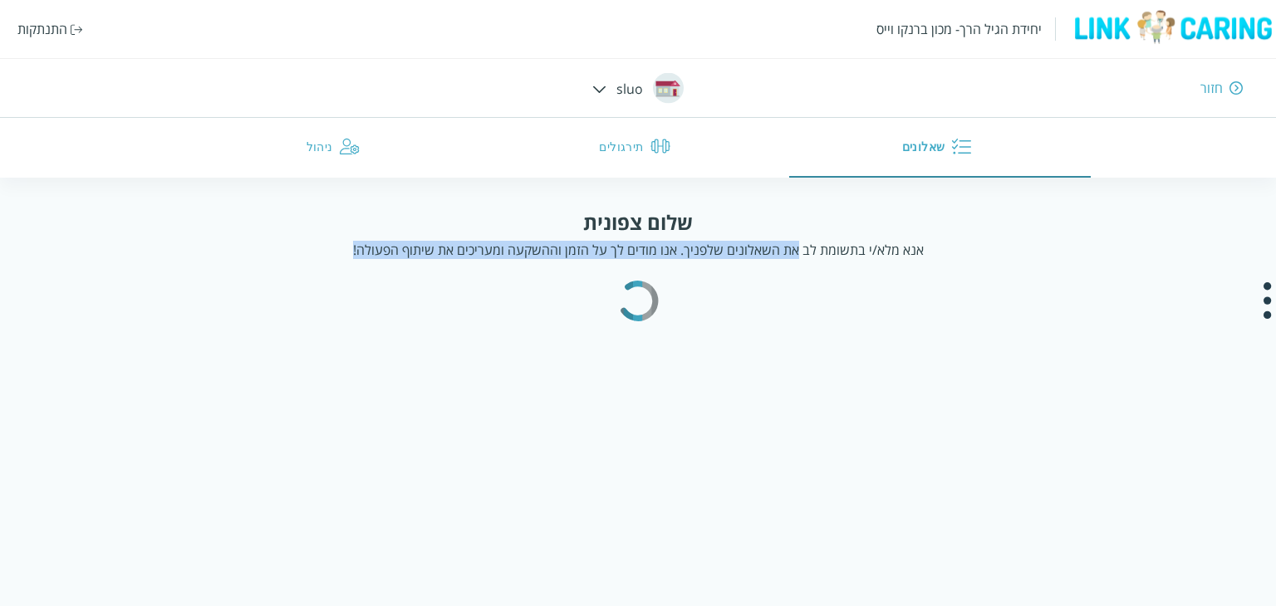
drag, startPoint x: 792, startPoint y: 242, endPoint x: 326, endPoint y: 272, distance: 466.2
click at [326, 272] on div "שלום צפונית אנא מלא/י בתשומת לב את השאלונים שלפניך. אנו מודים לך על הזמן וההשקע…" at bounding box center [638, 247] width 1085 height 77
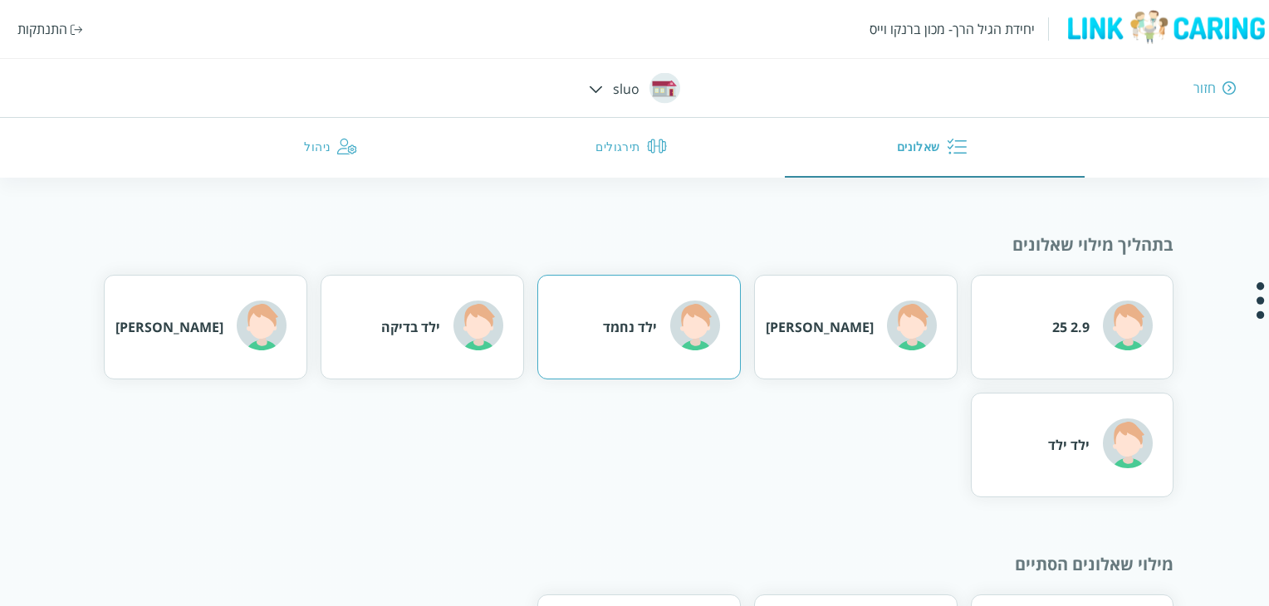
scroll to position [49, 0]
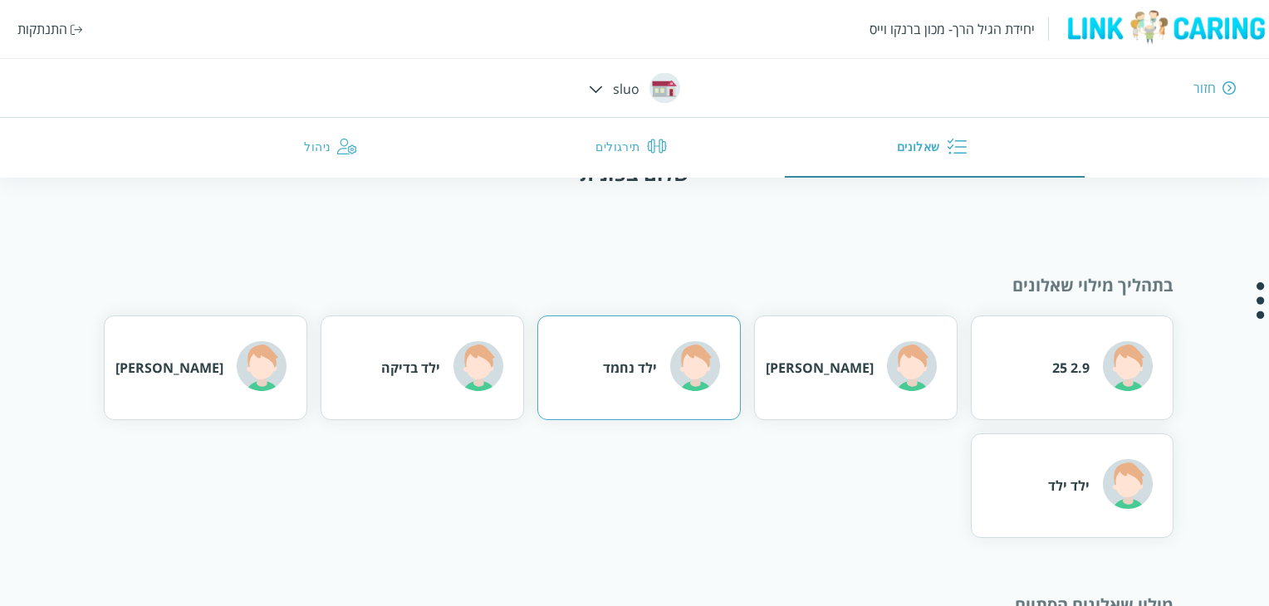
click at [614, 380] on div "ילד נחמד" at bounding box center [661, 368] width 117 height 54
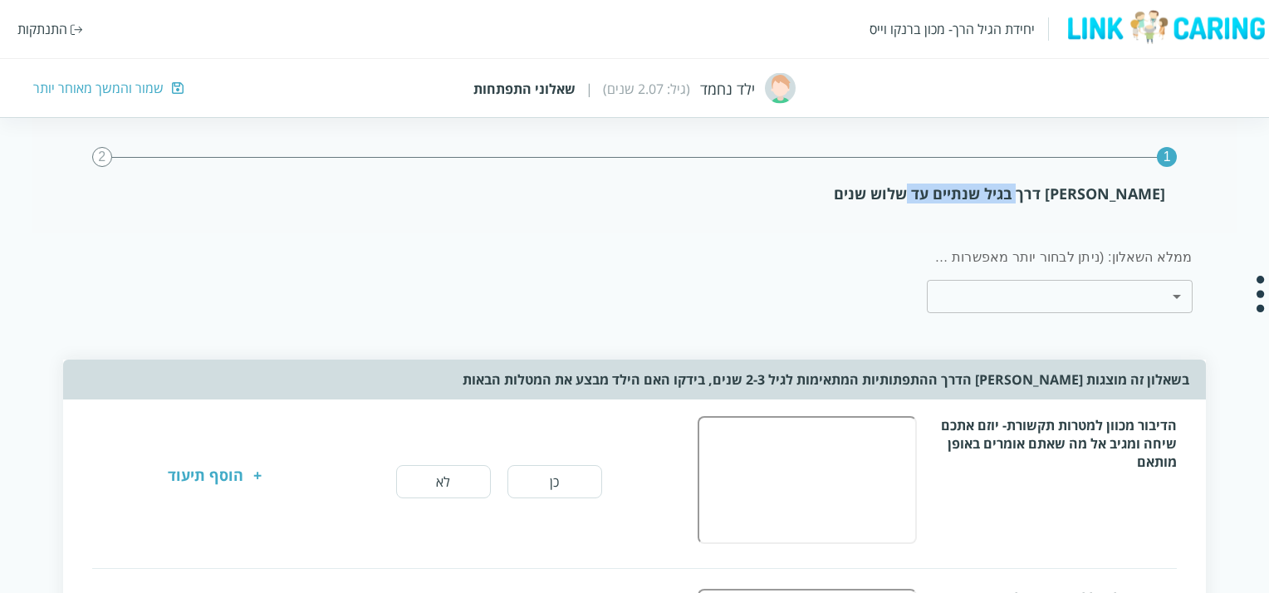
drag, startPoint x: 1044, startPoint y: 192, endPoint x: 917, endPoint y: 197, distance: 127.2
click at [917, 197] on div "אבני דרך בגיל שנתיים עד שלוש שנים" at bounding box center [634, 194] width 1061 height 20
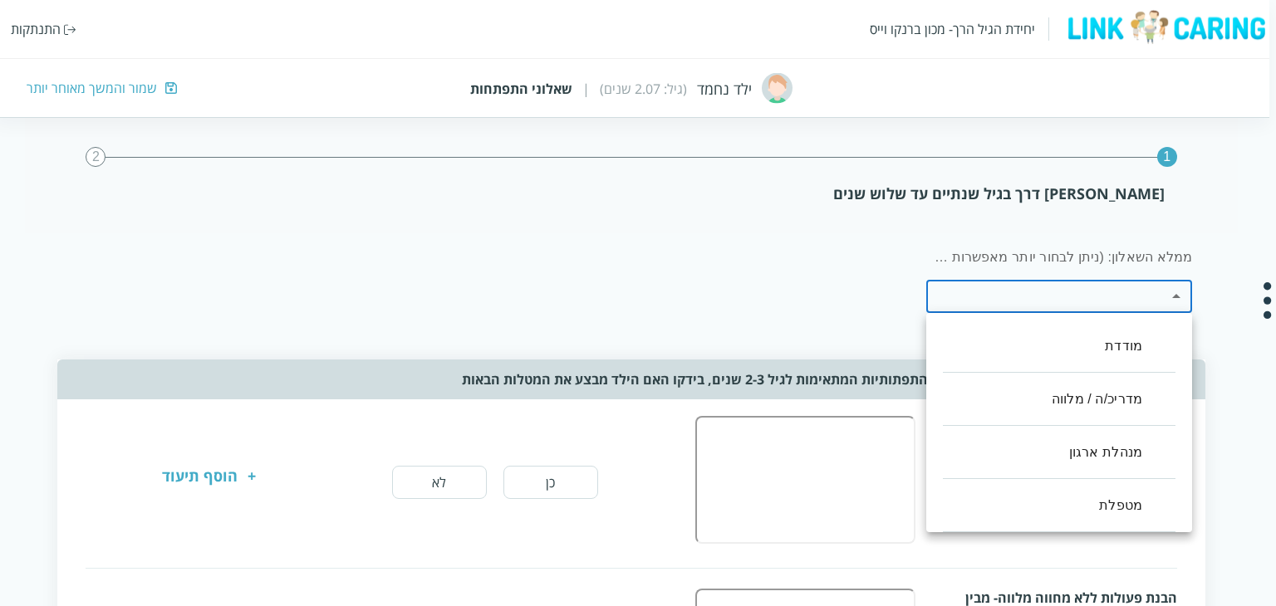
click at [849, 240] on div at bounding box center [638, 303] width 1276 height 606
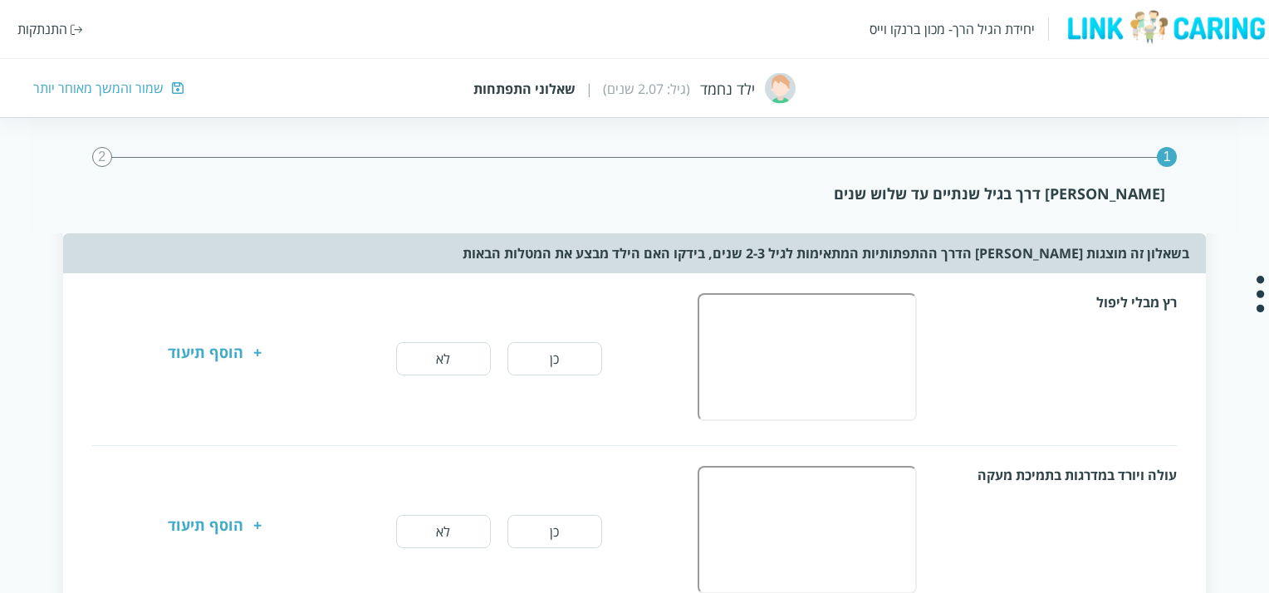
scroll to position [582, 0]
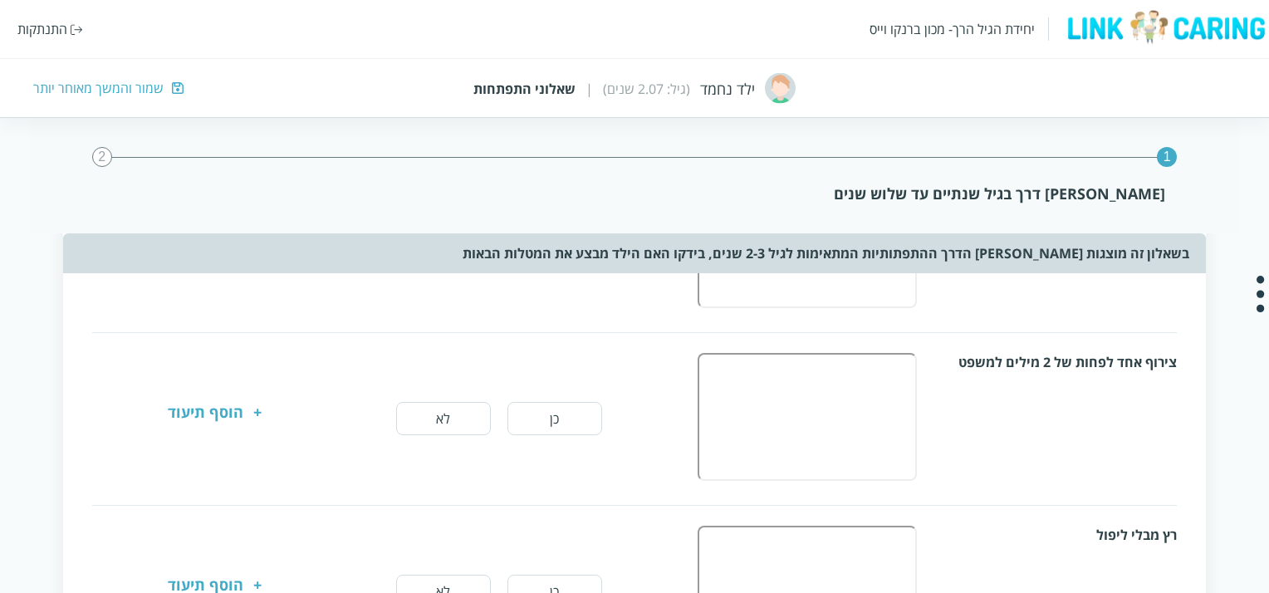
click at [118, 93] on div "שמור והמשך מאוחר יותר" at bounding box center [98, 88] width 130 height 18
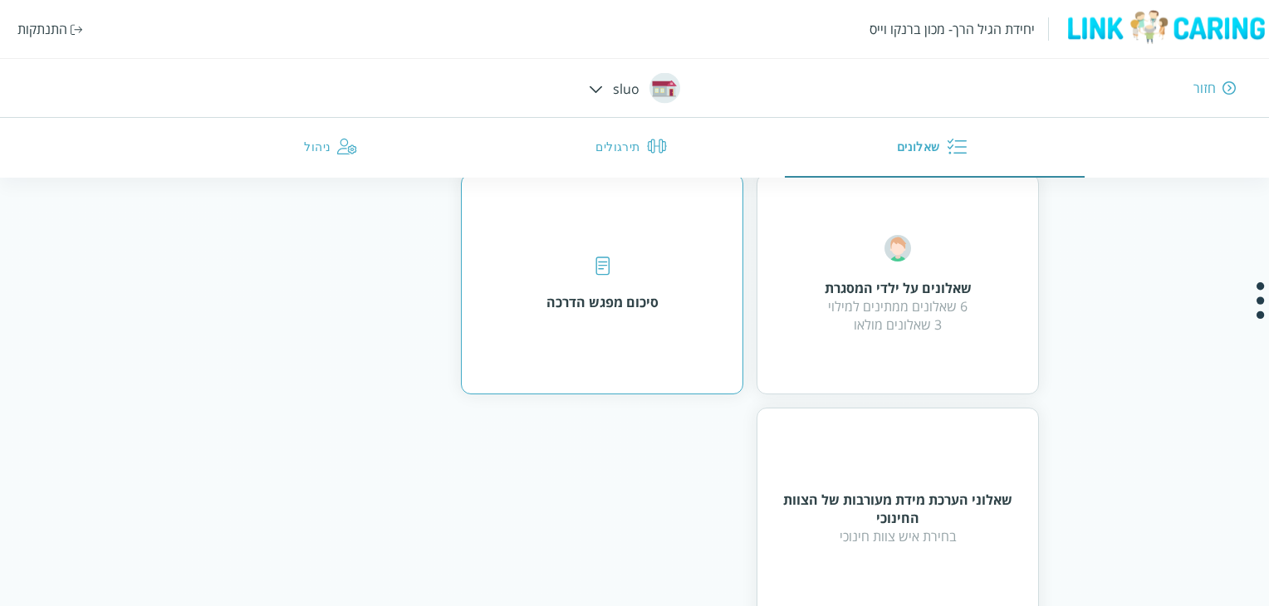
scroll to position [116, 0]
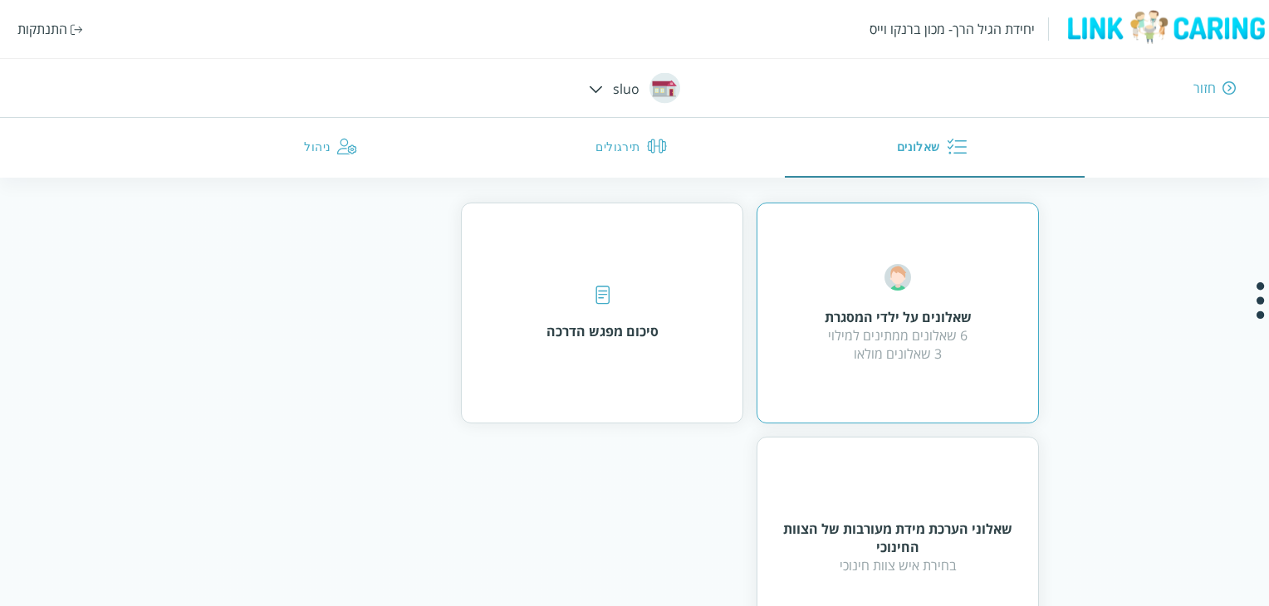
click at [815, 349] on div "שאלונים על ילדי המסגרת 6 שאלונים ממתינים למילוי 3 שאלונים מולאו" at bounding box center [898, 313] width 282 height 221
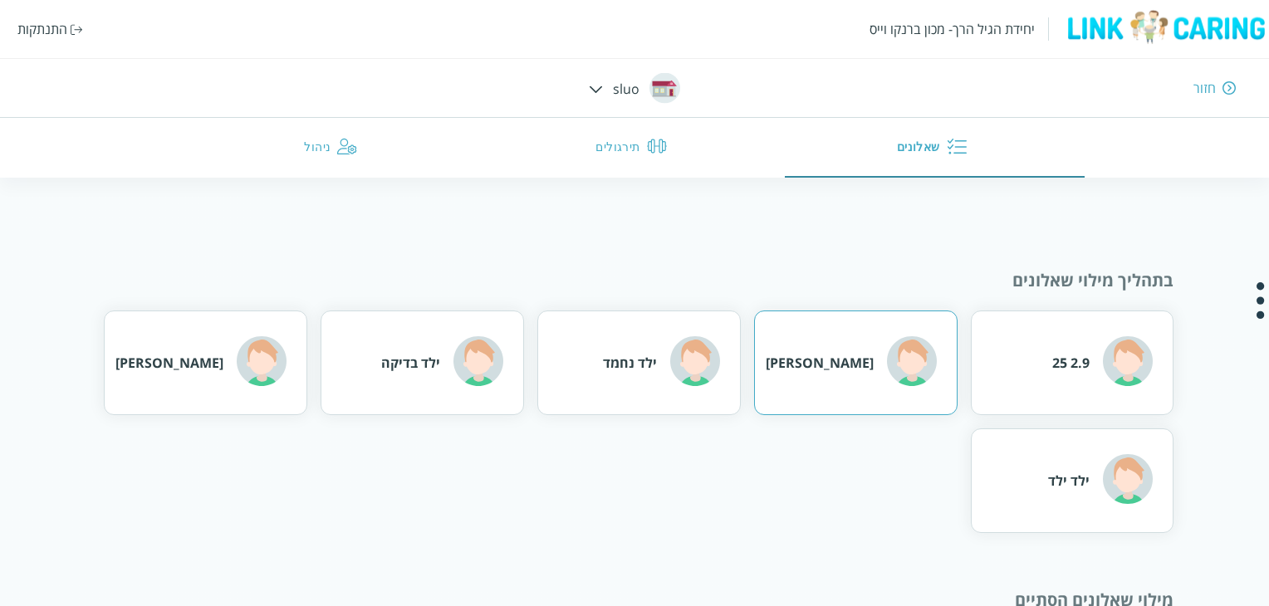
scroll to position [83, 0]
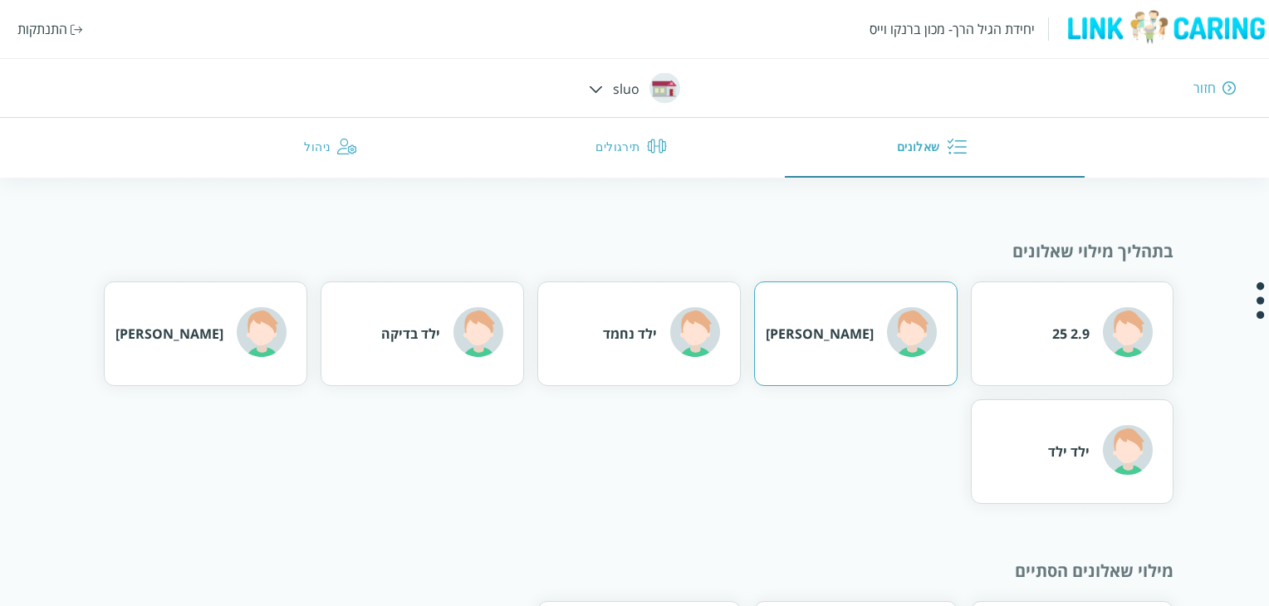
click at [827, 348] on div "שמעון בןשושן" at bounding box center [851, 334] width 171 height 54
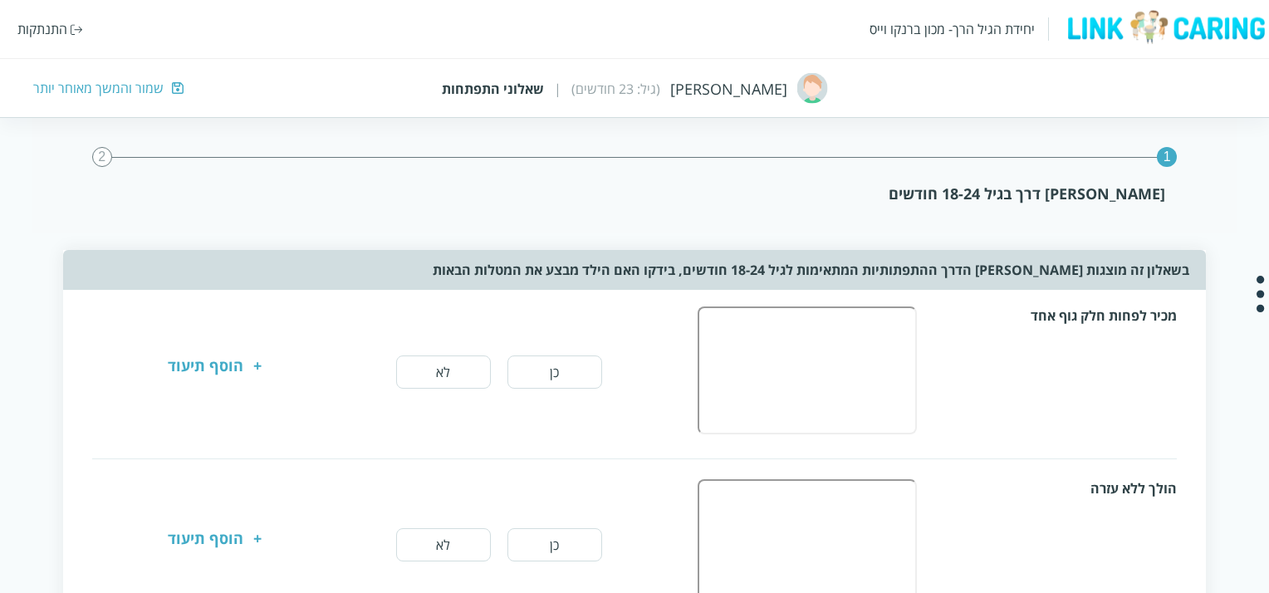
scroll to position [83, 0]
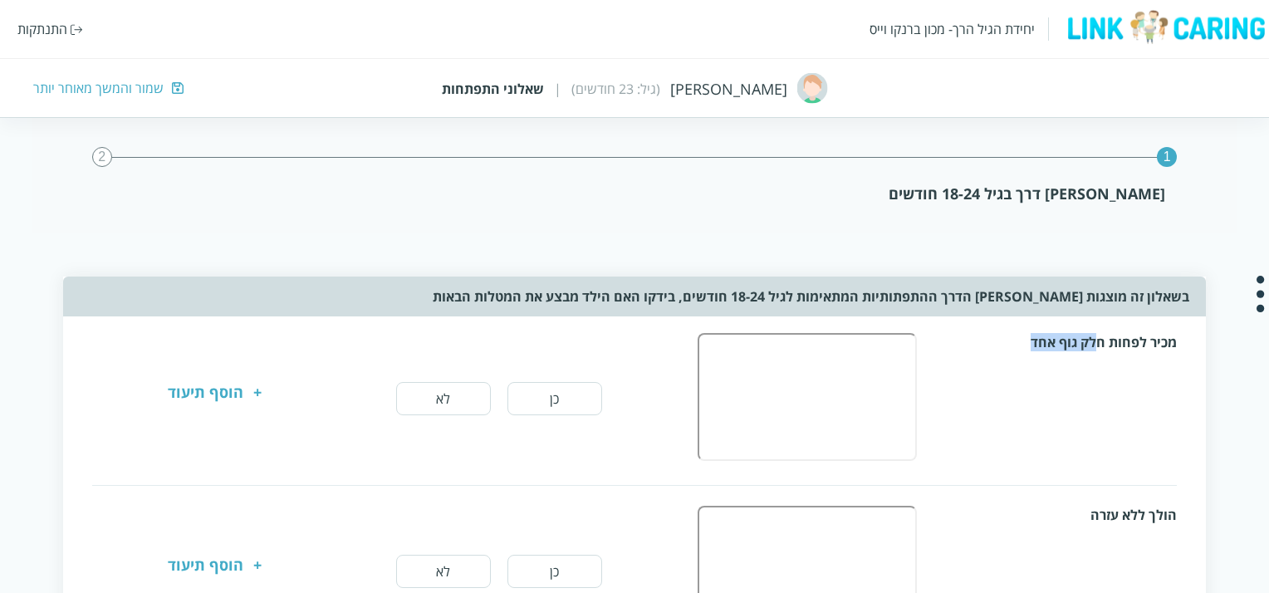
drag, startPoint x: 1095, startPoint y: 346, endPoint x: 978, endPoint y: 342, distance: 117.2
click at [978, 342] on div "מכיר לפחות חלק גוף אחד" at bounding box center [1059, 342] width 238 height 18
drag, startPoint x: 990, startPoint y: 346, endPoint x: 1183, endPoint y: 350, distance: 192.8
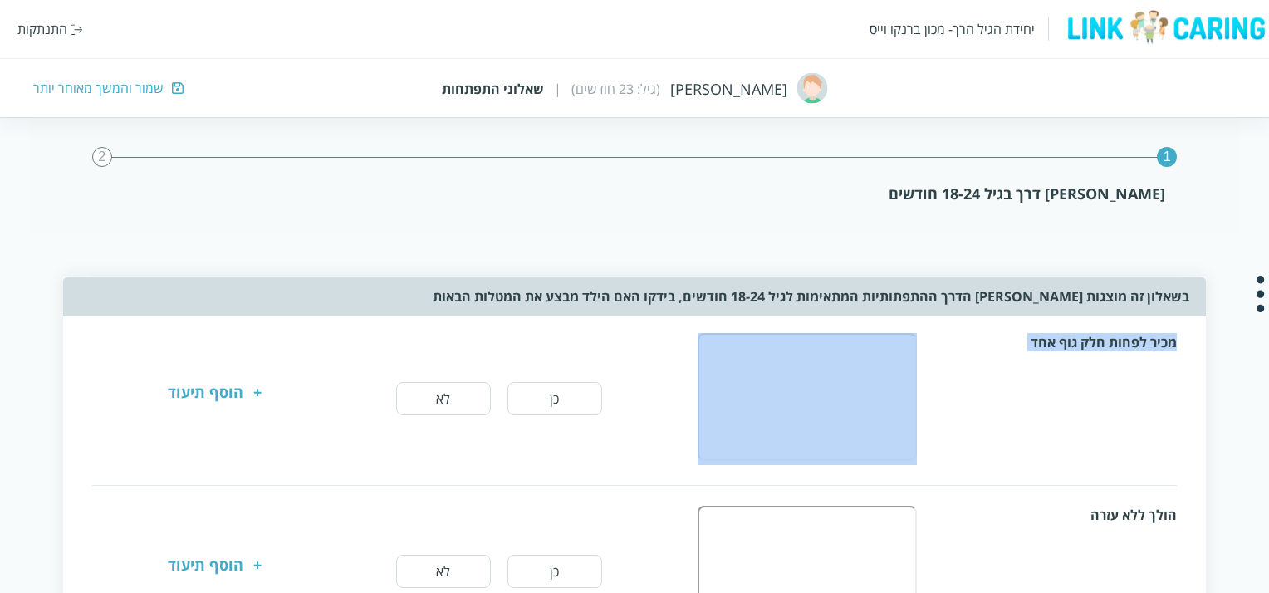
drag, startPoint x: 1183, startPoint y: 350, endPoint x: 1023, endPoint y: 363, distance: 160.9
click at [1023, 363] on div "מכיר לפחות חלק גוף אחד" at bounding box center [933, 399] width 488 height 132
drag, startPoint x: 1023, startPoint y: 363, endPoint x: 1175, endPoint y: 355, distance: 153.1
click at [1175, 355] on div "מכיר לפחות חלק גוף אחד" at bounding box center [933, 399] width 488 height 132
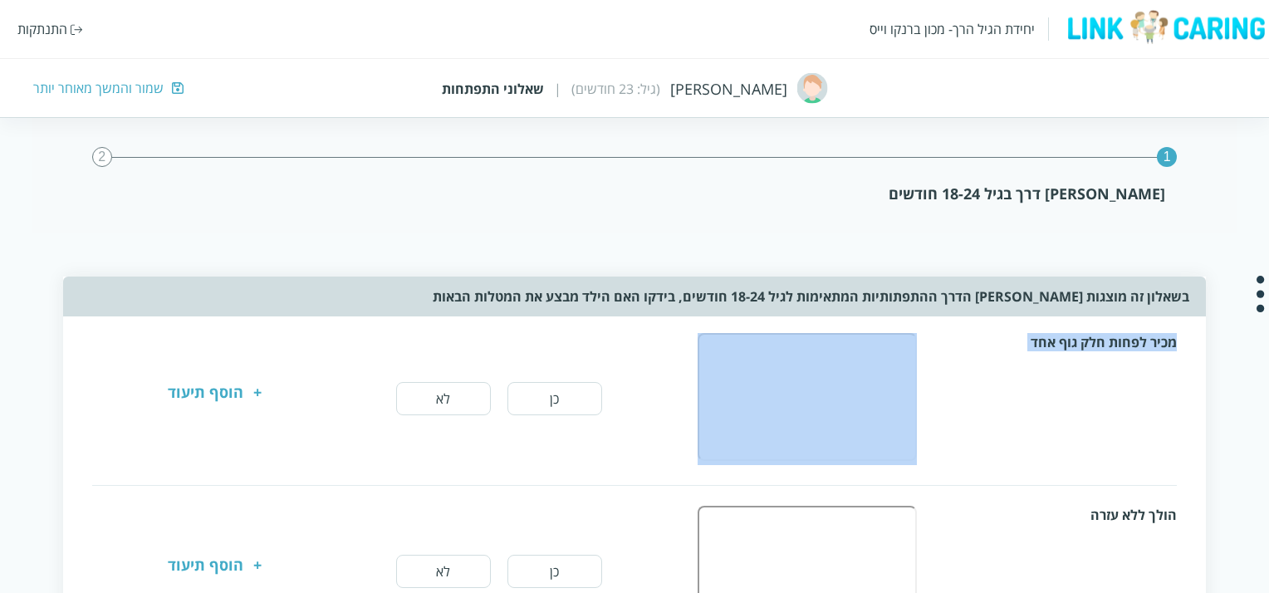
click at [1175, 355] on div "מכיר לפחות חלק גוף אחד" at bounding box center [933, 399] width 488 height 132
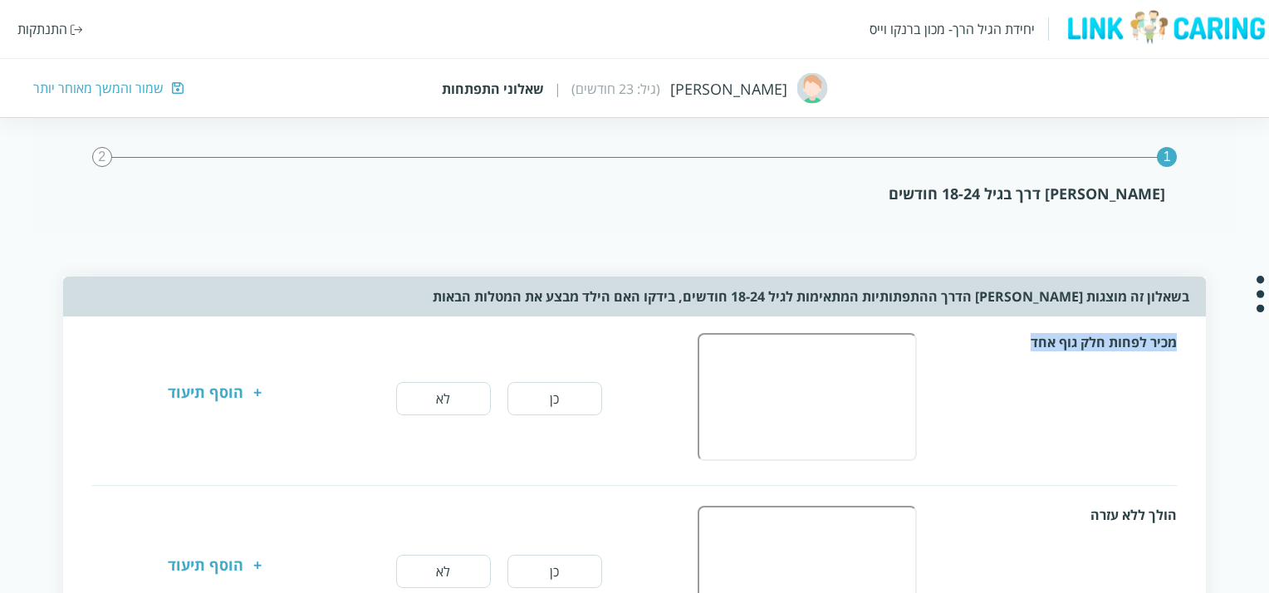
drag, startPoint x: 1175, startPoint y: 355, endPoint x: 1035, endPoint y: 364, distance: 140.7
click at [1035, 364] on div "מכיר לפחות חלק גוף אחד" at bounding box center [933, 399] width 488 height 132
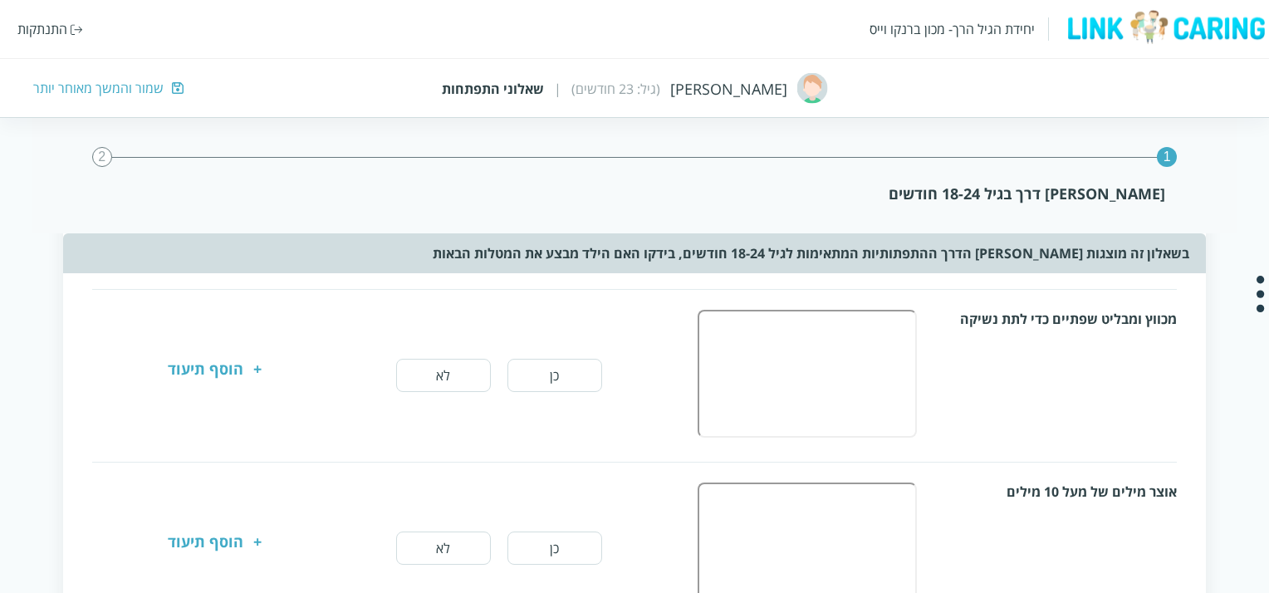
scroll to position [997, 0]
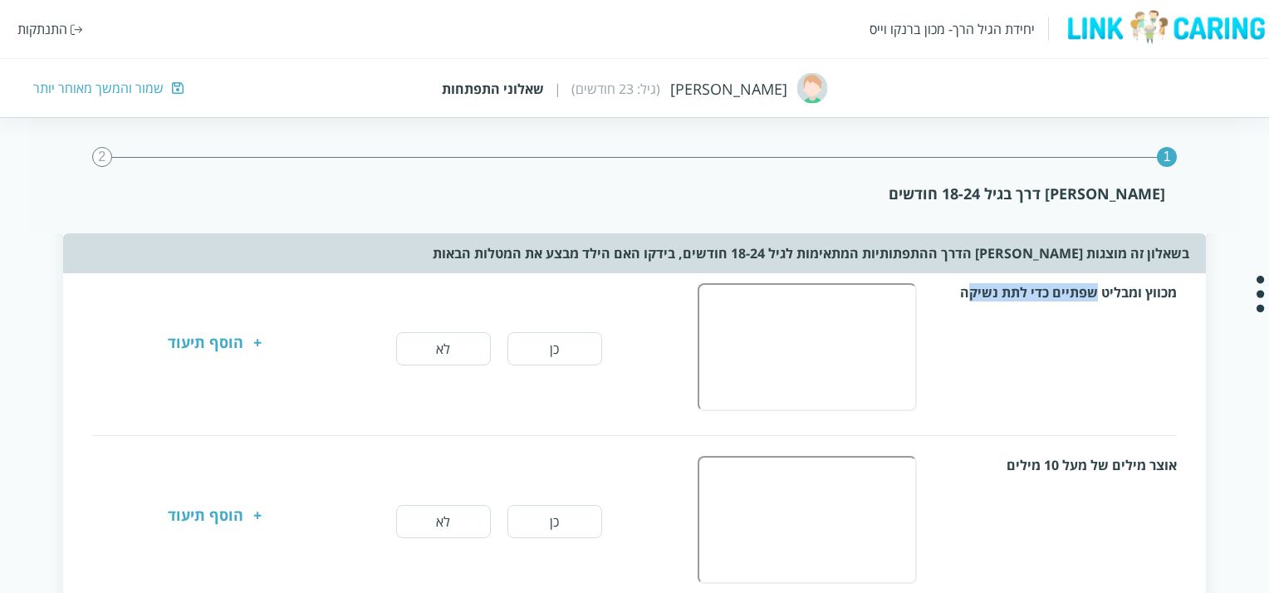
drag, startPoint x: 1097, startPoint y: 293, endPoint x: 967, endPoint y: 307, distance: 130.3
click at [967, 307] on div "מכווץ ומבליט שפתיים כדי לתת נשיקה" at bounding box center [933, 349] width 488 height 132
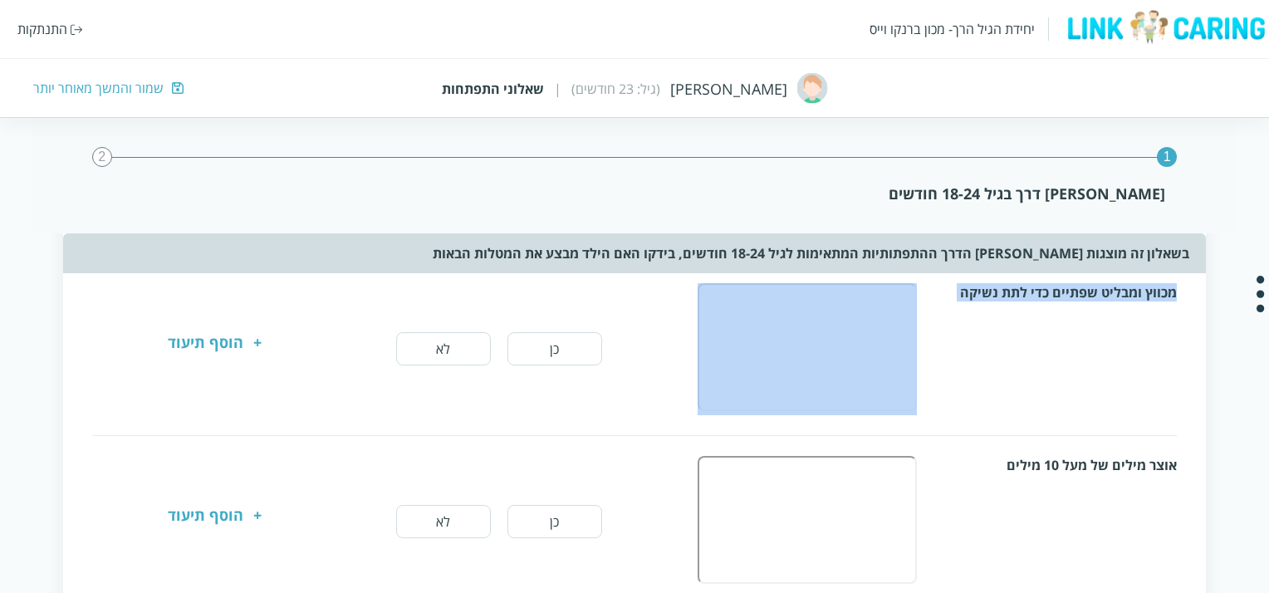
click at [967, 307] on div "מכווץ ומבליט שפתיים כדי לתת נשיקה" at bounding box center [933, 349] width 488 height 132
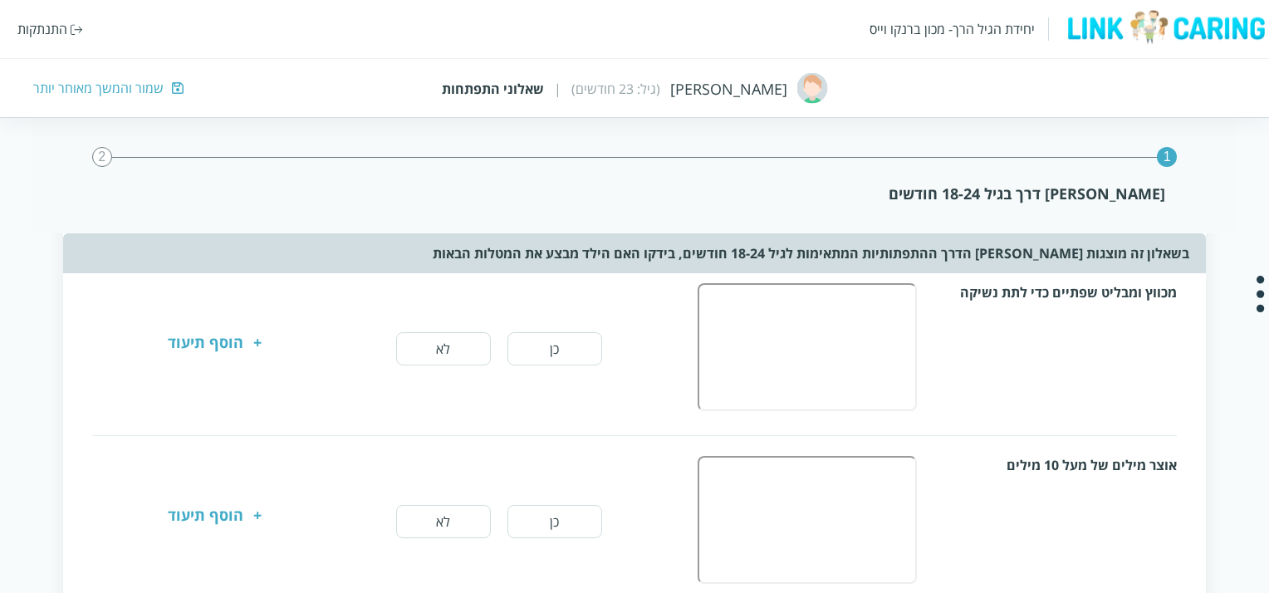
click at [1078, 464] on div "אוצר מילים של מעל 10 מילים" at bounding box center [1059, 465] width 238 height 18
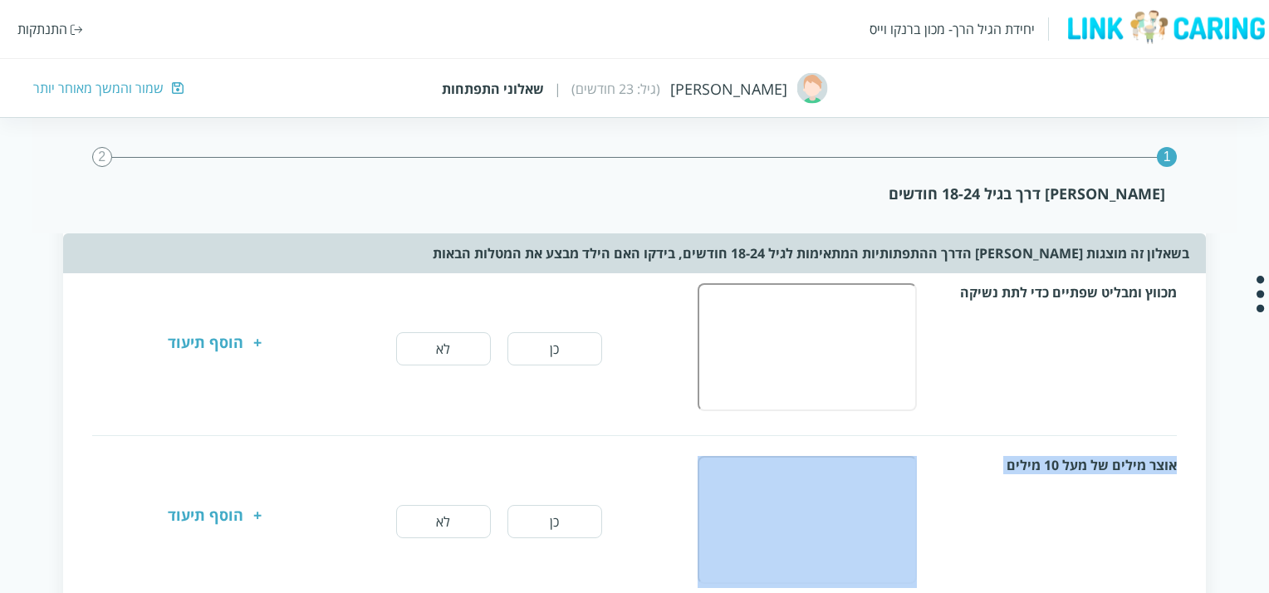
click at [1078, 464] on div "אוצר מילים של מעל 10 מילים" at bounding box center [1059, 465] width 238 height 18
click at [1073, 473] on div "אוצר מילים של מעל 10 מילים" at bounding box center [933, 522] width 488 height 132
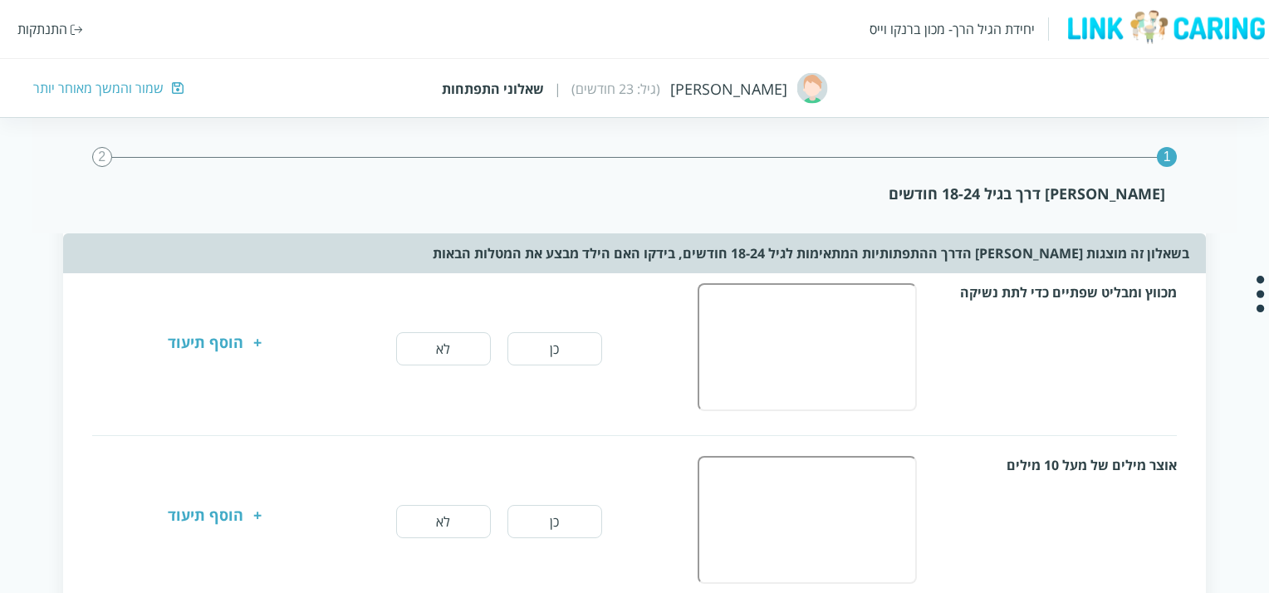
click at [1076, 459] on div "אוצר מילים של מעל 10 מילים" at bounding box center [1059, 465] width 238 height 18
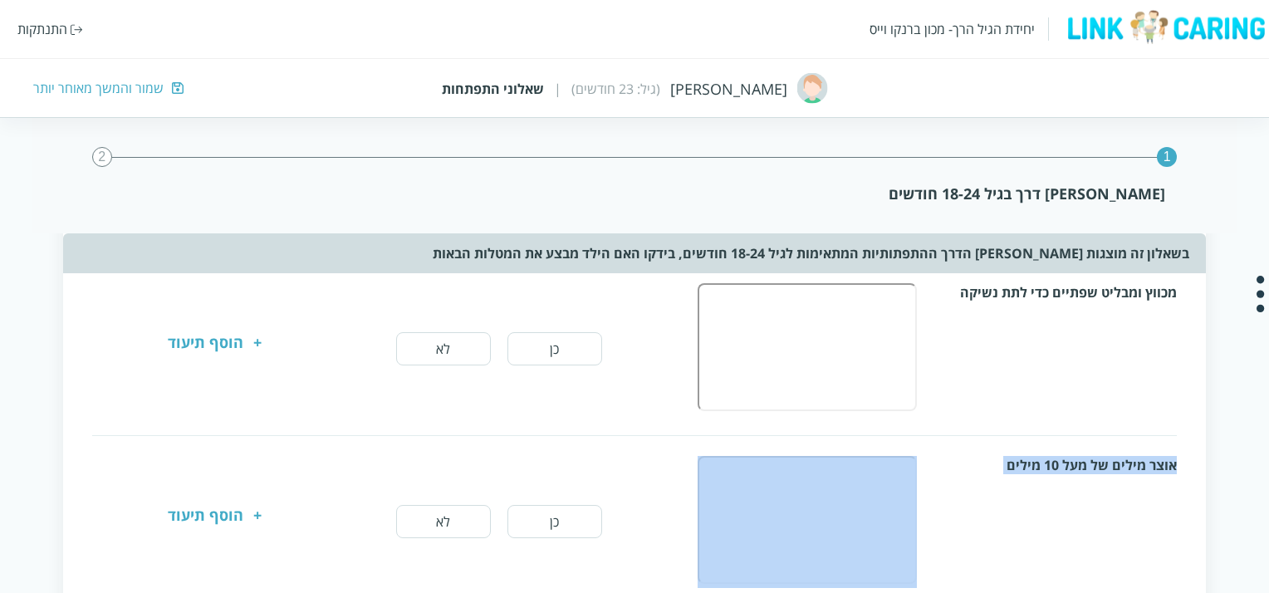
click at [1076, 459] on div "אוצר מילים של מעל 10 מילים" at bounding box center [1059, 465] width 238 height 18
click at [1075, 469] on div "אוצר מילים של מעל 10 מילים" at bounding box center [933, 522] width 488 height 132
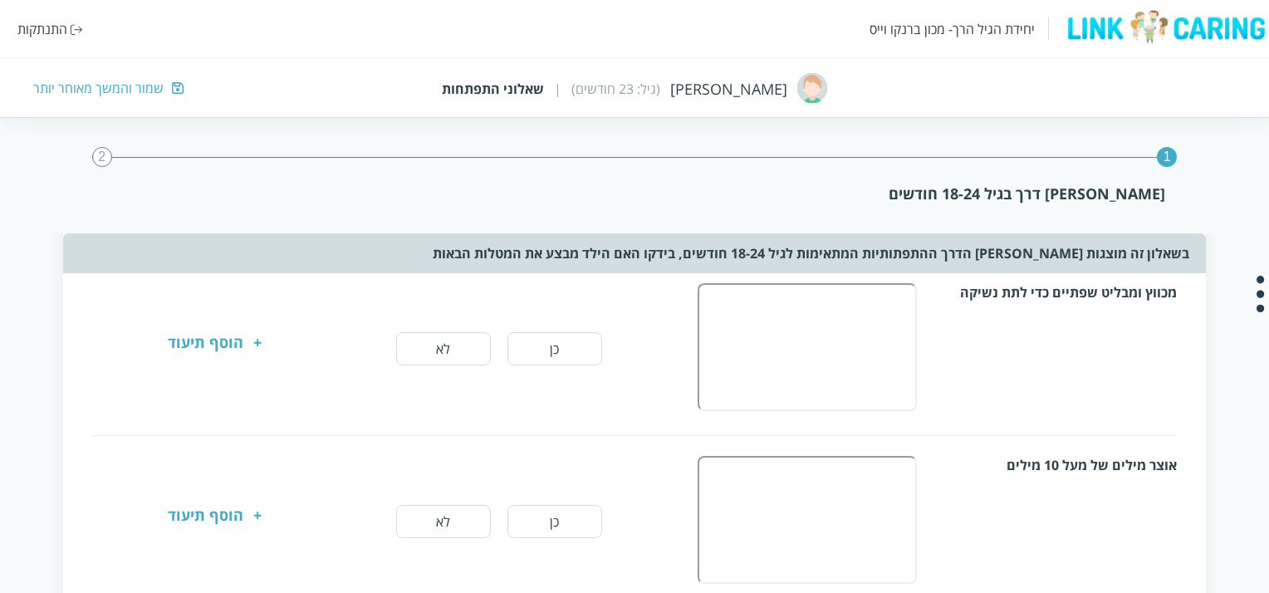
click at [1076, 463] on div "אוצר מילים של מעל 10 מילים" at bounding box center [1059, 465] width 238 height 18
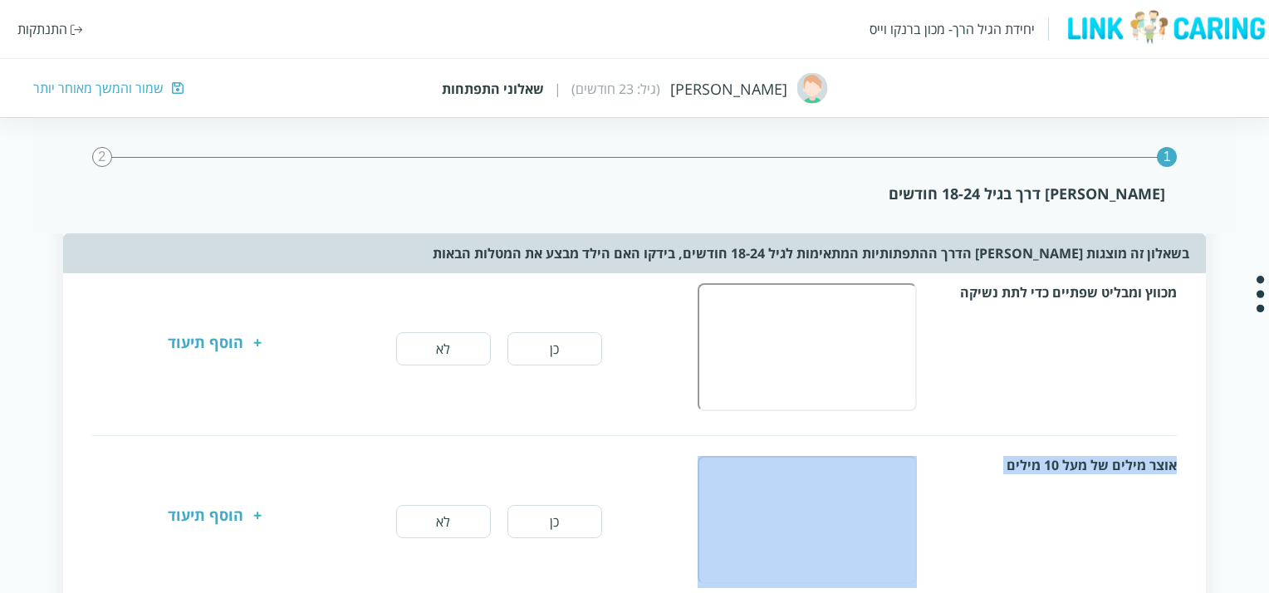
click at [1076, 463] on div "אוצר מילים של מעל 10 מילים" at bounding box center [1059, 465] width 238 height 18
click at [1075, 489] on div "אוצר מילים של מעל 10 מילים" at bounding box center [933, 522] width 488 height 132
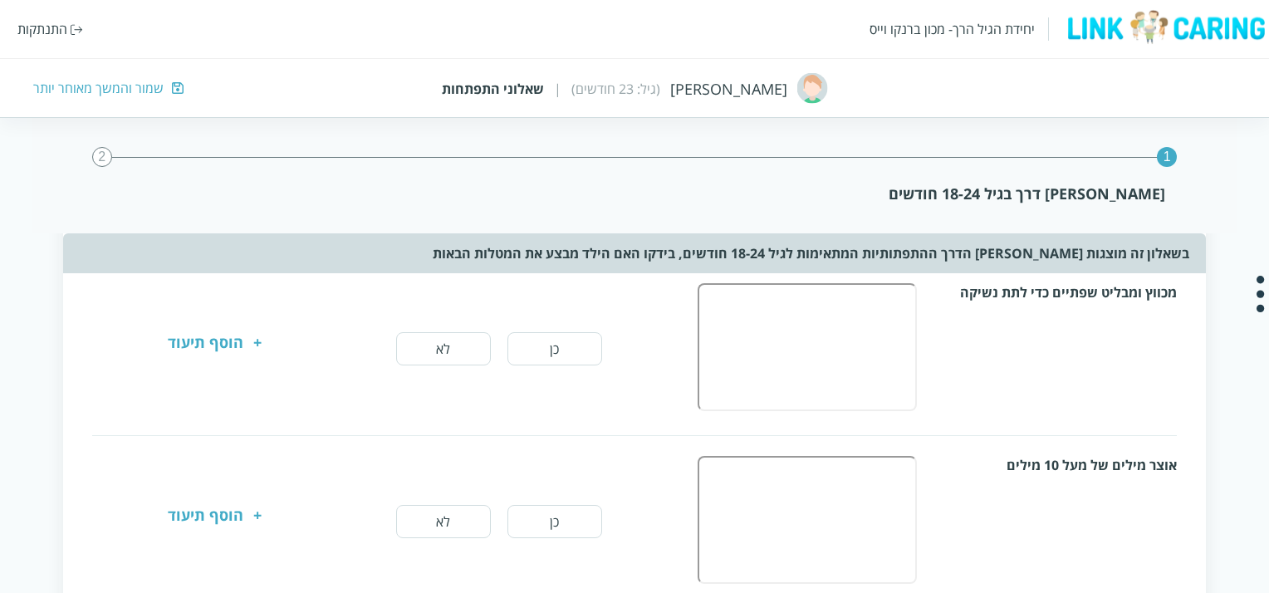
click at [1077, 458] on div "אוצר מילים של מעל 10 מילים" at bounding box center [1059, 465] width 238 height 18
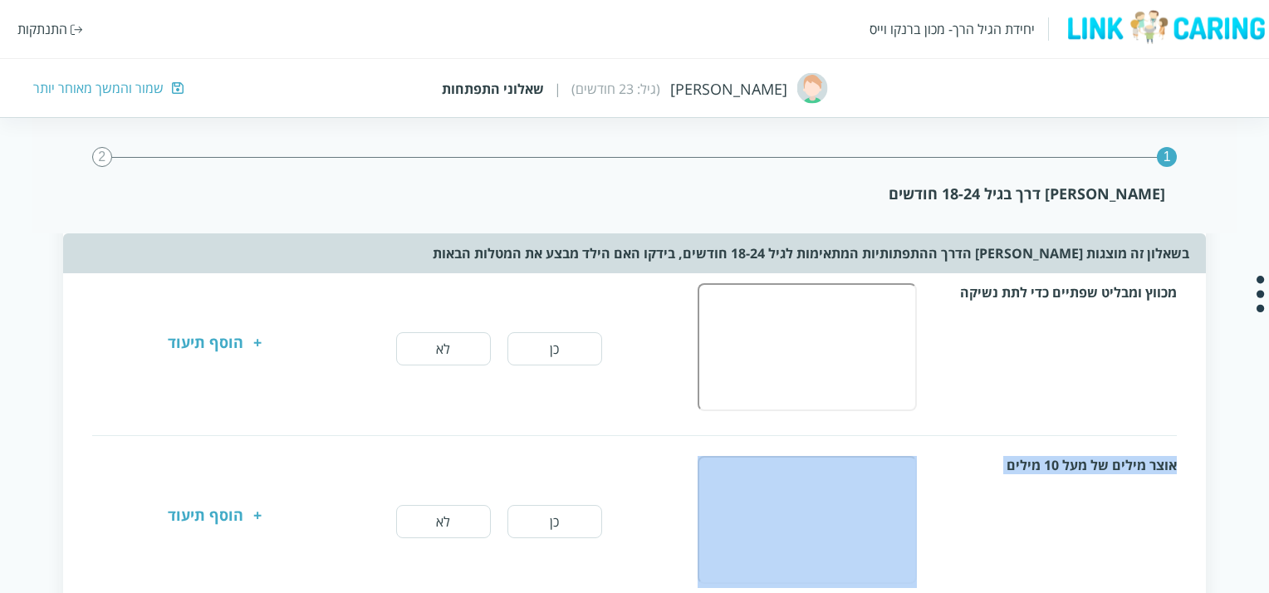
click at [1077, 458] on div "אוצר מילים של מעל 10 מילים" at bounding box center [1059, 465] width 238 height 18
click at [1075, 473] on div "אוצר מילים של מעל 10 מילים" at bounding box center [933, 522] width 488 height 132
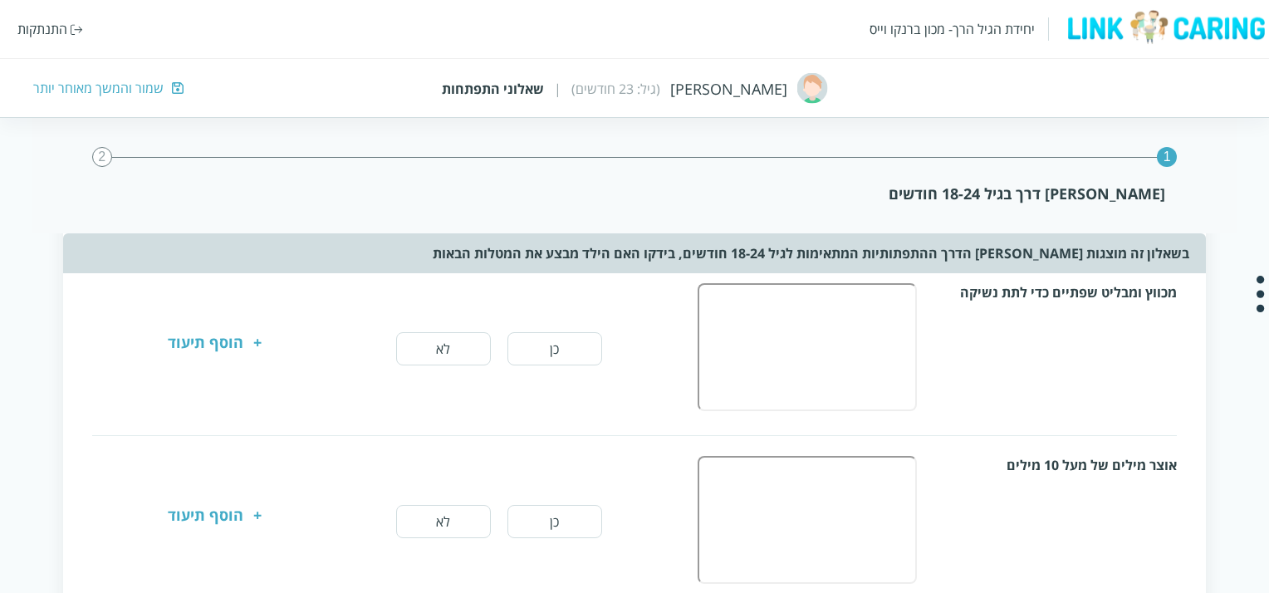
click at [1073, 459] on div "אוצר מילים של מעל 10 מילים" at bounding box center [1059, 465] width 238 height 18
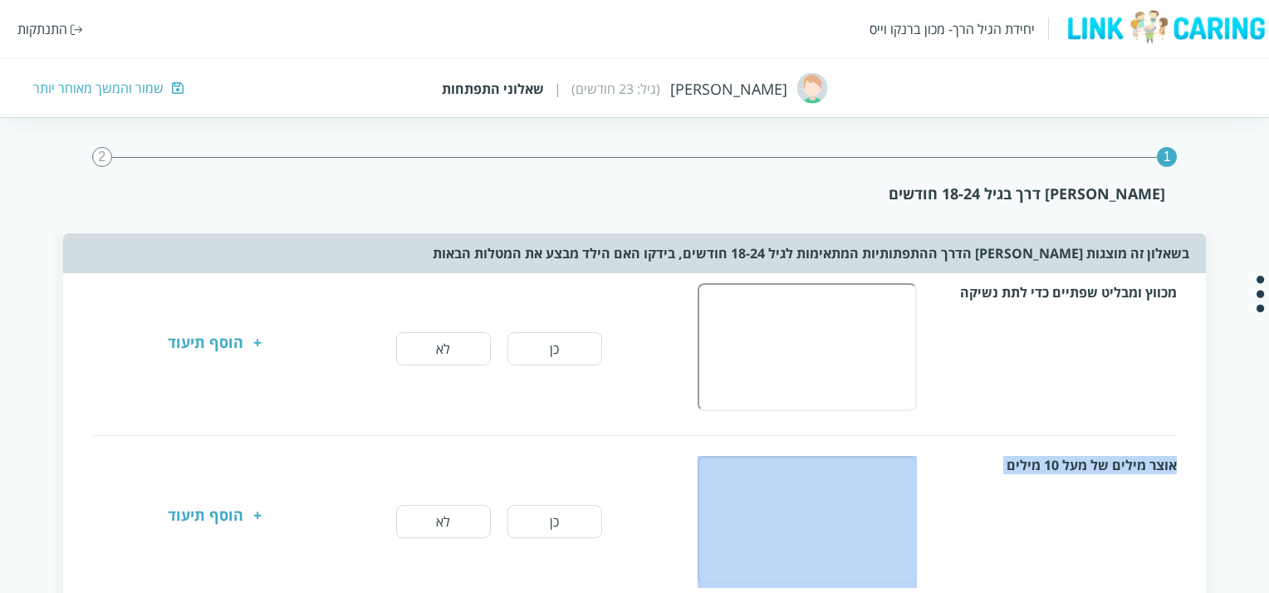
click at [1073, 459] on div "אוצר מילים של מעל 10 מילים" at bounding box center [1059, 465] width 238 height 18
click at [1072, 470] on div "אוצר מילים של מעל 10 מילים" at bounding box center [933, 522] width 488 height 132
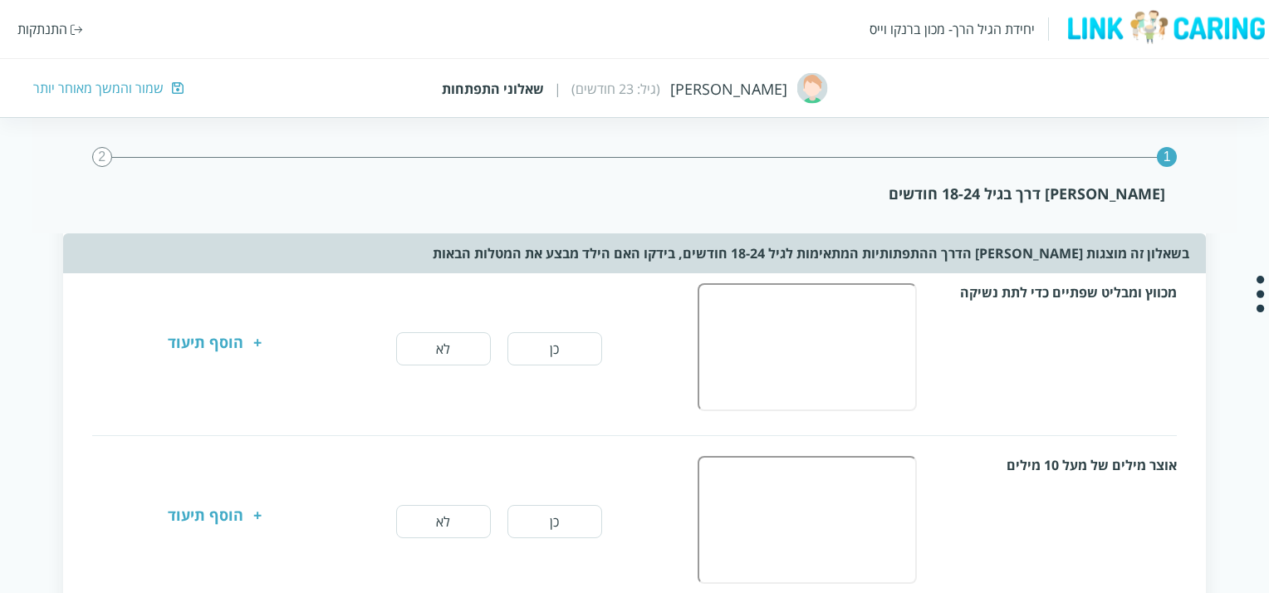
click at [1072, 459] on div "אוצר מילים של מעל 10 מילים" at bounding box center [1059, 465] width 238 height 18
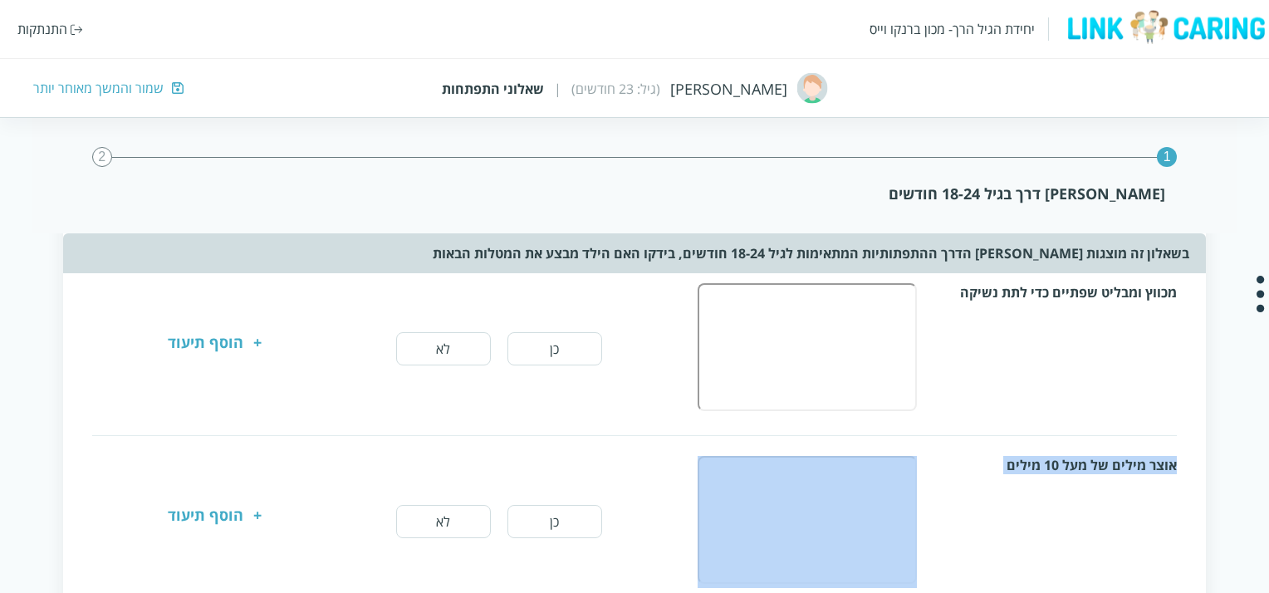
click at [1072, 459] on div "אוצר מילים של מעל 10 מילים" at bounding box center [1059, 465] width 238 height 18
click at [1072, 469] on div "אוצר מילים של מעל 10 מילים" at bounding box center [933, 522] width 488 height 132
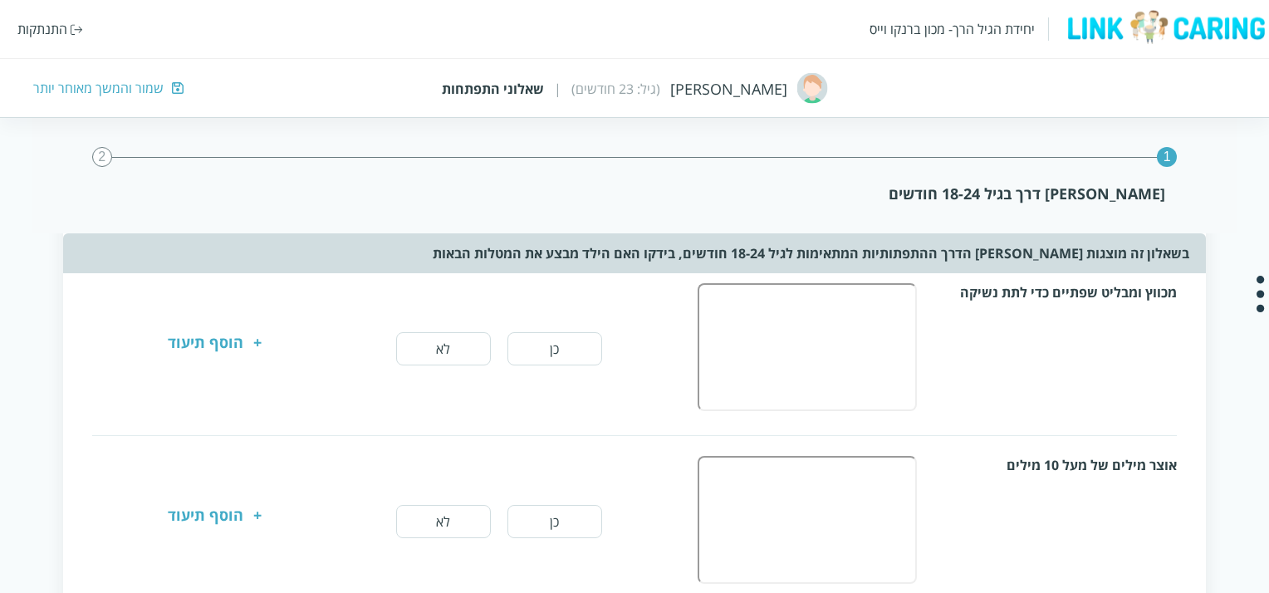
click at [1072, 456] on div "אוצר מילים של מעל 10 מילים" at bounding box center [1059, 465] width 238 height 18
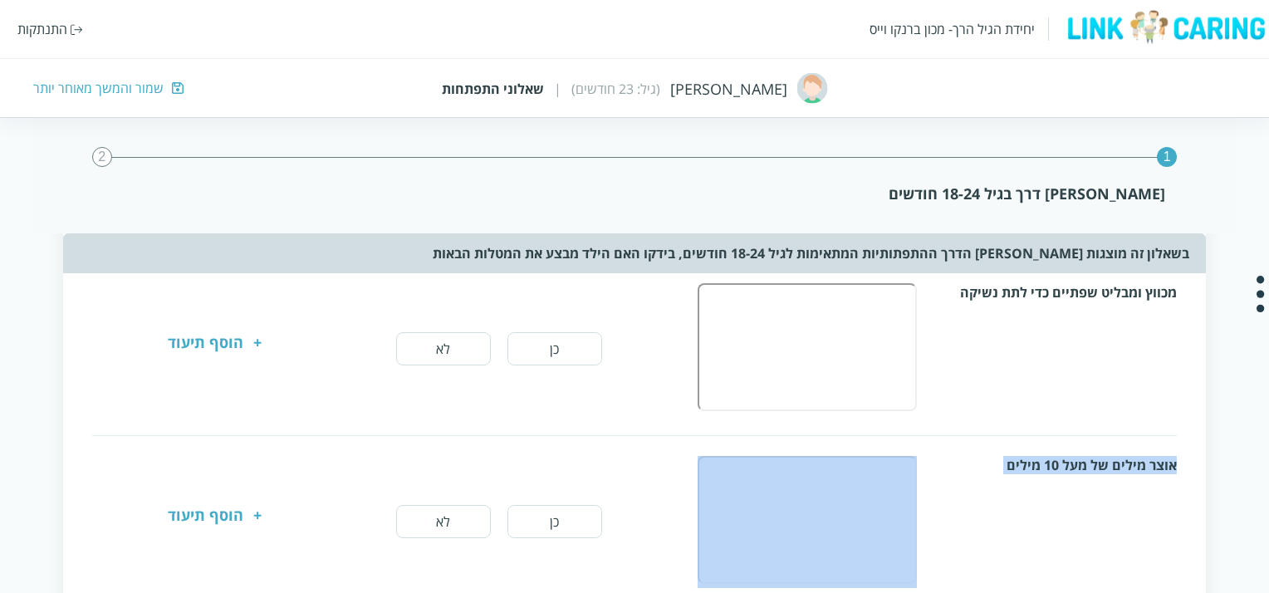
click at [1072, 456] on div "אוצר מילים של מעל 10 מילים" at bounding box center [1059, 465] width 238 height 18
click at [1073, 474] on div "אוצר מילים של מעל 10 מילים" at bounding box center [933, 522] width 488 height 132
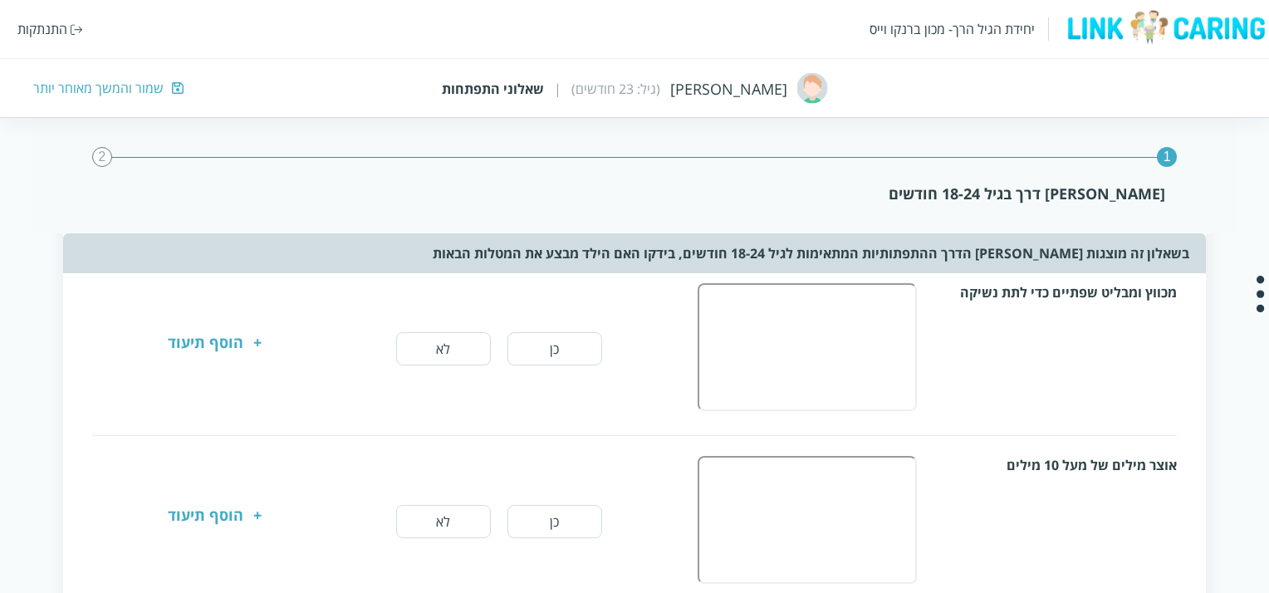
click at [1075, 459] on div "אוצר מילים של מעל 10 מילים" at bounding box center [1059, 465] width 238 height 18
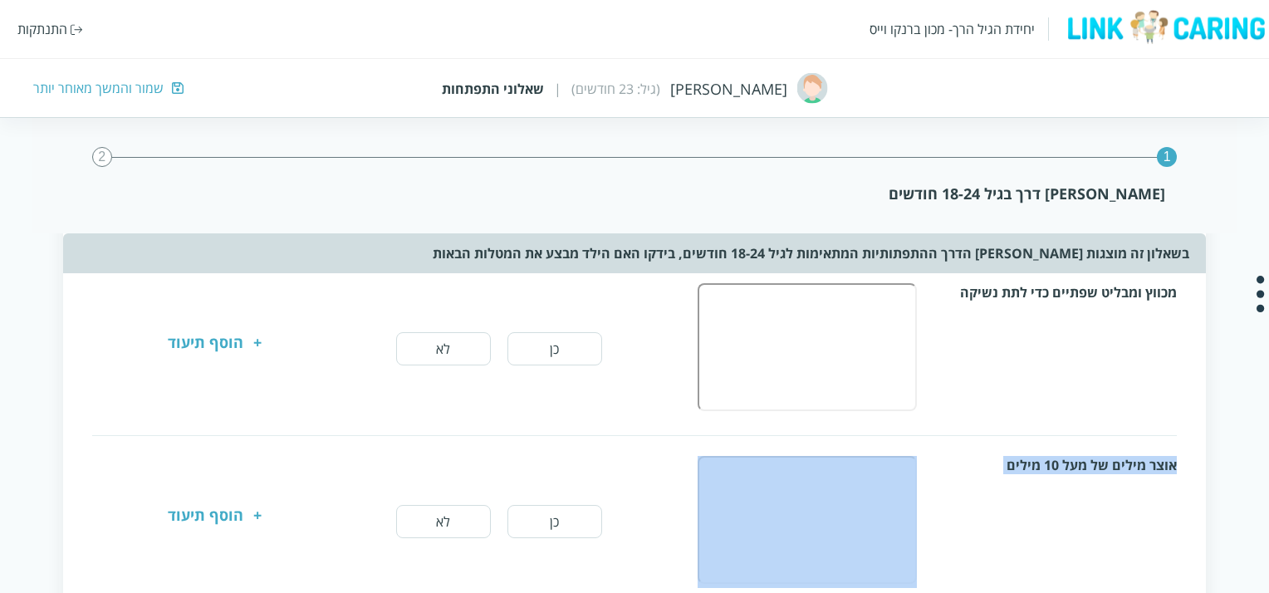
drag, startPoint x: 1075, startPoint y: 459, endPoint x: 1070, endPoint y: 477, distance: 18.1
click at [1075, 462] on div "אוצר מילים של מעל 10 מילים" at bounding box center [1059, 465] width 238 height 18
click at [1070, 477] on div "אוצר מילים של מעל 10 מילים" at bounding box center [933, 522] width 488 height 132
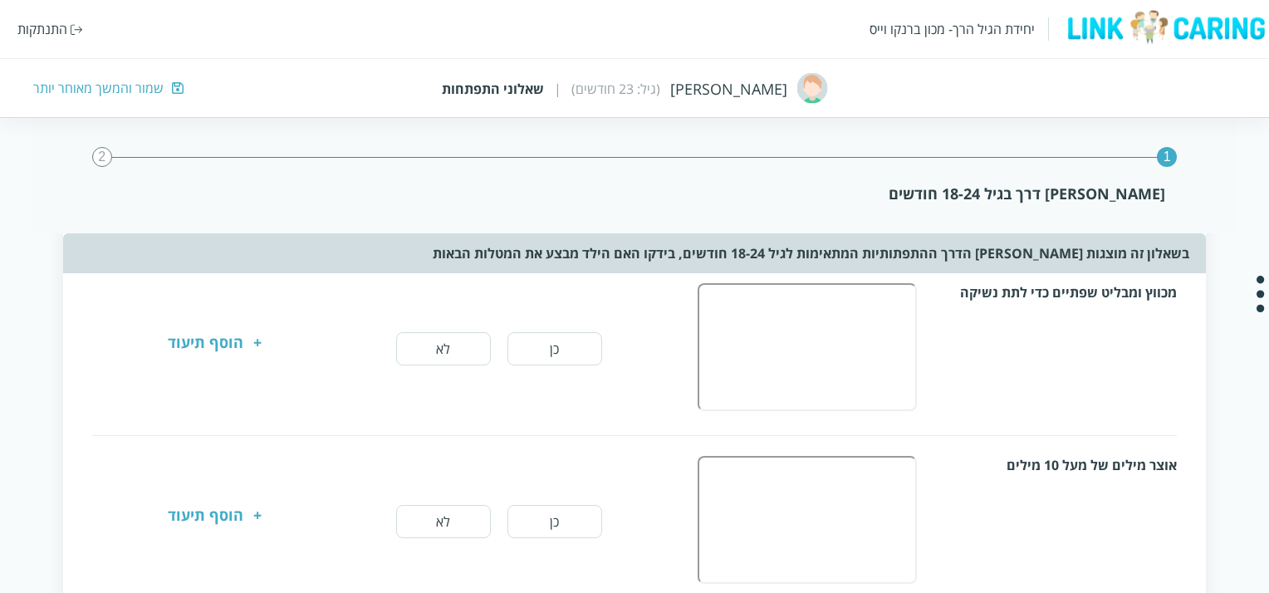
click at [1070, 463] on div "אוצר מילים של מעל 10 מילים" at bounding box center [1059, 465] width 238 height 18
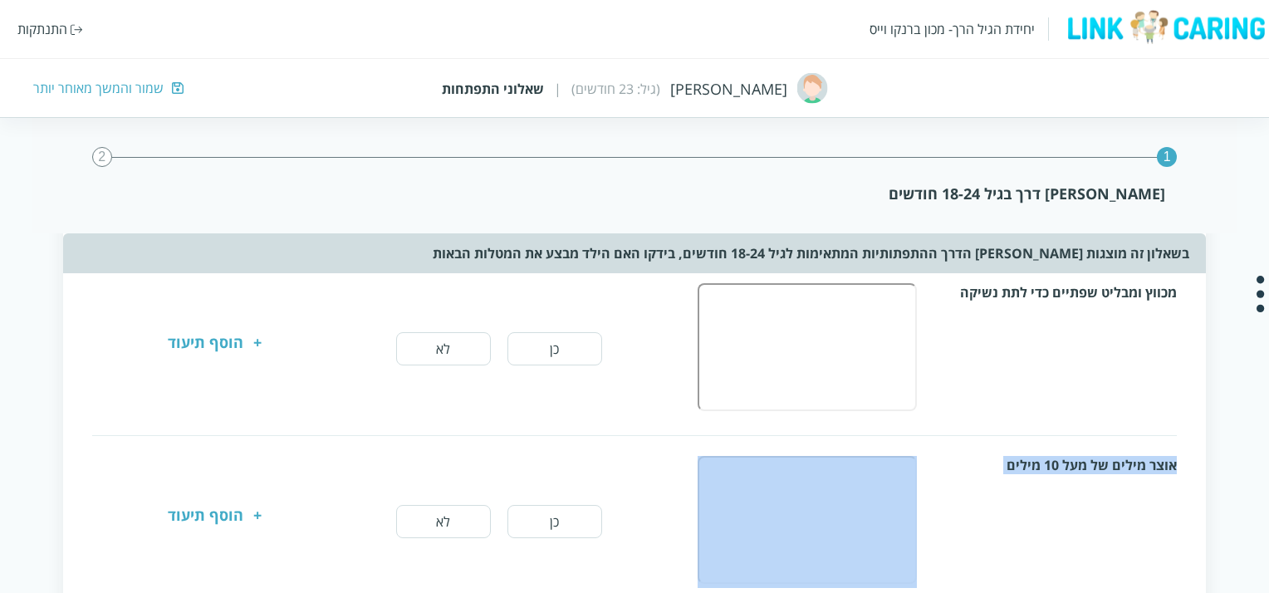
click at [1070, 463] on div "אוצר מילים של מעל 10 מילים" at bounding box center [1059, 465] width 238 height 18
click at [1070, 469] on div "אוצר מילים של מעל 10 מילים" at bounding box center [933, 522] width 488 height 132
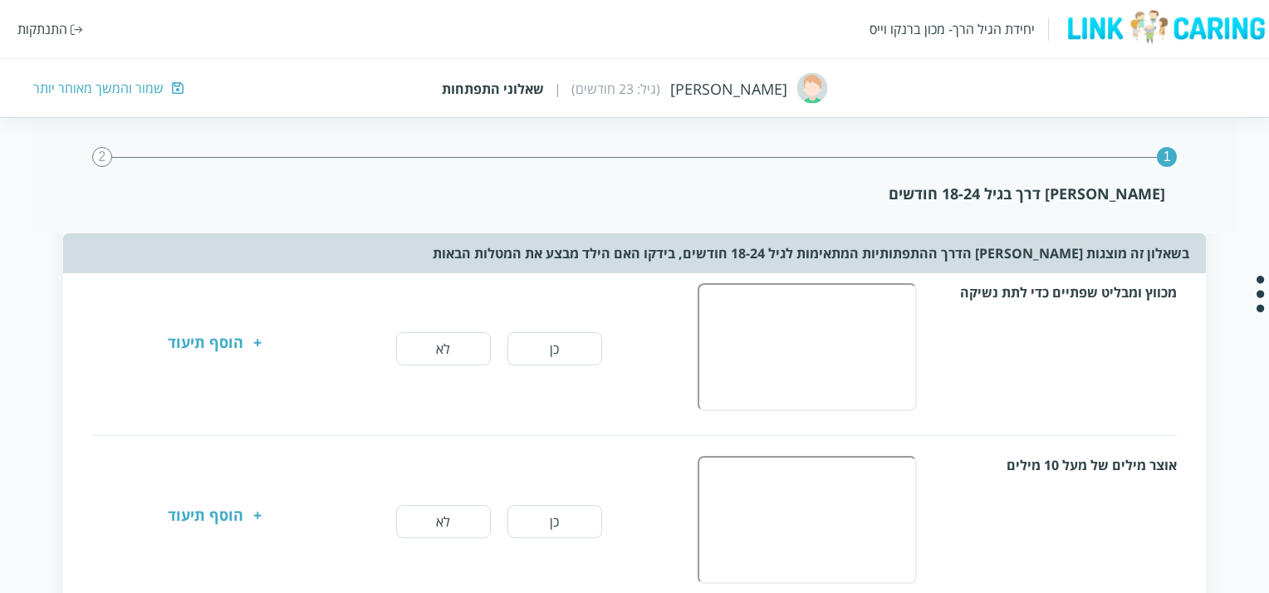
click at [1067, 456] on div "אוצר מילים של מעל 10 מילים" at bounding box center [1059, 465] width 238 height 18
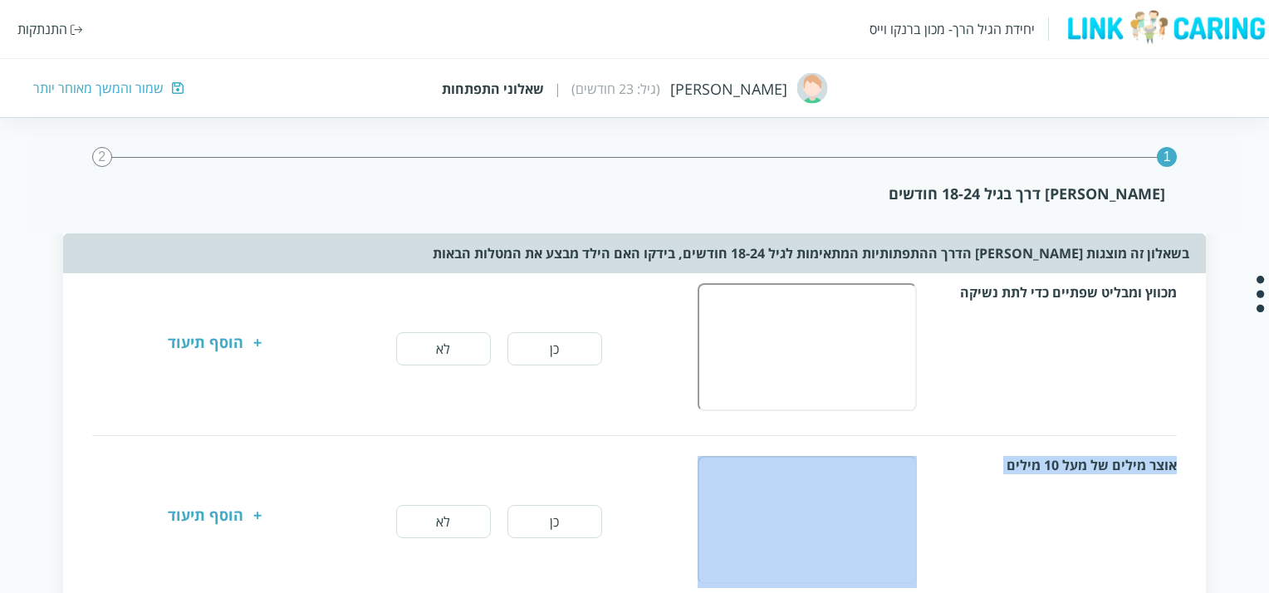
click at [1067, 456] on div "אוצר מילים של מעל 10 מילים" at bounding box center [1059, 465] width 238 height 18
click at [1063, 466] on div "אוצר מילים של מעל 10 מילים" at bounding box center [1059, 465] width 238 height 18
click at [1063, 456] on div "אוצר מילים של מעל 10 מילים" at bounding box center [1059, 465] width 238 height 18
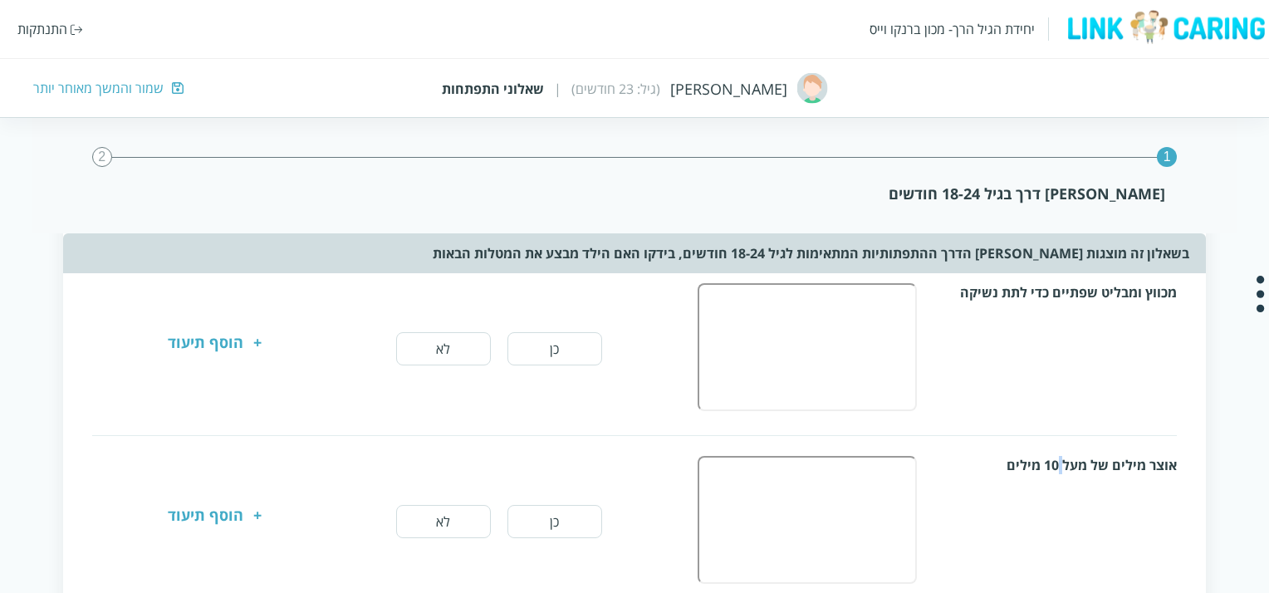
click at [1063, 456] on div "אוצר מילים של מעל 10 מילים" at bounding box center [1059, 465] width 238 height 18
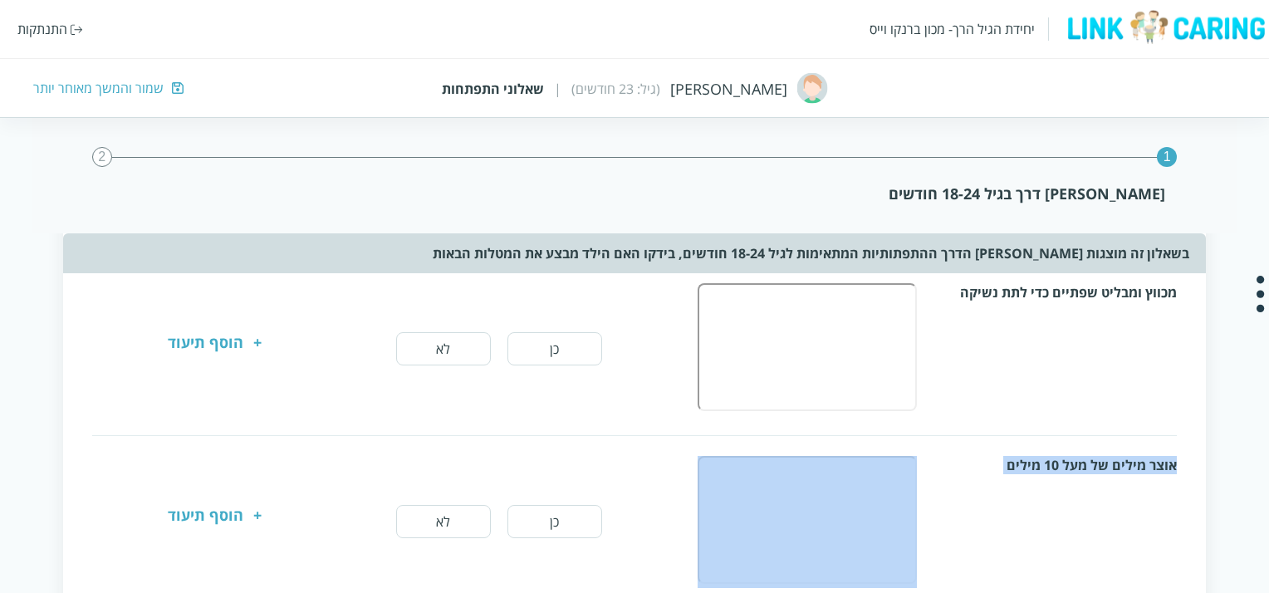
drag, startPoint x: 1063, startPoint y: 455, endPoint x: 1049, endPoint y: 479, distance: 27.9
click at [1063, 458] on div "אוצר מילים של מעל 10 מילים" at bounding box center [1059, 465] width 238 height 18
click at [1035, 499] on div "אוצר מילים של מעל 10 מילים" at bounding box center [933, 522] width 488 height 132
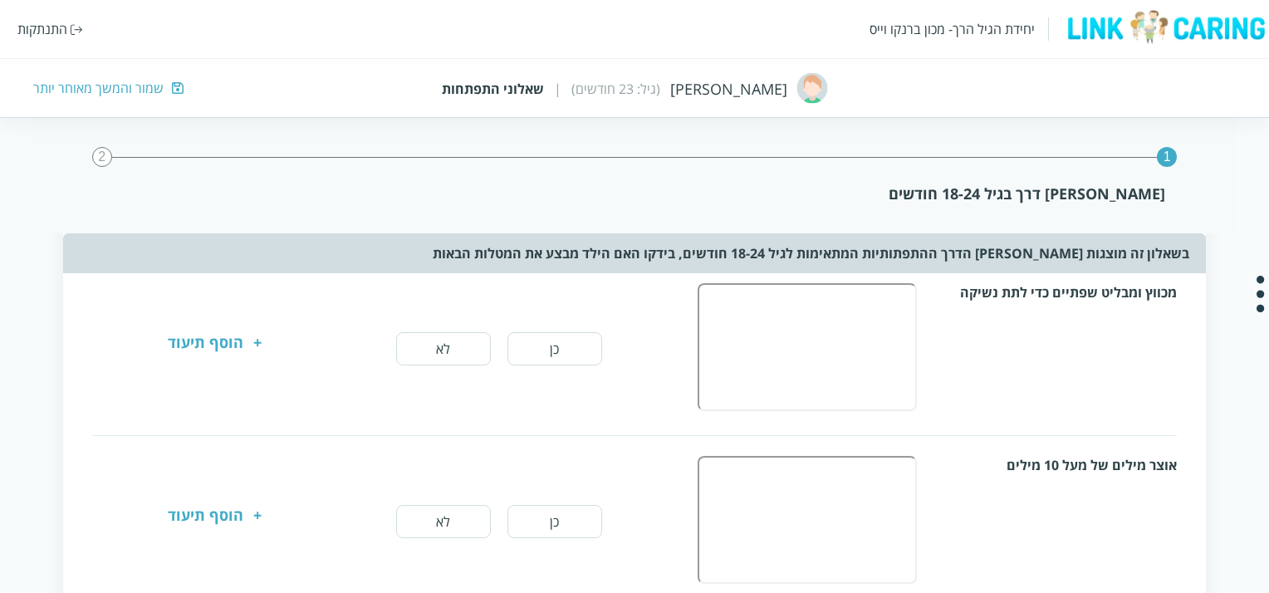
click at [1049, 463] on div "אוצר מילים של מעל 10 מילים" at bounding box center [1059, 465] width 238 height 18
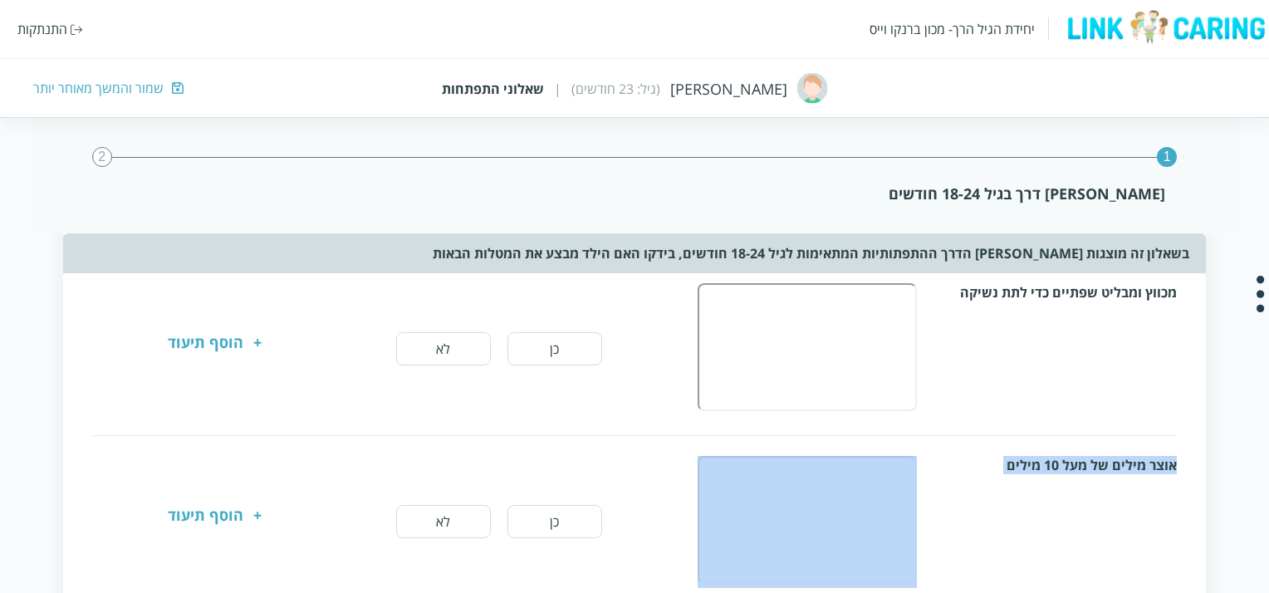
click at [1049, 463] on div "אוצר מילים של מעל 10 מילים" at bounding box center [1059, 465] width 238 height 18
click at [1054, 479] on div "אוצר מילים של מעל 10 מילים" at bounding box center [933, 522] width 488 height 132
click at [1054, 459] on div "אוצר מילים של מעל 10 מילים" at bounding box center [1059, 465] width 238 height 18
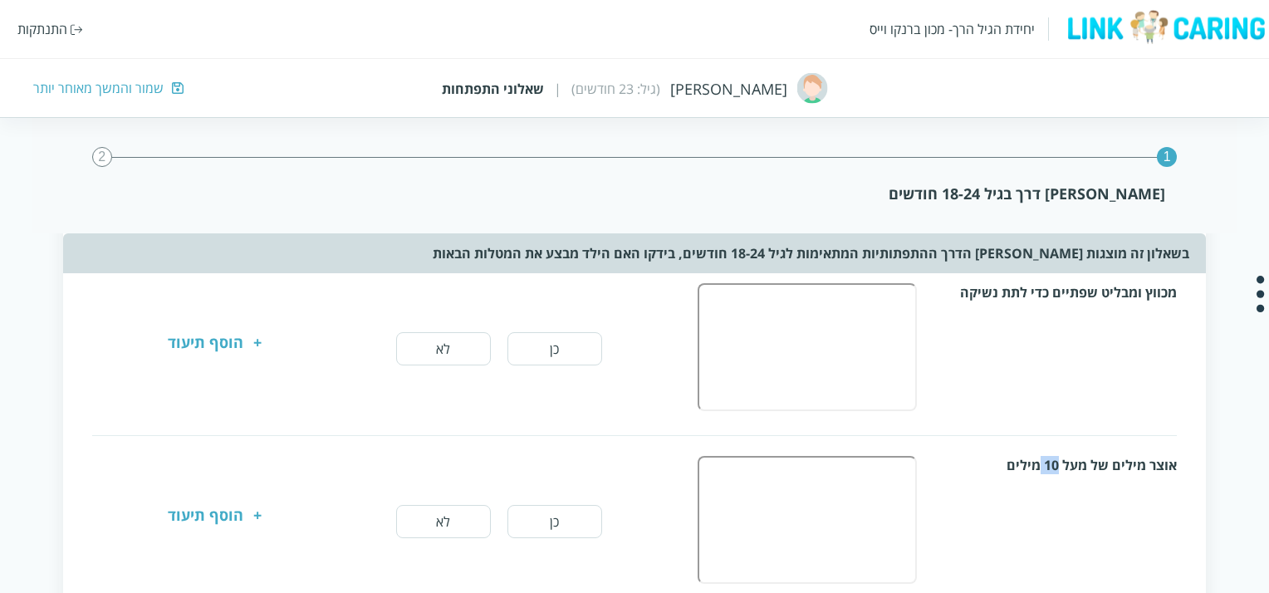
click at [1054, 459] on div "אוצר מילים של מעל 10 מילים" at bounding box center [1059, 465] width 238 height 18
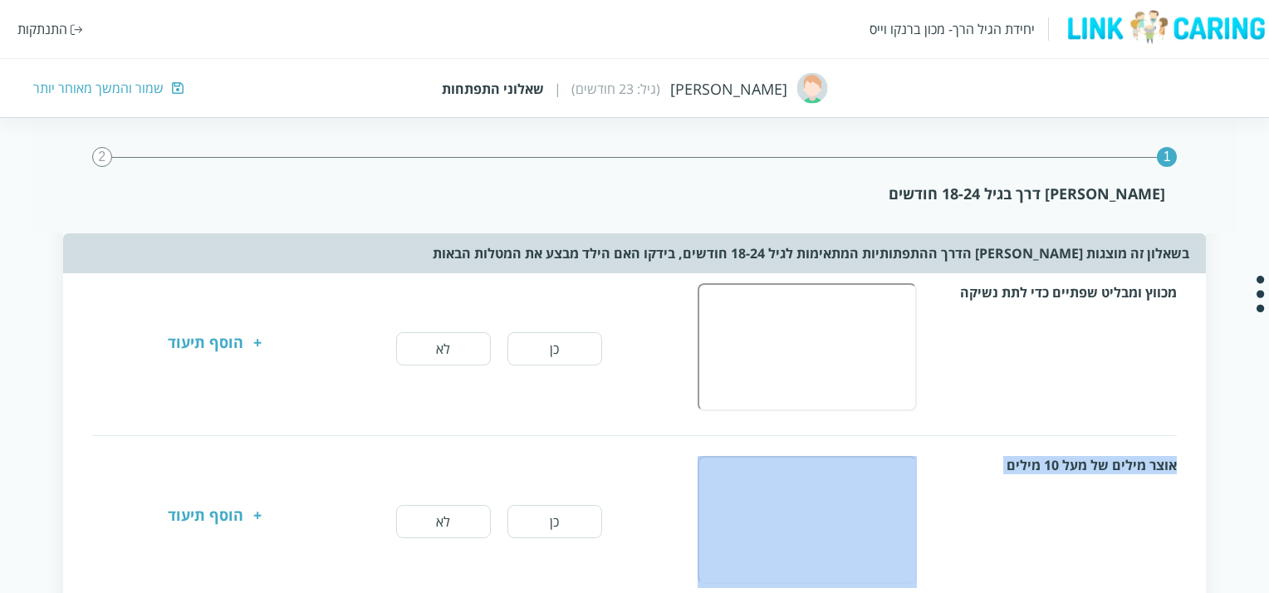
click at [1054, 459] on div "אוצר מילים של מעל 10 מילים" at bounding box center [1059, 465] width 238 height 18
click at [1055, 474] on div "אוצר מילים של מעל 10 מילים" at bounding box center [933, 522] width 488 height 132
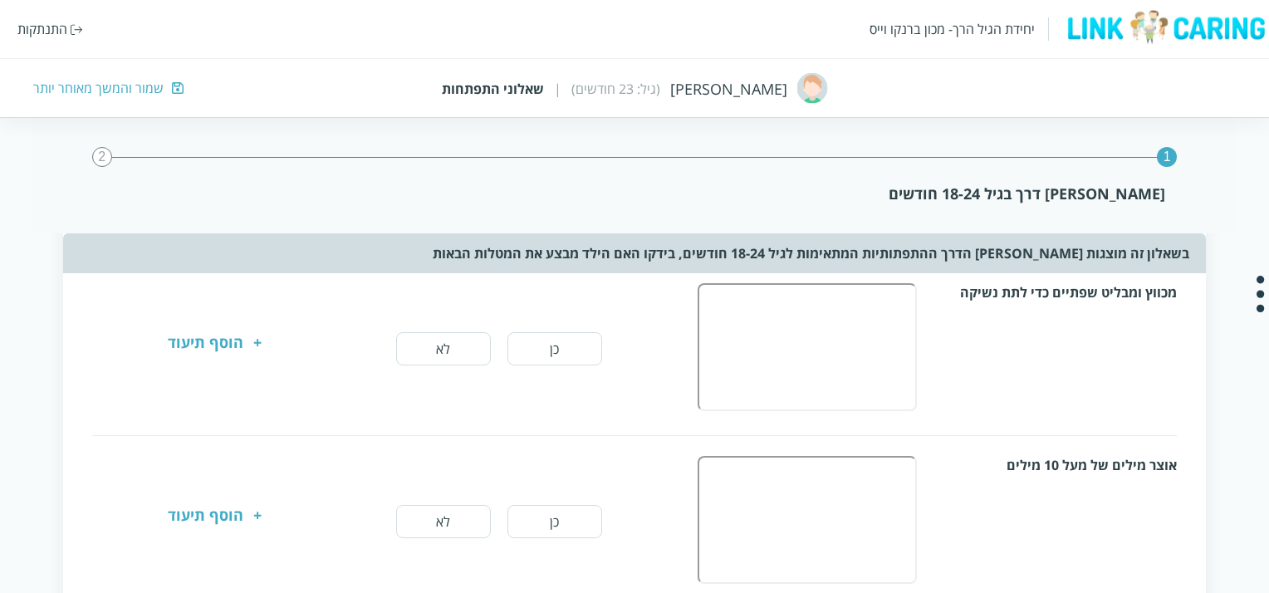
click at [1055, 456] on div "אוצר מילים של מעל 10 מילים" at bounding box center [1059, 465] width 238 height 18
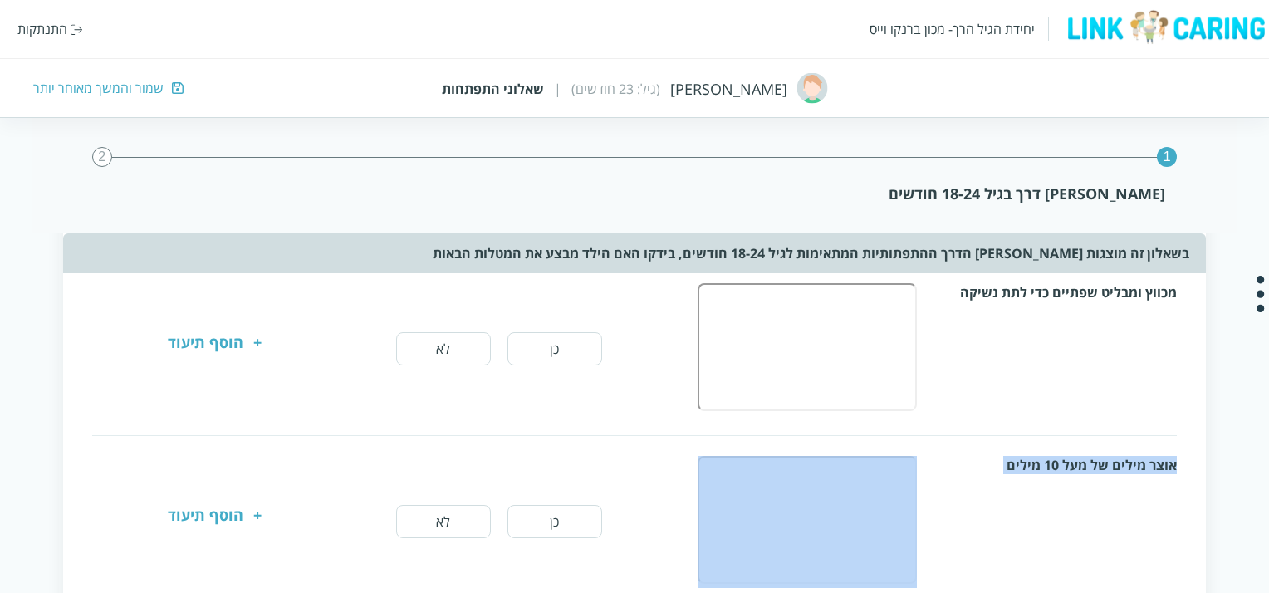
click at [1055, 456] on div "אוצר מילים של מעל 10 מילים" at bounding box center [1059, 465] width 238 height 18
click at [1062, 477] on div "אוצר מילים של מעל 10 מילים" at bounding box center [933, 522] width 488 height 132
click at [1061, 456] on div "אוצר מילים של מעל 10 מילים" at bounding box center [1059, 465] width 238 height 18
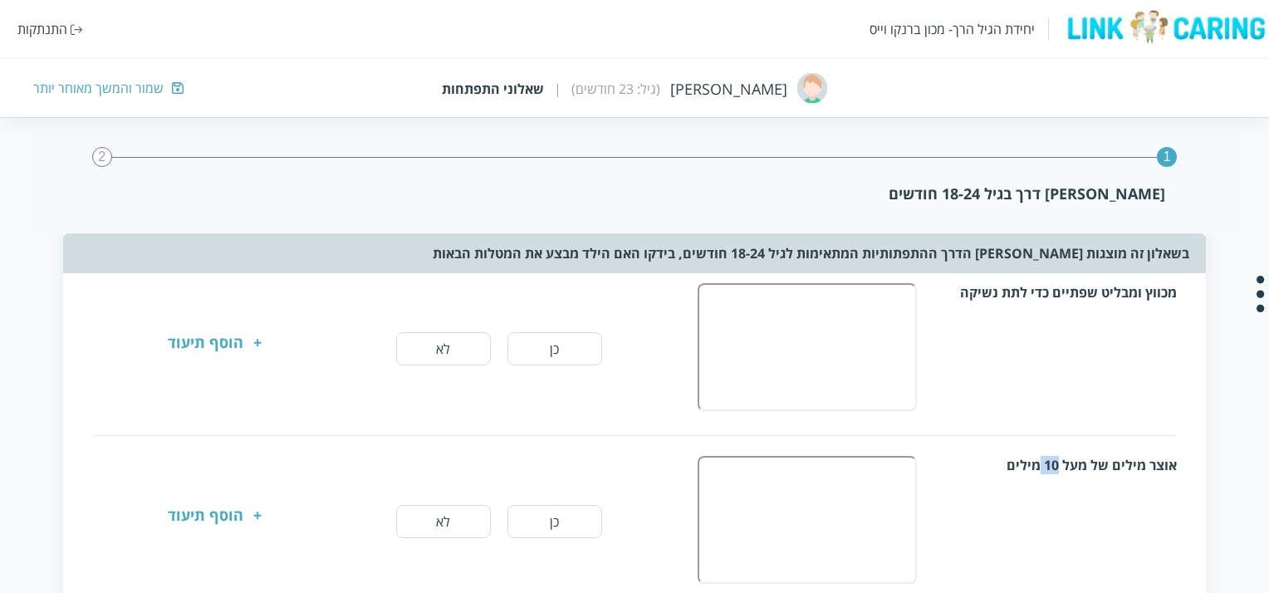
click at [1061, 456] on div "אוצר מילים של מעל 10 מילים" at bounding box center [1059, 465] width 238 height 18
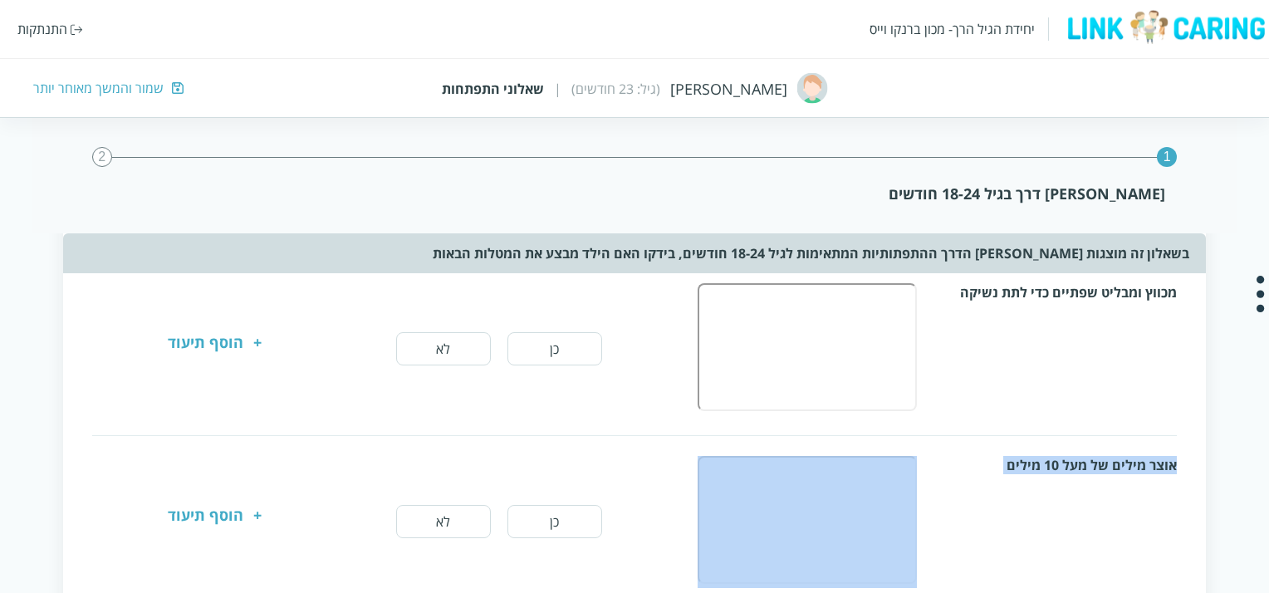
click at [1061, 456] on div "אוצר מילים של מעל 10 מילים" at bounding box center [1059, 465] width 238 height 18
click at [1058, 469] on div "אוצר מילים של מעל 10 מילים" at bounding box center [933, 522] width 488 height 132
click at [1057, 456] on div "אוצר מילים של מעל 10 מילים" at bounding box center [1059, 465] width 238 height 18
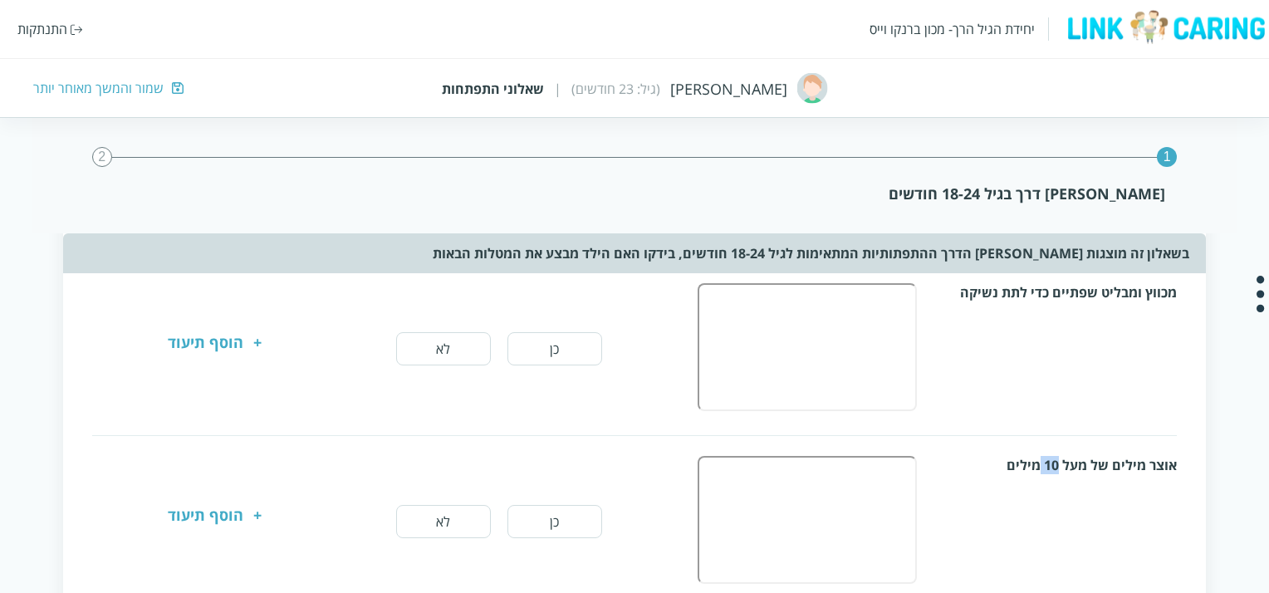
click at [1057, 456] on div "אוצר מילים של מעל 10 מילים" at bounding box center [1059, 465] width 238 height 18
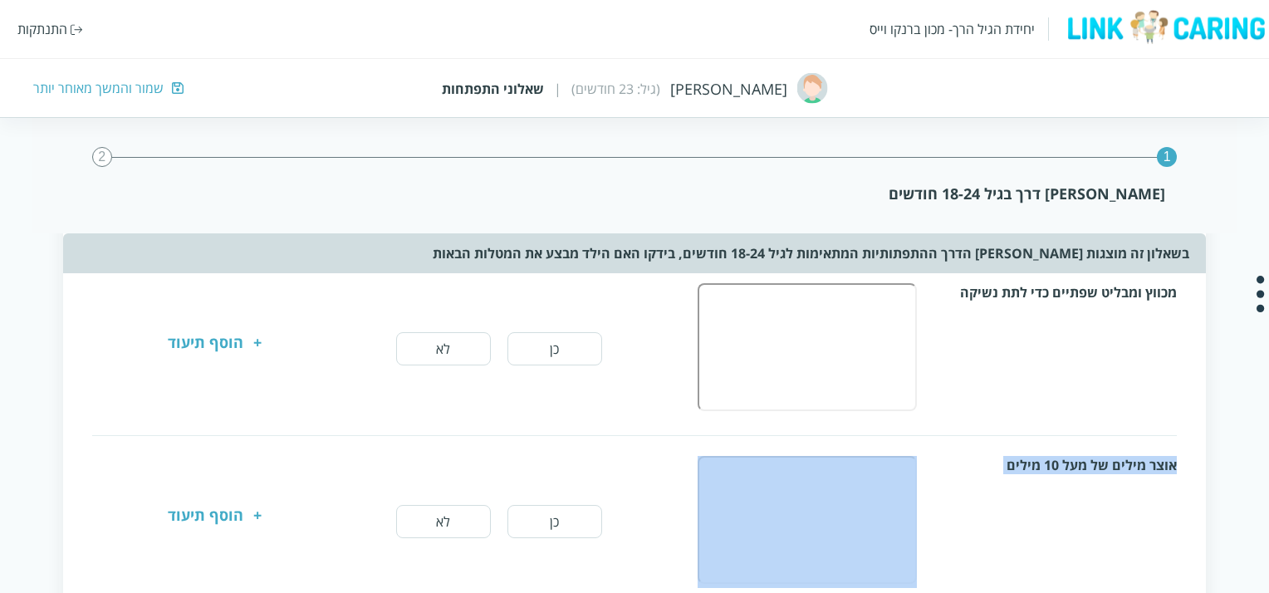
click at [1057, 456] on div "אוצר מילים של מעל 10 מילים" at bounding box center [1059, 465] width 238 height 18
click at [1058, 469] on div "אוצר מילים של מעל 10 מילים" at bounding box center [933, 522] width 488 height 132
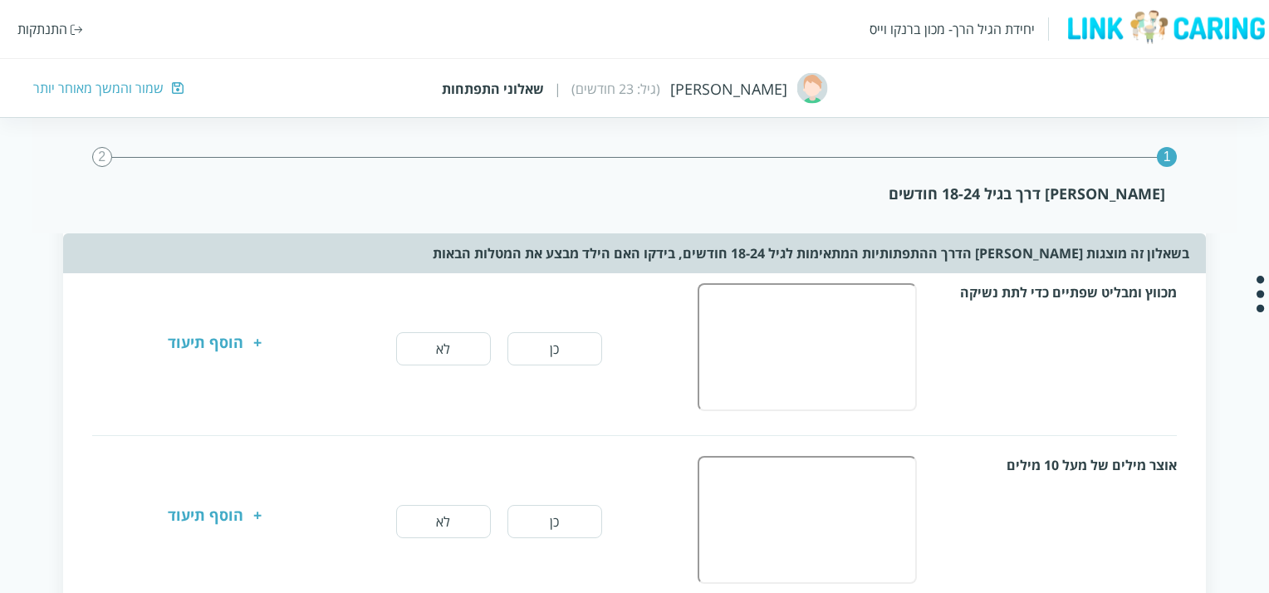
click at [1058, 456] on div "אוצר מילים של מעל 10 מילים" at bounding box center [1059, 465] width 238 height 18
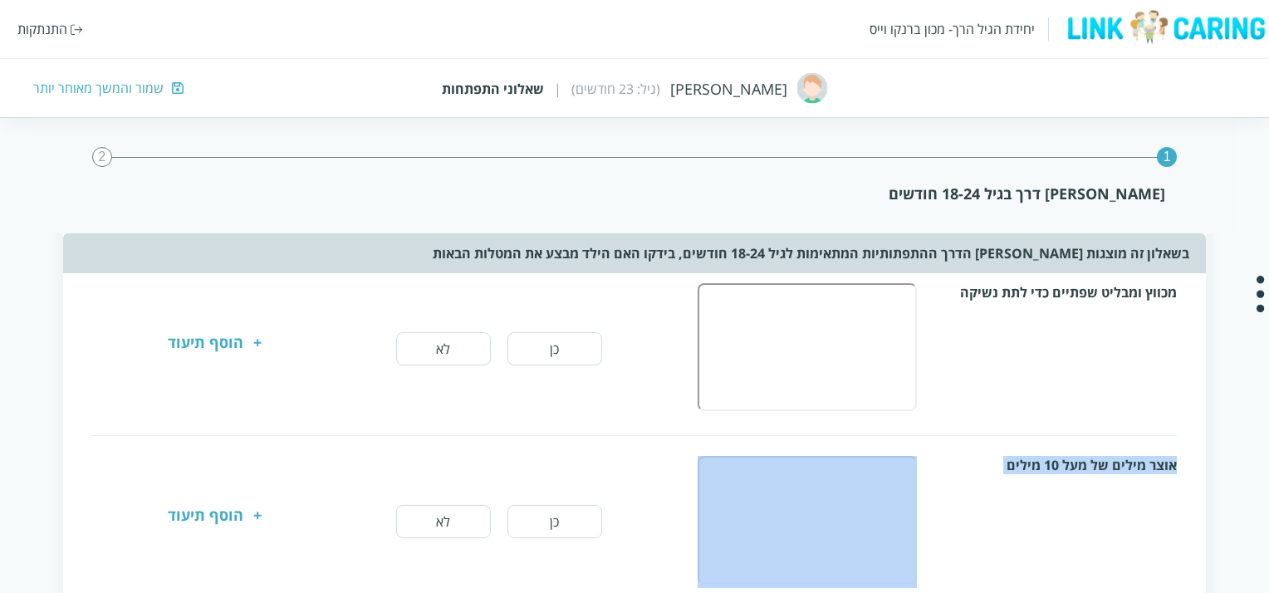
click at [1058, 456] on div "אוצר מילים של מעל 10 מילים" at bounding box center [1059, 465] width 238 height 18
click at [1060, 476] on div "אוצר מילים של מעל 10 מילים" at bounding box center [933, 522] width 488 height 132
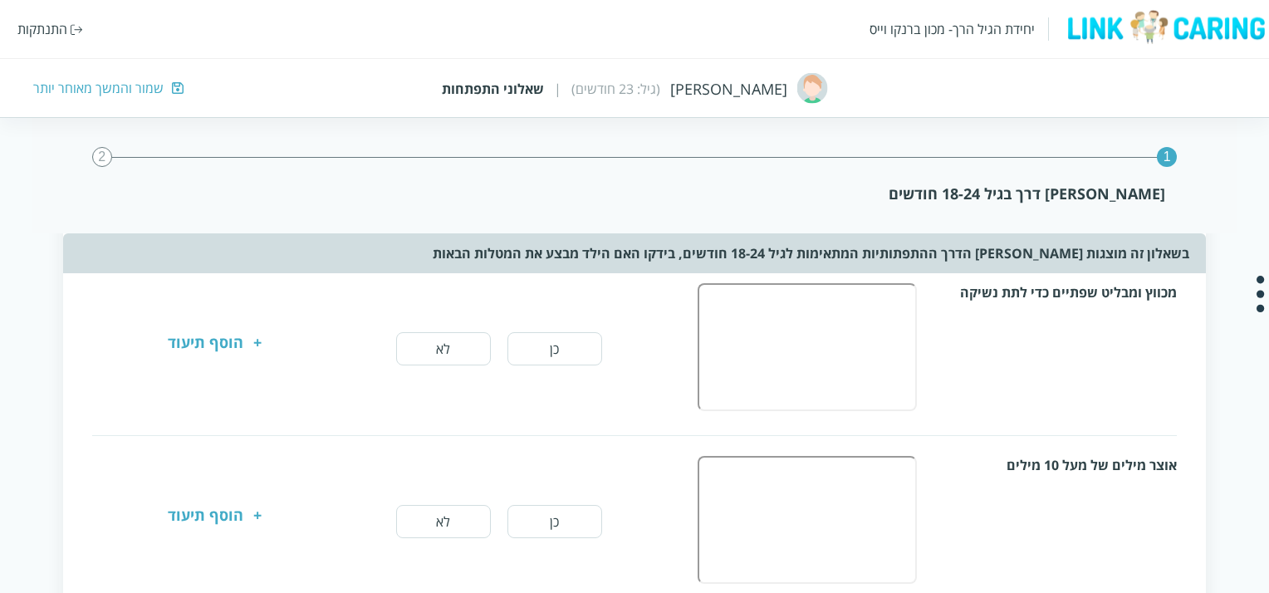
click at [1057, 456] on div "אוצר מילים של מעל 10 מילים" at bounding box center [1059, 465] width 238 height 18
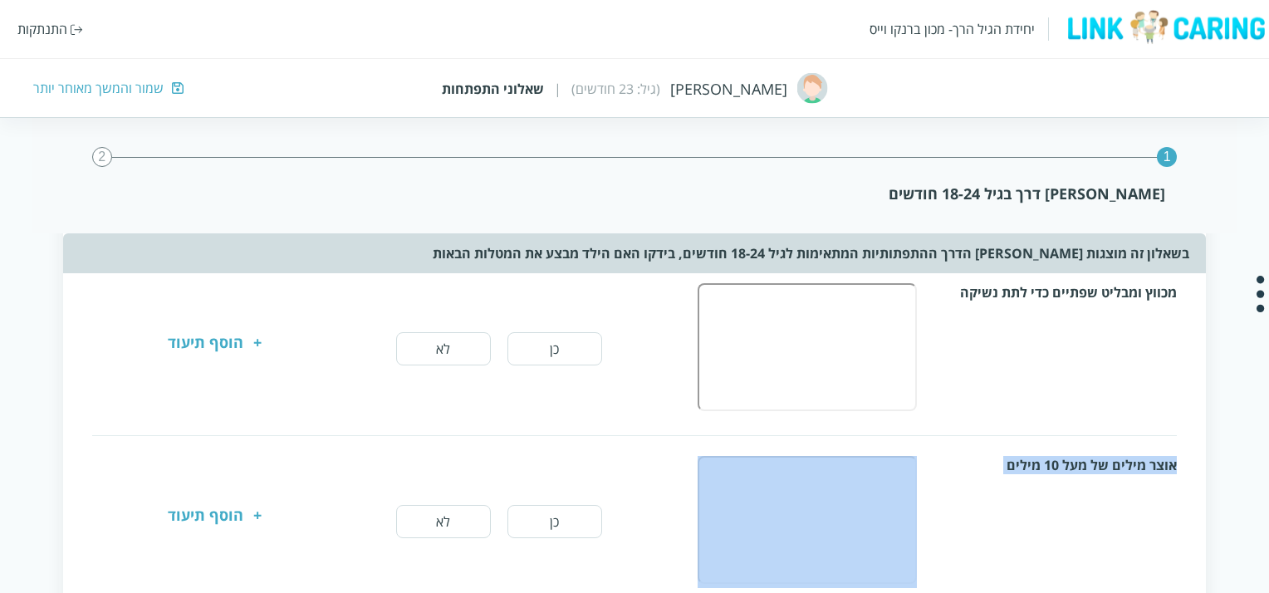
click at [1057, 456] on div "אוצר מילים של מעל 10 מילים" at bounding box center [1059, 465] width 238 height 18
click at [1060, 478] on div "אוצר מילים של מעל 10 מילים" at bounding box center [933, 522] width 488 height 132
click at [1056, 456] on div "אוצר מילים של מעל 10 מילים" at bounding box center [1059, 465] width 238 height 18
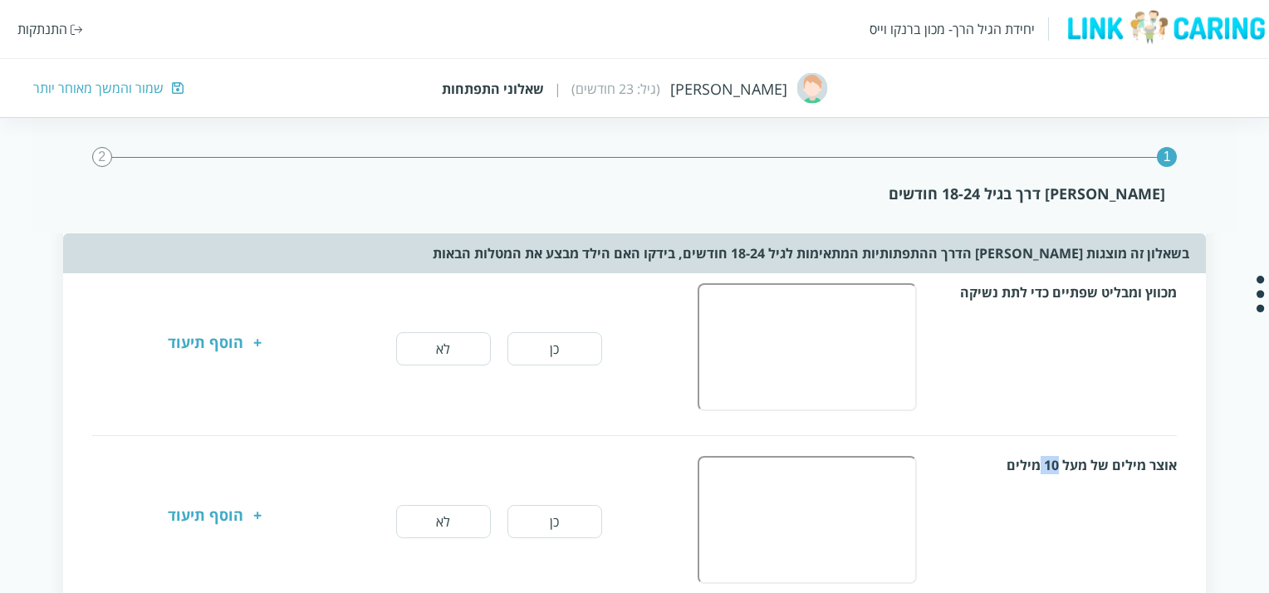
click at [1056, 456] on div "אוצר מילים של מעל 10 מילים" at bounding box center [1059, 465] width 238 height 18
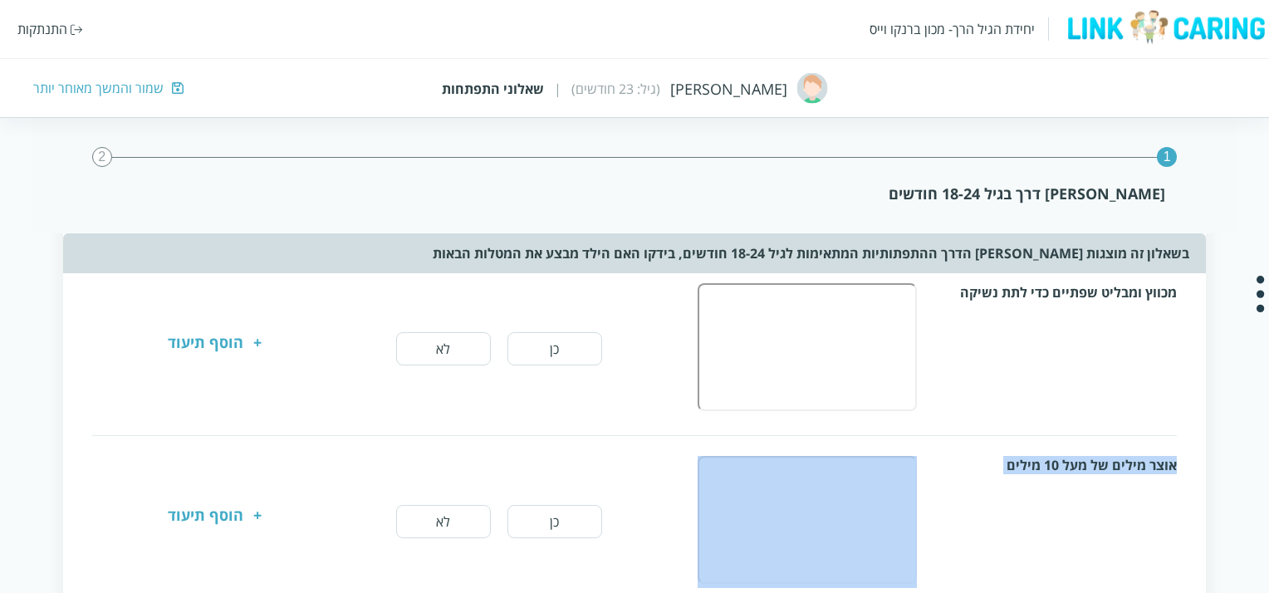
click at [1056, 456] on div "אוצר מילים של מעל 10 מילים" at bounding box center [1059, 465] width 238 height 18
click at [1054, 467] on div "אוצר מילים של מעל 10 מילים" at bounding box center [1059, 465] width 238 height 18
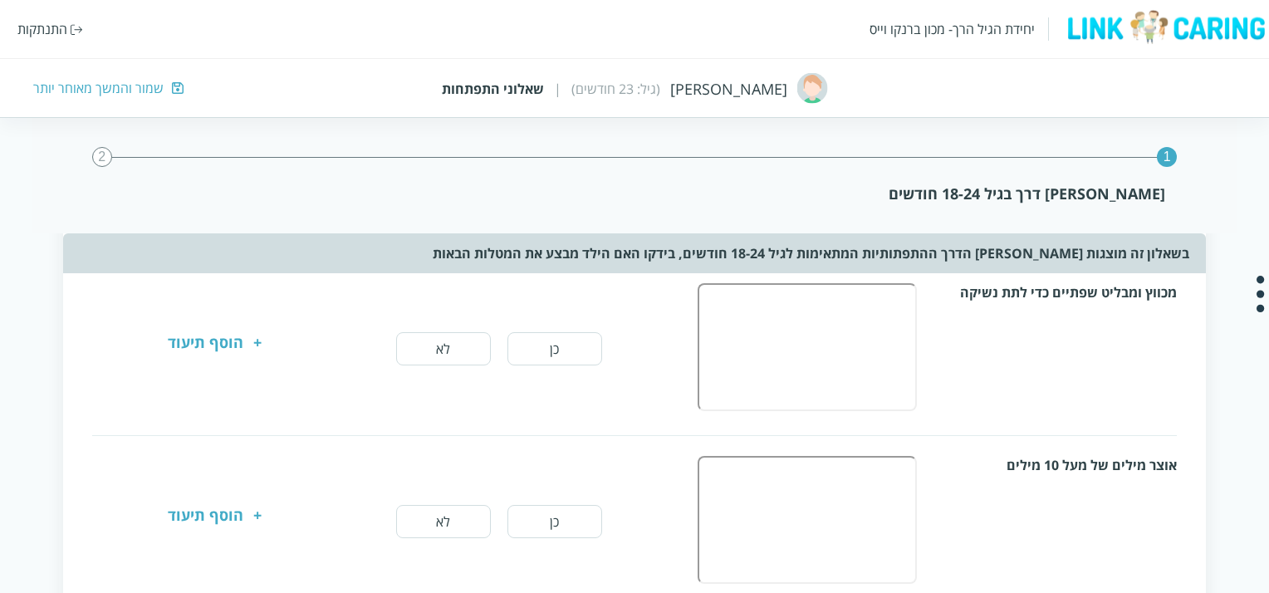
click at [1057, 456] on div "אוצר מילים של מעל 10 מילים" at bounding box center [1059, 465] width 238 height 18
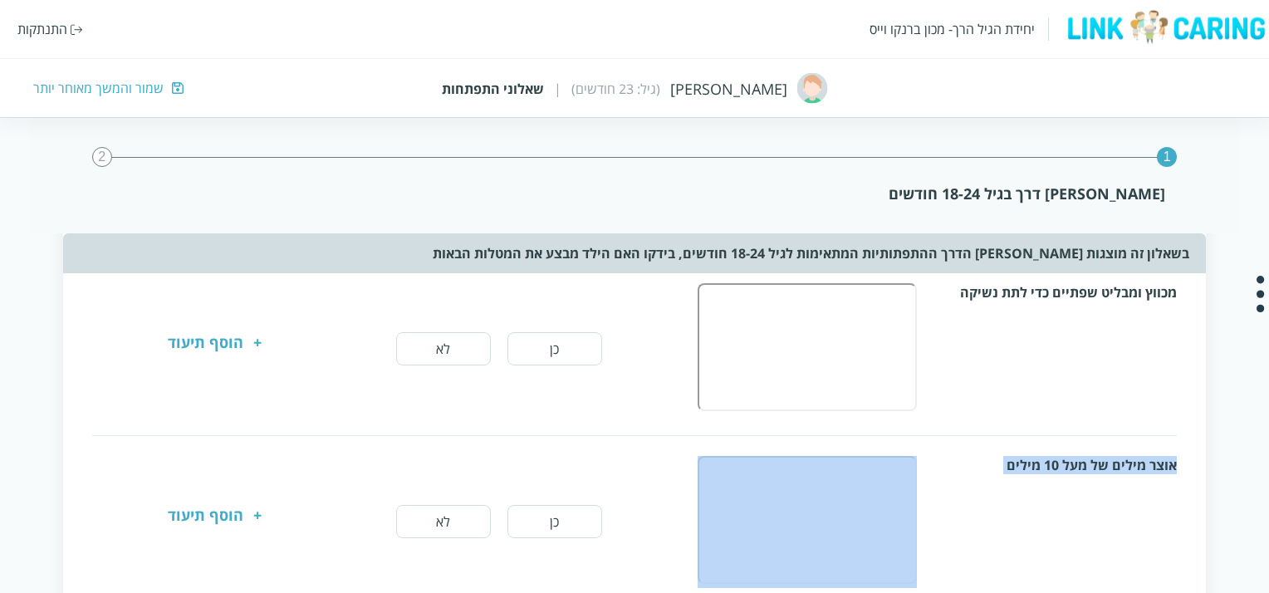
click at [1057, 456] on div "אוצר מילים של מעל 10 מילים" at bounding box center [1059, 465] width 238 height 18
click at [1057, 478] on div "אוצר מילים של מעל 10 מילים" at bounding box center [933, 522] width 488 height 132
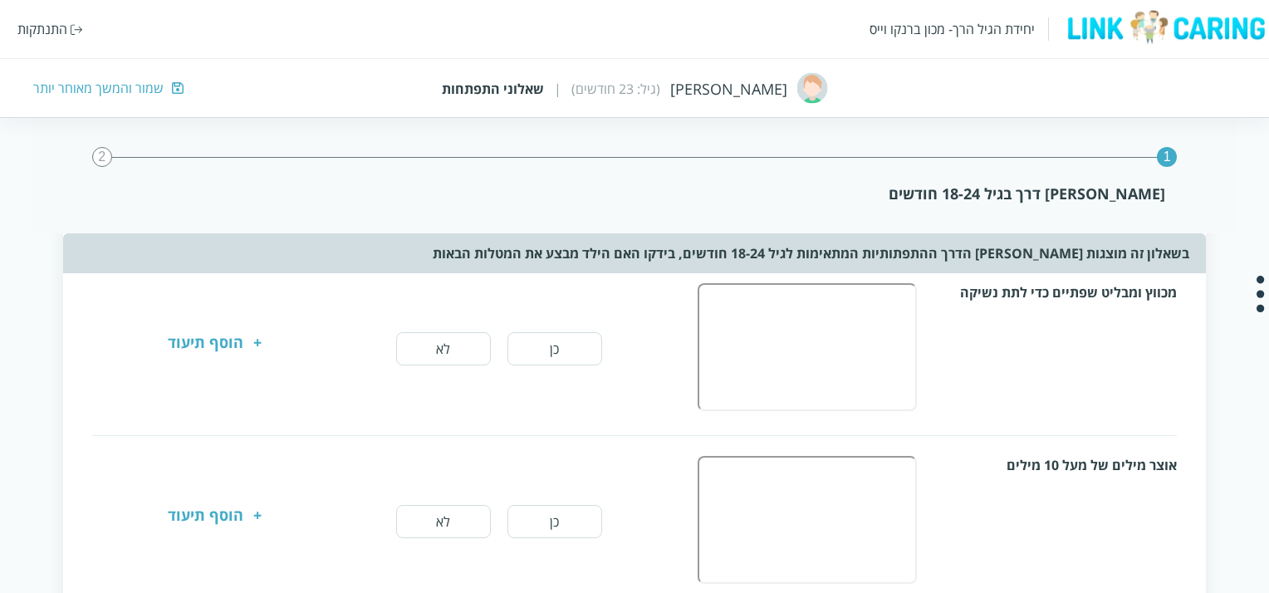
click at [1058, 459] on div "אוצר מילים של מעל 10 מילים" at bounding box center [1059, 465] width 238 height 18
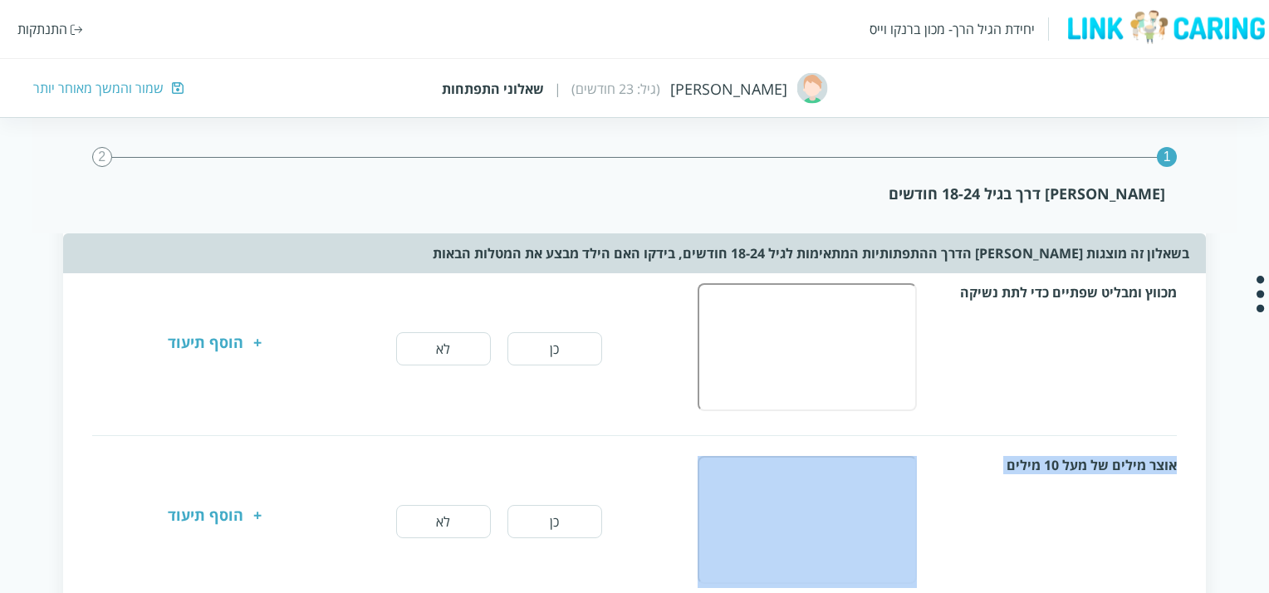
click at [1058, 459] on div "אוצר מילים של מעל 10 מילים" at bounding box center [1059, 465] width 238 height 18
click at [1059, 481] on div "אוצר מילים של מעל 10 מילים" at bounding box center [933, 522] width 488 height 132
click at [1053, 460] on div "אוצר מילים של מעל 10 מילים" at bounding box center [1059, 465] width 238 height 18
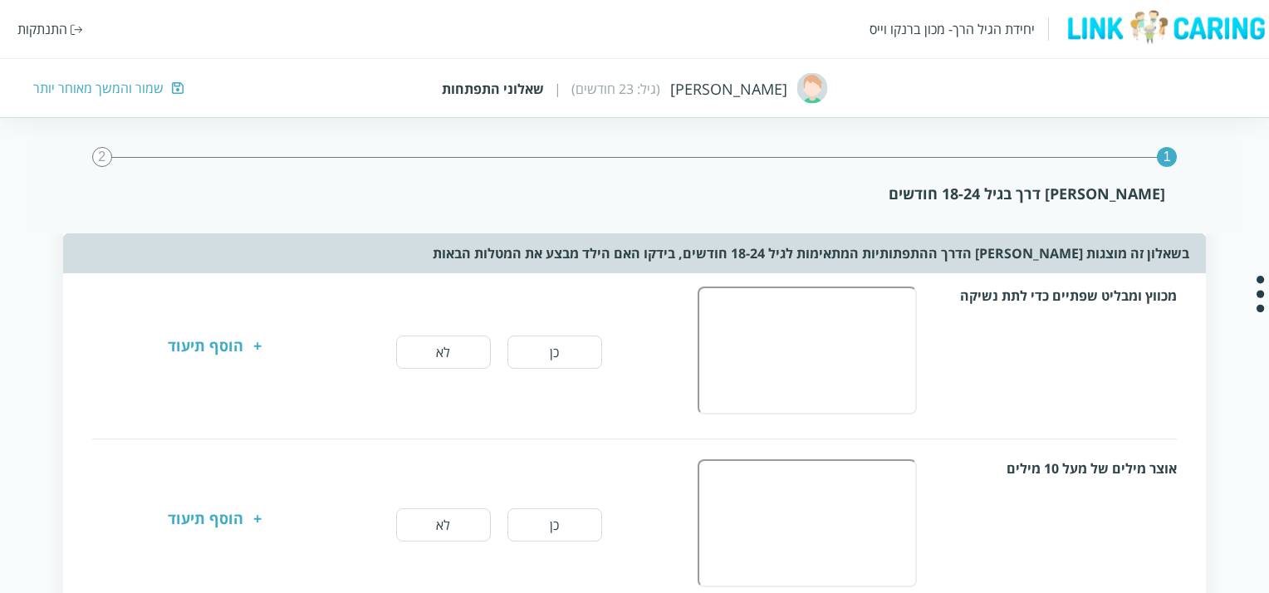
scroll to position [1163, 0]
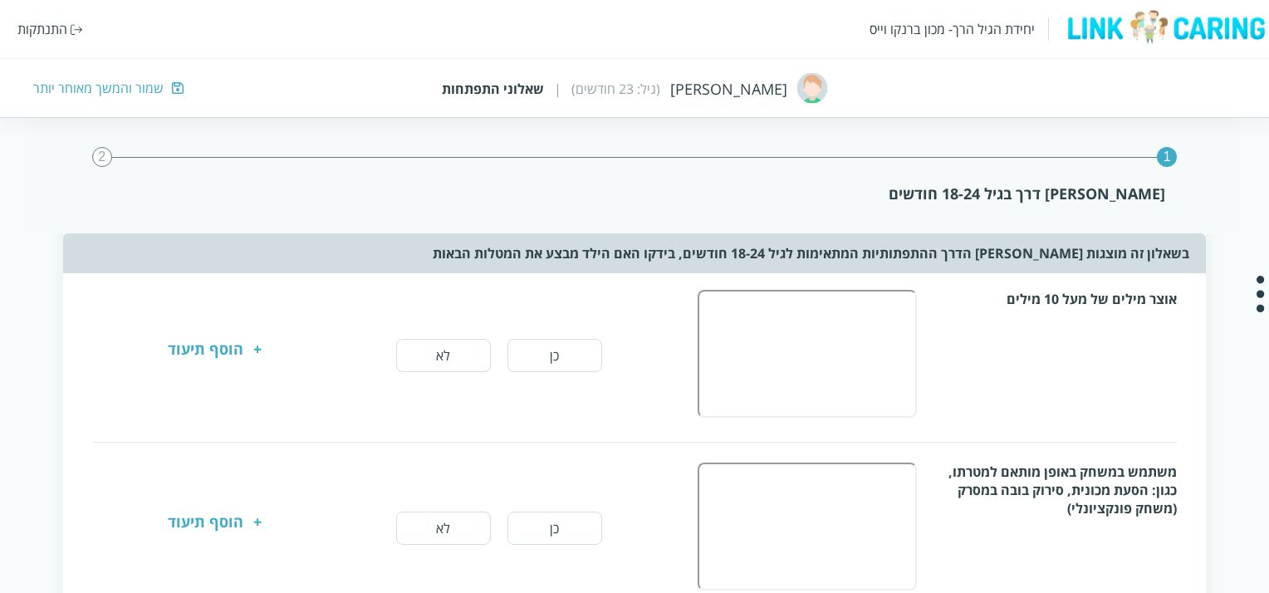
click at [130, 96] on div "שמור והמשך מאוחר יותר" at bounding box center [98, 88] width 130 height 18
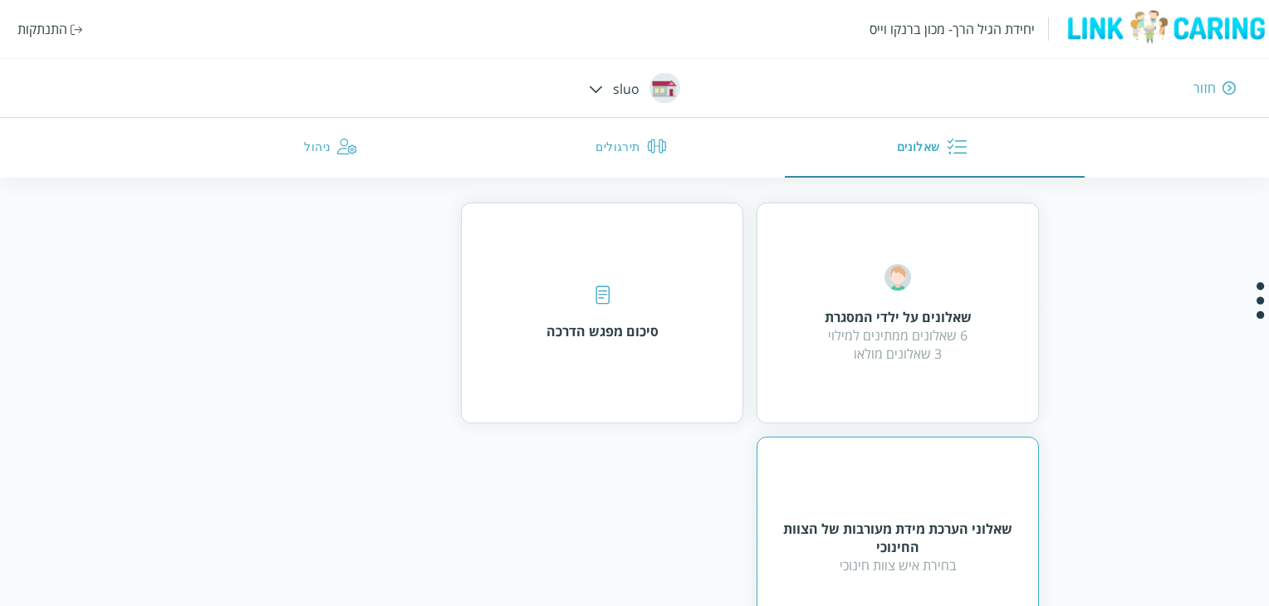
scroll to position [199, 0]
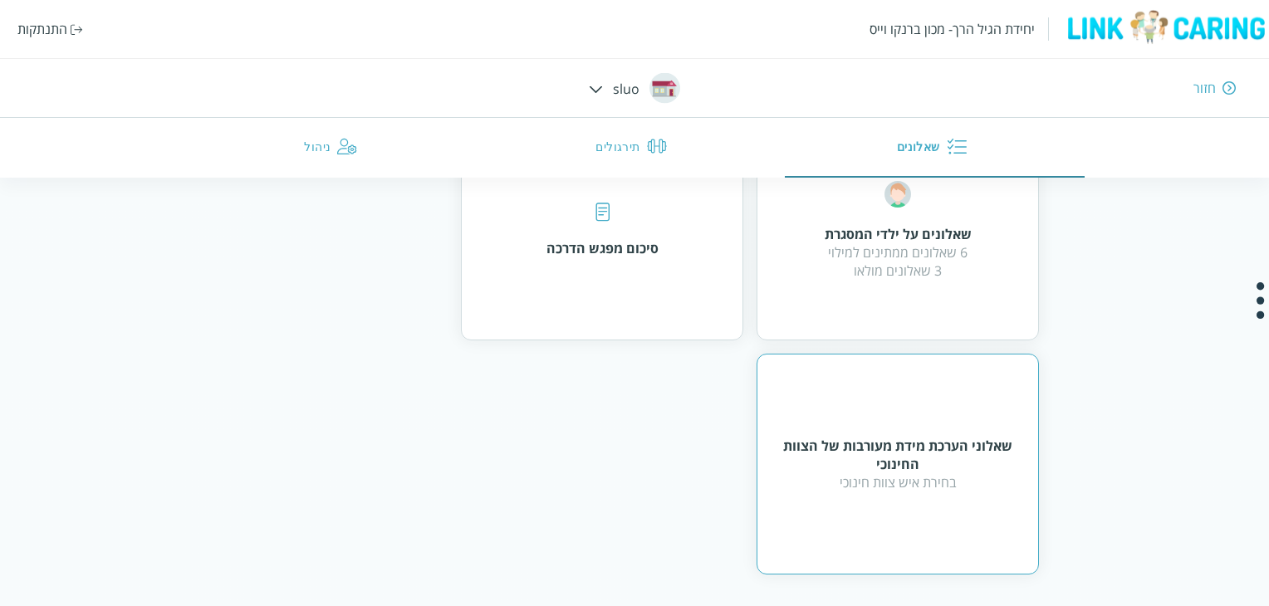
click at [897, 443] on div "שאלוני הערכת מידת מעורבות של הצוות החינוכי" at bounding box center [898, 455] width 241 height 37
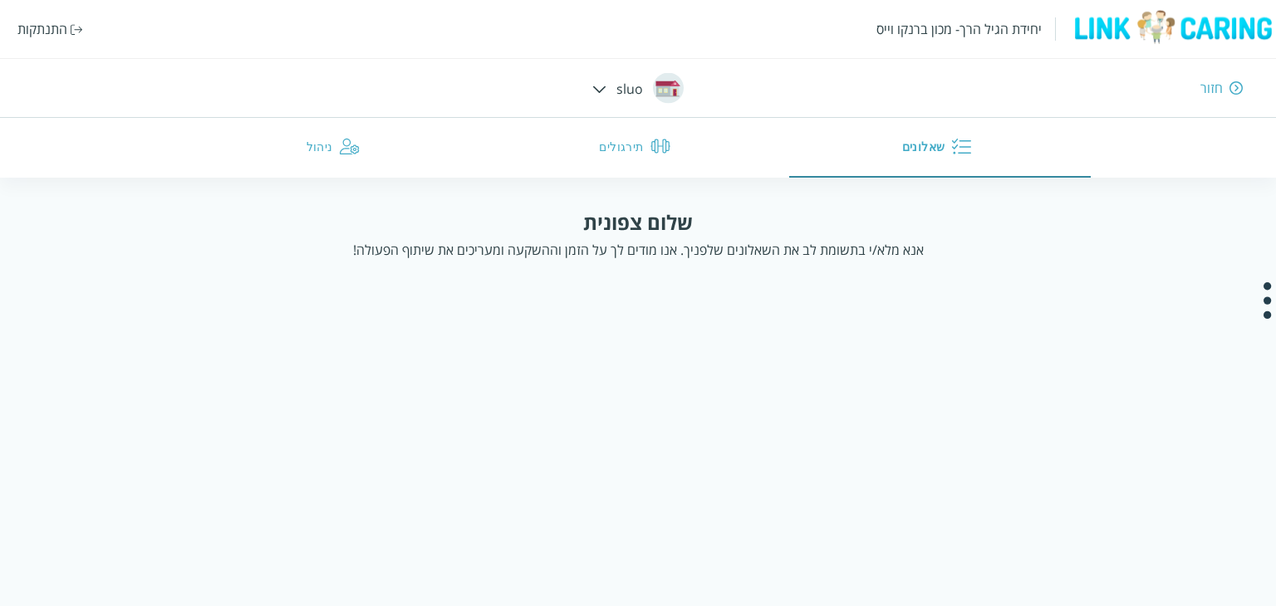
click at [1220, 96] on div "חזור" at bounding box center [1211, 88] width 22 height 18
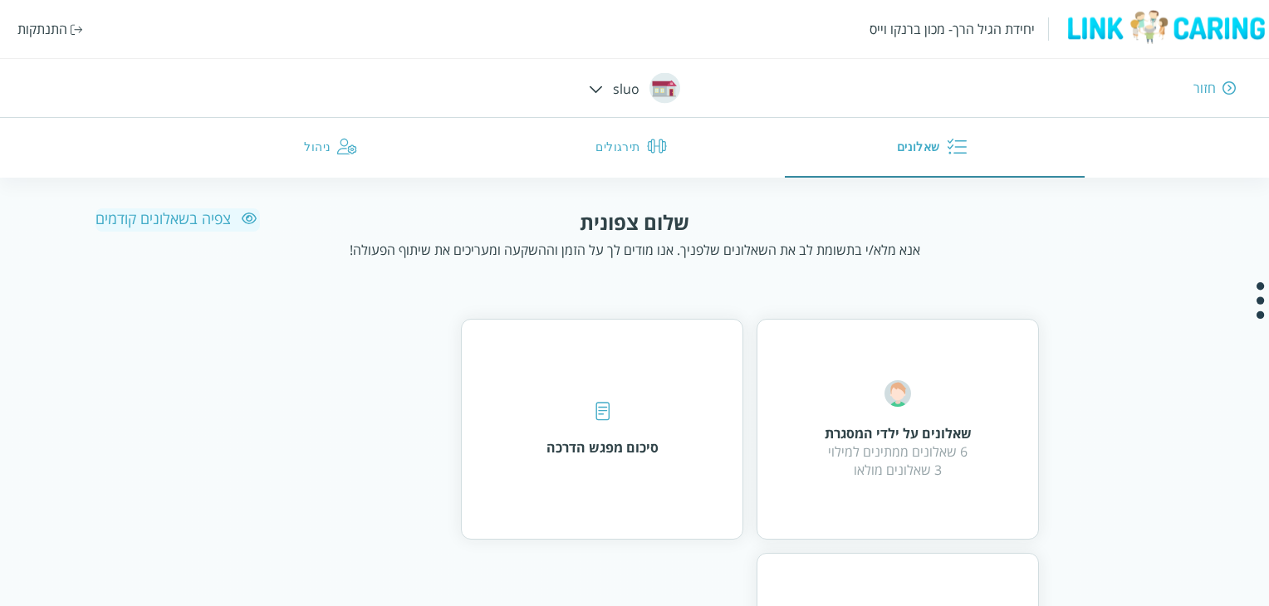
click at [167, 223] on div "צפיה בשאלונים קודמים" at bounding box center [178, 219] width 164 height 20
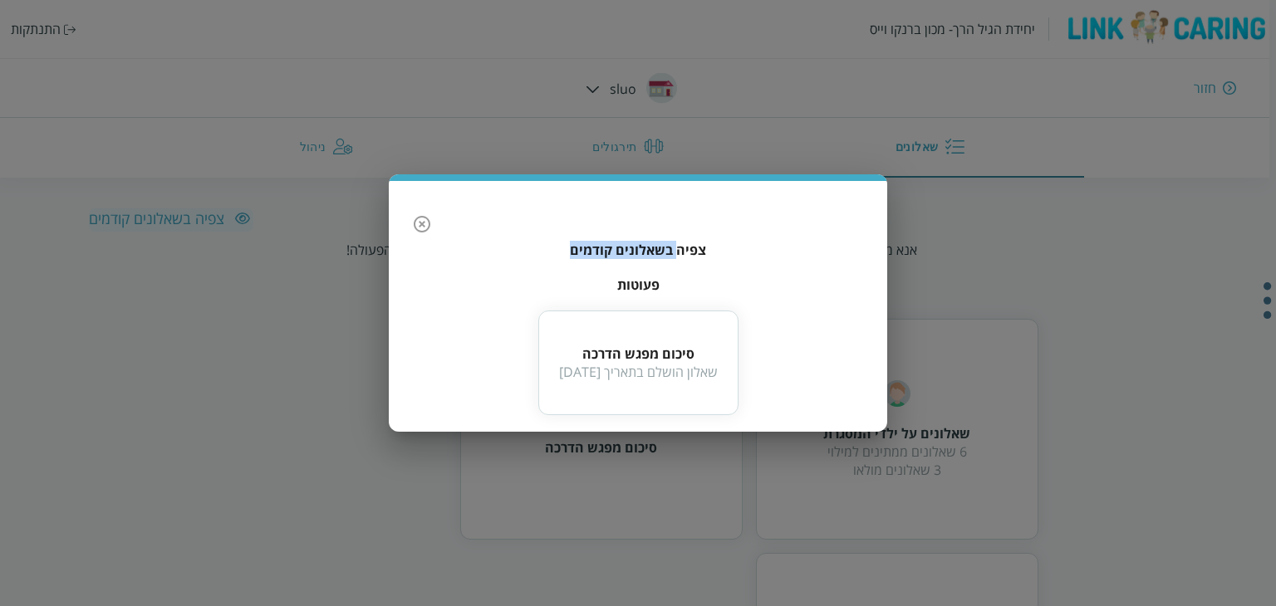
drag, startPoint x: 680, startPoint y: 242, endPoint x: 566, endPoint y: 240, distance: 113.8
click at [566, 241] on b "צפיה בשאלונים קודמים" at bounding box center [637, 250] width 465 height 18
drag, startPoint x: 566, startPoint y: 240, endPoint x: 711, endPoint y: 243, distance: 145.4
click at [711, 243] on b "צפיה בשאלונים קודמים" at bounding box center [637, 250] width 465 height 18
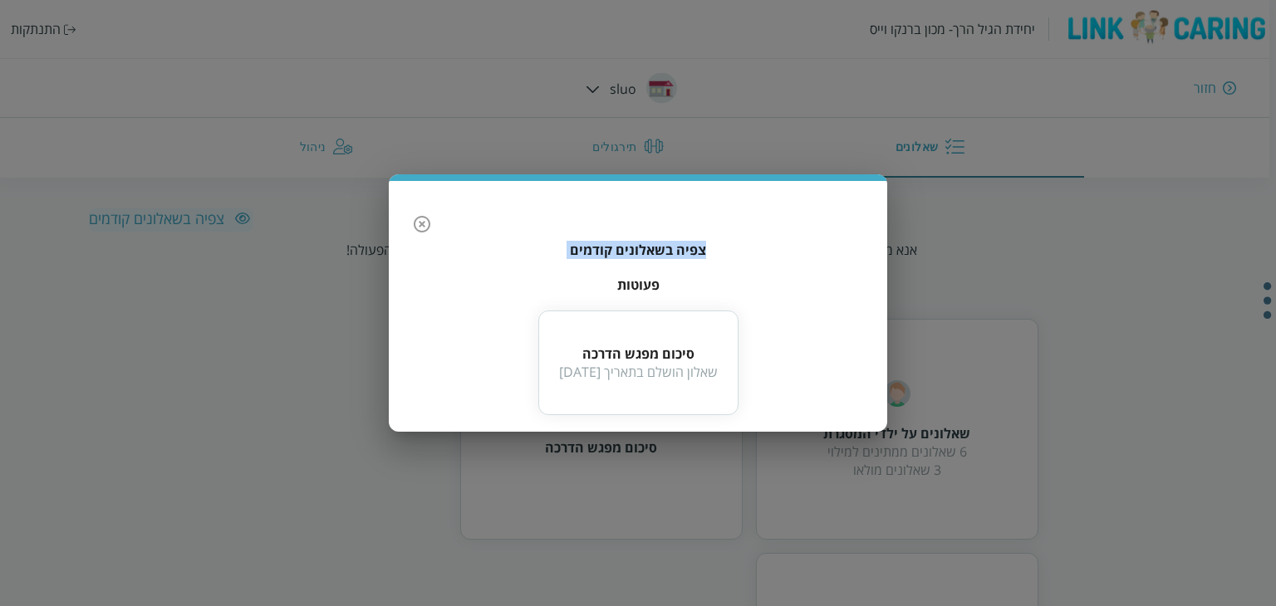
click at [711, 243] on b "צפיה בשאלונים קודמים" at bounding box center [637, 250] width 465 height 18
drag, startPoint x: 711, startPoint y: 243, endPoint x: 585, endPoint y: 248, distance: 126.4
click at [585, 248] on b "צפיה בשאלונים קודמים" at bounding box center [637, 250] width 465 height 18
click at [625, 273] on div "צפיה בשאלונים קודמים פעוטות סיכום מפגש הדרכה שאלון הושלם בתאריך 2025-09-02" at bounding box center [638, 306] width 498 height 251
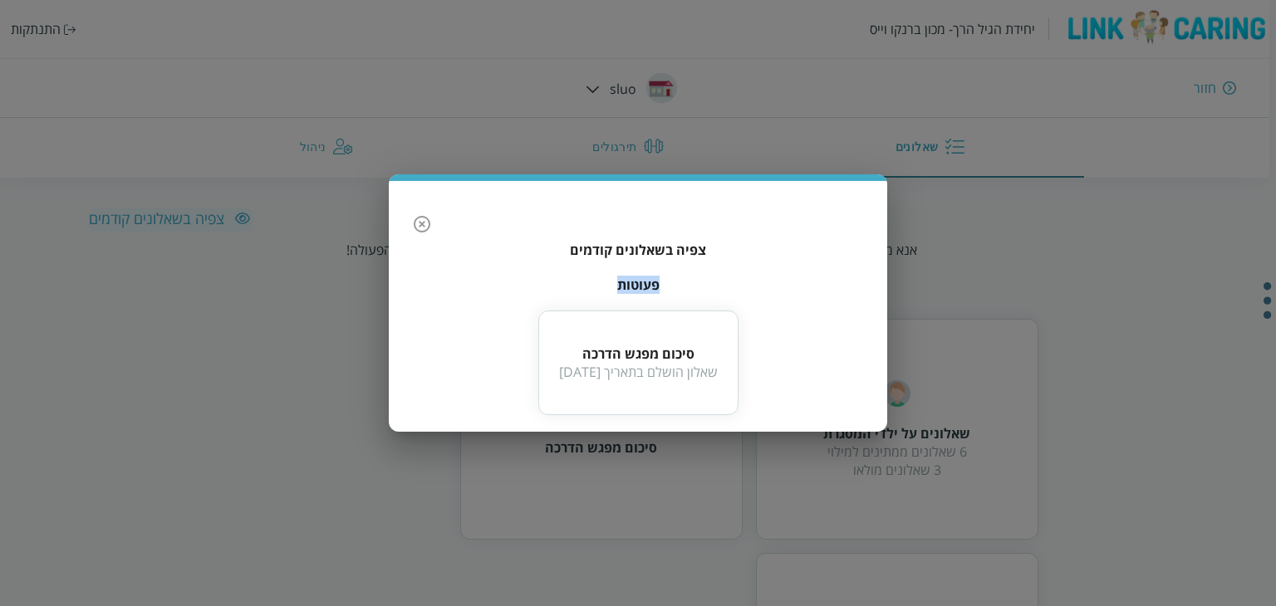
click at [625, 273] on div "צפיה בשאלונים קודמים פעוטות סיכום מפגש הדרכה שאלון הושלם בתאריך 2025-09-02" at bounding box center [638, 306] width 498 height 251
click at [642, 374] on div "שאלון הושלם בתאריך 2025-09-02" at bounding box center [638, 372] width 159 height 18
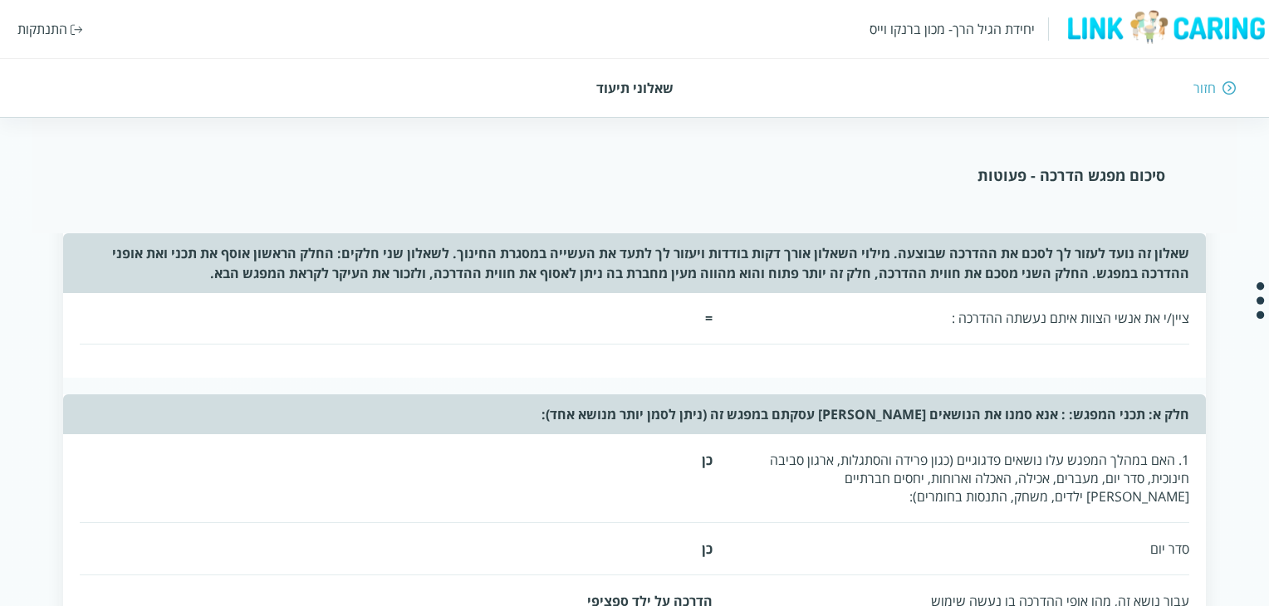
scroll to position [83, 0]
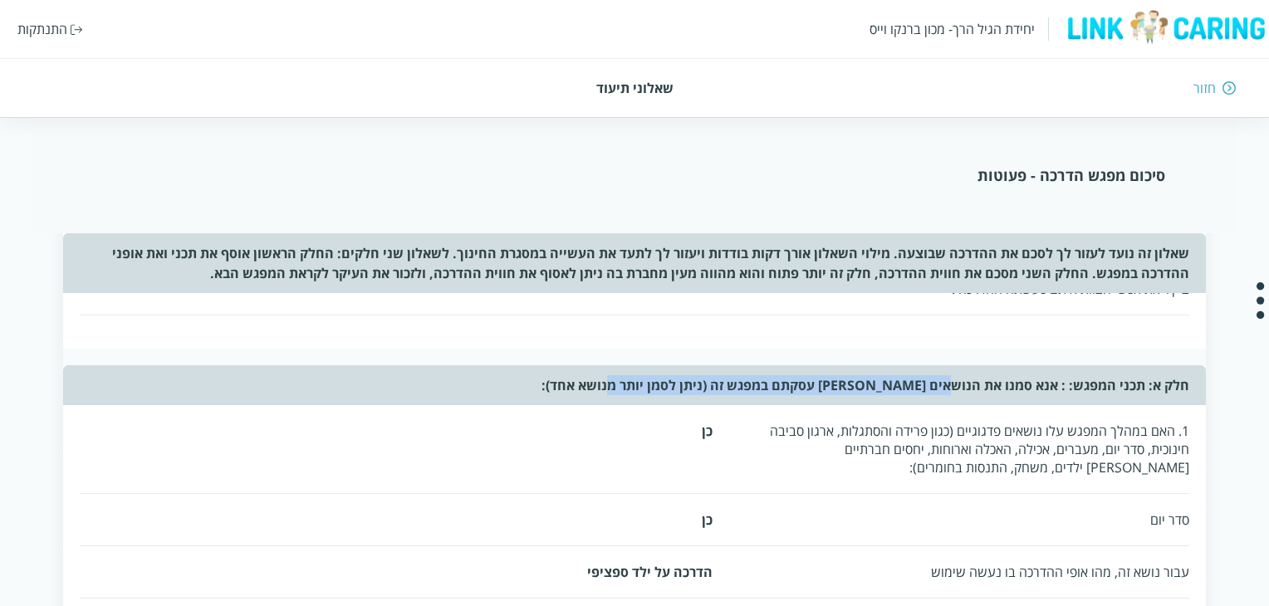
drag, startPoint x: 951, startPoint y: 387, endPoint x: 624, endPoint y: 390, distance: 327.3
click at [624, 390] on div "חלק א: תכני המפגש: : אנא סמנו את הנושאים בהם עסקתם במפגש זה (ניתן לסמן יותר מנו…" at bounding box center [634, 386] width 1142 height 40
drag, startPoint x: 624, startPoint y: 390, endPoint x: 1185, endPoint y: 389, distance: 560.7
click at [1185, 389] on div "חלק א: תכני המפגש: : אנא סמנו את הנושאים בהם עסקתם במפגש זה (ניתן לסמן יותר מנו…" at bounding box center [634, 386] width 1142 height 40
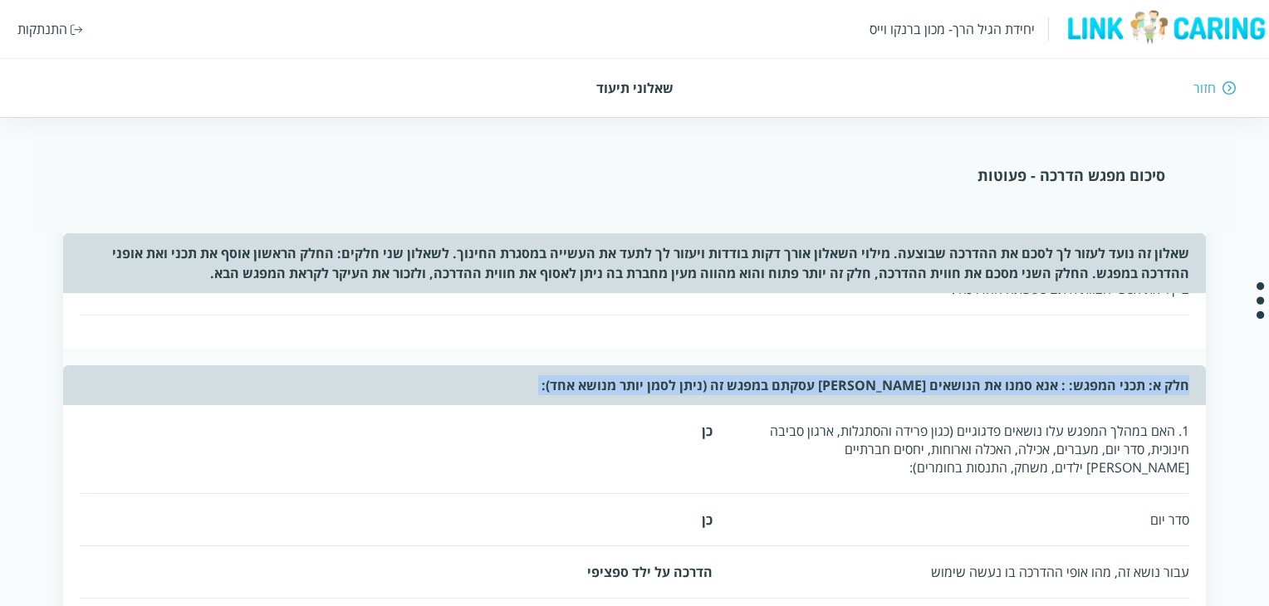
click at [1185, 389] on div "חלק א: תכני המפגש: : אנא סמנו את הנושאים בהם עסקתם במפגש זה (ניתן לסמן יותר מנו…" at bounding box center [634, 386] width 1142 height 40
drag, startPoint x: 1185, startPoint y: 389, endPoint x: 612, endPoint y: 382, distance: 572.4
click at [612, 382] on div "חלק א: תכני המפגש: : אנא סמנו את הנושאים בהם עסקתם במפגש זה (ניתן לסמן יותר מנו…" at bounding box center [634, 386] width 1142 height 40
drag, startPoint x: 612, startPoint y: 382, endPoint x: 999, endPoint y: 393, distance: 387.3
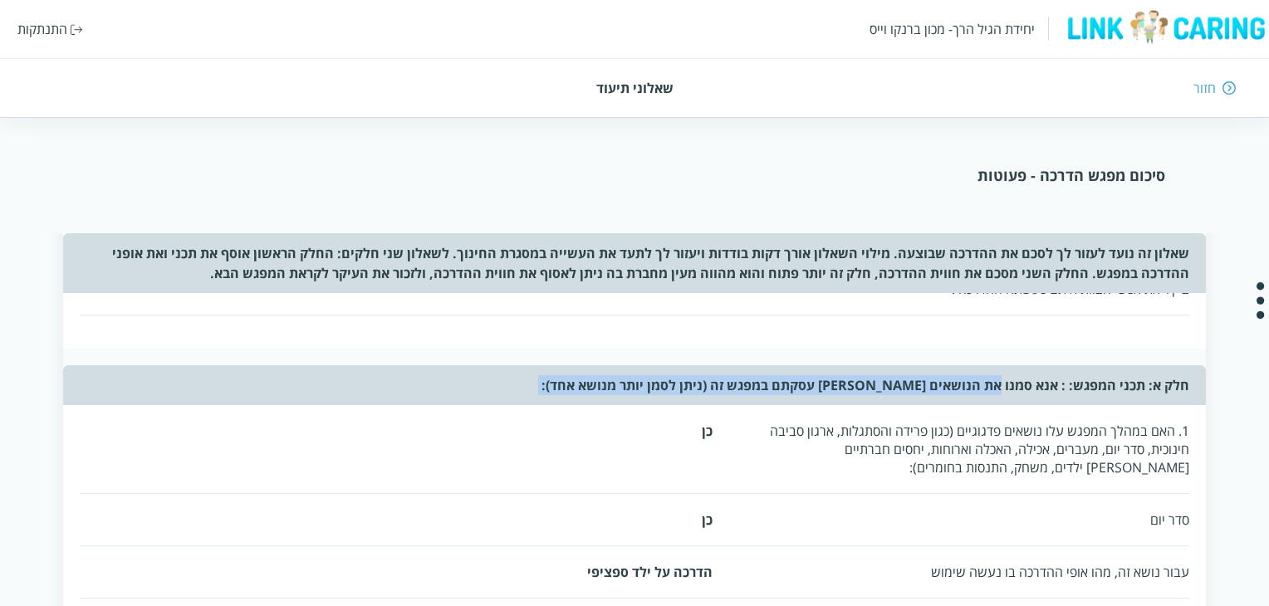
click at [999, 393] on div "חלק א: תכני המפגש: : אנא סמנו את הנושאים בהם עסקתם במפגש זה (ניתן לסמן יותר מנו…" at bounding box center [634, 386] width 1142 height 40
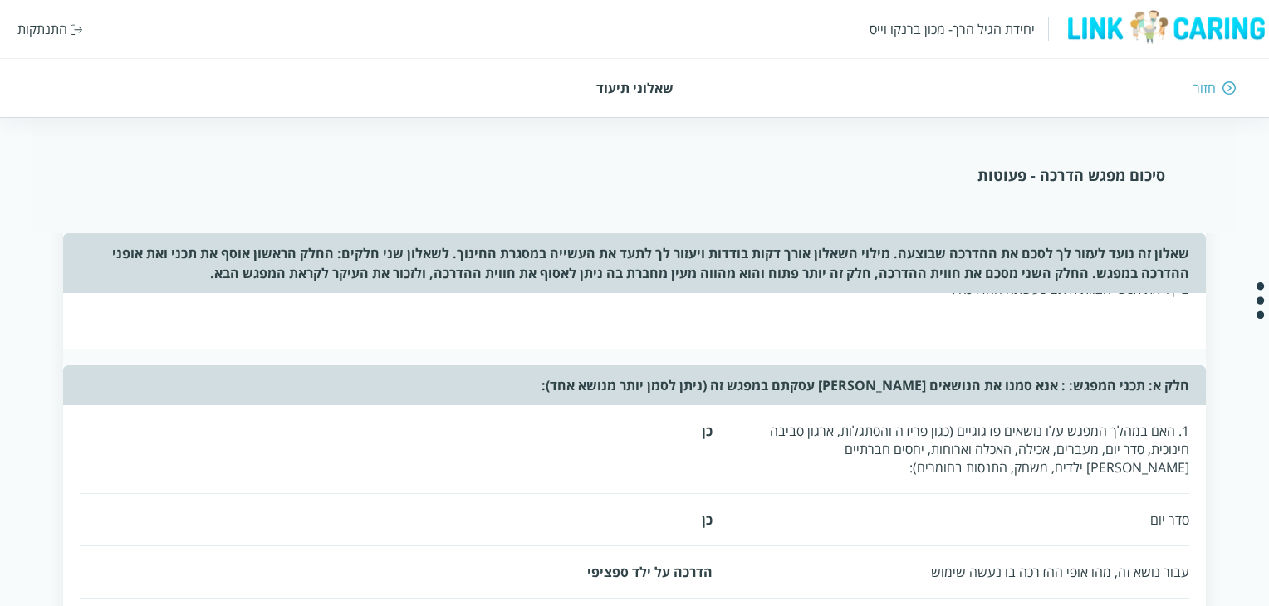
click at [690, 256] on div "שאלון זה נועד לעזור לך לסכם את ההדרכה שבוצעה. מילוי השאלון אורך דקות בודדות ויע…" at bounding box center [634, 263] width 1142 height 60
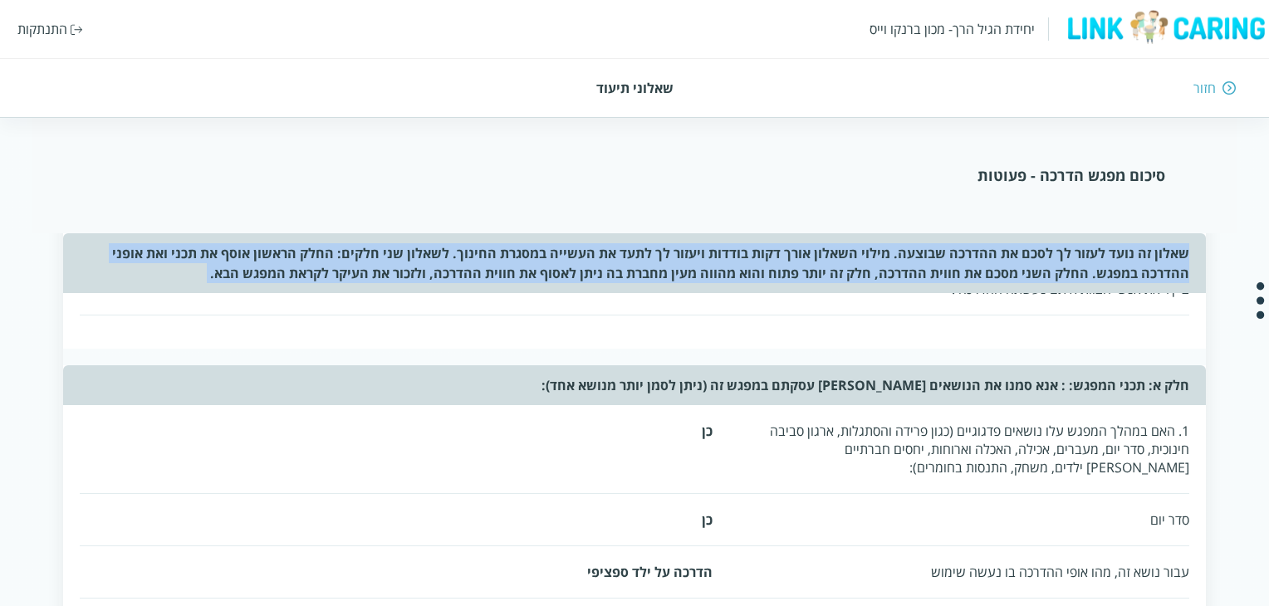
click at [690, 256] on div "שאלון זה נועד לעזור לך לסכם את ההדרכה שבוצעה. מילוי השאלון אורך דקות בודדות ויע…" at bounding box center [634, 263] width 1142 height 60
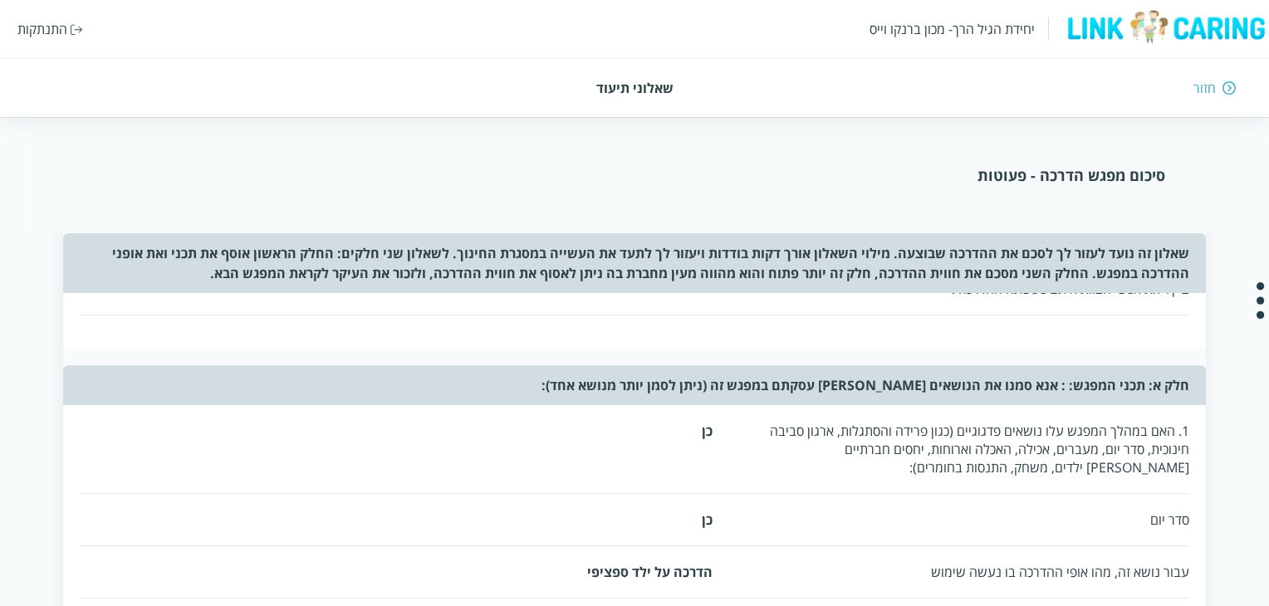
drag, startPoint x: 209, startPoint y: 268, endPoint x: 1209, endPoint y: 257, distance: 1000.3
click at [1182, 263] on div "שאלון זה נועד לעזור לך לסכם את ההדרכה שבוצעה. מילוי השאלון אורך דקות בודדות ויע…" at bounding box center [634, 263] width 1142 height 60
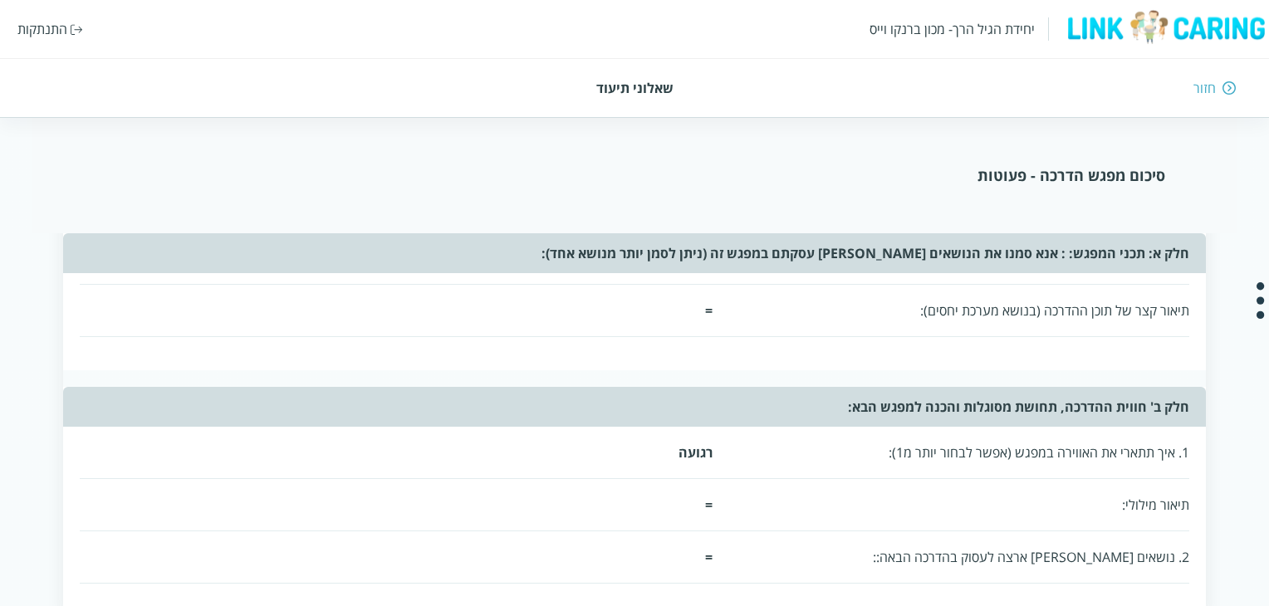
scroll to position [901, 0]
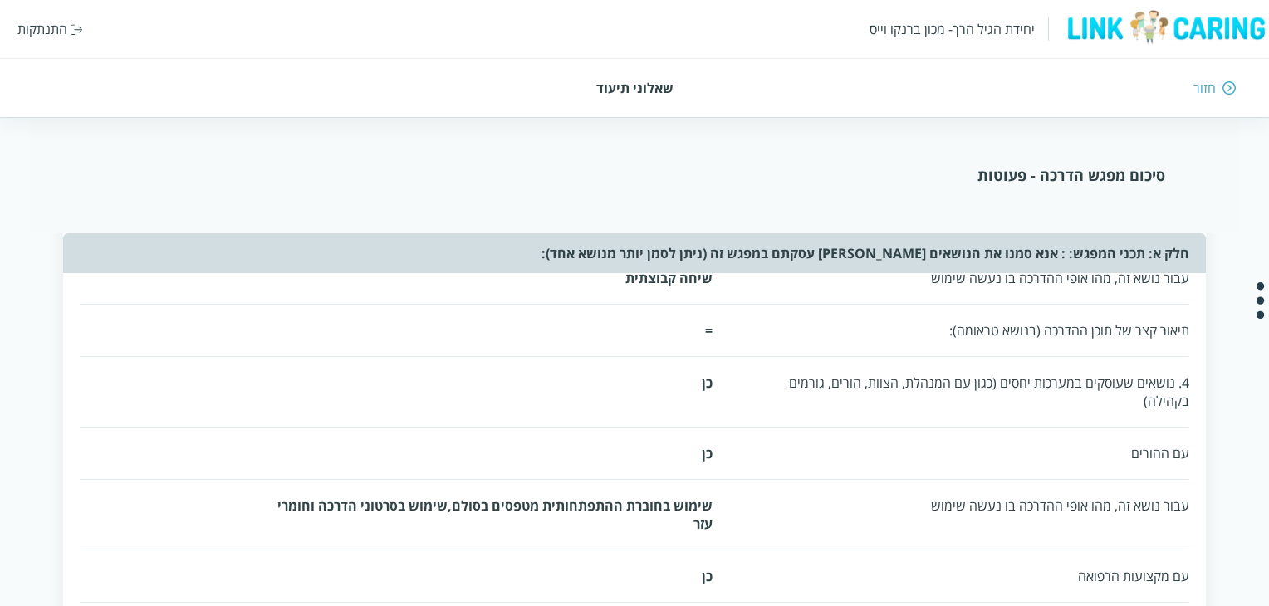
click at [1210, 91] on div "חזור" at bounding box center [1205, 88] width 22 height 18
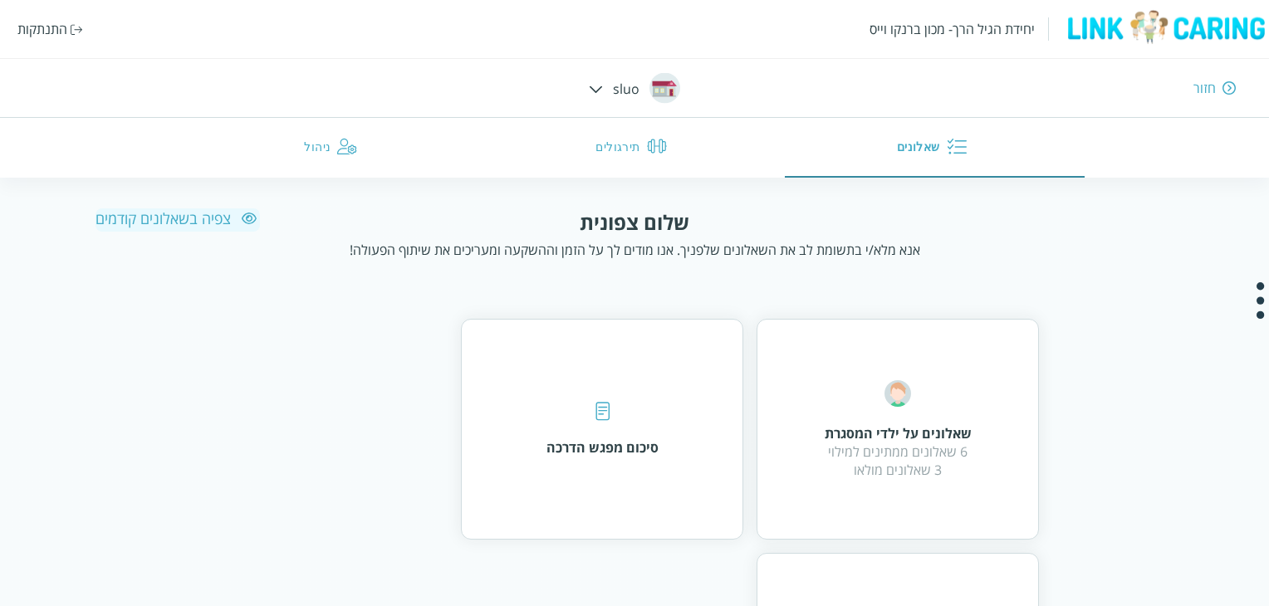
click at [1202, 95] on div "חזור" at bounding box center [1205, 88] width 22 height 18
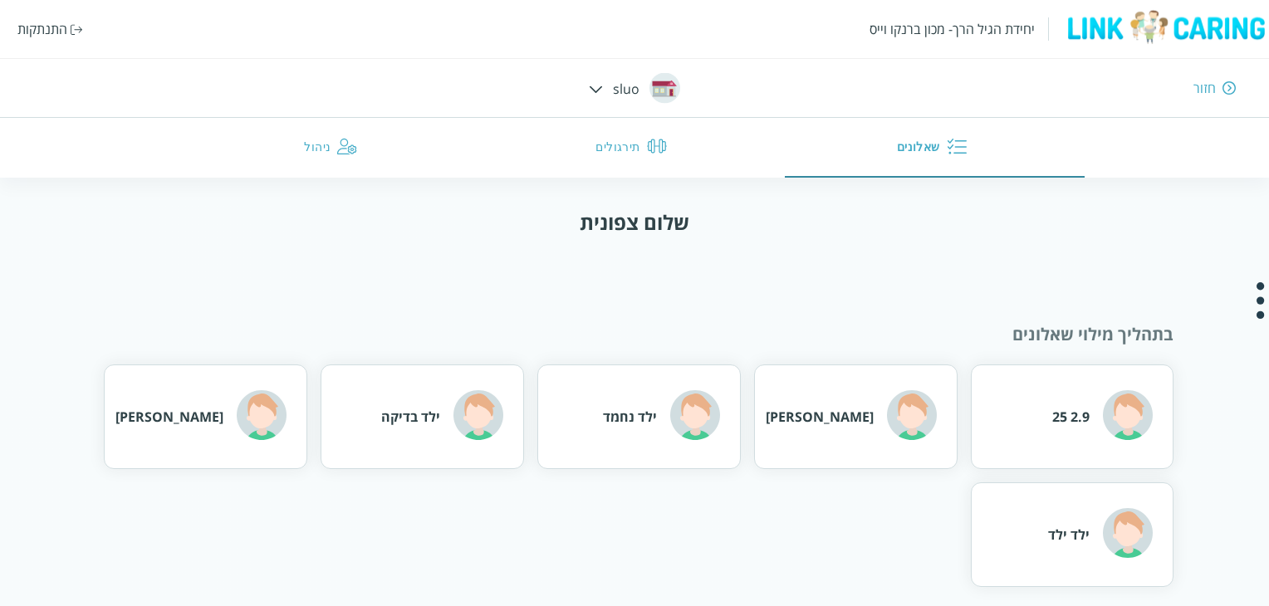
click at [1203, 79] on div "חזור" at bounding box center [1205, 88] width 22 height 18
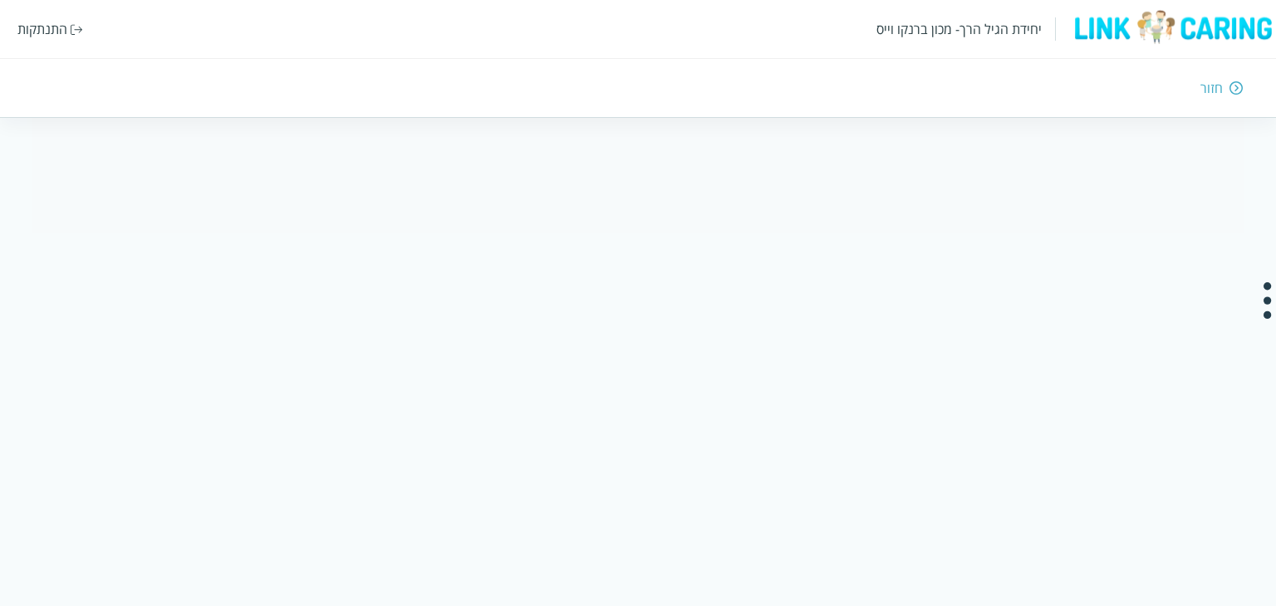
click at [35, 33] on div "התנתקות" at bounding box center [42, 29] width 50 height 18
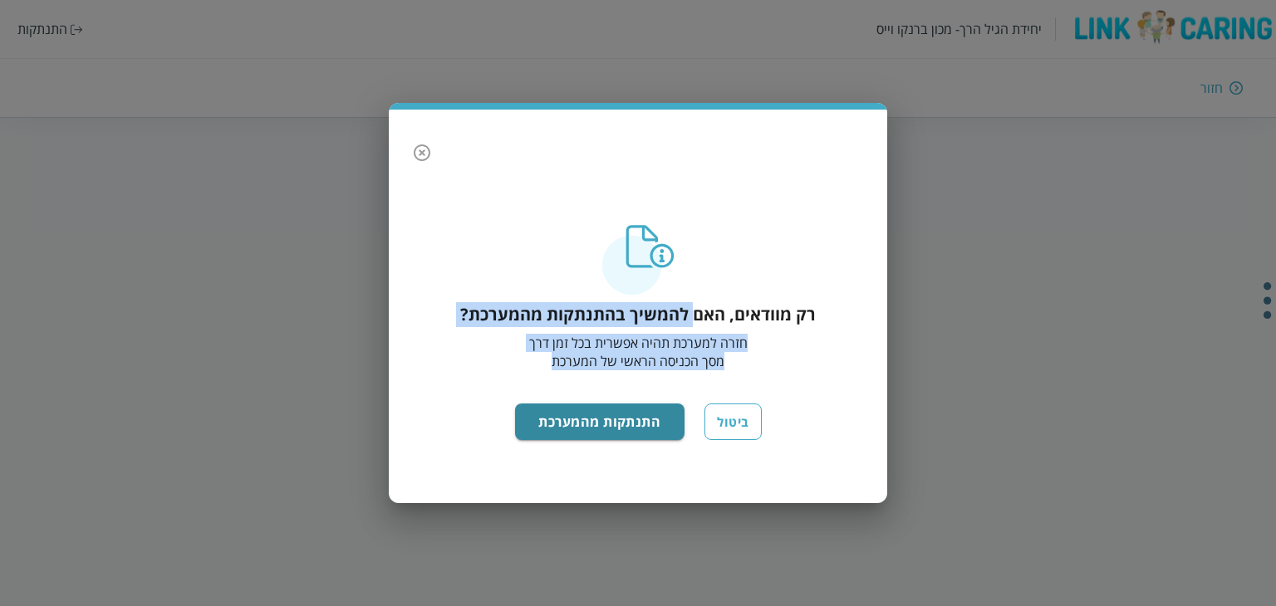
drag, startPoint x: 676, startPoint y: 314, endPoint x: 508, endPoint y: 359, distance: 174.5
click at [508, 359] on div "רק מוודאים, האם להמשיך בהתנתקות מהמערכת? חזרה למערכת תהיה אפשרית בכל זמן דרך מס…" at bounding box center [638, 297] width 363 height 145
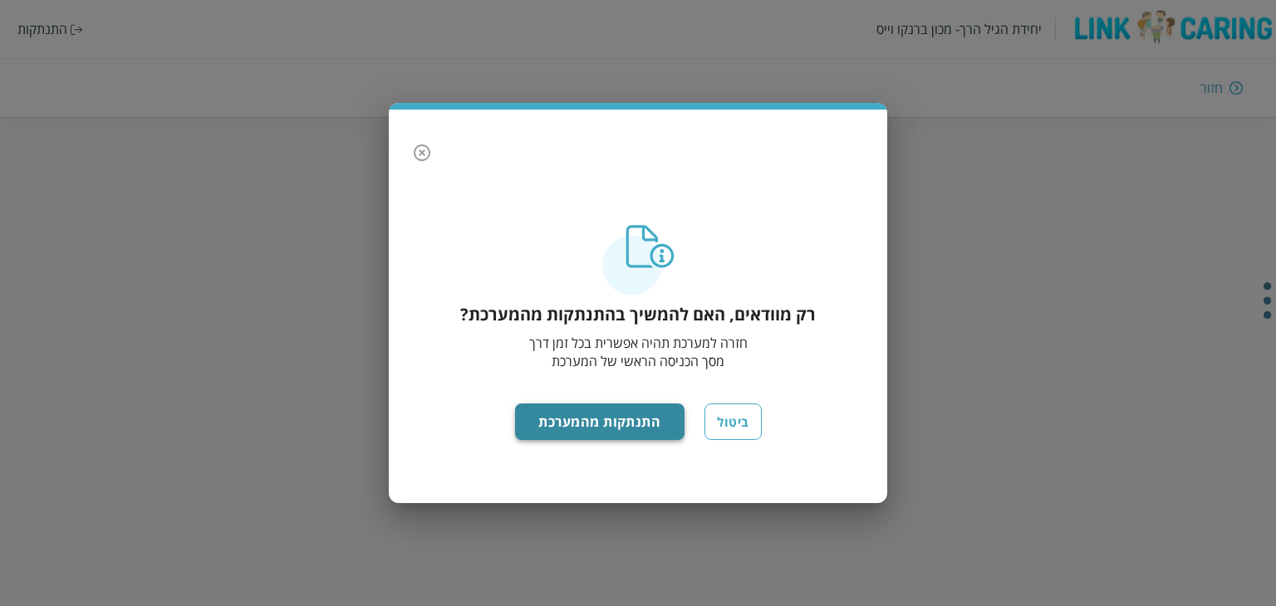
click at [598, 425] on button "התנתקות מהמערכת" at bounding box center [600, 422] width 170 height 37
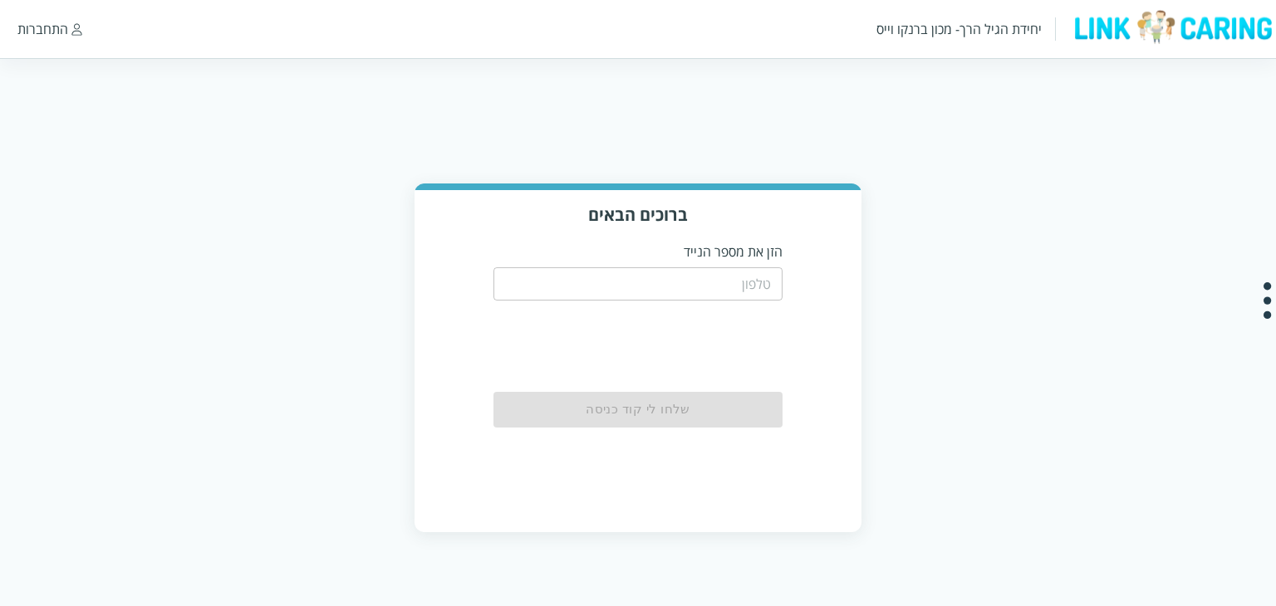
click at [731, 268] on input "tel" at bounding box center [638, 283] width 290 height 33
paste input "0587811111"
type input "0587811111"
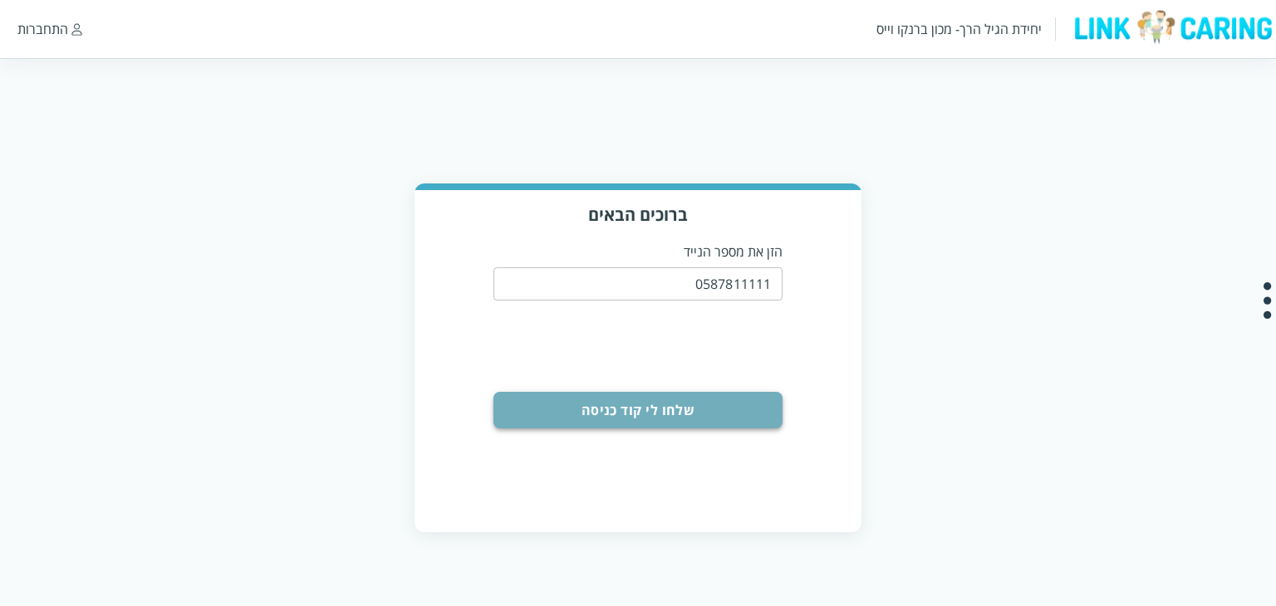
click at [721, 406] on button "שלחו לי קוד כניסה" at bounding box center [638, 410] width 290 height 37
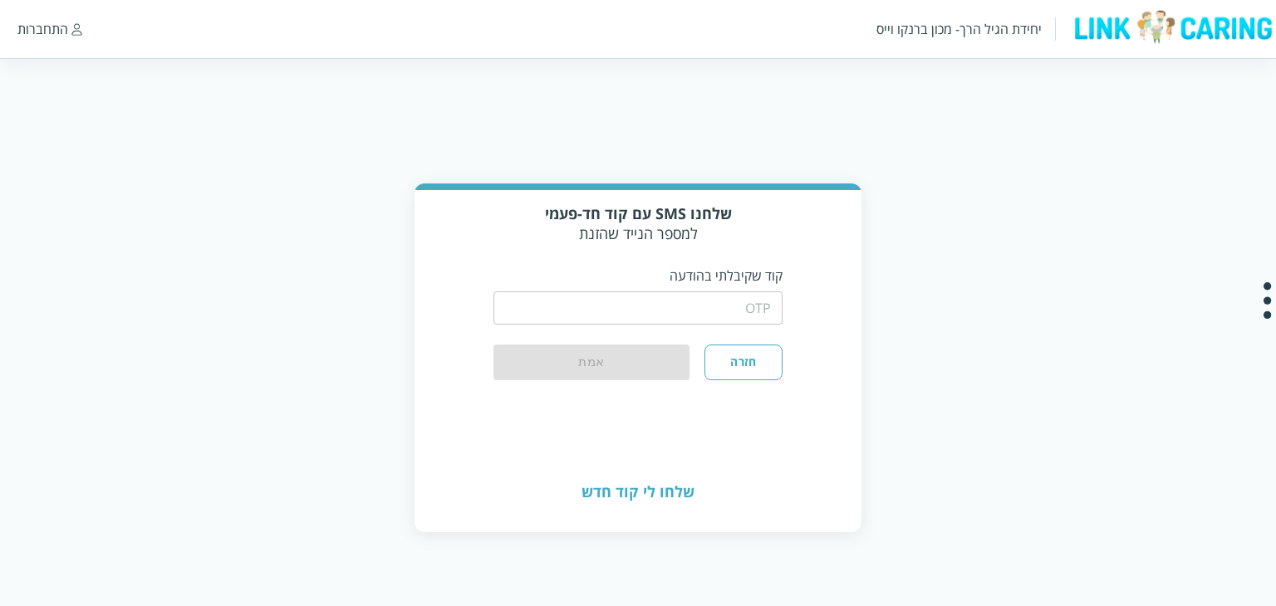
click at [760, 317] on input "string" at bounding box center [638, 308] width 290 height 33
type input "1234"
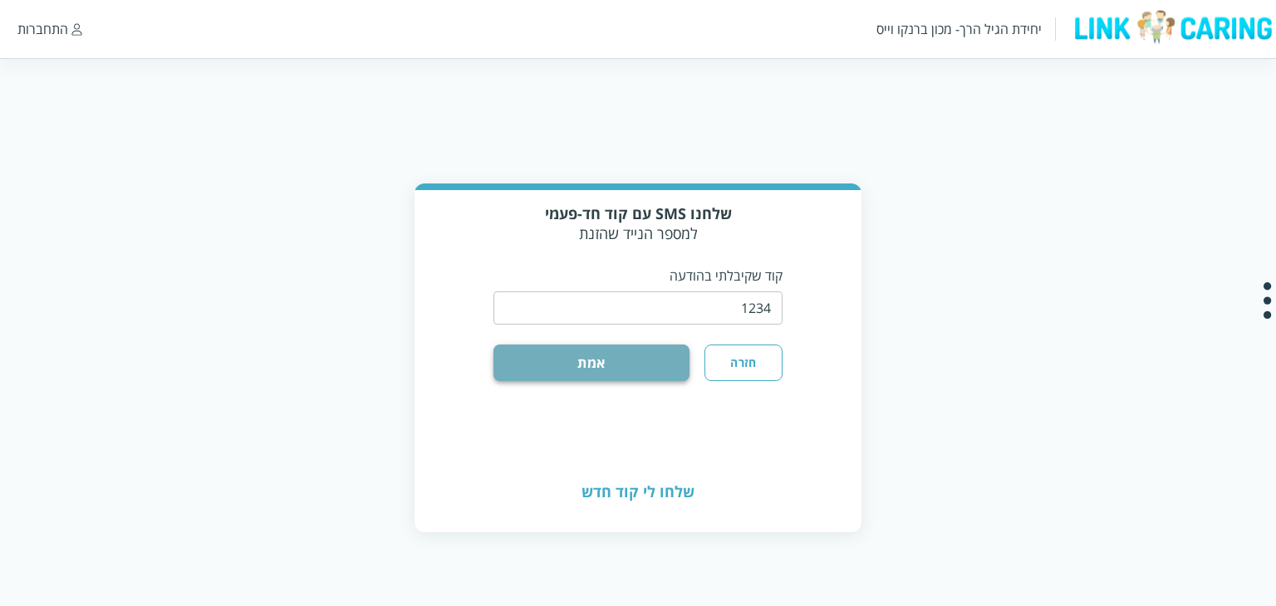
click at [623, 370] on button "אמת" at bounding box center [591, 363] width 197 height 37
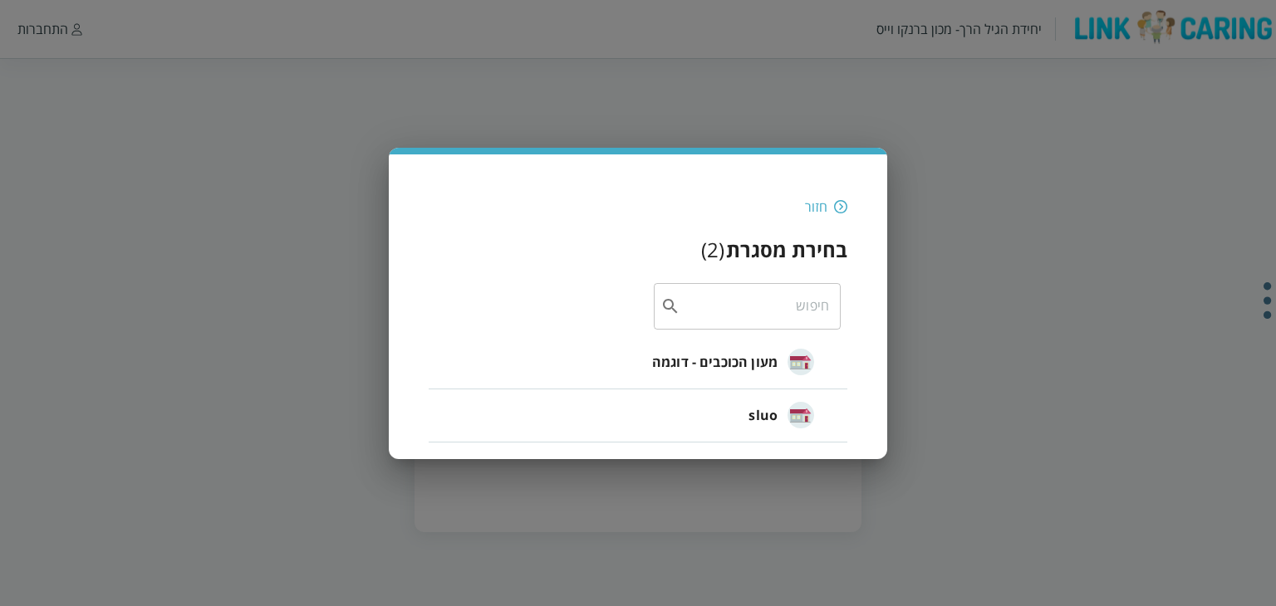
click at [724, 366] on span "מעון הכוכבים - דוגמה" at bounding box center [714, 362] width 125 height 20
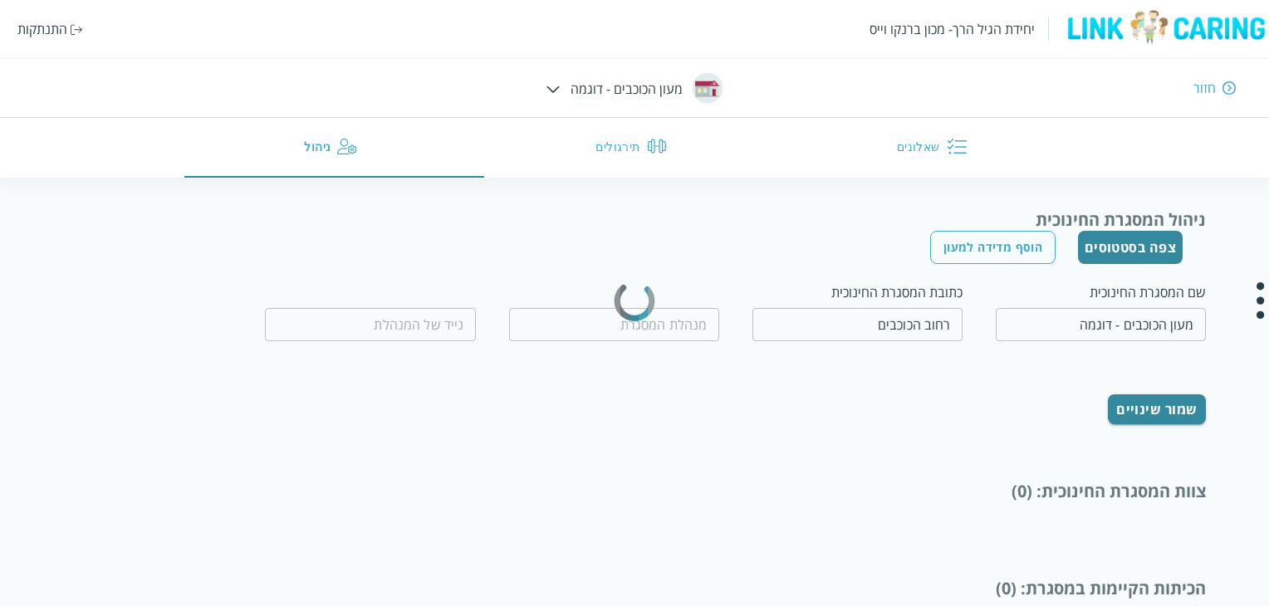
type input "המנהלת הטובה"
type input "0500000000"
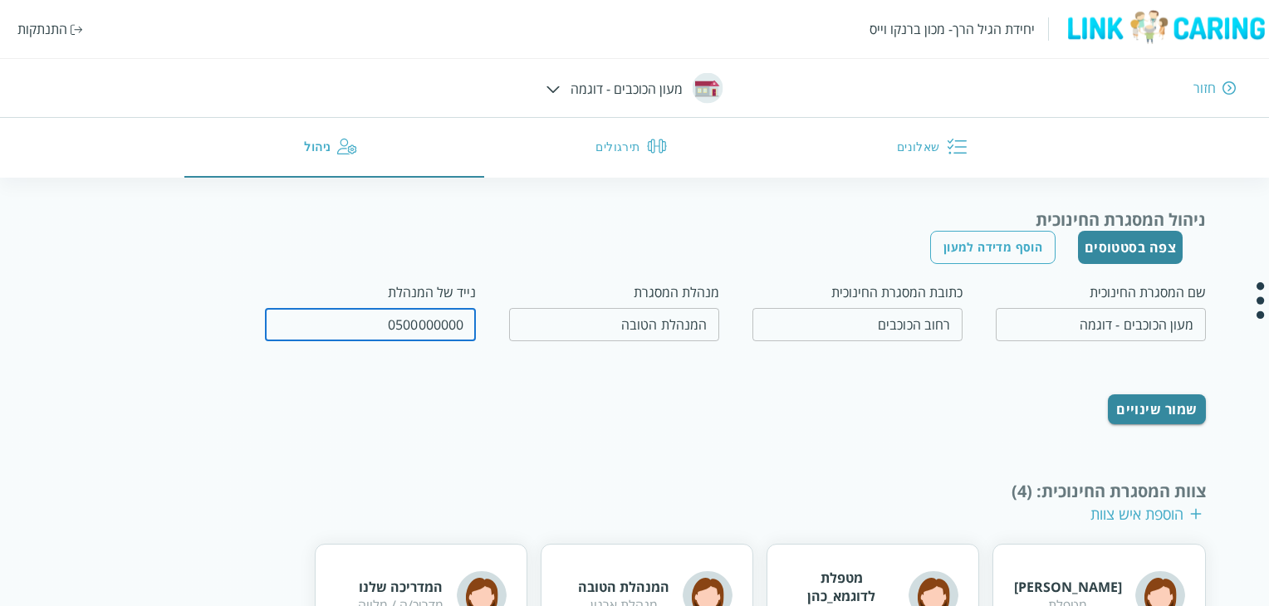
click at [348, 331] on input "0500000000" at bounding box center [370, 324] width 210 height 33
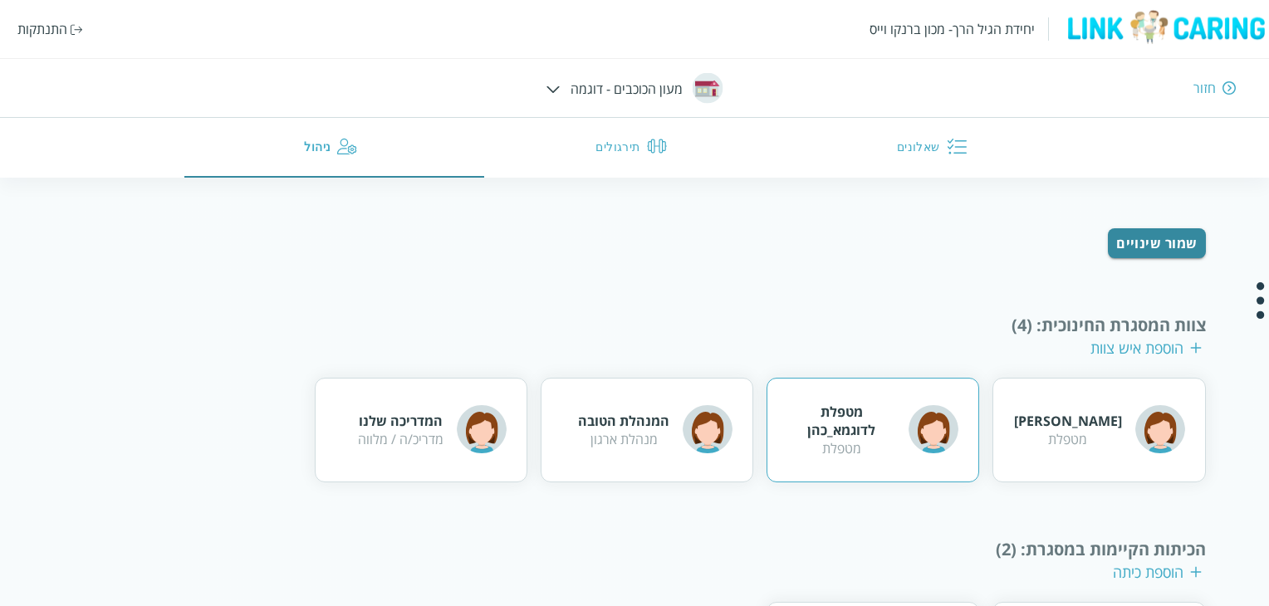
scroll to position [249, 0]
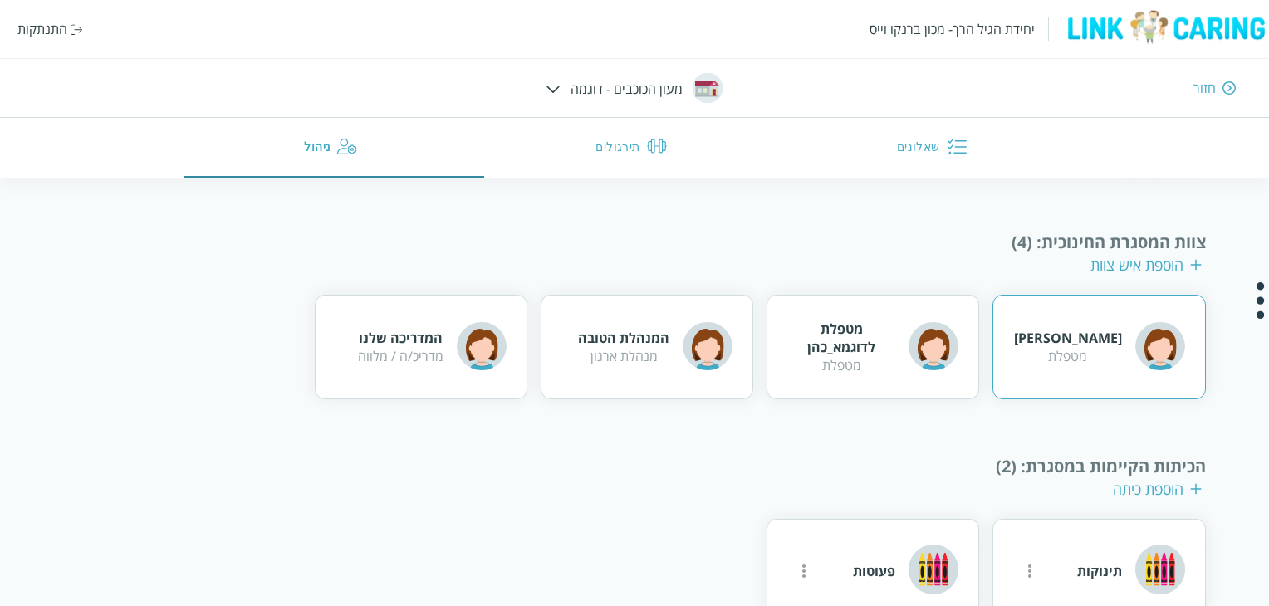
click at [1070, 364] on div "טל גרינברג מטפלת" at bounding box center [1099, 348] width 171 height 54
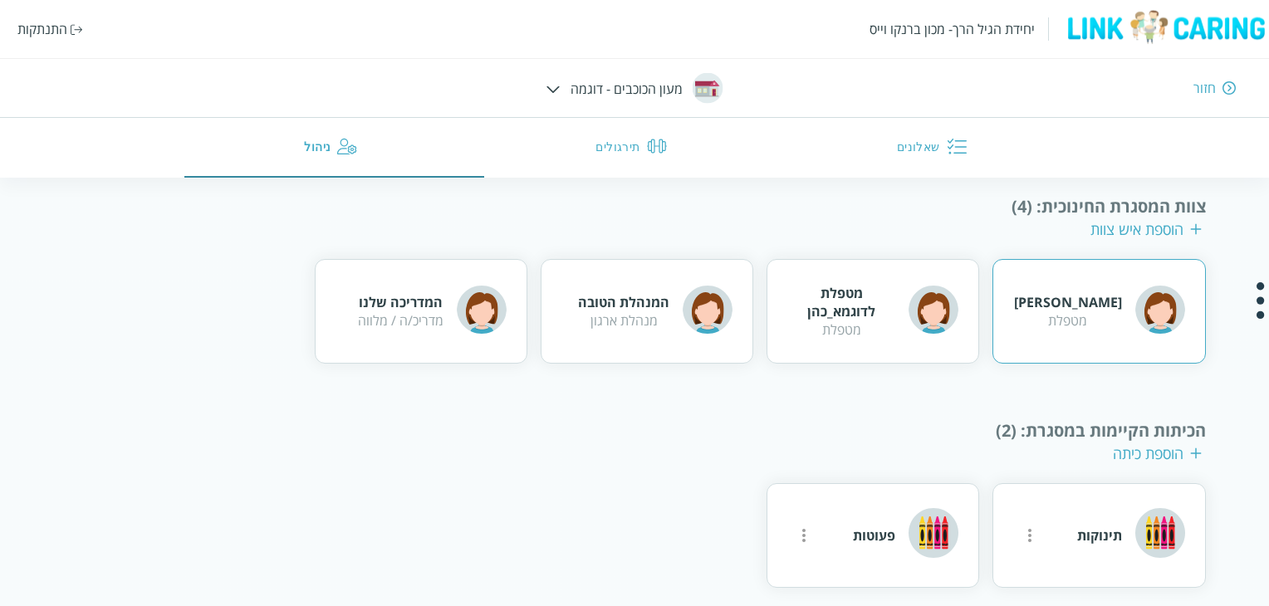
scroll to position [296, 0]
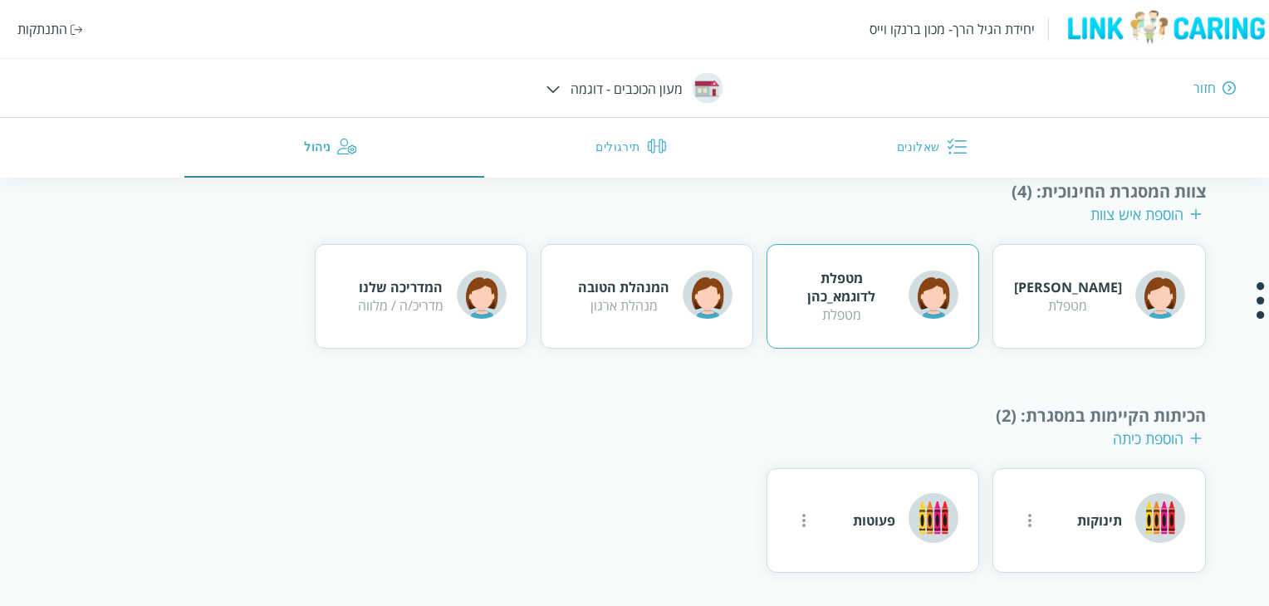
click at [887, 333] on div "מטפלת לדוגמא_כהן מטפלת" at bounding box center [873, 296] width 213 height 105
click at [589, 317] on div "המנהלת הטובה מנהלת ארגון" at bounding box center [655, 296] width 155 height 54
click at [1029, 522] on icon "more" at bounding box center [1029, 520] width 3 height 13
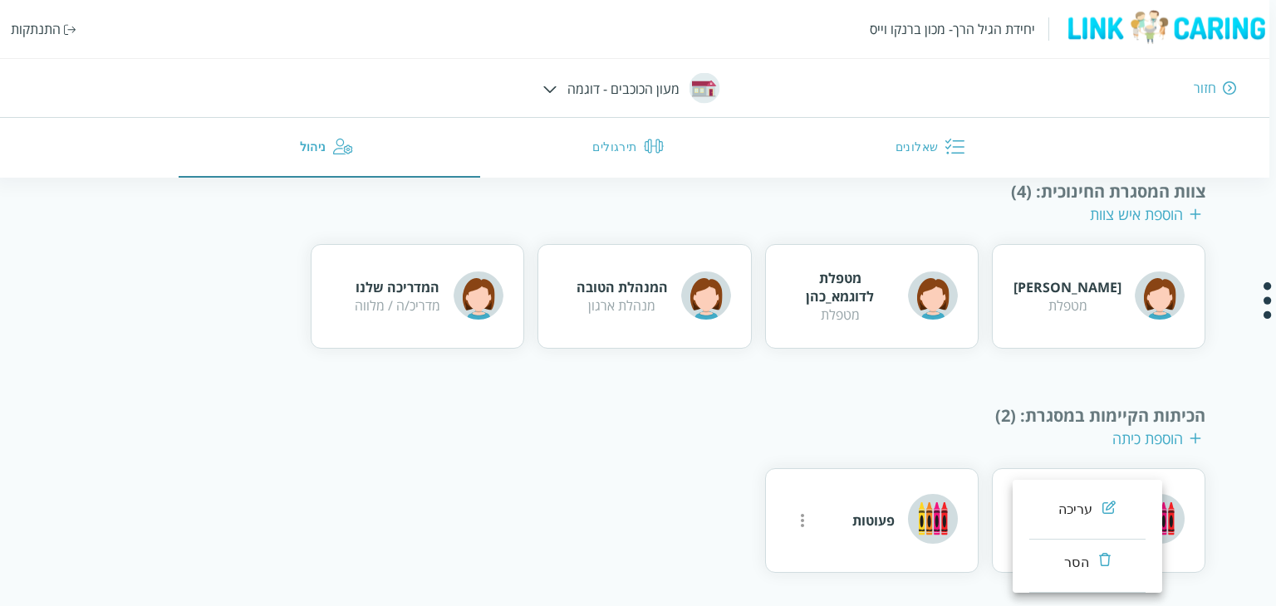
click at [528, 454] on div at bounding box center [638, 303] width 1276 height 606
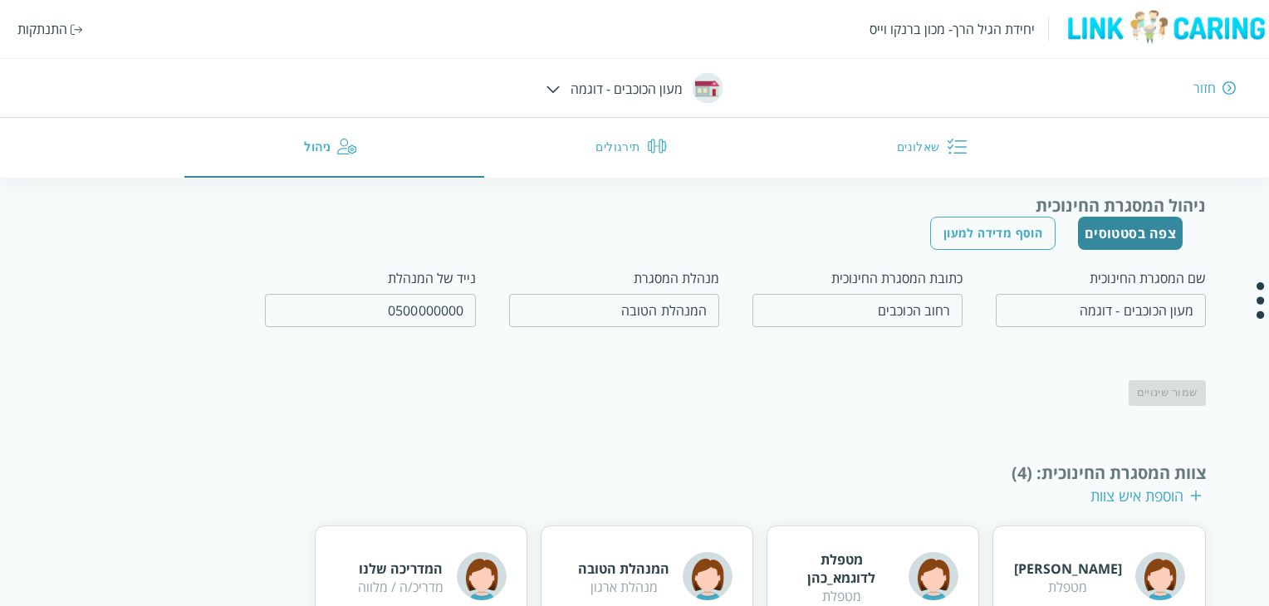
scroll to position [0, 0]
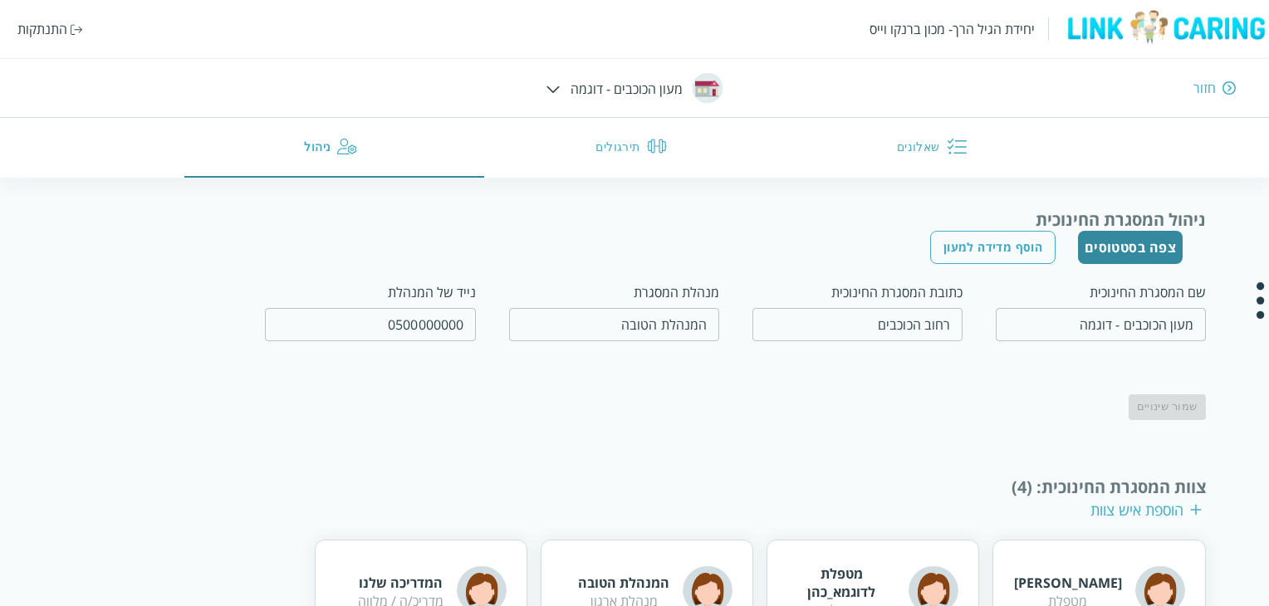
click at [1085, 330] on input "מעון הכוכבים - דוגמה" at bounding box center [1101, 324] width 210 height 33
click at [1020, 433] on div "ניהול המסגרת החינוכית צפה בסטטוסים הוסף מדידה למעון שם המסגרת החינוכית מעון הכו…" at bounding box center [634, 539] width 1142 height 660
click at [1115, 250] on button "צפה בסטטוסים" at bounding box center [1131, 247] width 106 height 33
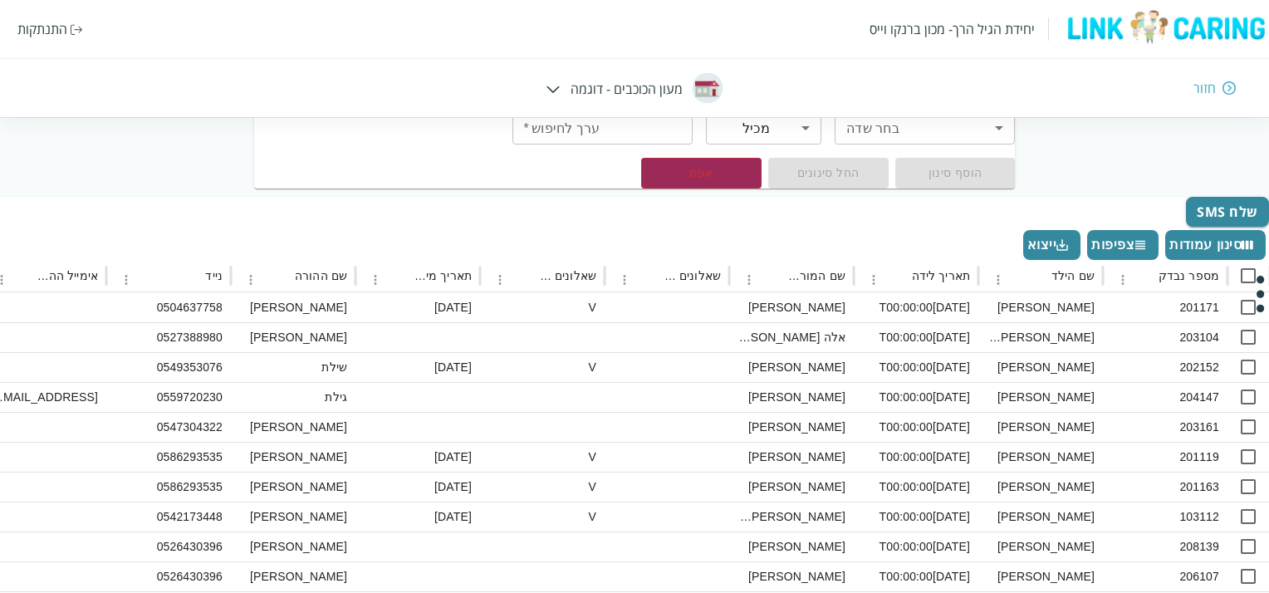
scroll to position [141, 0]
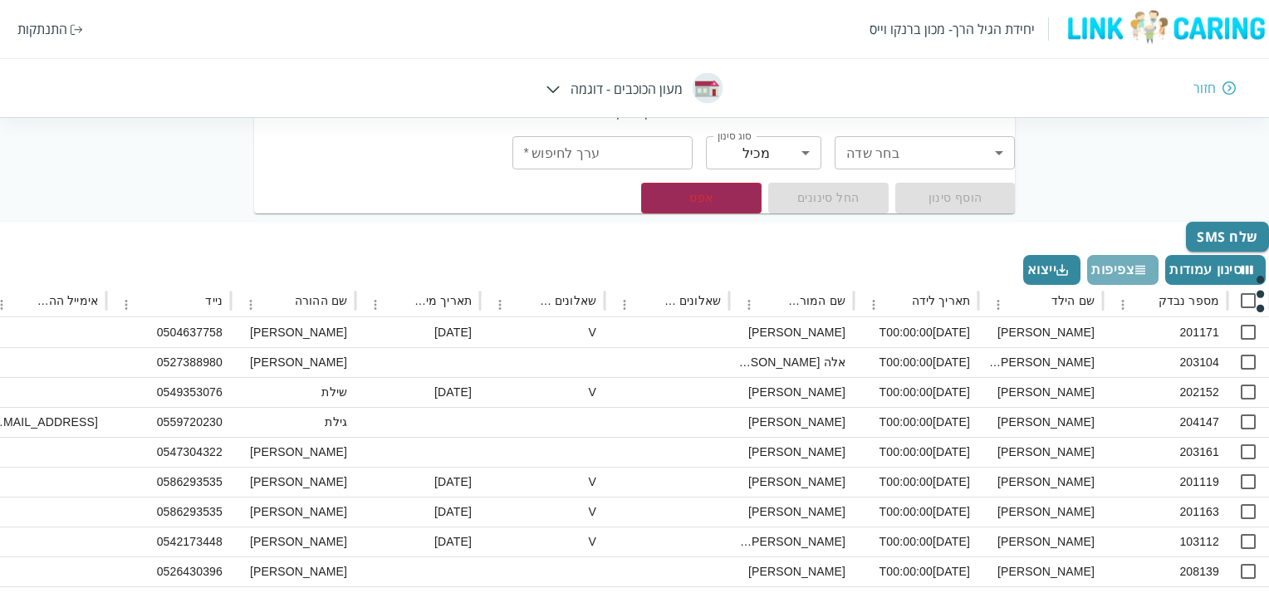
click at [1120, 263] on button "צפיפות" at bounding box center [1122, 270] width 71 height 30
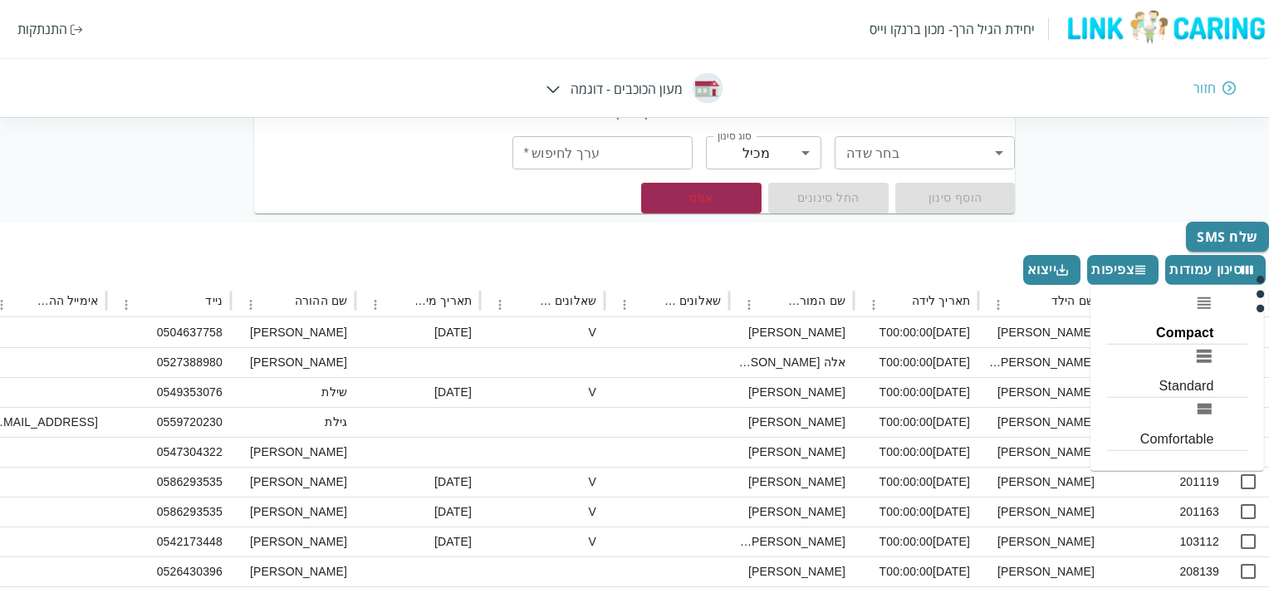
click at [1176, 323] on li "Compact" at bounding box center [1177, 318] width 140 height 53
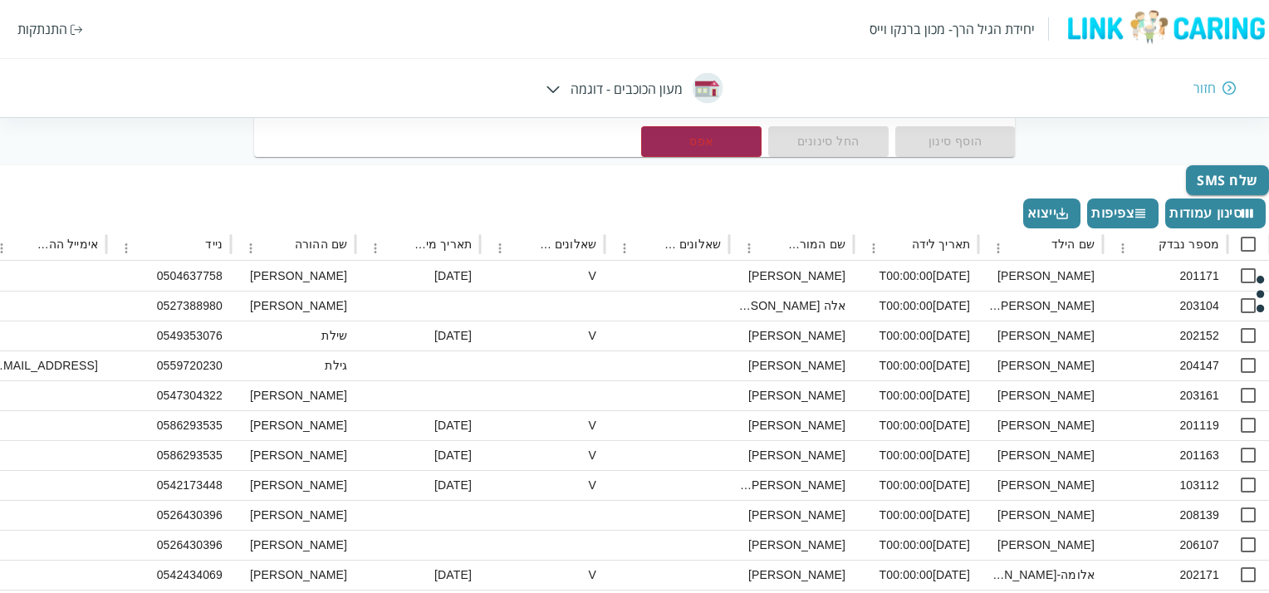
scroll to position [224, 0]
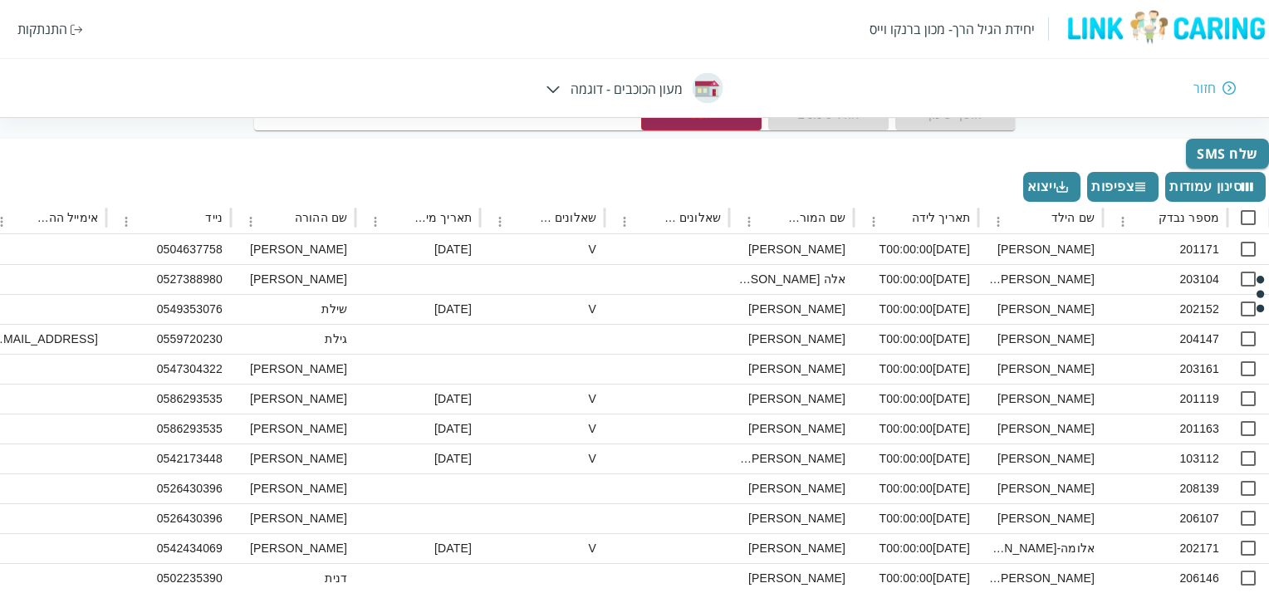
click at [1113, 198] on button "צפיפות" at bounding box center [1122, 187] width 71 height 30
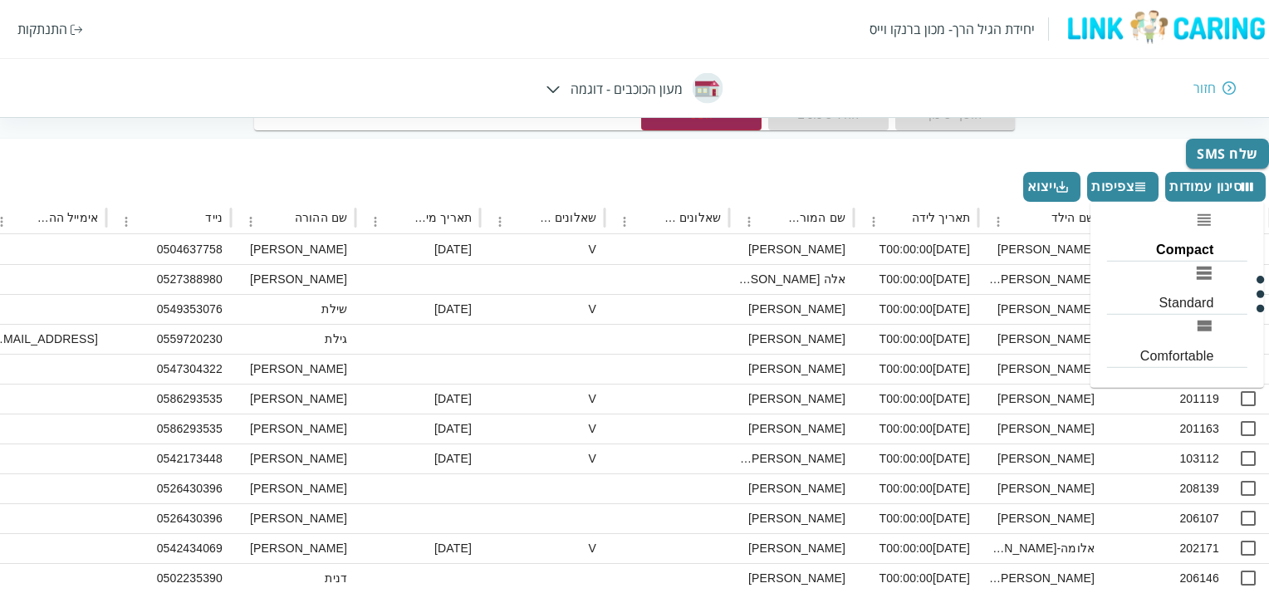
click at [1190, 300] on li "Standard" at bounding box center [1177, 288] width 140 height 53
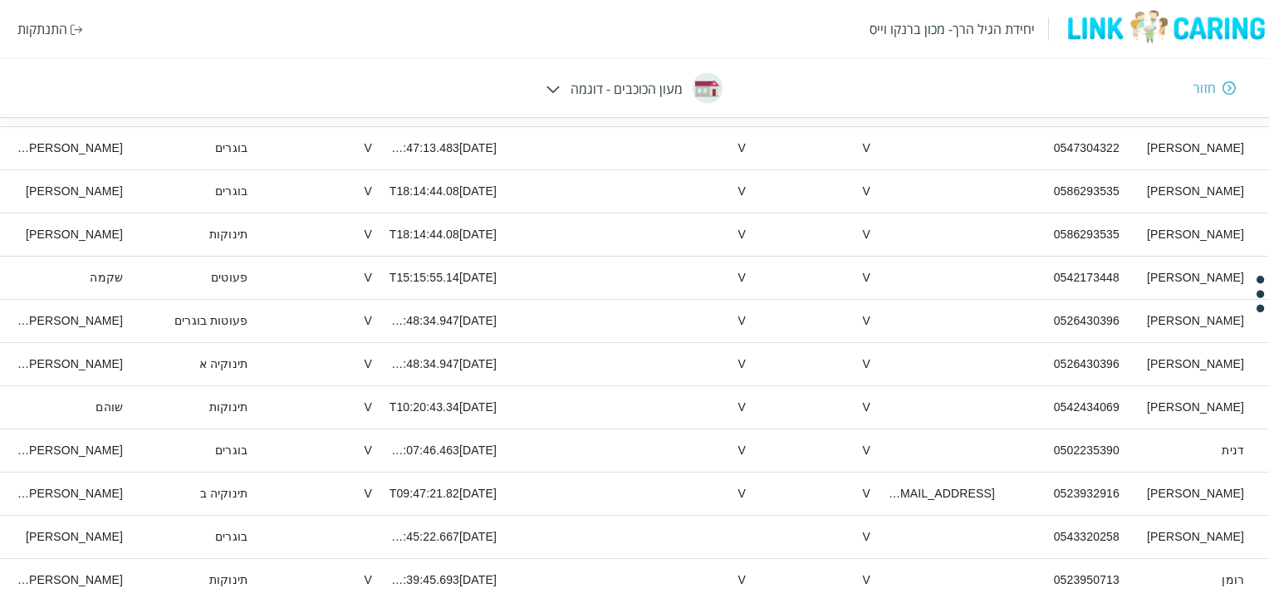
scroll to position [604, -897]
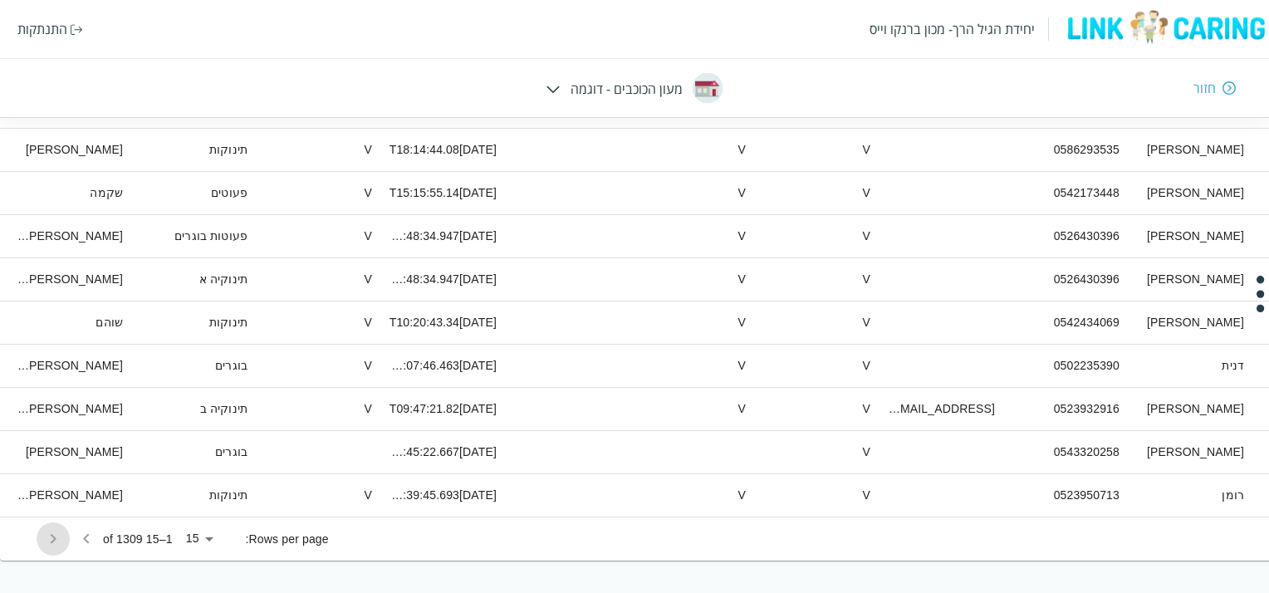
click at [50, 542] on icon "Go to next page" at bounding box center [53, 539] width 20 height 20
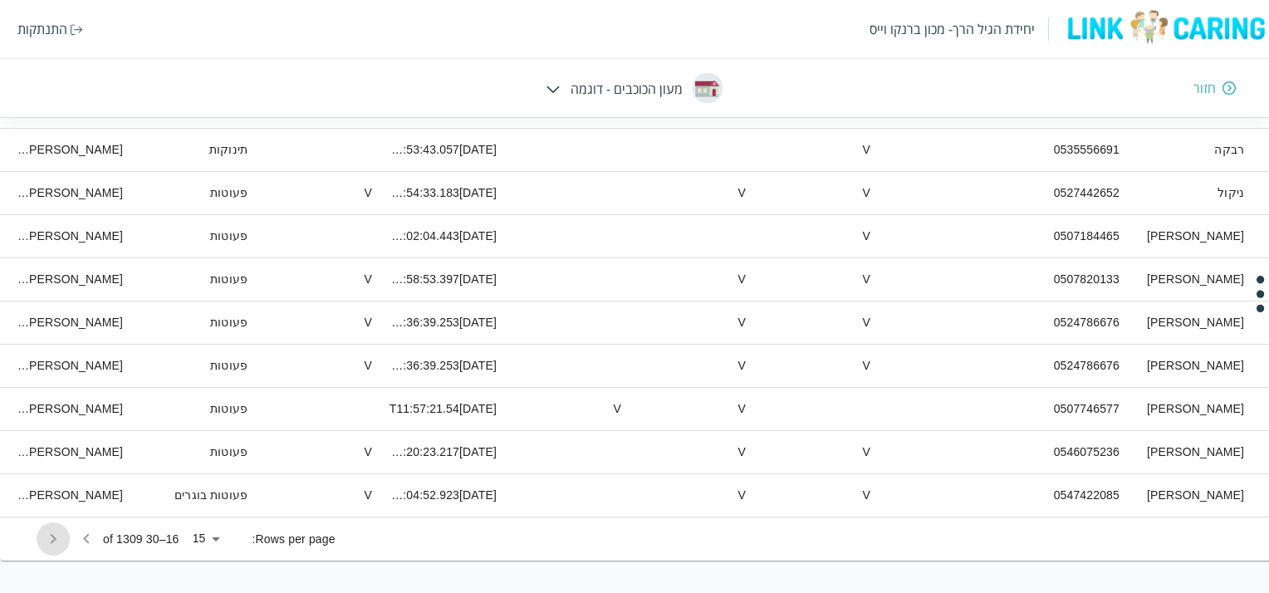
click at [50, 542] on icon "Go to next page" at bounding box center [53, 539] width 20 height 20
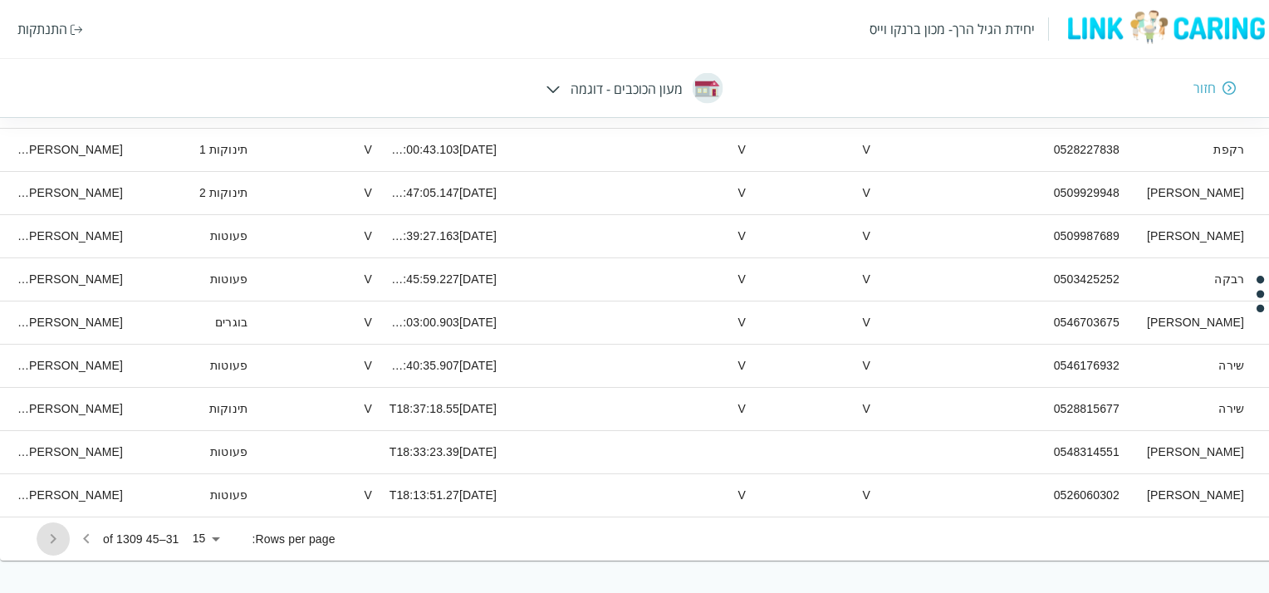
click at [50, 542] on icon "Go to next page" at bounding box center [53, 539] width 20 height 20
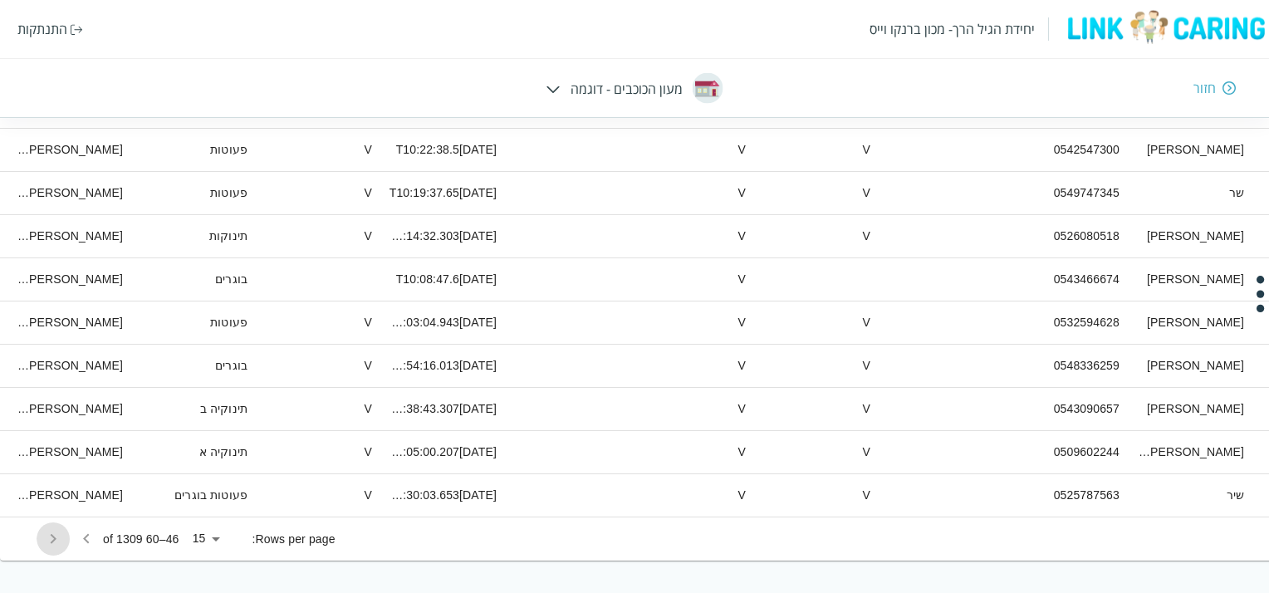
click at [50, 542] on icon "Go to next page" at bounding box center [53, 539] width 20 height 20
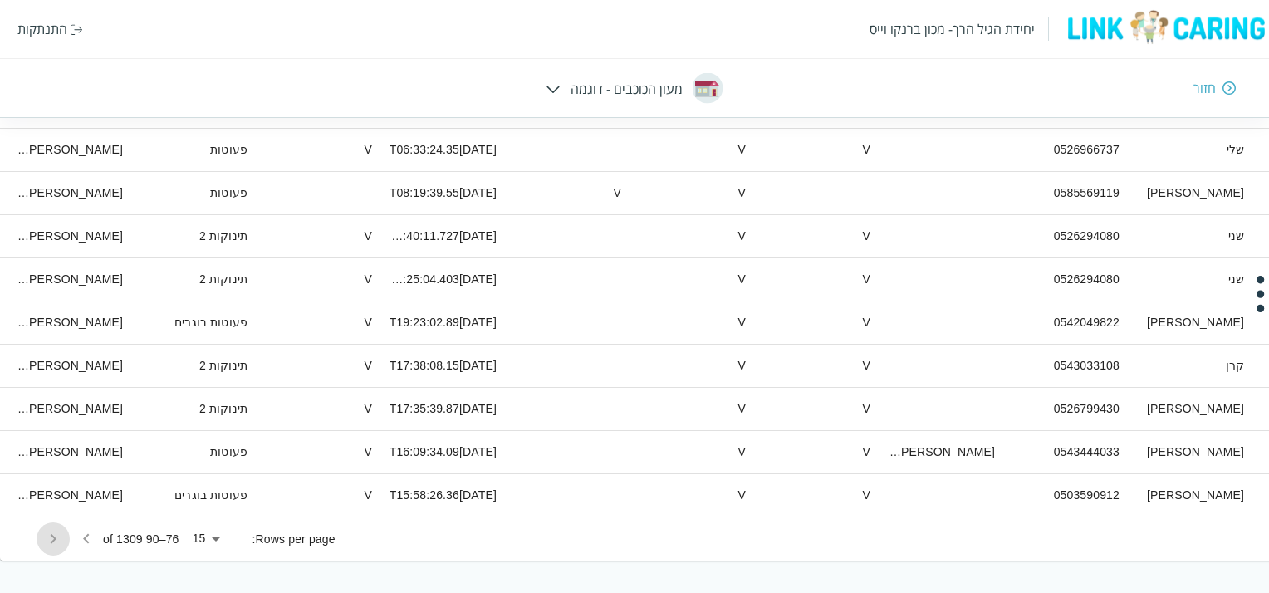
click at [50, 542] on icon "Go to next page" at bounding box center [53, 539] width 20 height 20
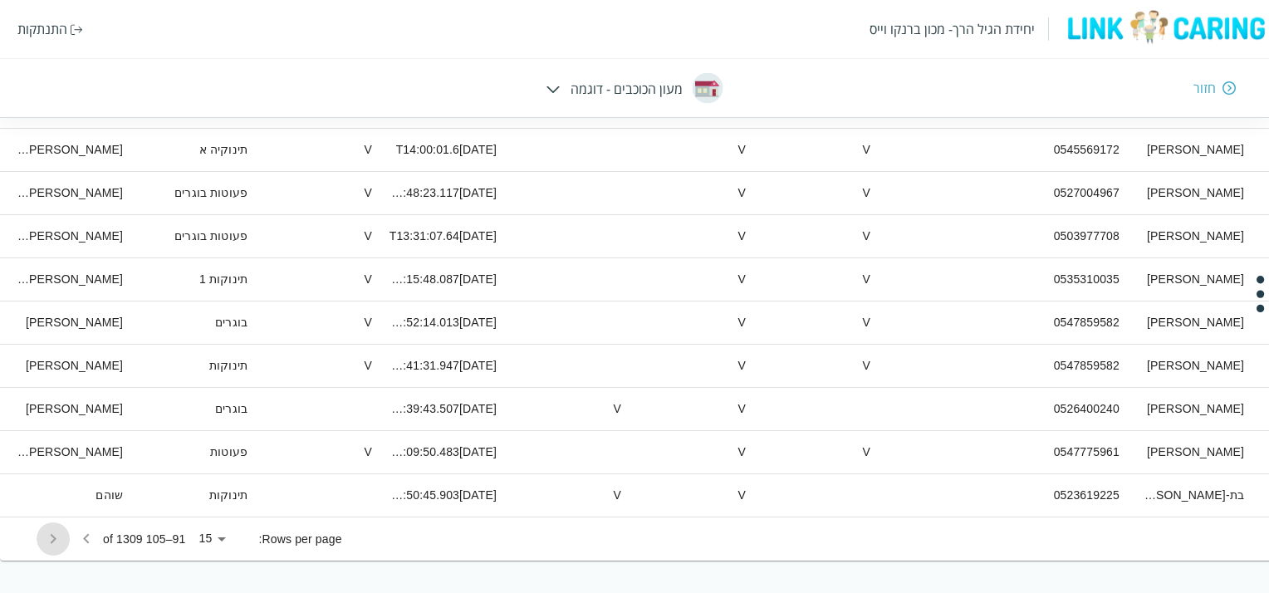
click at [50, 542] on icon "Go to next page" at bounding box center [53, 539] width 20 height 20
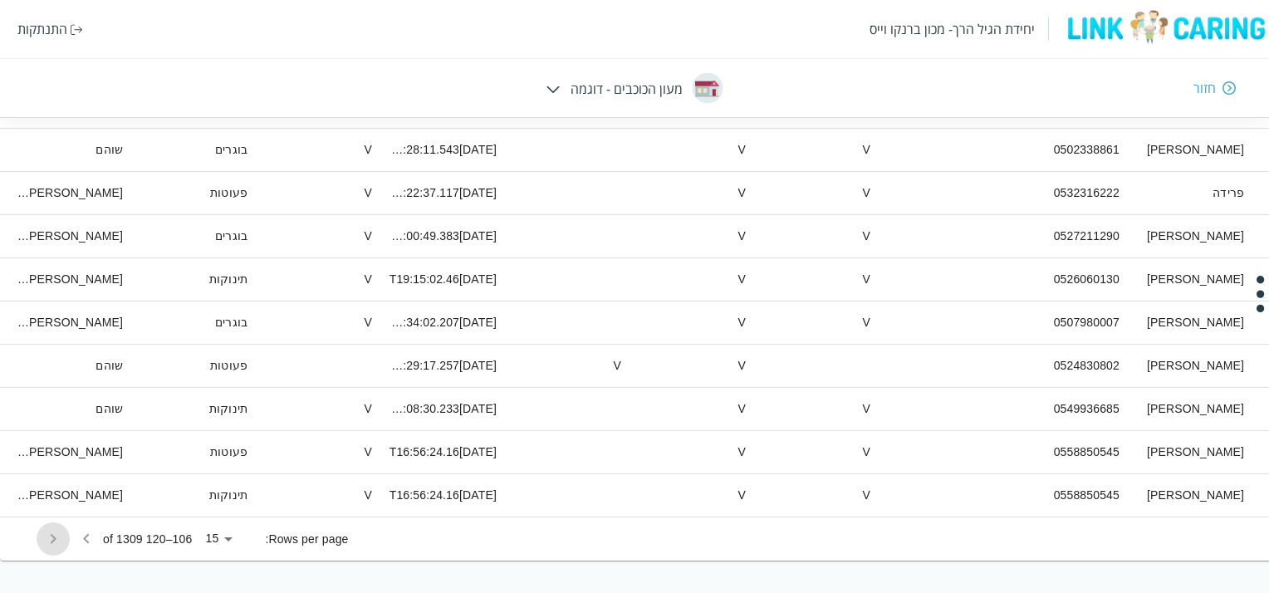
click at [50, 542] on icon "Go to next page" at bounding box center [53, 539] width 20 height 20
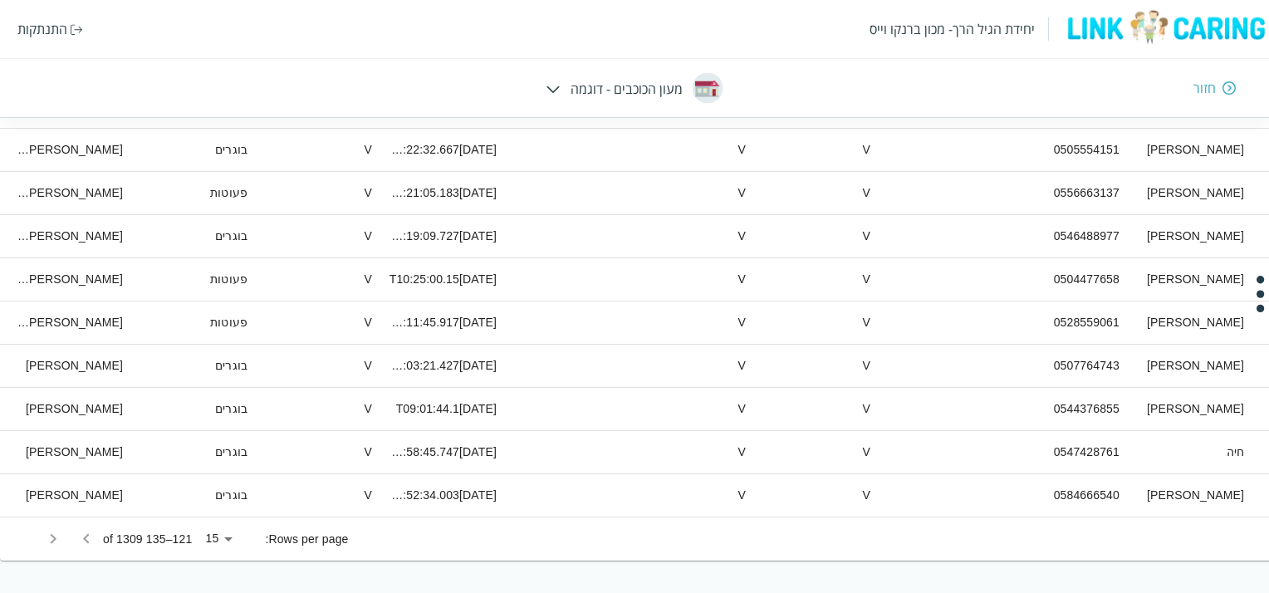
click at [50, 542] on icon "Go to next page" at bounding box center [53, 539] width 20 height 20
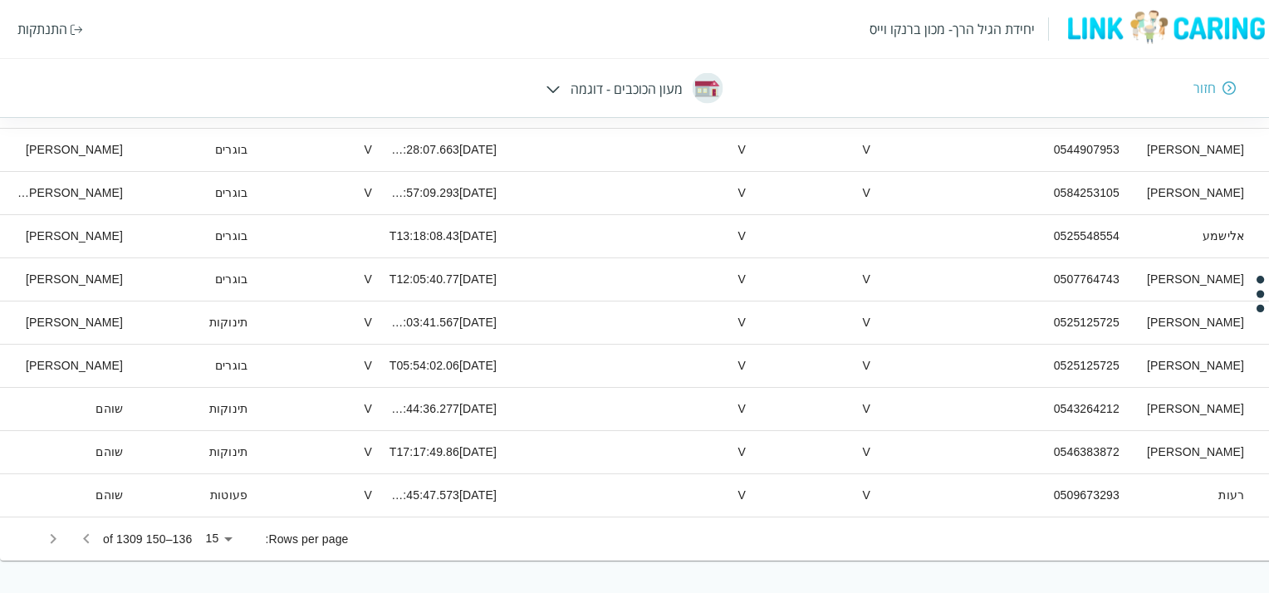
click at [50, 542] on icon "Go to next page" at bounding box center [53, 539] width 20 height 20
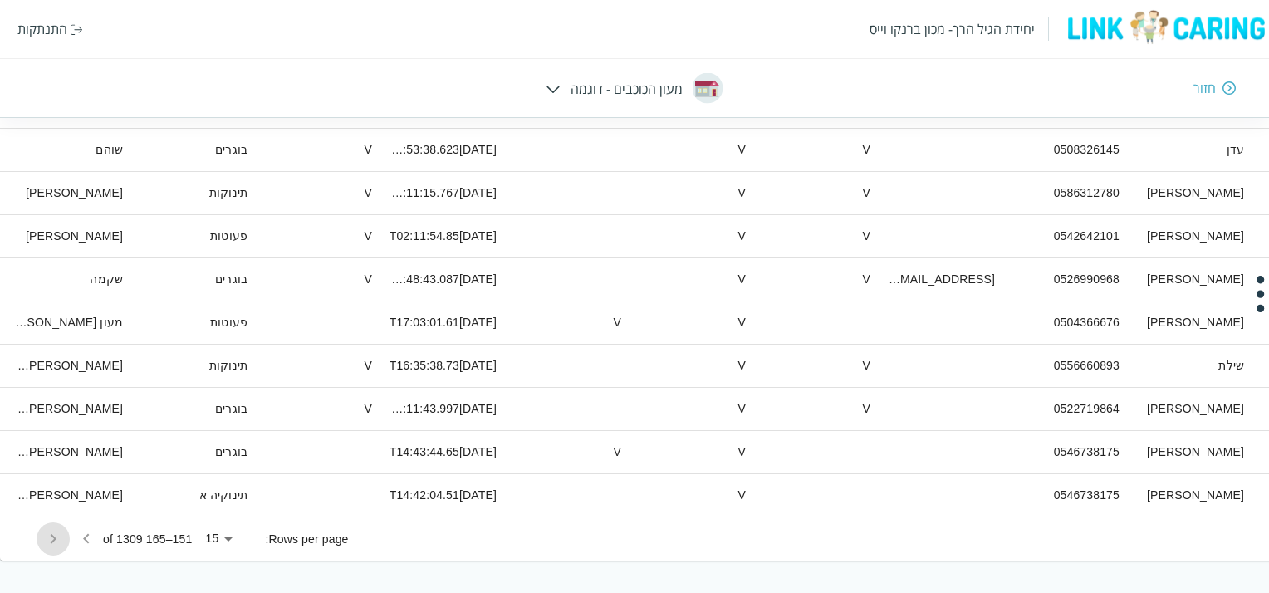
click at [50, 542] on icon "Go to next page" at bounding box center [53, 539] width 20 height 20
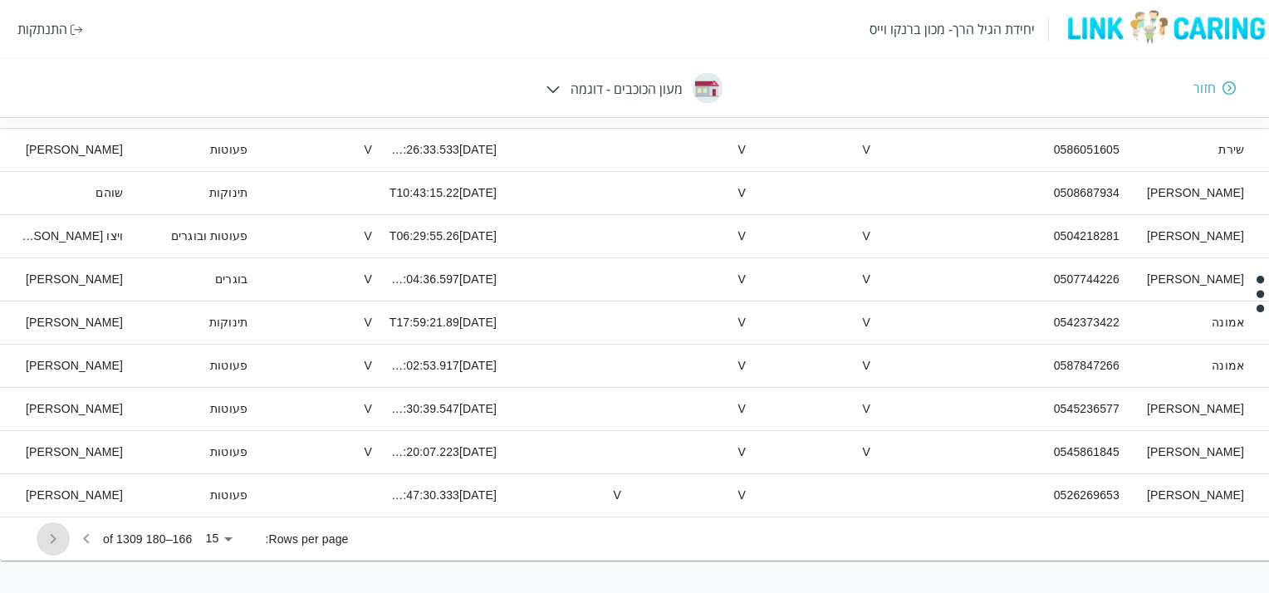
click at [50, 542] on icon "Go to next page" at bounding box center [53, 539] width 20 height 20
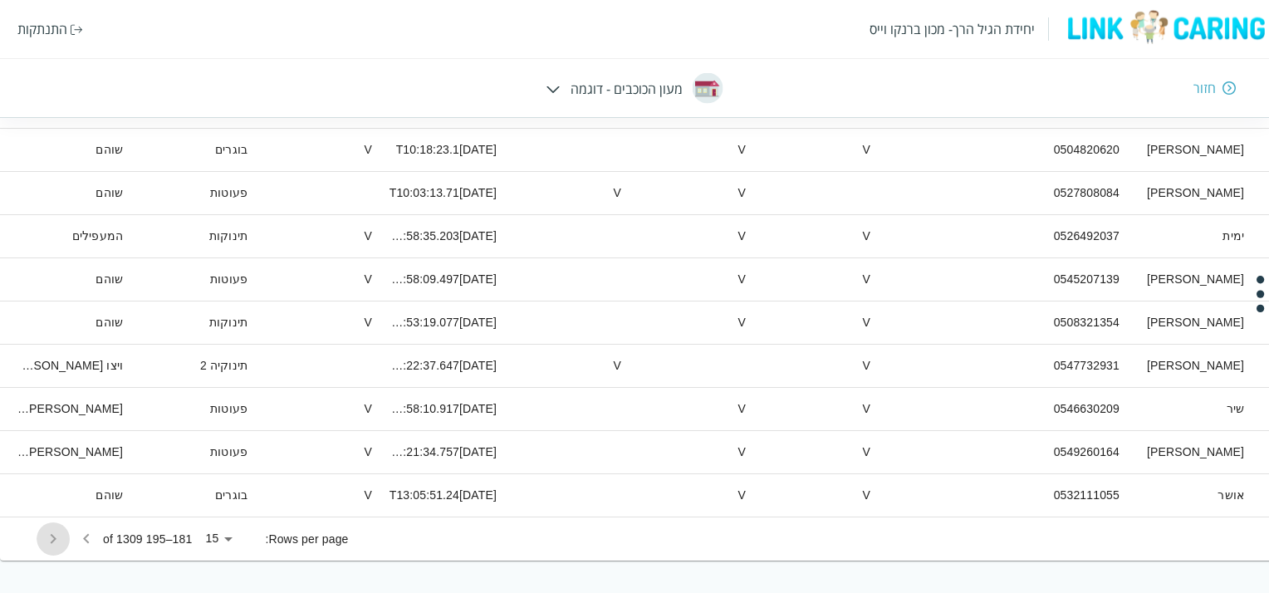
click at [50, 542] on icon "Go to next page" at bounding box center [53, 539] width 20 height 20
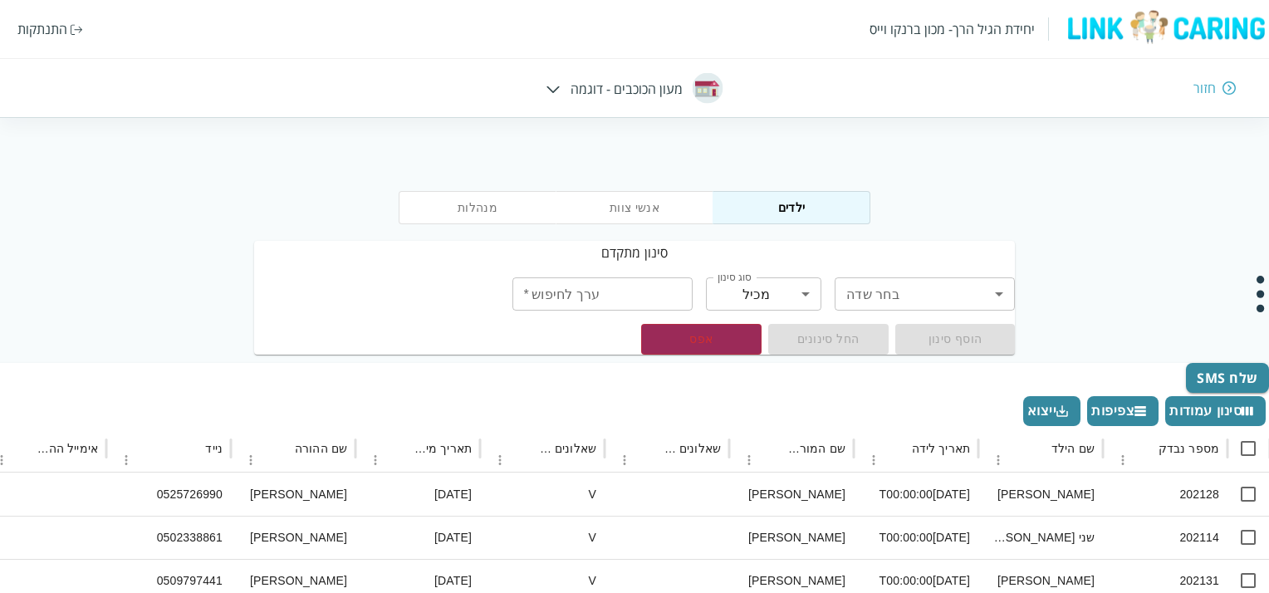
scroll to position [83, 0]
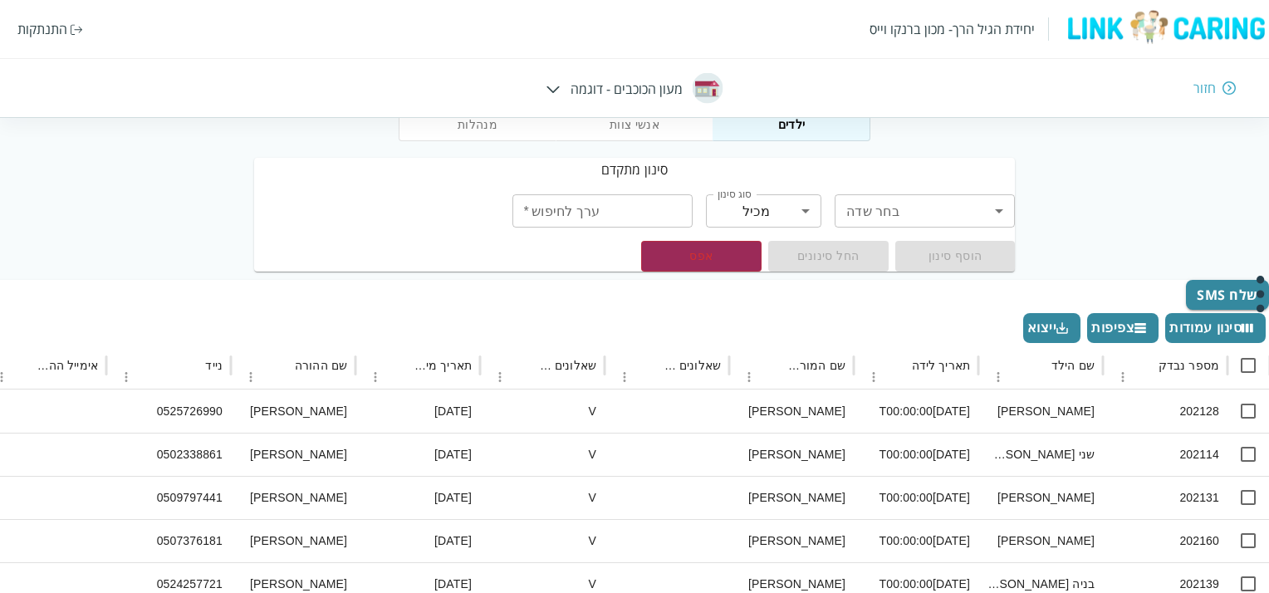
click at [1216, 326] on button "סינון עמודות" at bounding box center [1216, 328] width 101 height 30
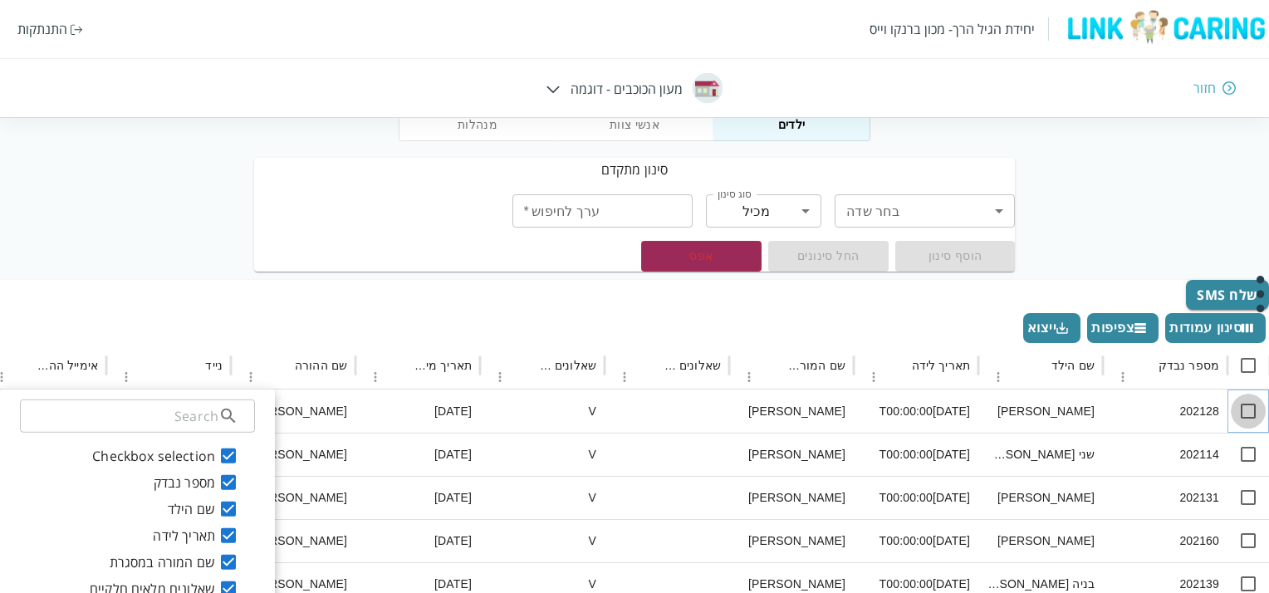
click at [1246, 416] on input "Select row" at bounding box center [1248, 411] width 35 height 35
checkbox input "true"
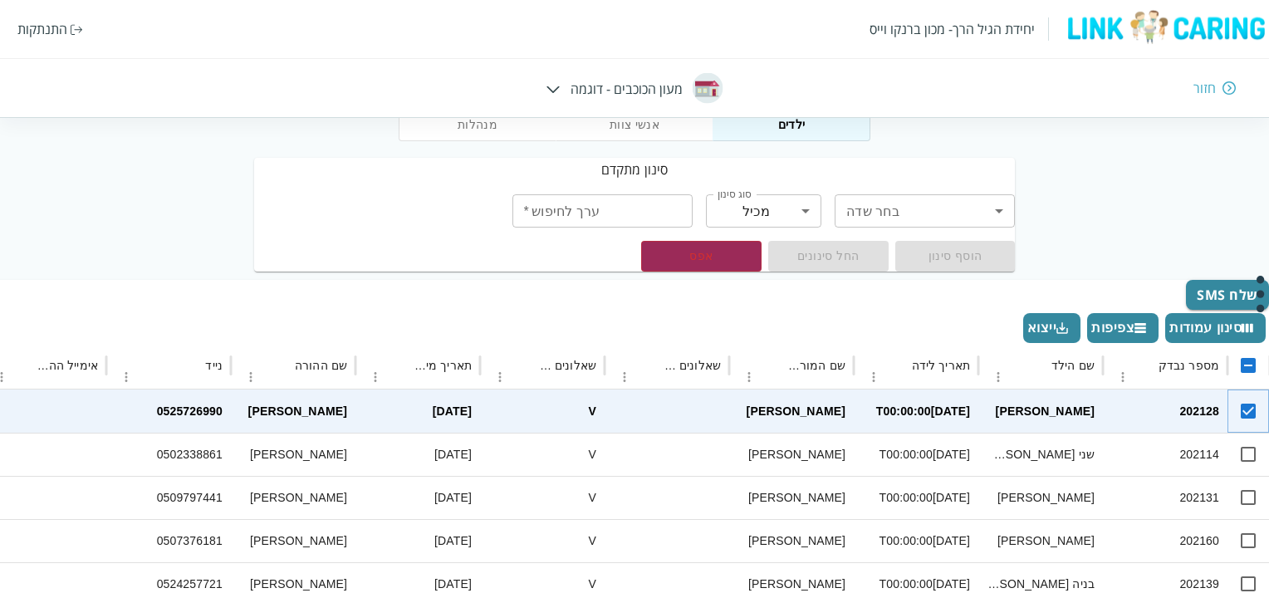
click at [1249, 417] on input "Unselect row" at bounding box center [1248, 411] width 35 height 35
checkbox input "false"
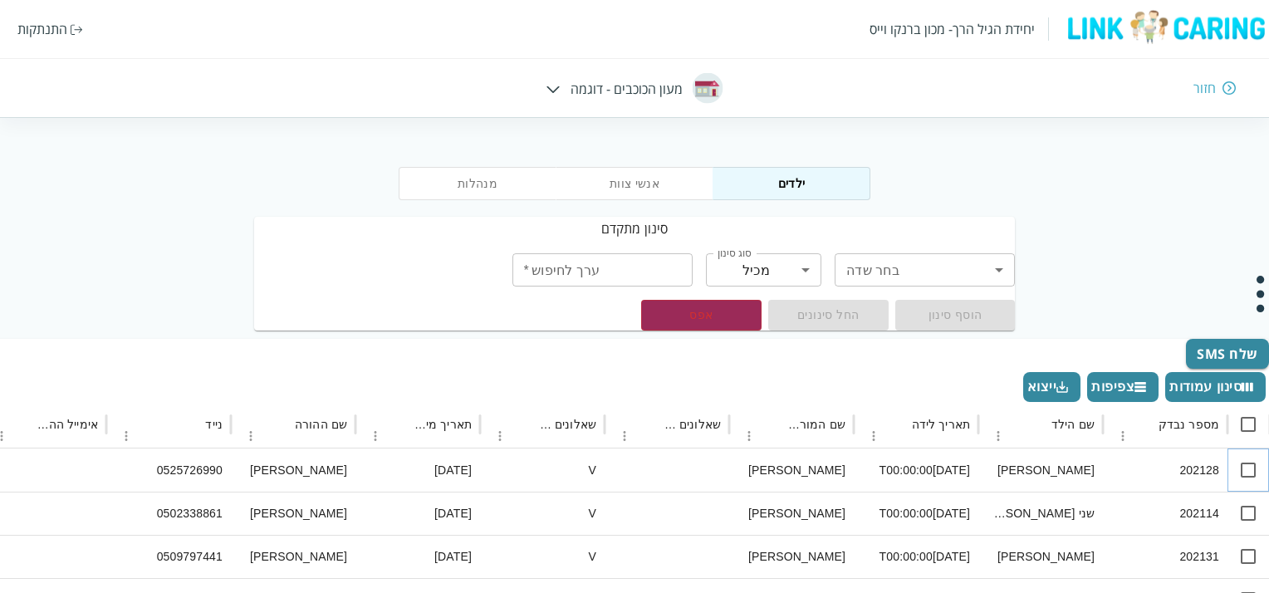
scroll to position [0, 0]
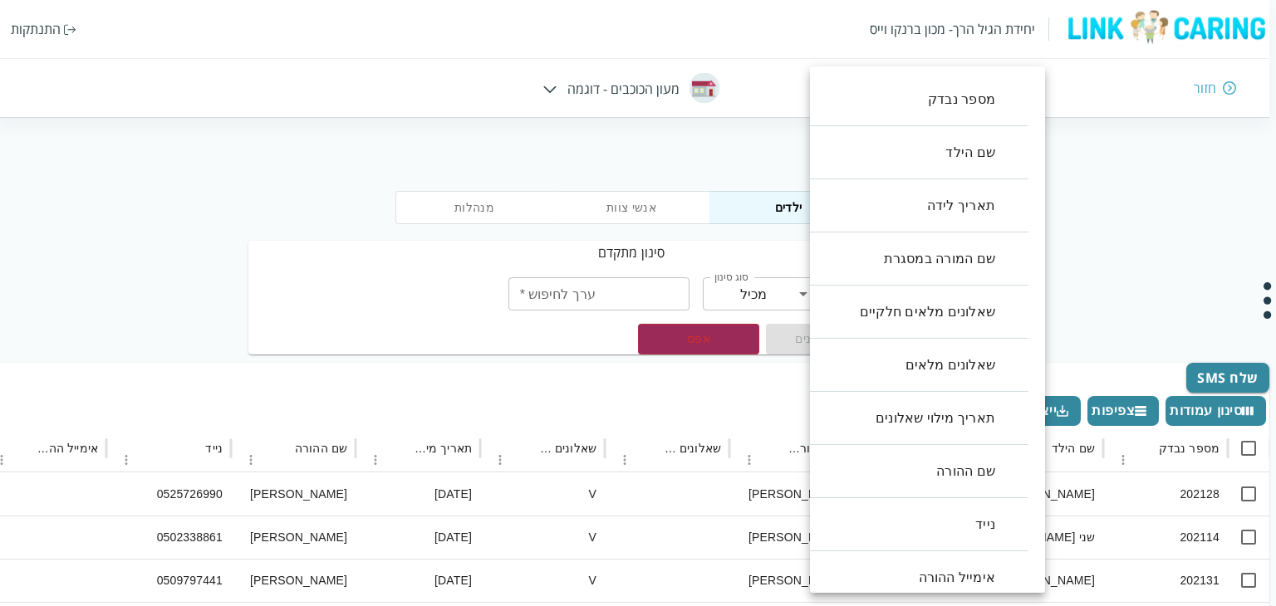
click at [934, 307] on li "שאלונים מלאים חלקיים" at bounding box center [910, 312] width 235 height 53
type input "KindergartenTeacherQstPartialFull"
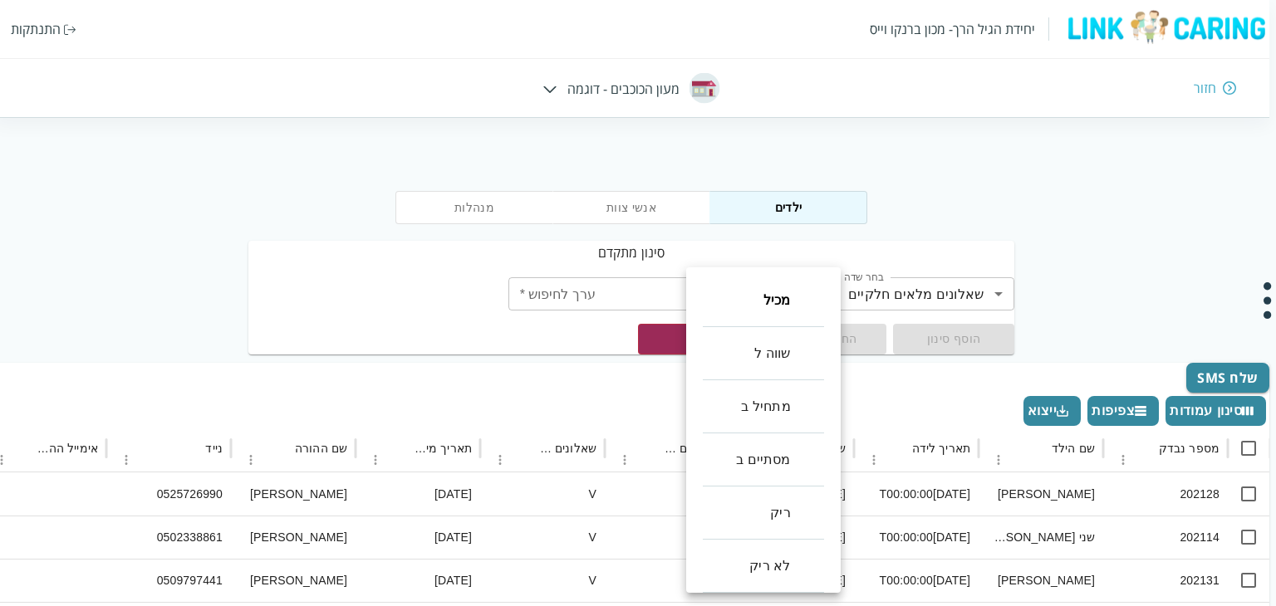
click at [769, 305] on li "מכיל" at bounding box center [763, 300] width 121 height 53
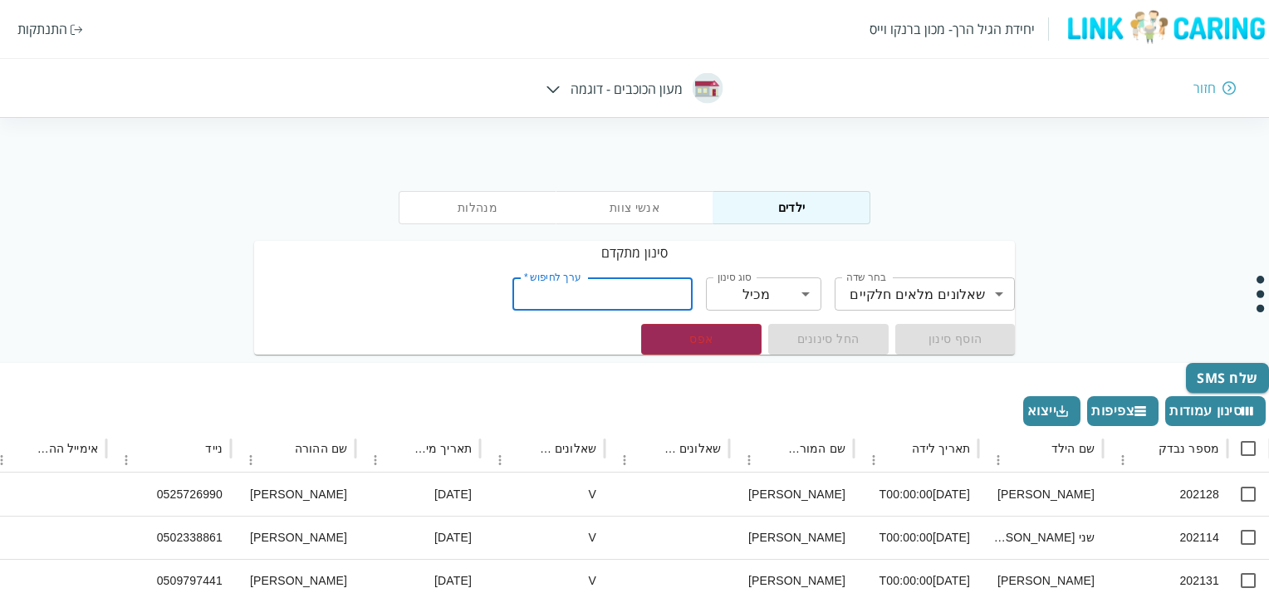
click at [655, 297] on input "ערך לחיפוש   *" at bounding box center [603, 293] width 180 height 33
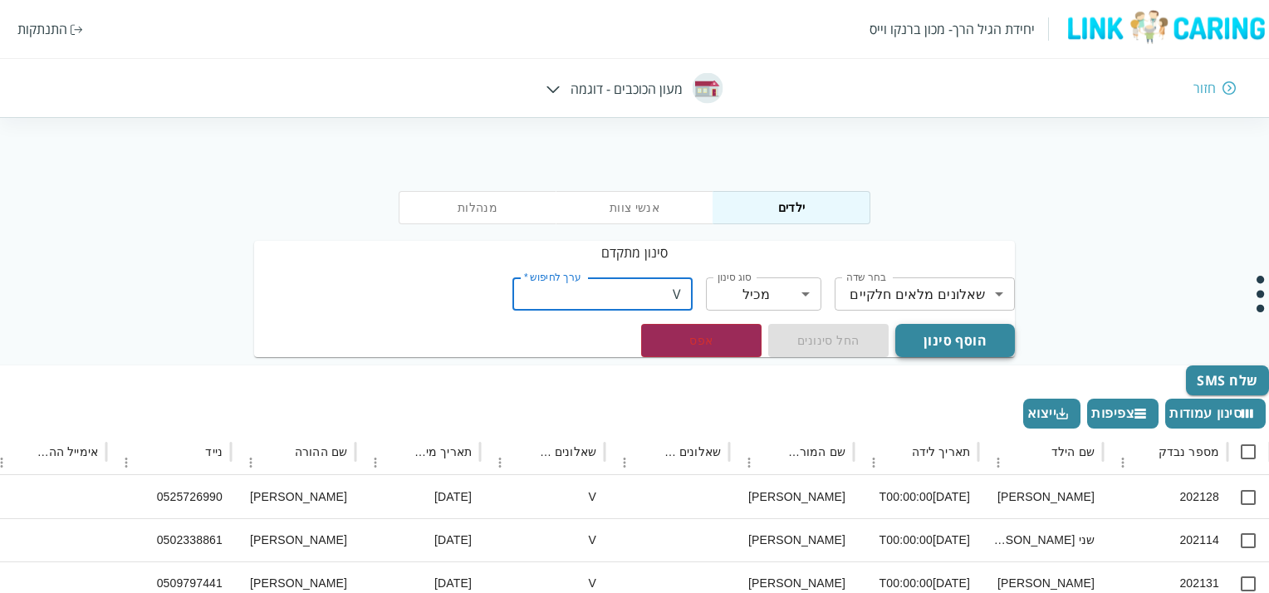
type input "V"
click at [950, 332] on button "הוסף סינון" at bounding box center [956, 340] width 120 height 33
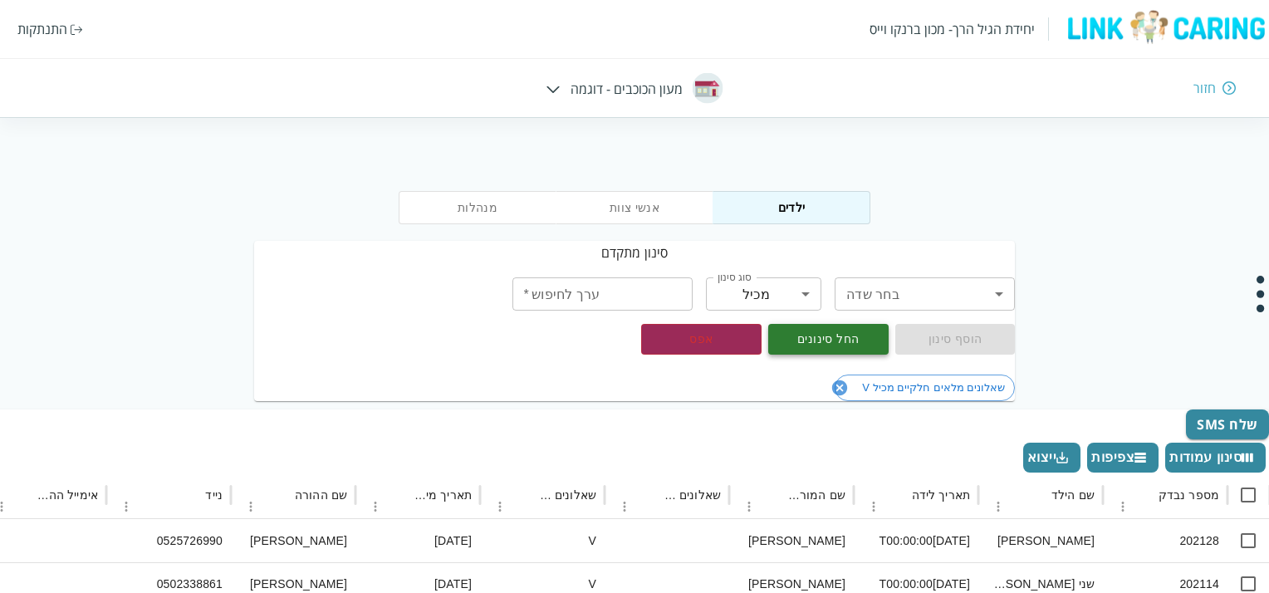
click at [838, 343] on button "החל סינונים" at bounding box center [828, 339] width 120 height 31
click at [697, 349] on button "אפס" at bounding box center [701, 339] width 120 height 31
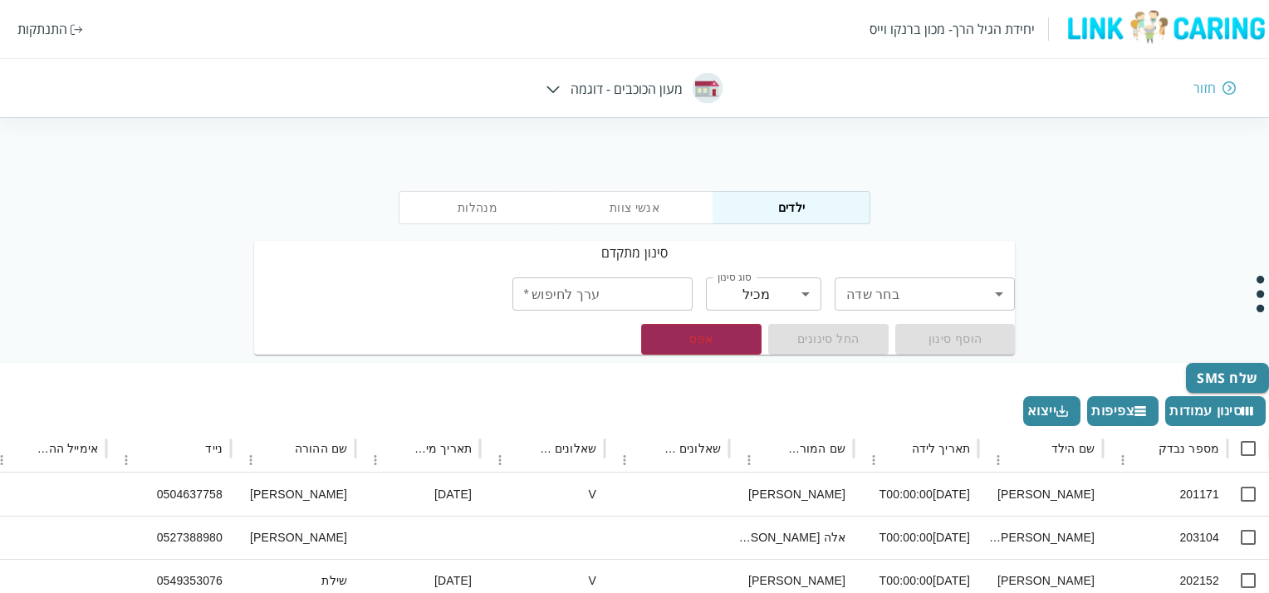
click at [645, 204] on button "אנשי צוות" at bounding box center [635, 207] width 158 height 33
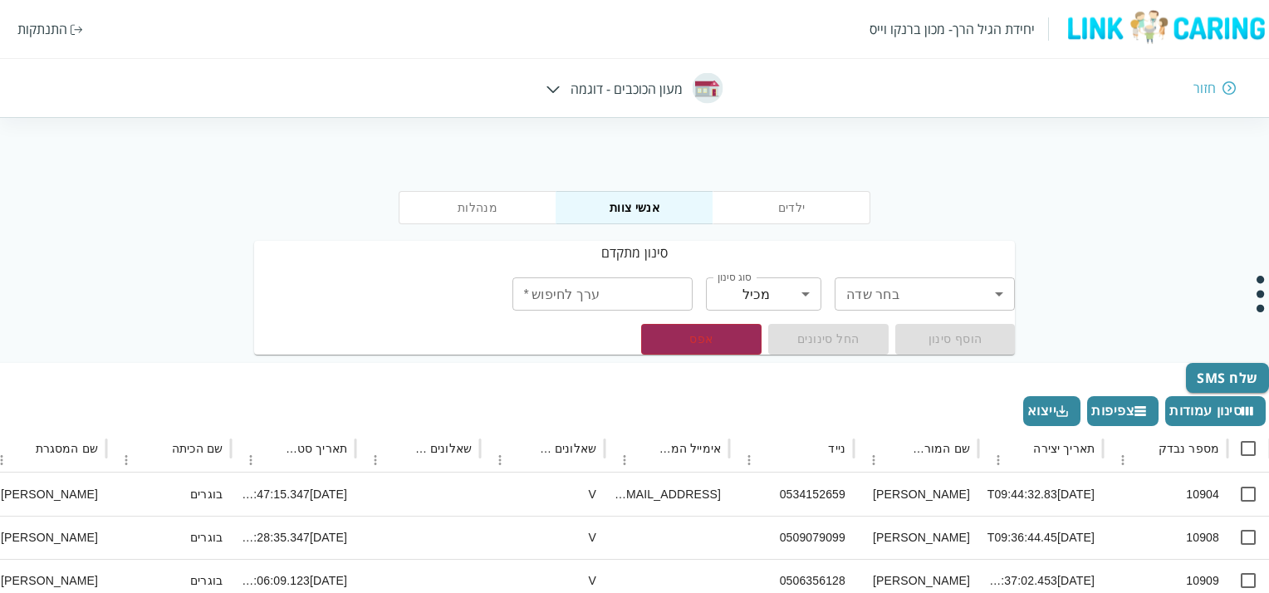
click at [449, 191] on button "מנהלות" at bounding box center [478, 207] width 158 height 33
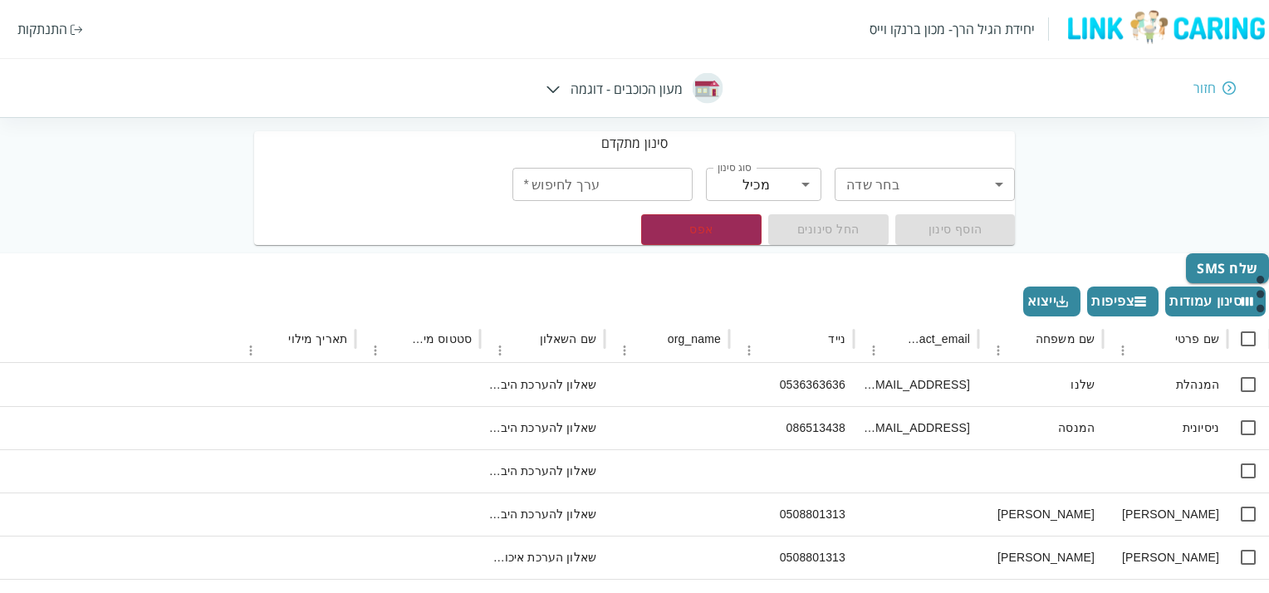
scroll to position [106, 0]
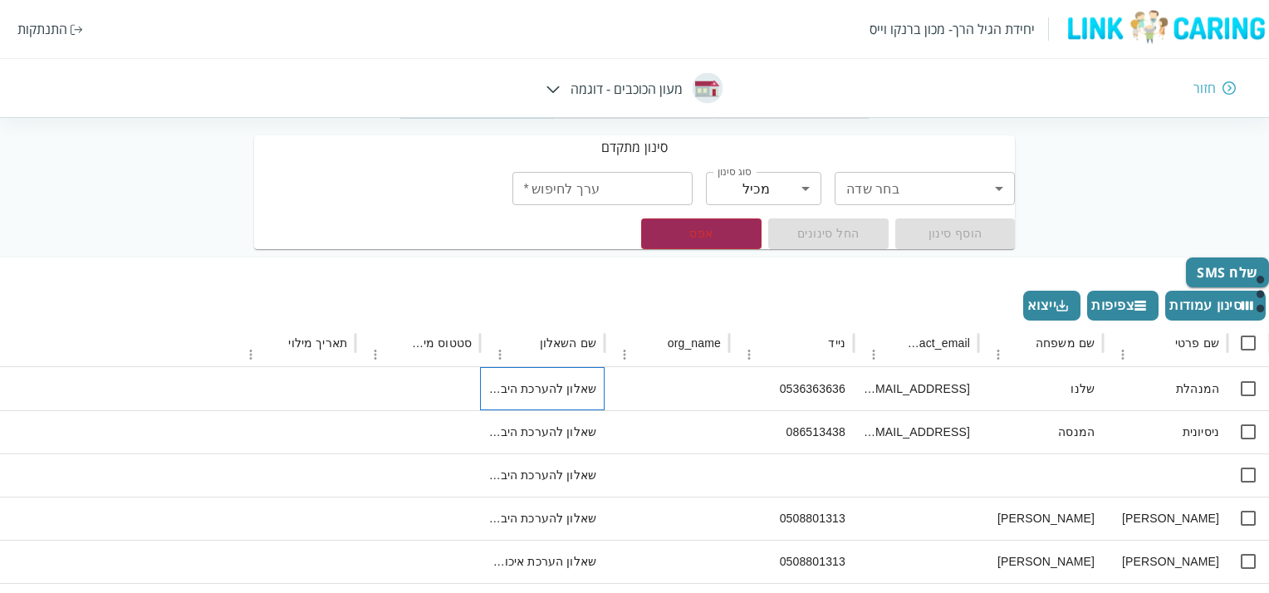
click at [562, 390] on div "שאלון להערכת היבטים מבניים של המעון" at bounding box center [542, 388] width 125 height 43
checkbox input "true"
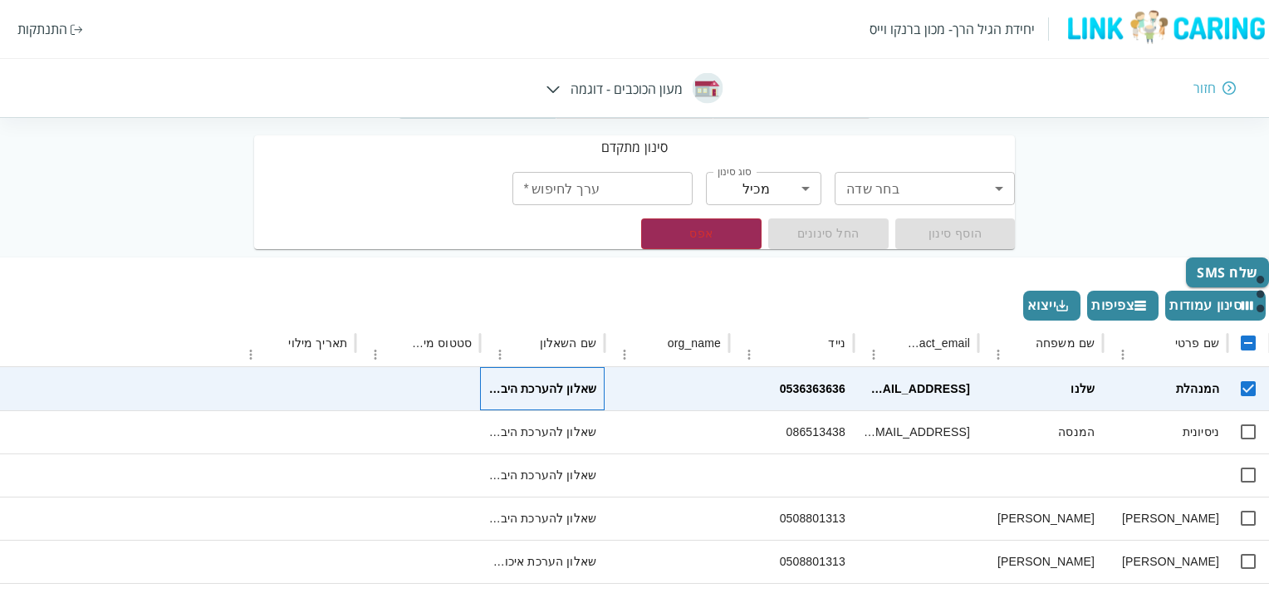
click at [562, 390] on div "שאלון להערכת היבטים מבניים של המעון" at bounding box center [542, 388] width 125 height 43
checkbox input "false"
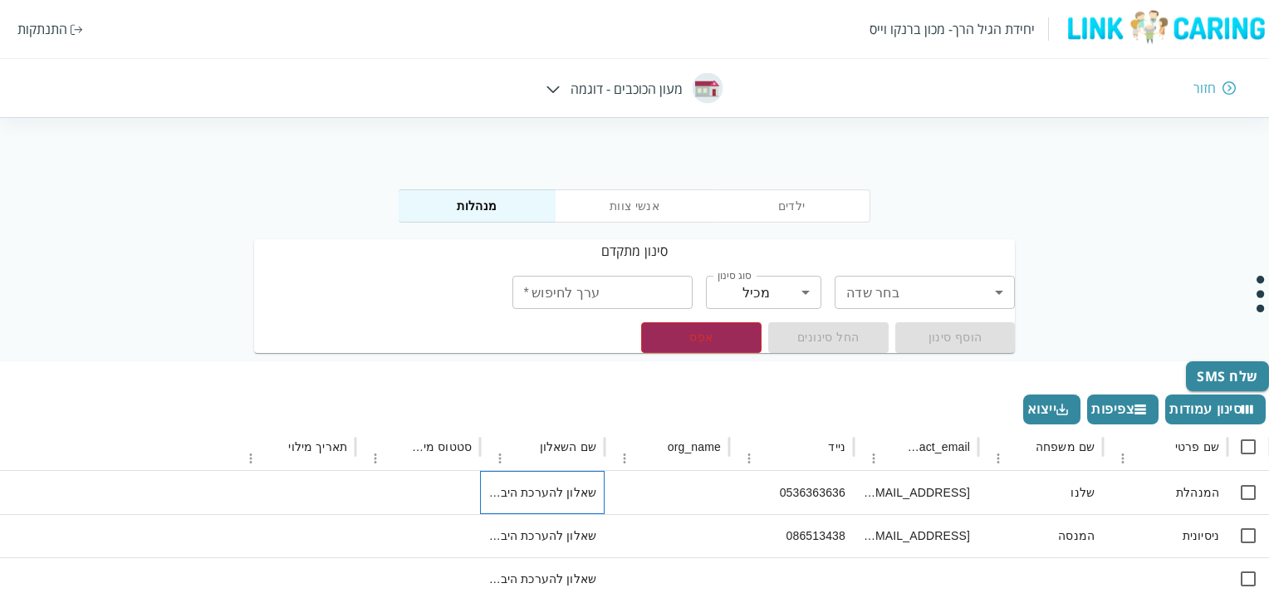
scroll to position [0, 0]
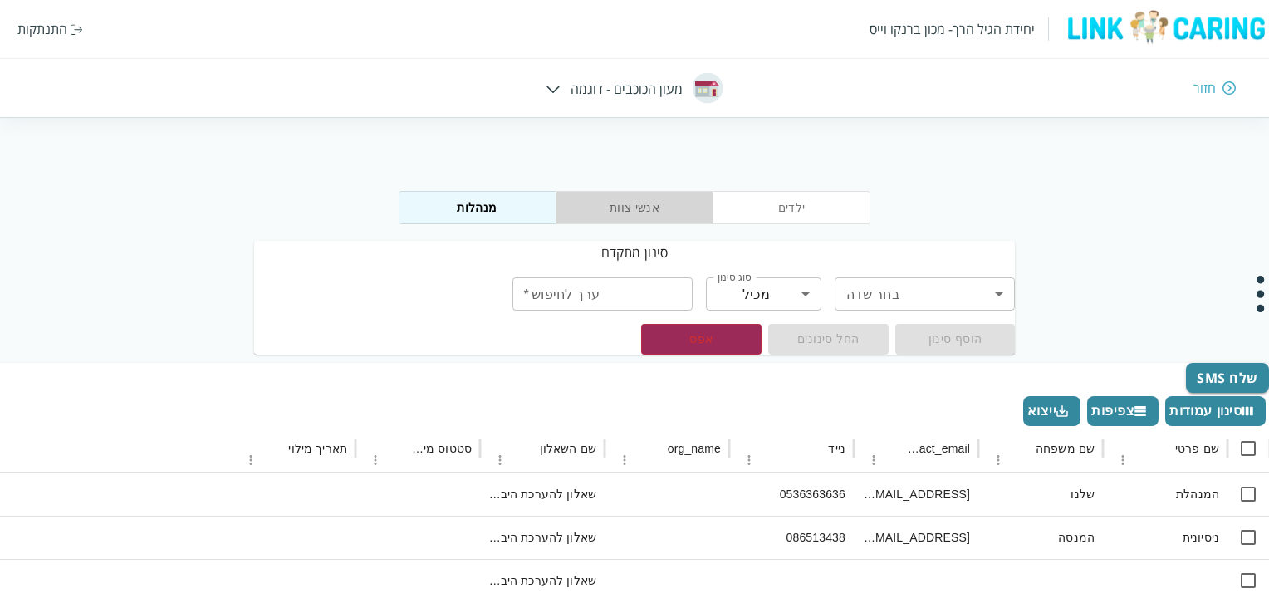
click at [633, 210] on button "אנשי צוות" at bounding box center [635, 207] width 158 height 33
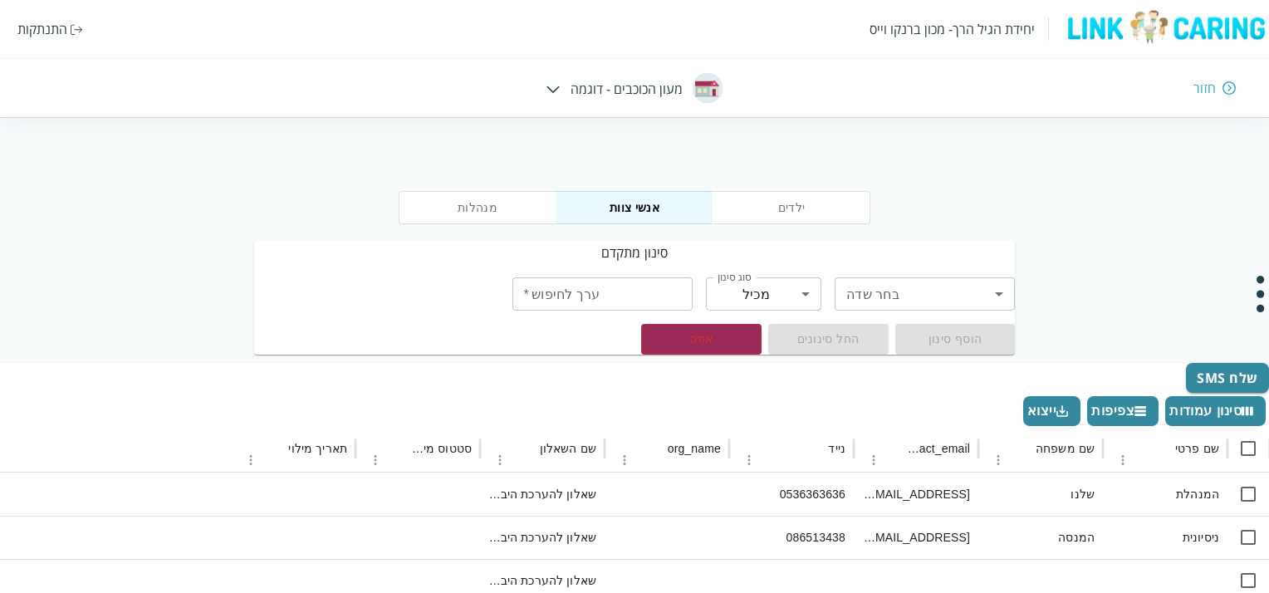
click at [766, 211] on button "ילדים" at bounding box center [792, 207] width 158 height 33
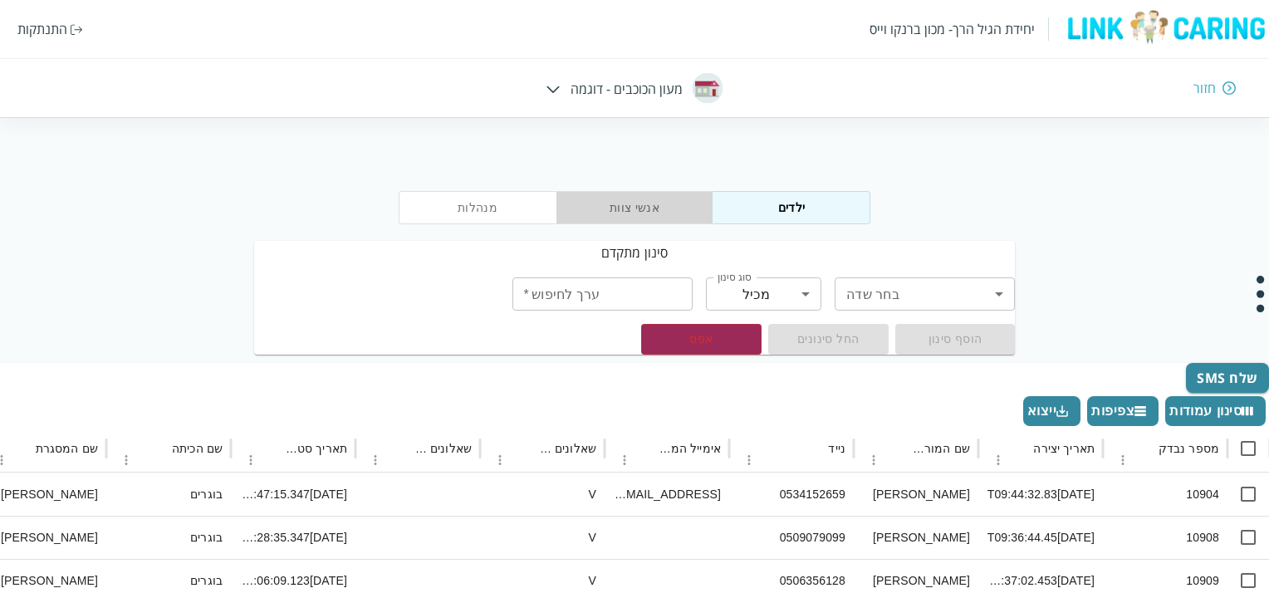
click at [640, 213] on button "אנשי צוות" at bounding box center [635, 207] width 158 height 33
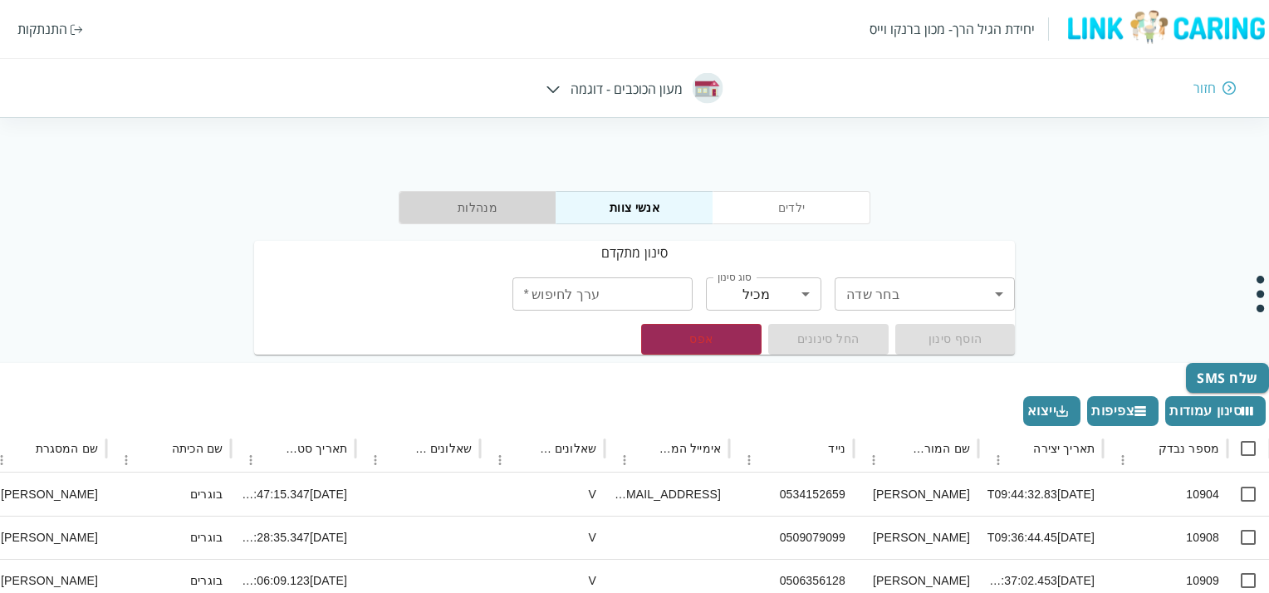
drag, startPoint x: 454, startPoint y: 208, endPoint x: 467, endPoint y: 207, distance: 12.5
click at [455, 208] on button "מנהלות" at bounding box center [478, 207] width 158 height 33
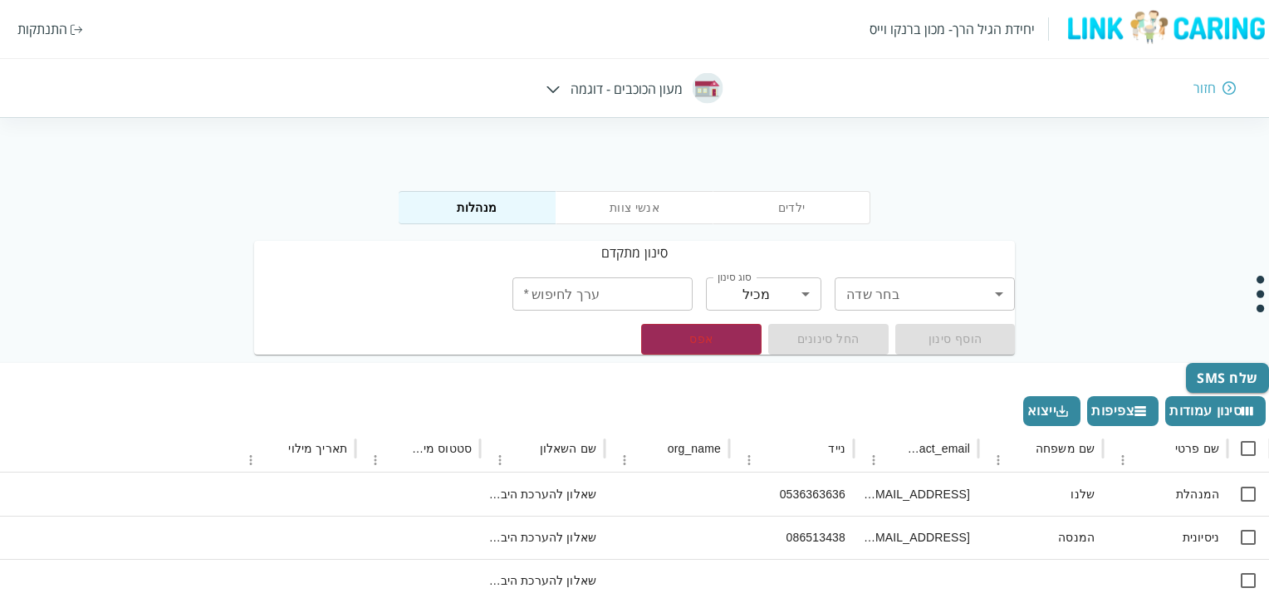
click at [1208, 86] on div "חזור" at bounding box center [1205, 88] width 22 height 18
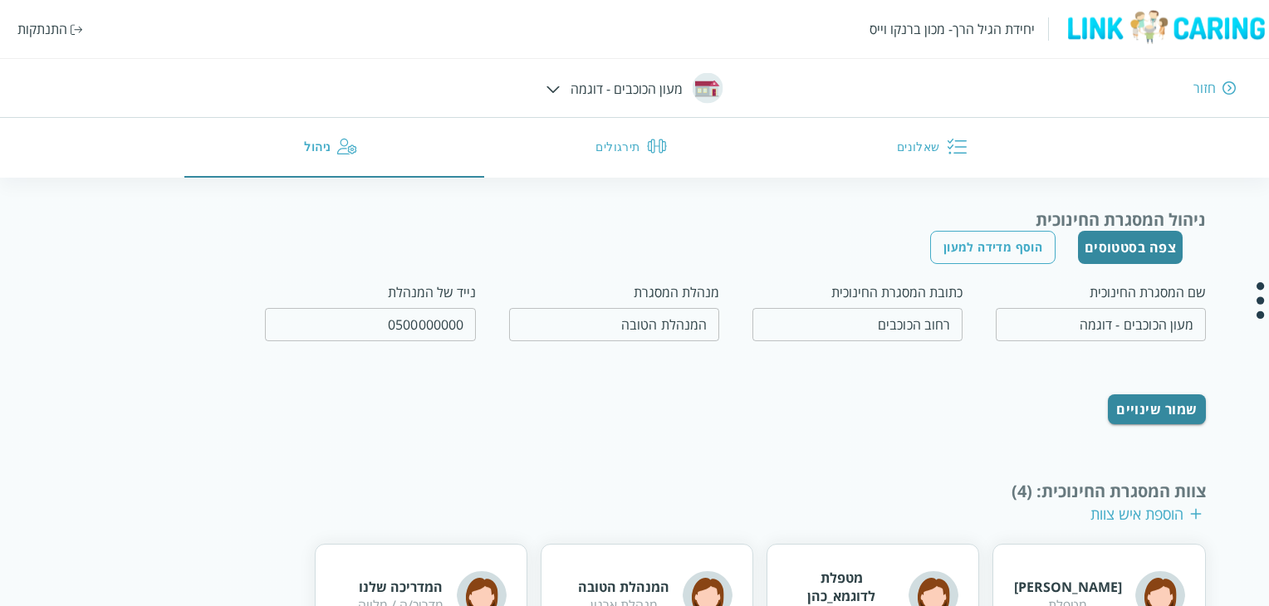
click at [1009, 247] on button "הוסף מדידה למעון" at bounding box center [992, 247] width 125 height 33
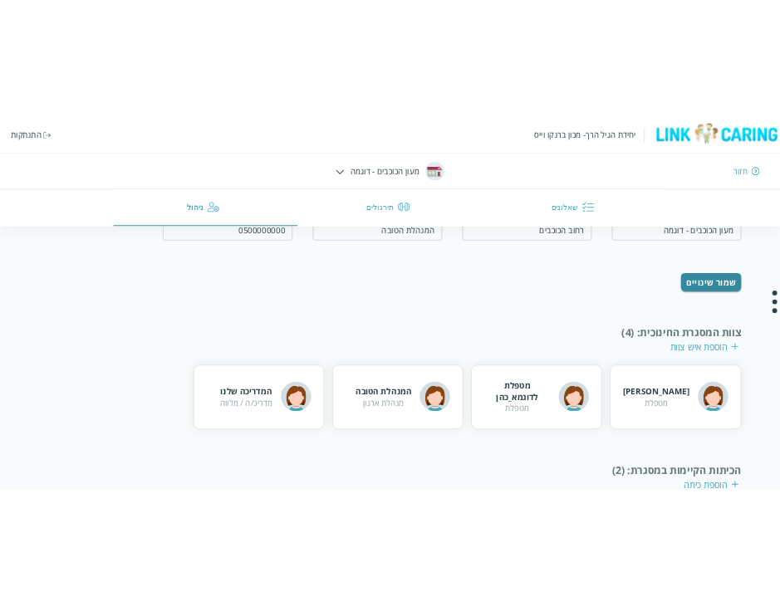
scroll to position [51, 0]
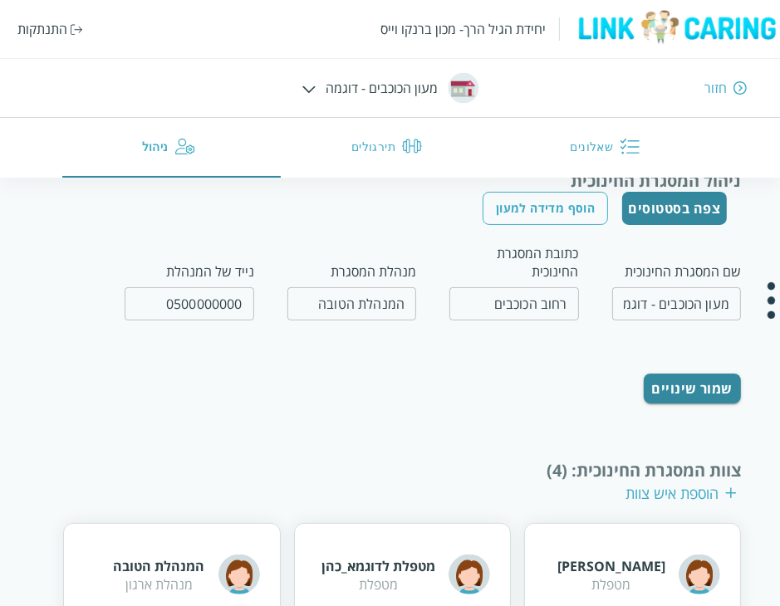
click at [542, 206] on button "הוסף מדידה למעון" at bounding box center [545, 208] width 125 height 33
click at [665, 212] on button "צפה בסטטוסים" at bounding box center [675, 208] width 106 height 33
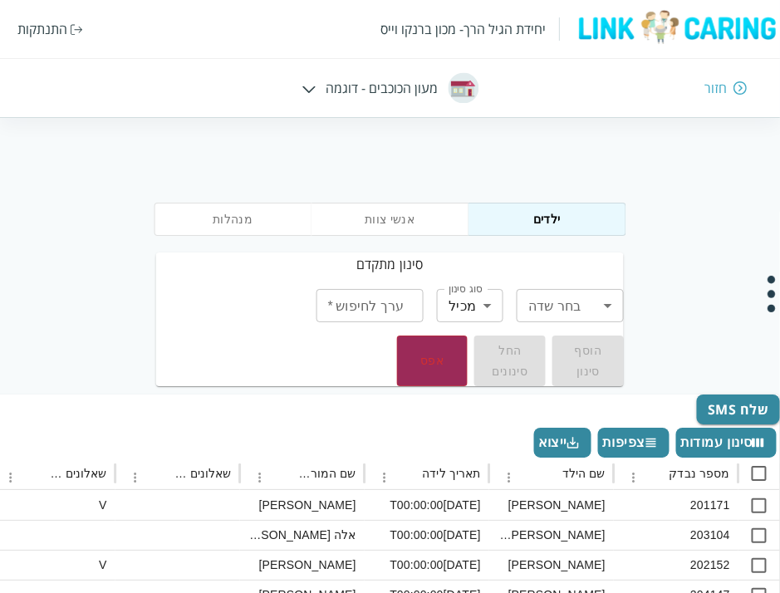
click at [779, 270] on div "מנהלות אנשי צוות ילדים סינון מתקדם בחר שדה ​ בחר שדה סוג סינון מכיל contains סו…" at bounding box center [390, 581] width 780 height 802
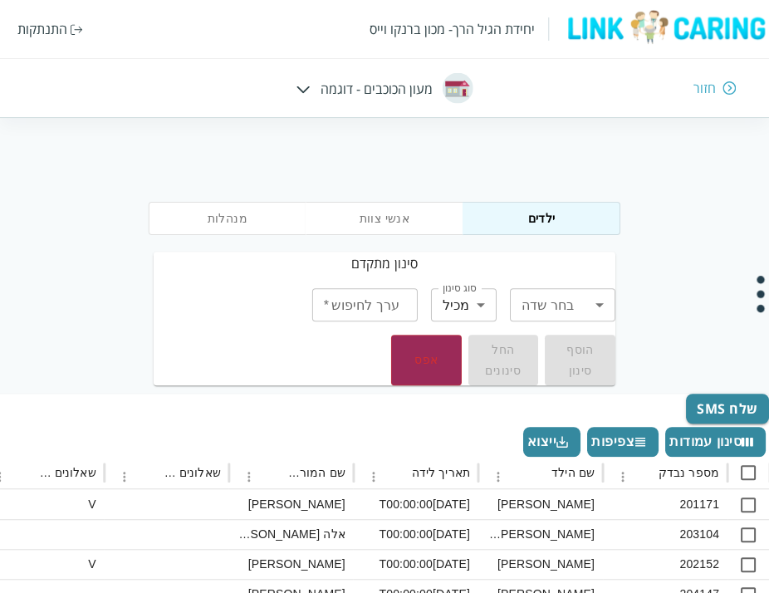
click at [710, 101] on div "יחידת הגיל הרך- מכון ברנקו וייס התנתקות חזור מעון הכוכבים - דוגמה" at bounding box center [384, 59] width 769 height 118
click at [713, 94] on div "חזור" at bounding box center [705, 88] width 22 height 18
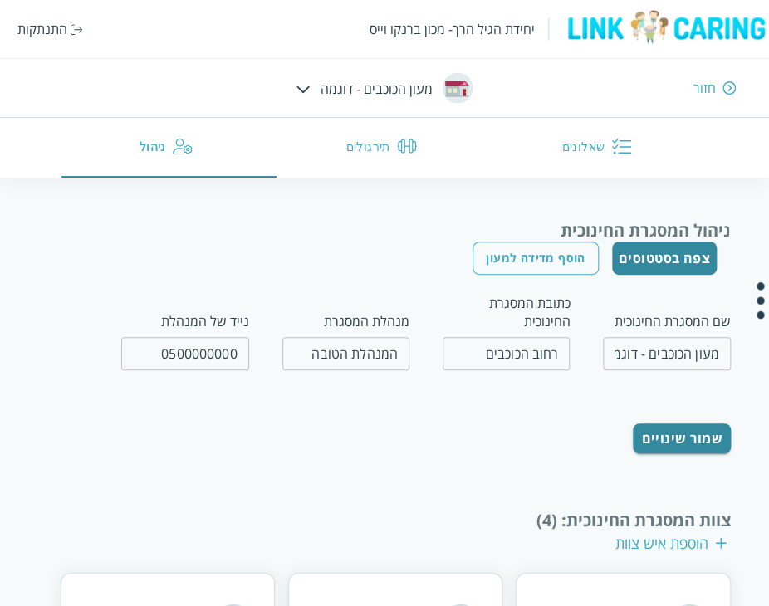
click at [355, 159] on button "תירגולים" at bounding box center [384, 148] width 215 height 60
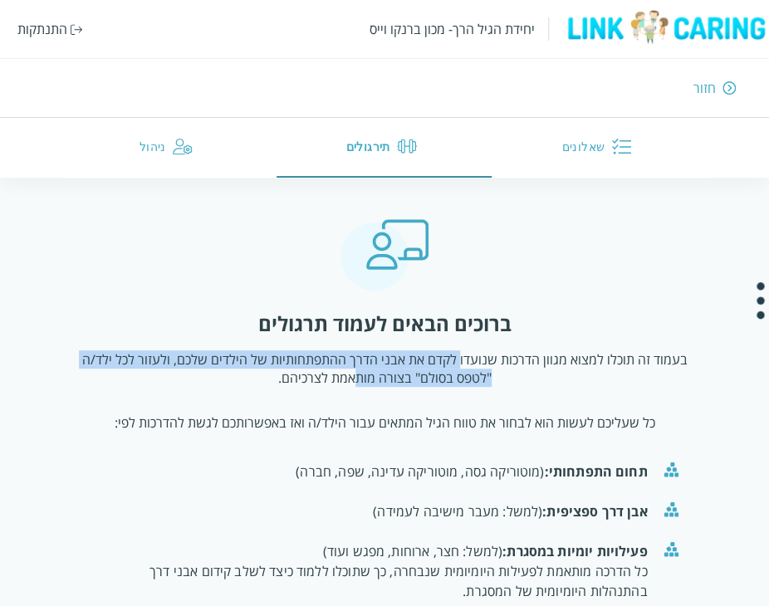
drag, startPoint x: 452, startPoint y: 354, endPoint x: 357, endPoint y: 376, distance: 97.3
click at [357, 376] on p "בעמוד זה תוכלו למצוא מגוון הדרכות שנועדו לקדם את אבני הדרך ההתפתחותיות של הילדי…" at bounding box center [385, 369] width 616 height 37
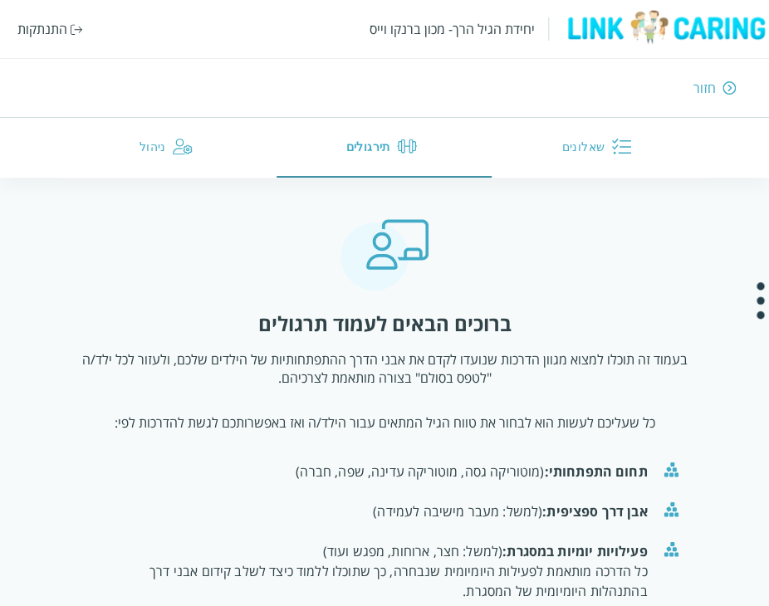
click at [351, 376] on p "בעמוד זה תוכלו למצוא מגוון הדרכות שנועדו לקדם את אבני הדרך ההתפתחותיות של הילדי…" at bounding box center [385, 369] width 616 height 37
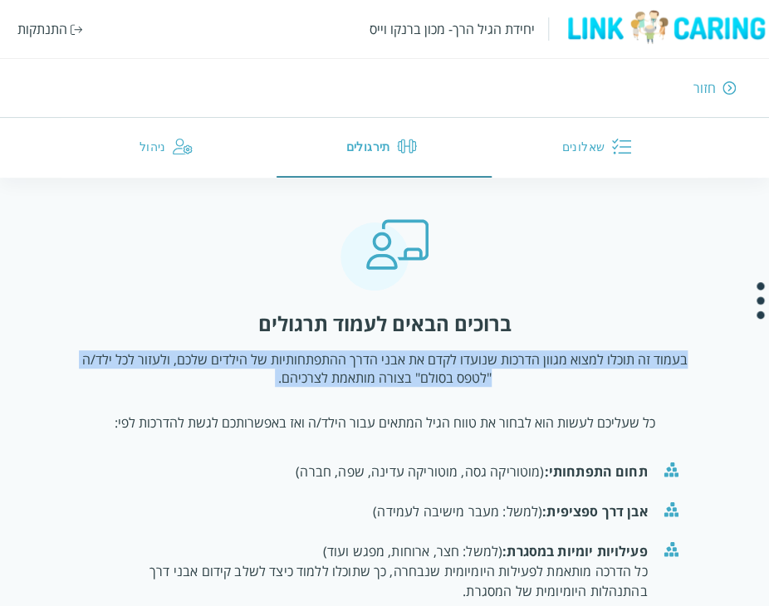
click at [351, 376] on p "בעמוד זה תוכלו למצוא מגוון הדרכות שנועדו לקדם את אבני הדרך ההתפתחותיות של הילדי…" at bounding box center [385, 369] width 616 height 37
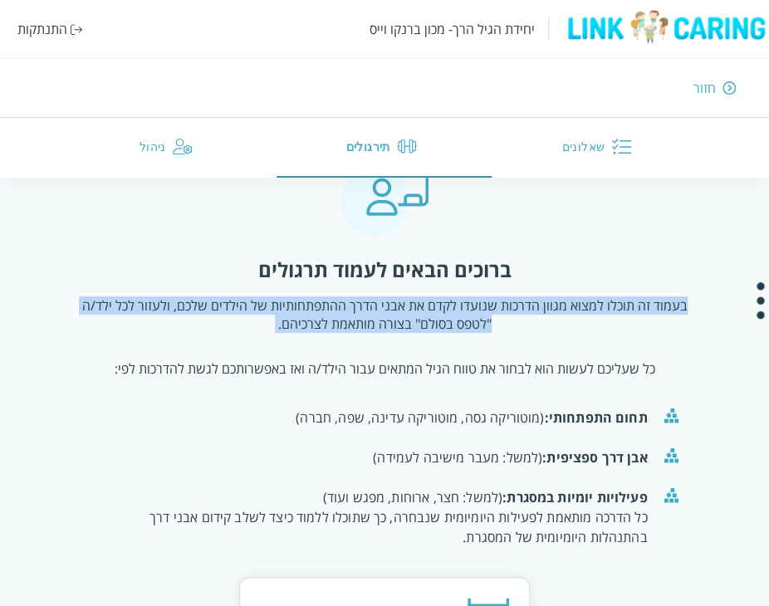
scroll to position [83, 0]
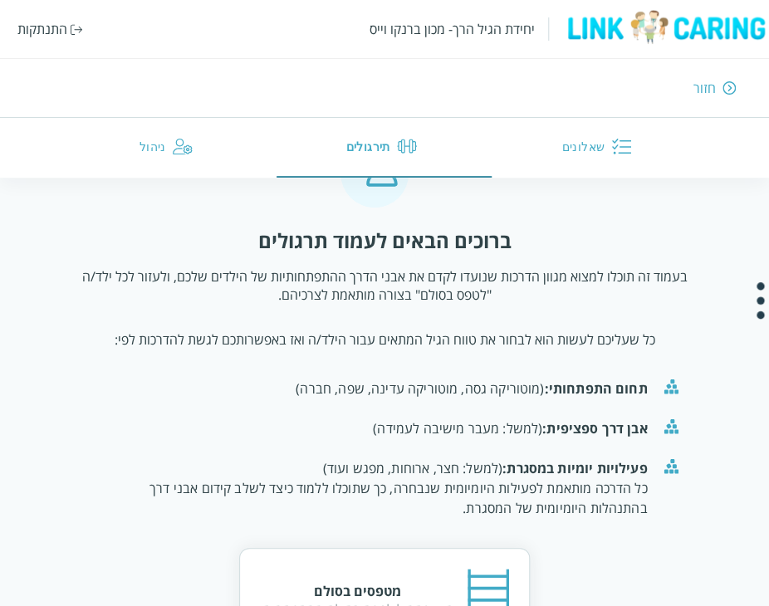
click at [468, 428] on div "אבן דרך ספציפית: (למשל: מעבר מישיבה לעמידה)" at bounding box center [369, 429] width 557 height 20
click at [476, 464] on div "פעילויות יומיות במסגרת: (למשל: חצר, ארוחות, מפגש ועוד) כל הדרכה מותאמת לפעילות …" at bounding box center [369, 489] width 557 height 60
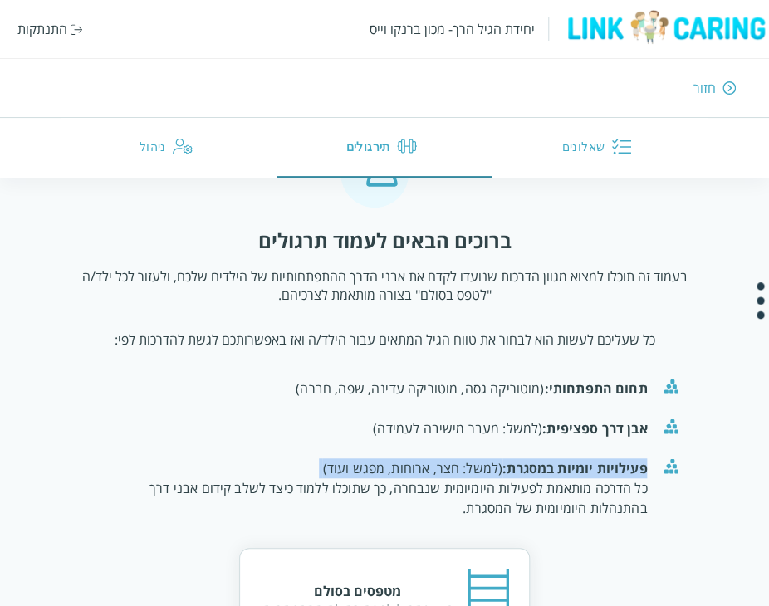
click at [476, 464] on div "פעילויות יומיות במסגרת: (למשל: חצר, ארוחות, מפגש ועוד) כל הדרכה מותאמת לפעילות …" at bounding box center [369, 489] width 557 height 60
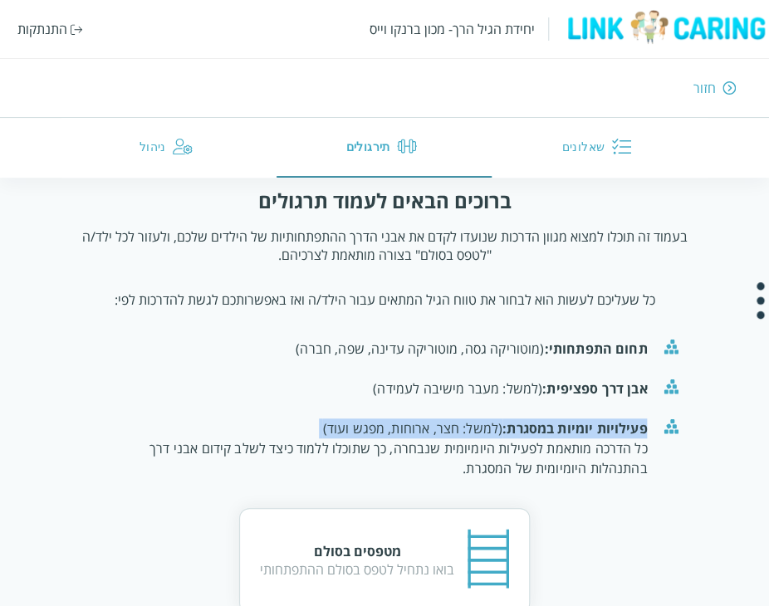
scroll to position [162, 0]
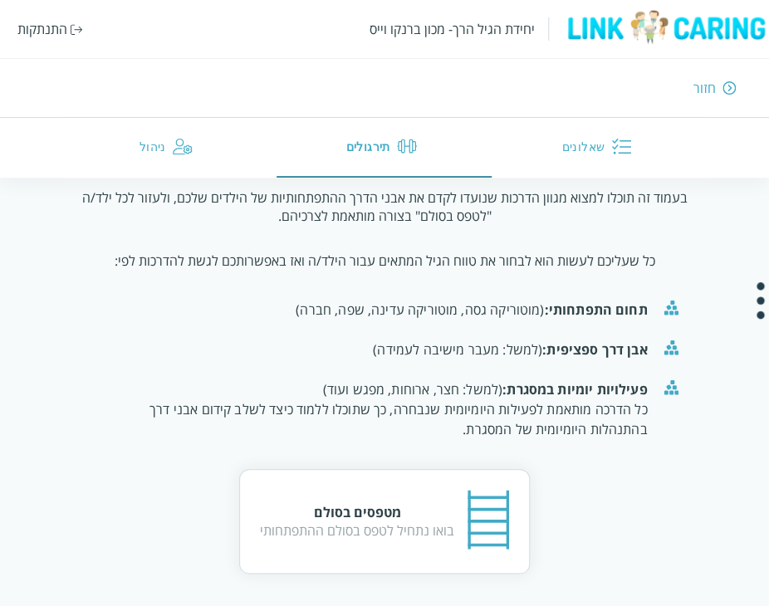
click at [611, 480] on div "ברוכים הבאים לעמוד תרגולים בעמוד זה תוכלו למצוא מגוון הדרכות שנועדו לקדם את אבנ…" at bounding box center [385, 361] width 616 height 425
click at [344, 503] on div "מטפסים בסולם" at bounding box center [357, 512] width 194 height 18
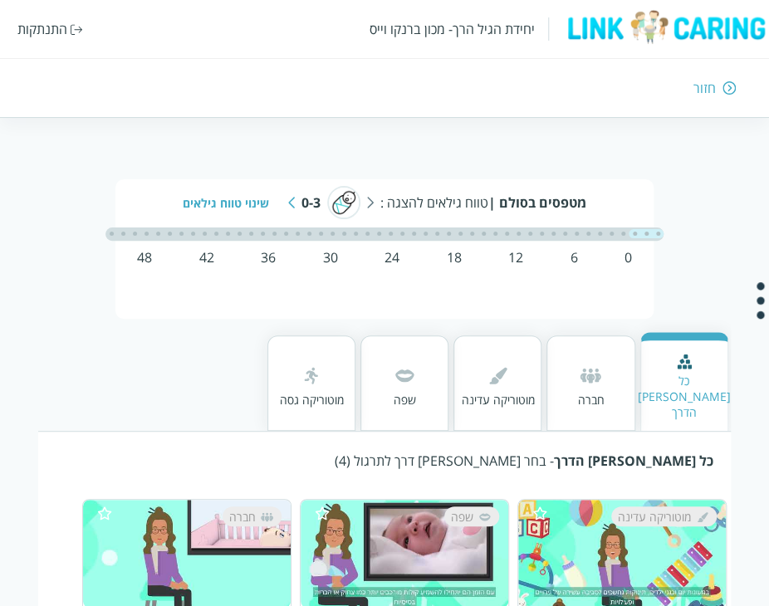
click at [708, 97] on div "יחידת הגיל הרך- מכון ברנקו וייס התנתקות חזור" at bounding box center [384, 59] width 769 height 118
click at [707, 90] on div "חזור" at bounding box center [705, 88] width 22 height 18
click at [700, 85] on div "חזור" at bounding box center [705, 88] width 22 height 18
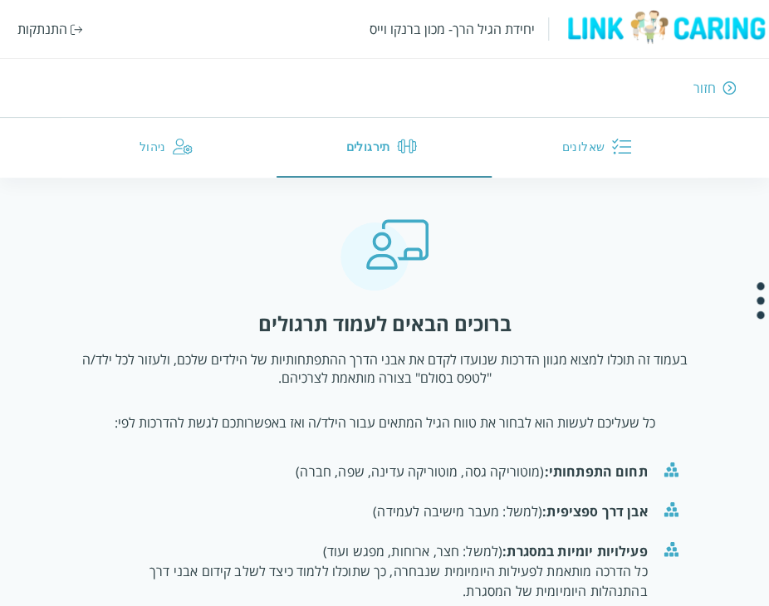
scroll to position [162, 0]
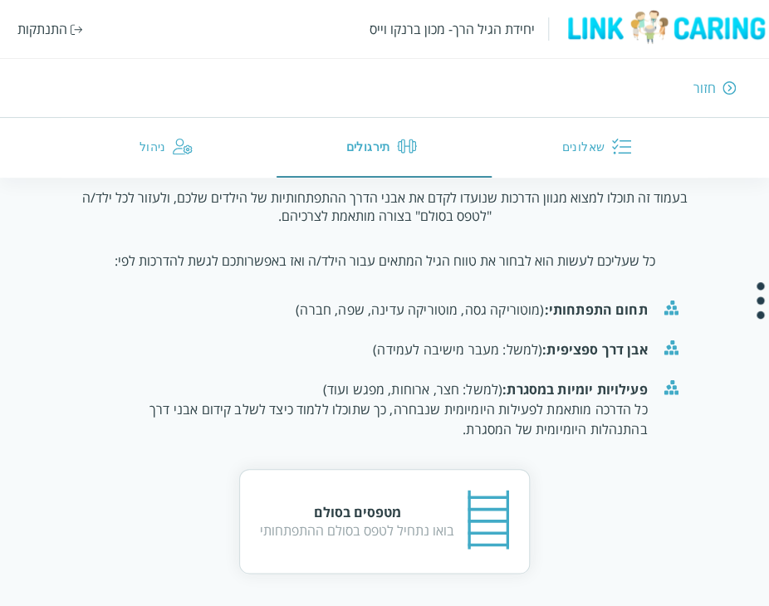
click at [574, 147] on button "שאלונים" at bounding box center [600, 148] width 215 height 60
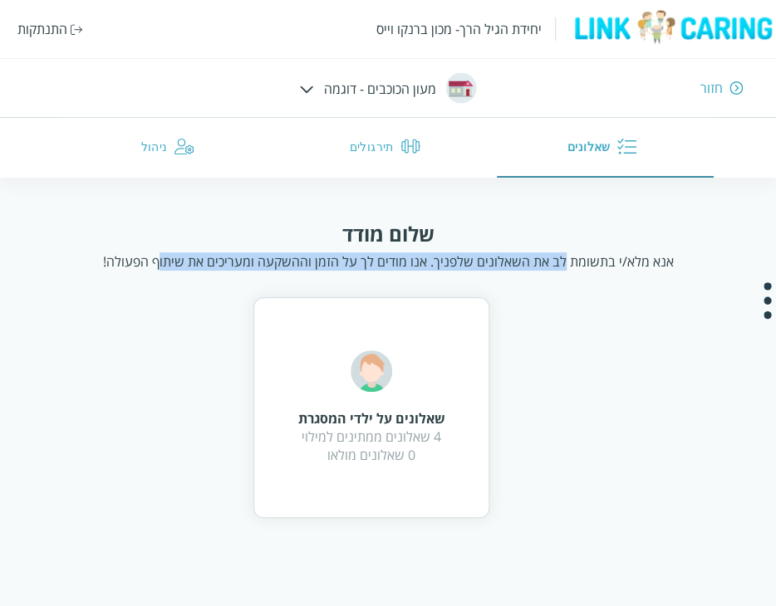
drag, startPoint x: 562, startPoint y: 263, endPoint x: 164, endPoint y: 272, distance: 397.2
click at [164, 272] on div "שלום מודד אנא מלא/י בתשומת לב את השאלונים שלפניך. אנו מודים לך על הזמן וההשקעה …" at bounding box center [388, 369] width 660 height 298
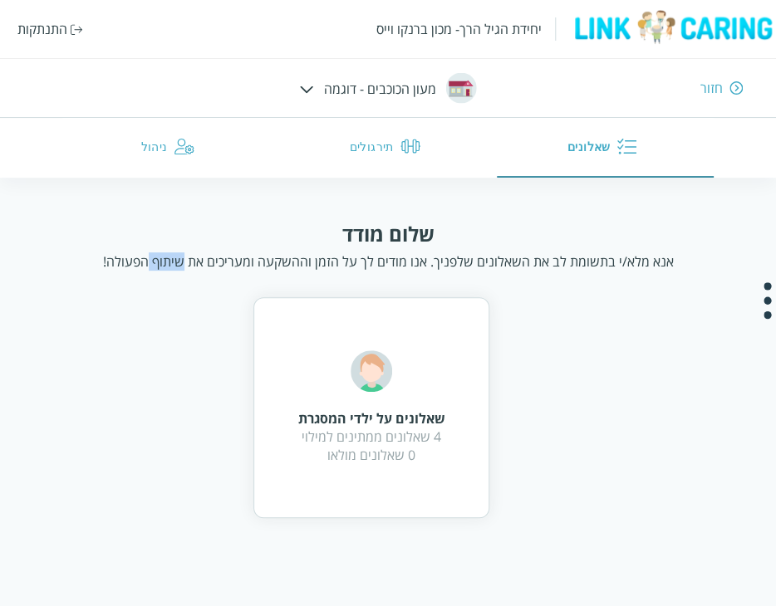
click at [164, 272] on div "שלום מודד אנא מלא/י בתשומת לב את השאלונים שלפניך. אנו מודים לך על הזמן וההשקעה …" at bounding box center [388, 369] width 660 height 298
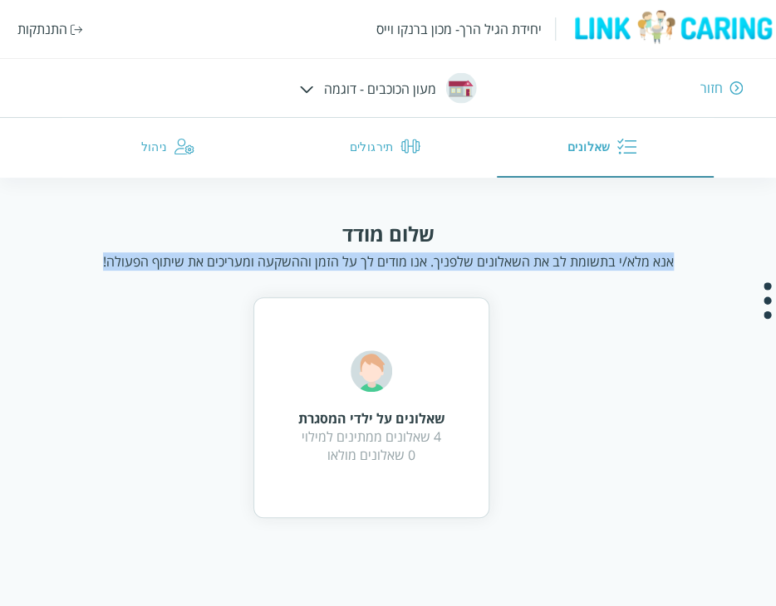
click at [164, 272] on div "שלום מודד אנא מלא/י בתשומת לב את השאלונים שלפניך. אנו מודים לך על הזמן וההשקעה …" at bounding box center [388, 369] width 660 height 298
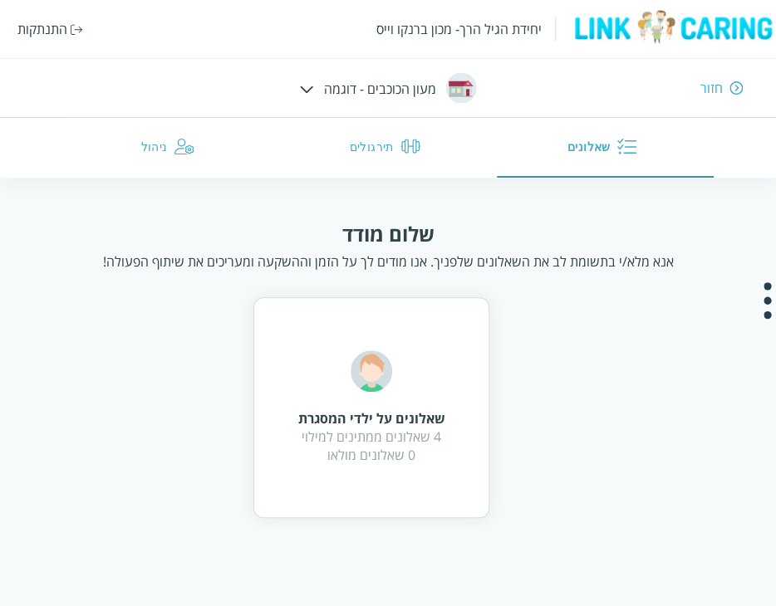
click at [165, 304] on div "שאלונים על ילדי המסגרת 4 שאלונים ממתינים למילוי 0 שאלונים מולאו" at bounding box center [387, 407] width 494 height 221
click at [341, 429] on div "4 שאלונים ממתינים למילוי 0 שאלונים מולאו" at bounding box center [371, 446] width 147 height 37
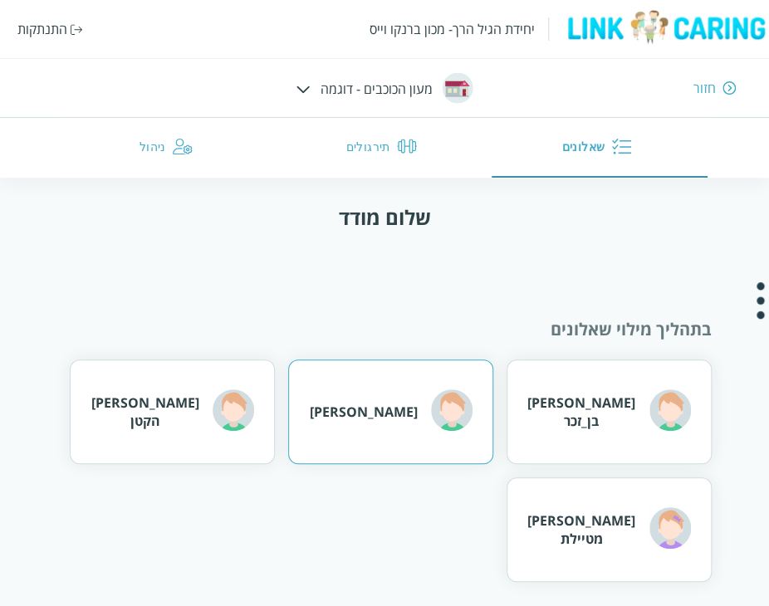
scroll to position [24, 0]
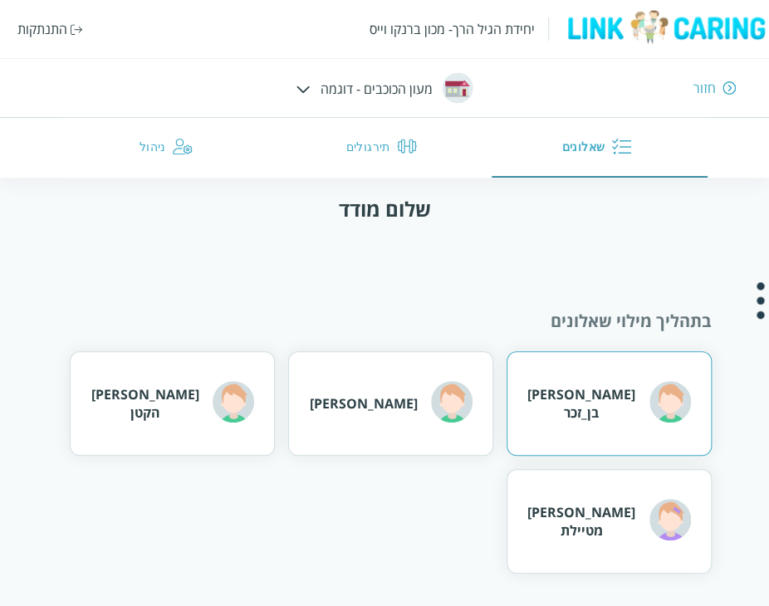
click at [631, 415] on div "[PERSON_NAME] בן_זכר" at bounding box center [610, 404] width 164 height 46
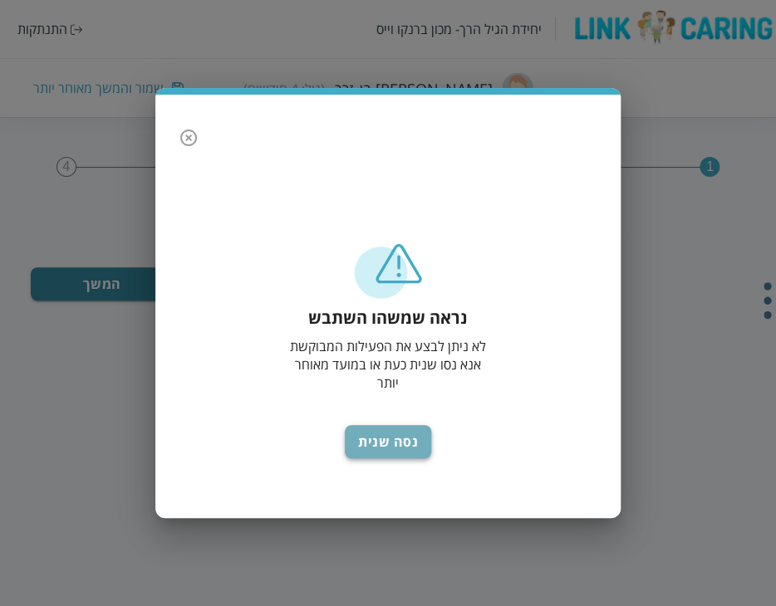
click at [388, 431] on button "נסה שנית" at bounding box center [388, 441] width 86 height 33
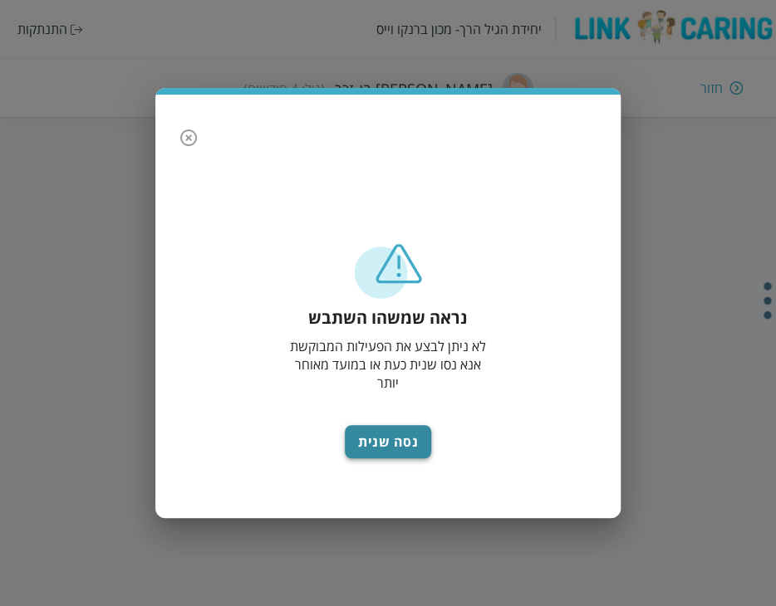
click at [395, 436] on button "נסה שנית" at bounding box center [388, 441] width 86 height 33
click at [189, 138] on icon "button" at bounding box center [189, 138] width 20 height 20
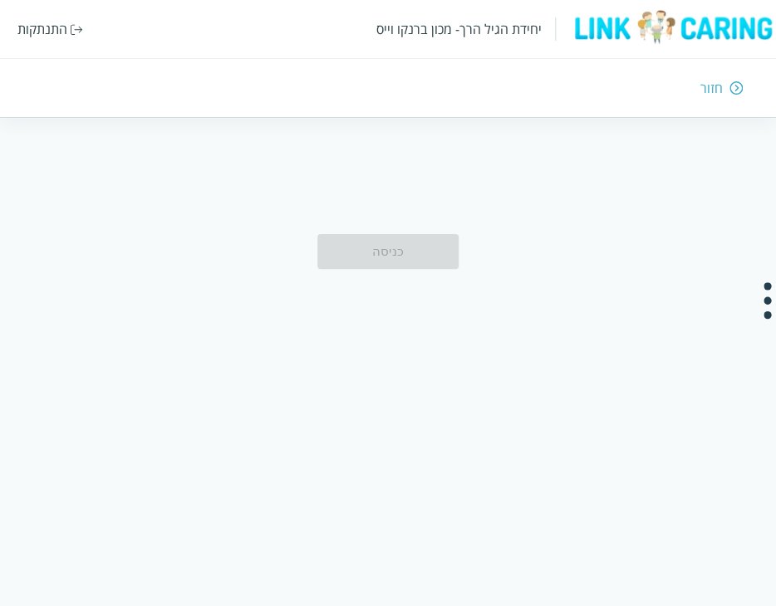
click at [413, 263] on div "כניסה" at bounding box center [387, 251] width 141 height 35
click at [705, 89] on div "חזור" at bounding box center [711, 88] width 22 height 18
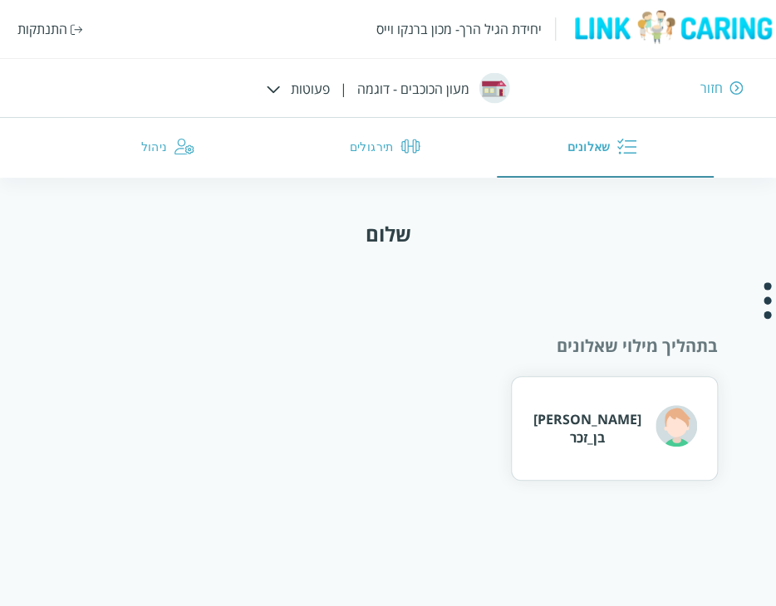
click at [581, 417] on div "אדם בן_זכר" at bounding box center [614, 428] width 164 height 46
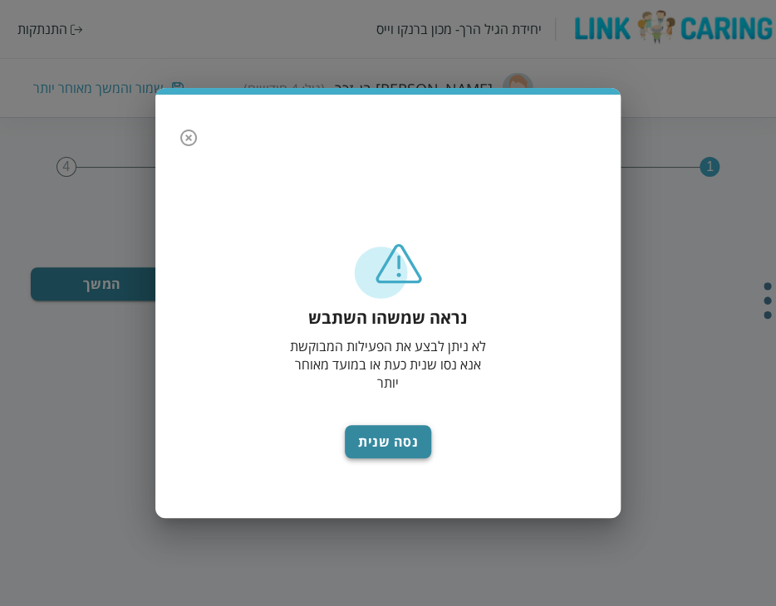
click at [406, 439] on button "נסה שנית" at bounding box center [388, 441] width 86 height 33
click at [186, 145] on icon "button" at bounding box center [188, 138] width 17 height 17
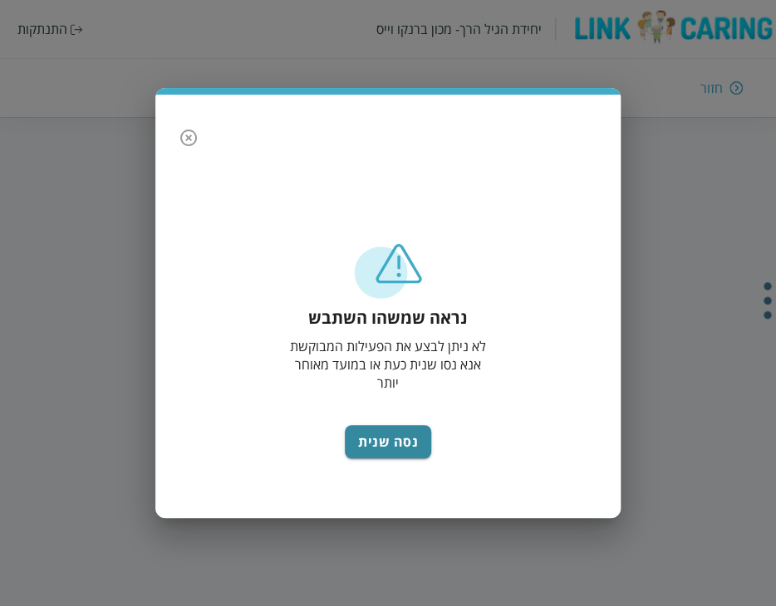
click at [54, 32] on div "נראה שמשהו השתבש לא ניתן לבצע את הפעילות המבוקשת אנא נסו שנית כעת או במועד מאוח…" at bounding box center [388, 303] width 776 height 606
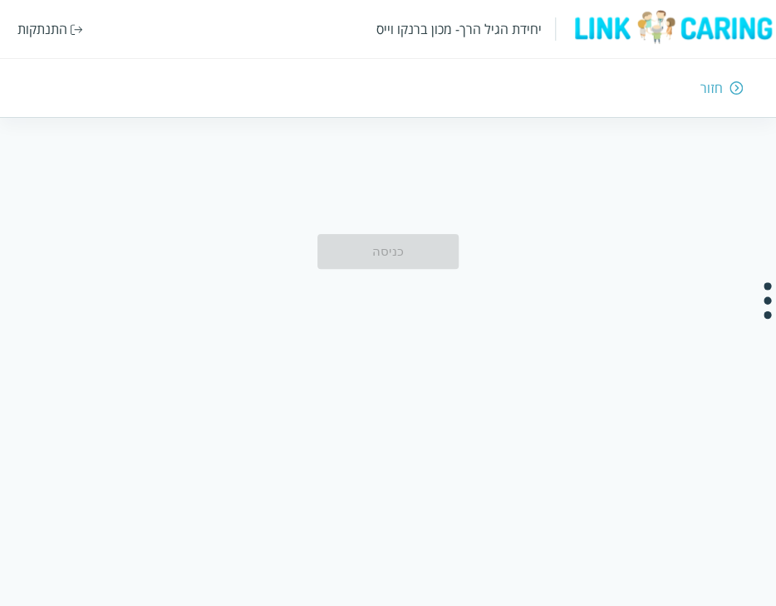
click at [45, 29] on div "התנתקות" at bounding box center [42, 29] width 50 height 18
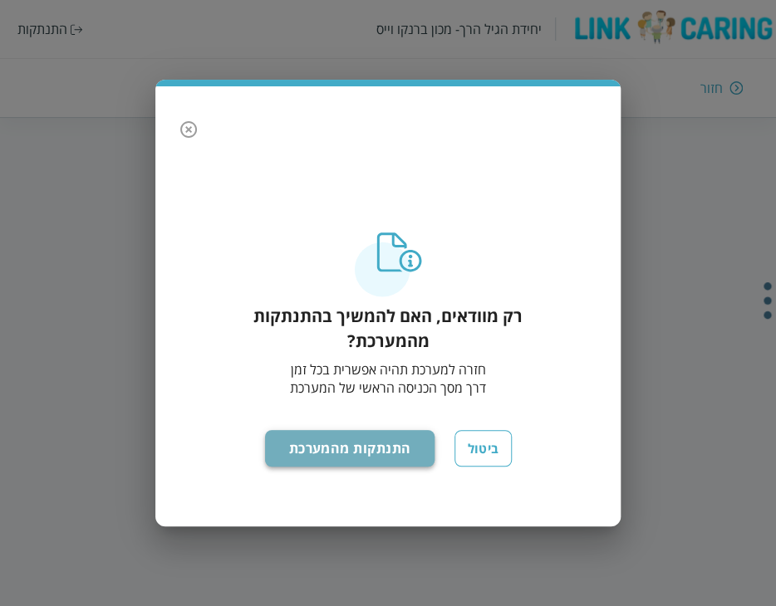
click at [360, 444] on button "התנתקות מהמערכת" at bounding box center [350, 448] width 170 height 37
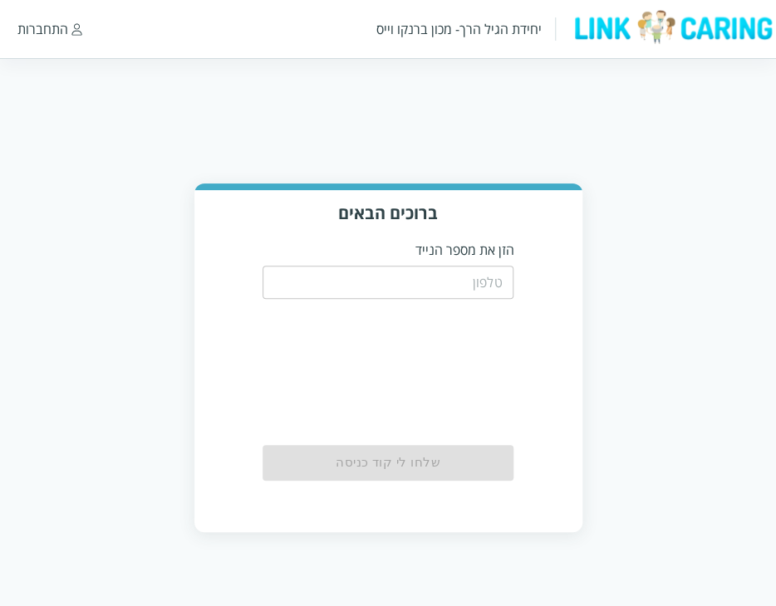
drag, startPoint x: 0, startPoint y: 0, endPoint x: 416, endPoint y: 293, distance: 509.1
click at [416, 293] on input "tel" at bounding box center [389, 282] width 252 height 33
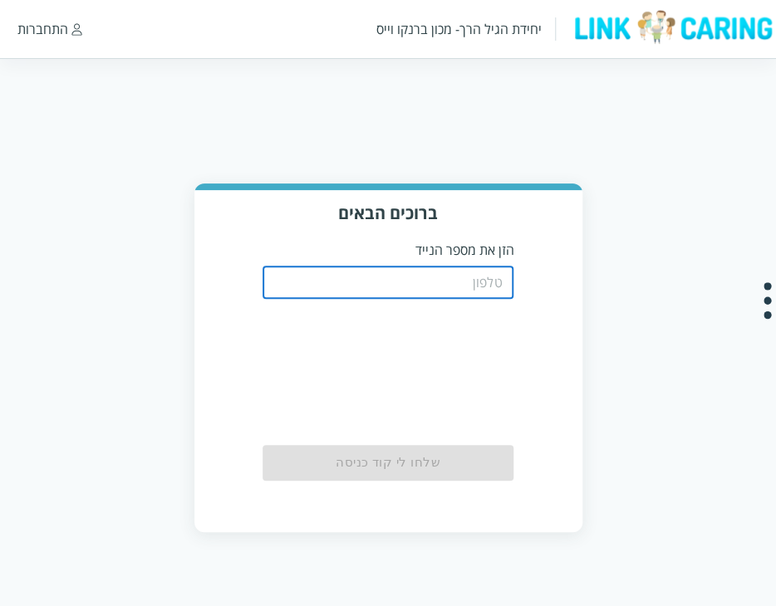
type input "0587811111"
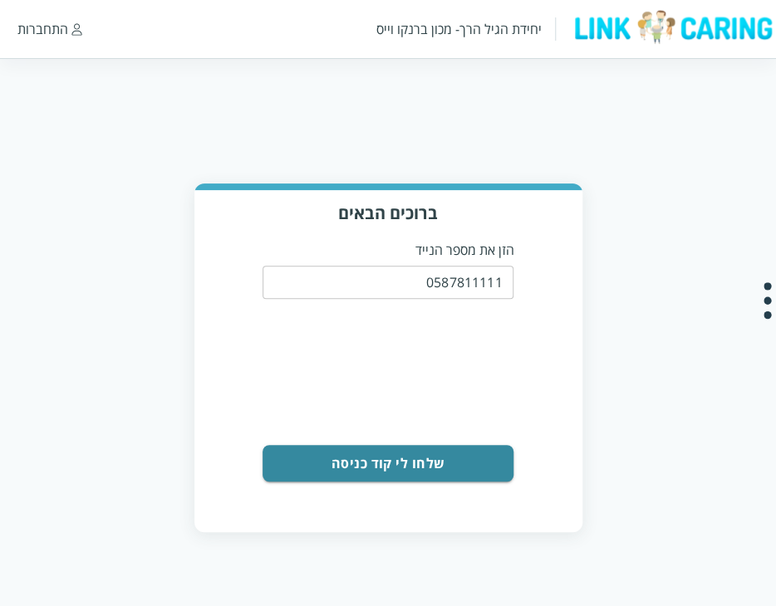
click at [438, 452] on button "שלחו לי קוד כניסה" at bounding box center [389, 463] width 252 height 37
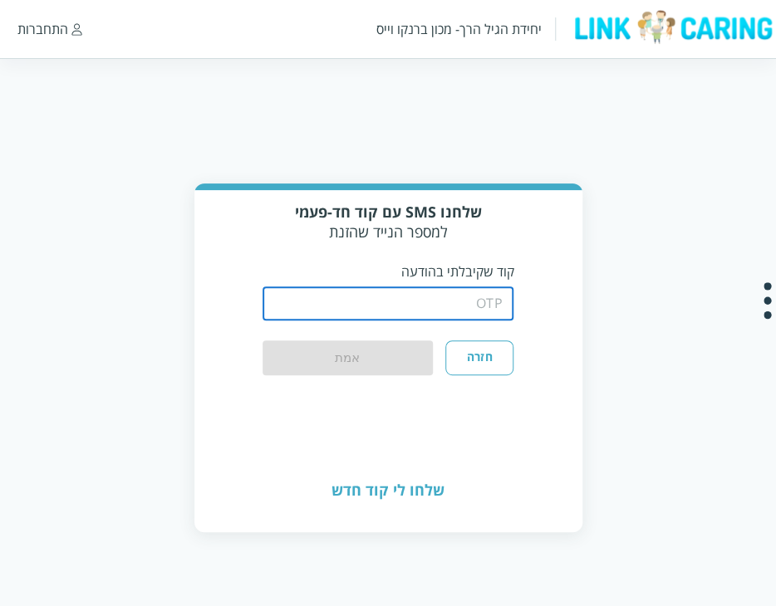
click at [455, 302] on input "string" at bounding box center [389, 303] width 252 height 33
type input "1234"
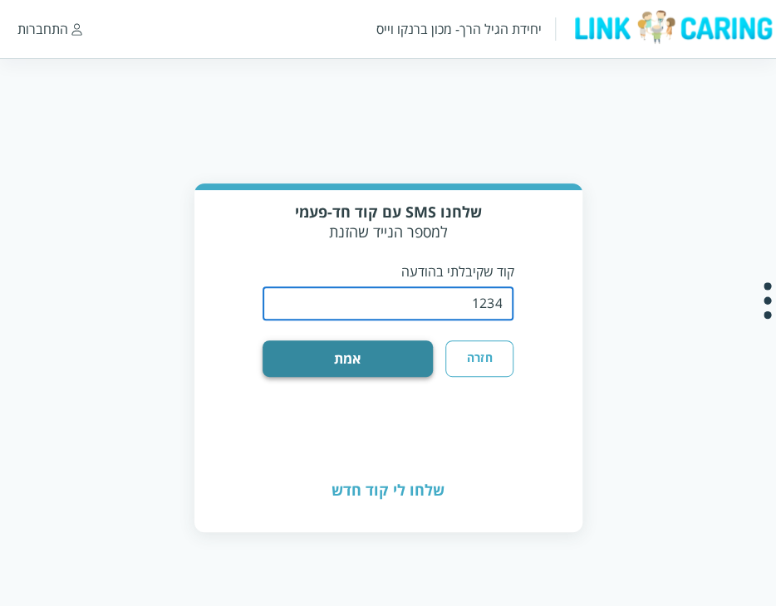
click at [349, 360] on button "אמת" at bounding box center [348, 359] width 170 height 37
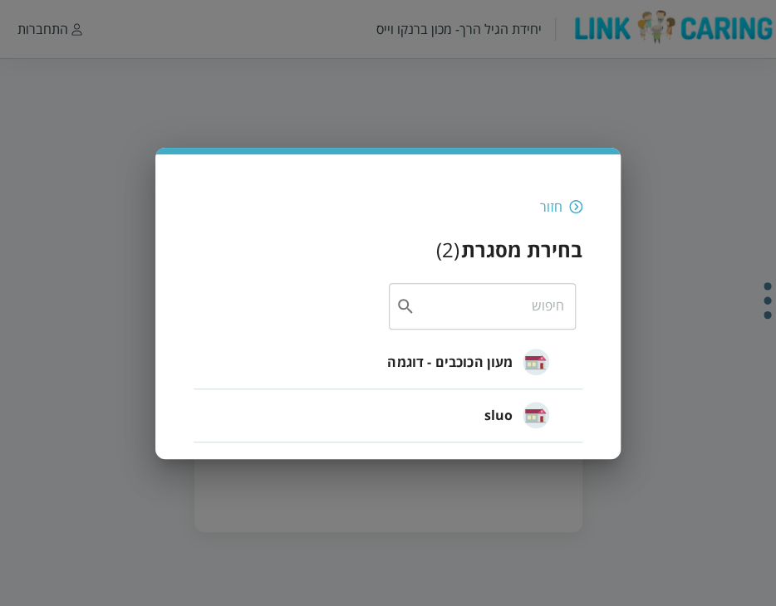
click at [471, 369] on span "מעון הכוכבים - דוגמה" at bounding box center [449, 362] width 125 height 20
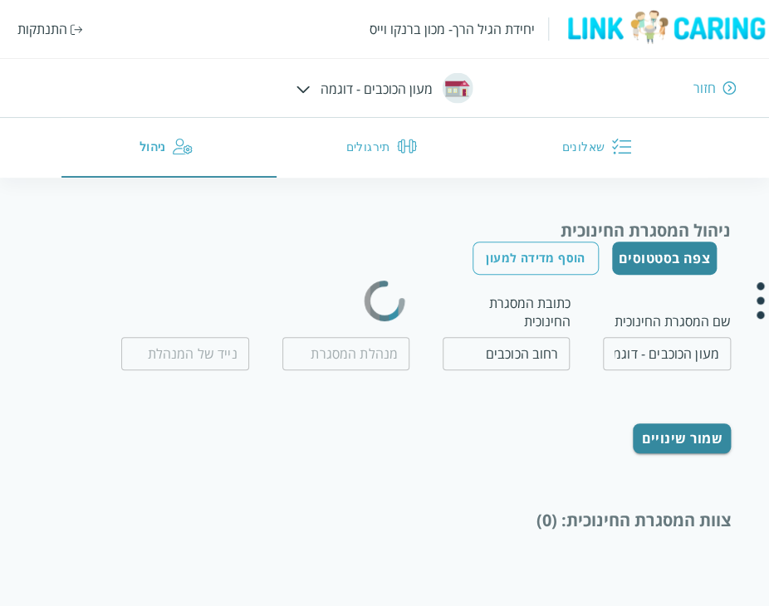
type input "המנהלת הטובה"
type input "0500000000"
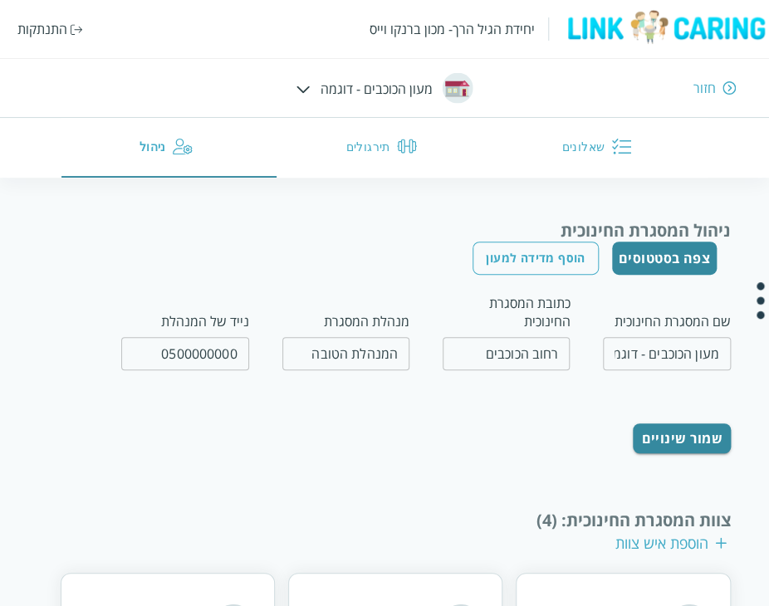
click at [583, 157] on button "שאלונים" at bounding box center [600, 148] width 215 height 60
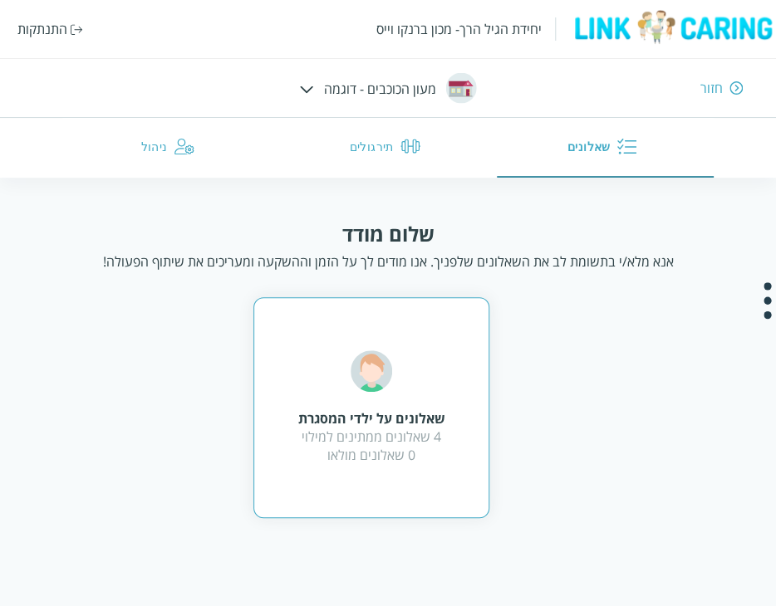
click at [395, 371] on div "שאלונים על ילדי המסגרת 4 שאלונים ממתינים למילוי 0 שאלונים מולאו" at bounding box center [371, 408] width 147 height 114
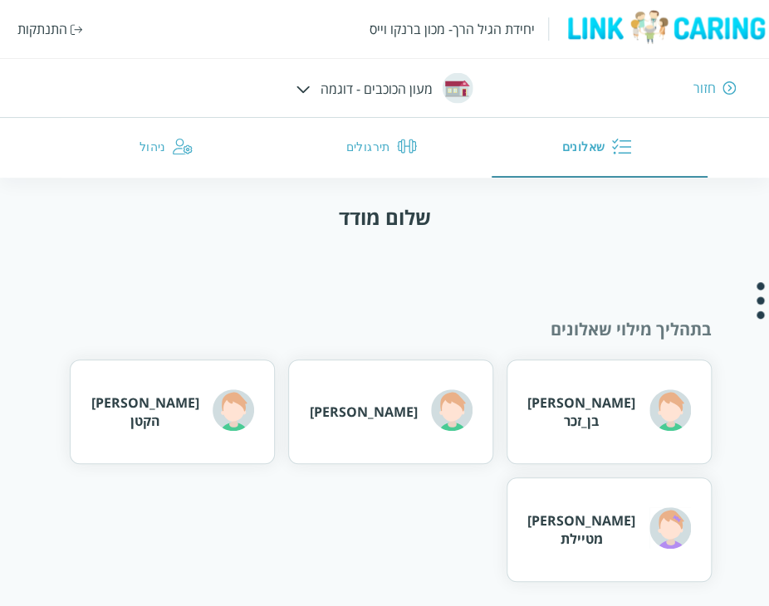
scroll to position [24, 0]
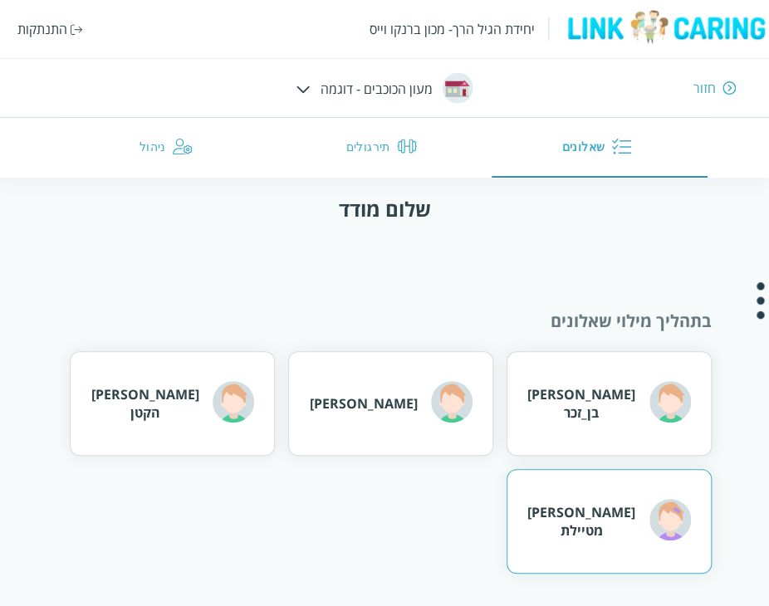
click at [584, 510] on div "[PERSON_NAME] מטיילת" at bounding box center [610, 522] width 164 height 46
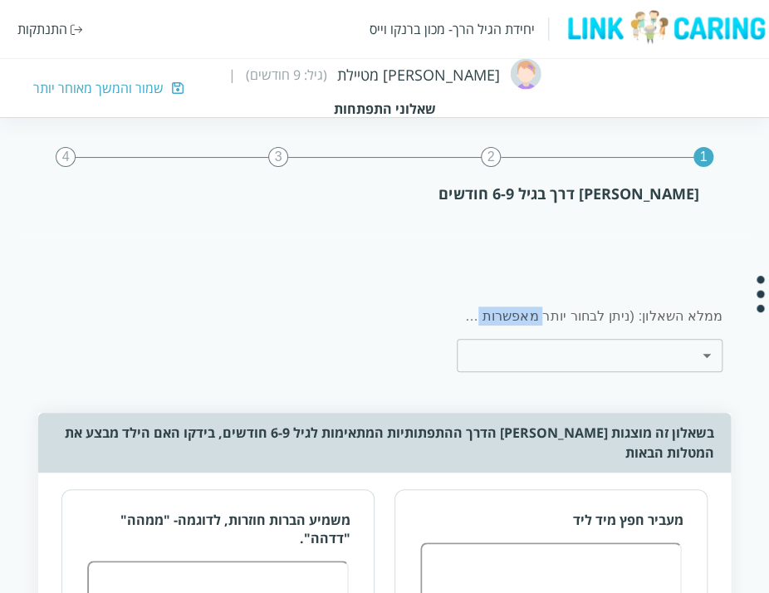
drag, startPoint x: 488, startPoint y: 307, endPoint x: 426, endPoint y: 308, distance: 61.5
click at [426, 308] on div "ממלא השאלון: (ניתן לבחור יותר מאפשרות אחת) ​ ​" at bounding box center [361, 338] width 739 height 81
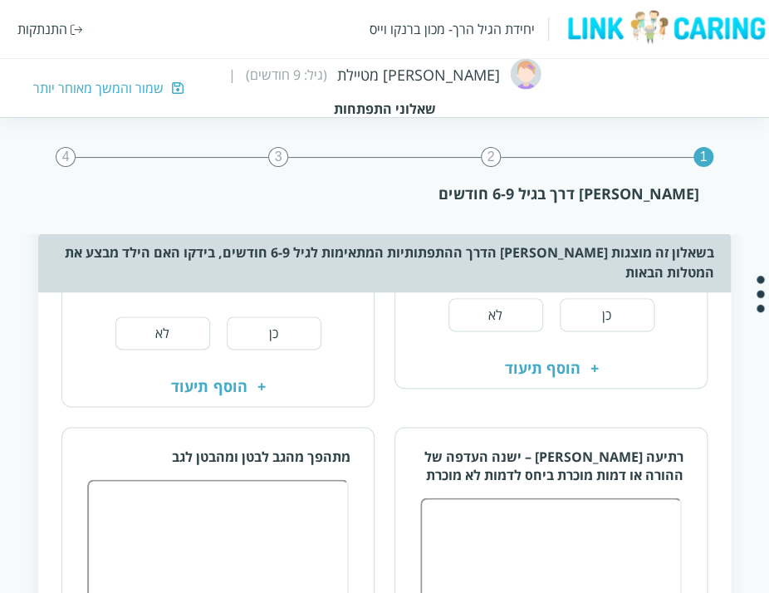
scroll to position [498, 0]
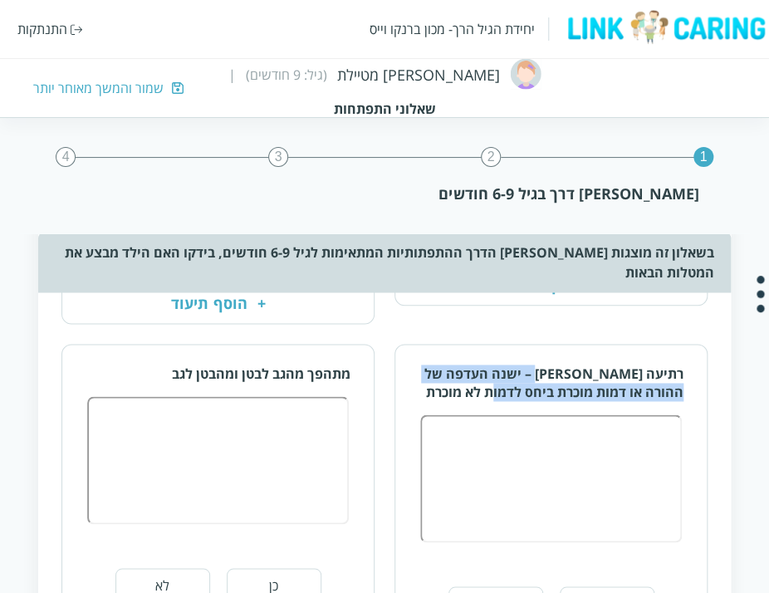
drag, startPoint x: 537, startPoint y: 356, endPoint x: 505, endPoint y: 369, distance: 34.7
click at [505, 369] on div "רתיעה [PERSON_NAME] – ישנה העדפה של ההורה או דמות מוכרת ביחס לדמות לא מוכרת" at bounding box center [551, 458] width 312 height 195
click at [505, 369] on div "רתיעה [PERSON_NAME] – ישנה העדפה של ההורה או דמות מוכרת ביחס לדמות לא מוכרת" at bounding box center [552, 383] width 264 height 37
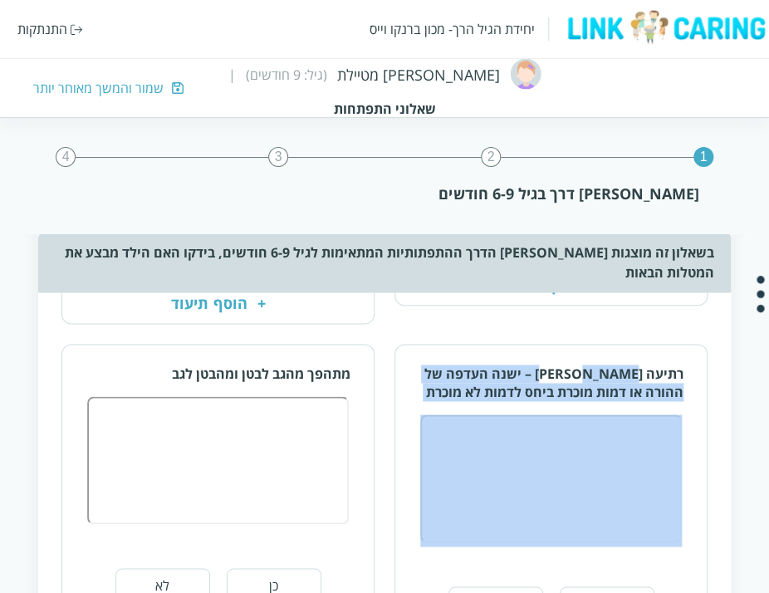
drag, startPoint x: 505, startPoint y: 369, endPoint x: 609, endPoint y: 357, distance: 104.5
click at [609, 365] on div "רתיעה [PERSON_NAME] – ישנה העדפה של ההורה או דמות מוכרת ביחס לדמות לא מוכרת" at bounding box center [552, 383] width 264 height 37
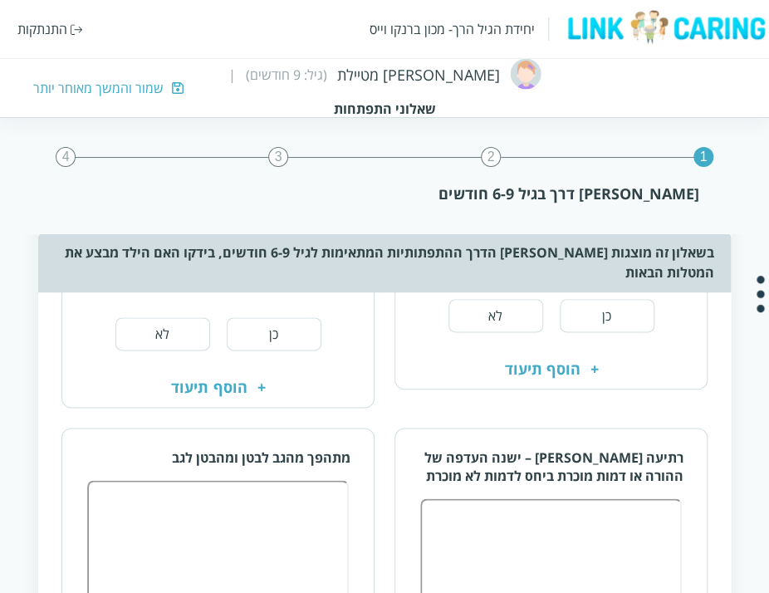
scroll to position [415, 0]
drag, startPoint x: 306, startPoint y: 436, endPoint x: 165, endPoint y: 433, distance: 140.4
click at [165, 448] on div "מתהפך מהגב לבטן ומהבטן לגב" at bounding box center [218, 457] width 264 height 18
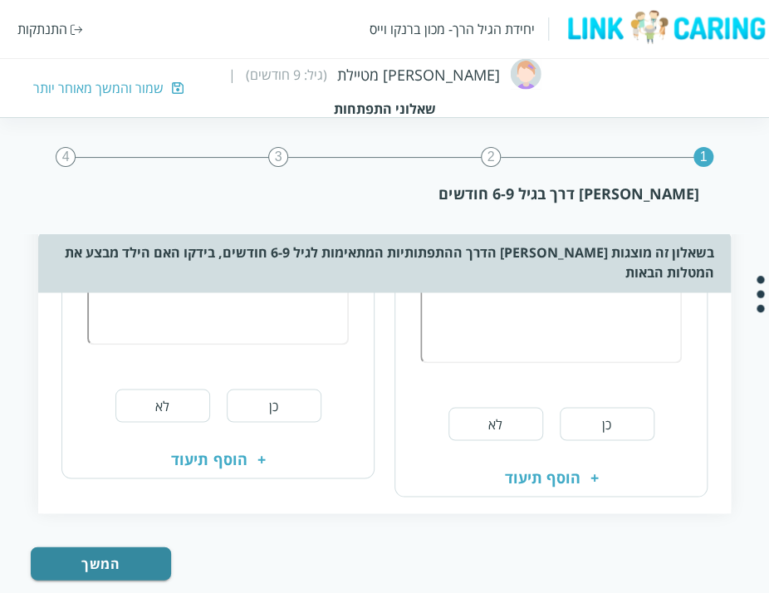
scroll to position [682, 0]
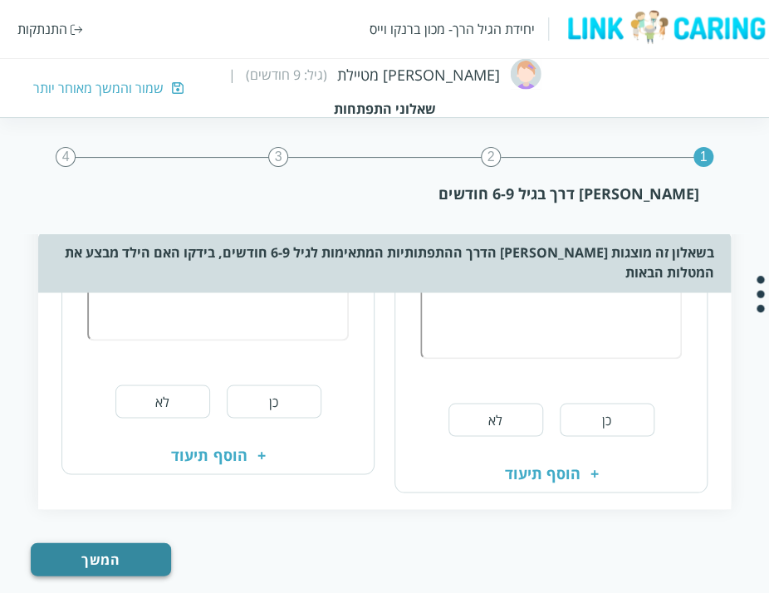
click at [130, 542] on button "המשך" at bounding box center [101, 558] width 140 height 33
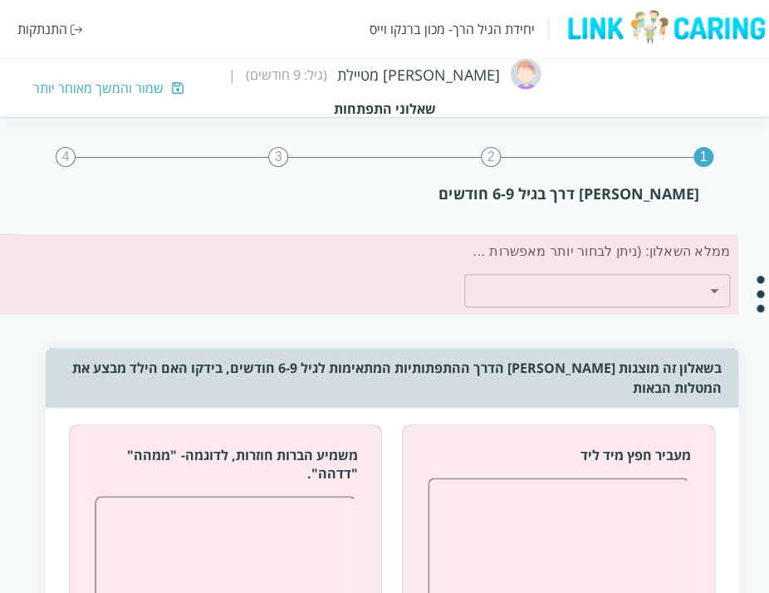
scroll to position [0, -12]
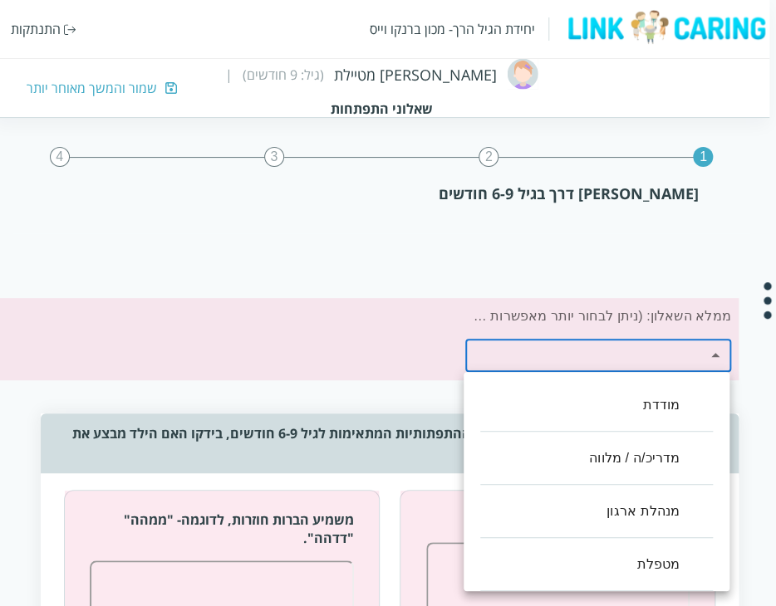
click at [651, 401] on li "מודדת" at bounding box center [596, 405] width 233 height 53
type input ",12"
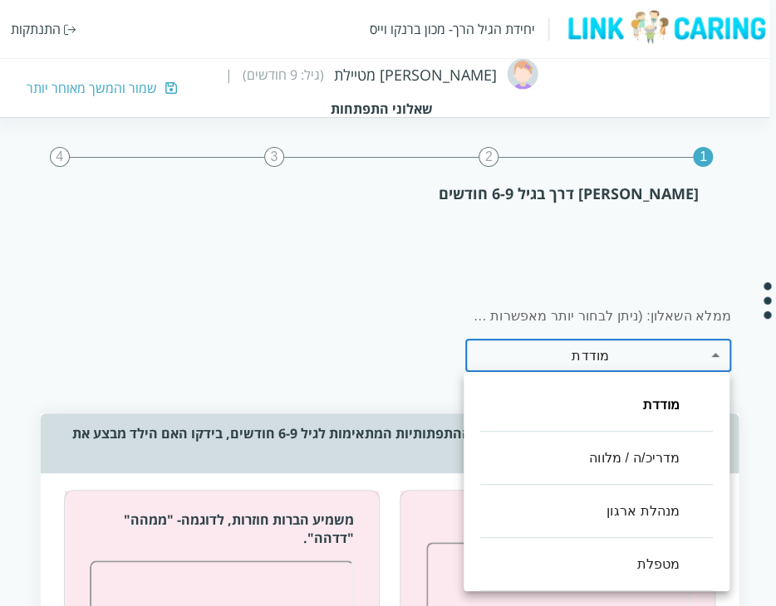
click at [290, 261] on div at bounding box center [388, 303] width 776 height 606
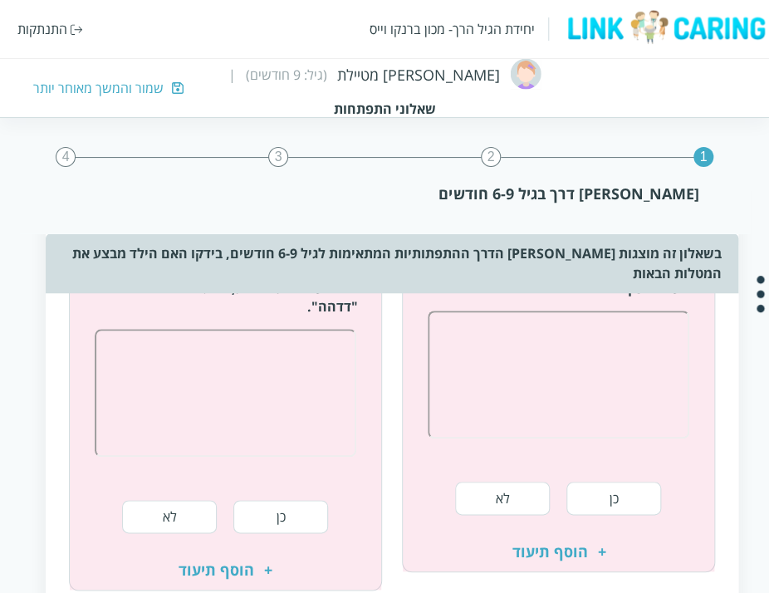
scroll to position [249, -12]
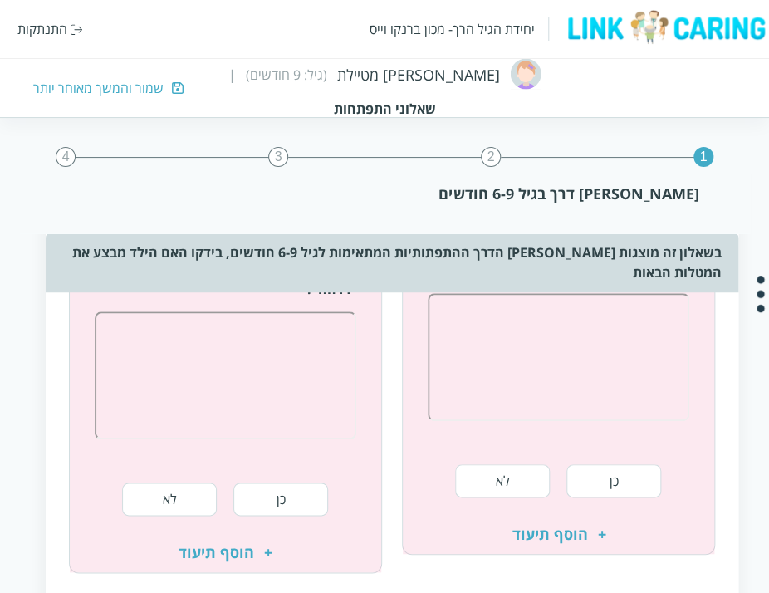
click at [598, 464] on button "כן" at bounding box center [614, 480] width 95 height 33
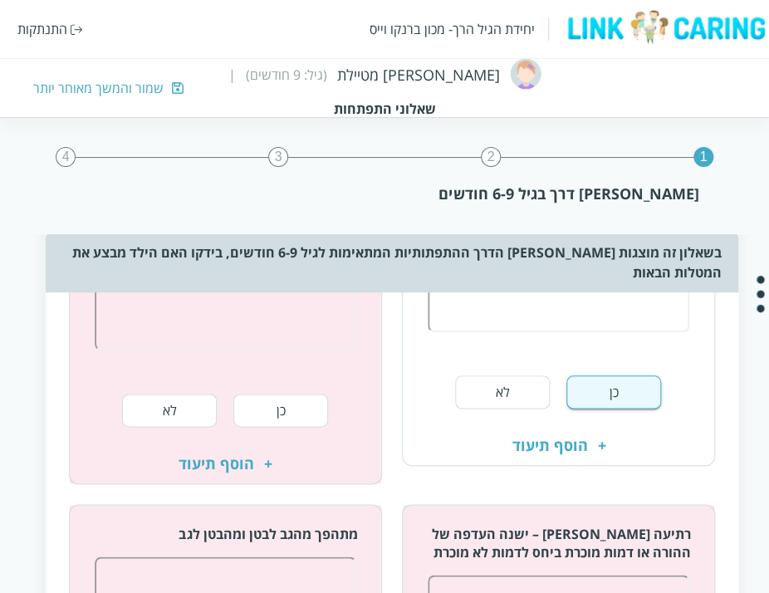
click at [278, 394] on button "כן" at bounding box center [280, 410] width 95 height 33
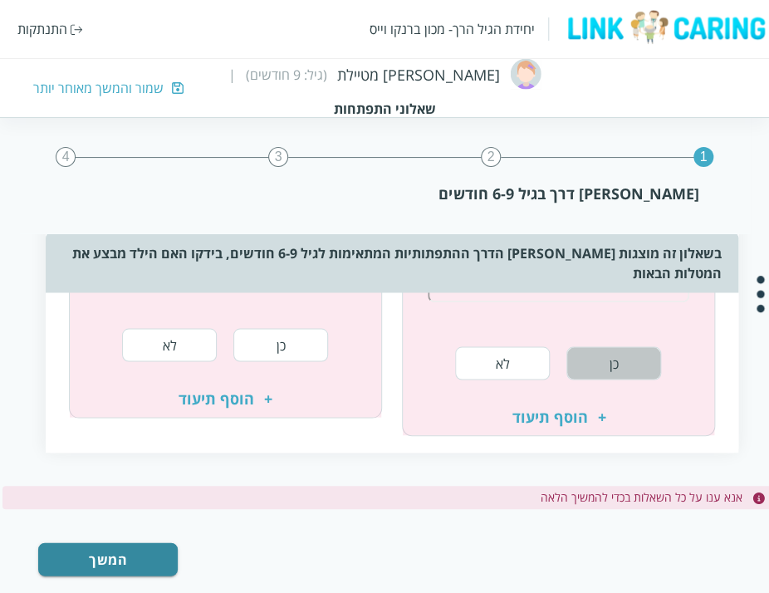
click at [649, 346] on button "כן" at bounding box center [614, 362] width 95 height 33
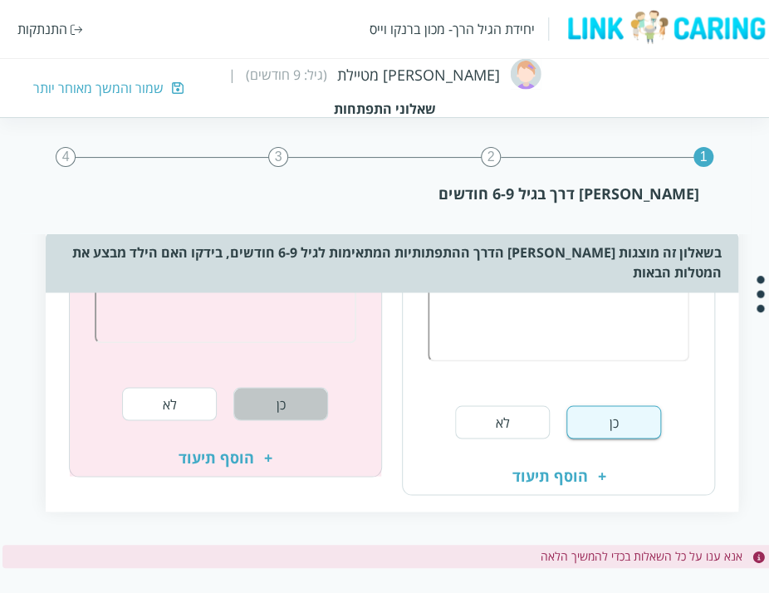
click at [279, 387] on button "כן" at bounding box center [280, 403] width 95 height 33
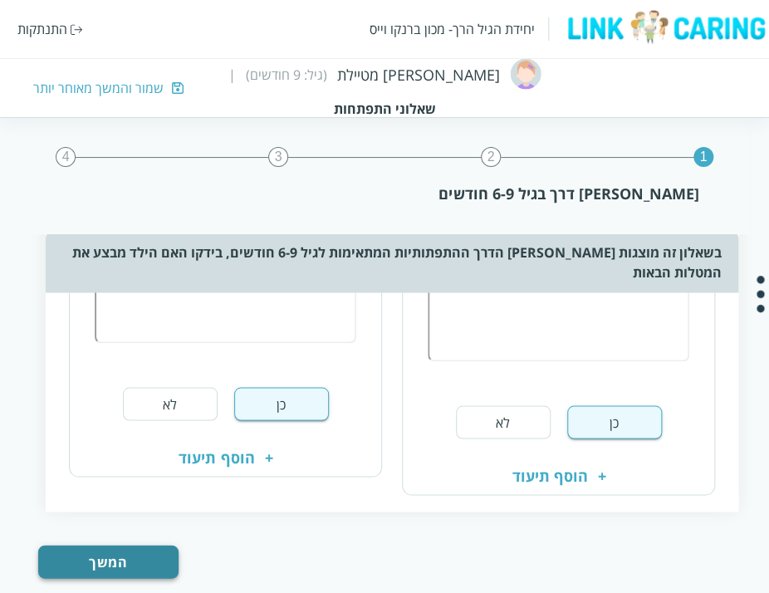
click at [159, 545] on button "המשך" at bounding box center [108, 561] width 140 height 33
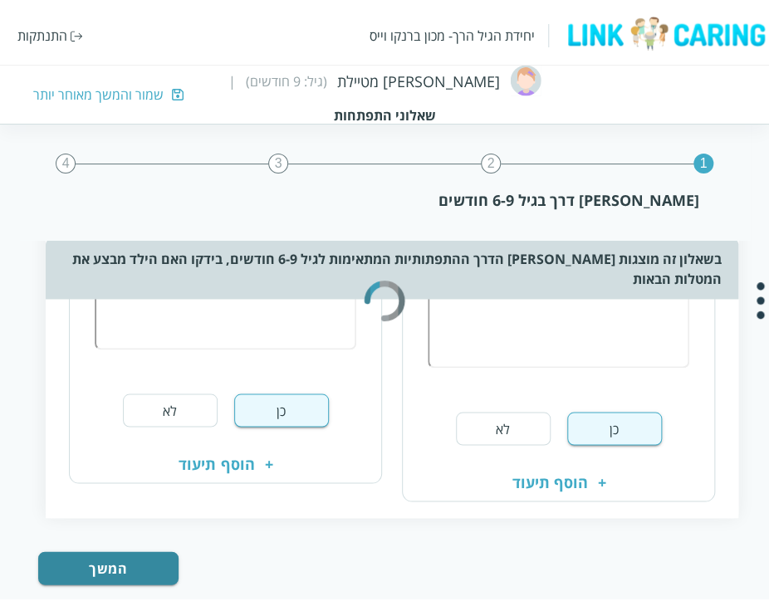
scroll to position [0, 0]
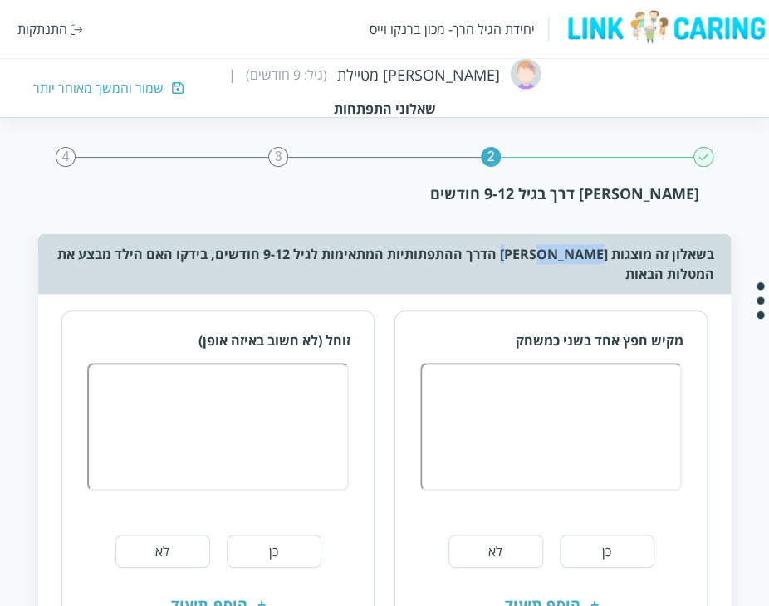
drag, startPoint x: 575, startPoint y: 256, endPoint x: 518, endPoint y: 257, distance: 56.5
click at [518, 257] on div "בשאלון זה מוצגות [PERSON_NAME] הדרך ההתפתותיות המתאימות לגיל 9-12 חודשים, בידקו…" at bounding box center [384, 264] width 692 height 60
click at [598, 564] on button "כן" at bounding box center [607, 551] width 95 height 33
click at [275, 548] on button "כן" at bounding box center [274, 551] width 95 height 33
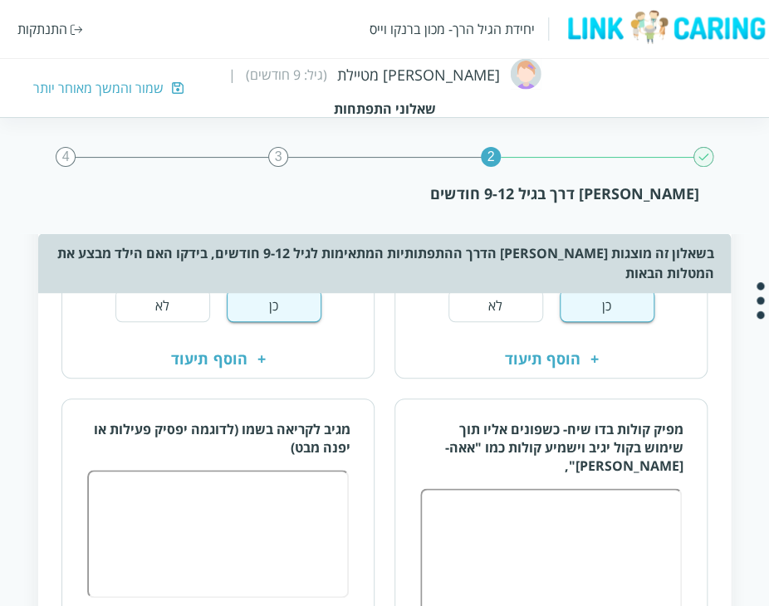
scroll to position [249, 0]
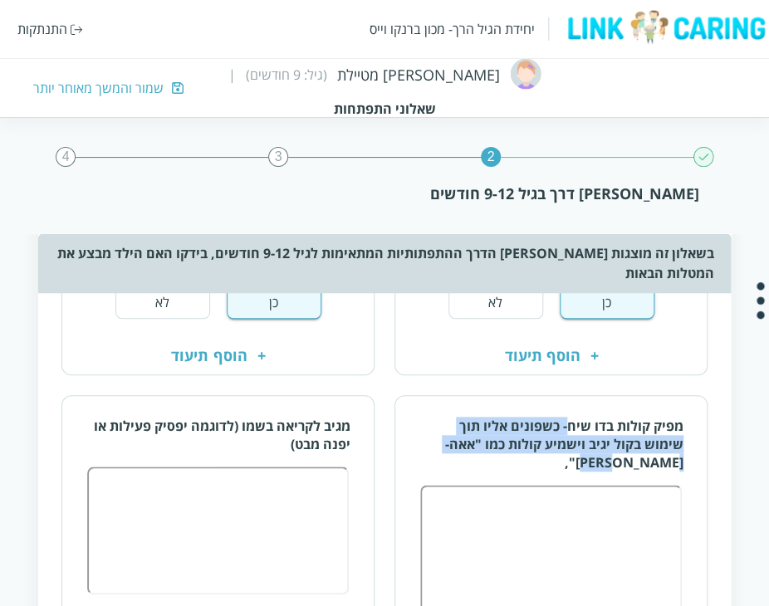
drag, startPoint x: 572, startPoint y: 427, endPoint x: 412, endPoint y: 439, distance: 160.0
click at [412, 439] on div "מפיק קולות בדו שיח- כשפונים אליו תוך שימוש בקול יגיב וישמיע קולות כמו "אאה-[PER…" at bounding box center [551, 520] width 312 height 213
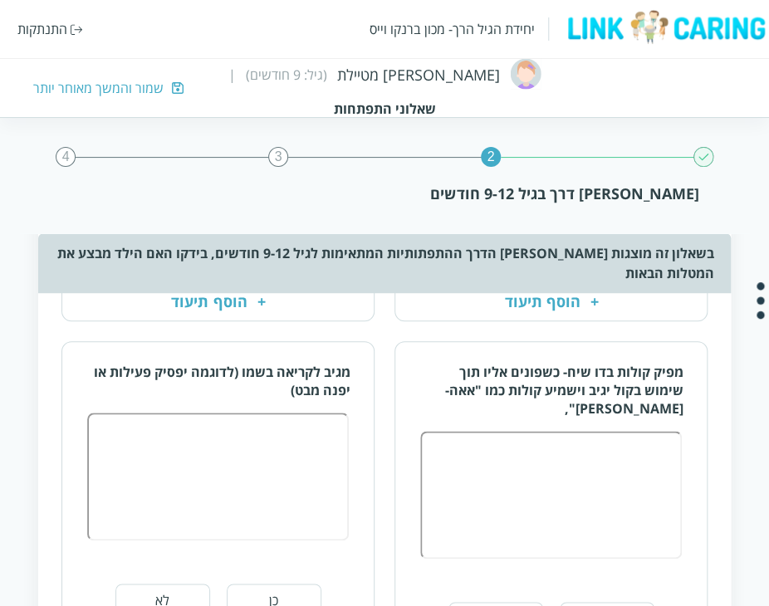
scroll to position [332, 0]
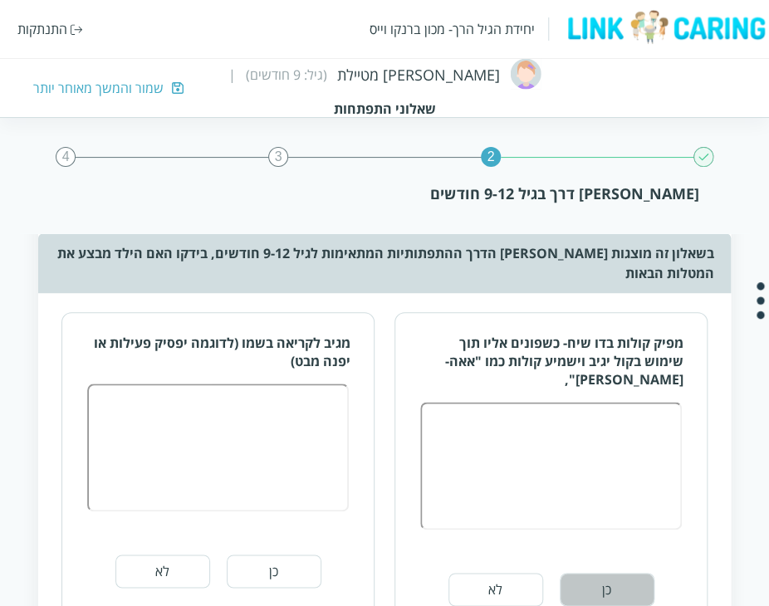
click at [596, 573] on button "כן" at bounding box center [607, 589] width 95 height 33
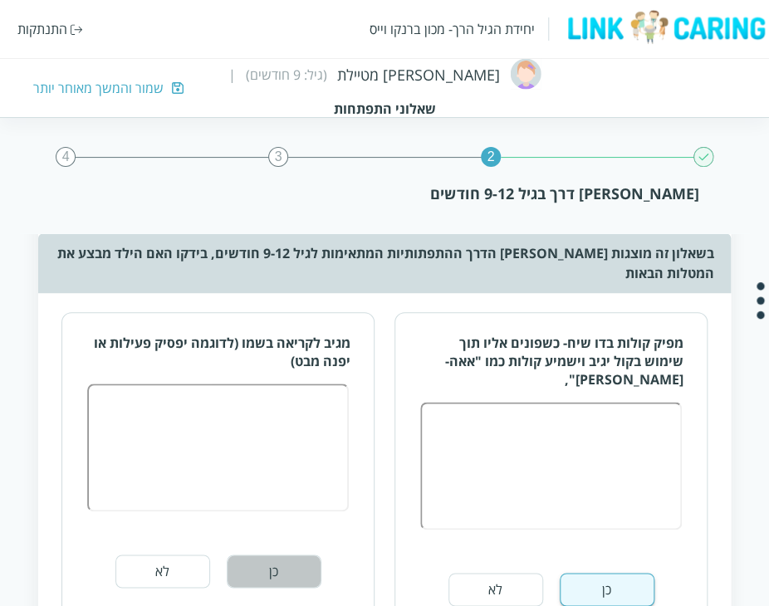
click at [289, 567] on button "כן" at bounding box center [274, 571] width 95 height 33
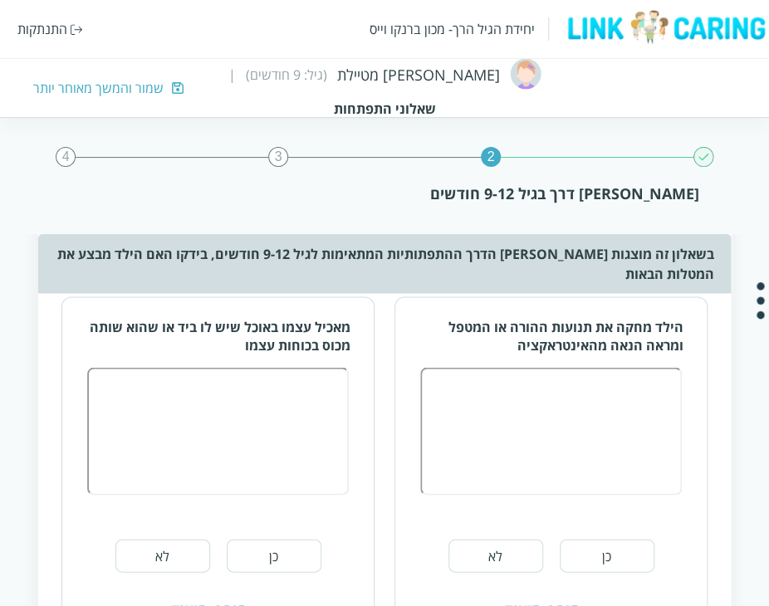
scroll to position [748, 0]
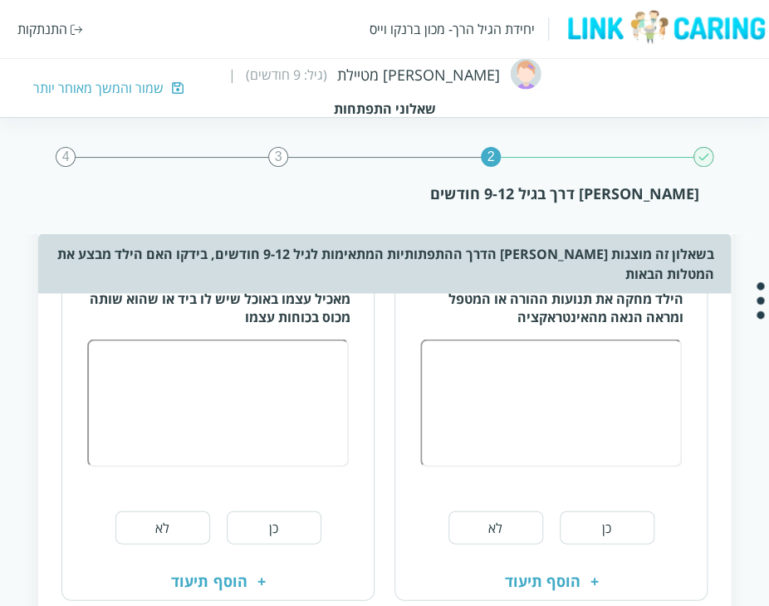
click at [598, 511] on button "כן" at bounding box center [607, 527] width 95 height 33
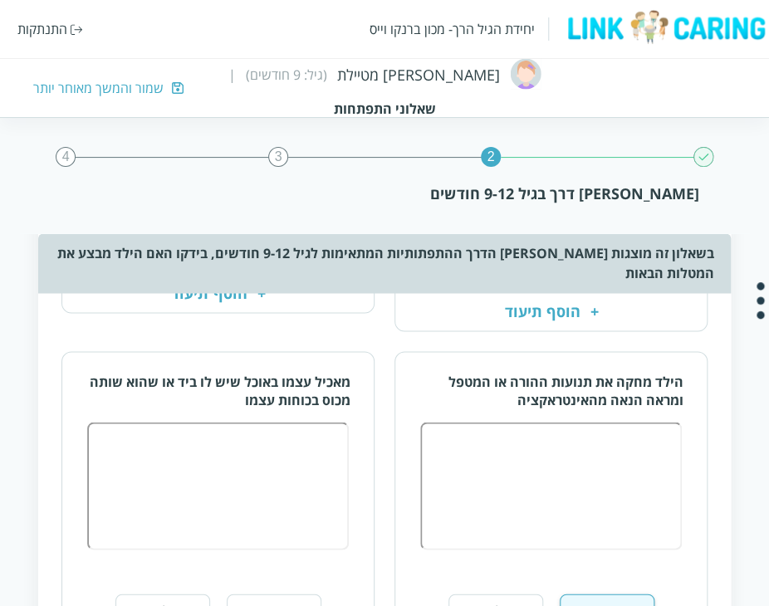
scroll to position [665, 0]
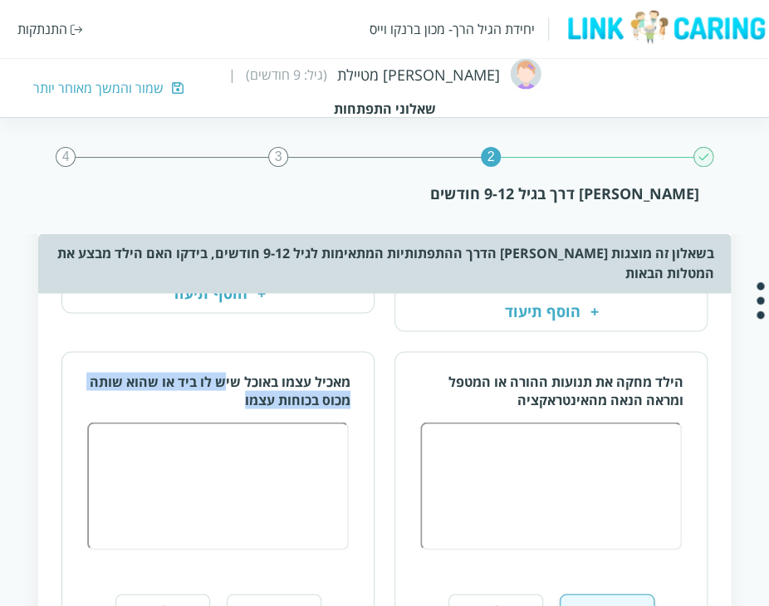
drag, startPoint x: 226, startPoint y: 358, endPoint x: 226, endPoint y: 375, distance: 16.6
click at [226, 375] on div "מאכיל עצמו באוכל שיש לו ביד או שהוא שותה מכוס בכוחות עצמו" at bounding box center [218, 390] width 264 height 37
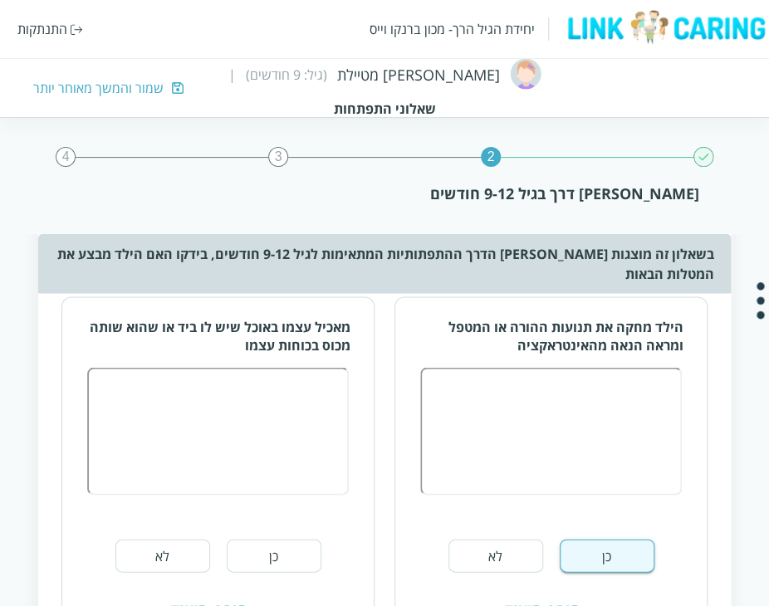
scroll to position [748, 0]
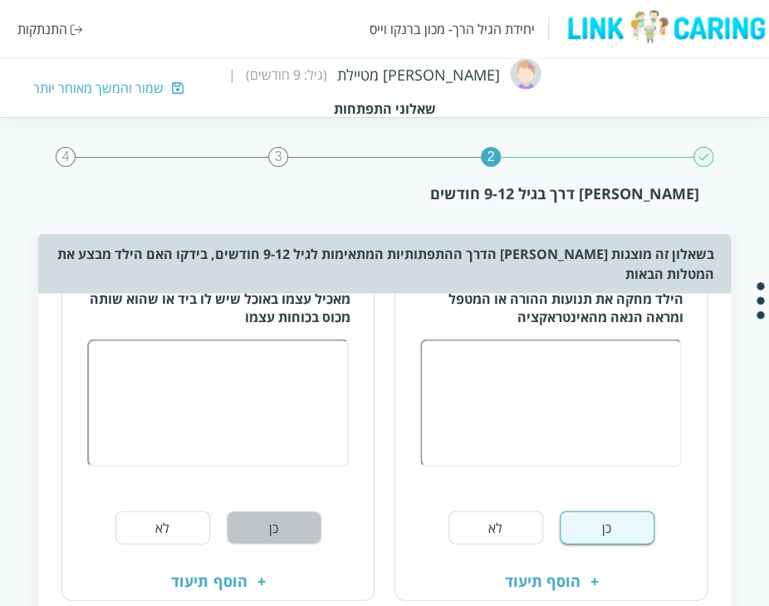
click at [275, 511] on button "כן" at bounding box center [274, 527] width 95 height 33
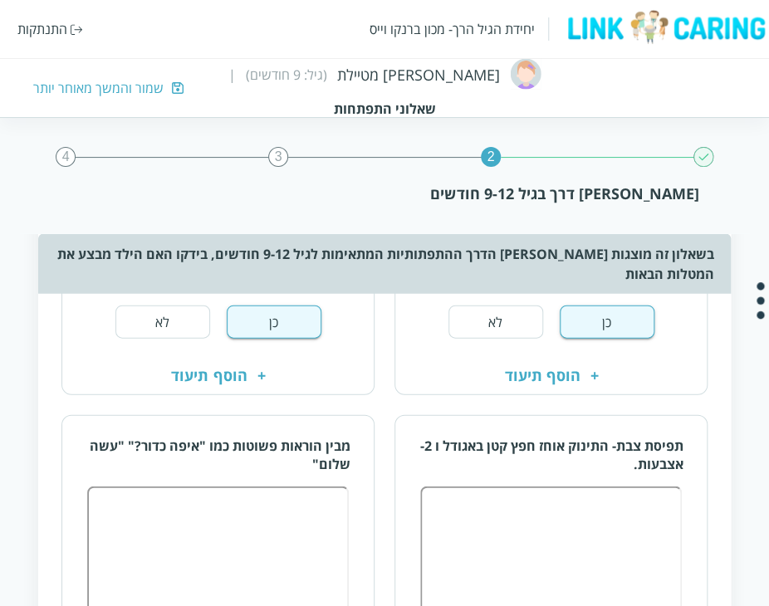
scroll to position [997, 0]
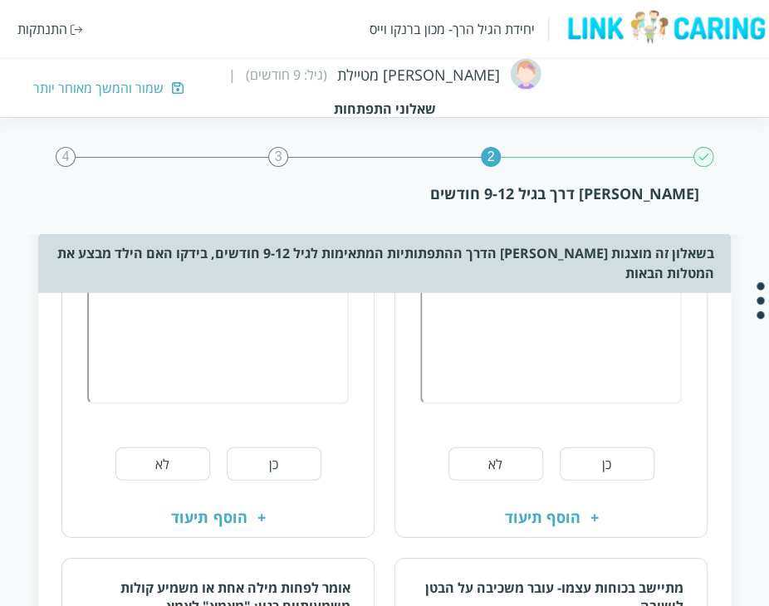
click at [616, 448] on button "כן" at bounding box center [607, 464] width 95 height 33
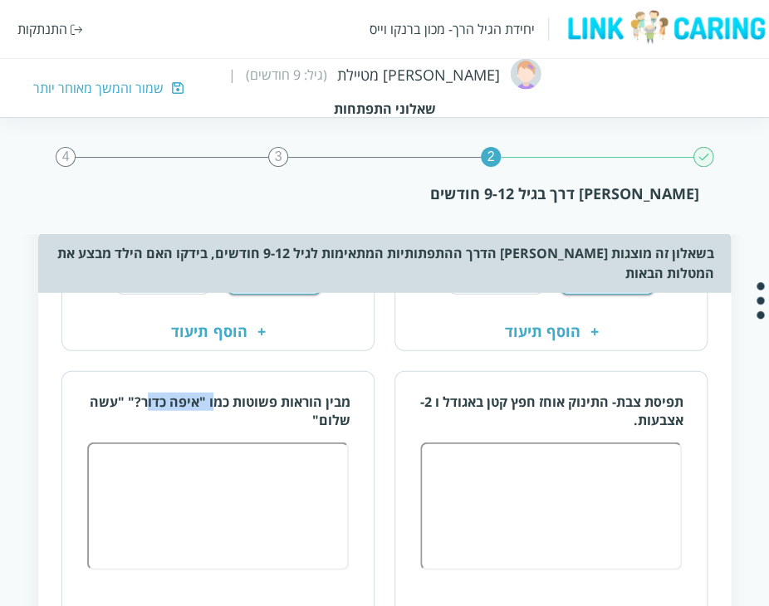
drag, startPoint x: 177, startPoint y: 379, endPoint x: 148, endPoint y: 382, distance: 29.3
click at [148, 393] on div "מבין הוראות פשוטות כמו "איפה כדור?" "עשה שלום"" at bounding box center [218, 411] width 264 height 37
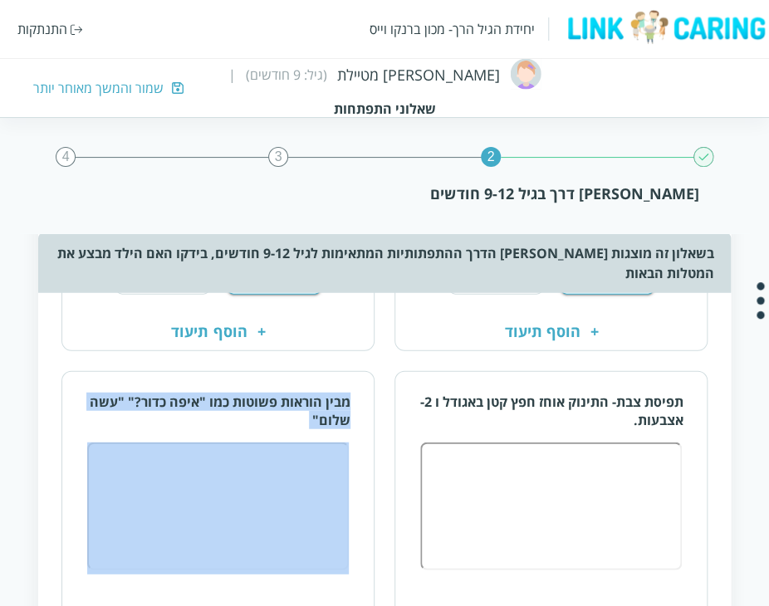
click at [148, 393] on div "מבין הוראות פשוטות כמו "איפה כדור?" "עשה שלום"" at bounding box center [218, 411] width 264 height 37
click at [236, 403] on div "מבין הוראות פשוטות כמו "איפה כדור?" "עשה שלום"" at bounding box center [218, 411] width 264 height 37
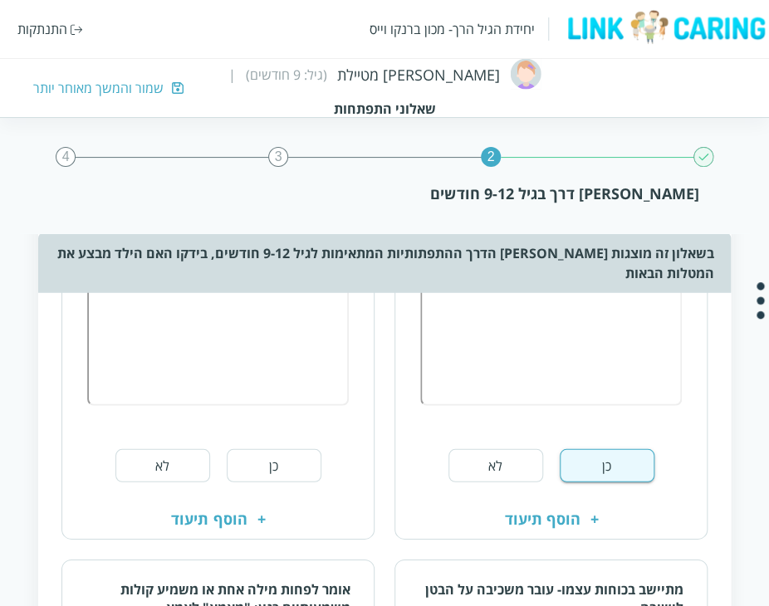
scroll to position [1163, 0]
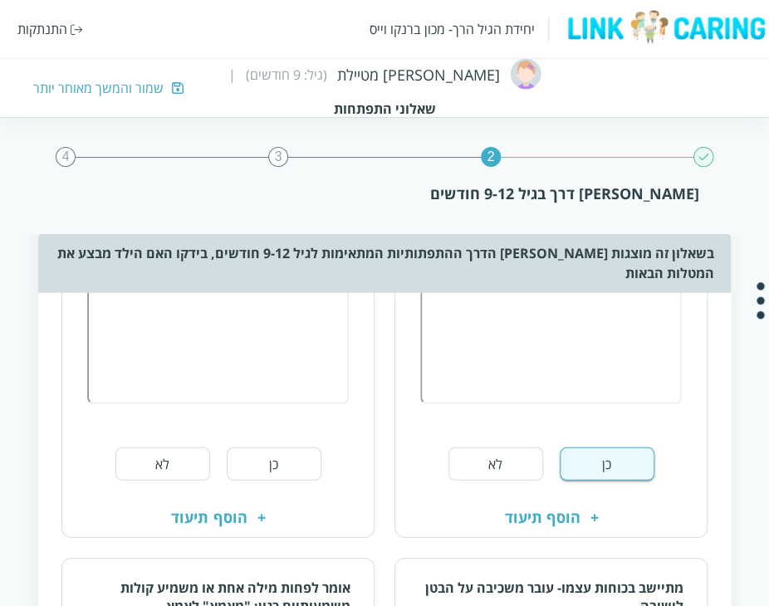
click at [162, 448] on button "לא" at bounding box center [162, 464] width 95 height 33
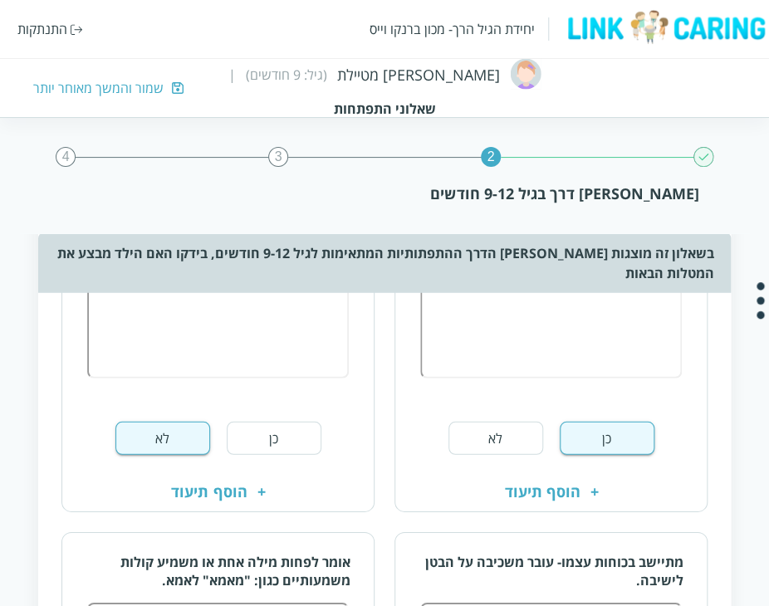
scroll to position [1329, 0]
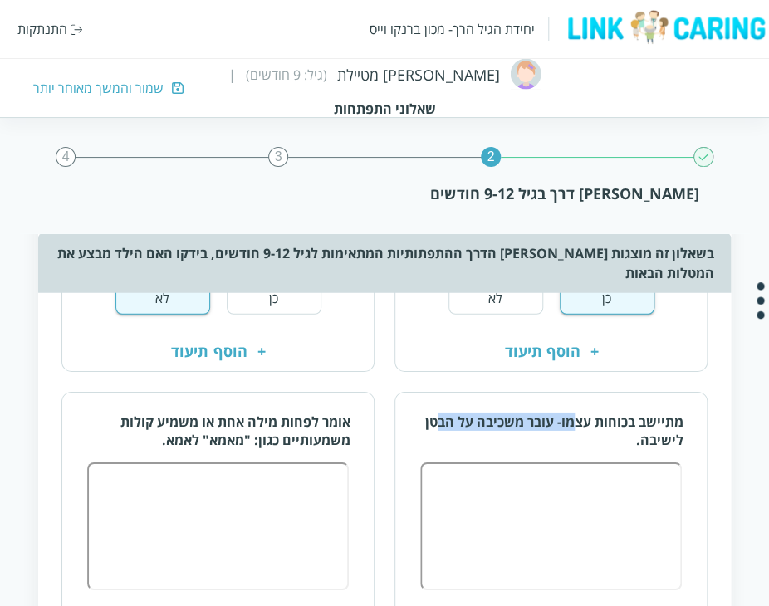
drag, startPoint x: 576, startPoint y: 391, endPoint x: 438, endPoint y: 400, distance: 138.2
click at [438, 413] on div "מתיישב בכוחות עצמו- עובר משכיבה על הבטן לישיבה." at bounding box center [552, 431] width 264 height 37
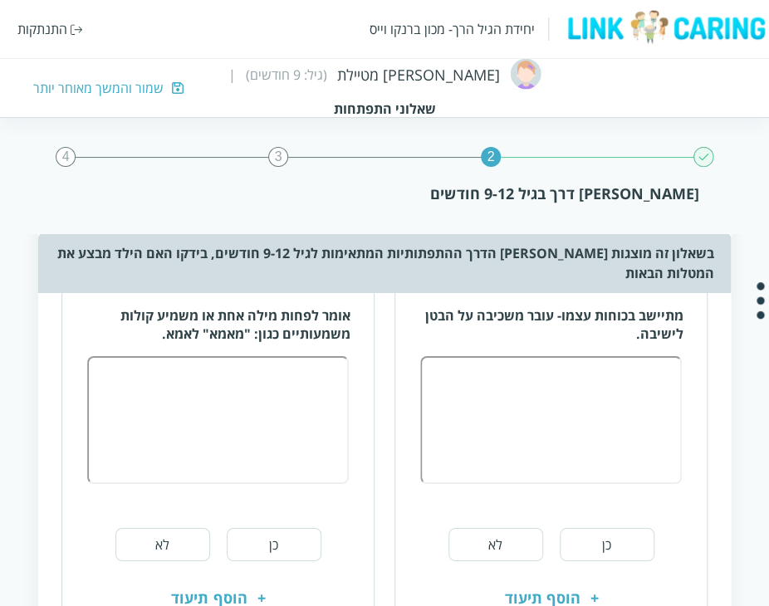
scroll to position [1412, 0]
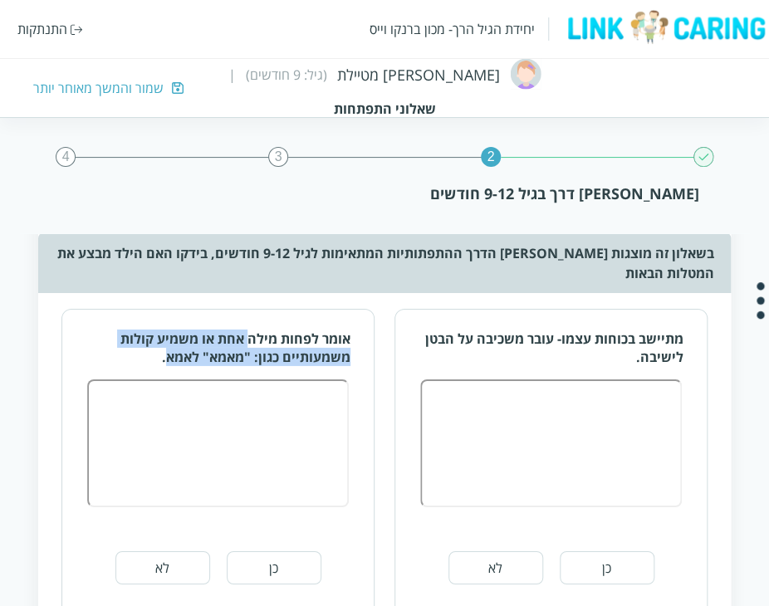
drag, startPoint x: 212, startPoint y: 320, endPoint x: 165, endPoint y: 334, distance: 48.6
click at [165, 334] on div "אומר לפחות מילה אחת או משמיע קולות משמעותיים כגון: "מאמא" לאמא." at bounding box center [218, 348] width 264 height 37
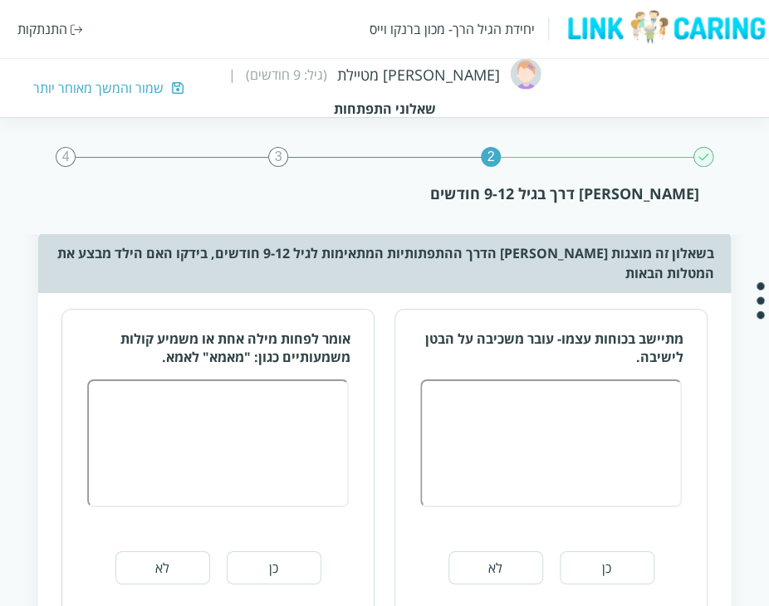
click at [263, 552] on button "כן" at bounding box center [274, 568] width 95 height 33
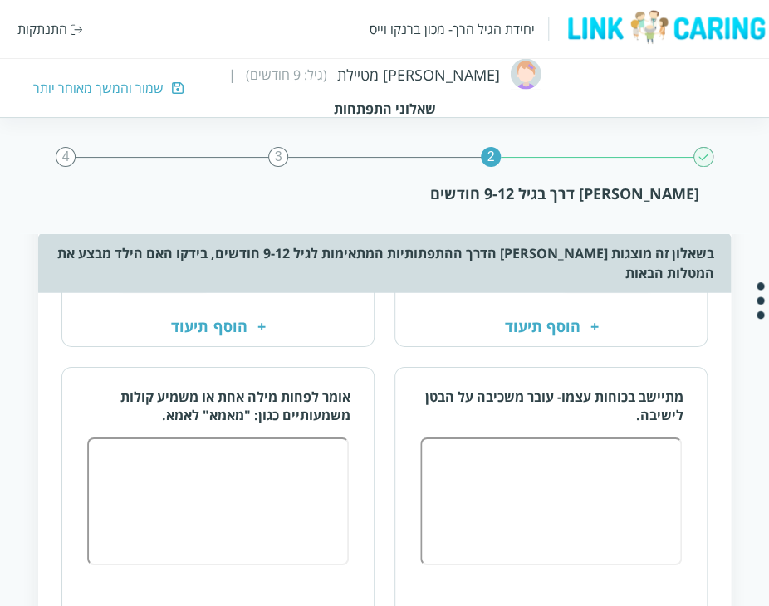
scroll to position [1329, 0]
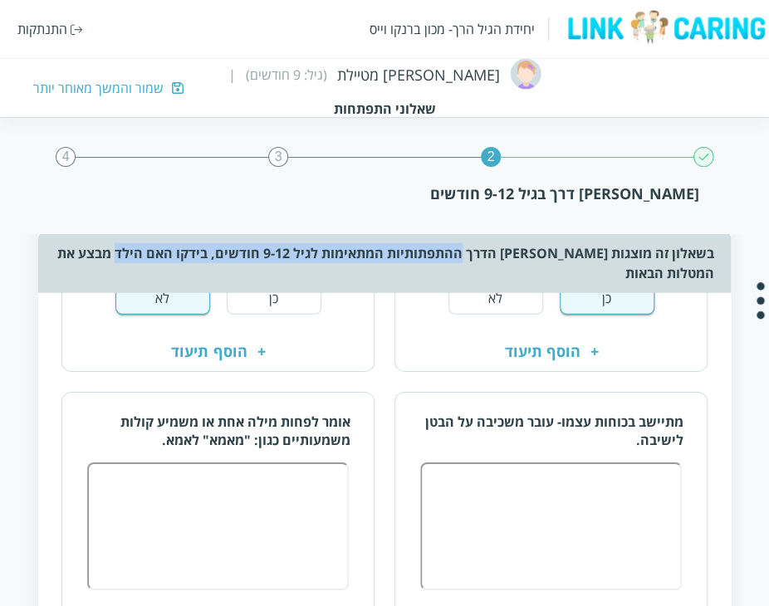
drag, startPoint x: 477, startPoint y: 256, endPoint x: 139, endPoint y: 260, distance: 338.1
click at [139, 260] on div "בשאלון זה מוצגות [PERSON_NAME] הדרך ההתפתותיות המתאימות לגיל 9-12 חודשים, בידקו…" at bounding box center [384, 263] width 692 height 60
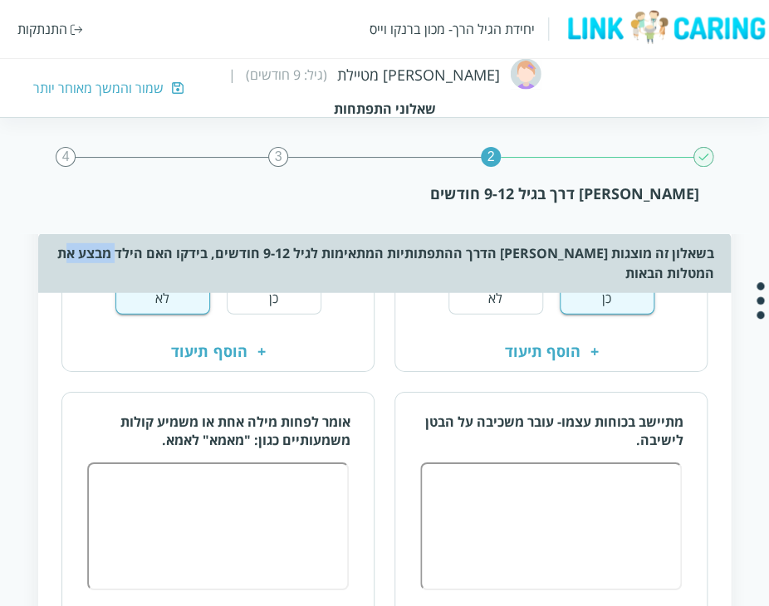
click at [139, 260] on div "בשאלון זה מוצגות [PERSON_NAME] הדרך ההתפתותיות המתאימות לגיל 9-12 חודשים, בידקו…" at bounding box center [384, 263] width 692 height 60
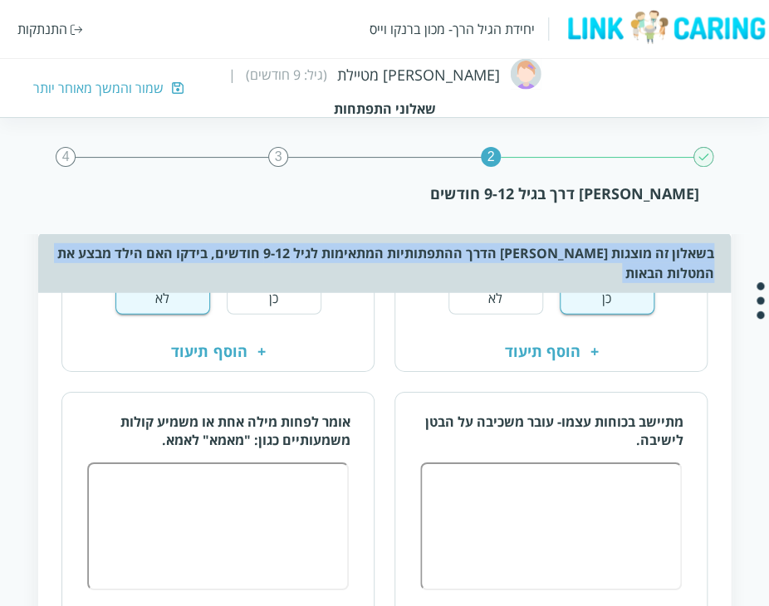
click at [139, 260] on div "בשאלון זה מוצגות [PERSON_NAME] הדרך ההתפתותיות המתאימות לגיל 9-12 חודשים, בידקו…" at bounding box center [384, 263] width 692 height 60
click at [279, 258] on div "בשאלון זה מוצגות [PERSON_NAME] הדרך ההתפתותיות המתאימות לגיל 9-12 חודשים, בידקו…" at bounding box center [384, 263] width 692 height 60
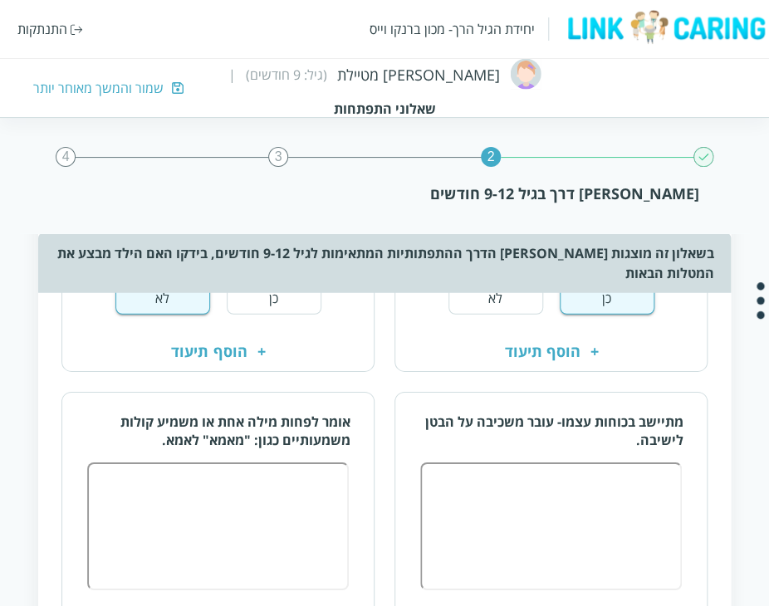
scroll to position [1412, 0]
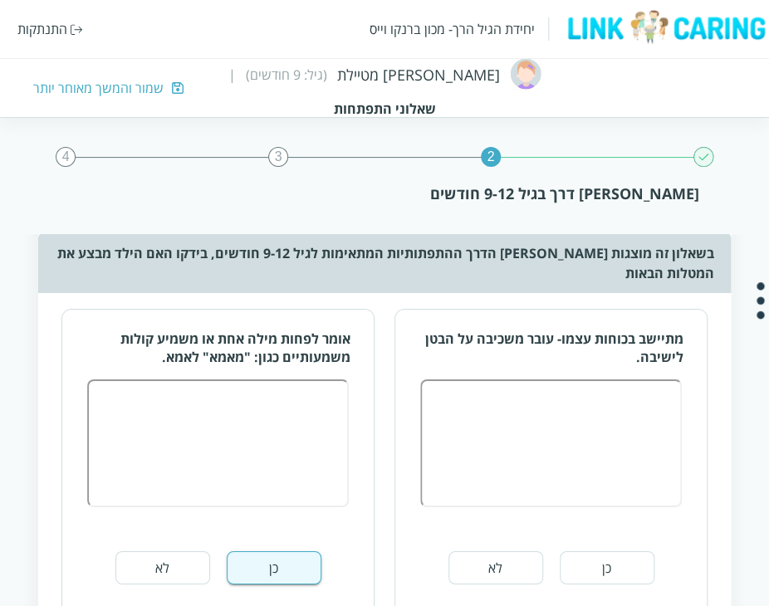
click at [515, 552] on button "לא" at bounding box center [496, 568] width 95 height 33
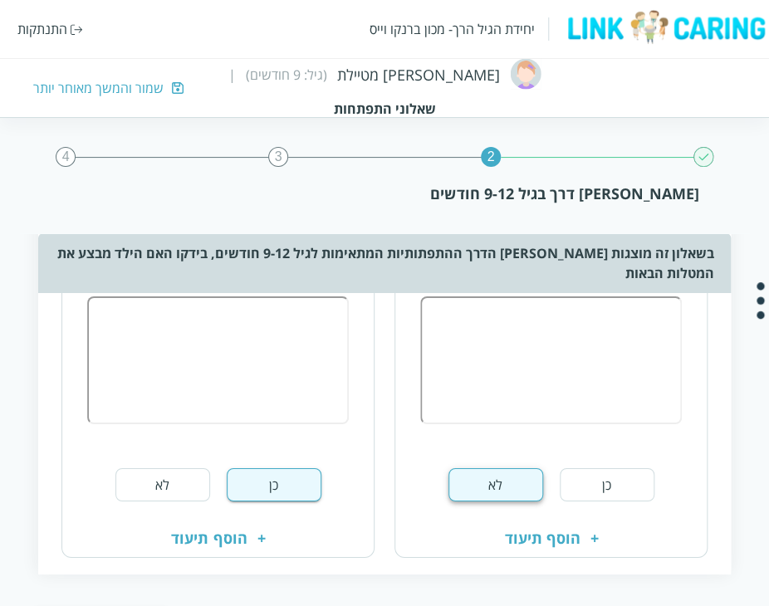
scroll to position [1545, 0]
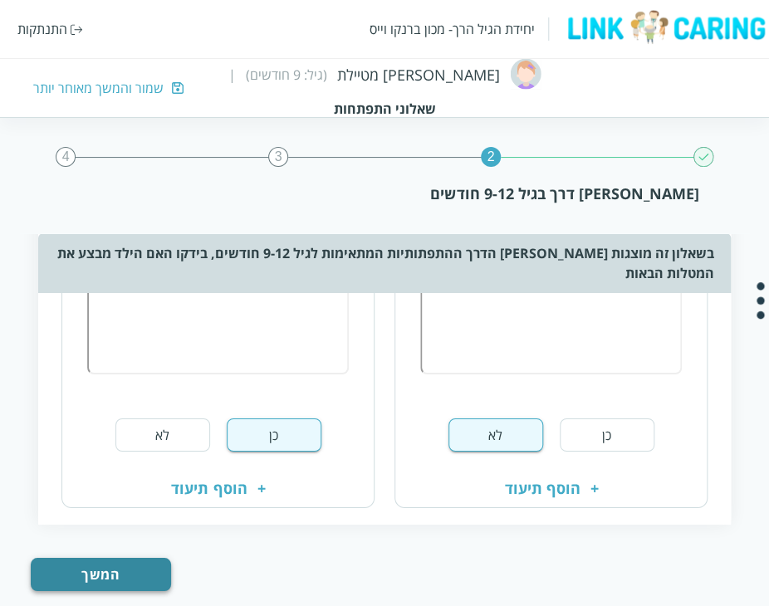
click at [145, 558] on button "המשך" at bounding box center [101, 574] width 140 height 33
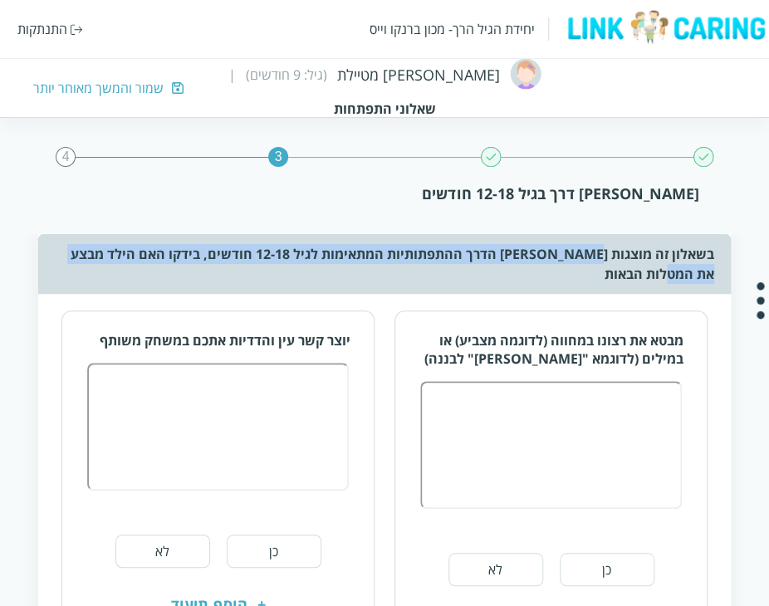
drag, startPoint x: 554, startPoint y: 253, endPoint x: 399, endPoint y: 273, distance: 156.7
click at [399, 273] on div "בשאלון זה מוצגות [PERSON_NAME] הדרך ההתפתותיות המתאימות לגיל 12-18 חודשים, בידק…" at bounding box center [384, 264] width 692 height 60
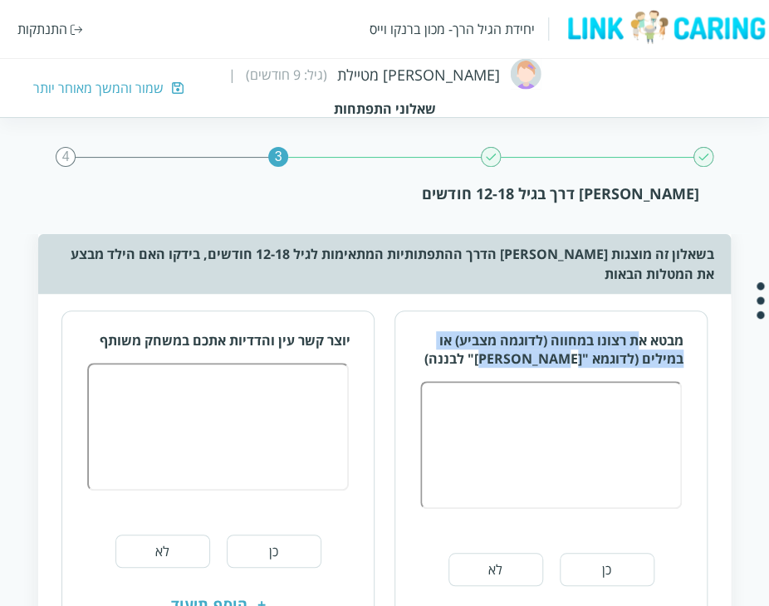
drag, startPoint x: 636, startPoint y: 348, endPoint x: 483, endPoint y: 359, distance: 152.4
click at [483, 359] on div "מבטא את רצונו במחווה (לדוגמה מצביע) או במילים (לדוגמא "[PERSON_NAME]" לבננה)" at bounding box center [552, 349] width 264 height 37
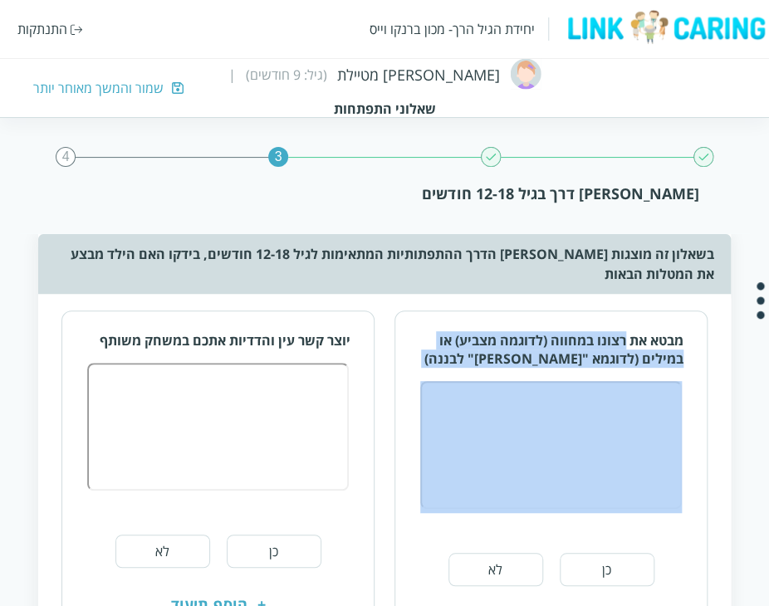
drag, startPoint x: 482, startPoint y: 359, endPoint x: 624, endPoint y: 331, distance: 144.8
click at [624, 331] on div "מבטא את רצונו במחווה (לדוגמה מצביע) או במילים (לדוגמא "[PERSON_NAME]" לבננה)" at bounding box center [552, 349] width 264 height 37
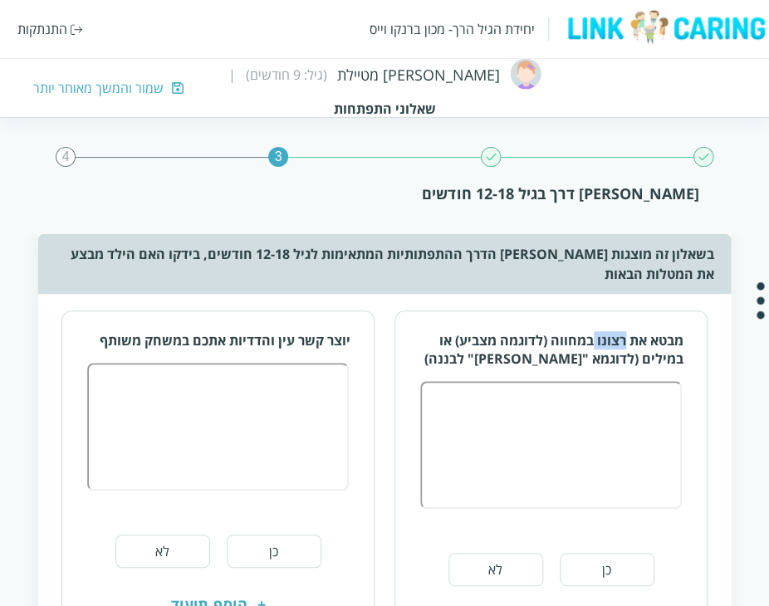
click at [624, 331] on div "מבטא את רצונו במחווה (לדוגמה מצביע) או במילים (לדוגמא "[PERSON_NAME]" לבננה)" at bounding box center [552, 349] width 264 height 37
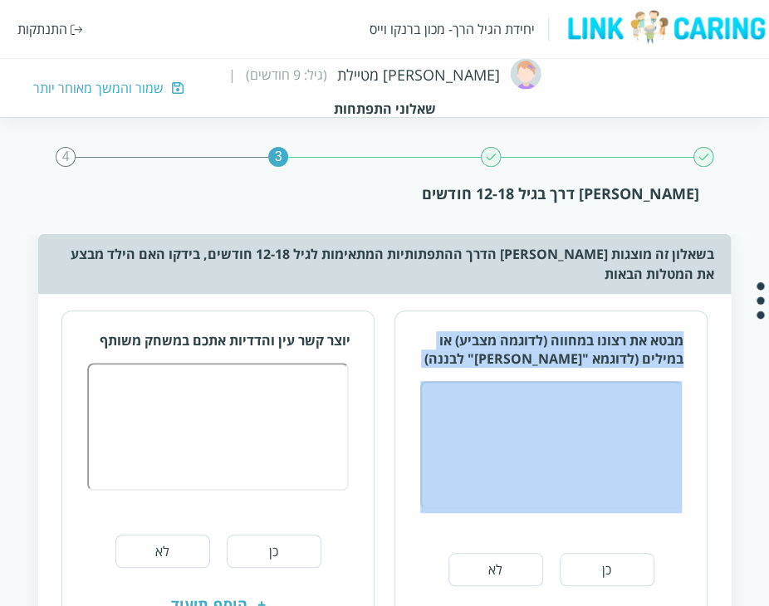
click at [624, 331] on div "מבטא את רצונו במחווה (לדוגמה מצביע) או במילים (לדוגמא "[PERSON_NAME]" לבננה)" at bounding box center [552, 349] width 264 height 37
click at [621, 334] on div "מבטא את רצונו במחווה (לדוגמה מצביע) או במילים (לדוגמא "[PERSON_NAME]" לבננה)" at bounding box center [552, 349] width 264 height 37
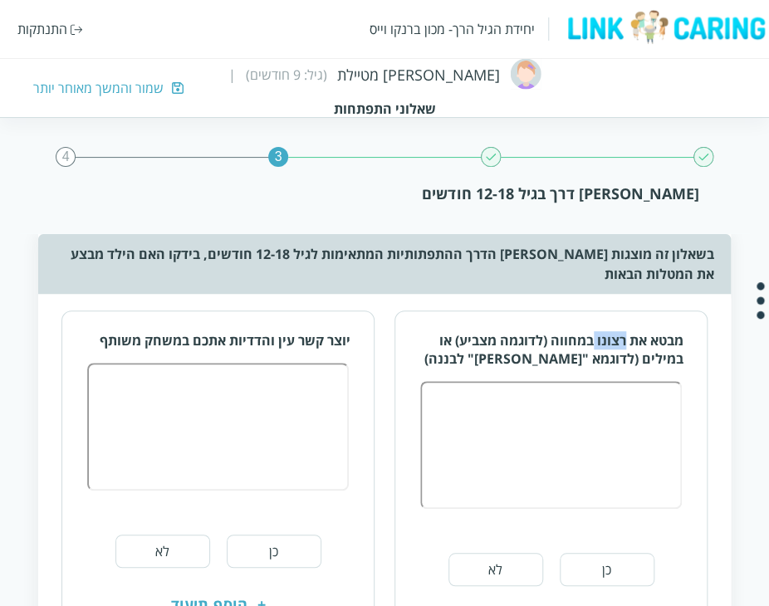
click at [621, 334] on div "מבטא את רצונו במחווה (לדוגמה מצביע) או במילים (לדוגמא "[PERSON_NAME]" לבננה)" at bounding box center [552, 349] width 264 height 37
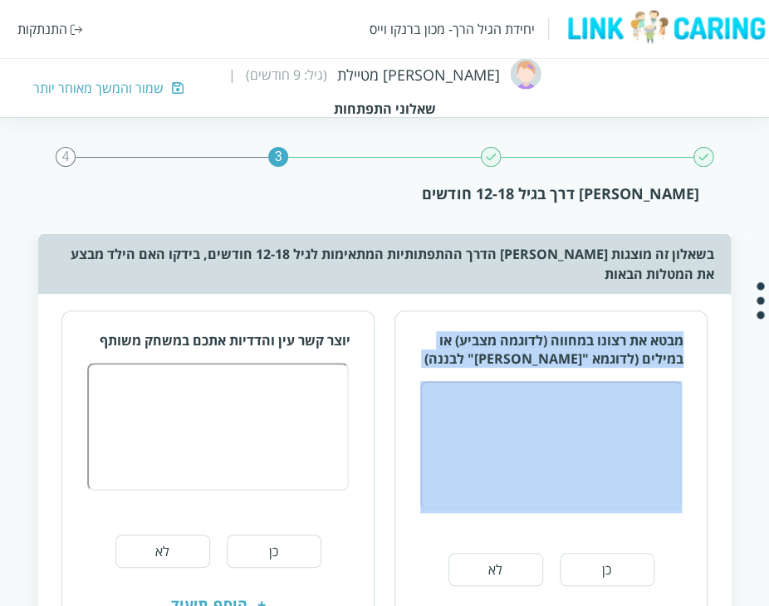
click at [621, 334] on div "מבטא את רצונו במחווה (לדוגמה מצביע) או במילים (לדוגמא "[PERSON_NAME]" לבננה)" at bounding box center [552, 349] width 264 height 37
click at [613, 346] on div "מבטא את רצונו במחווה (לדוגמה מצביע) או במילים (לדוגמא "[PERSON_NAME]" לבננה)" at bounding box center [552, 349] width 264 height 37
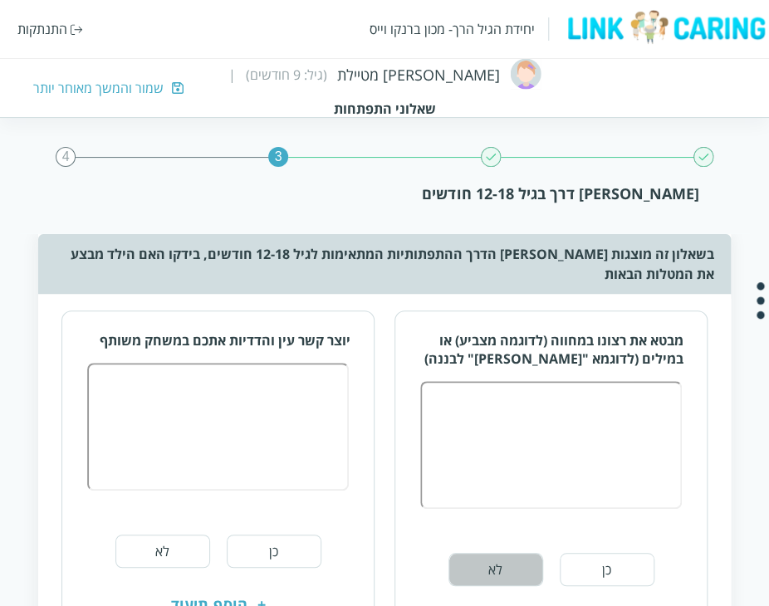
click at [472, 565] on button "לא" at bounding box center [496, 569] width 95 height 33
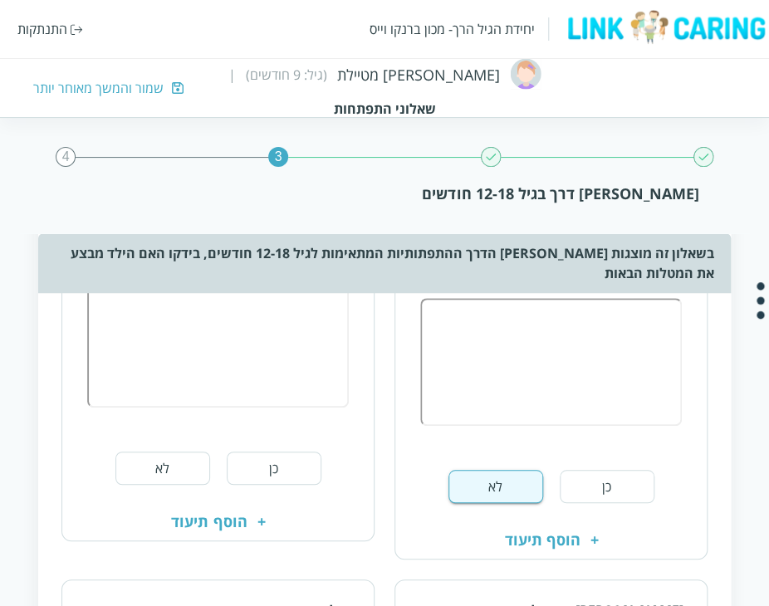
click at [296, 462] on button "כן" at bounding box center [274, 468] width 95 height 33
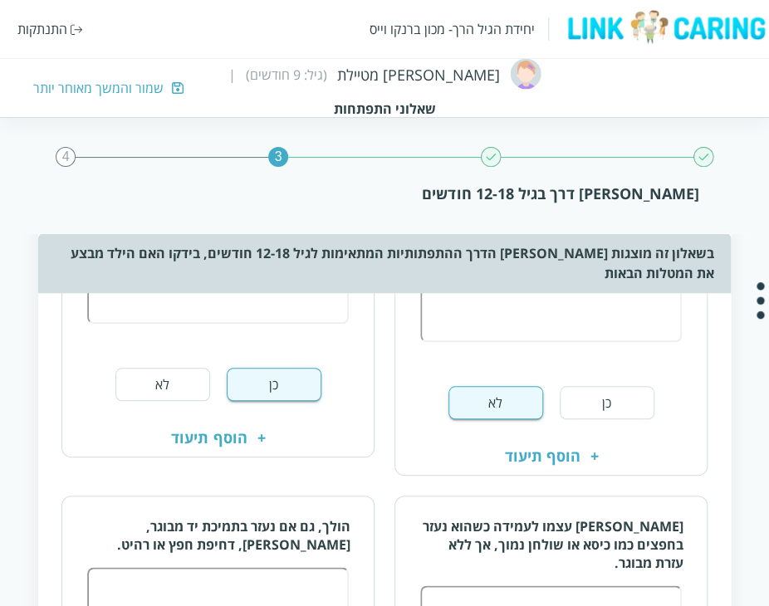
scroll to position [249, 0]
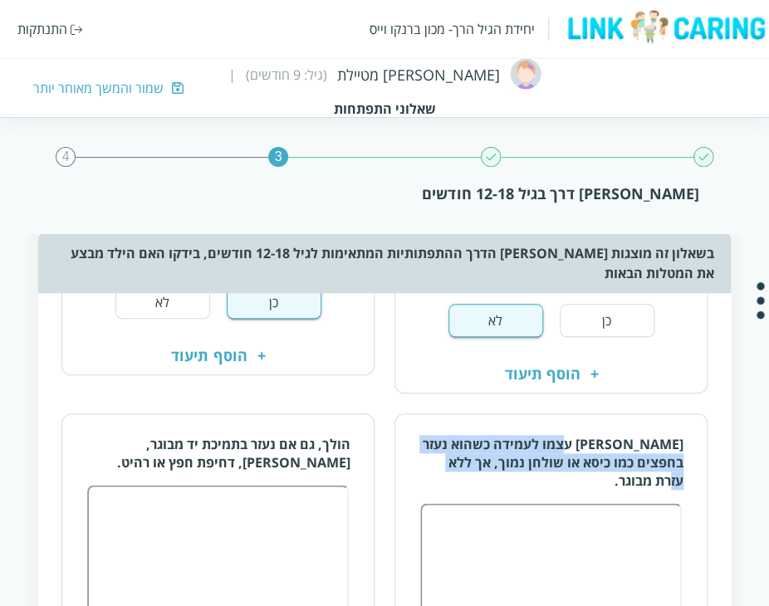
drag, startPoint x: 582, startPoint y: 436, endPoint x: 426, endPoint y: 456, distance: 156.6
click at [426, 456] on div "[PERSON_NAME] עצמו לעמידה כשהוא נעזר בחפצים כמו כיסא או שולחן נמוך, אך ללא עזרת…" at bounding box center [552, 462] width 264 height 55
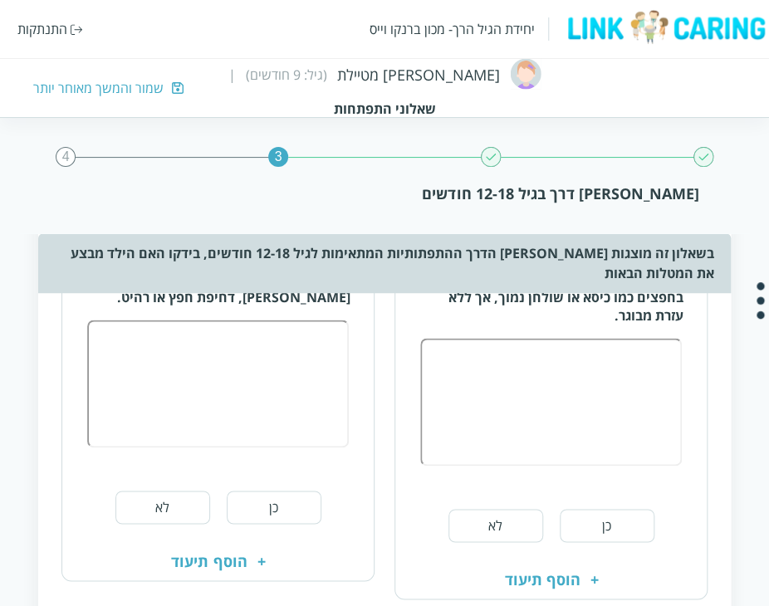
scroll to position [415, 0]
click at [575, 513] on button "כן" at bounding box center [607, 524] width 95 height 33
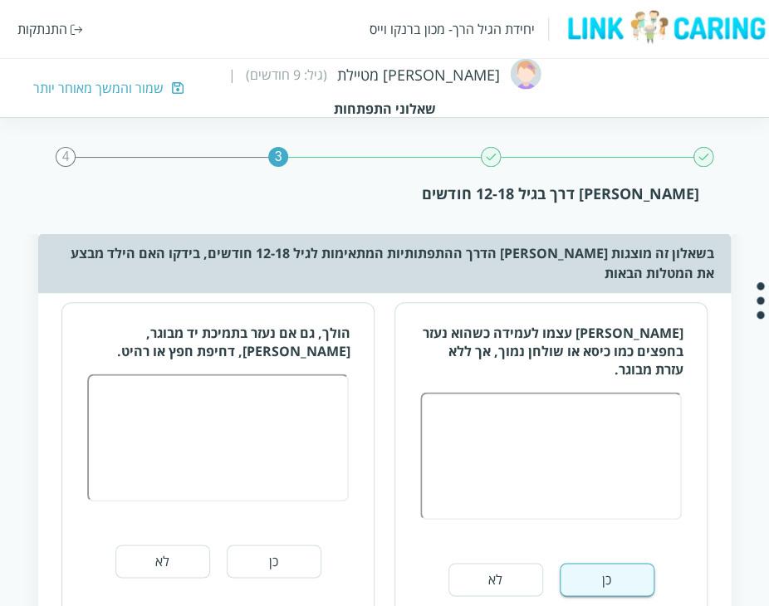
scroll to position [332, 0]
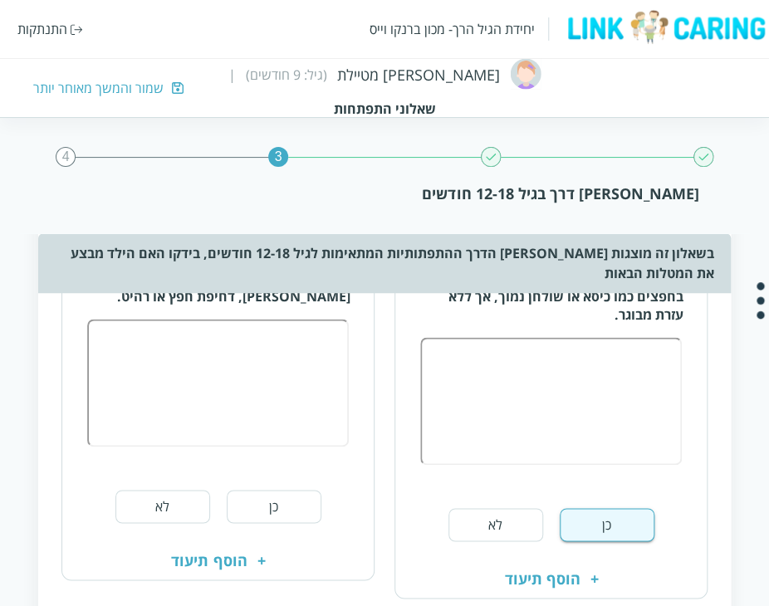
click at [179, 498] on button "לא" at bounding box center [162, 506] width 95 height 33
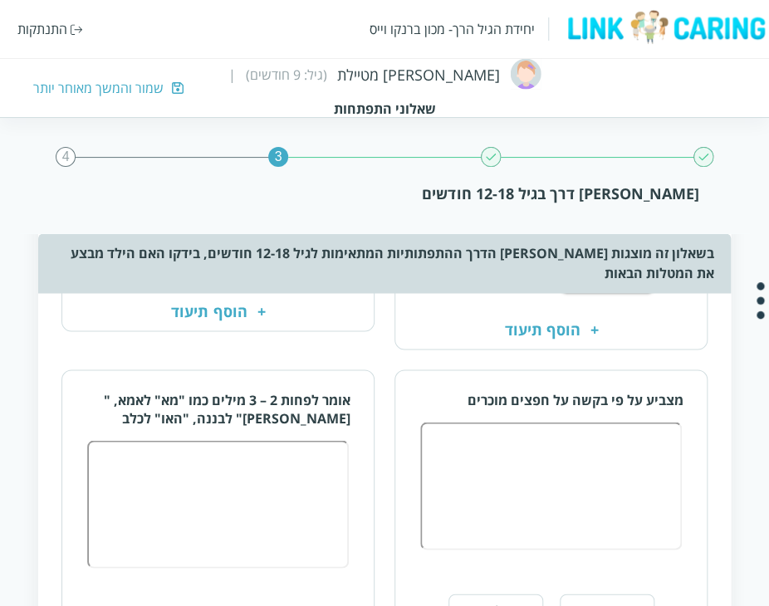
scroll to position [748, 0]
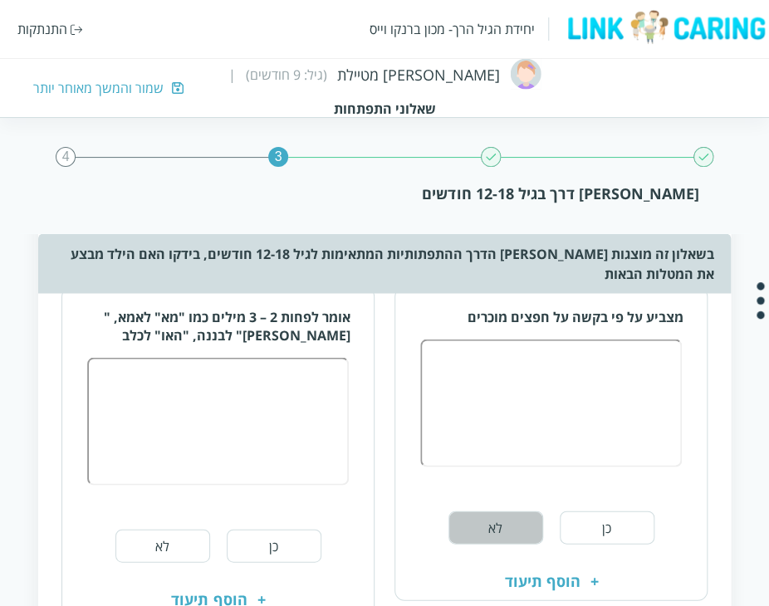
click at [493, 511] on button "לא" at bounding box center [496, 527] width 95 height 33
click at [169, 532] on button "לא" at bounding box center [162, 545] width 95 height 33
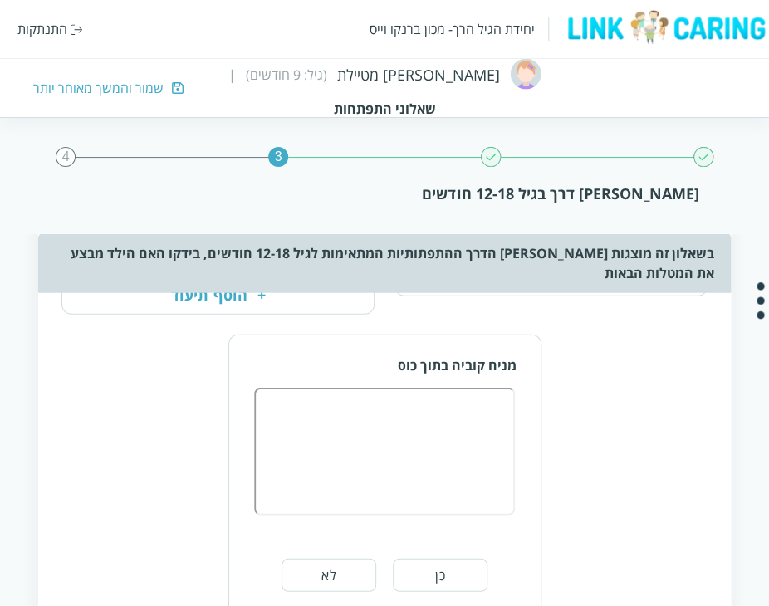
scroll to position [1080, 0]
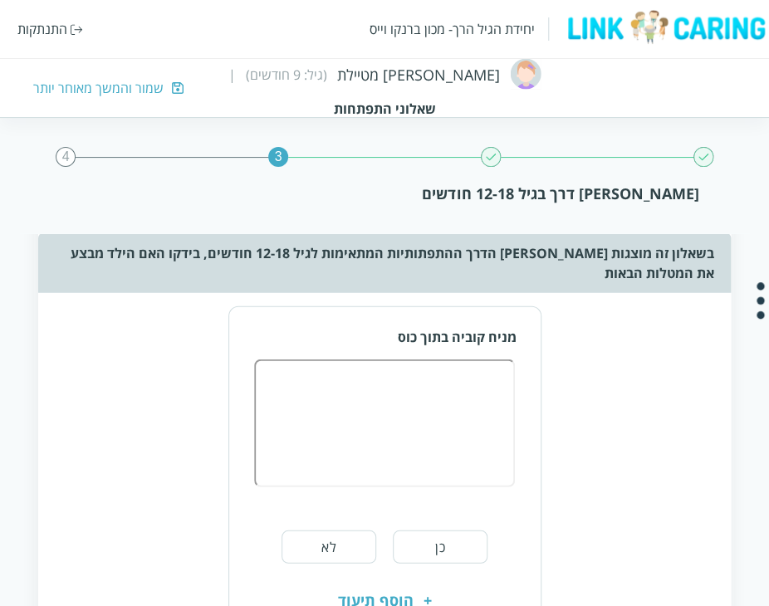
click at [395, 531] on button "כן" at bounding box center [440, 547] width 95 height 33
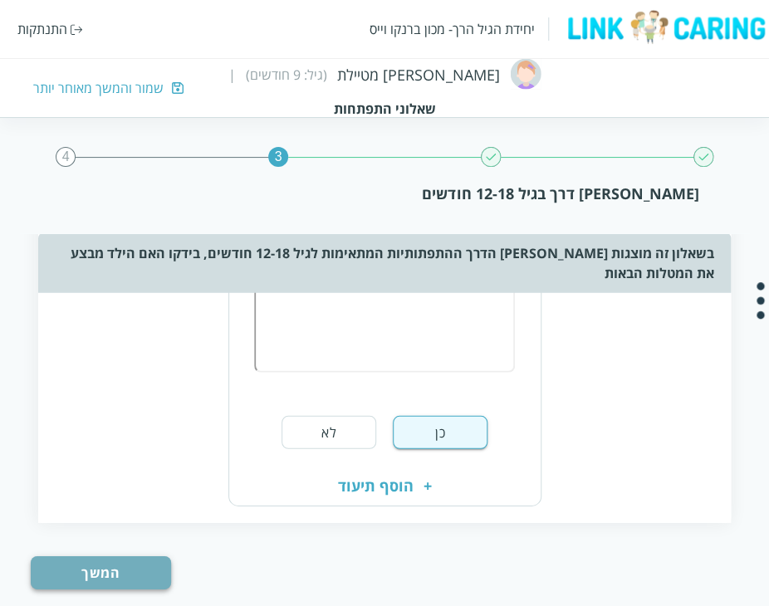
click at [145, 557] on button "המשך" at bounding box center [101, 573] width 140 height 33
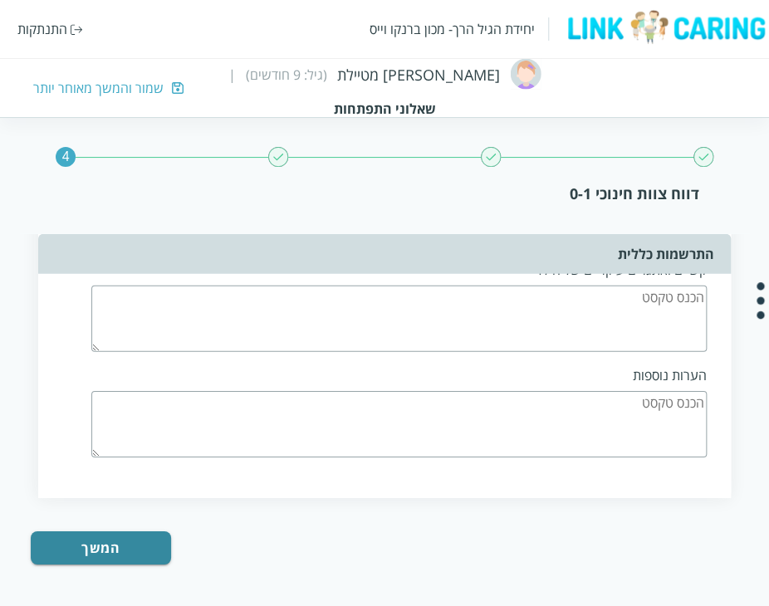
scroll to position [0, 0]
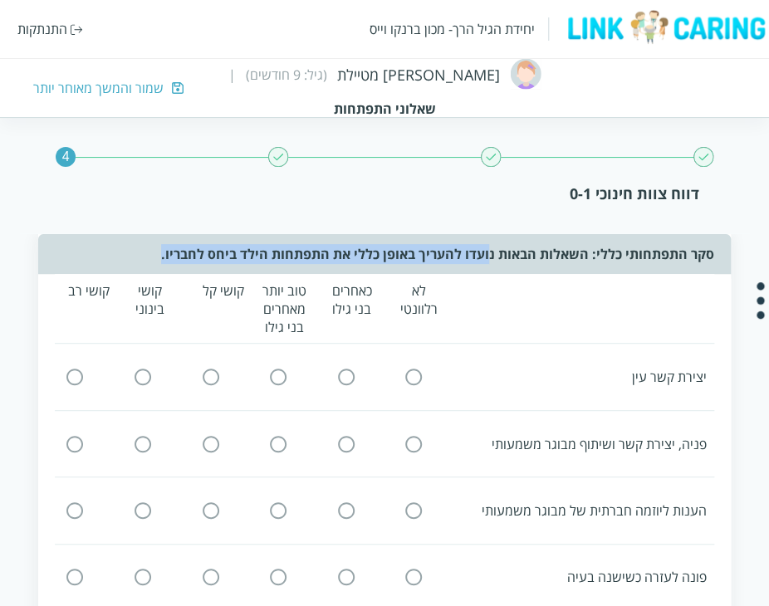
drag, startPoint x: 488, startPoint y: 252, endPoint x: 117, endPoint y: 254, distance: 371.3
click at [117, 254] on div "סקר התפתחותי כללי: השאלות הבאות נועדו להעריך באופן כללי את התפתחות הילד ביחס לח…" at bounding box center [384, 254] width 692 height 40
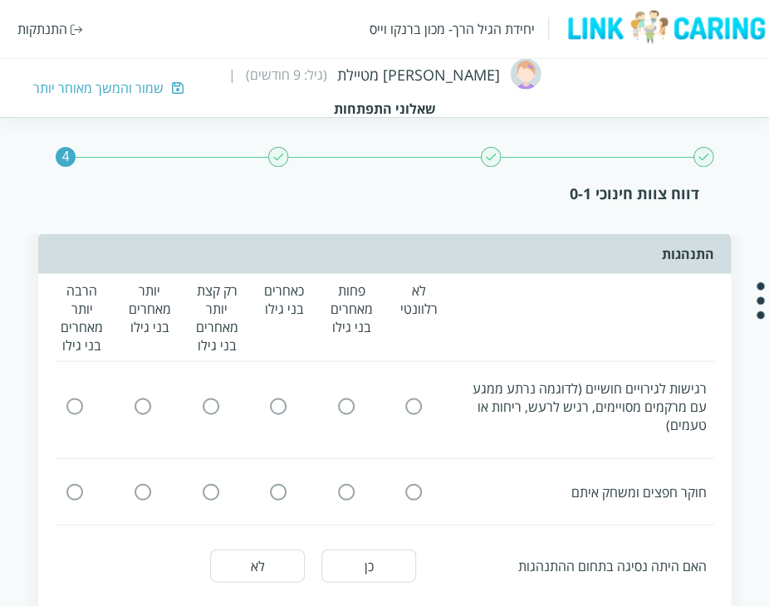
scroll to position [748, 0]
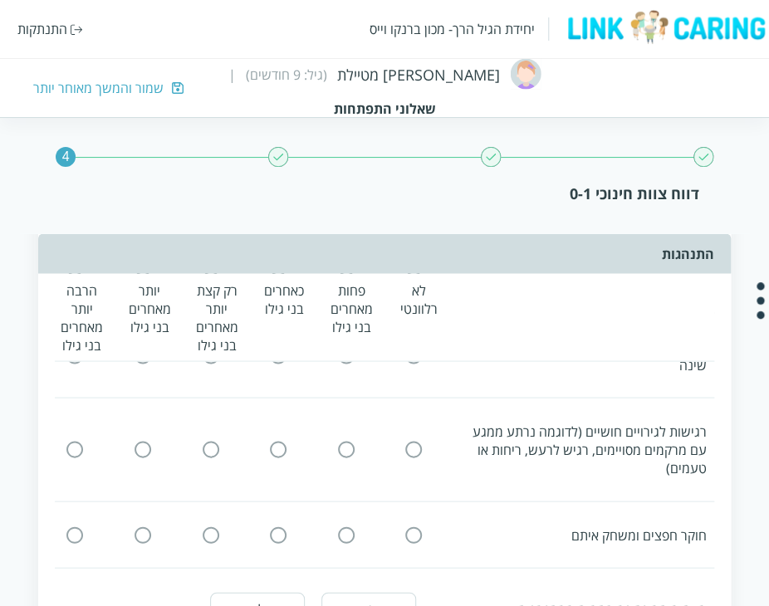
drag, startPoint x: 454, startPoint y: 443, endPoint x: 449, endPoint y: 454, distance: 13.0
click at [449, 454] on div "רגישות לגירויים חושיים (לדוגמה נרתע ממגע עם מרקמים מסויימים, רגיש לרעש, ריחות א…" at bounding box center [381, 449] width 666 height 69
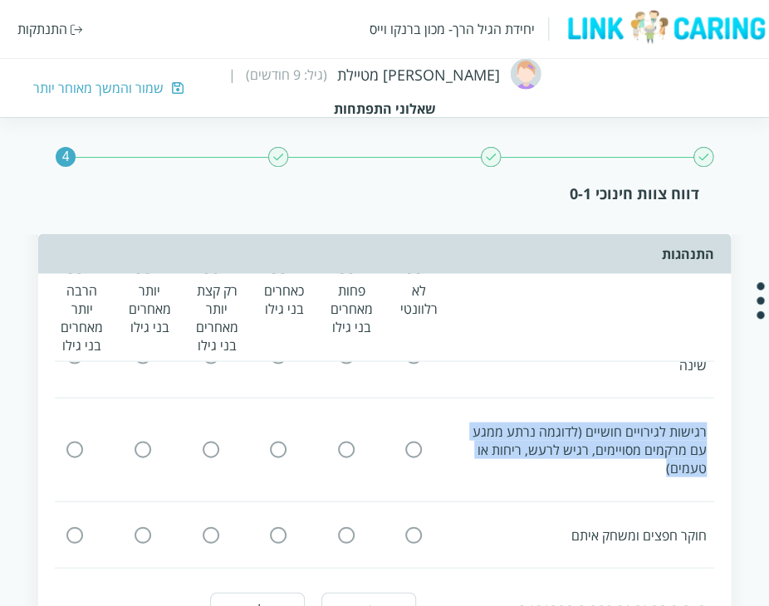
drag, startPoint x: 451, startPoint y: 449, endPoint x: 711, endPoint y: 427, distance: 261.0
click at [711, 427] on div "רגישות לגירויים חושיים (לדוגמה נרתע ממגע עם מרקמים מסויימים, רגיש לרעש, ריחות א…" at bounding box center [381, 449] width 666 height 69
drag, startPoint x: 711, startPoint y: 427, endPoint x: 458, endPoint y: 454, distance: 254.8
click at [458, 454] on div "רגישות לגירויים חושיים (לדוגמה נרתע ממגע עם מרקמים מסויימים, רגיש לרעש, ריחות א…" at bounding box center [381, 449] width 666 height 69
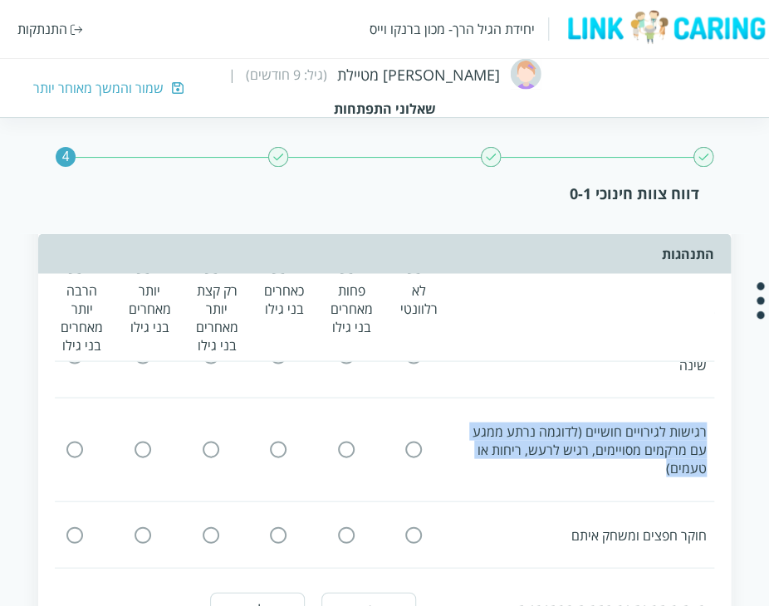
click at [458, 454] on div "רגישות לגירויים חושיים (לדוגמה נרתע ממגע עם מרקמים מסויימים, רגיש לרעש, ריחות א…" at bounding box center [381, 449] width 666 height 69
drag, startPoint x: 455, startPoint y: 451, endPoint x: 680, endPoint y: 423, distance: 226.1
click at [680, 423] on div "רגישות לגירויים חושיים (לדוגמה נרתע ממגע עם מרקמים מסויימים, רגיש לרעש, ריחות א…" at bounding box center [381, 449] width 666 height 69
click at [680, 423] on div "רגישות לגירויים חושיים (לדוגמה נרתע ממגע עם מרקמים מסויימים, רגיש לרעש, ריחות א…" at bounding box center [582, 449] width 249 height 55
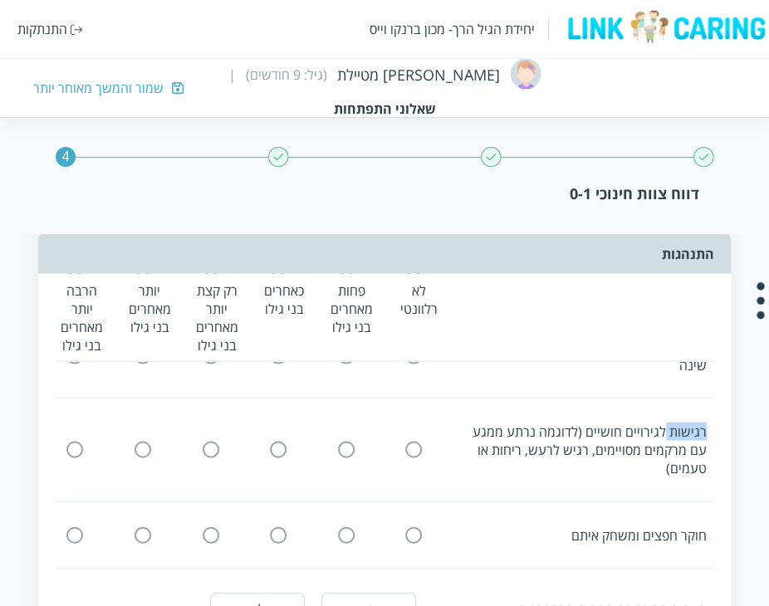
click at [680, 423] on div "רגישות לגירויים חושיים (לדוגמה נרתע ממגע עם מרקמים מסויימים, רגיש לרעש, ריחות א…" at bounding box center [582, 449] width 249 height 55
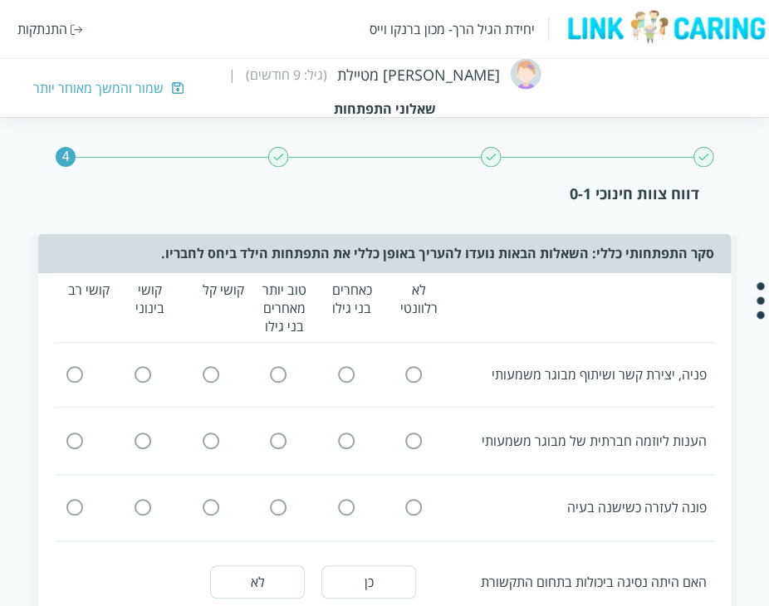
scroll to position [0, 0]
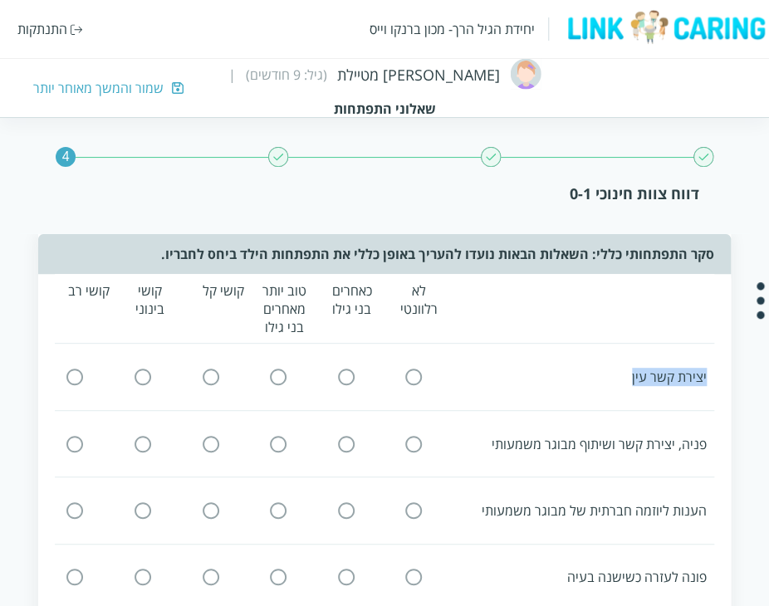
drag, startPoint x: 708, startPoint y: 373, endPoint x: 609, endPoint y: 378, distance: 99.0
click at [609, 378] on div "יצירת קשר עין" at bounding box center [381, 377] width 666 height 32
click at [609, 378] on div "יצירת קשר עין" at bounding box center [582, 377] width 249 height 18
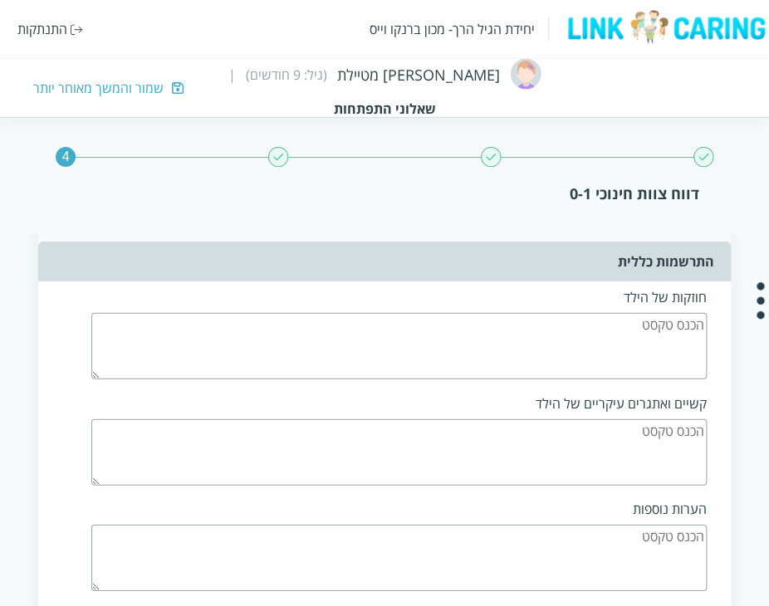
scroll to position [1128, 0]
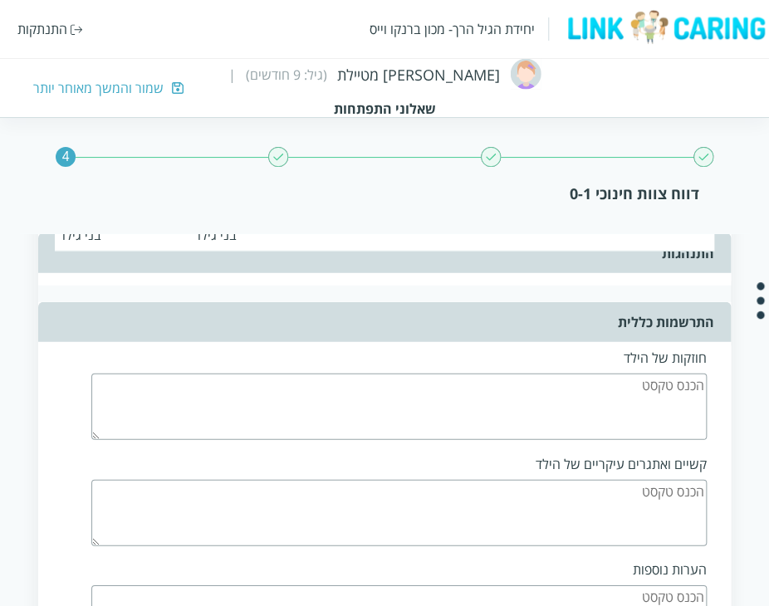
click at [681, 390] on textarea at bounding box center [399, 407] width 616 height 66
click at [675, 480] on textarea at bounding box center [399, 513] width 616 height 66
click at [689, 493] on textarea at bounding box center [399, 513] width 616 height 66
click at [685, 383] on textarea at bounding box center [399, 407] width 616 height 66
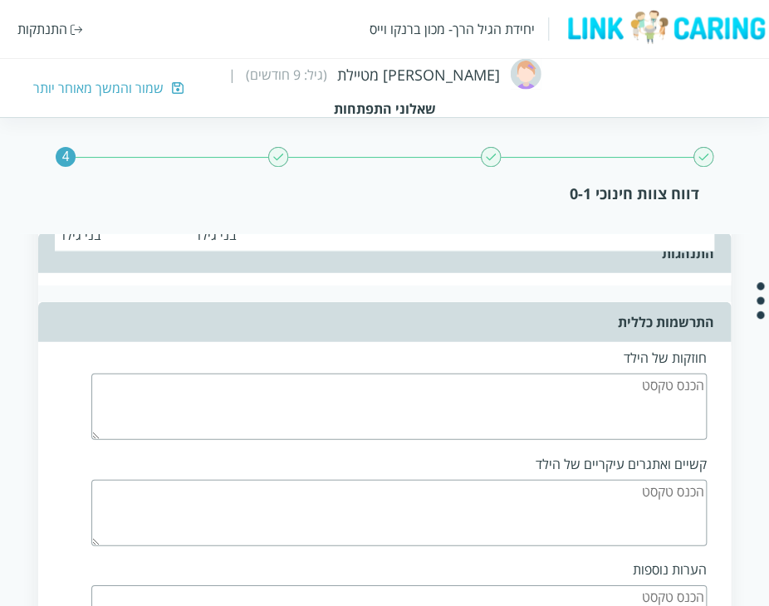
click at [683, 483] on textarea at bounding box center [399, 513] width 616 height 66
click at [694, 505] on textarea at bounding box center [399, 513] width 616 height 66
click at [684, 376] on textarea at bounding box center [399, 407] width 616 height 66
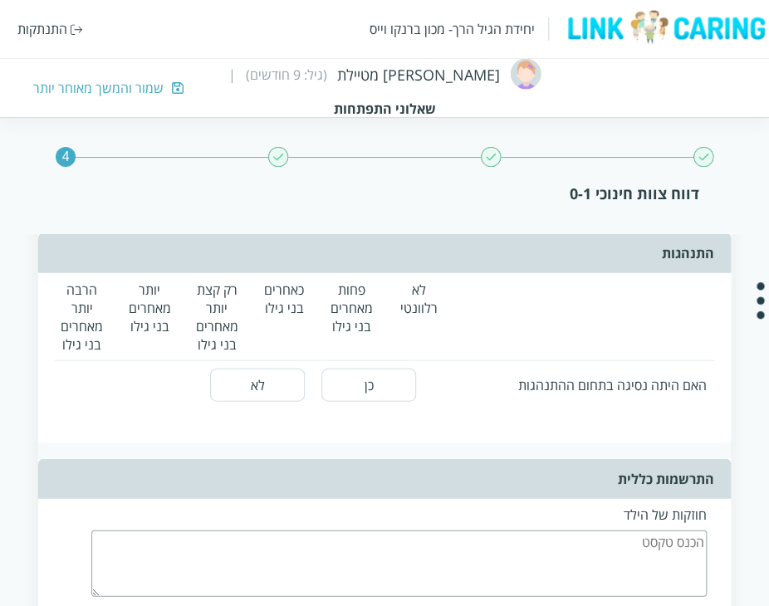
scroll to position [962, 0]
